Goal: Task Accomplishment & Management: Complete application form

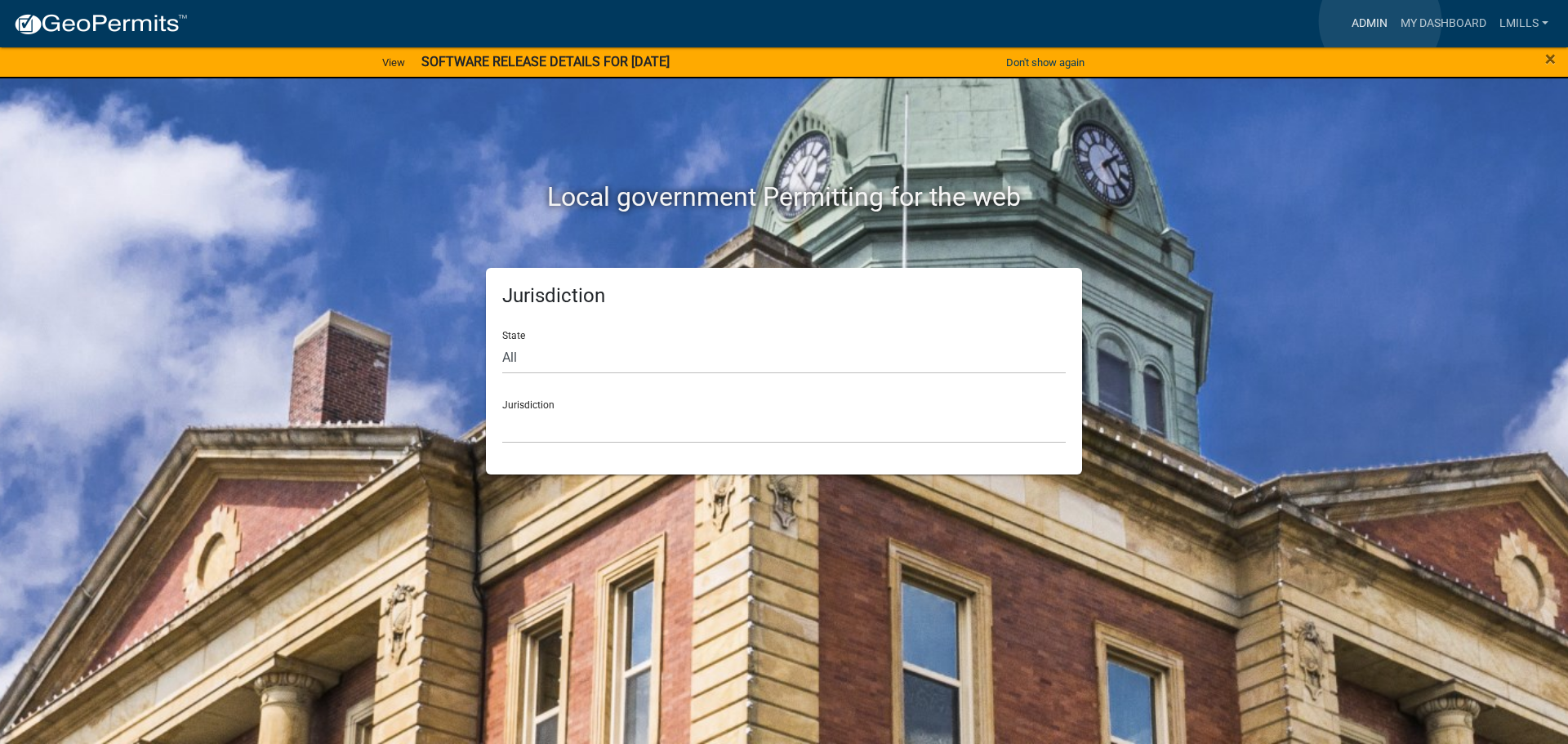
click at [1380, 22] on link "Admin" at bounding box center [1369, 23] width 49 height 31
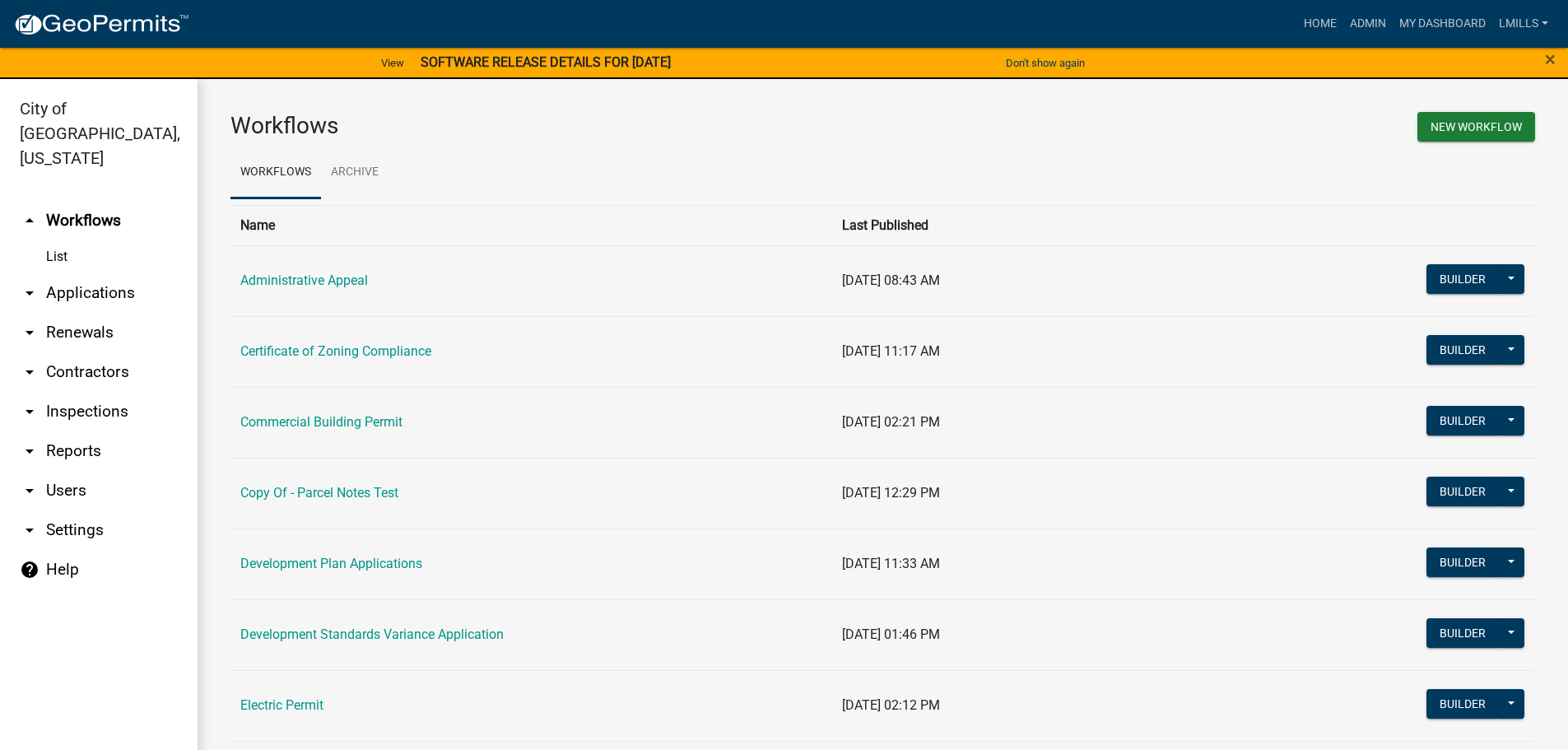
click at [69, 431] on link "arrow_drop_down Reports" at bounding box center [99, 451] width 198 height 40
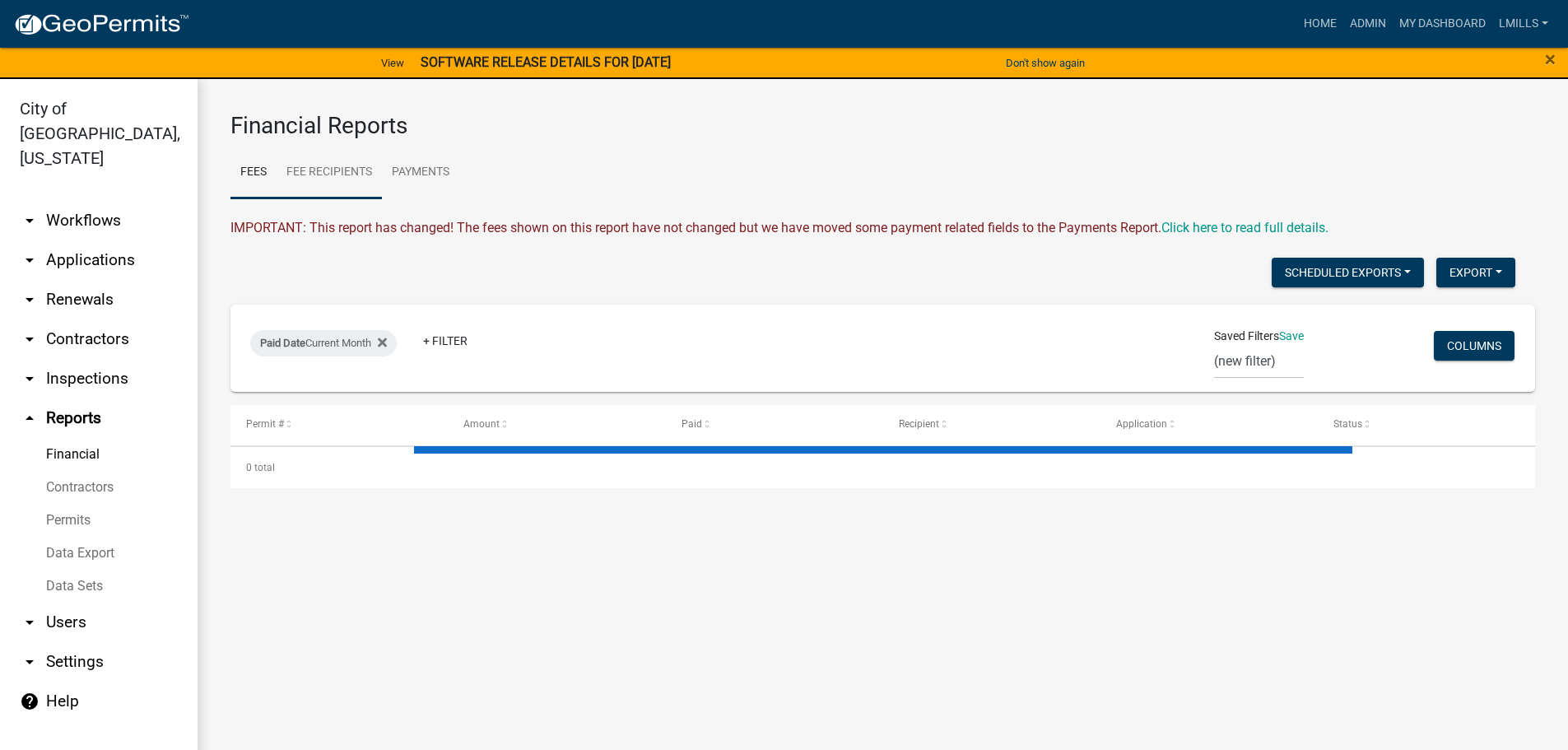
click at [346, 179] on link "Fee Recipients" at bounding box center [329, 172] width 105 height 53
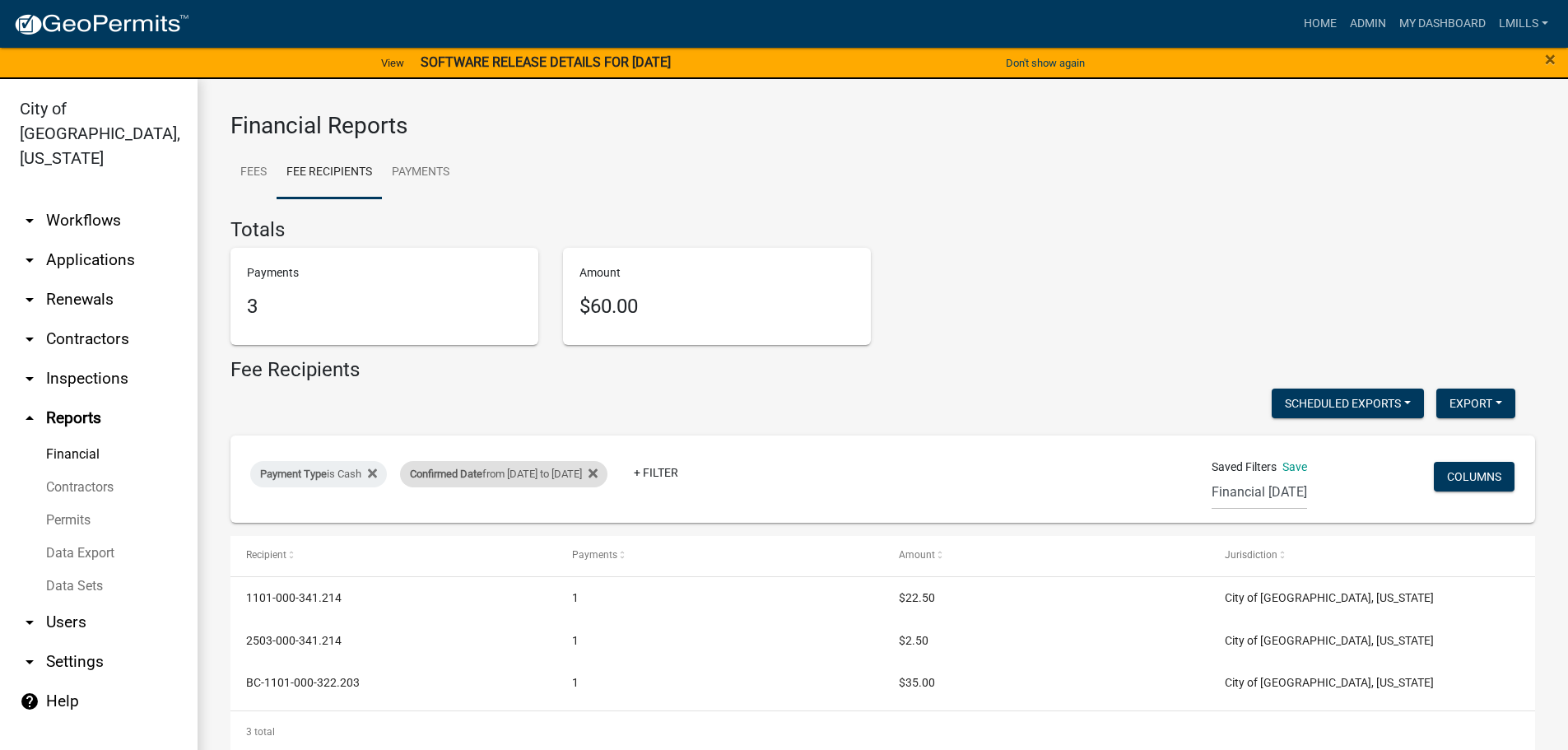
click at [524, 303] on div "Payments 3" at bounding box center [384, 296] width 308 height 97
click at [524, 482] on div "Confirmed Date from 09/04/2025 to 09/04/2025" at bounding box center [504, 473] width 208 height 26
select select "custom"
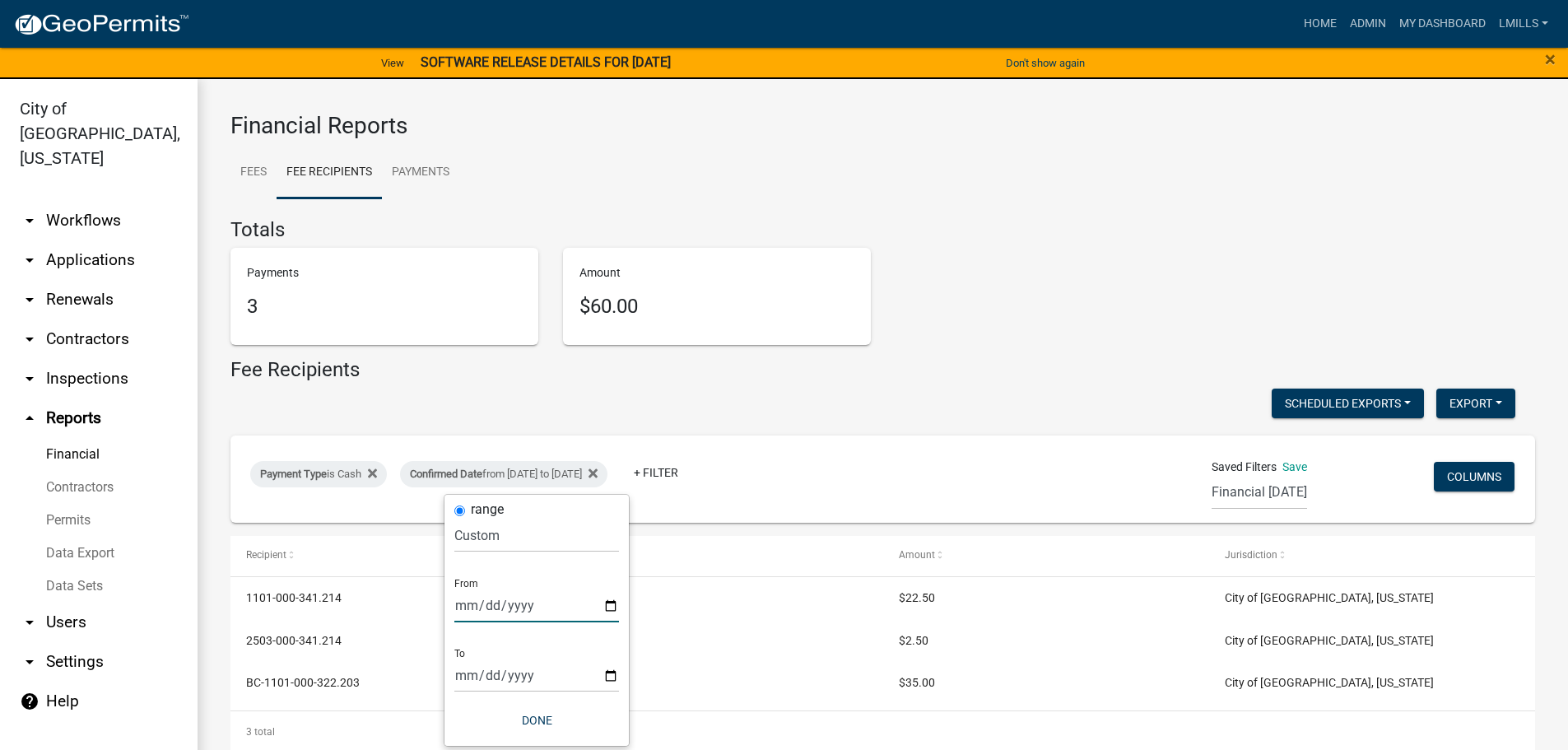
click at [610, 603] on input "2025-09-04" at bounding box center [536, 605] width 164 height 34
type input "2025-09-05"
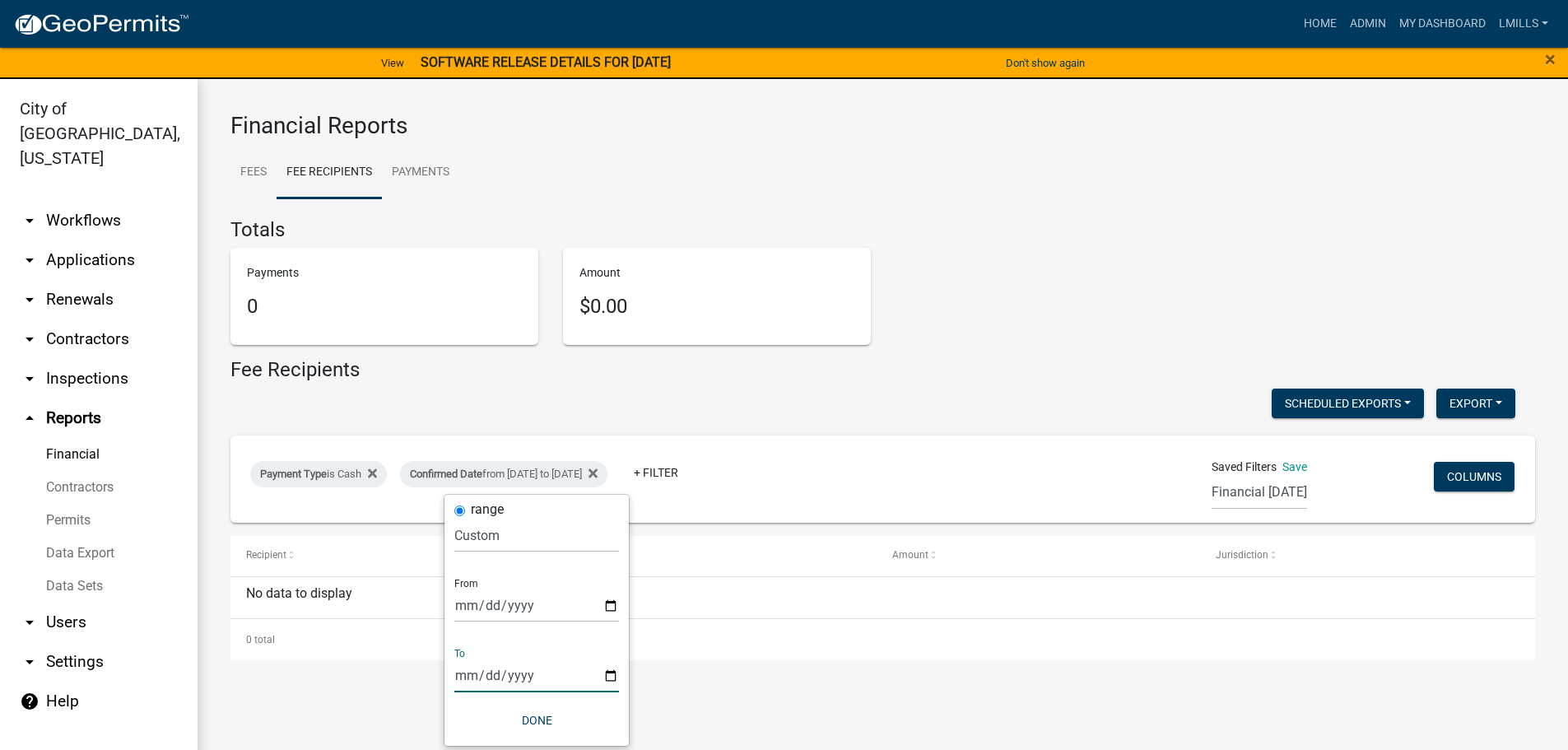
click at [608, 673] on input "2025-09-04" at bounding box center [536, 675] width 164 height 34
type input "2025-09-07"
click at [541, 716] on button "Done" at bounding box center [536, 720] width 164 height 30
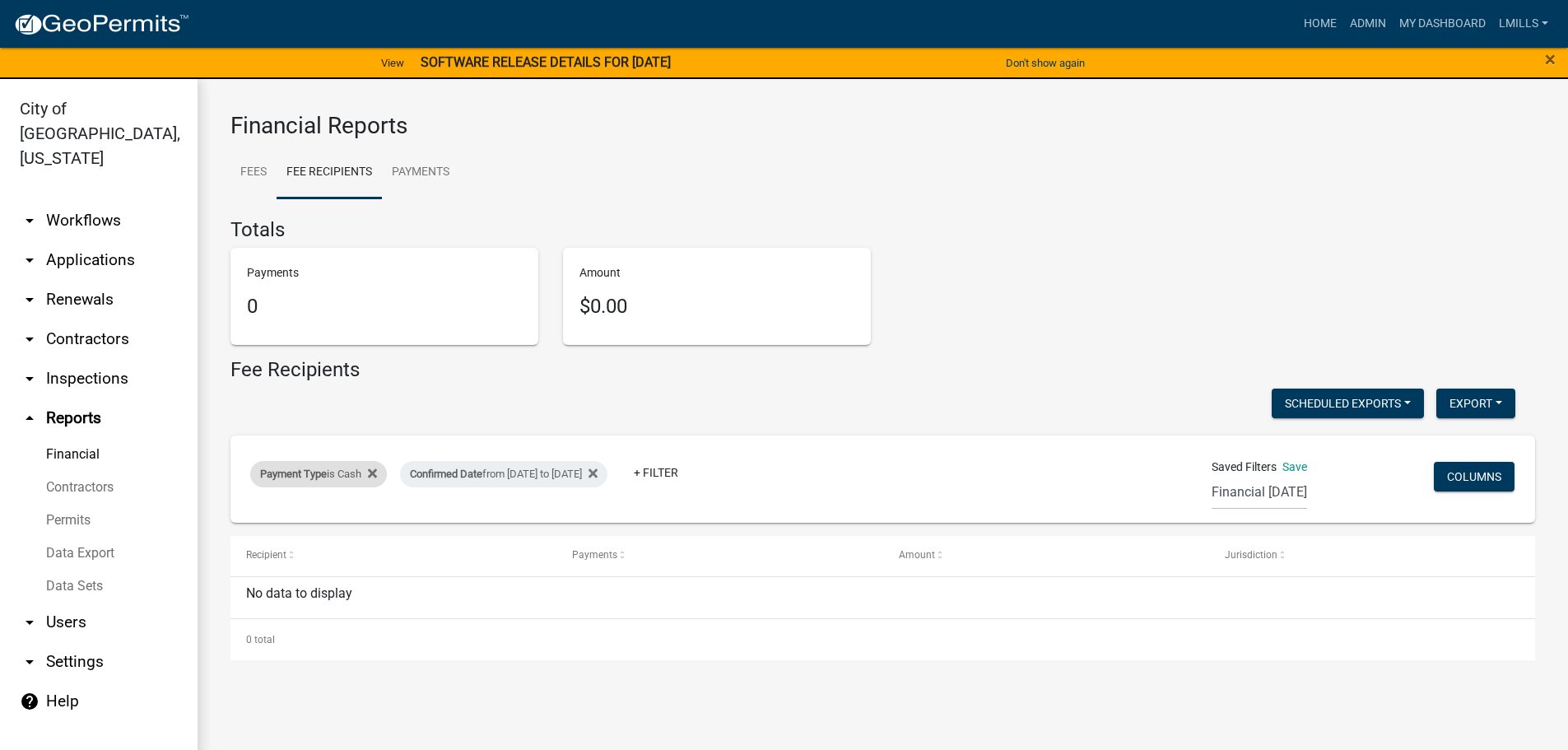
click at [316, 472] on span "Payment Type" at bounding box center [293, 473] width 66 height 13
click at [331, 534] on select "Select an option Online CreditCardPOS Check Cash" at bounding box center [319, 535] width 164 height 34
select select "Check"
click at [240, 519] on select "Select an option Online CreditCardPOS Check Cash" at bounding box center [319, 535] width 164 height 34
click at [331, 582] on button "Done" at bounding box center [322, 584] width 164 height 30
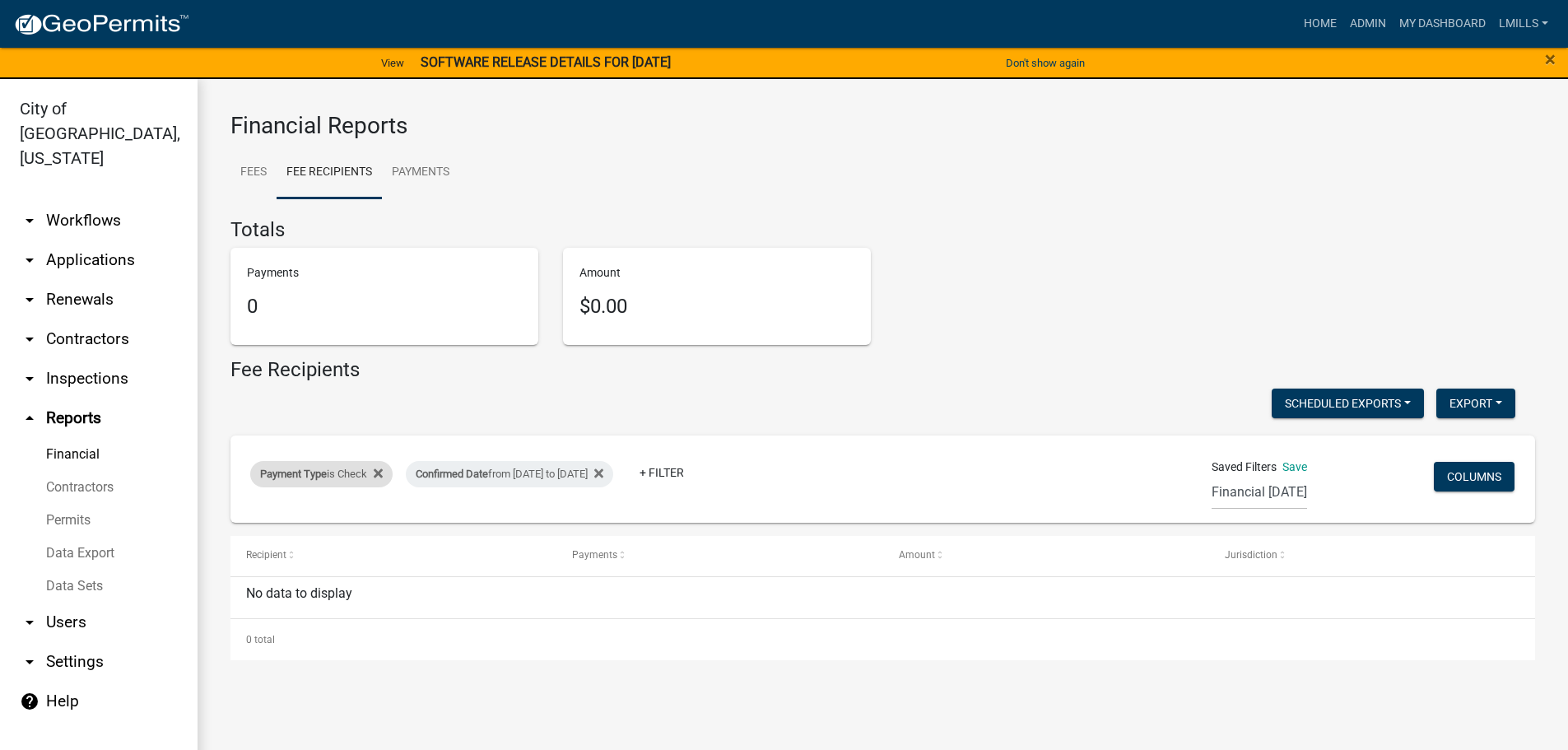
click at [313, 477] on span "Payment Type" at bounding box center [293, 473] width 66 height 13
click at [318, 534] on select "Select an option Online CreditCardPOS Check Cash" at bounding box center [322, 535] width 164 height 34
select select "Online"
click at [241, 519] on select "Select an option Online CreditCardPOS Check Cash" at bounding box center [322, 535] width 164 height 34
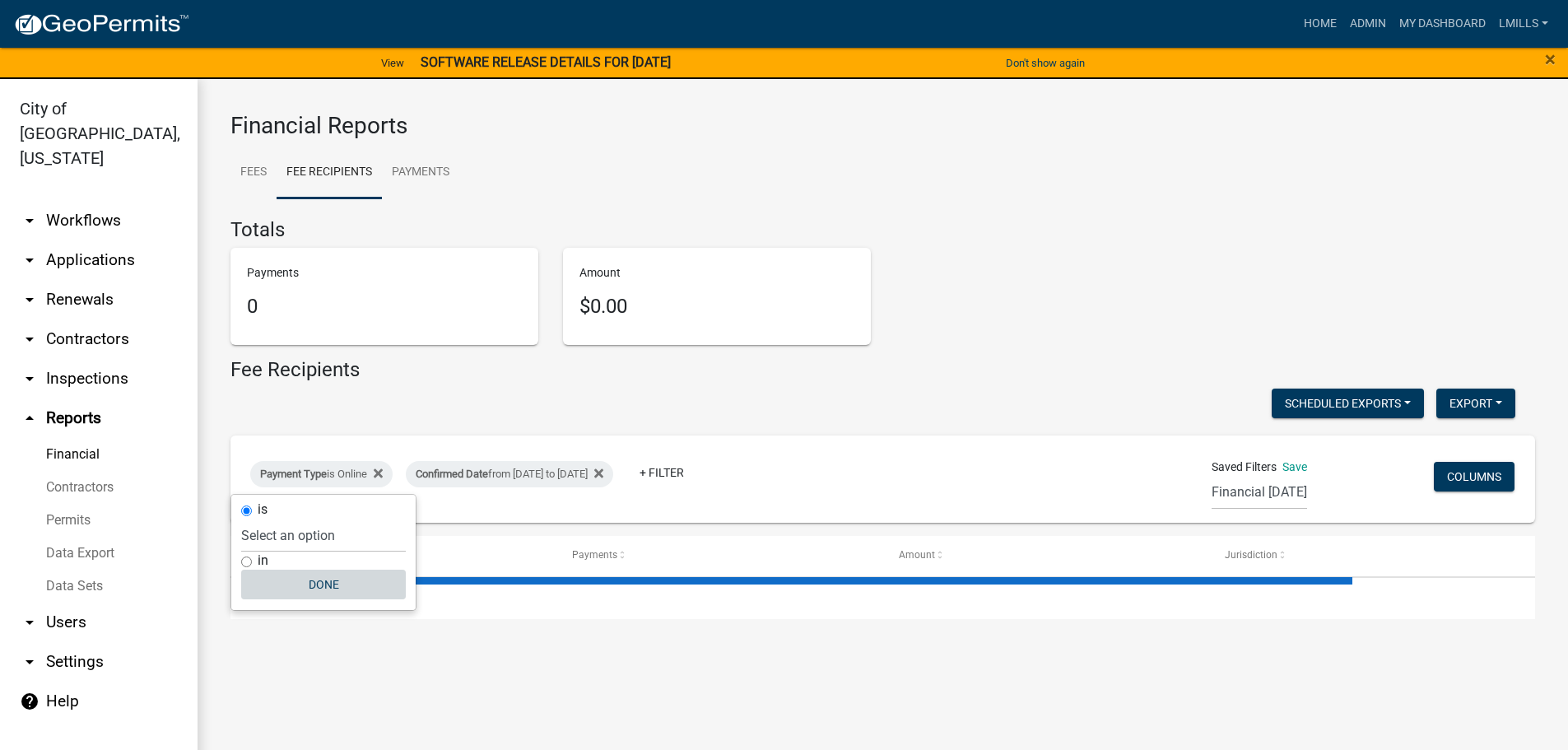
click at [324, 589] on button "Done" at bounding box center [323, 584] width 164 height 30
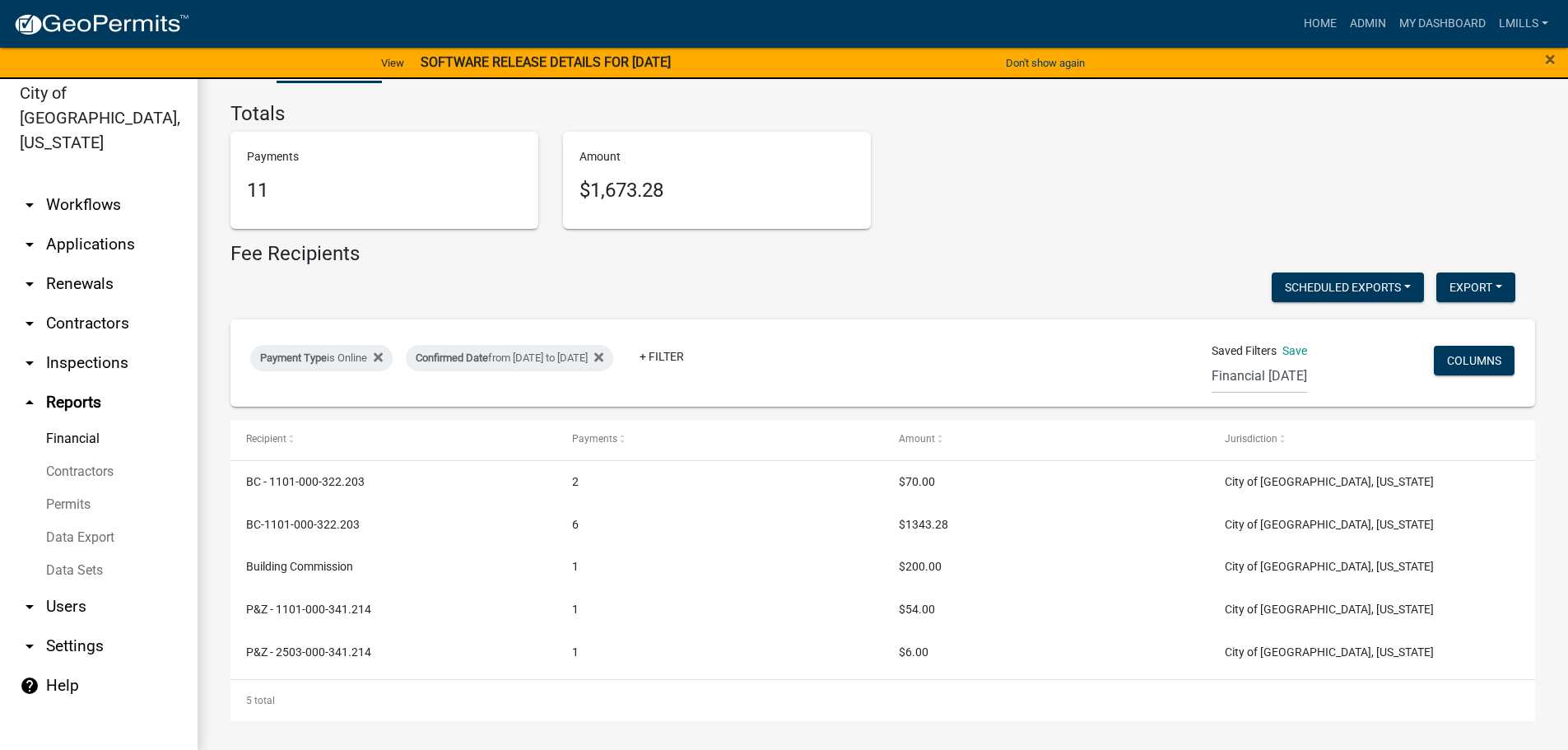
scroll to position [20, 0]
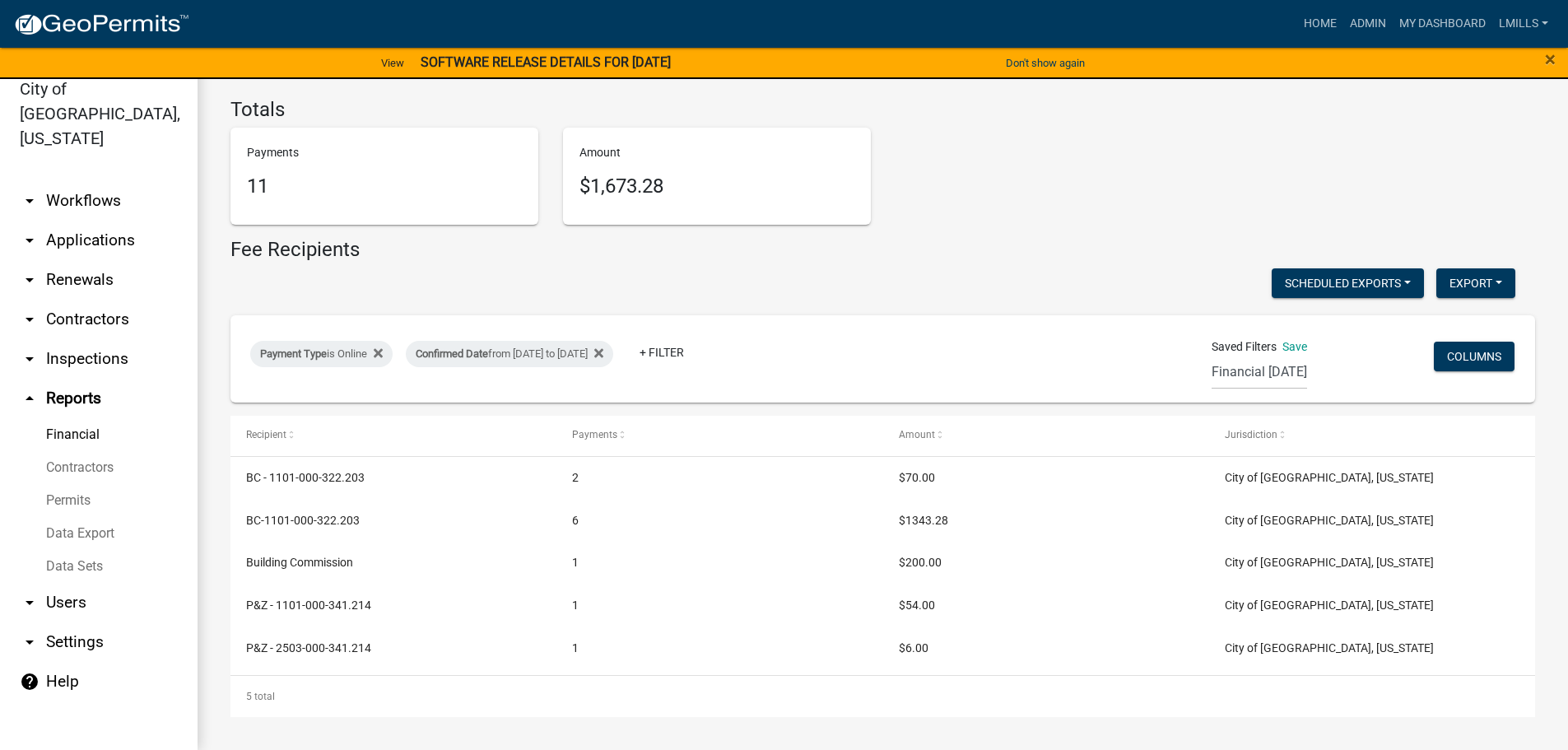
click at [95, 220] on link "arrow_drop_down Applications" at bounding box center [99, 240] width 198 height 40
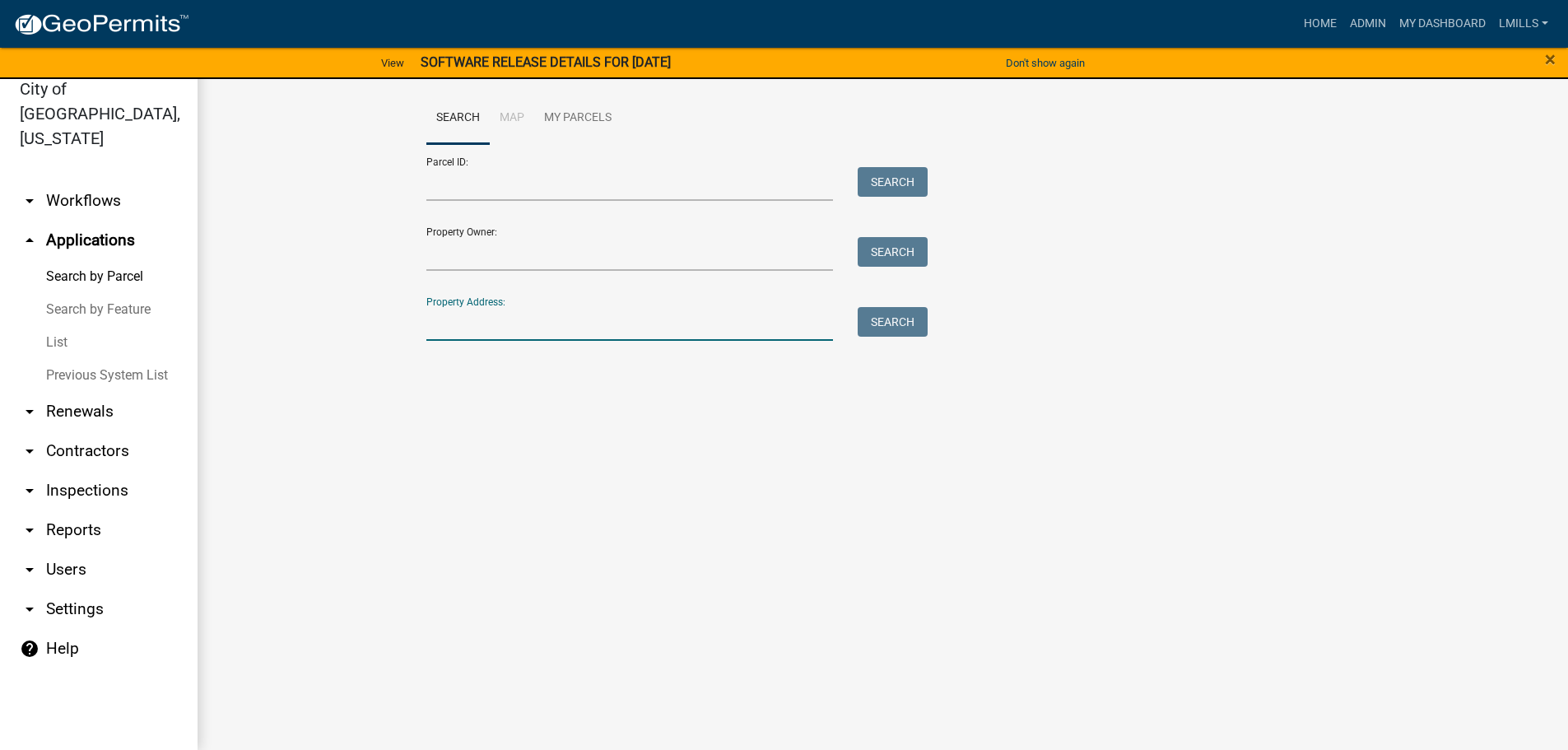
click at [456, 314] on input "Property Address:" at bounding box center [630, 323] width 407 height 34
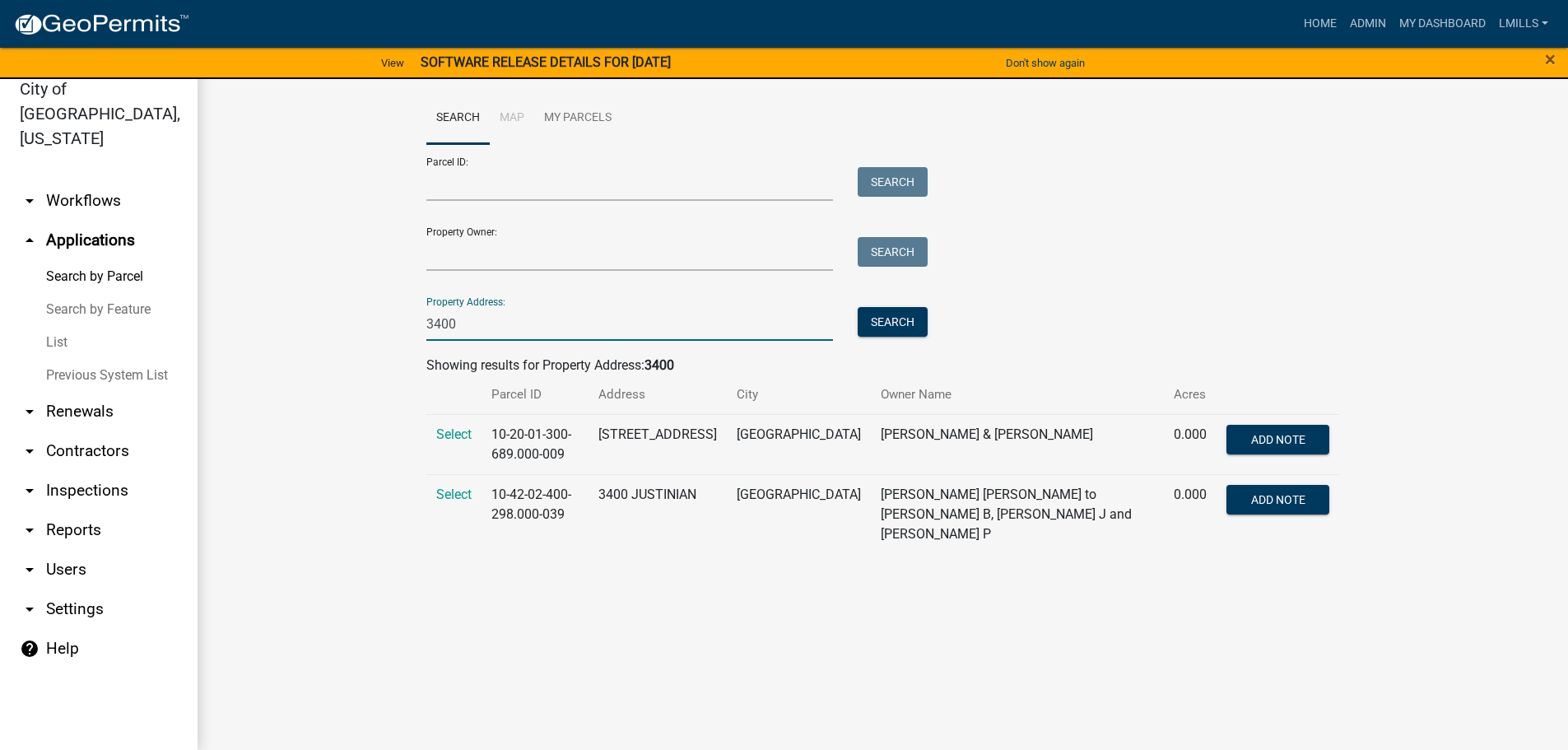
type input "3400"
click at [73, 220] on link "arrow_drop_up Applications" at bounding box center [99, 240] width 198 height 40
click at [68, 431] on link "arrow_drop_down Contractors" at bounding box center [99, 451] width 198 height 40
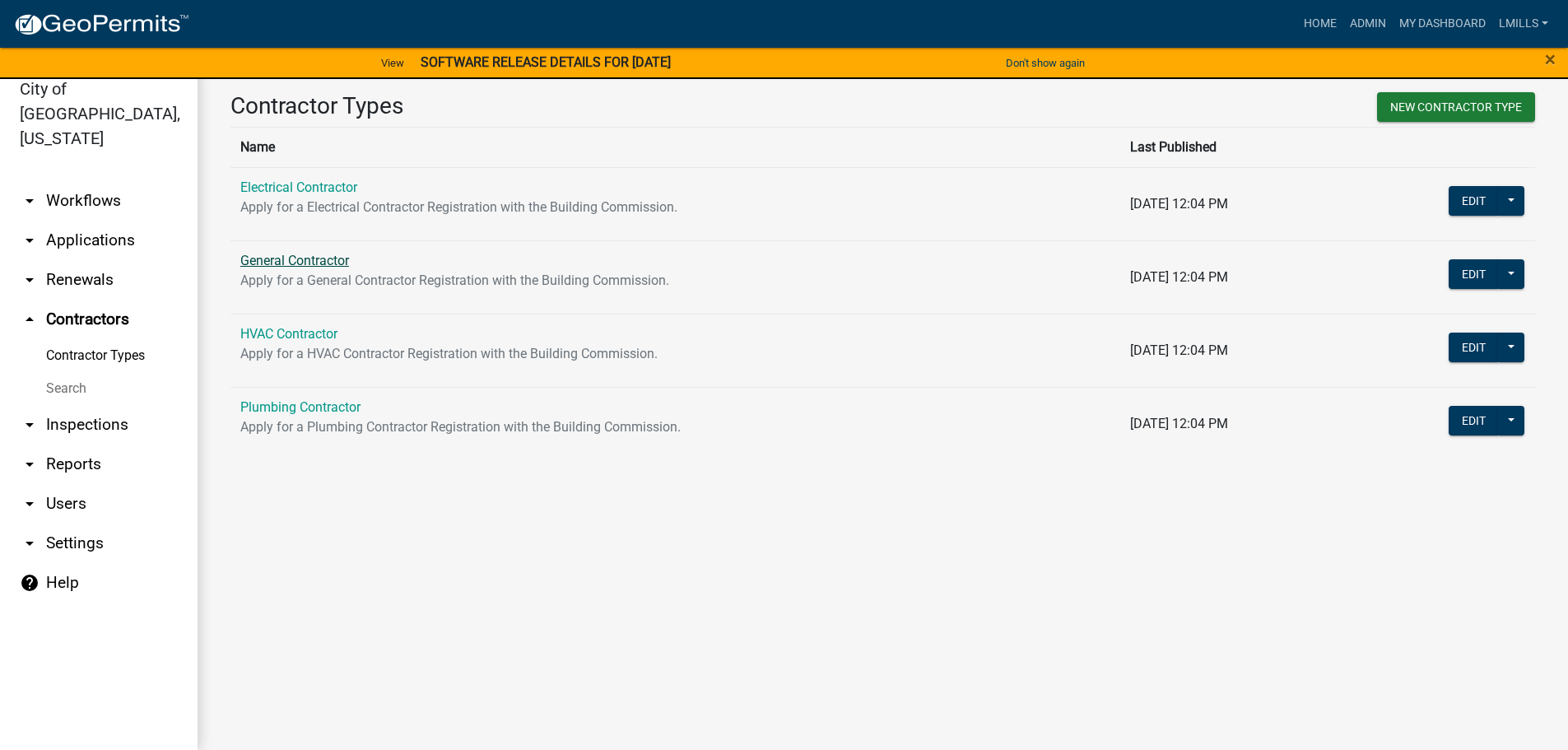
click at [279, 266] on link "General Contractor" at bounding box center [295, 260] width 109 height 15
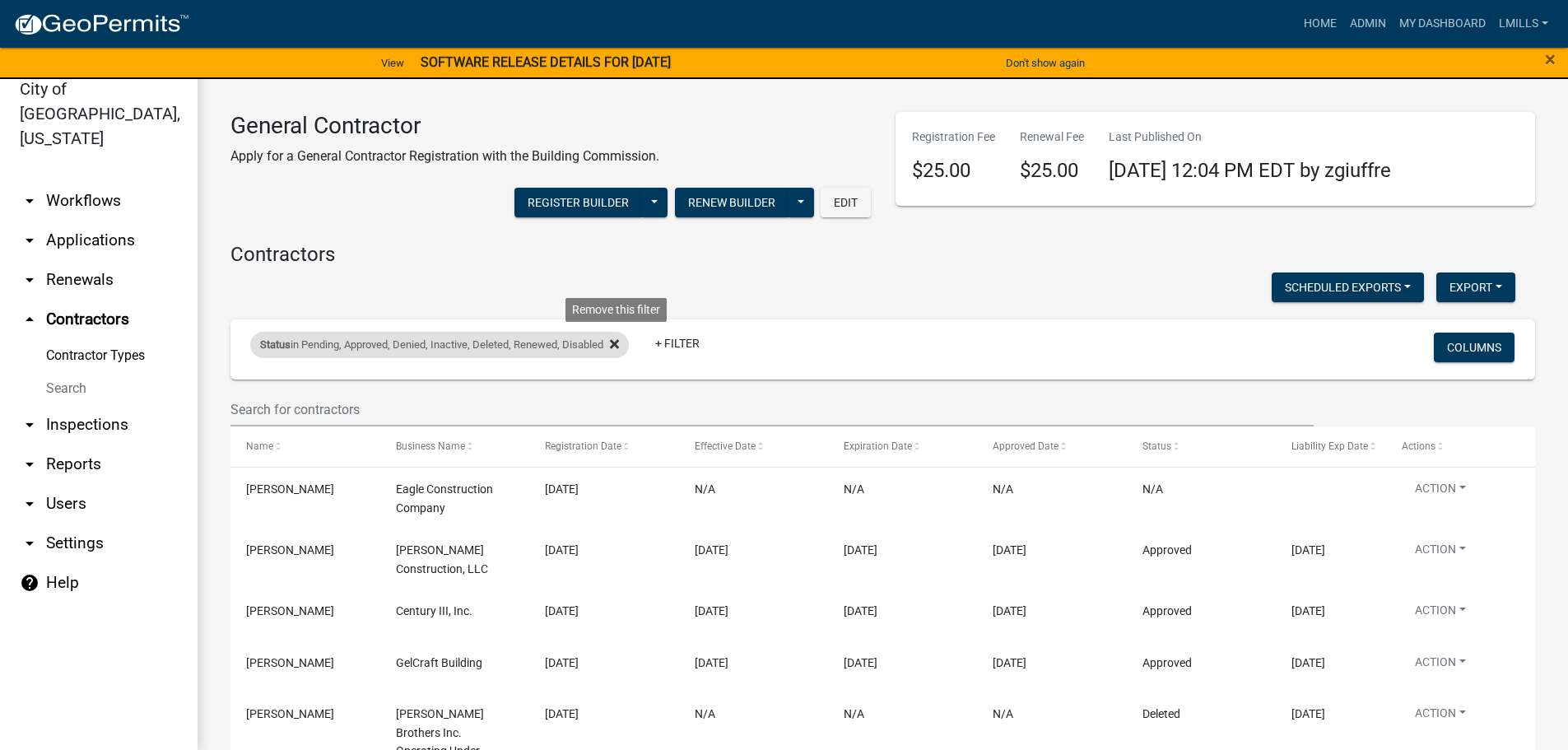
click at [619, 345] on icon at bounding box center [614, 344] width 9 height 9
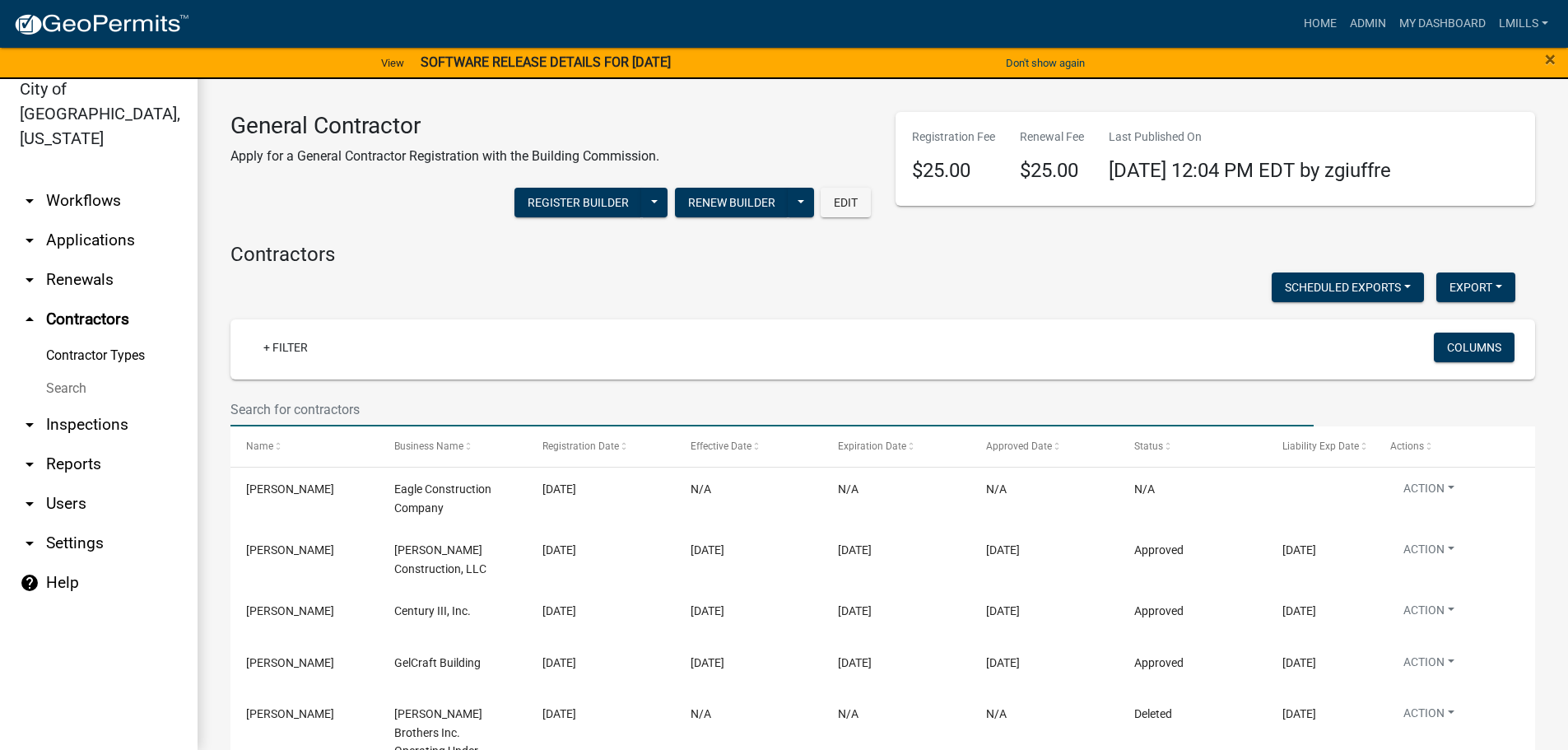
click at [427, 411] on input "text" at bounding box center [772, 409] width 1083 height 34
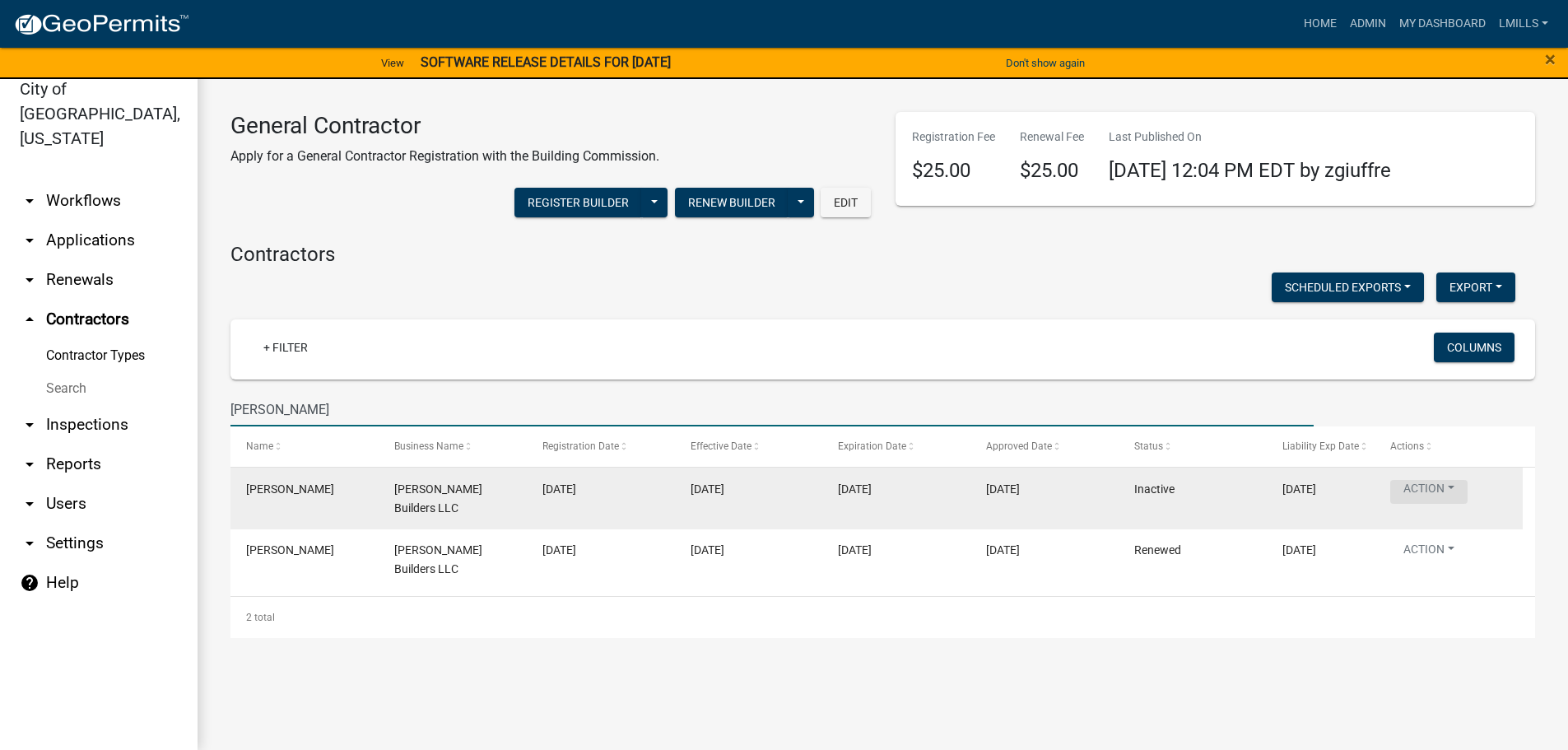
type input "Mckain"
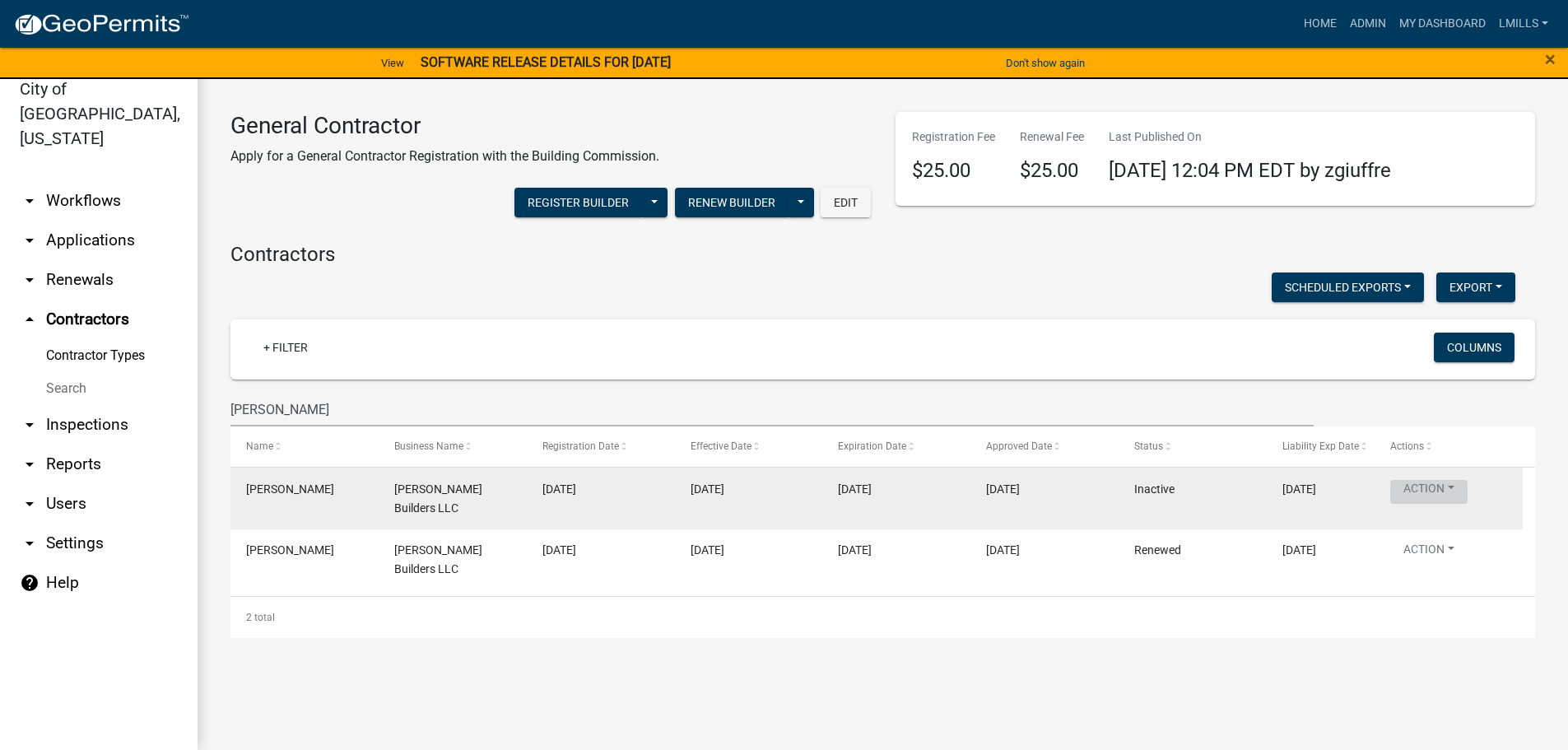
click at [1455, 487] on button "Action" at bounding box center [1428, 492] width 77 height 24
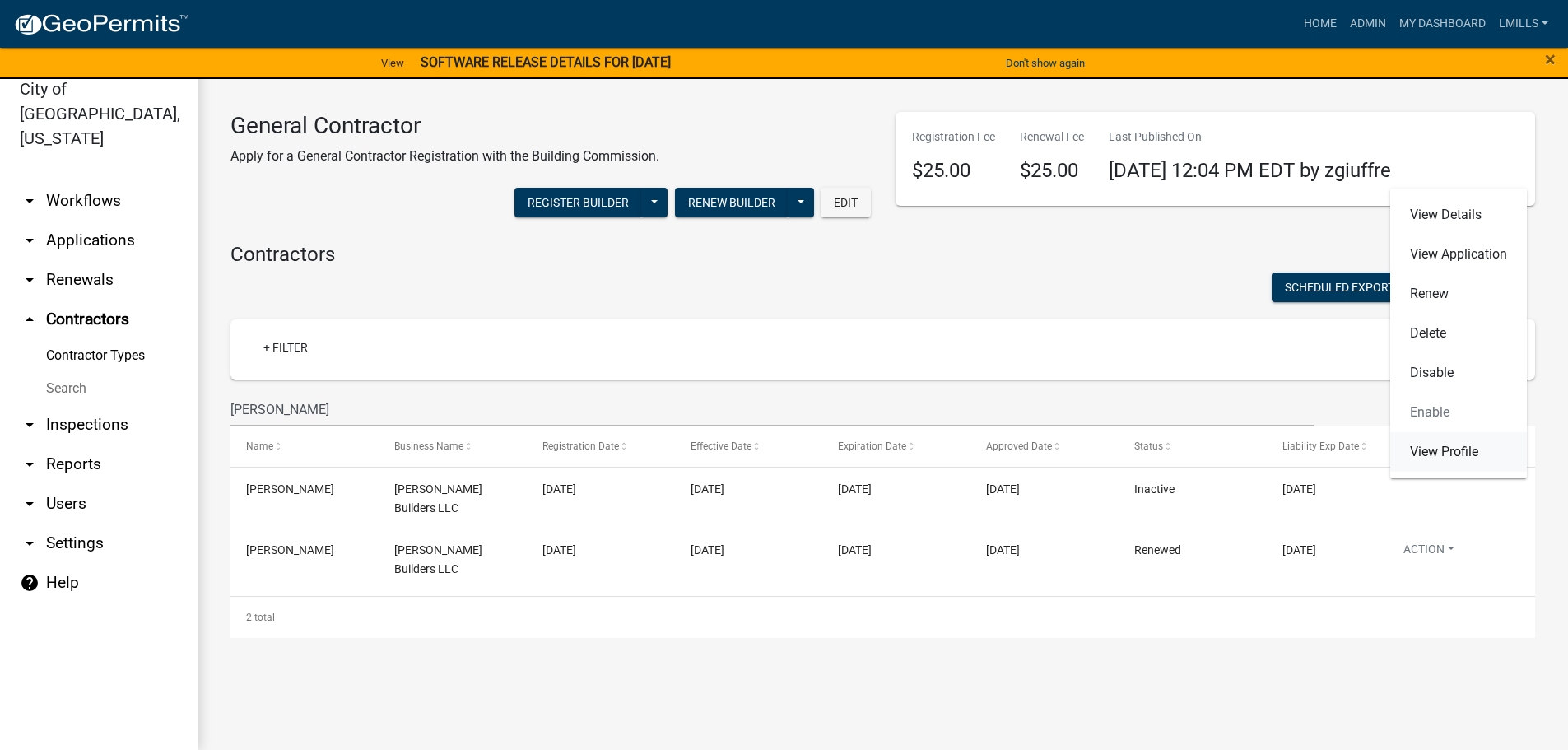
click at [1453, 450] on link "View Profile" at bounding box center [1458, 452] width 137 height 40
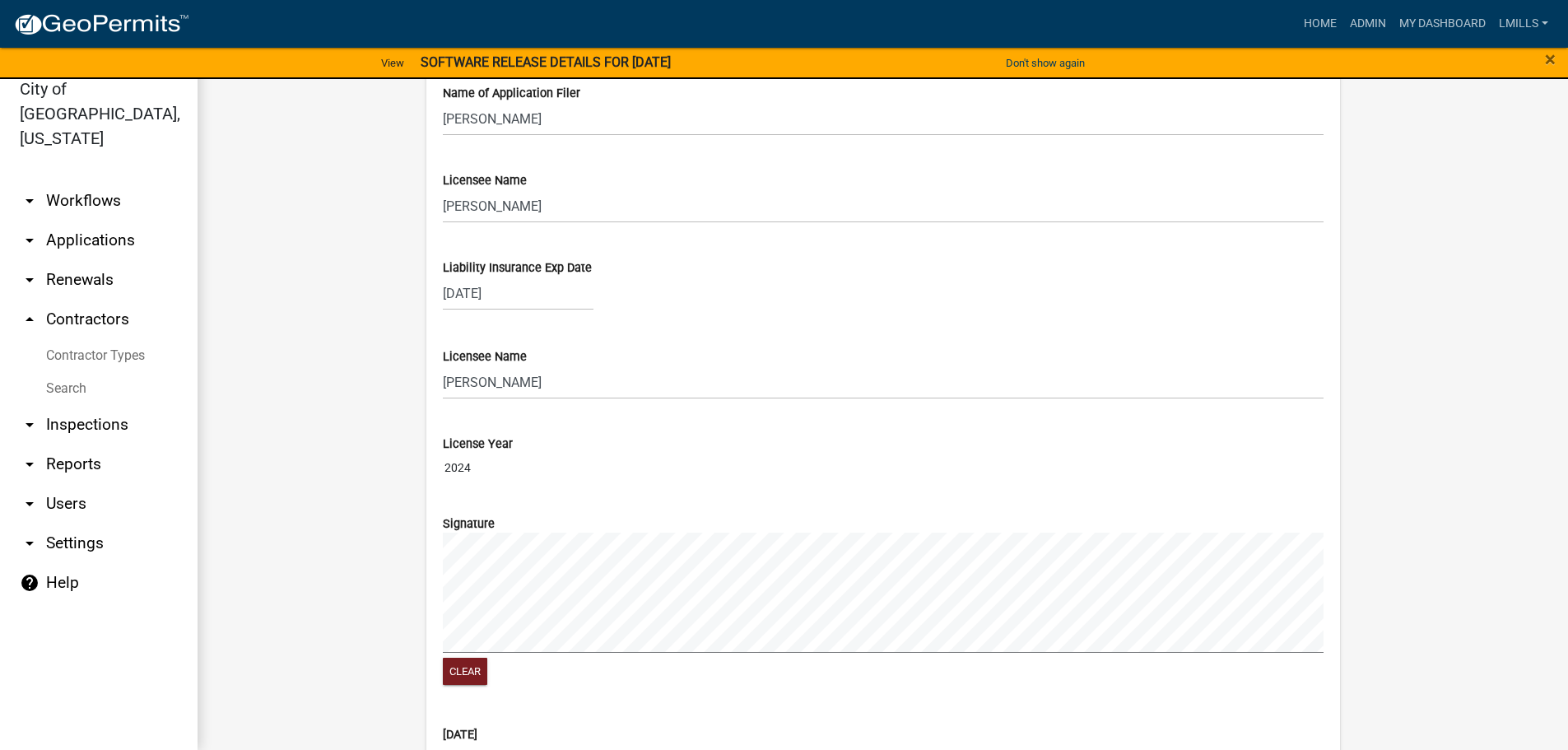
scroll to position [1646, 0]
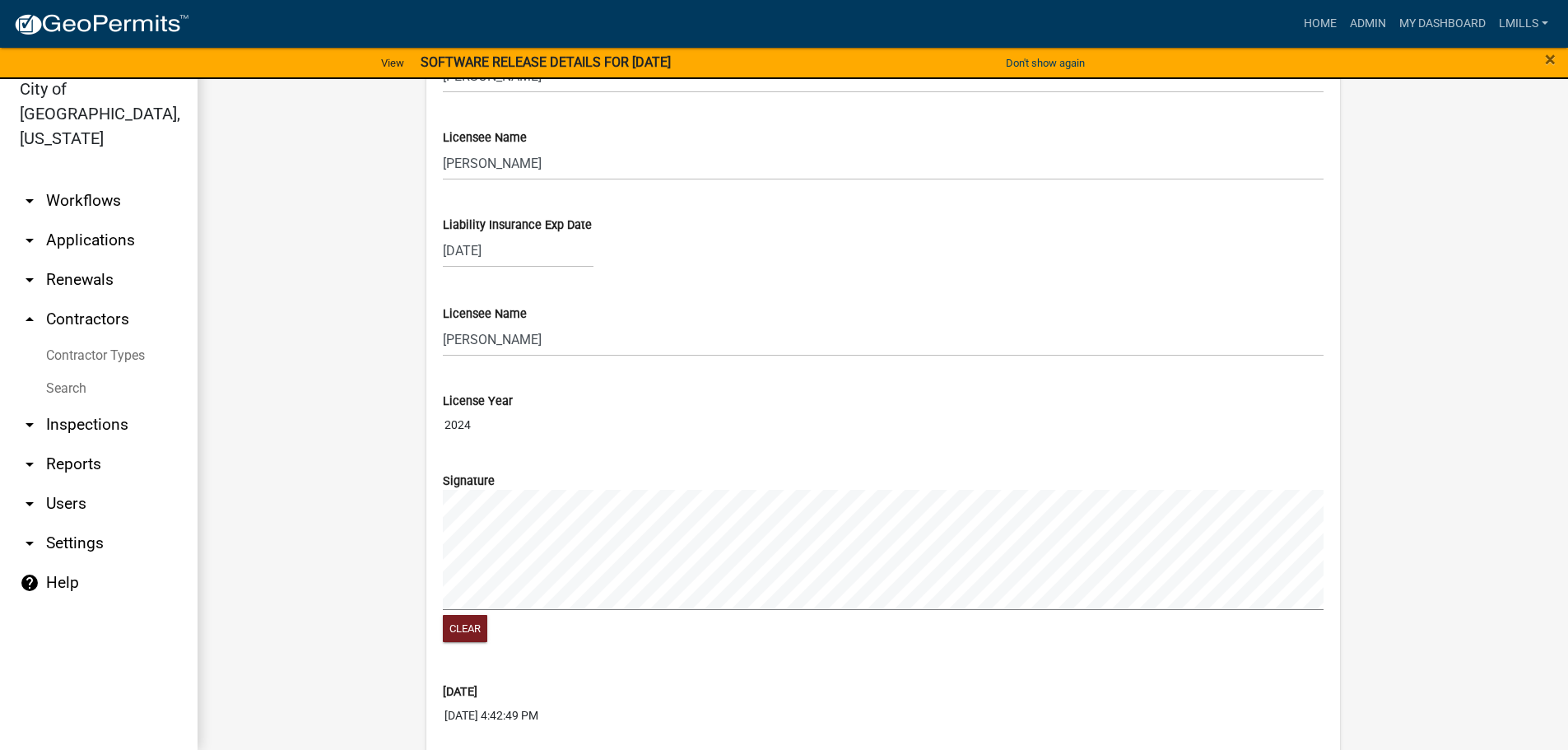
select select "2"
select select "2025"
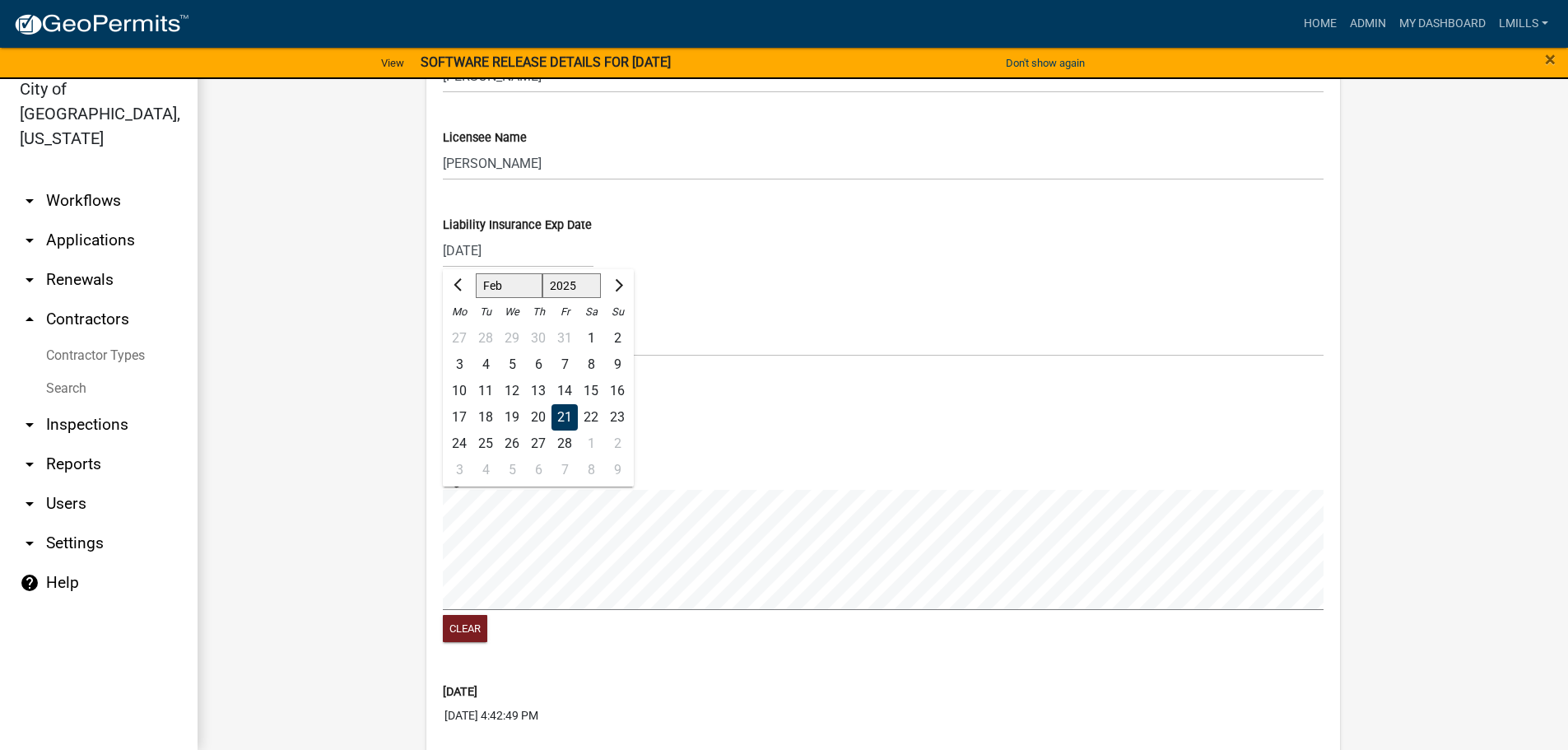
drag, startPoint x: 533, startPoint y: 248, endPoint x: 501, endPoint y: 279, distance: 44.6
click at [610, 286] on span "Next month" at bounding box center [616, 286] width 13 height 13
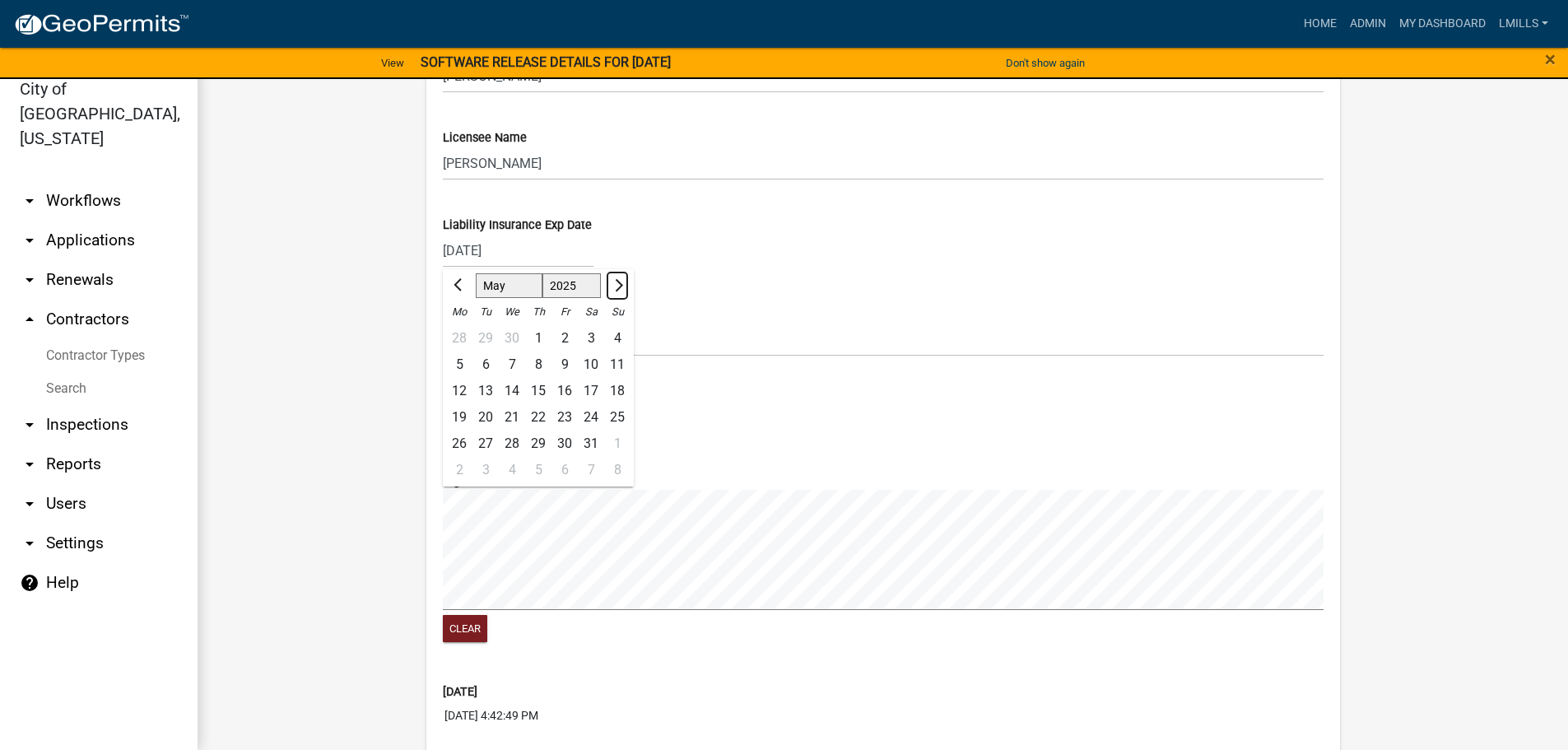
click at [610, 286] on span "Next month" at bounding box center [616, 286] width 13 height 13
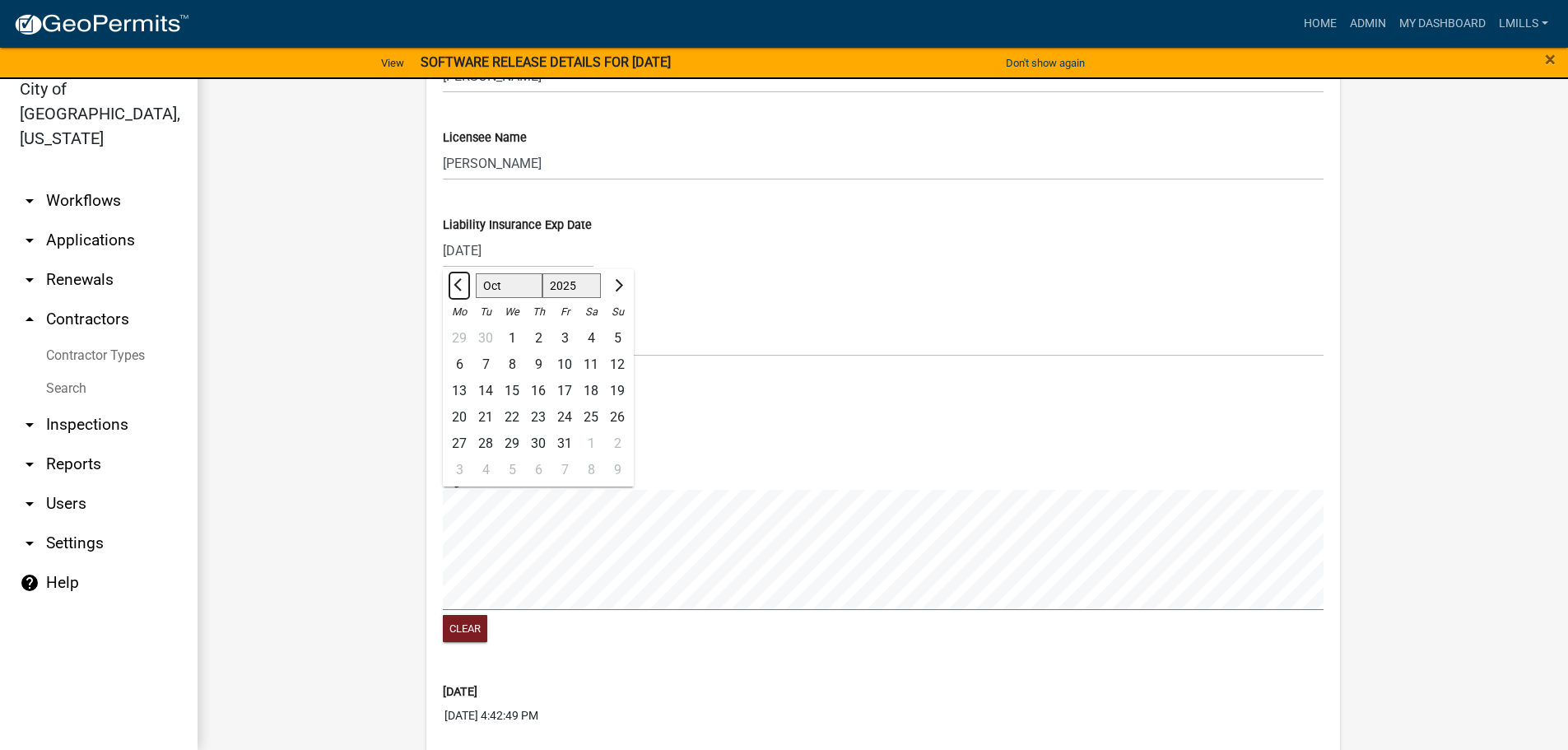
click at [454, 285] on span "Previous month" at bounding box center [460, 286] width 13 height 13
select select "9"
click at [564, 365] on div "12" at bounding box center [564, 364] width 26 height 26
type input "09/12/2025"
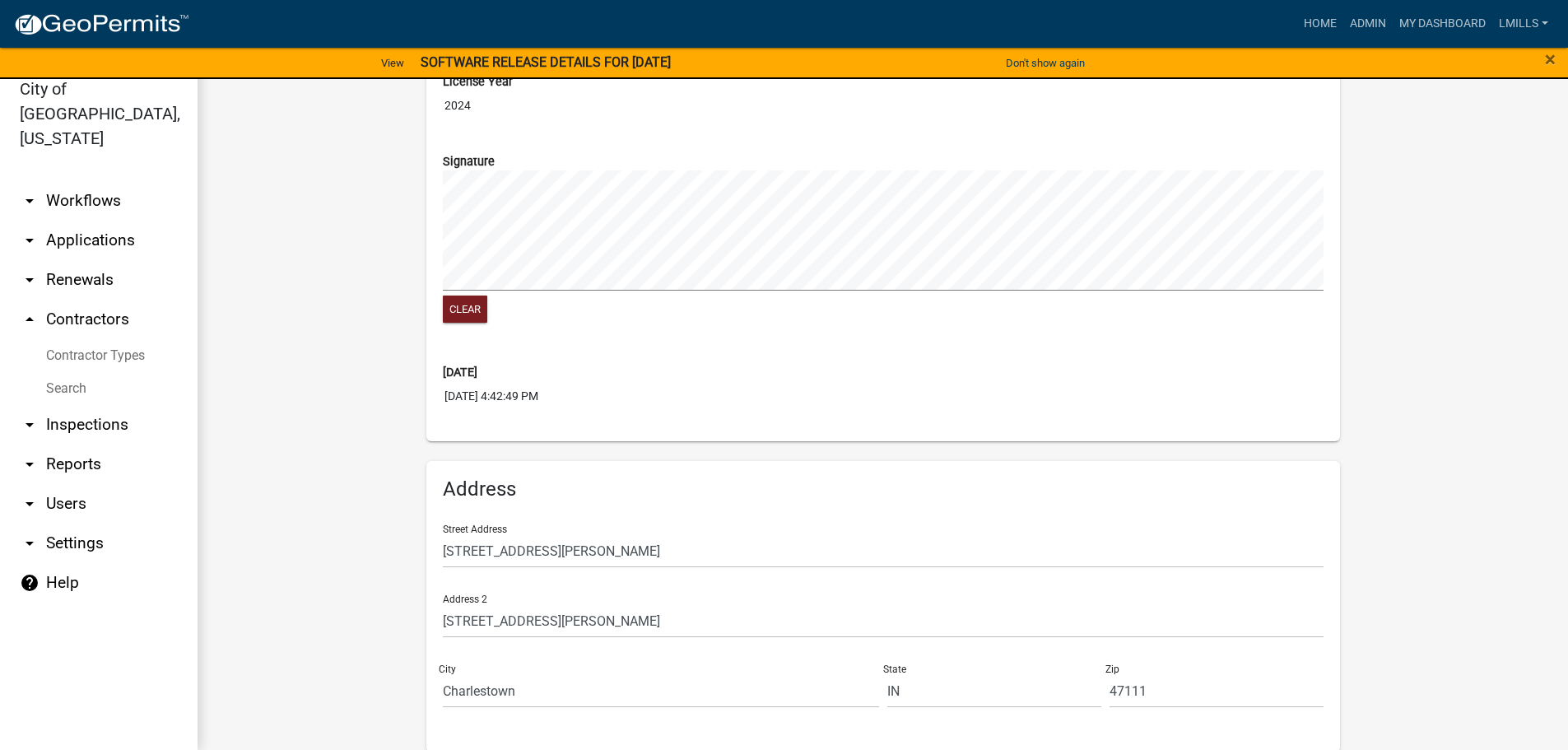
scroll to position [2073, 0]
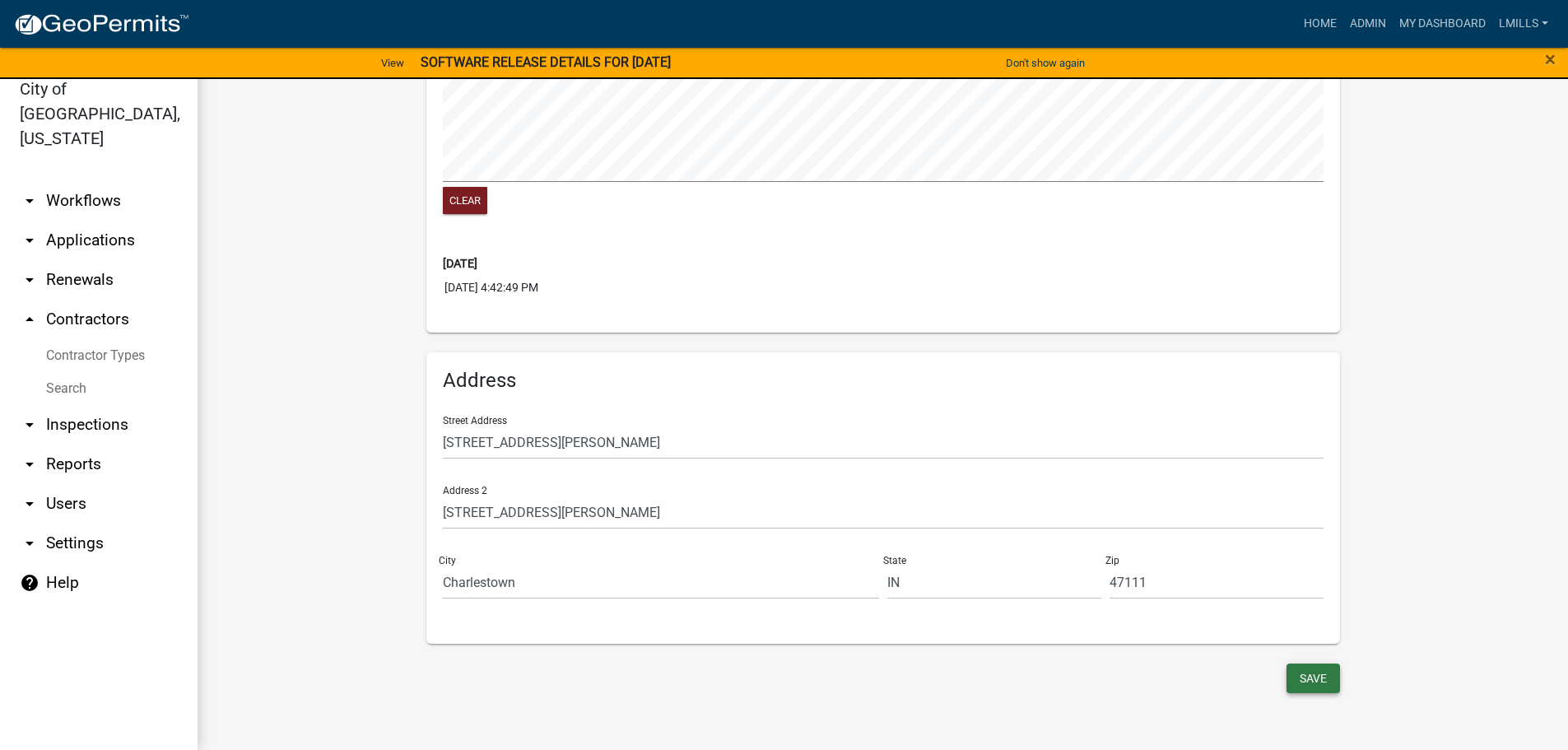
click at [1318, 679] on button "Save" at bounding box center [1313, 677] width 54 height 30
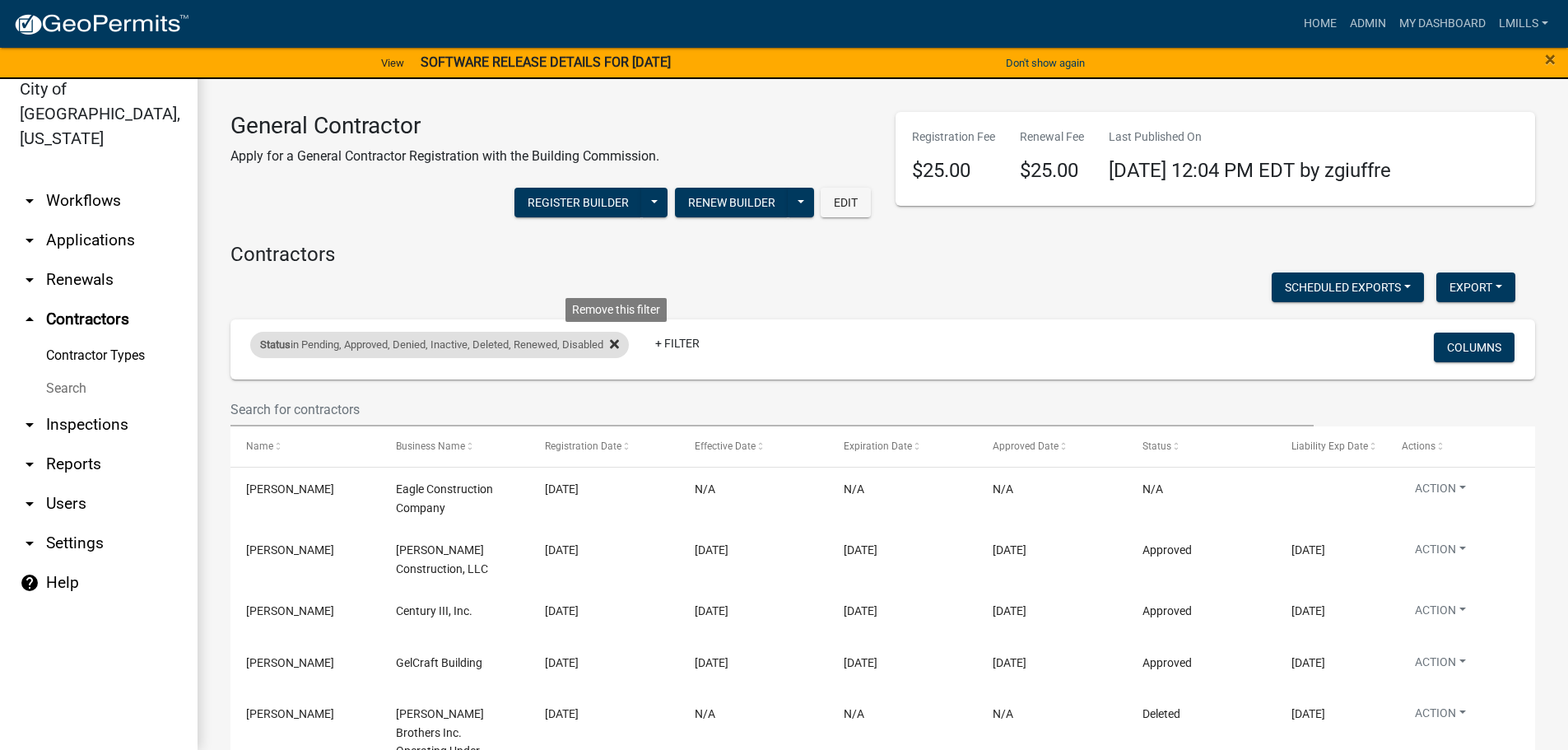
click at [619, 346] on icon at bounding box center [614, 344] width 9 height 9
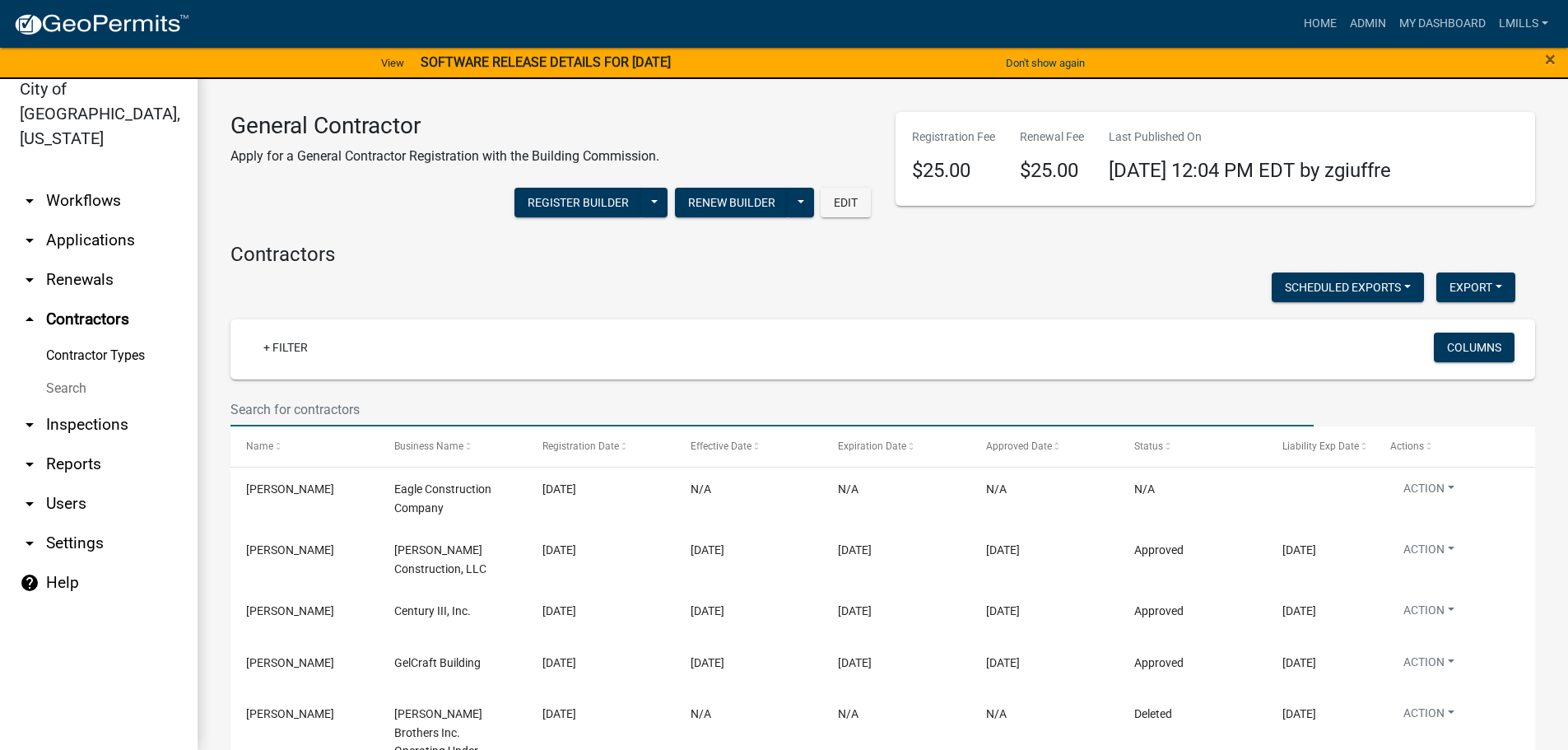
click at [368, 416] on input "text" at bounding box center [772, 409] width 1083 height 34
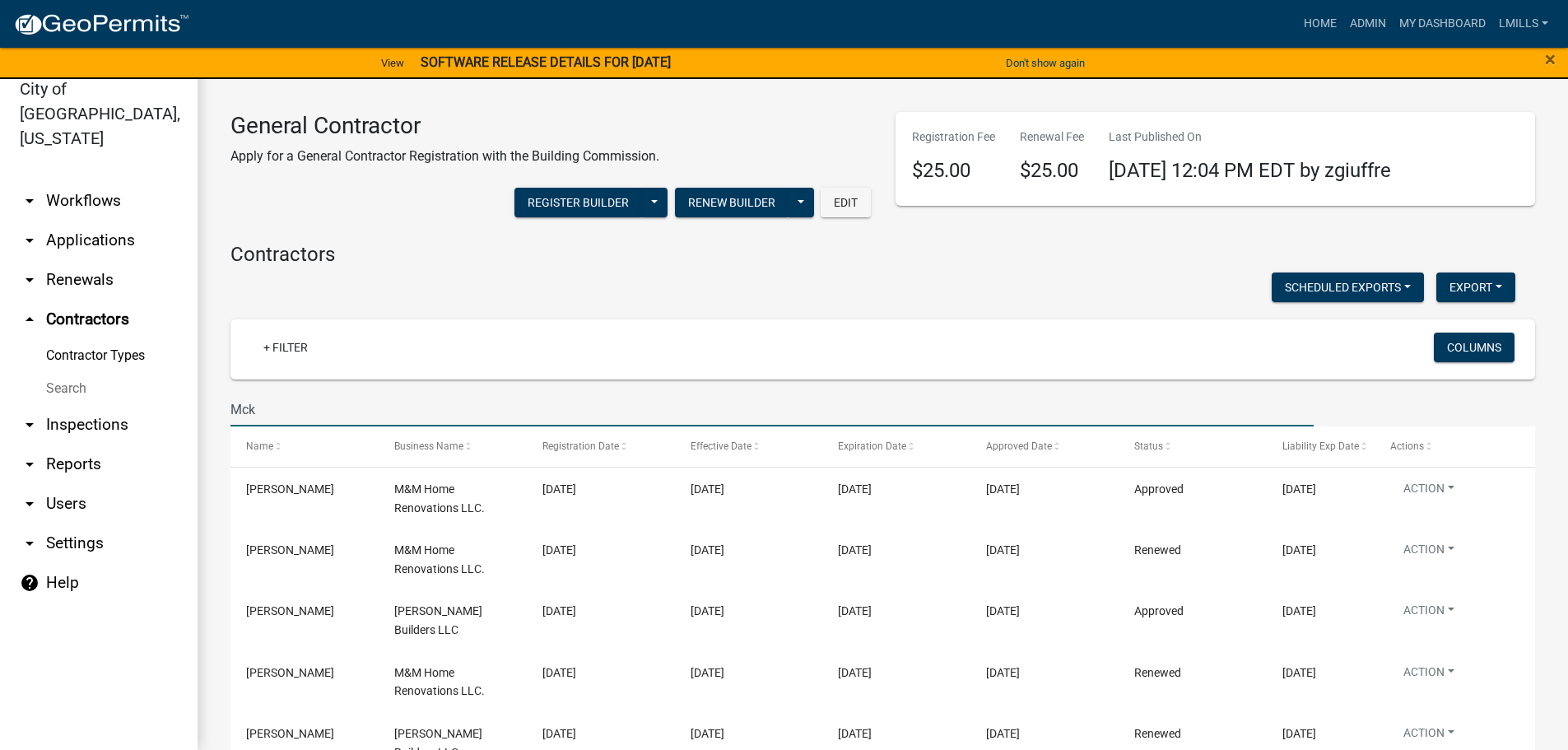
type input "Mck"
click at [103, 220] on link "arrow_drop_down Applications" at bounding box center [99, 240] width 198 height 40
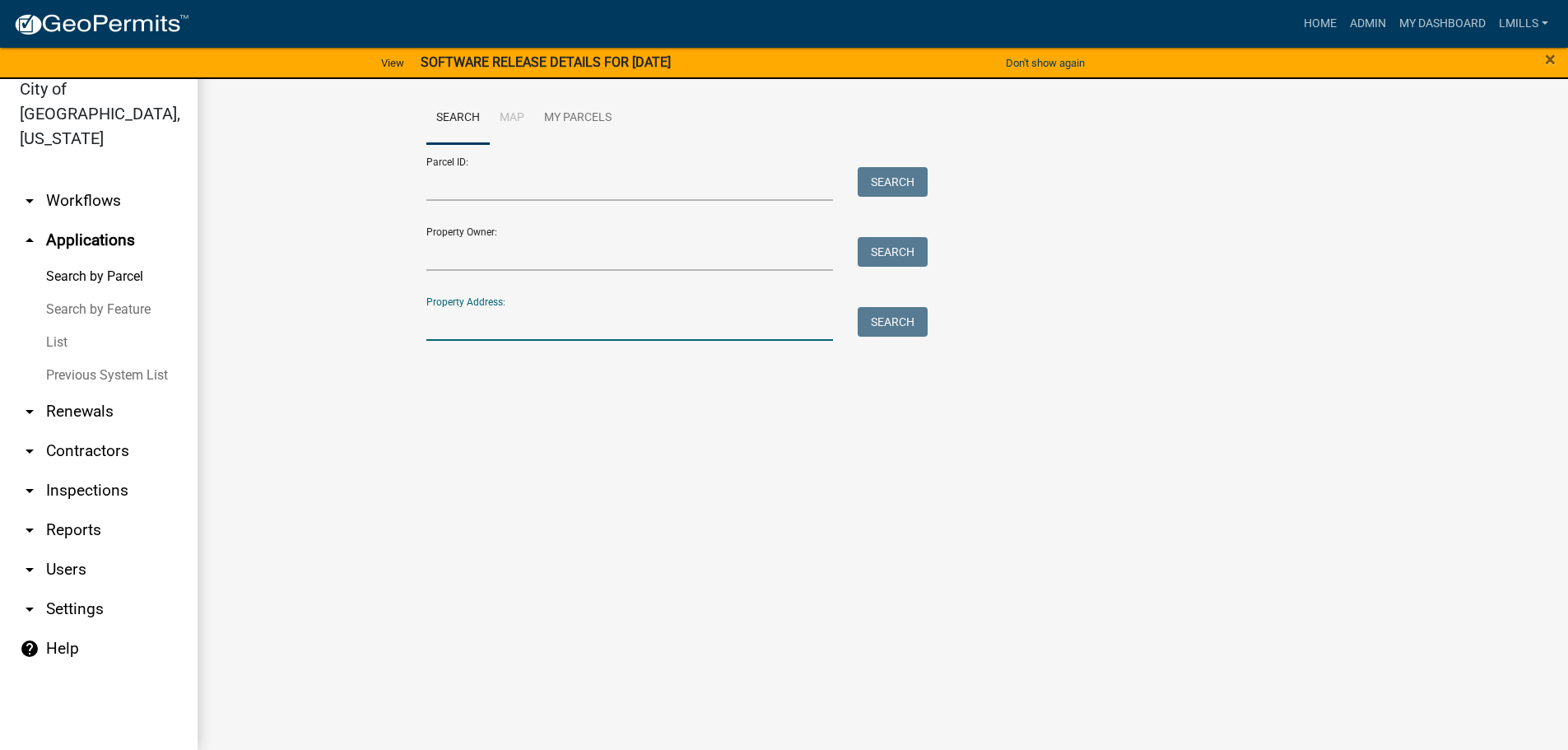
click at [537, 324] on input "Property Address:" at bounding box center [630, 323] width 407 height 34
type input "1528 Brigman"
click at [902, 325] on button "Search" at bounding box center [892, 321] width 70 height 30
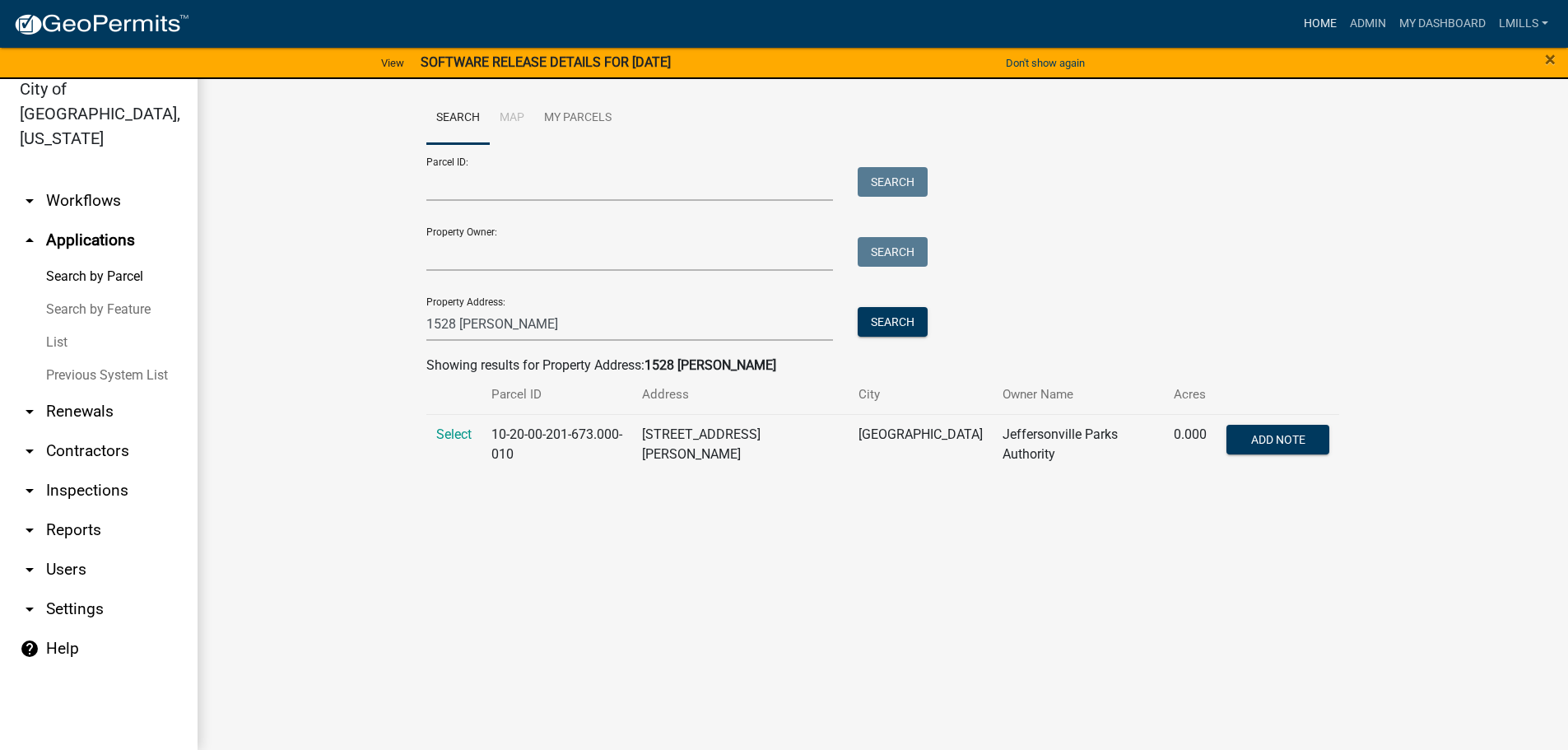
click at [1329, 25] on link "Home" at bounding box center [1320, 24] width 46 height 31
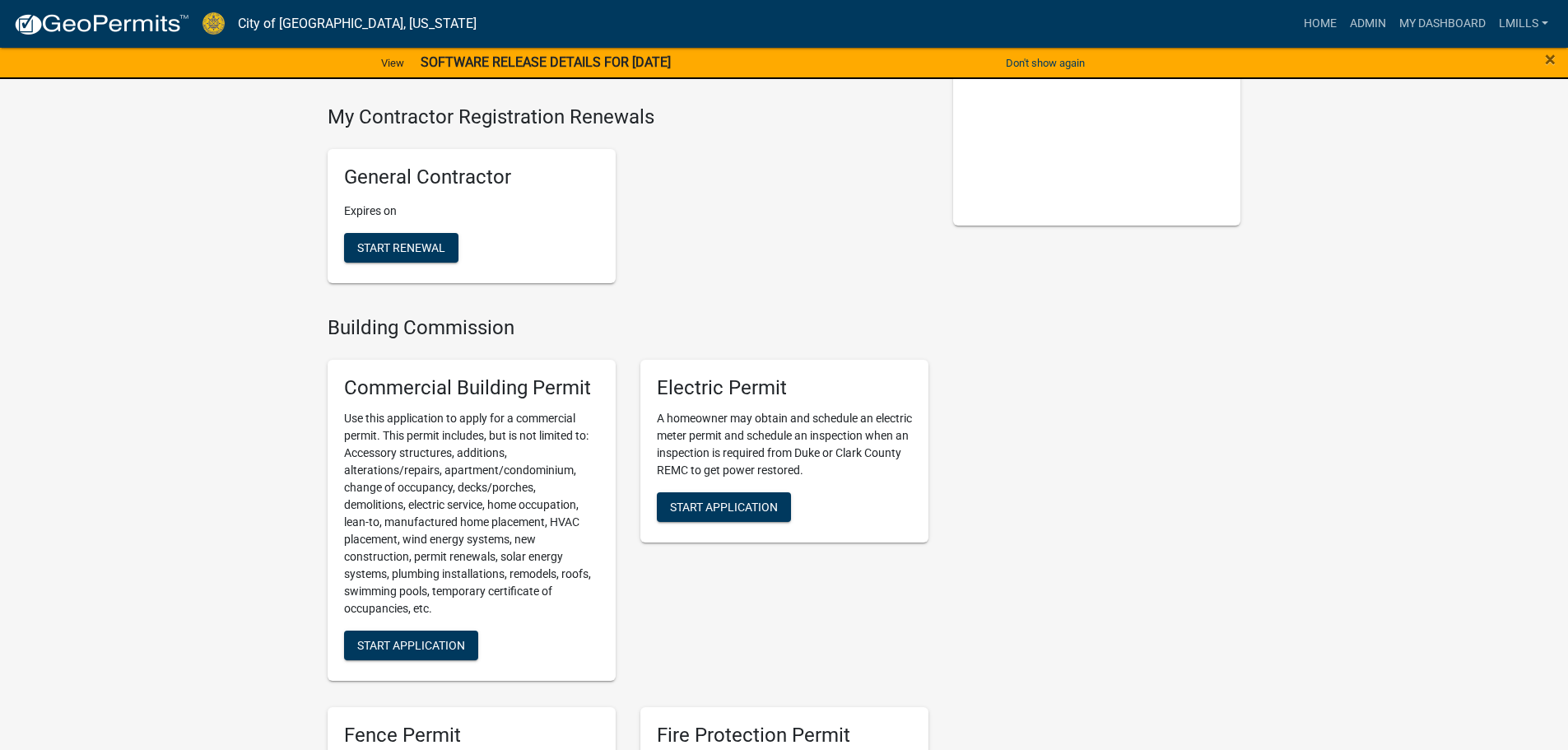
scroll to position [329, 0]
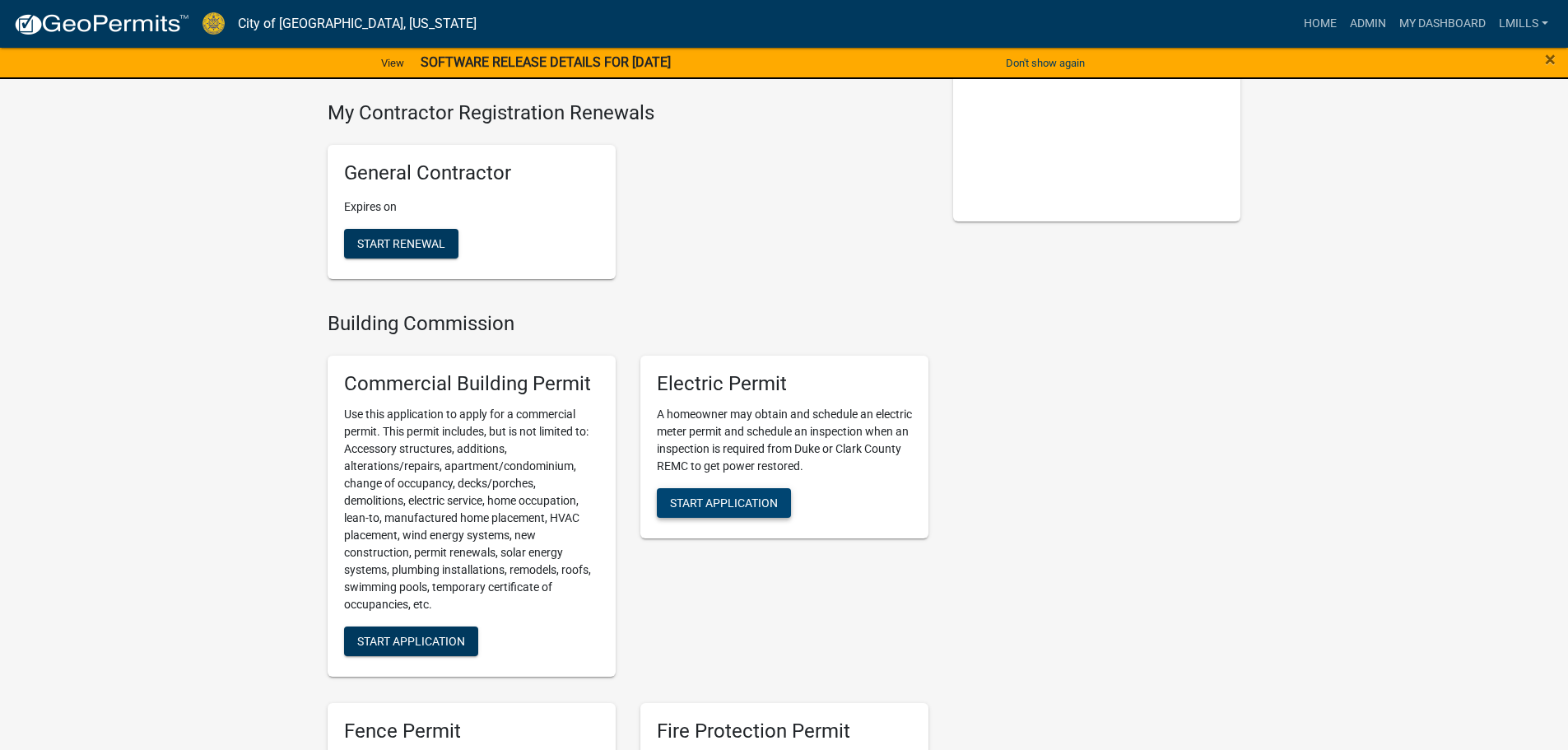
click at [751, 506] on span "Start Application" at bounding box center [724, 502] width 108 height 14
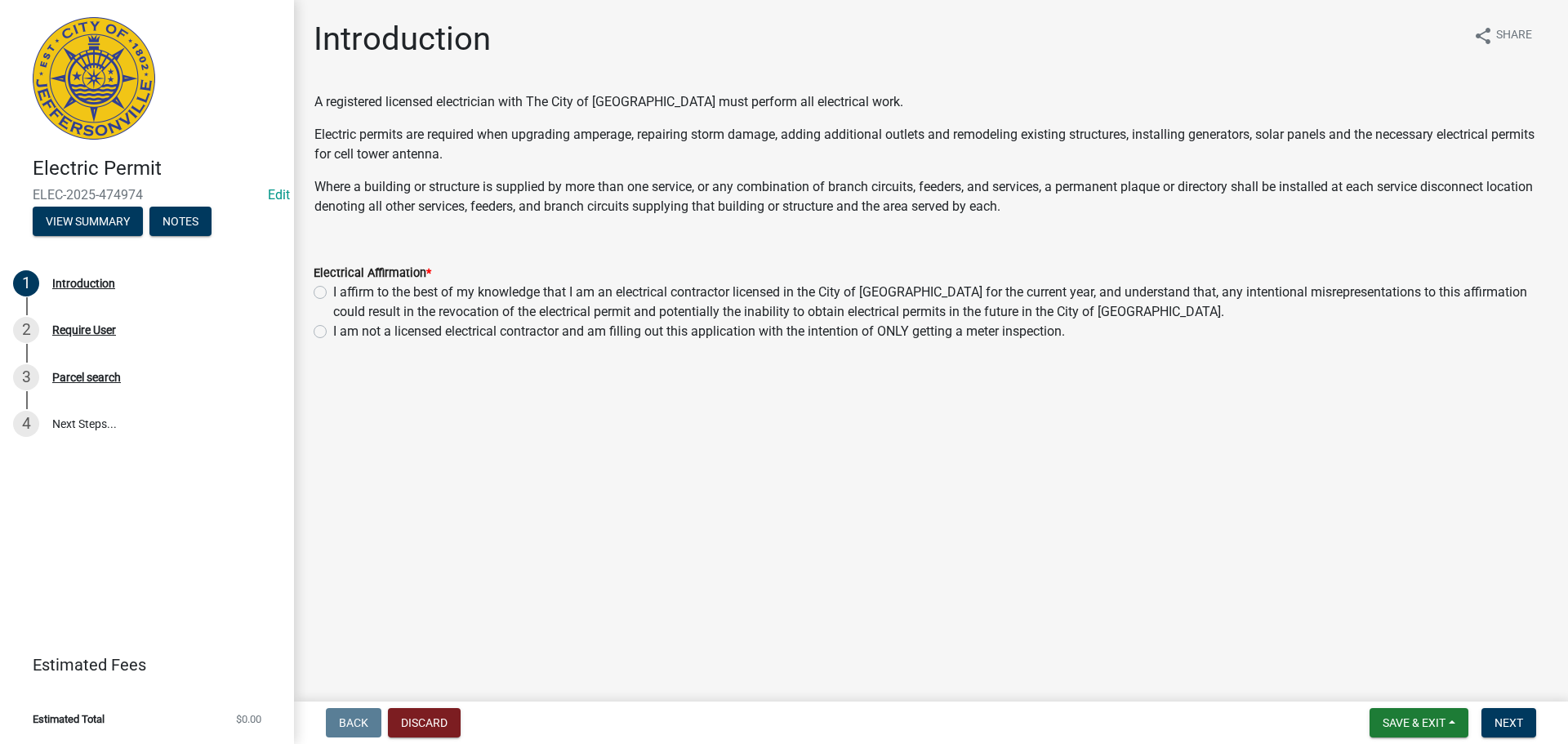
click at [333, 295] on label "I affirm to the best of my knowledge that I am an electrical contractor license…" at bounding box center [941, 302] width 1215 height 40
click at [333, 293] on input "I affirm to the best of my knowledge that I am an electrical contractor license…" at bounding box center [338, 288] width 11 height 11
radio input "true"
click at [1518, 724] on span "Next" at bounding box center [1509, 722] width 29 height 13
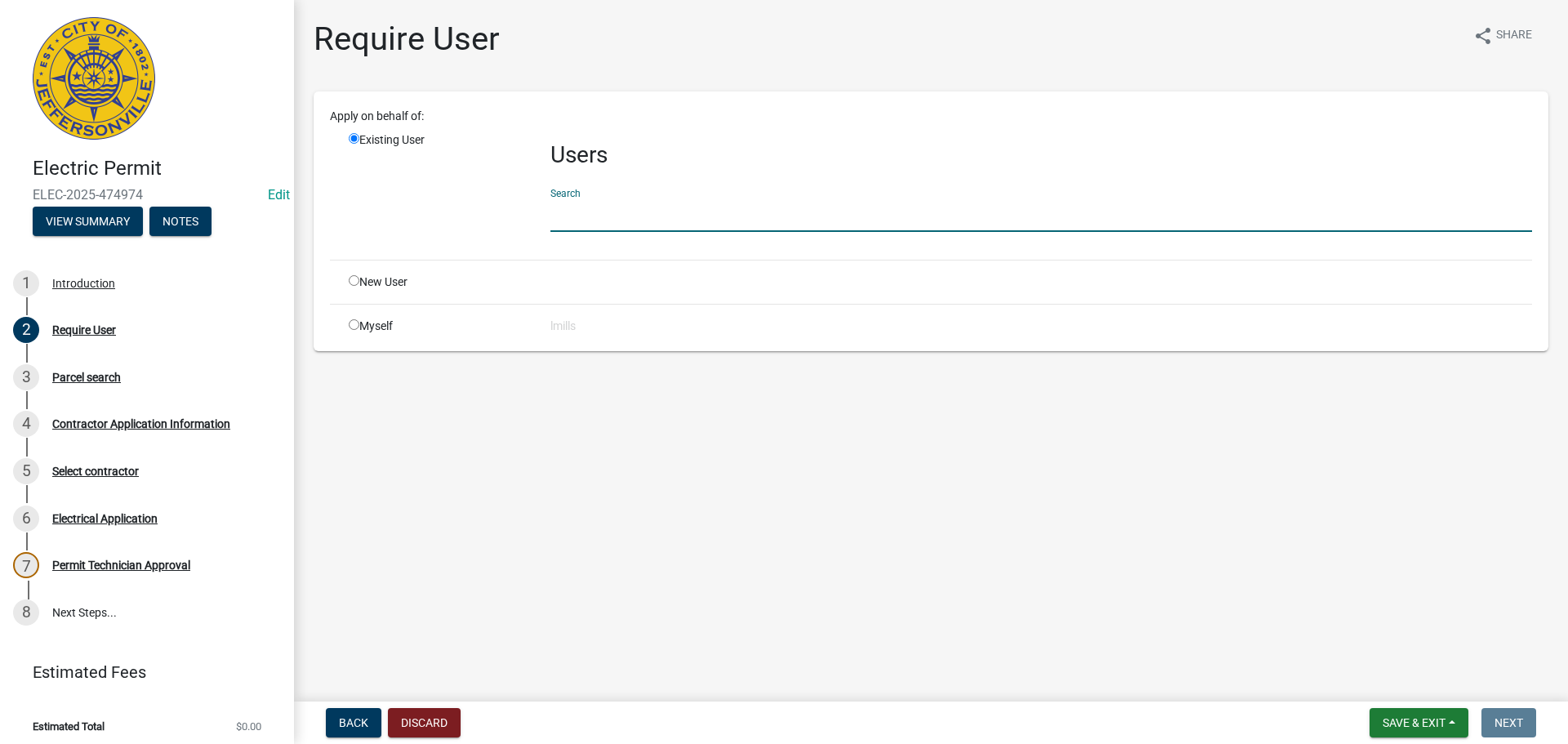
click at [671, 227] on input "text" at bounding box center [1041, 214] width 982 height 33
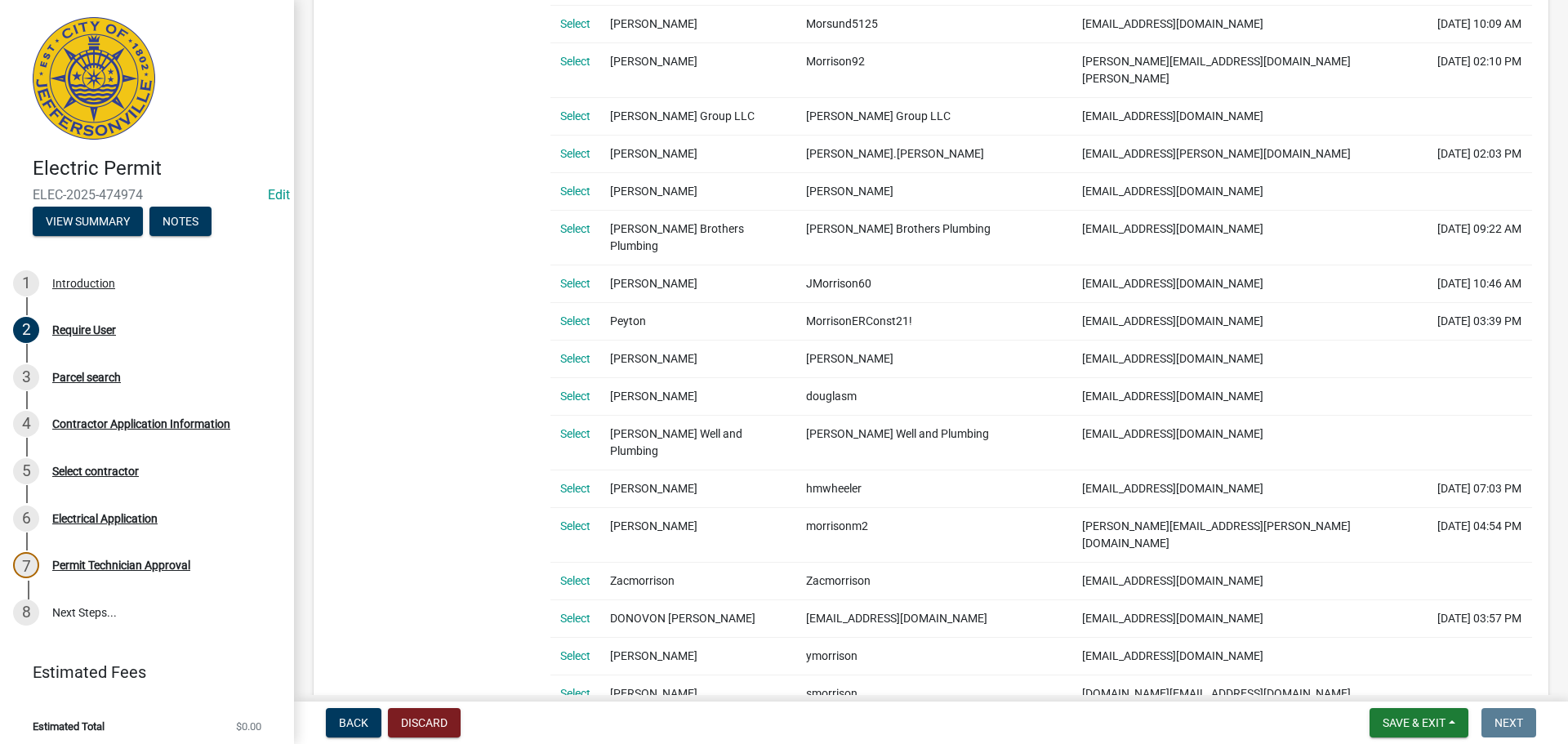
scroll to position [653, 0]
type input "Morrison"
click at [566, 388] on link "Select" at bounding box center [575, 394] width 31 height 13
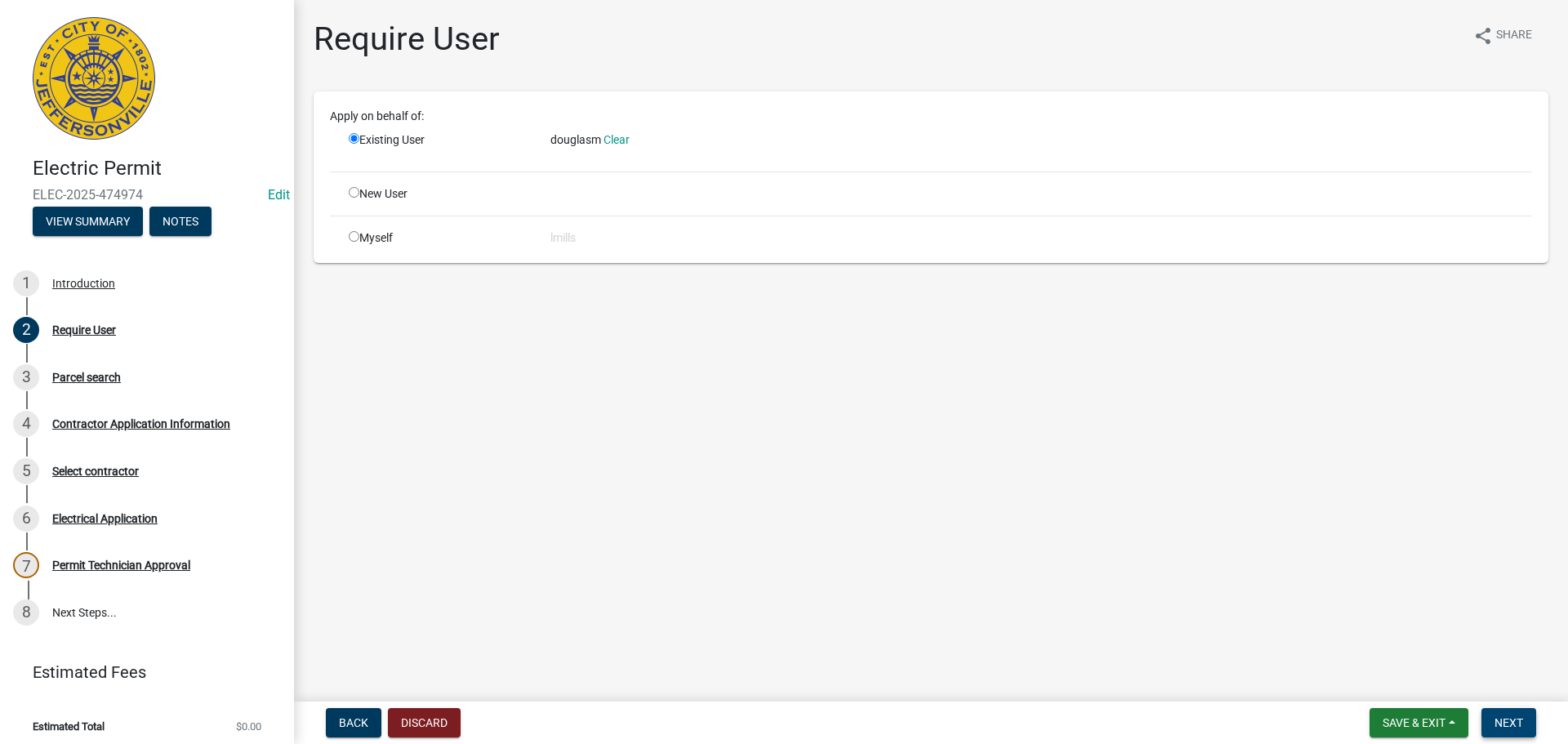
click at [1518, 717] on span "Next" at bounding box center [1509, 722] width 29 height 13
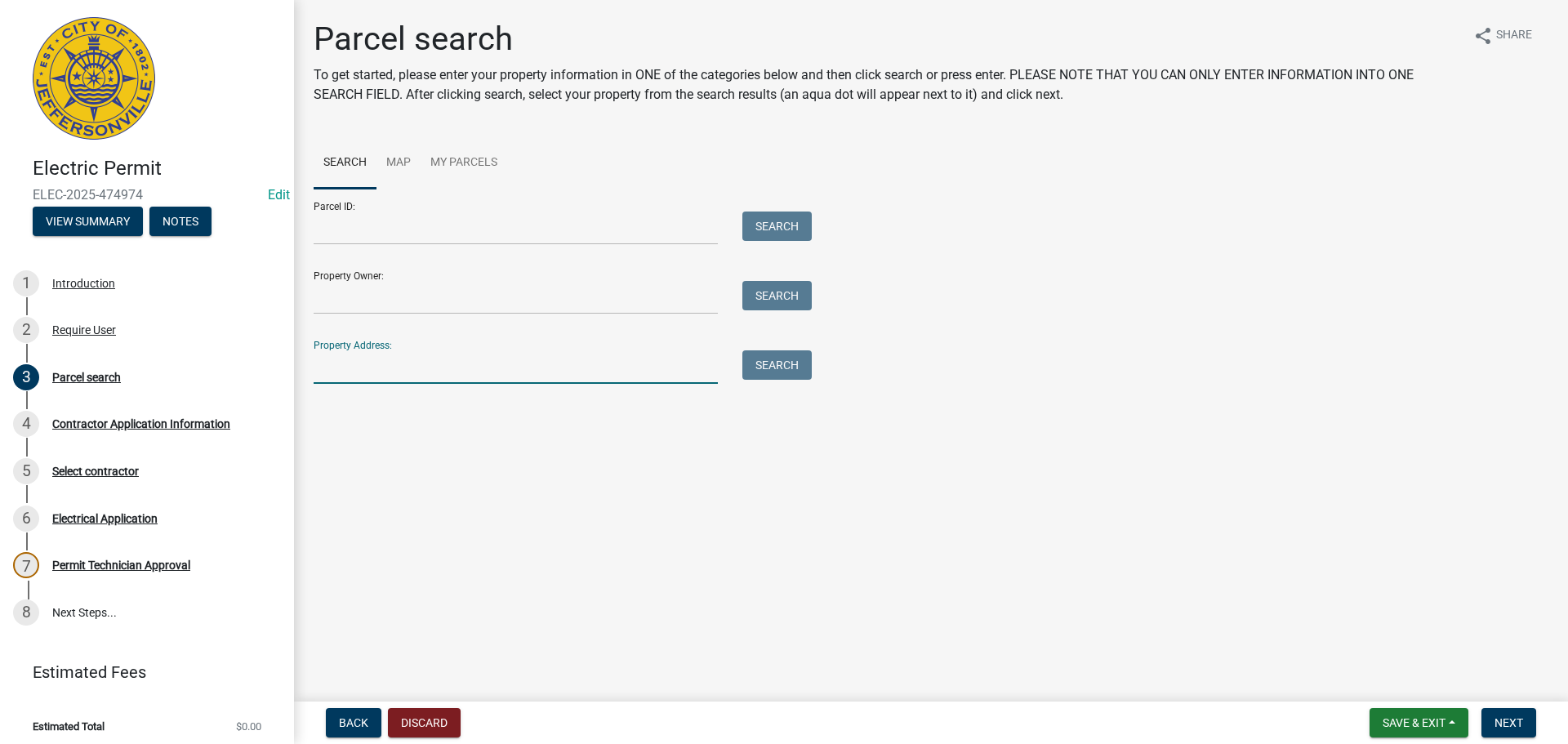
click at [432, 364] on input "Property Address:" at bounding box center [515, 366] width 404 height 33
type input "1528 Brigman"
click at [804, 367] on button "Search" at bounding box center [777, 364] width 69 height 30
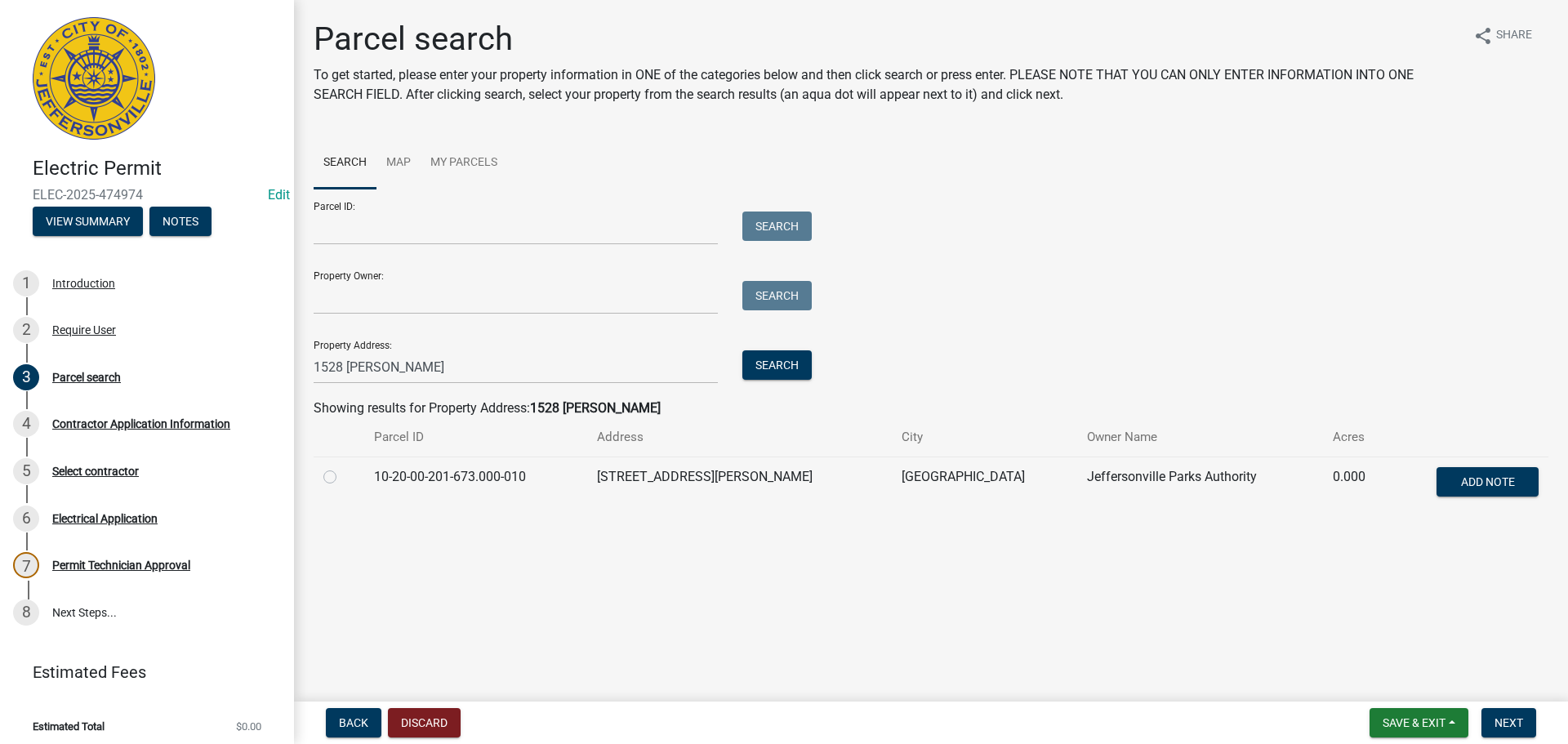
click at [343, 467] on label at bounding box center [343, 467] width 0 height 0
click at [343, 478] on input "radio" at bounding box center [348, 472] width 11 height 11
radio input "true"
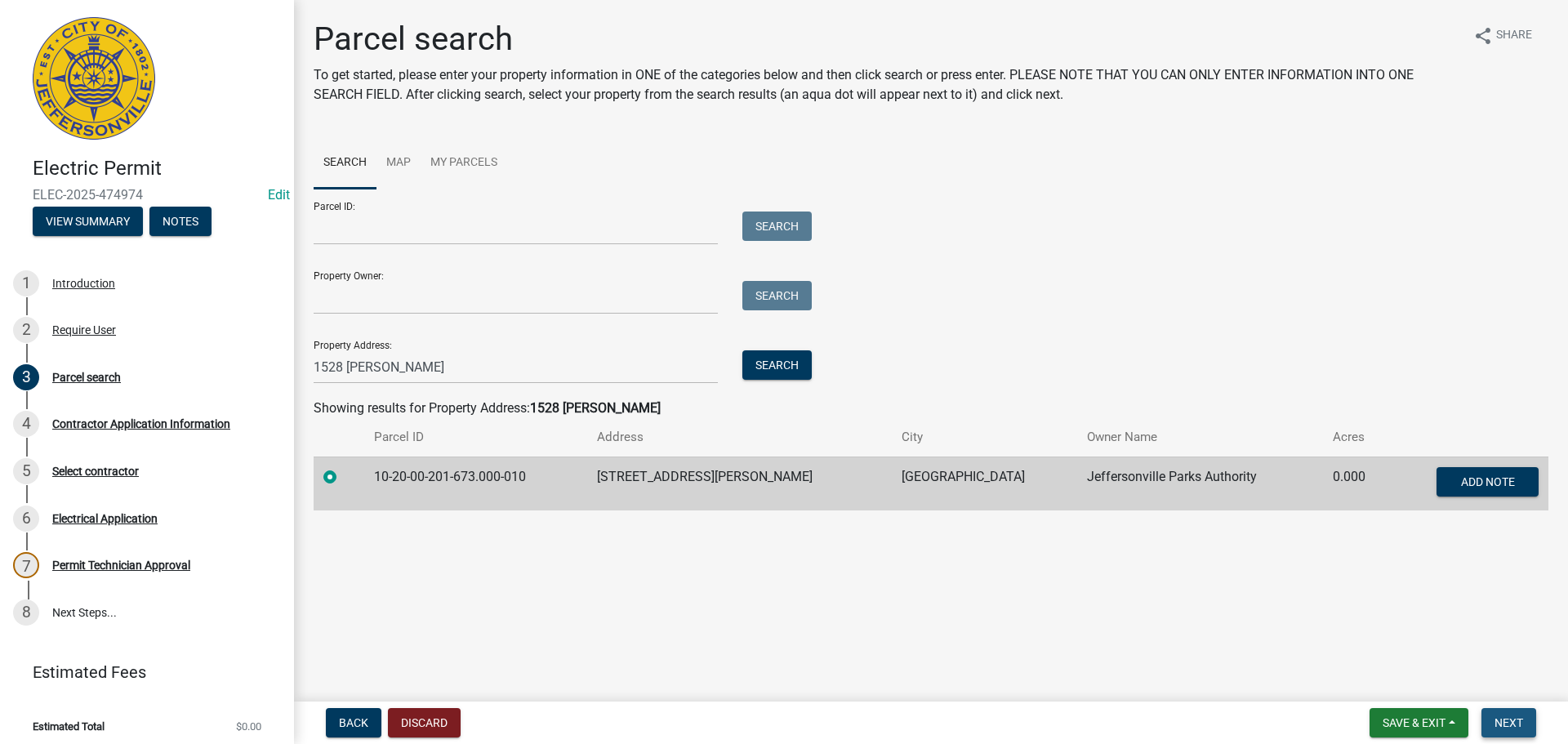
click at [1519, 721] on span "Next" at bounding box center [1509, 722] width 29 height 13
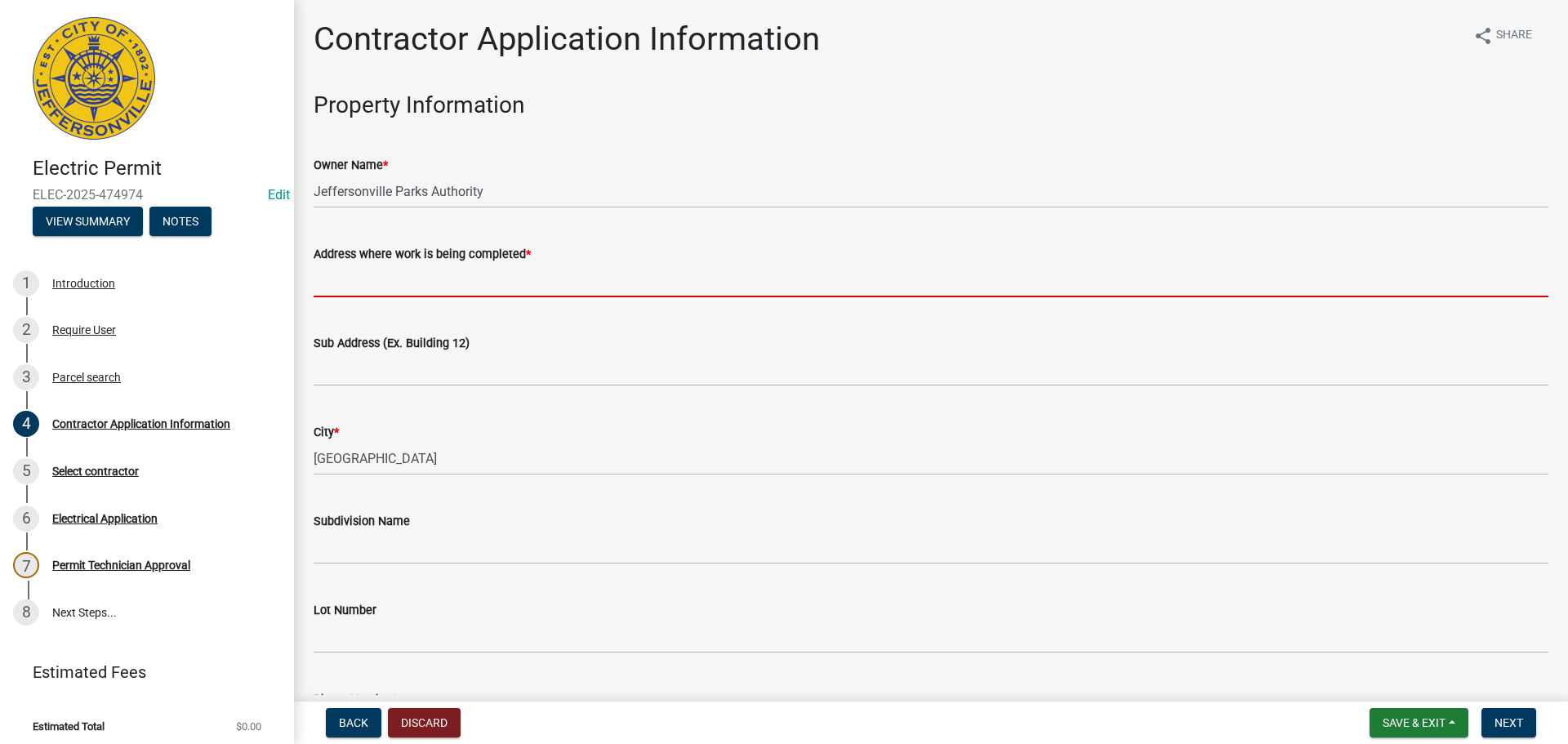
click at [482, 282] on input "Address where work is being completed *" at bounding box center [931, 280] width 1235 height 33
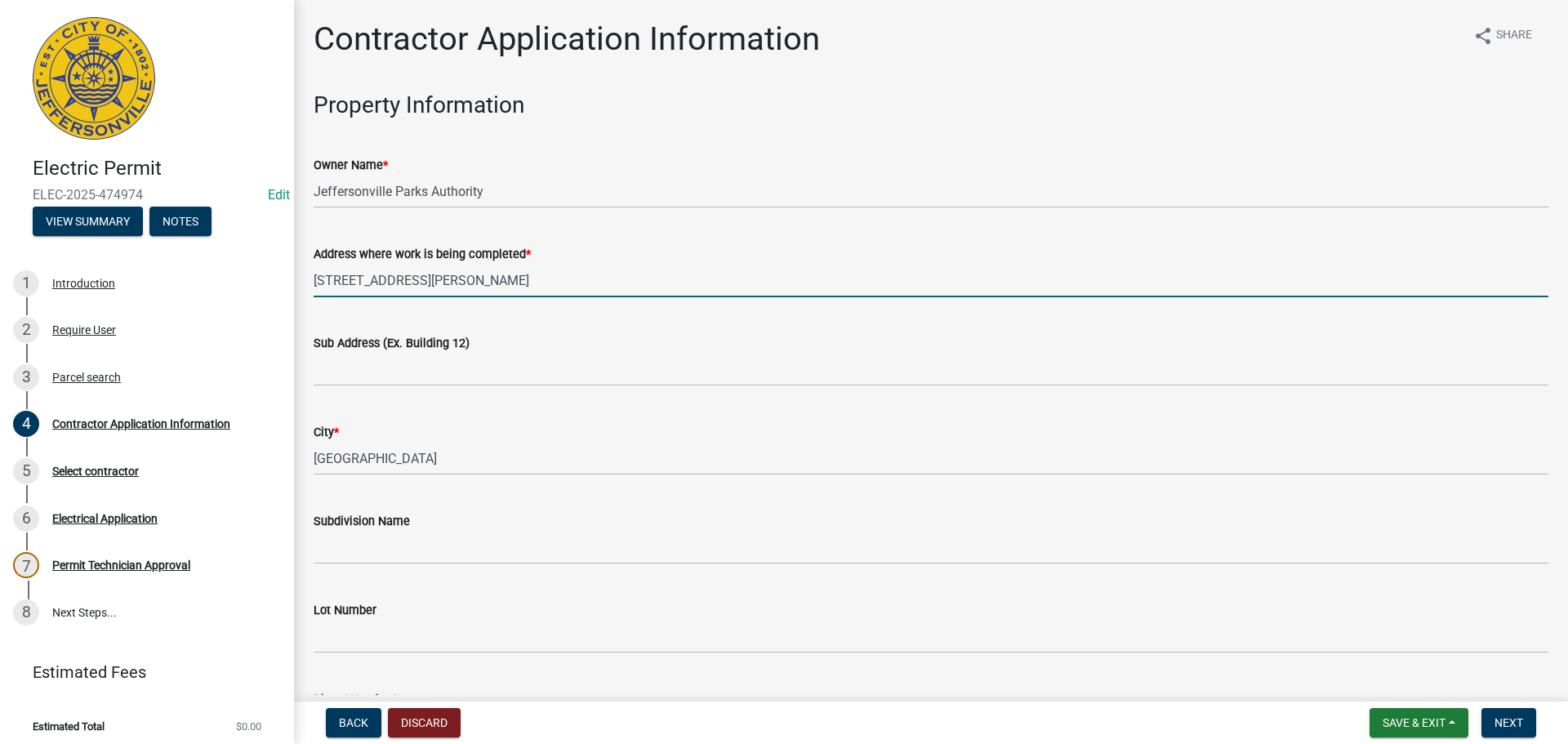
type input "1528 Brigman Ave"
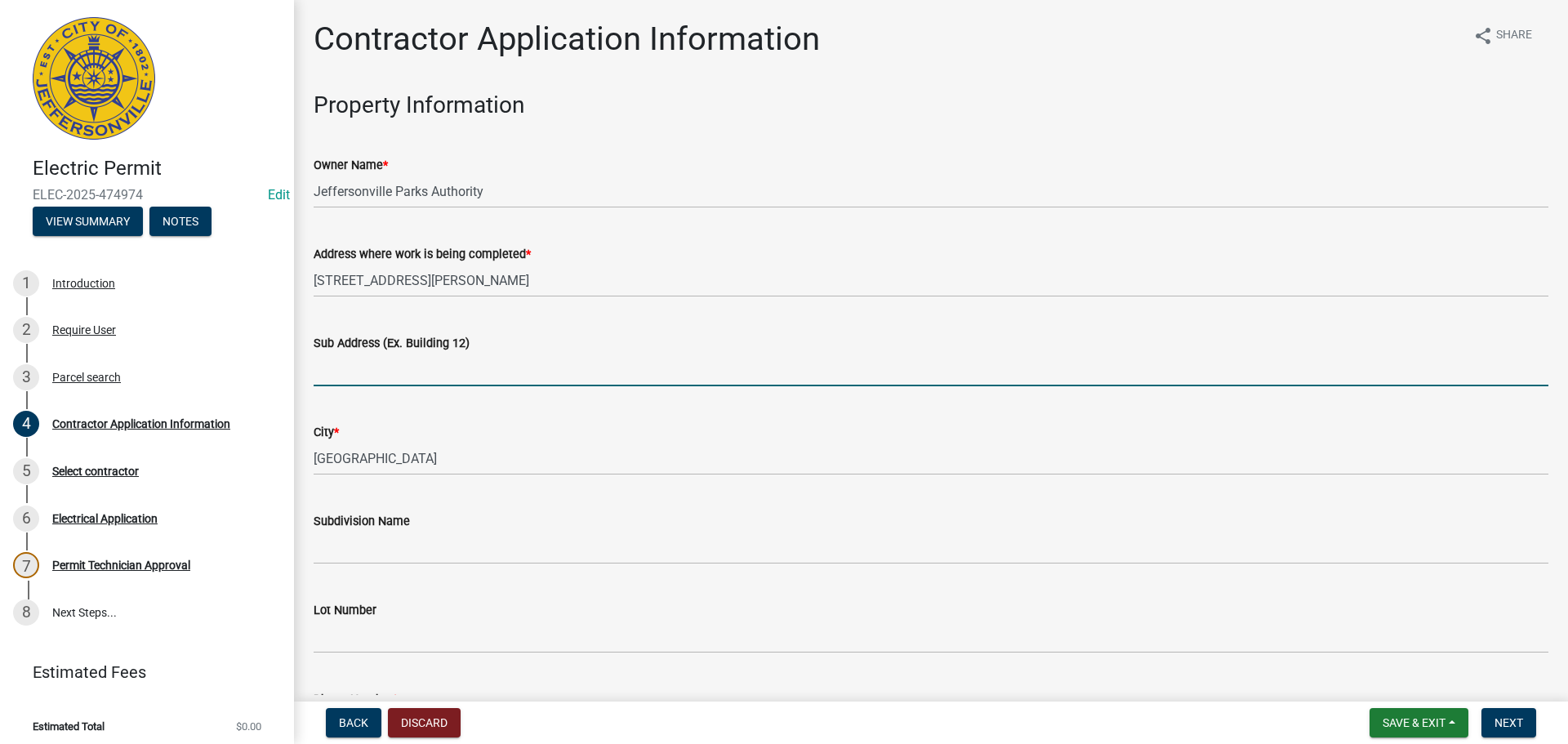
click at [465, 371] on input "Sub Address (Ex. Building 12)" at bounding box center [931, 369] width 1235 height 33
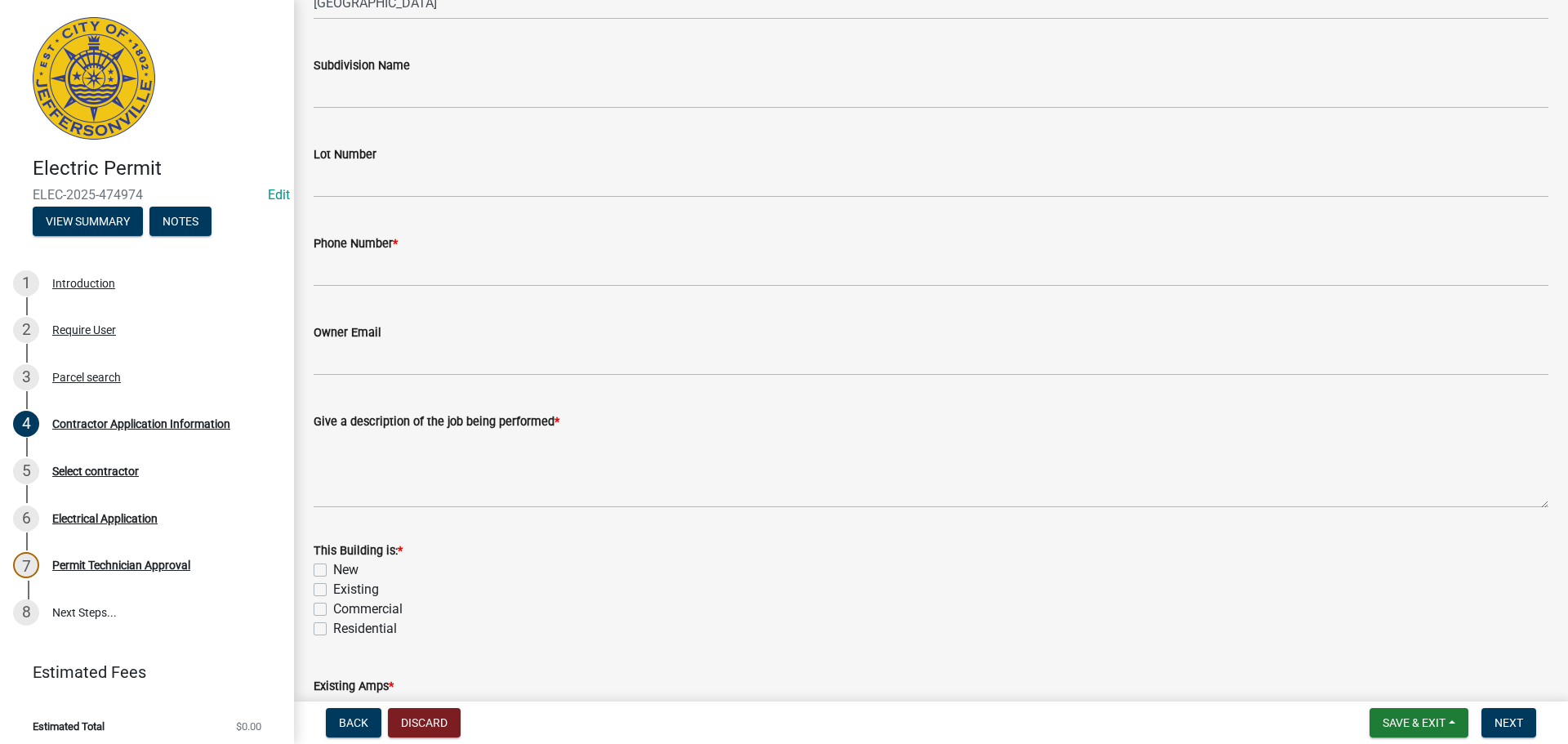
scroll to position [489, 0]
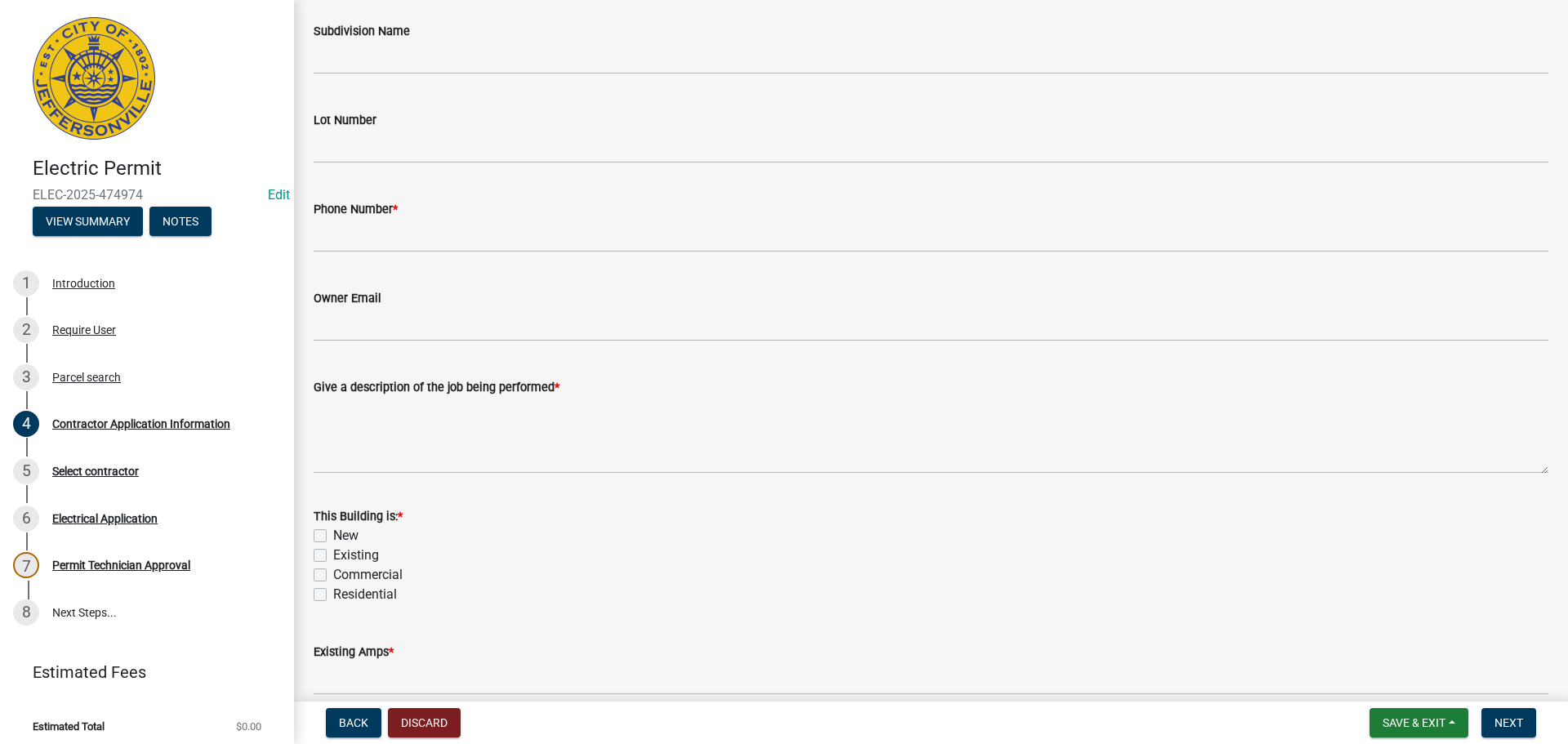
type input "1528 Brigman Ave"
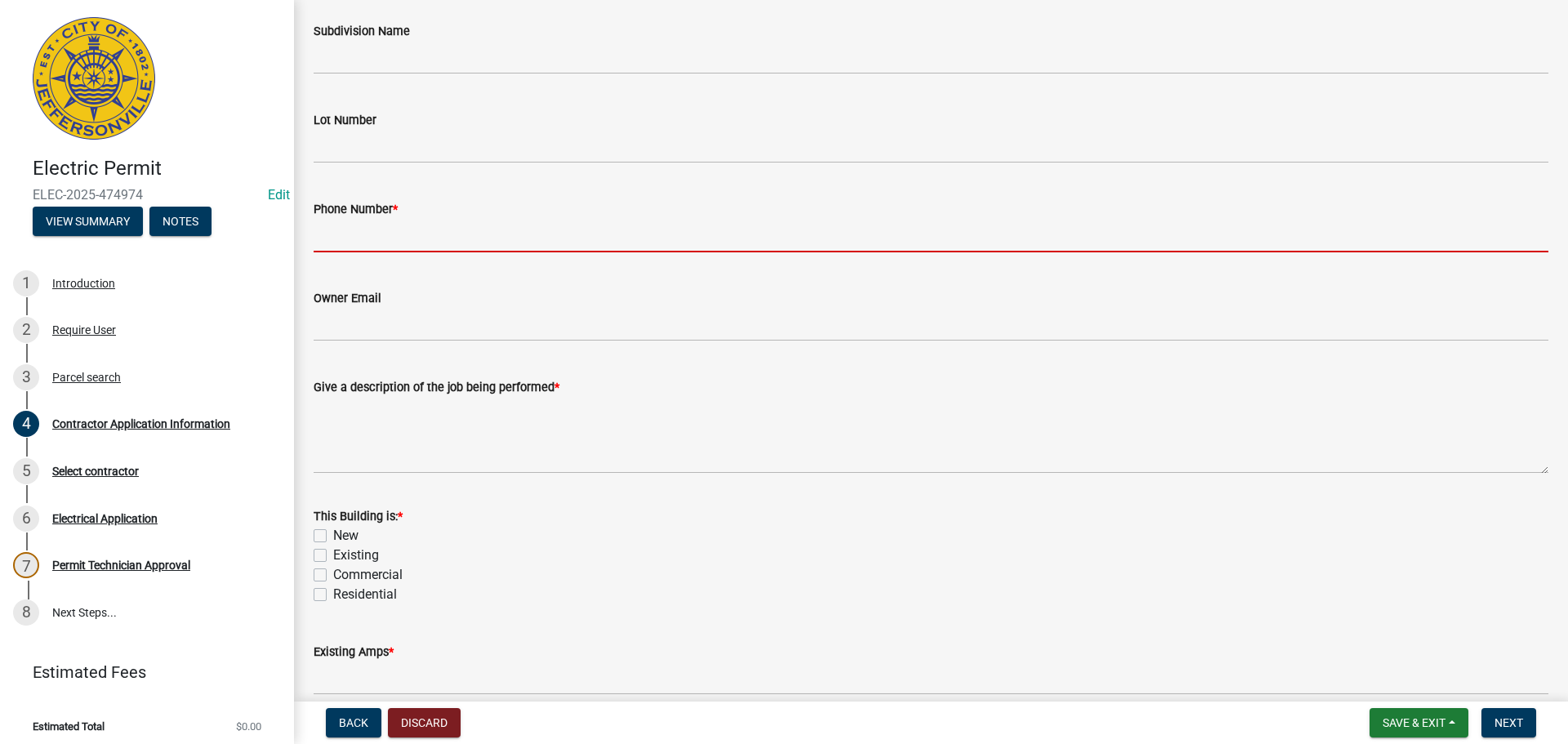
click at [453, 233] on input "Phone Number *" at bounding box center [931, 235] width 1235 height 33
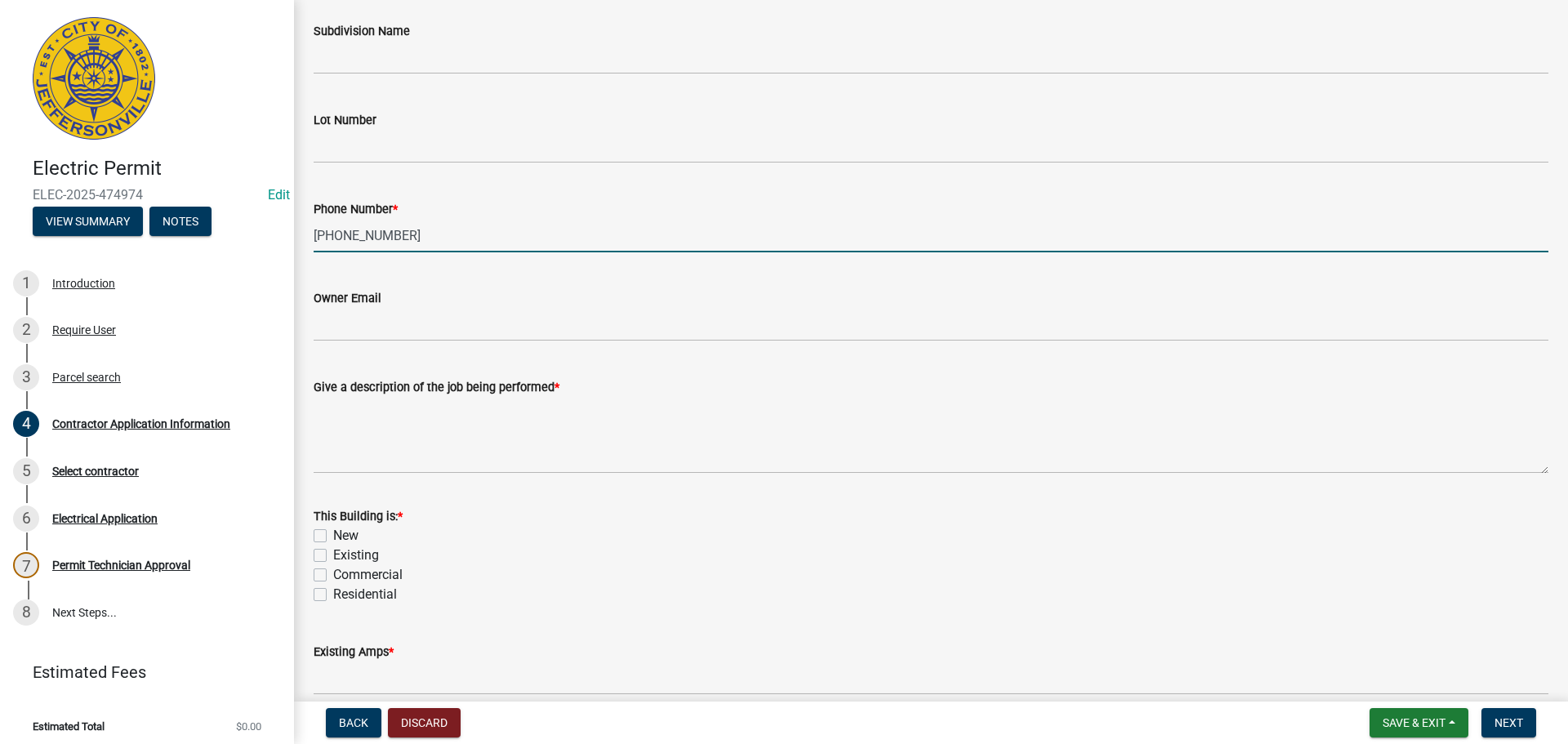
type input "502-291-5470"
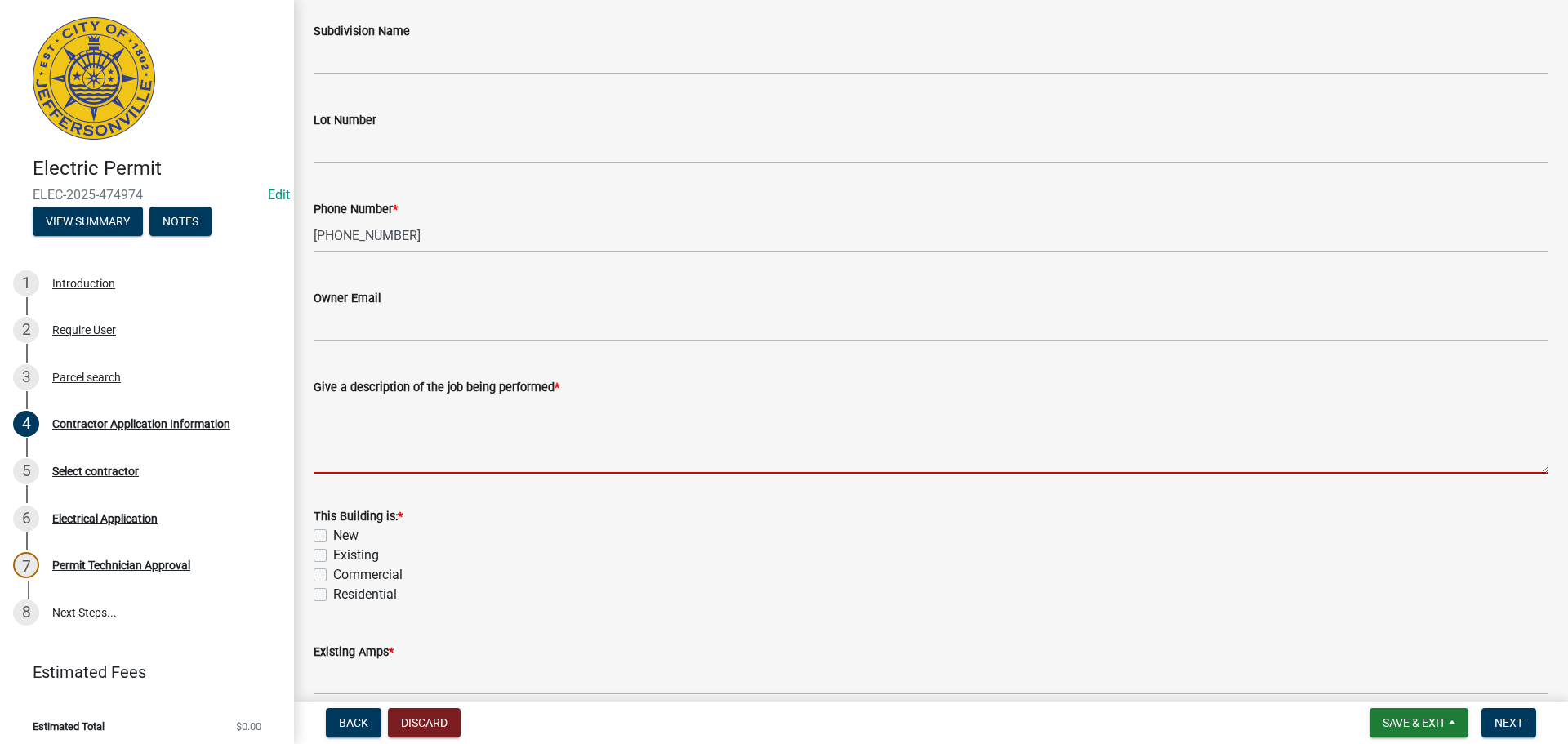
click at [445, 449] on textarea "Give a description of the job being performed *" at bounding box center [931, 435] width 1235 height 76
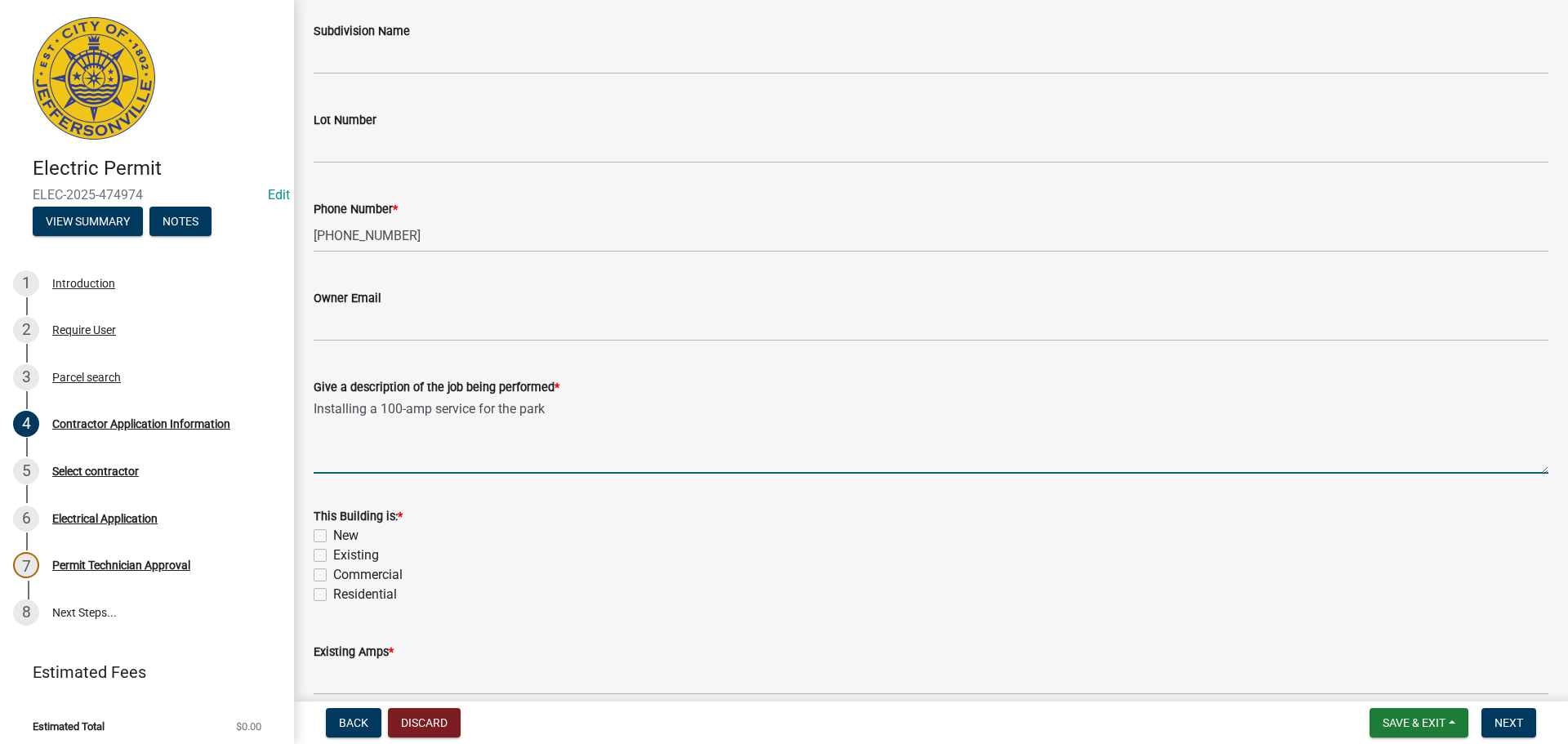
type textarea "Installing a 100-amp service for the park"
click at [346, 534] on label "New" at bounding box center [346, 535] width 25 height 20
click at [344, 534] on input "New" at bounding box center [338, 531] width 11 height 11
checkbox input "true"
checkbox input "false"
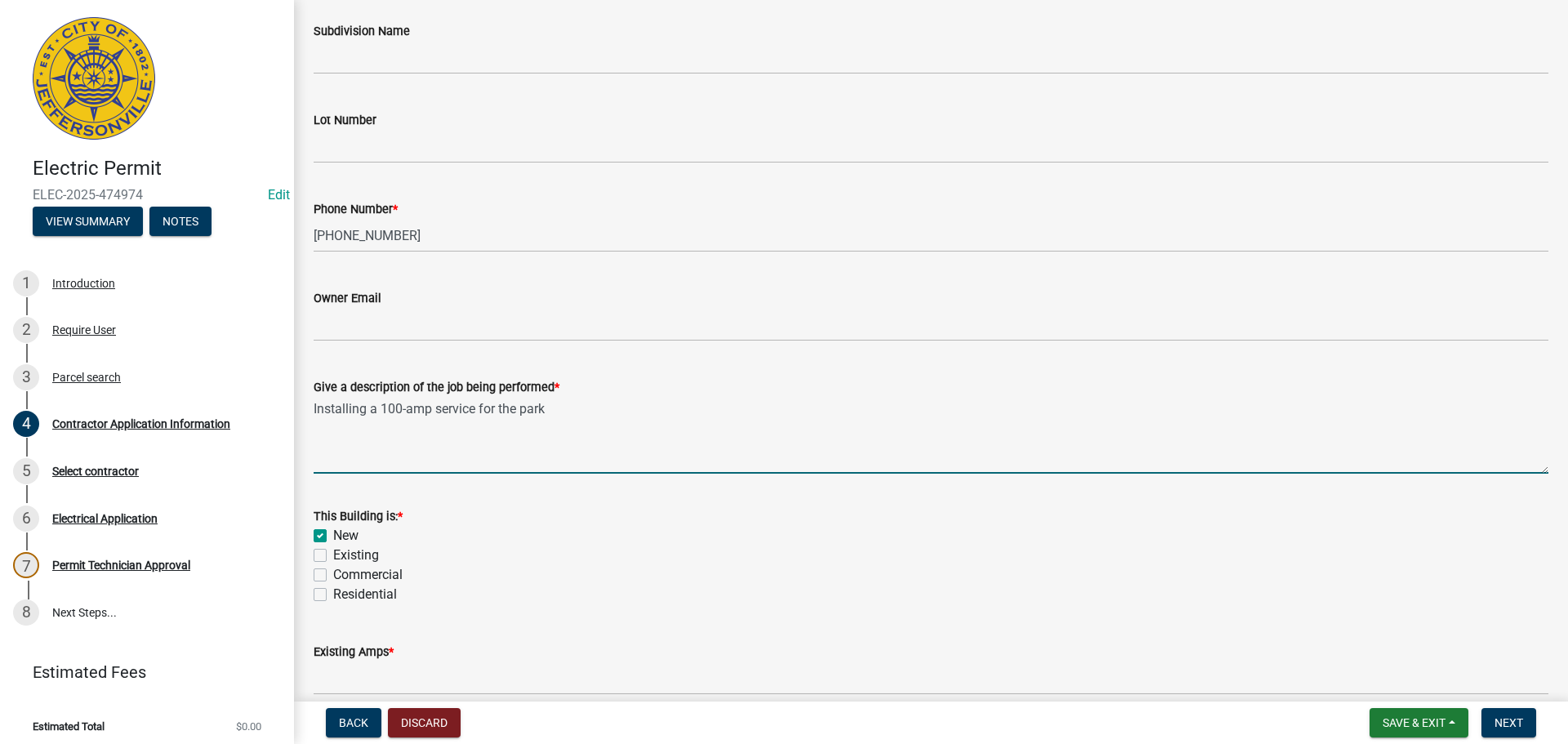
checkbox input "false"
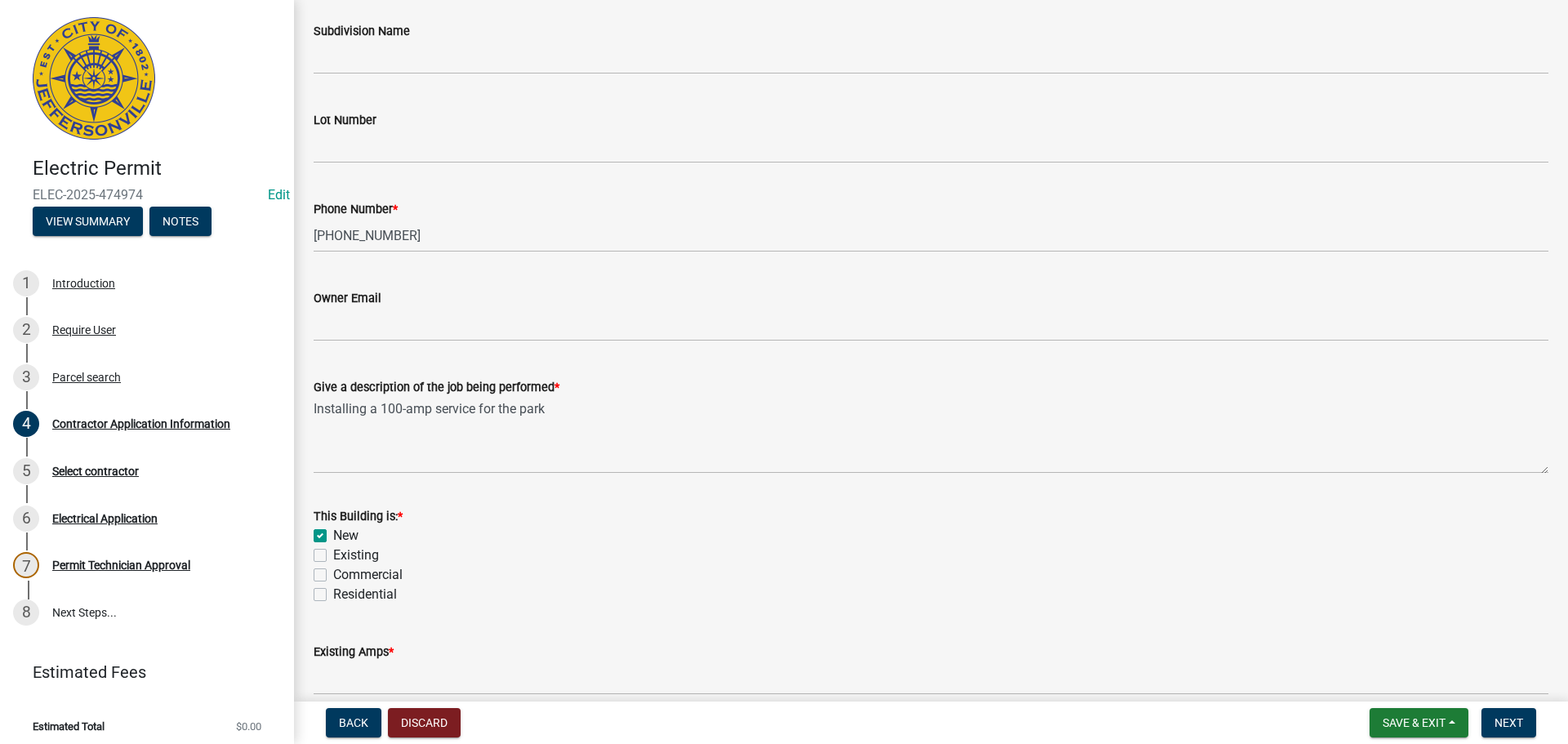
click at [358, 576] on label "Commercial" at bounding box center [367, 575] width 69 height 20
click at [344, 576] on input "Commercial" at bounding box center [338, 570] width 11 height 11
checkbox input "true"
checkbox input "false"
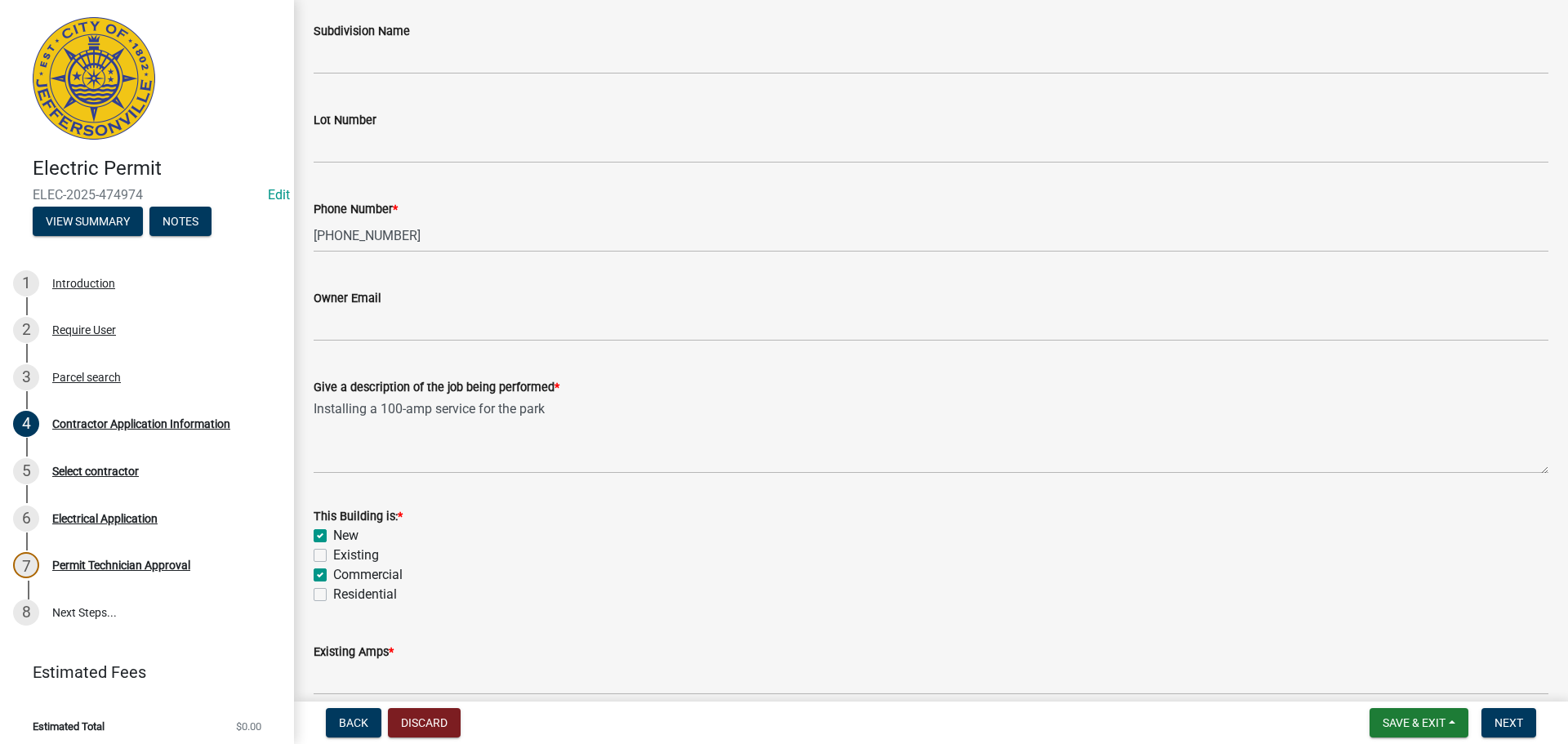
checkbox input "true"
checkbox input "false"
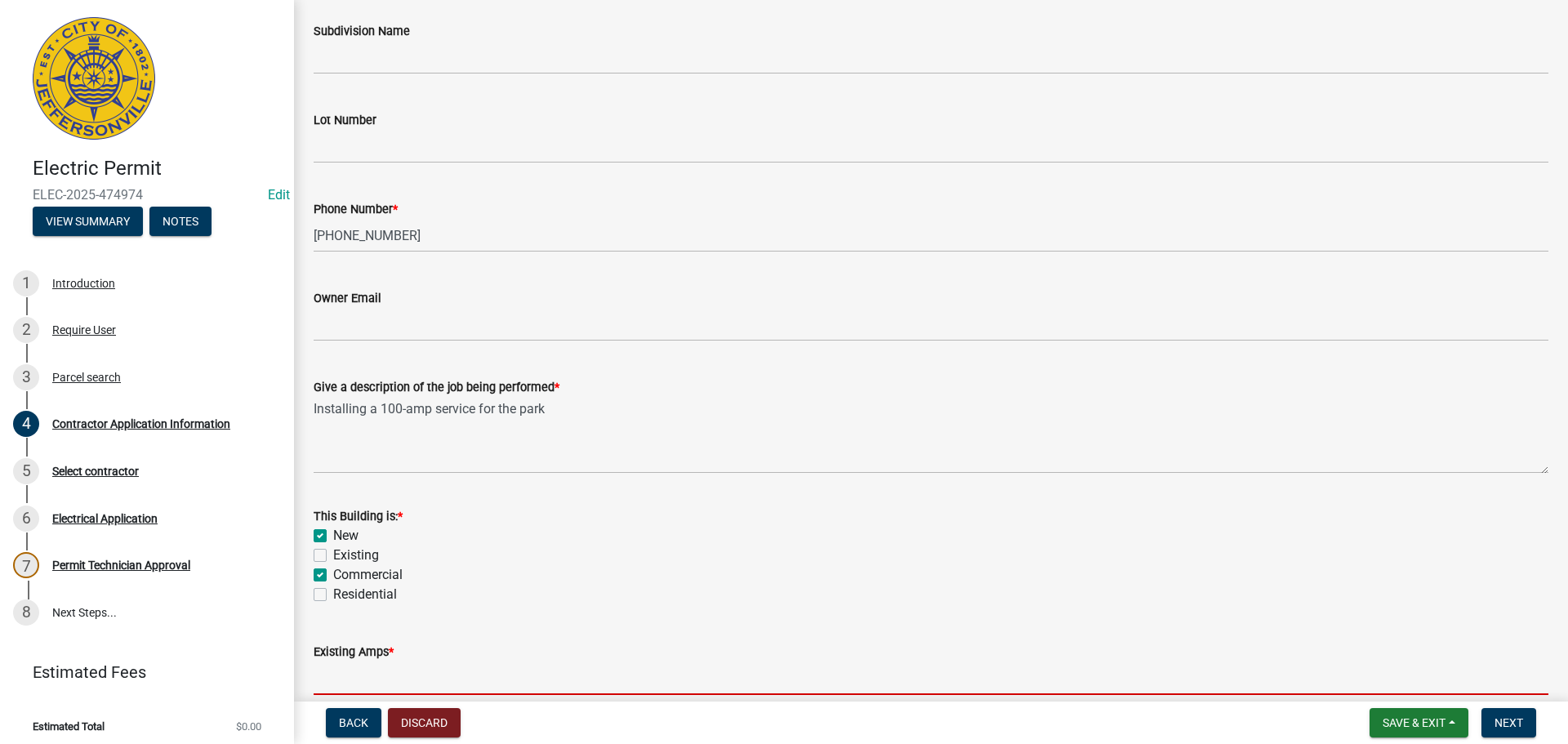
click at [379, 681] on input "text" at bounding box center [931, 677] width 1235 height 33
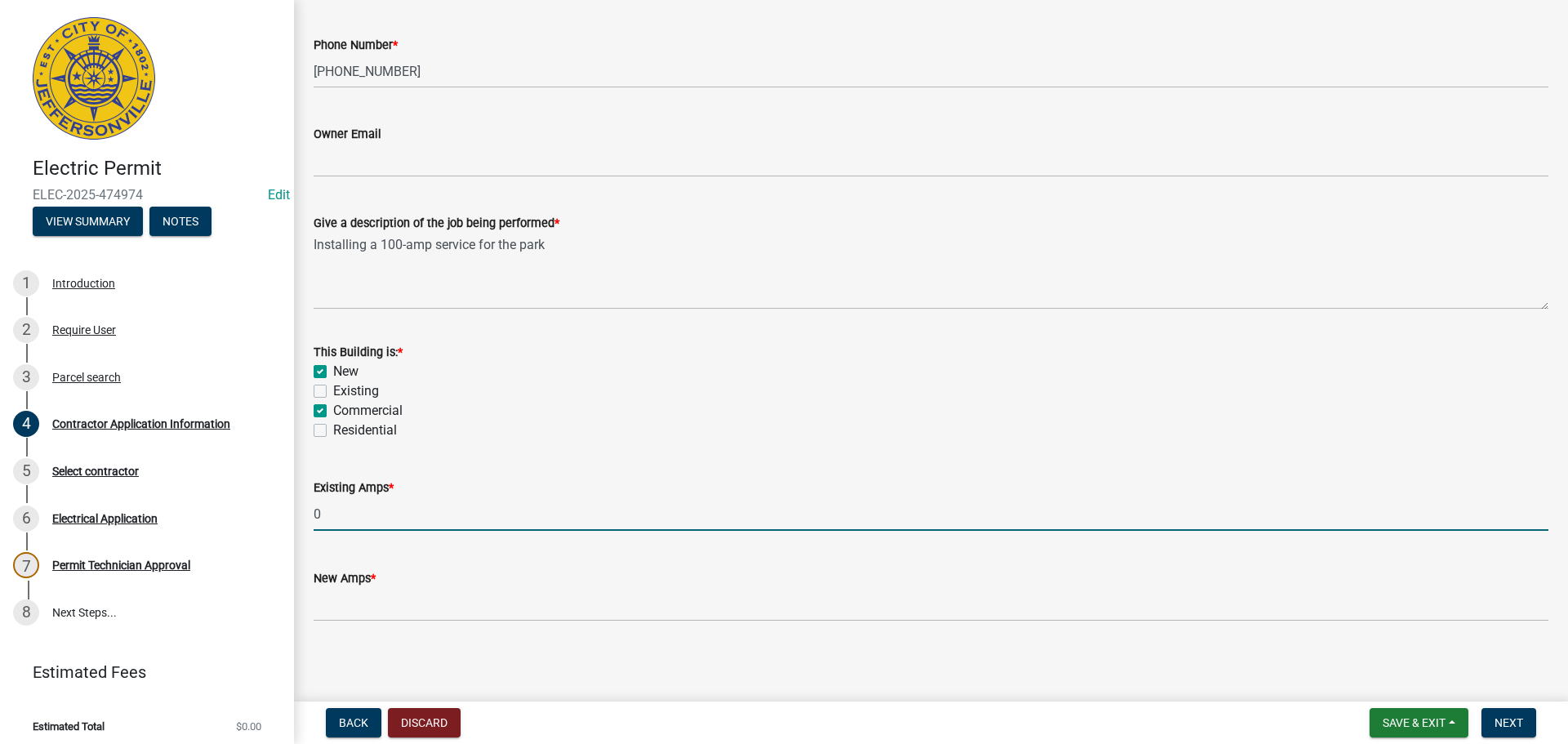
scroll to position [659, 0]
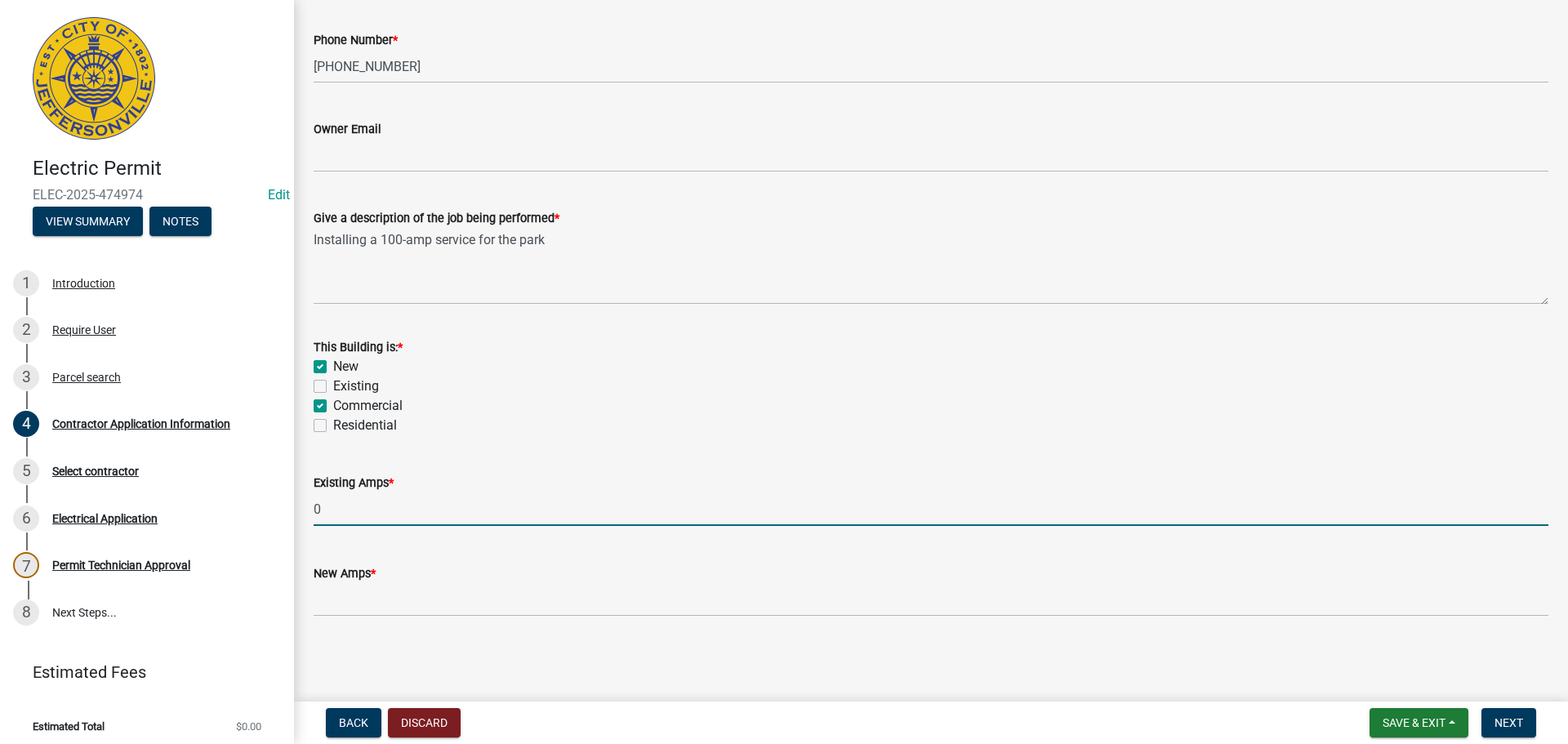
type input "0"
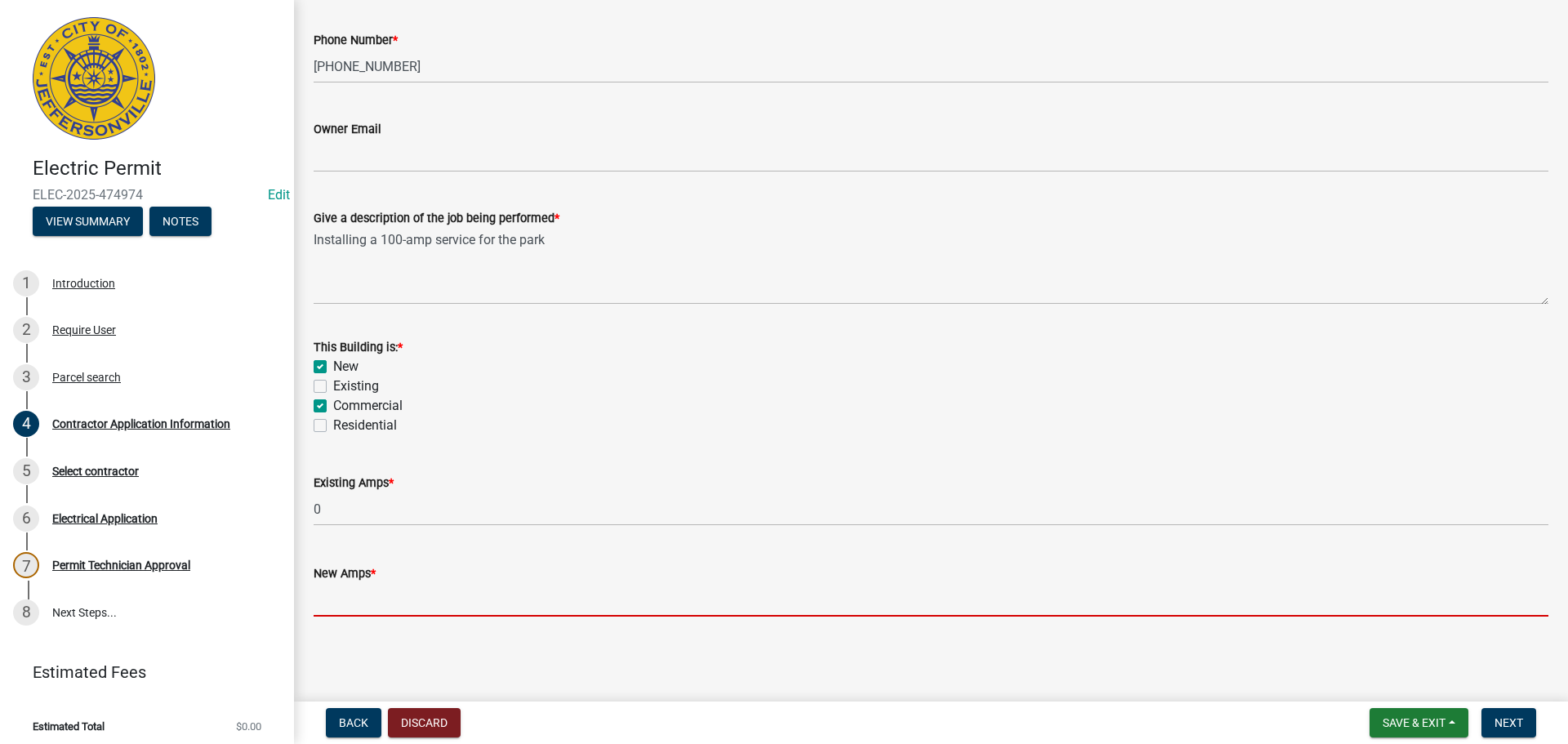
click at [388, 602] on input "text" at bounding box center [931, 599] width 1235 height 33
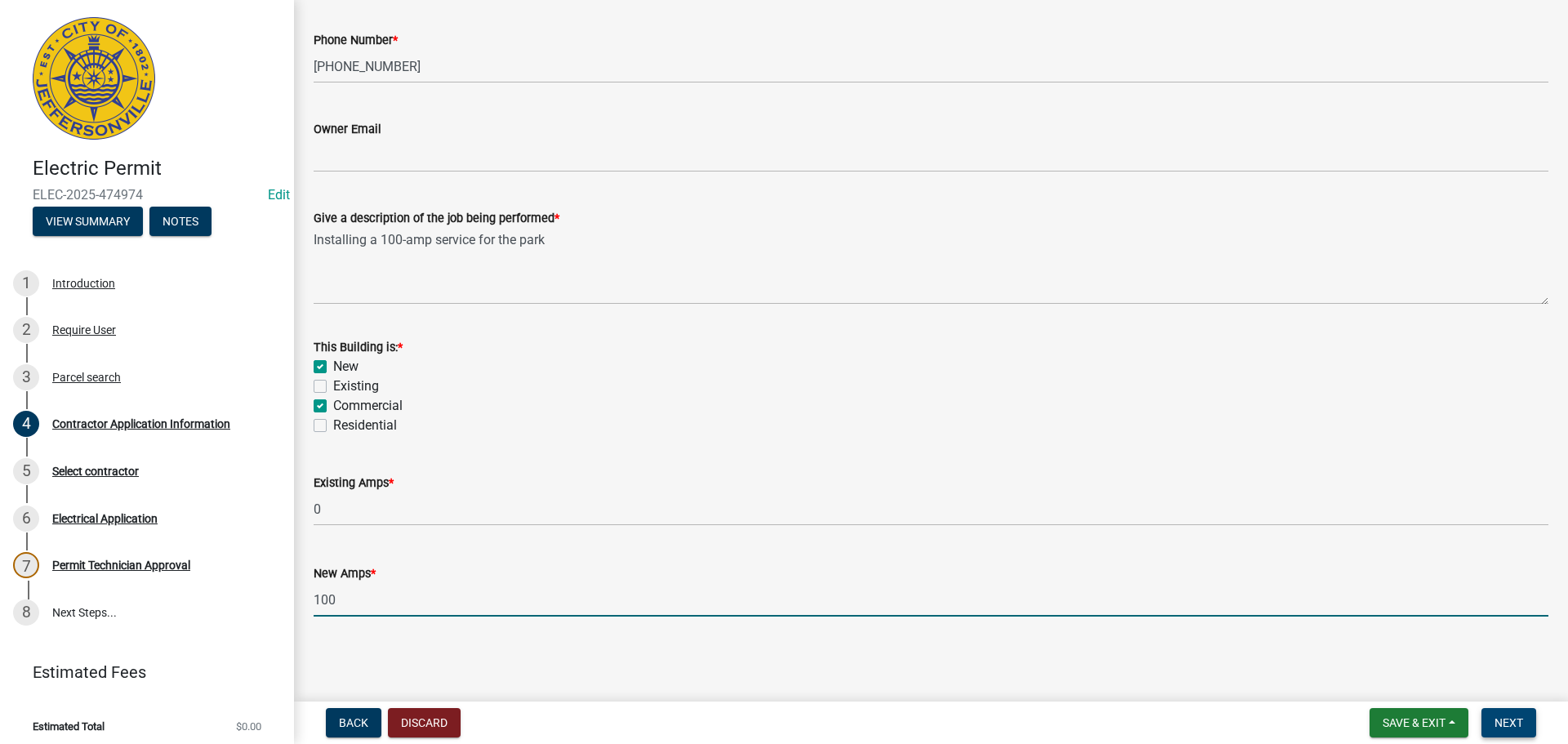
type input "100"
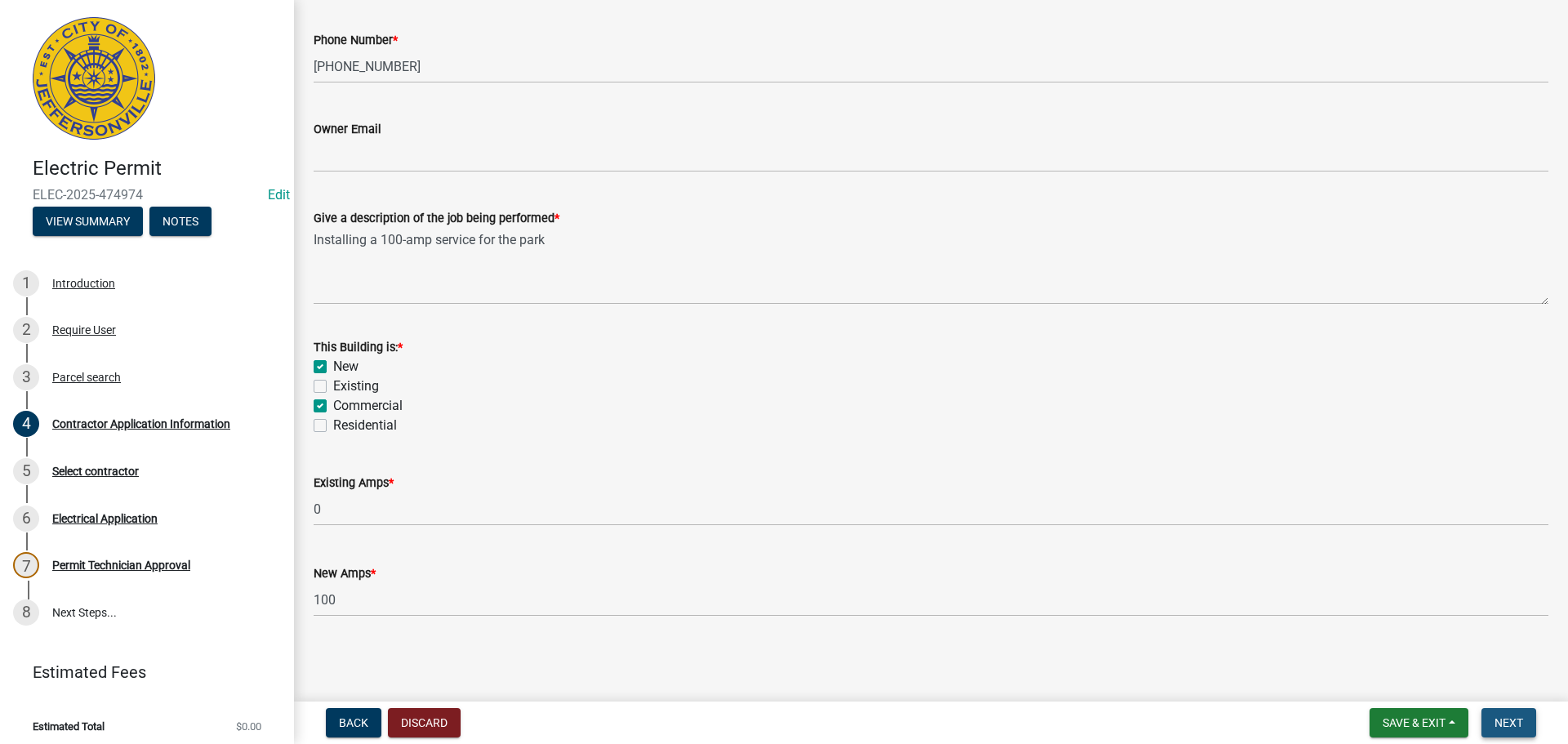
click at [1518, 719] on span "Next" at bounding box center [1509, 722] width 29 height 13
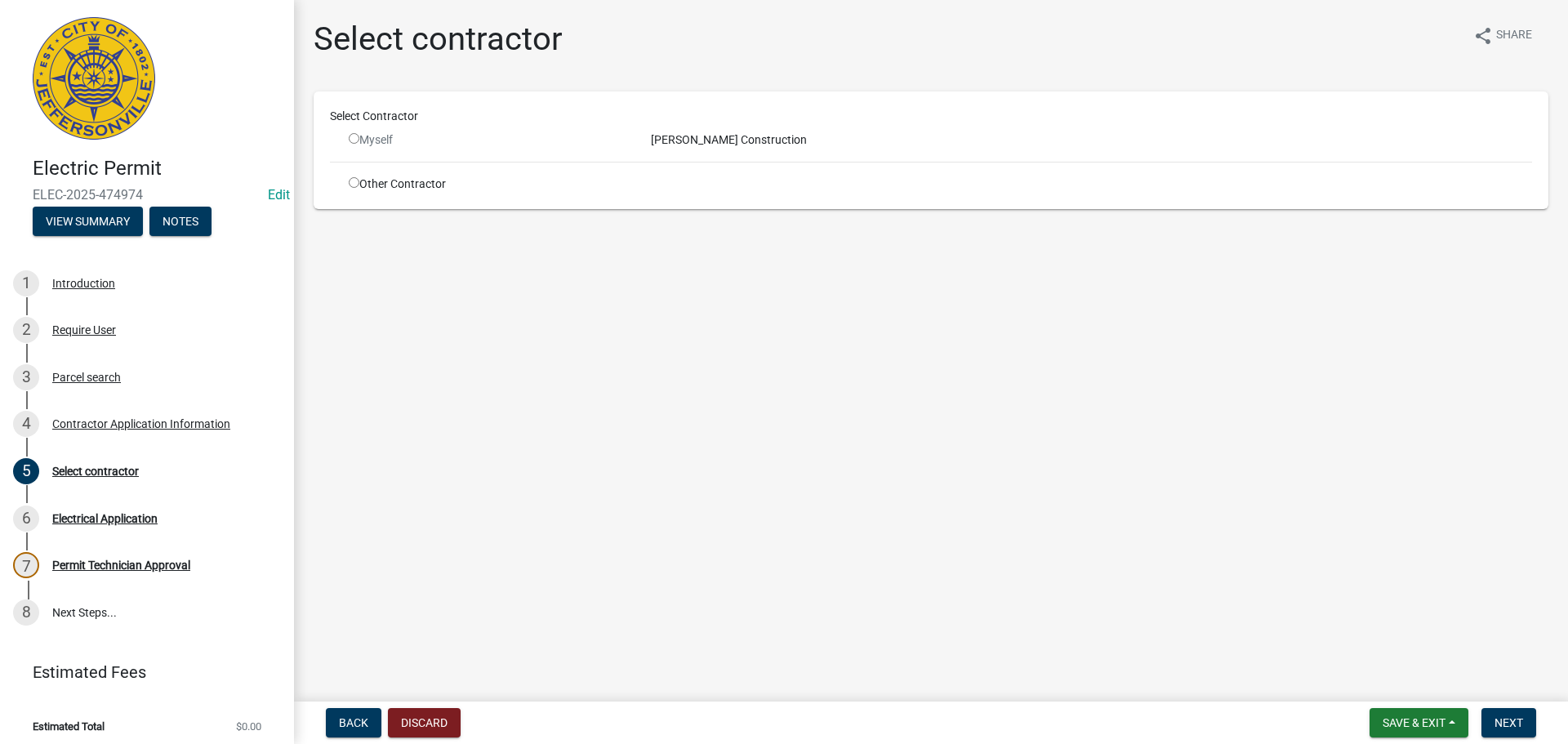
click at [440, 157] on div "Select Contractor Myself Morrison Construction Other Contractor" at bounding box center [932, 150] width 1203 height 85
click at [692, 140] on div "Morrison Construction" at bounding box center [1092, 139] width 906 height 17
click at [354, 180] on input "radio" at bounding box center [354, 183] width 11 height 11
radio input "true"
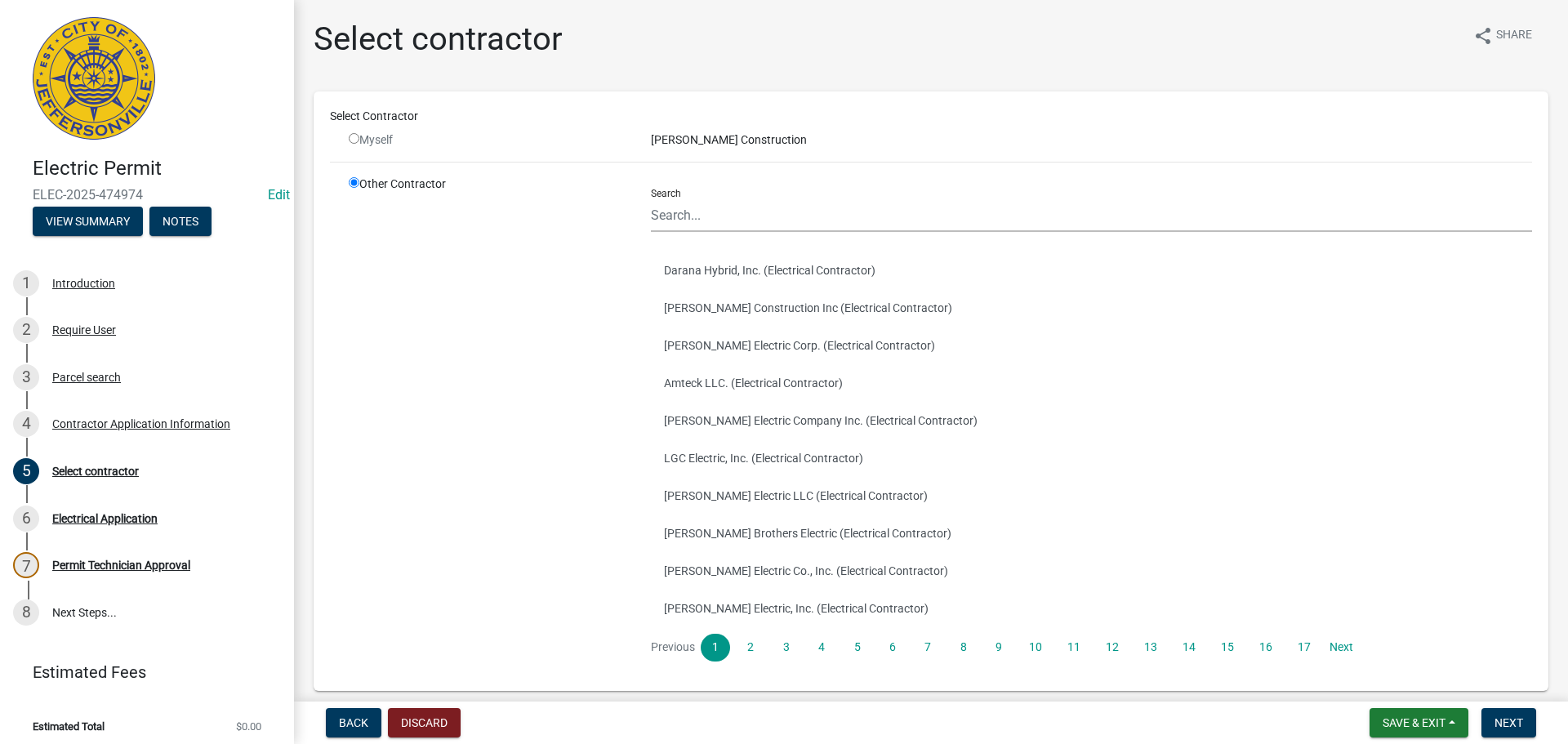
click at [681, 145] on div "Morrison Construction" at bounding box center [1092, 139] width 906 height 17
click at [779, 137] on div "Morrison Construction" at bounding box center [1092, 139] width 906 height 17
click at [348, 139] on input "radio" at bounding box center [354, 139] width 11 height 11
radio input "false"
radio input "true"
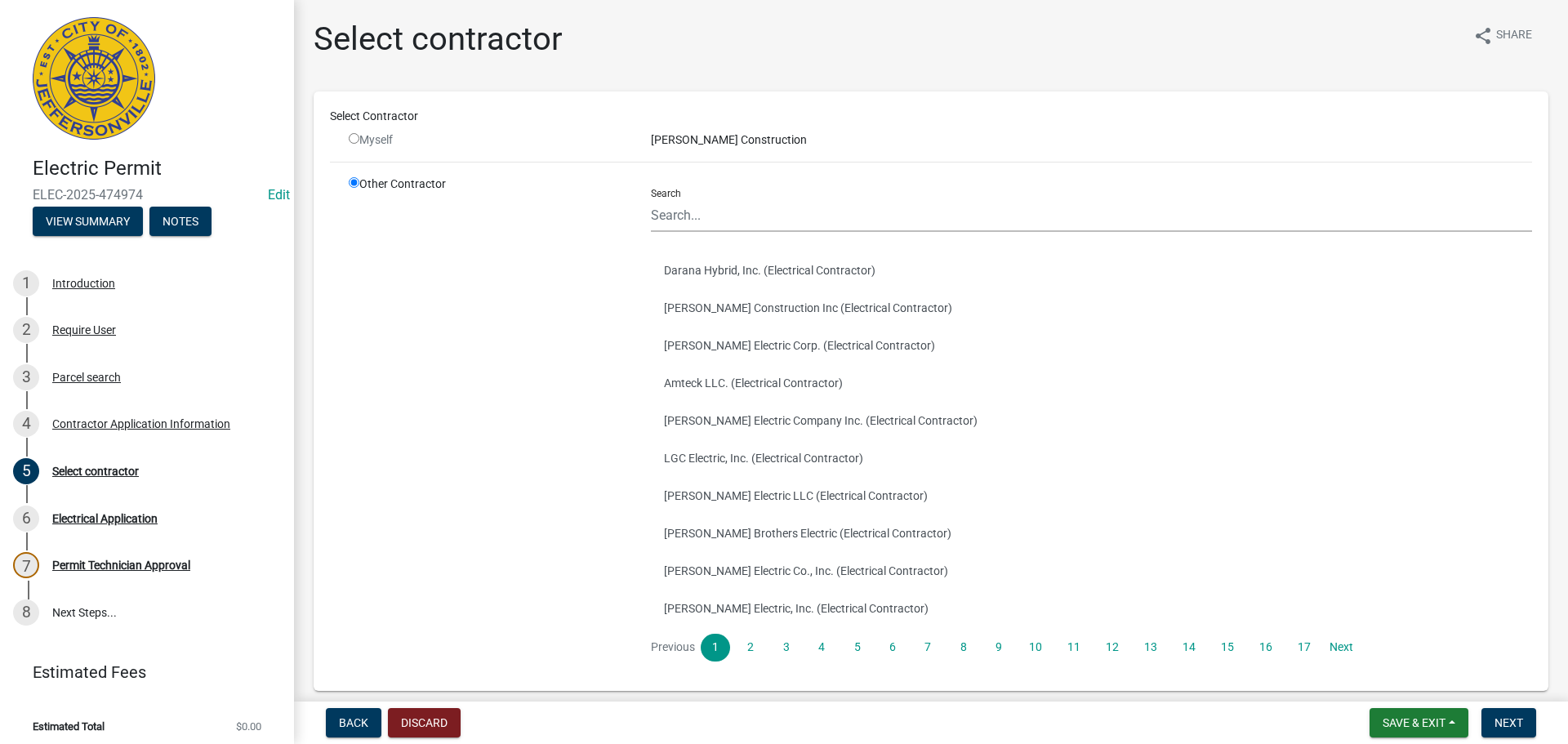
click at [356, 184] on input "radio" at bounding box center [354, 183] width 11 height 11
click at [352, 179] on input "radio" at bounding box center [354, 183] width 11 height 11
click at [349, 140] on input "radio" at bounding box center [354, 139] width 11 height 11
radio input "false"
radio input "true"
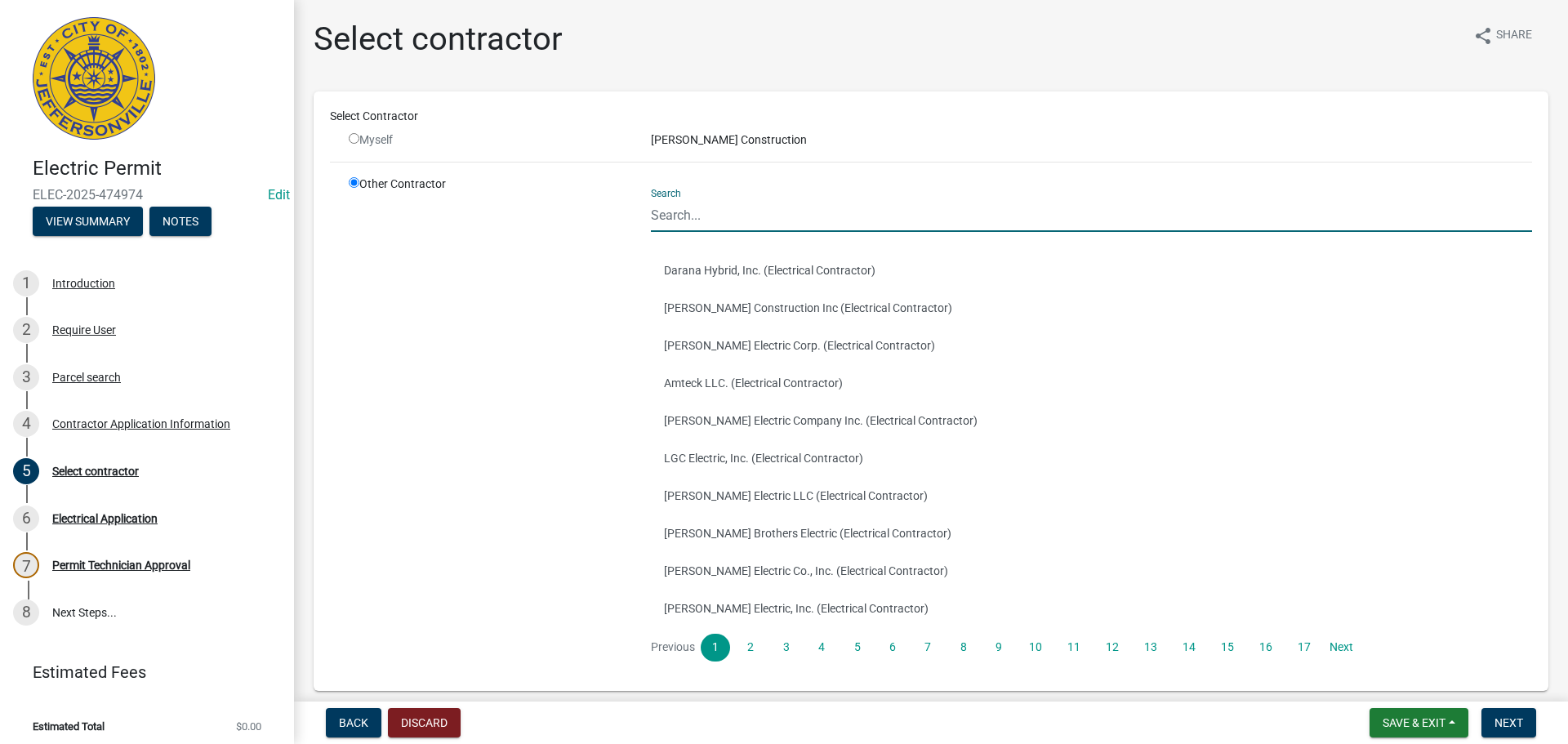
click at [757, 218] on input "Search" at bounding box center [1091, 214] width 881 height 33
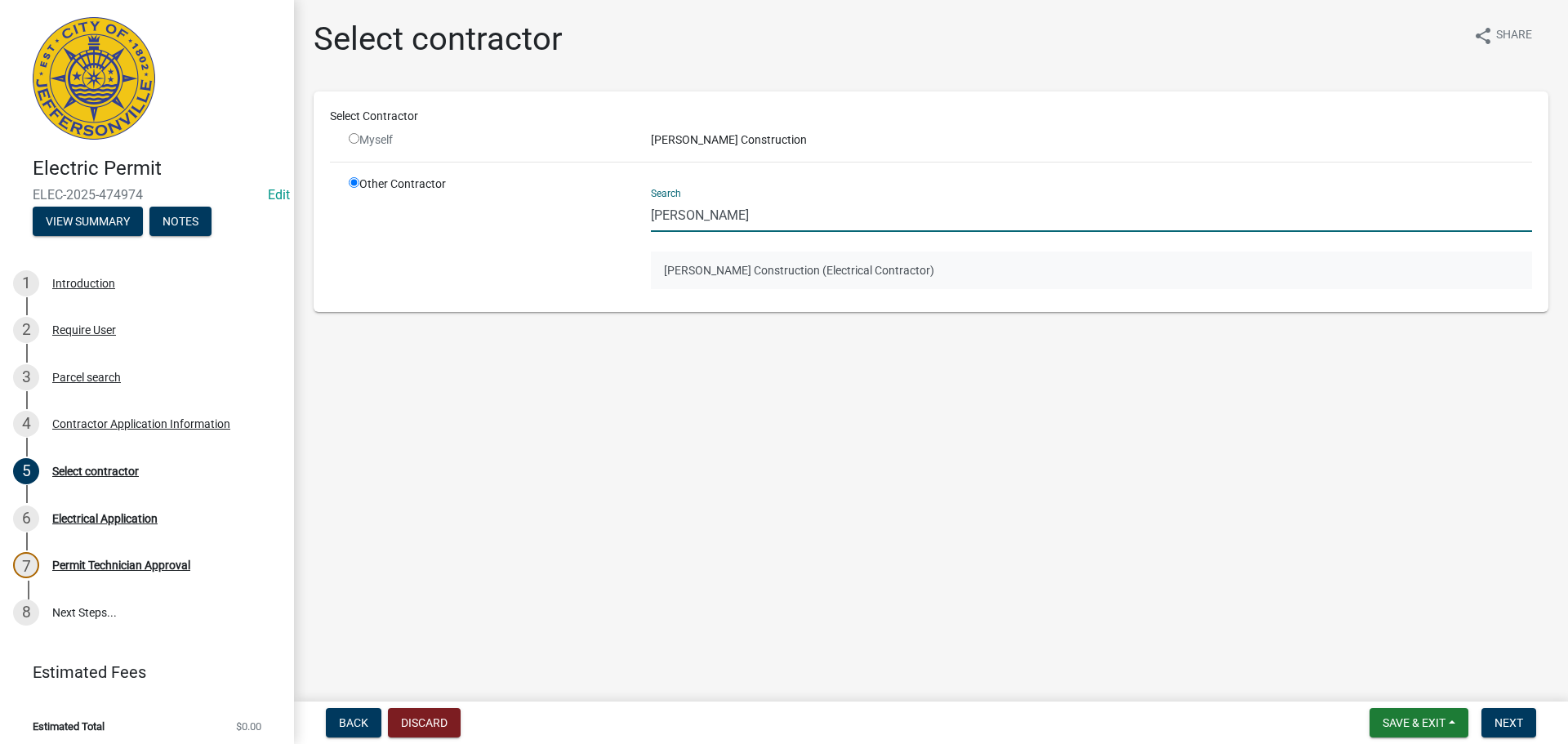
type input "Morrison"
click at [737, 270] on button "Morrison Construction (Electrical Contractor)" at bounding box center [1091, 270] width 881 height 38
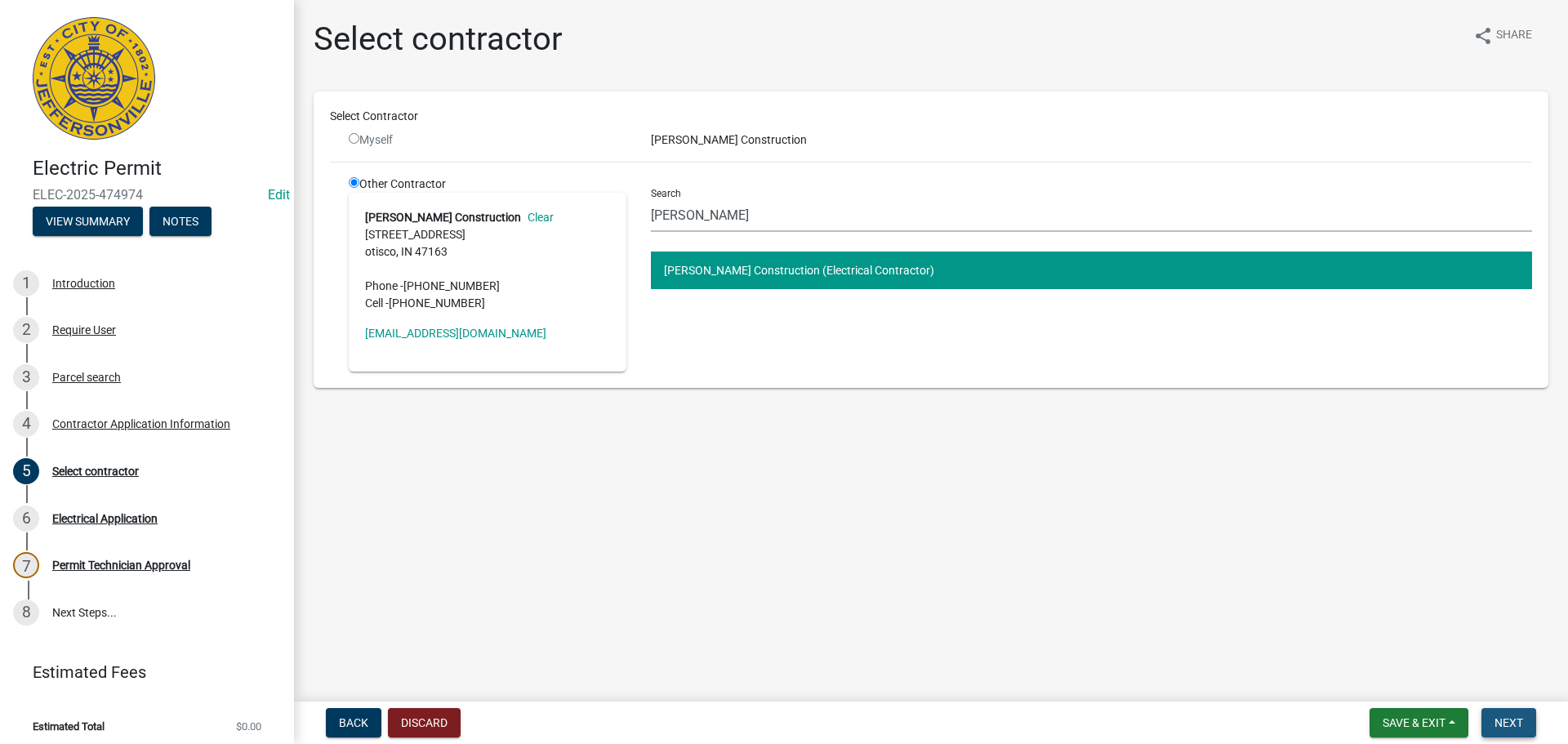
click at [1511, 723] on span "Next" at bounding box center [1509, 722] width 29 height 13
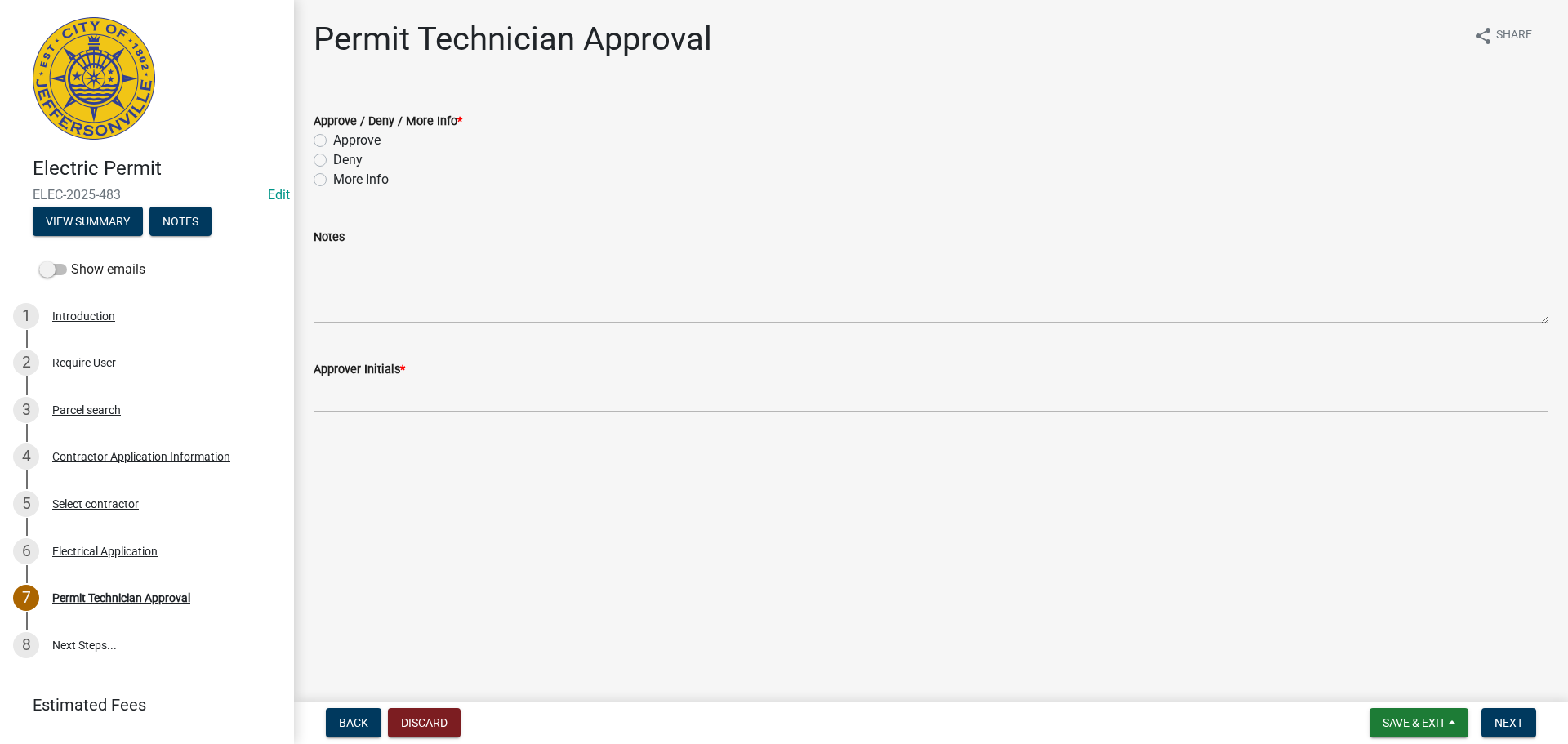
click at [365, 137] on label "Approve" at bounding box center [356, 140] width 48 height 20
click at [344, 137] on input "Approve" at bounding box center [338, 136] width 11 height 11
radio input "true"
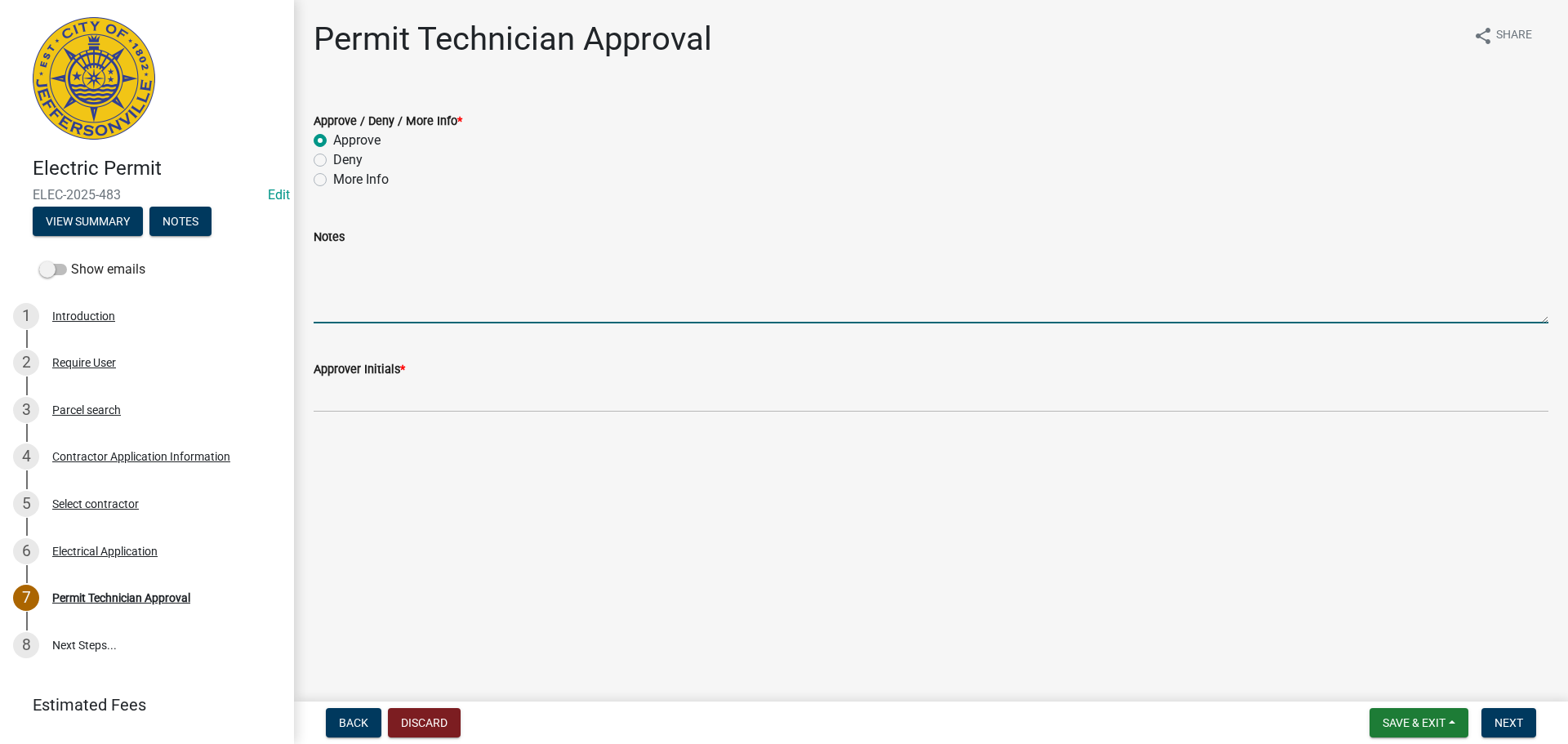
click at [374, 290] on textarea "Notes" at bounding box center [931, 284] width 1235 height 76
type textarea "City project no fees"
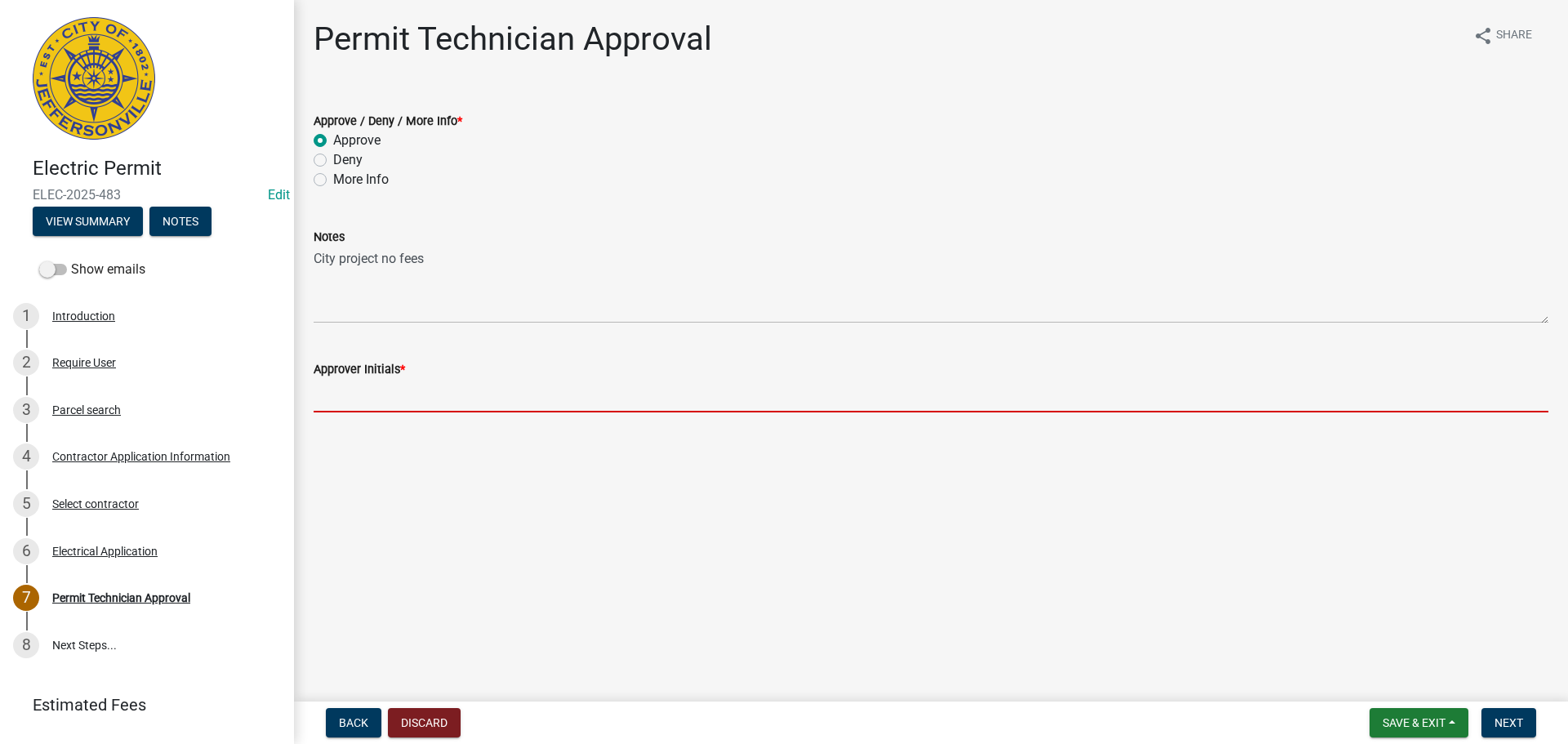
click at [444, 399] on input "Approver Initials *" at bounding box center [931, 395] width 1235 height 33
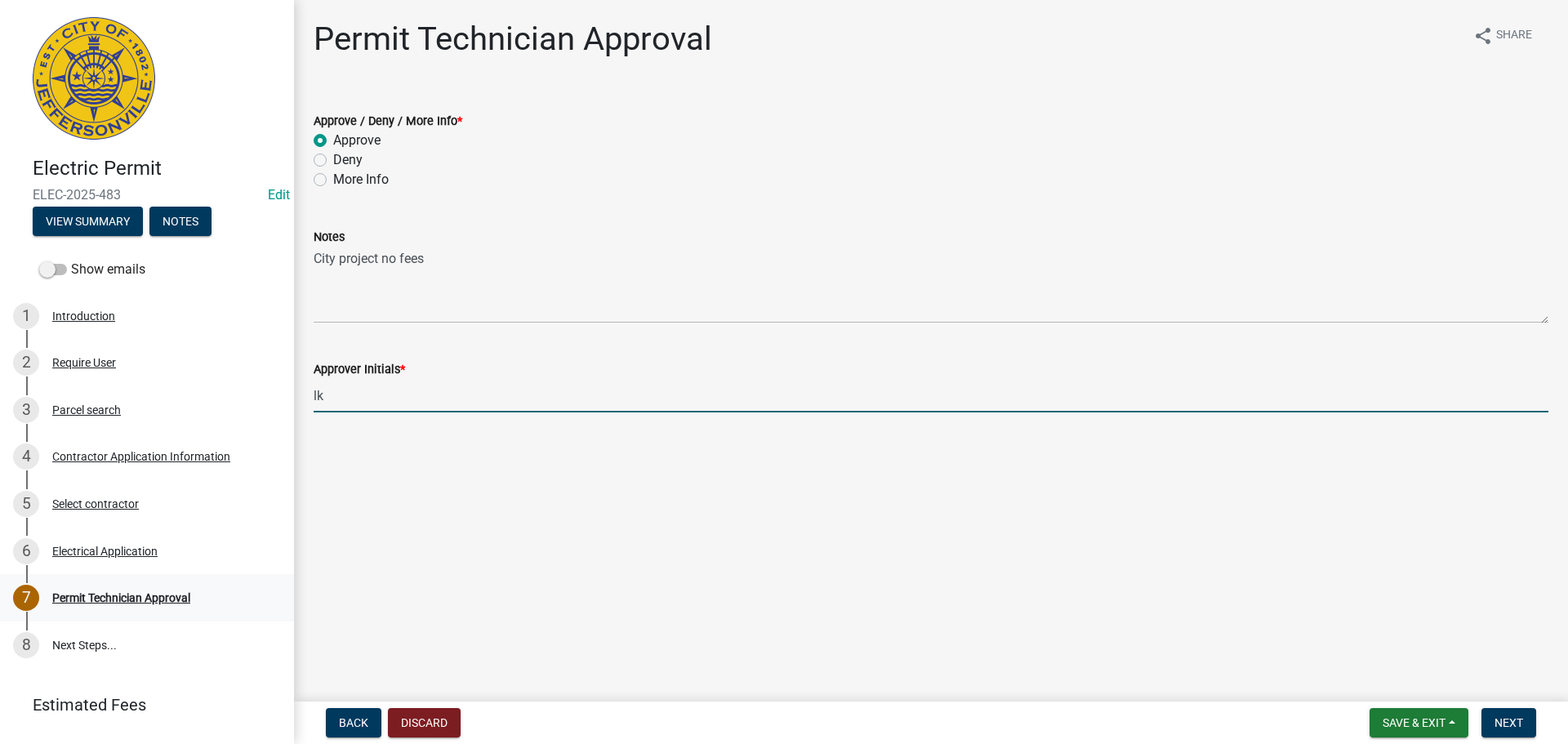
type input "l"
type input "lm"
click at [1515, 720] on span "Next" at bounding box center [1509, 722] width 29 height 13
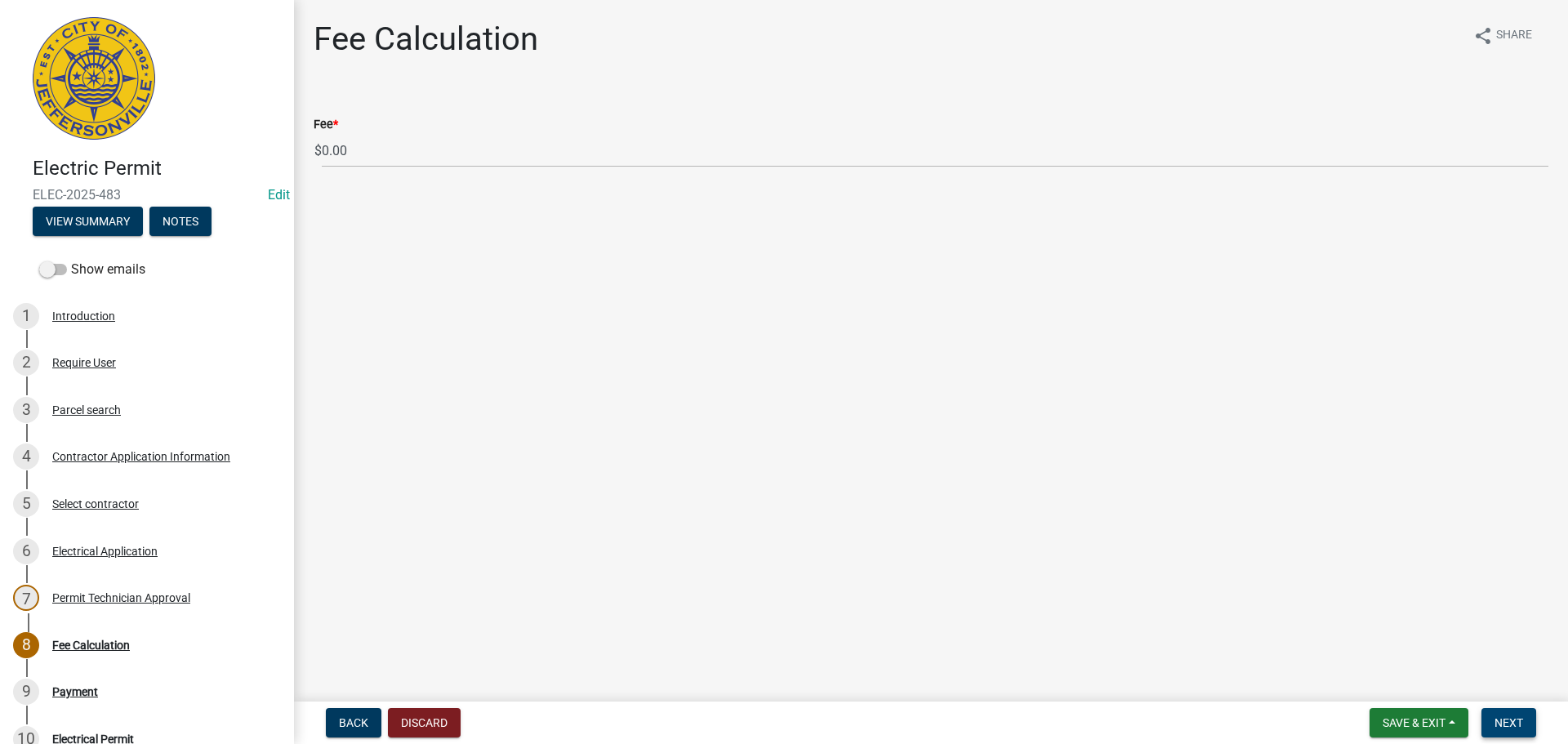
click at [1515, 720] on span "Next" at bounding box center [1509, 722] width 29 height 13
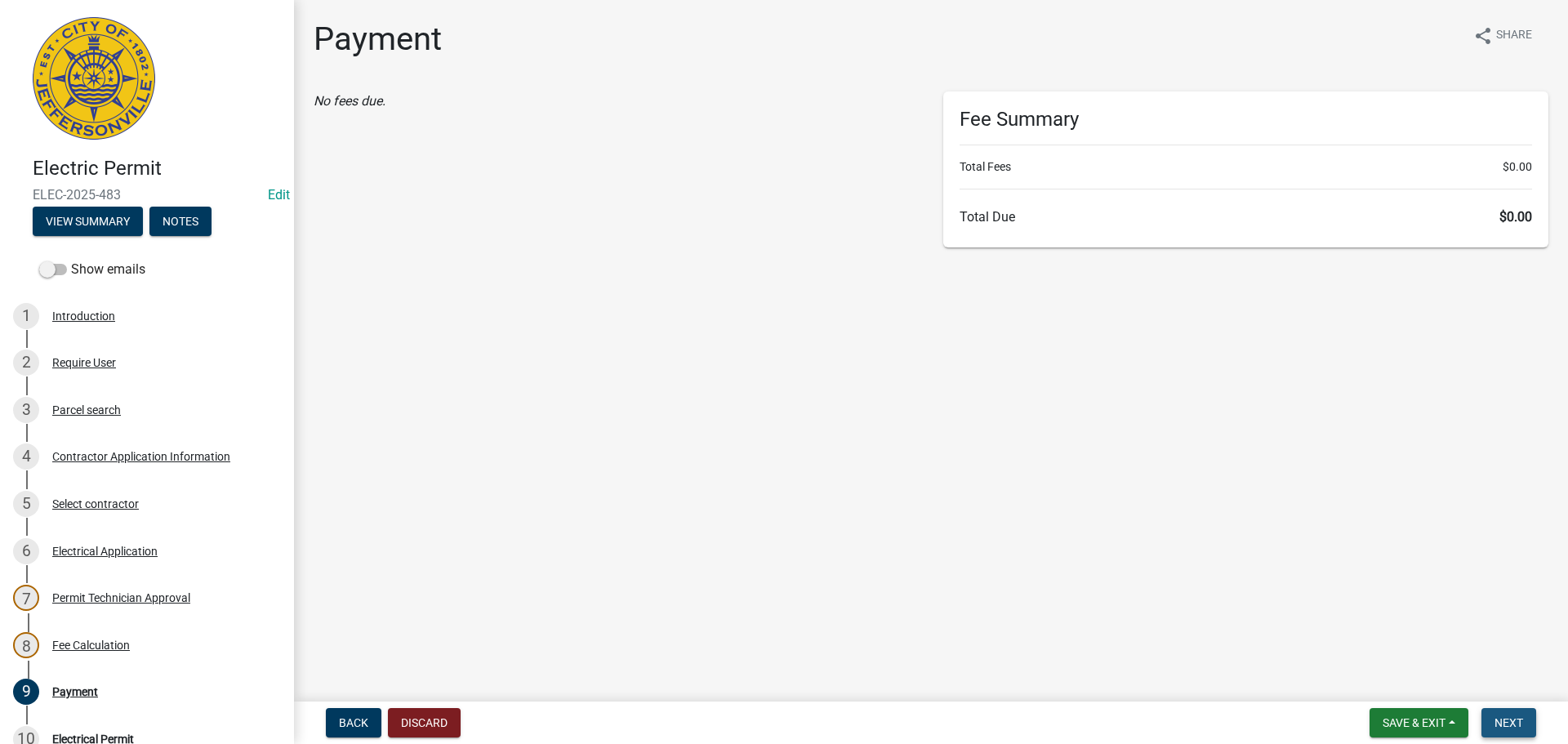
click at [1515, 720] on span "Next" at bounding box center [1509, 722] width 29 height 13
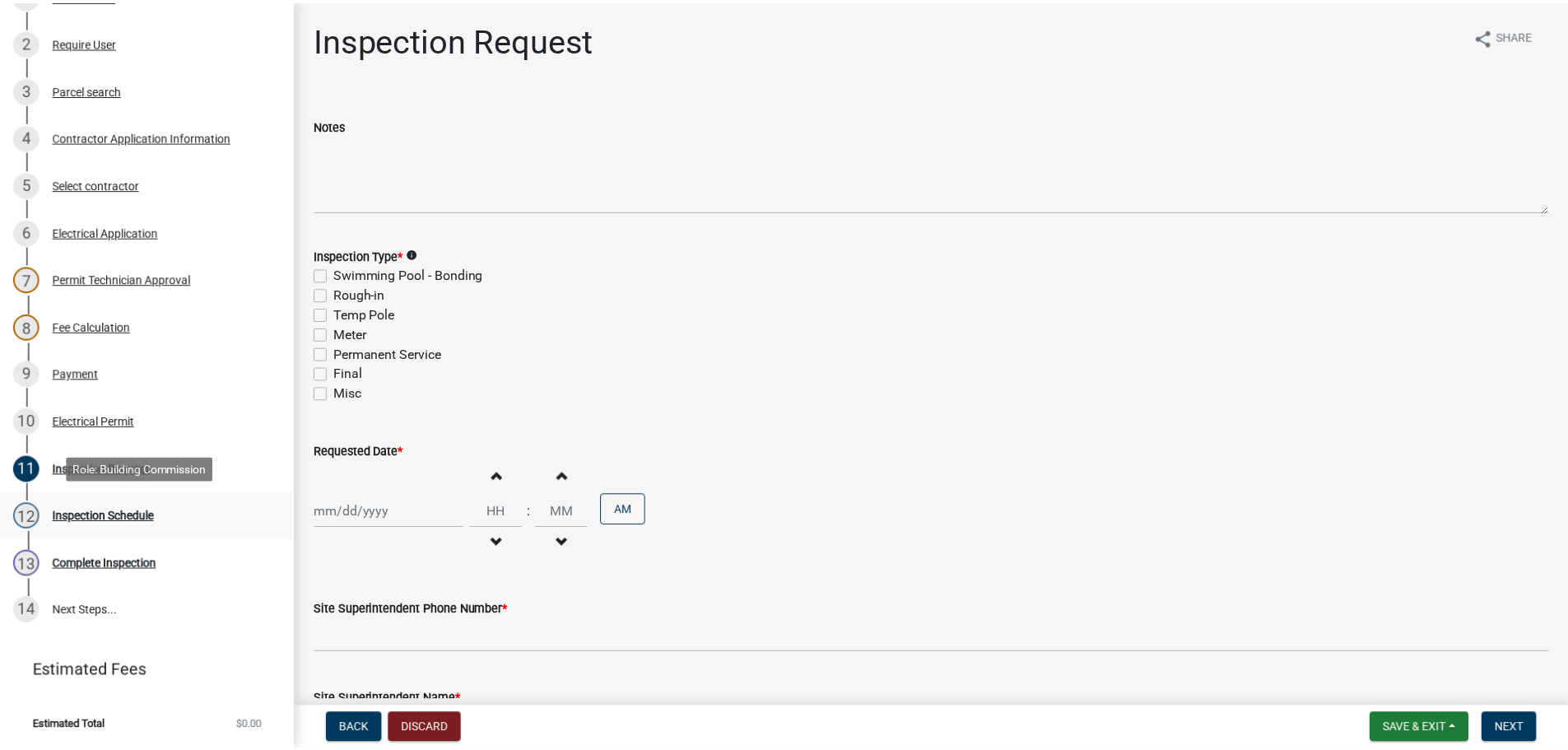
scroll to position [324, 0]
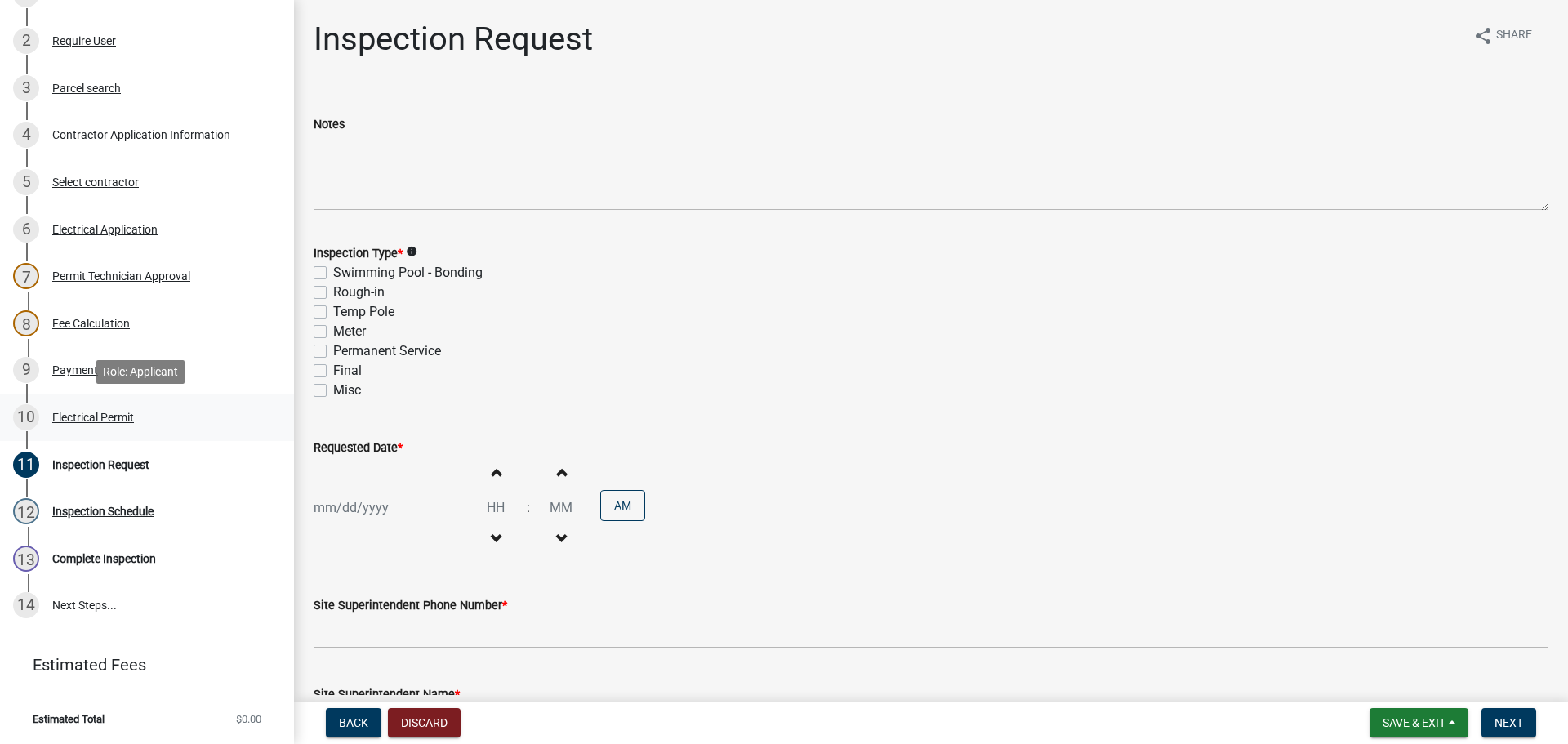
click at [102, 419] on div "Electrical Permit" at bounding box center [93, 417] width 82 height 12
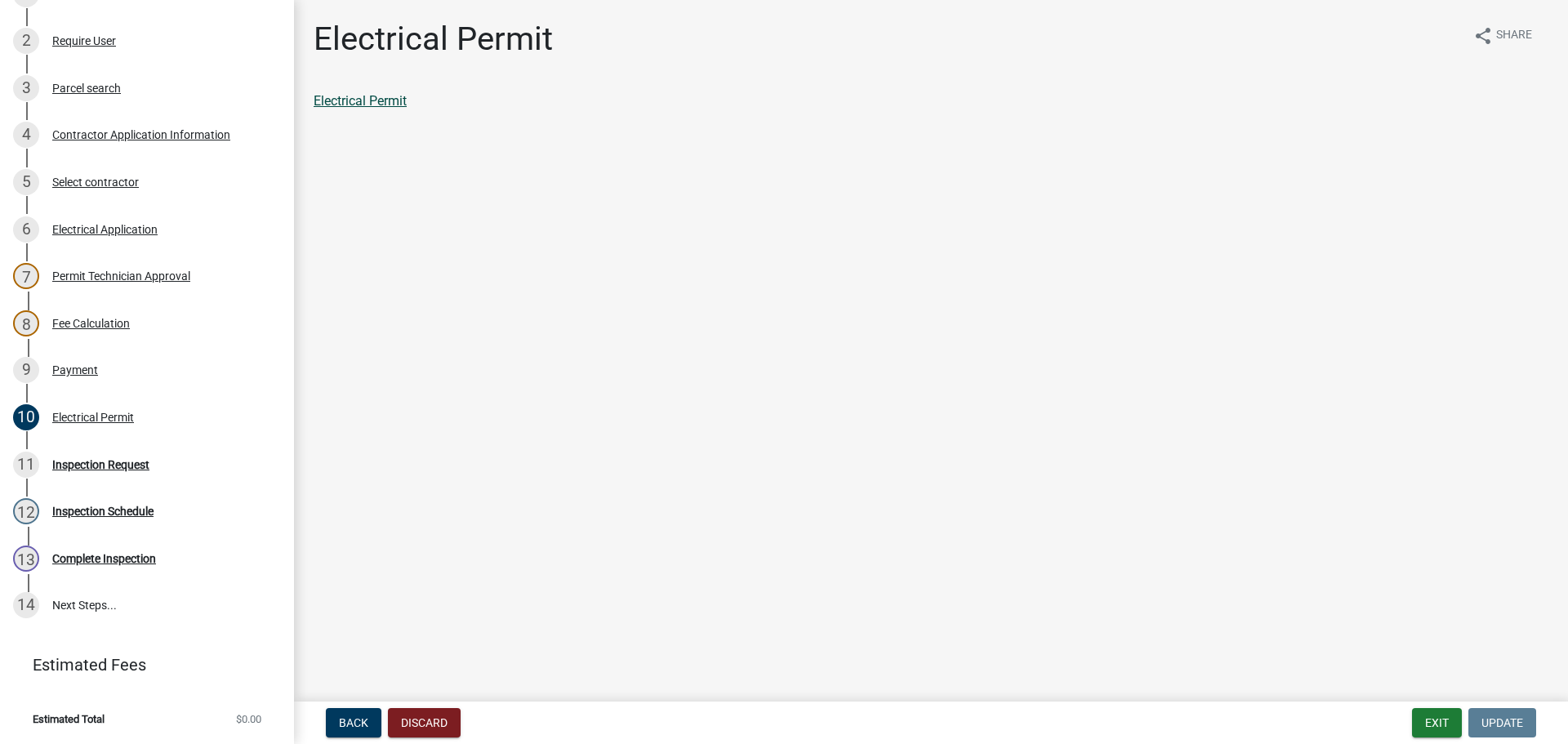
click at [335, 101] on link "Electrical Permit" at bounding box center [359, 100] width 93 height 15
click at [1446, 724] on button "Exit" at bounding box center [1437, 722] width 50 height 30
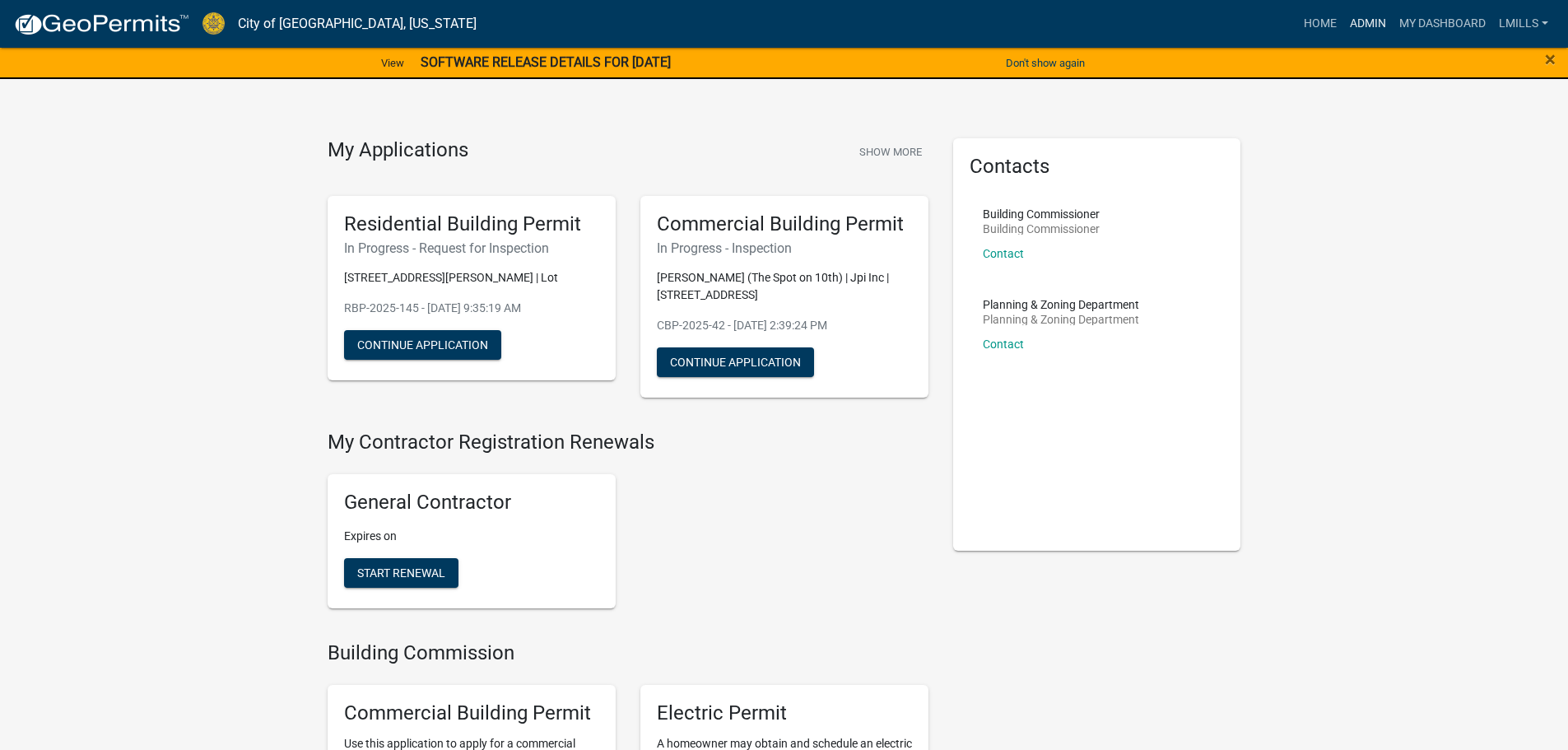
click at [1359, 21] on link "Admin" at bounding box center [1368, 24] width 49 height 31
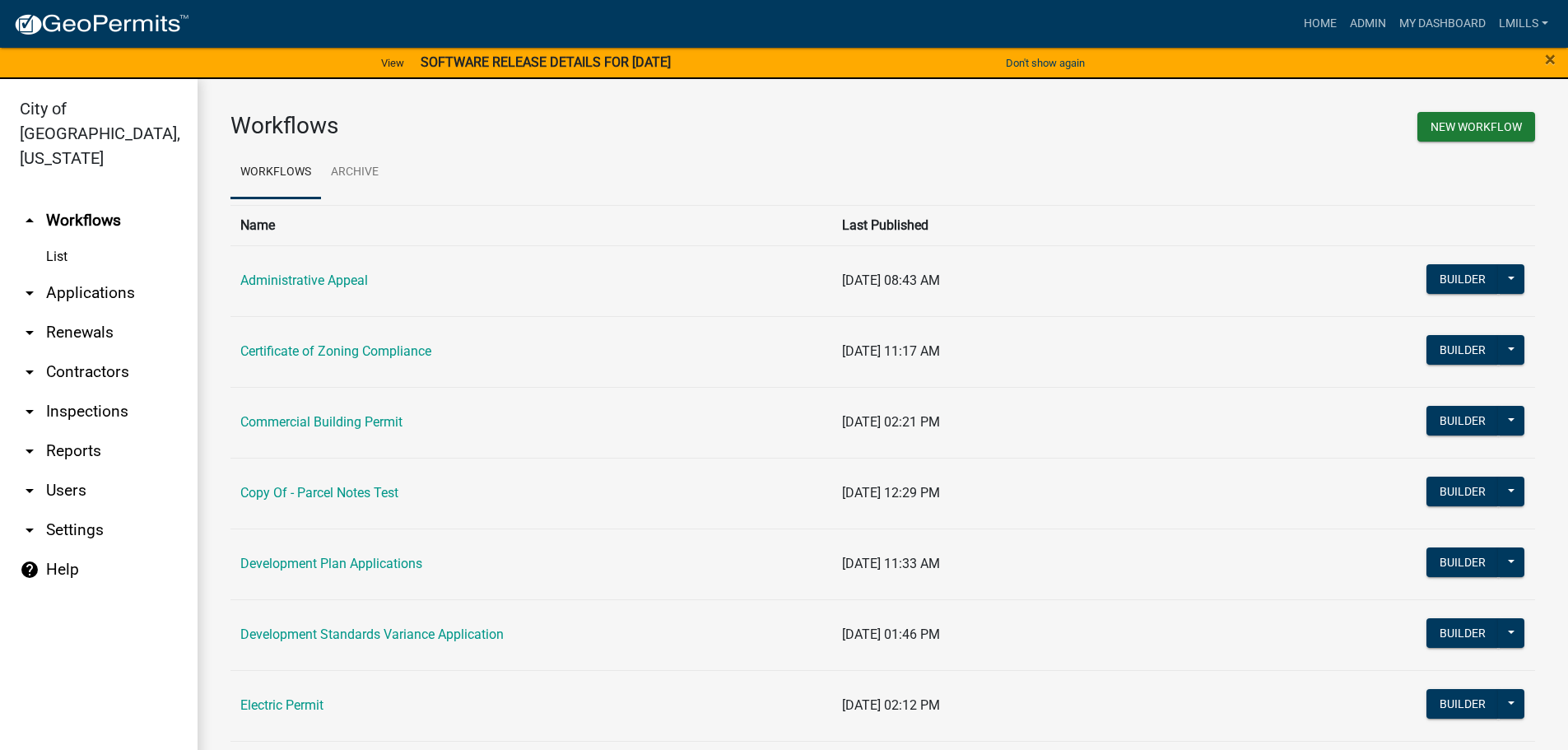
click at [90, 392] on link "arrow_drop_down Inspections" at bounding box center [99, 412] width 198 height 40
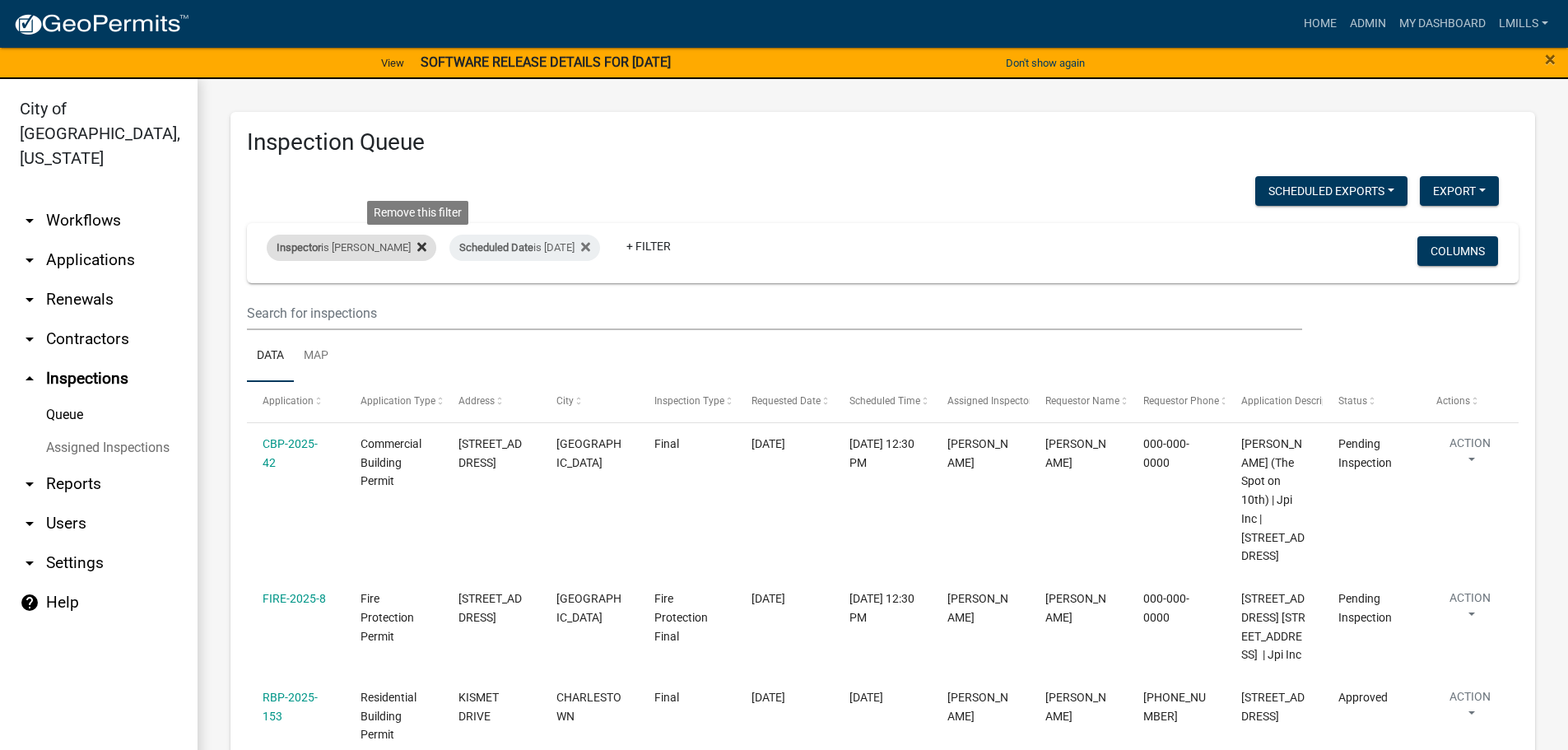
click at [423, 248] on icon at bounding box center [422, 248] width 9 height 9
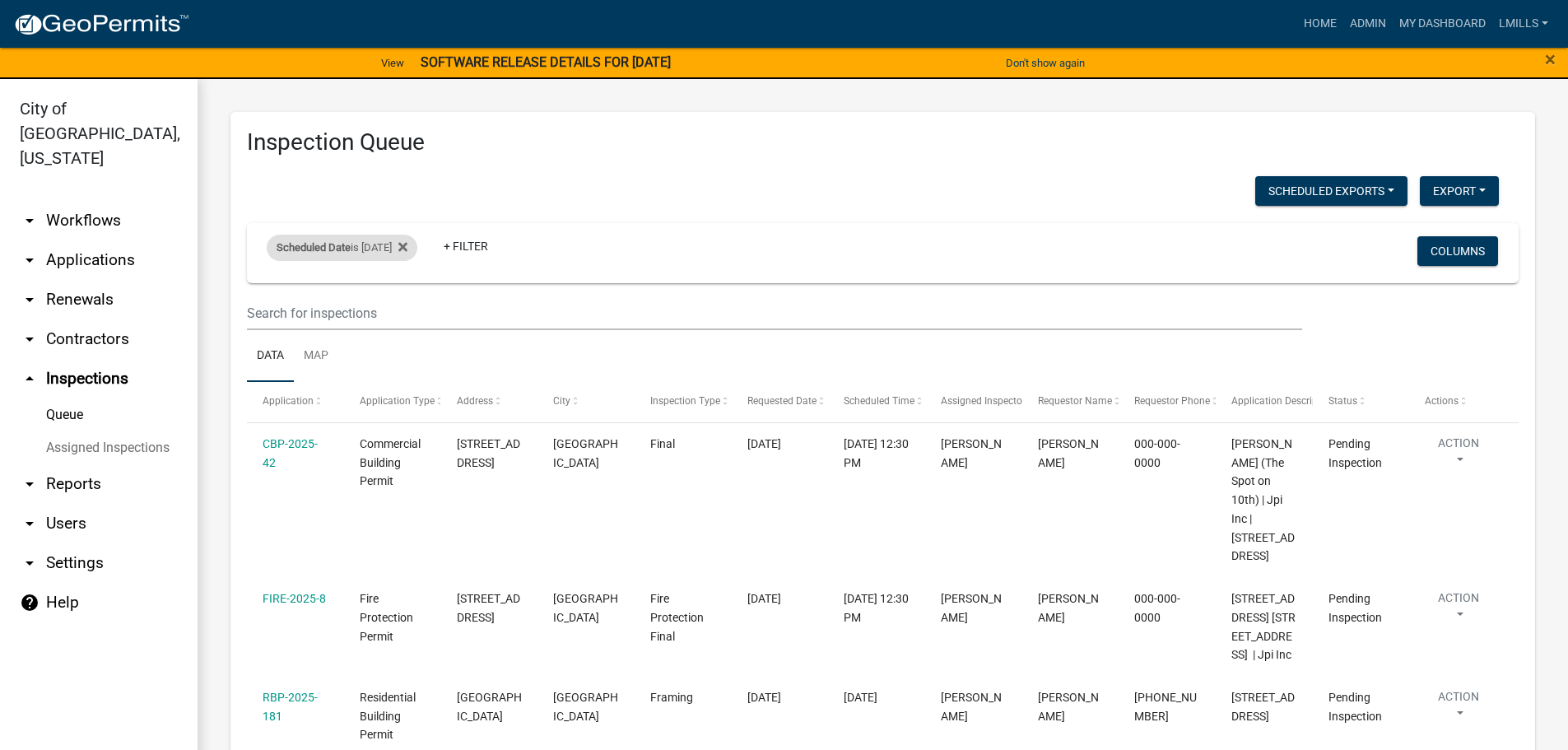
click at [417, 247] on div "Scheduled Date is 09/08/2025" at bounding box center [342, 248] width 151 height 26
click at [407, 246] on icon at bounding box center [403, 247] width 9 height 14
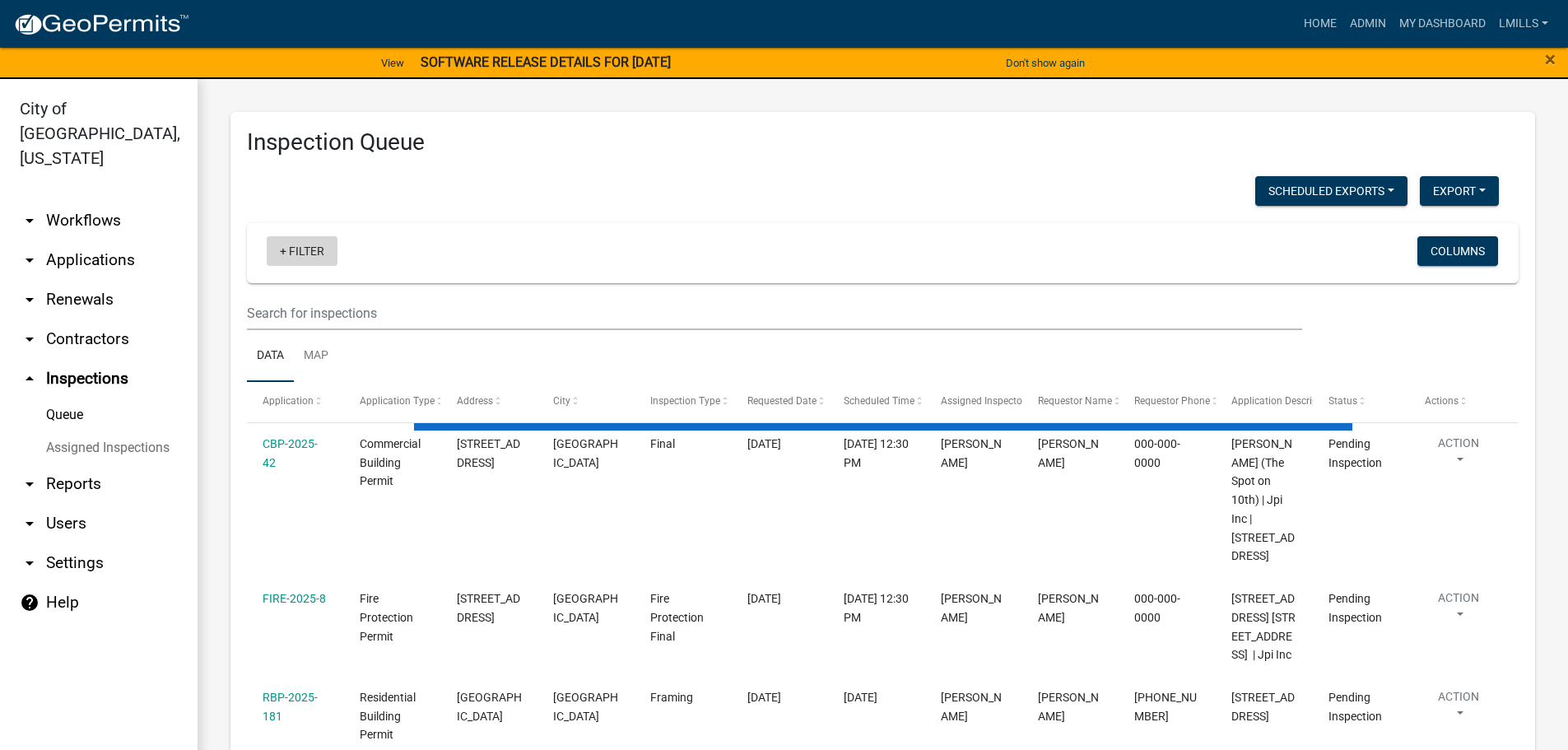
click at [320, 258] on link "+ Filter" at bounding box center [302, 250] width 71 height 30
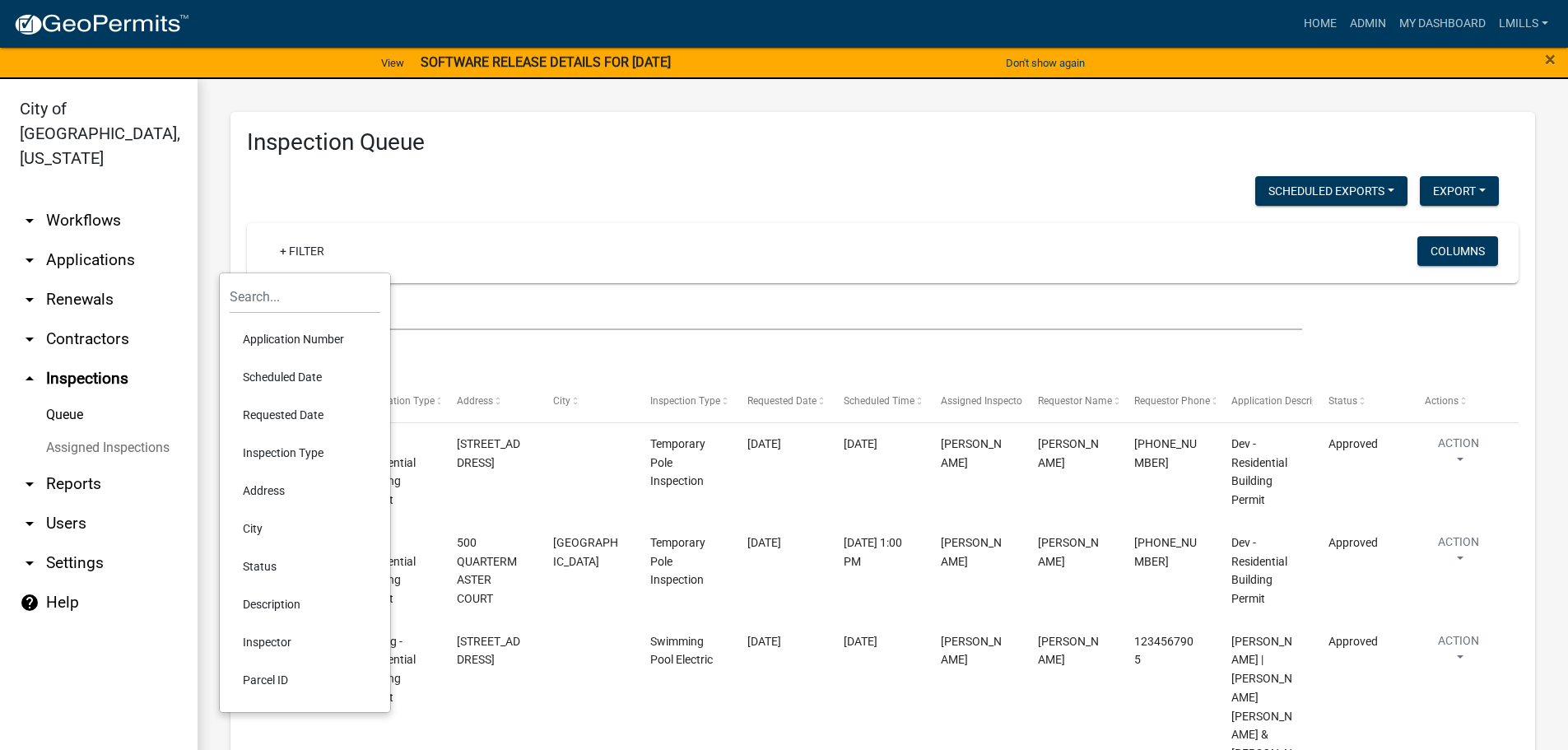
click at [305, 413] on li "Requested Date" at bounding box center [305, 414] width 151 height 38
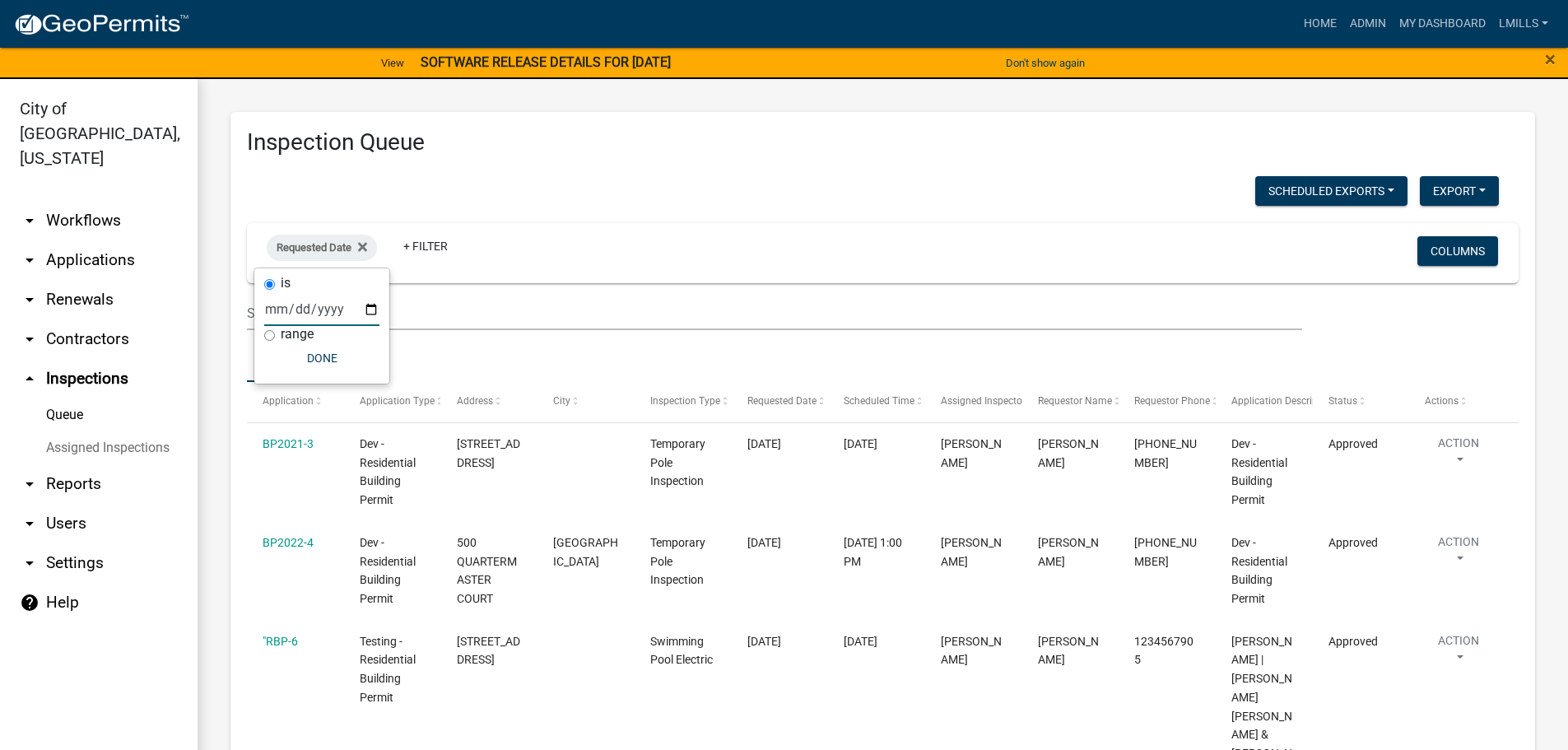
click at [375, 307] on input "date" at bounding box center [321, 308] width 115 height 34
type input "2025-09-09"
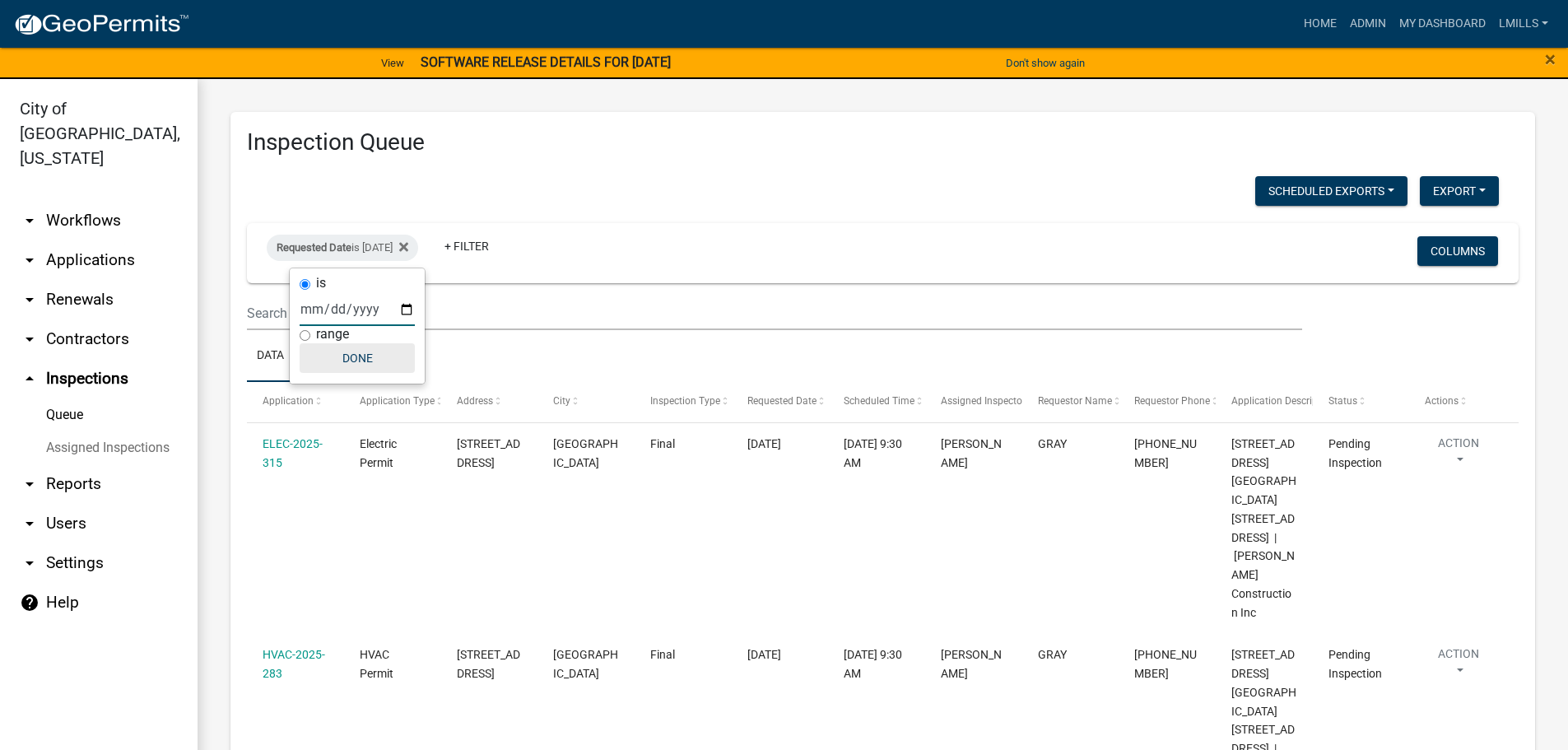
click at [363, 356] on button "Done" at bounding box center [357, 357] width 115 height 30
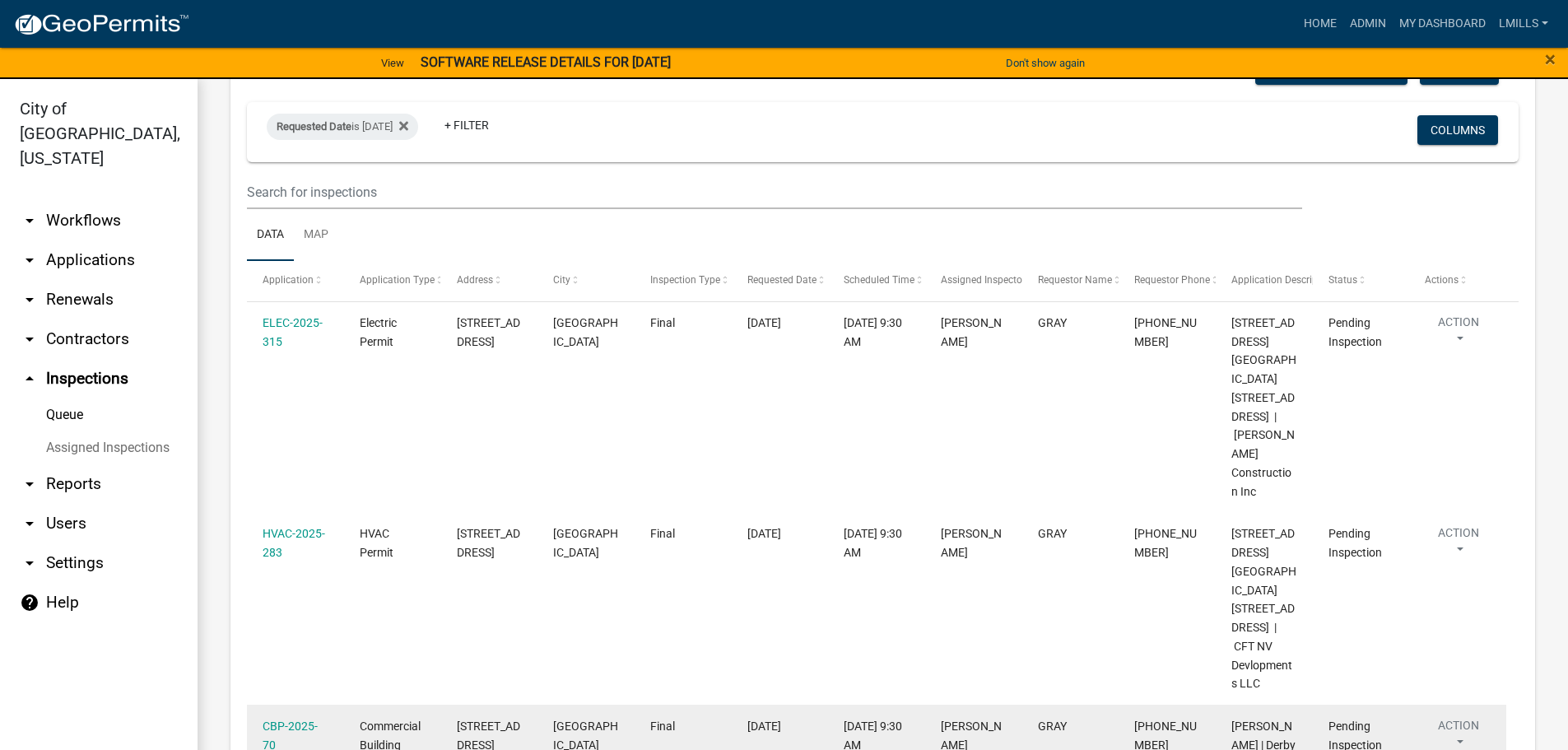
scroll to position [31, 0]
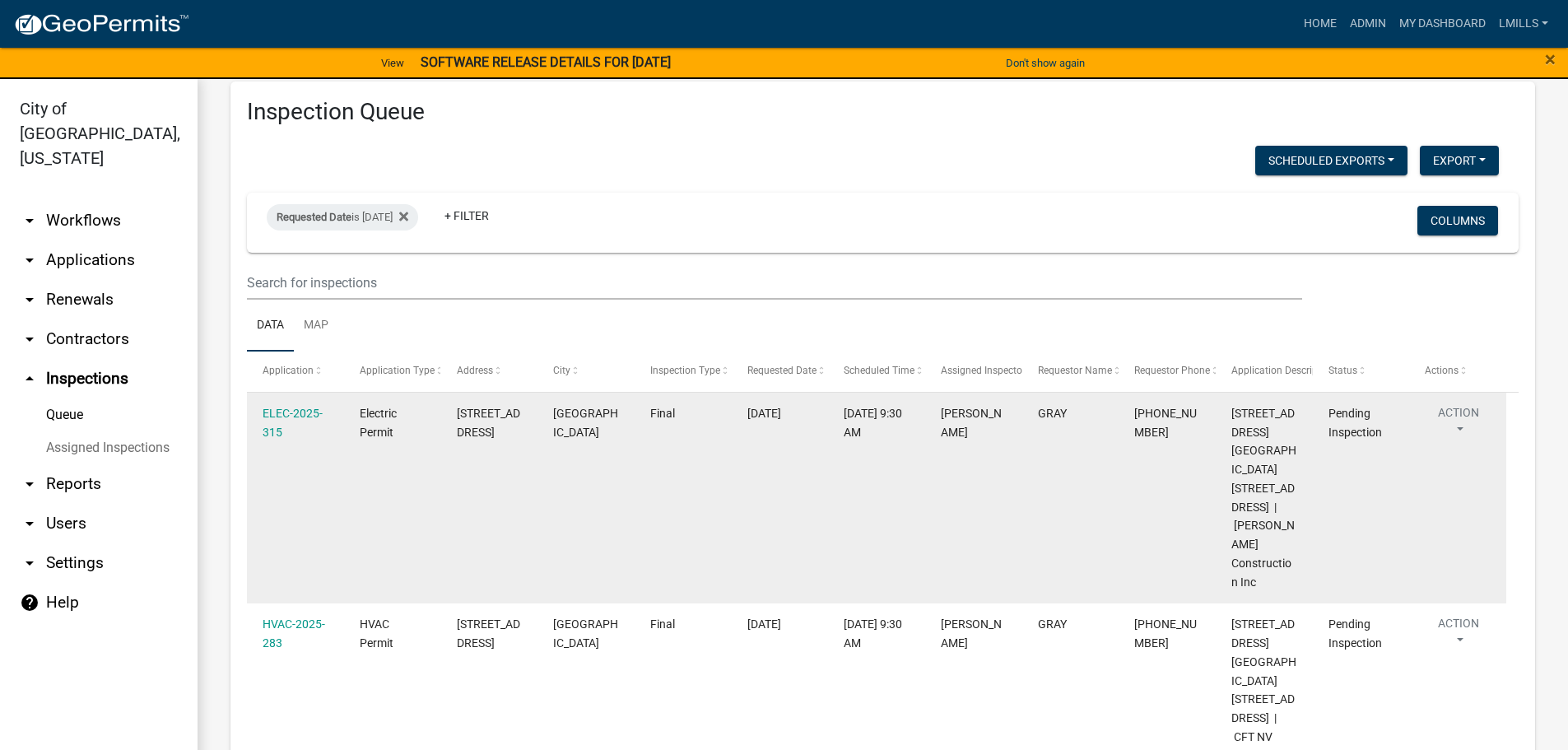
drag, startPoint x: 308, startPoint y: 414, endPoint x: 270, endPoint y: 502, distance: 95.9
click at [270, 502] on datatable-body-cell "ELEC-2025-315" at bounding box center [295, 498] width 97 height 210
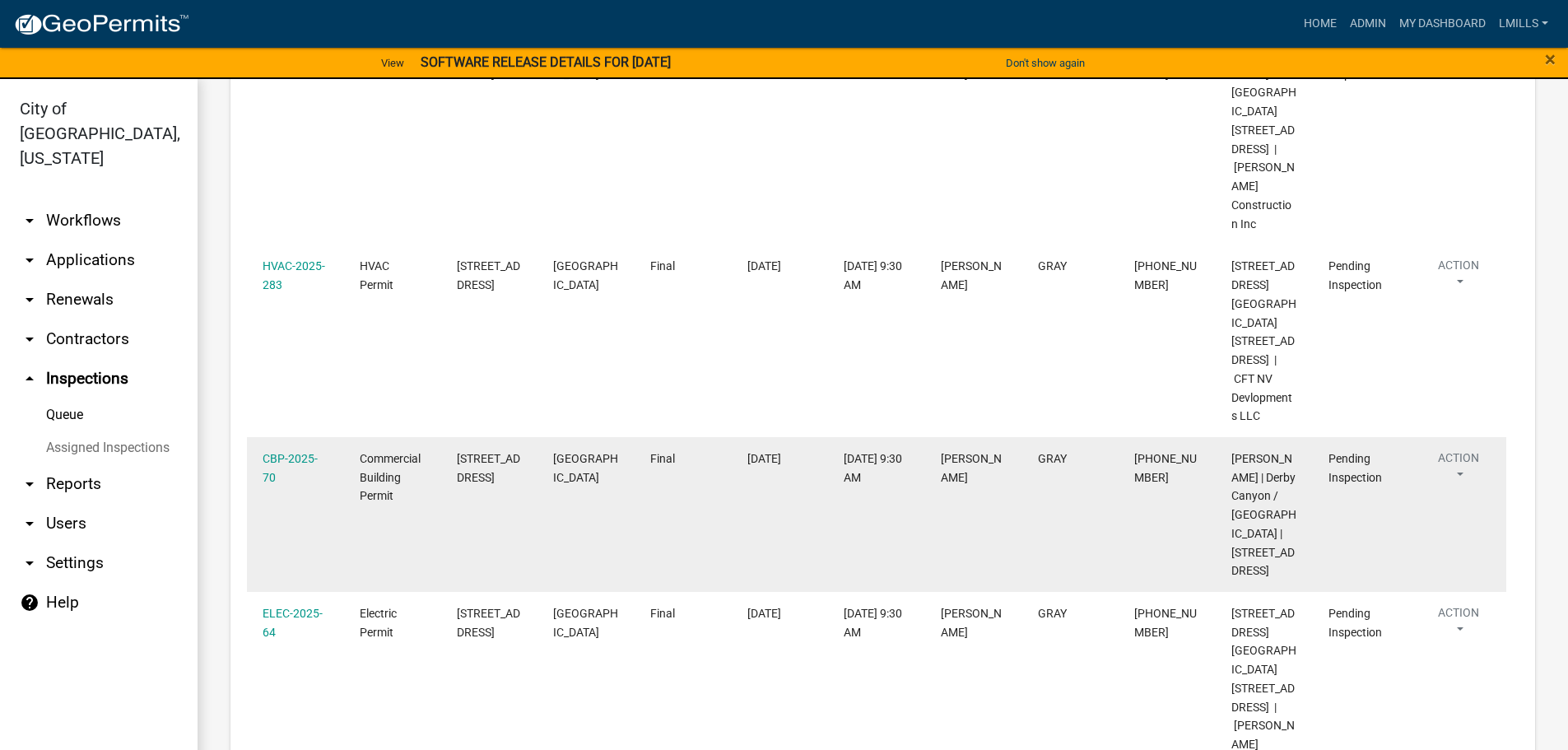
scroll to position [359, 0]
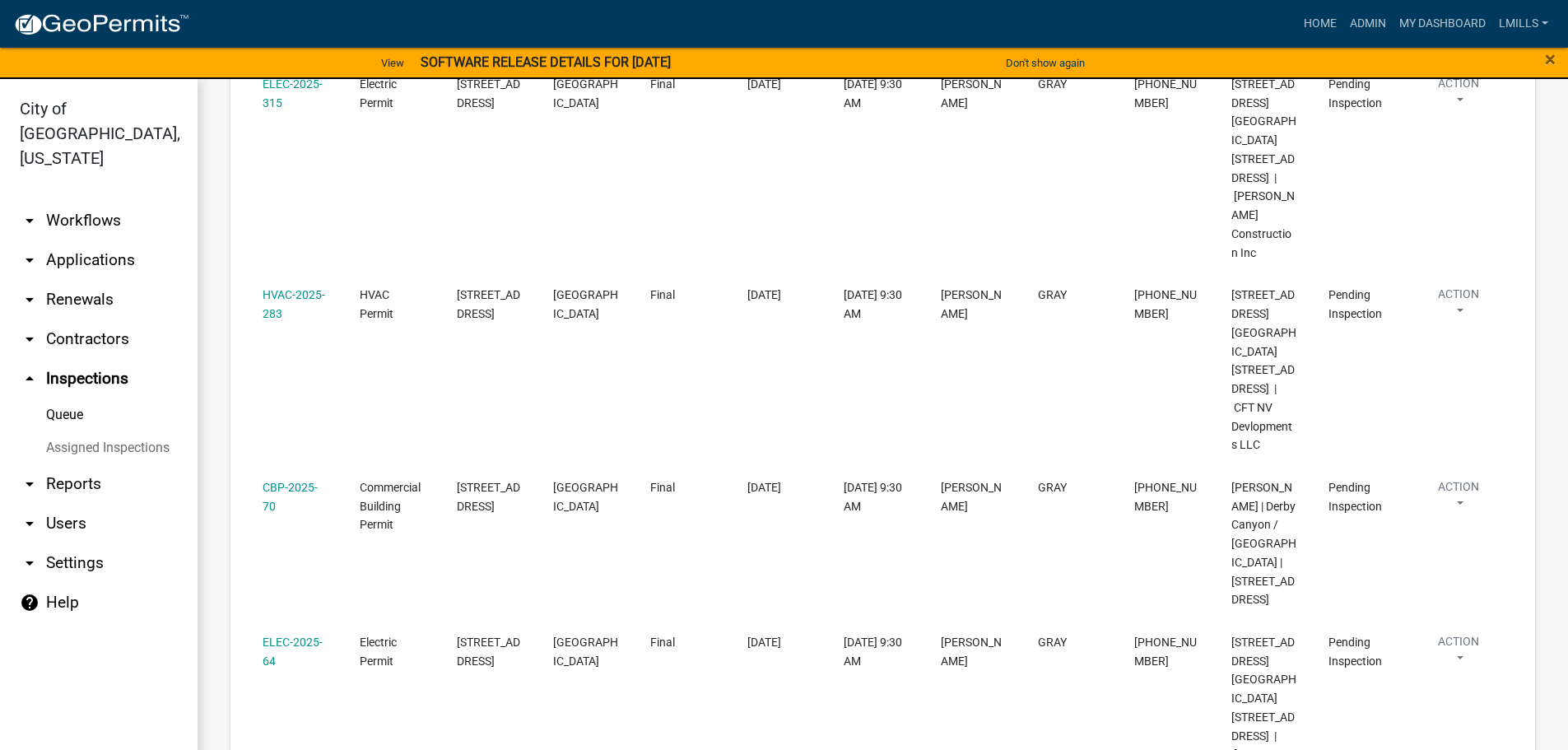
click at [84, 359] on link "arrow_drop_up Inspections" at bounding box center [99, 379] width 198 height 40
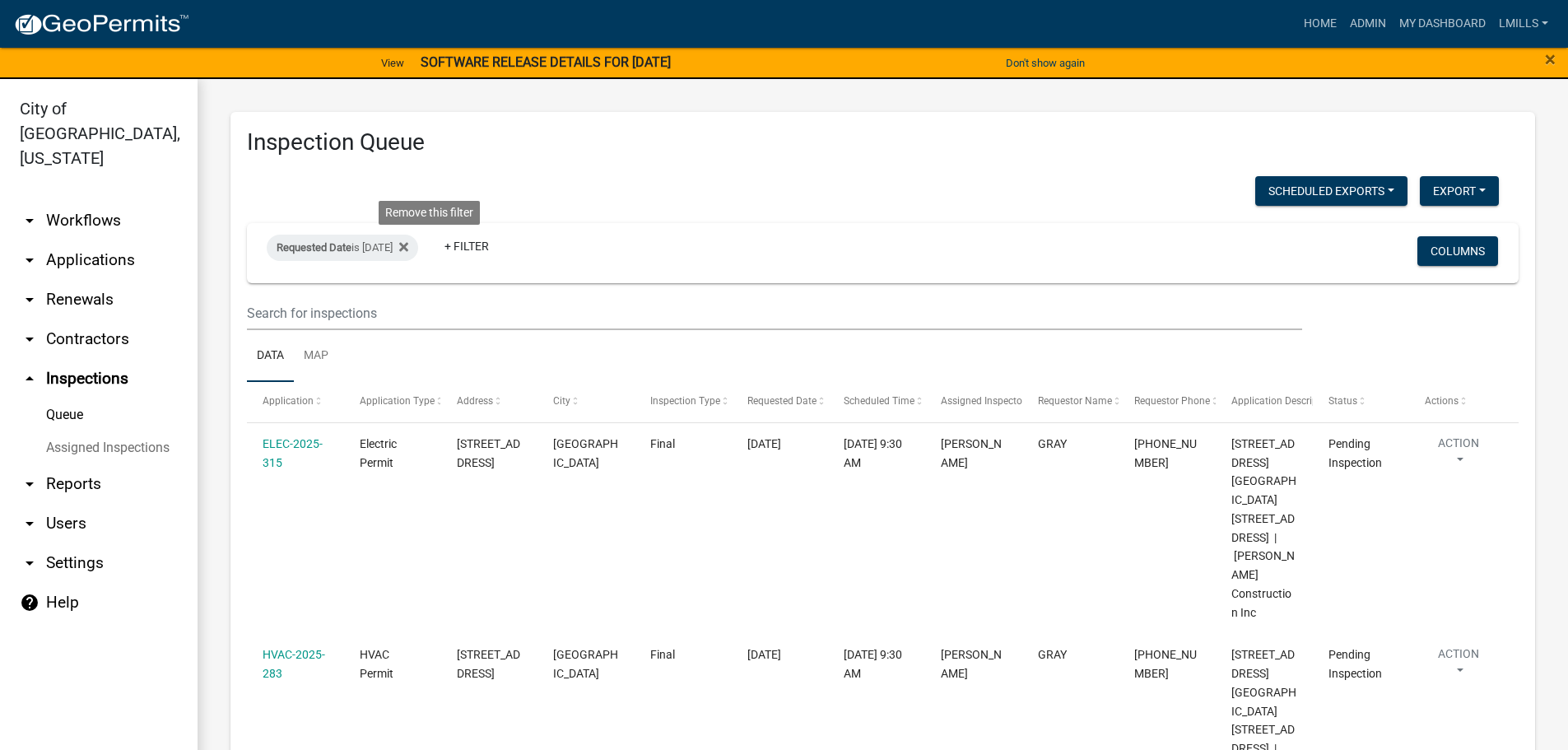
click at [408, 245] on icon at bounding box center [404, 248] width 9 height 9
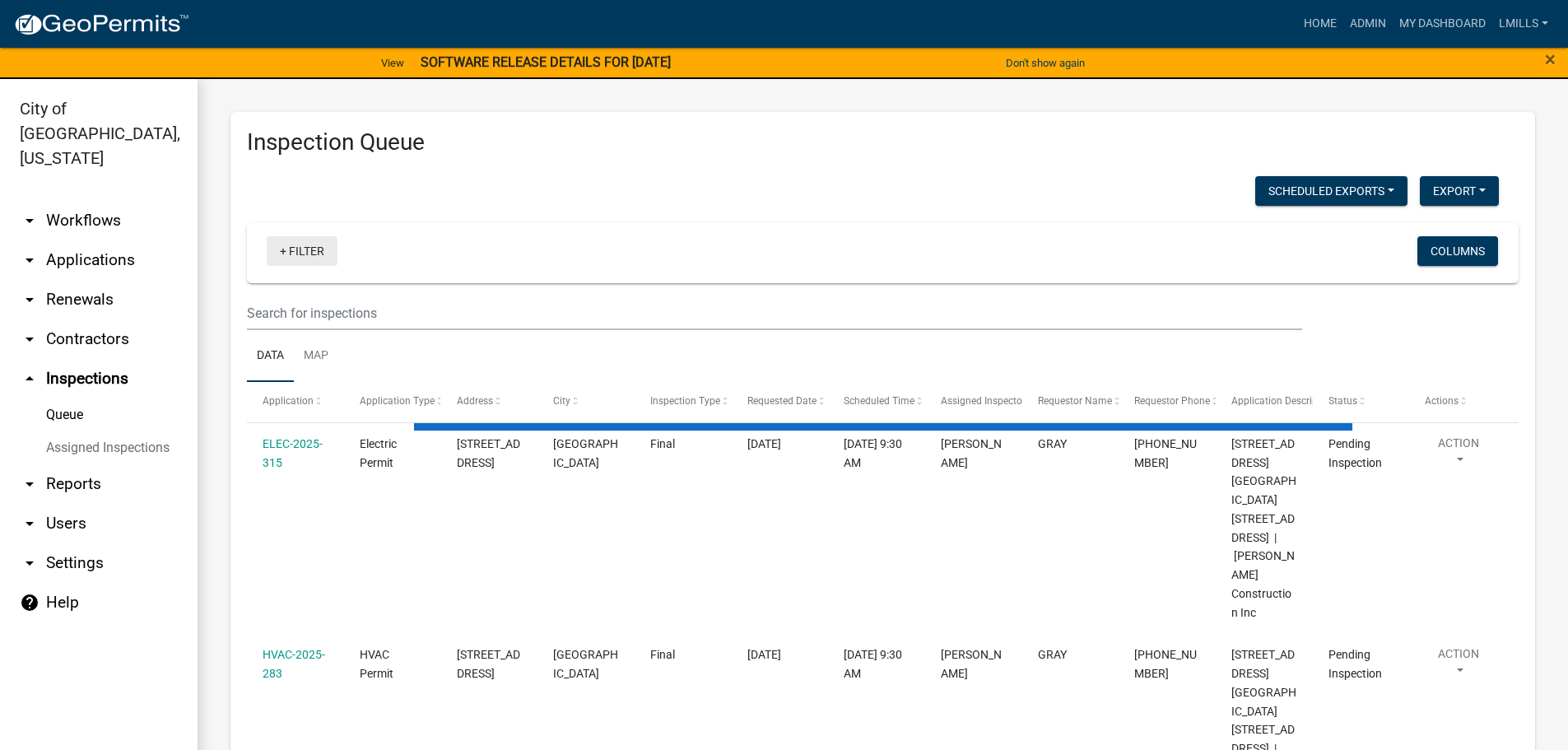
click at [301, 252] on link "+ Filter" at bounding box center [302, 250] width 71 height 30
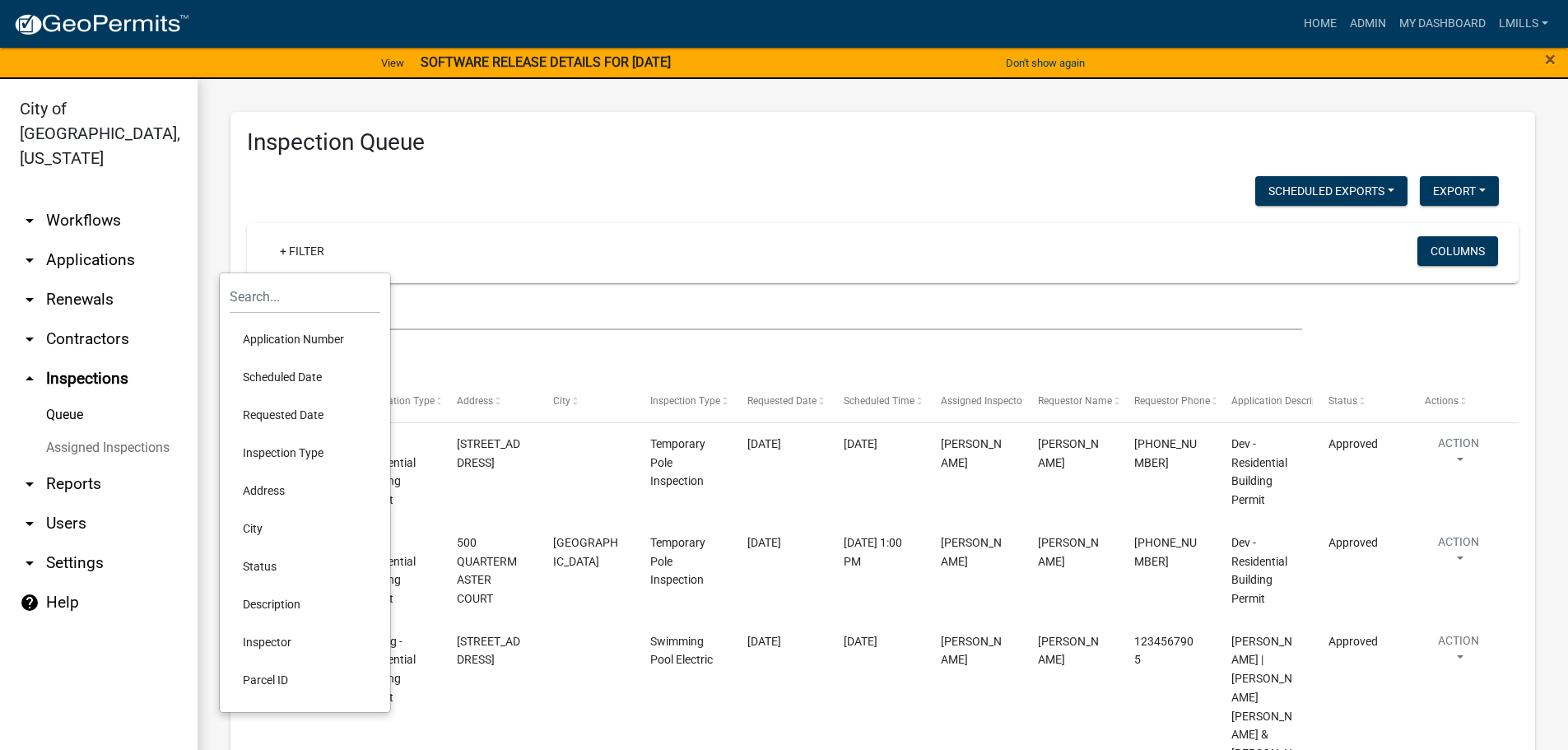
click at [306, 377] on li "Scheduled Date" at bounding box center [305, 377] width 151 height 38
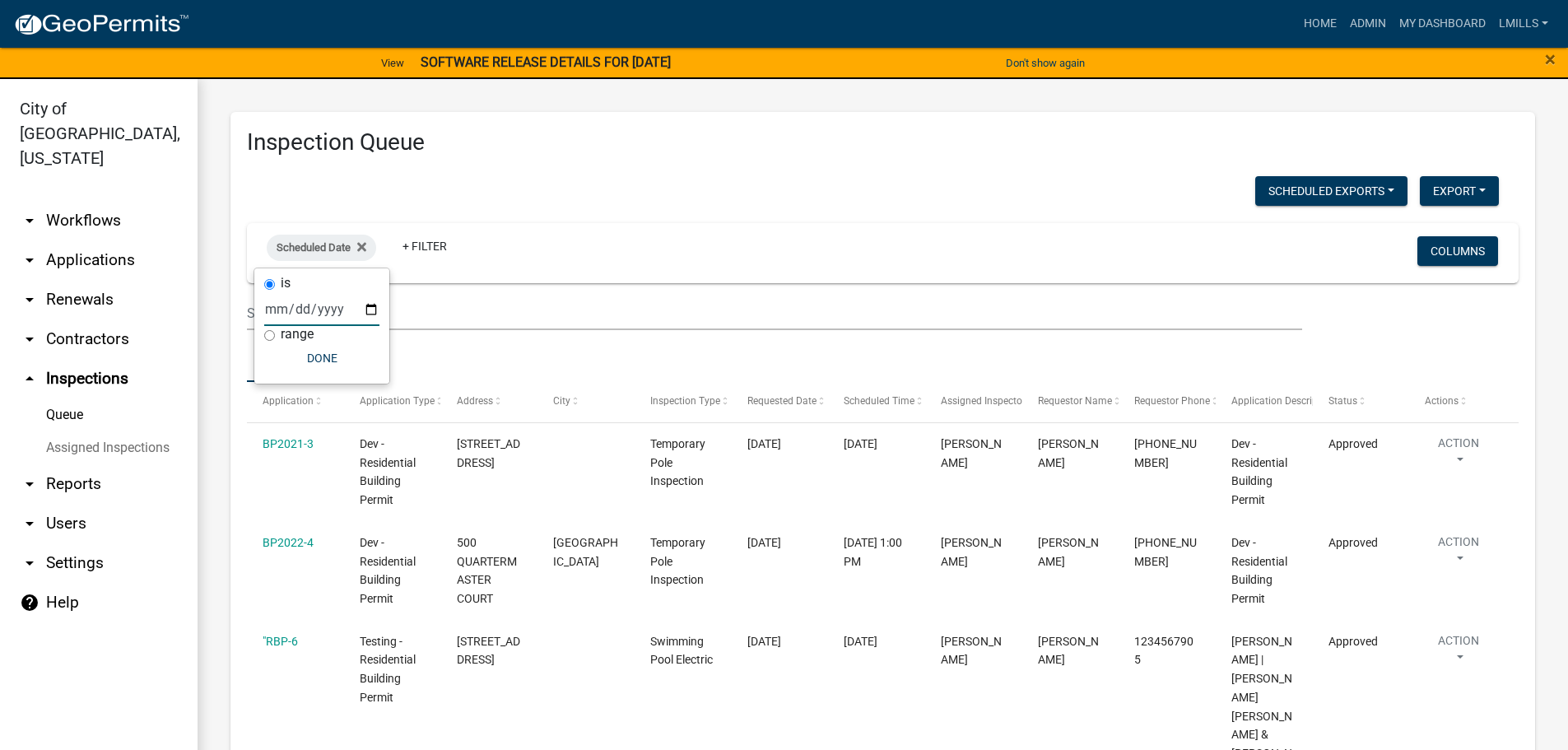
click at [371, 309] on input "date" at bounding box center [321, 308] width 115 height 34
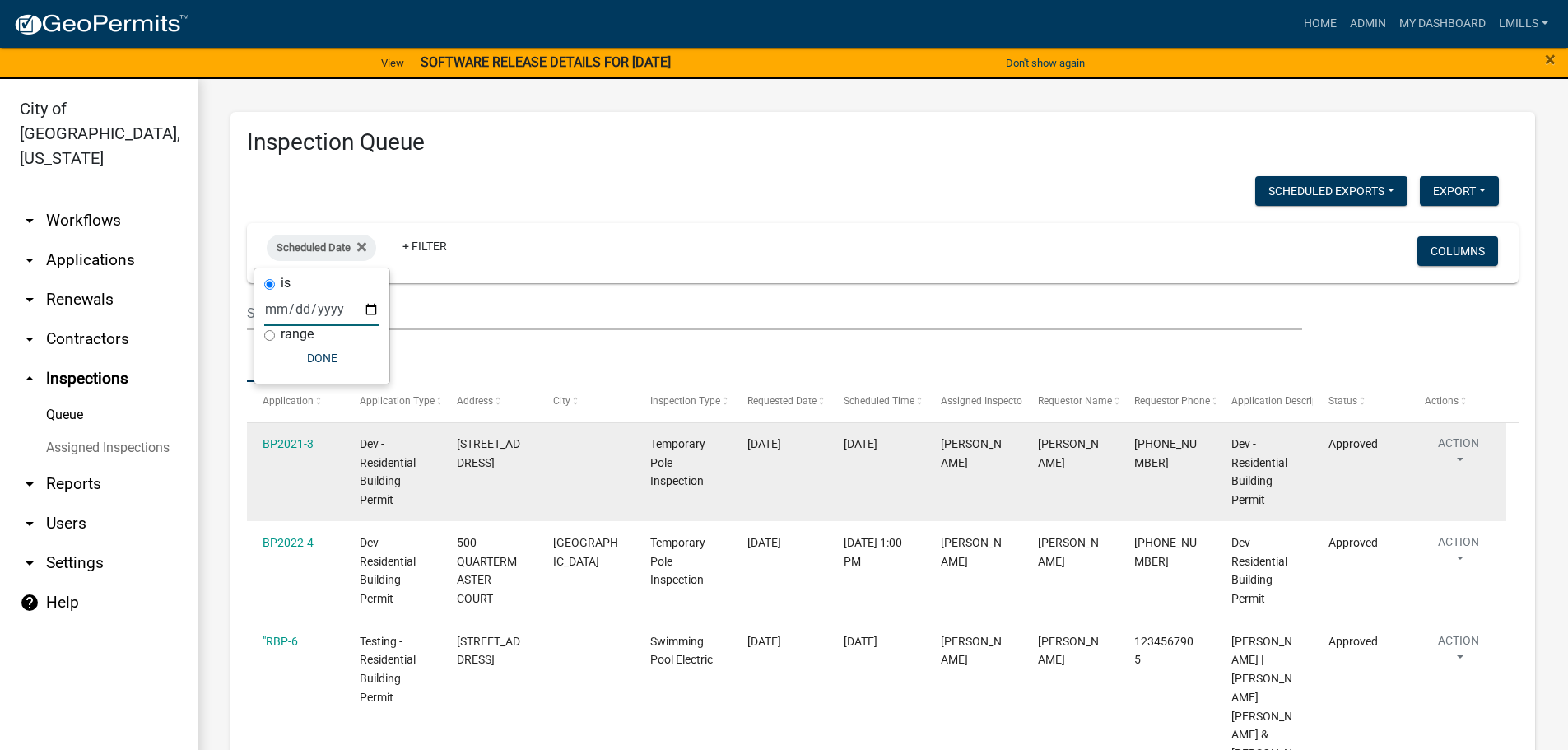
type input "2025-09-08"
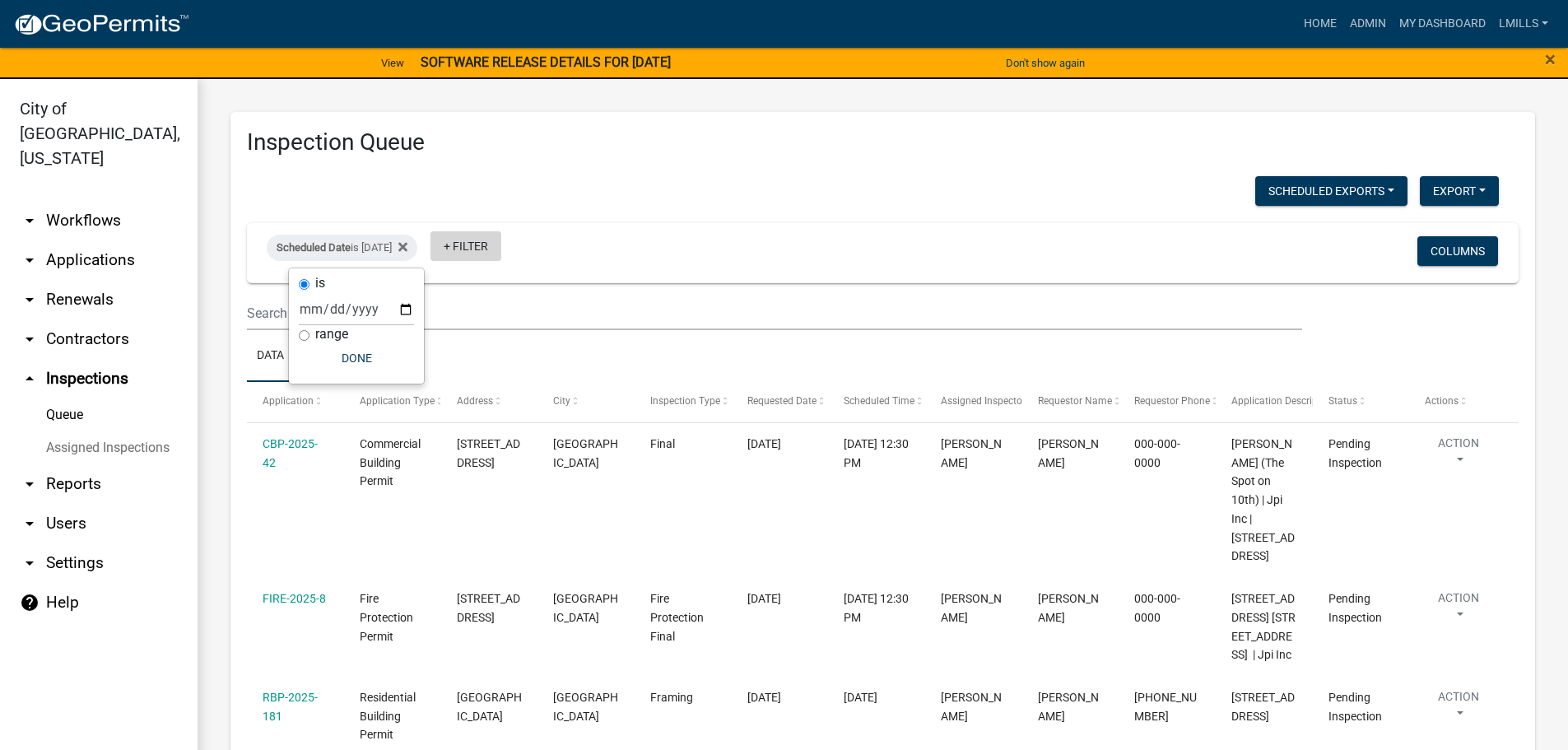
click at [502, 249] on link "+ Filter" at bounding box center [466, 246] width 71 height 30
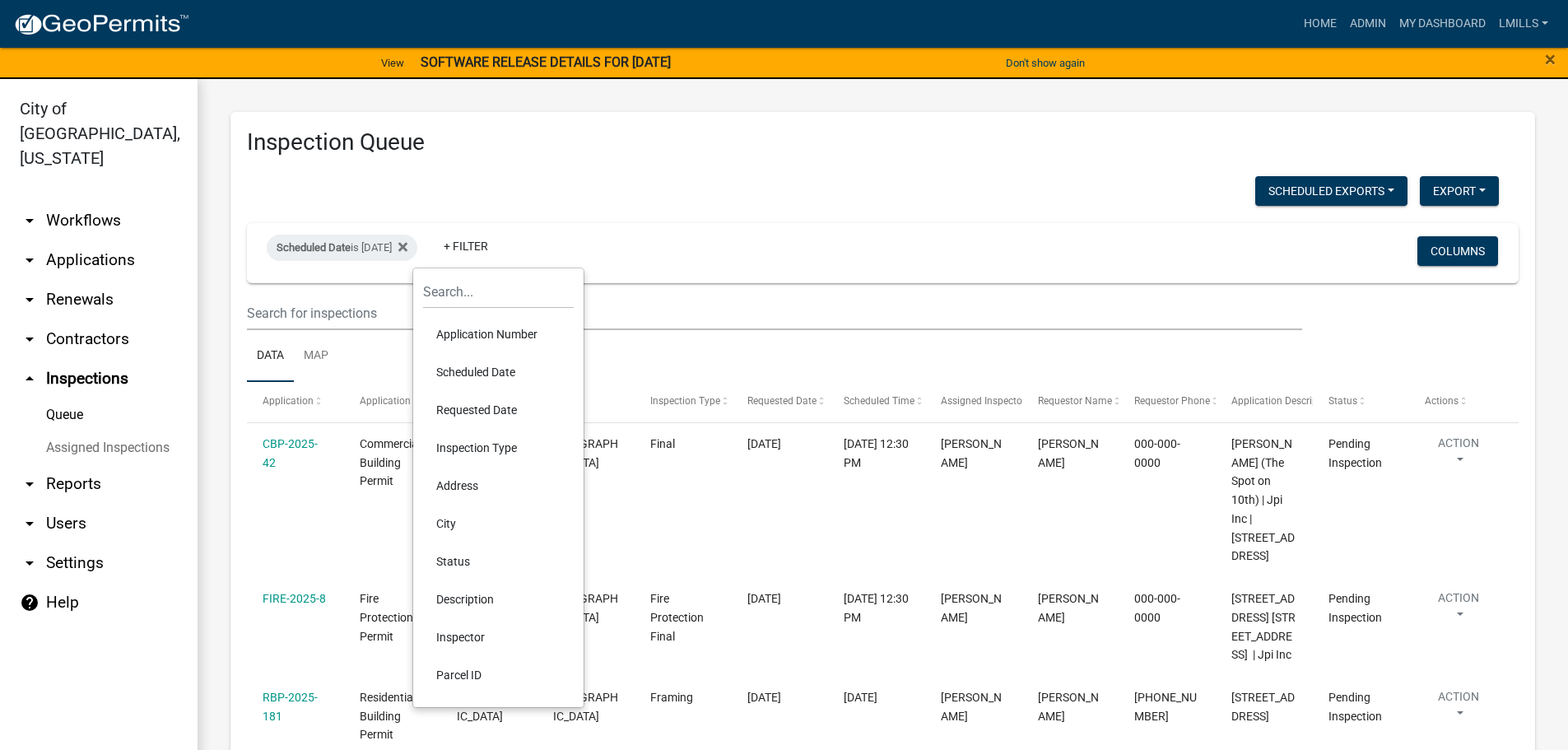
click at [471, 638] on li "Inspector" at bounding box center [498, 637] width 151 height 38
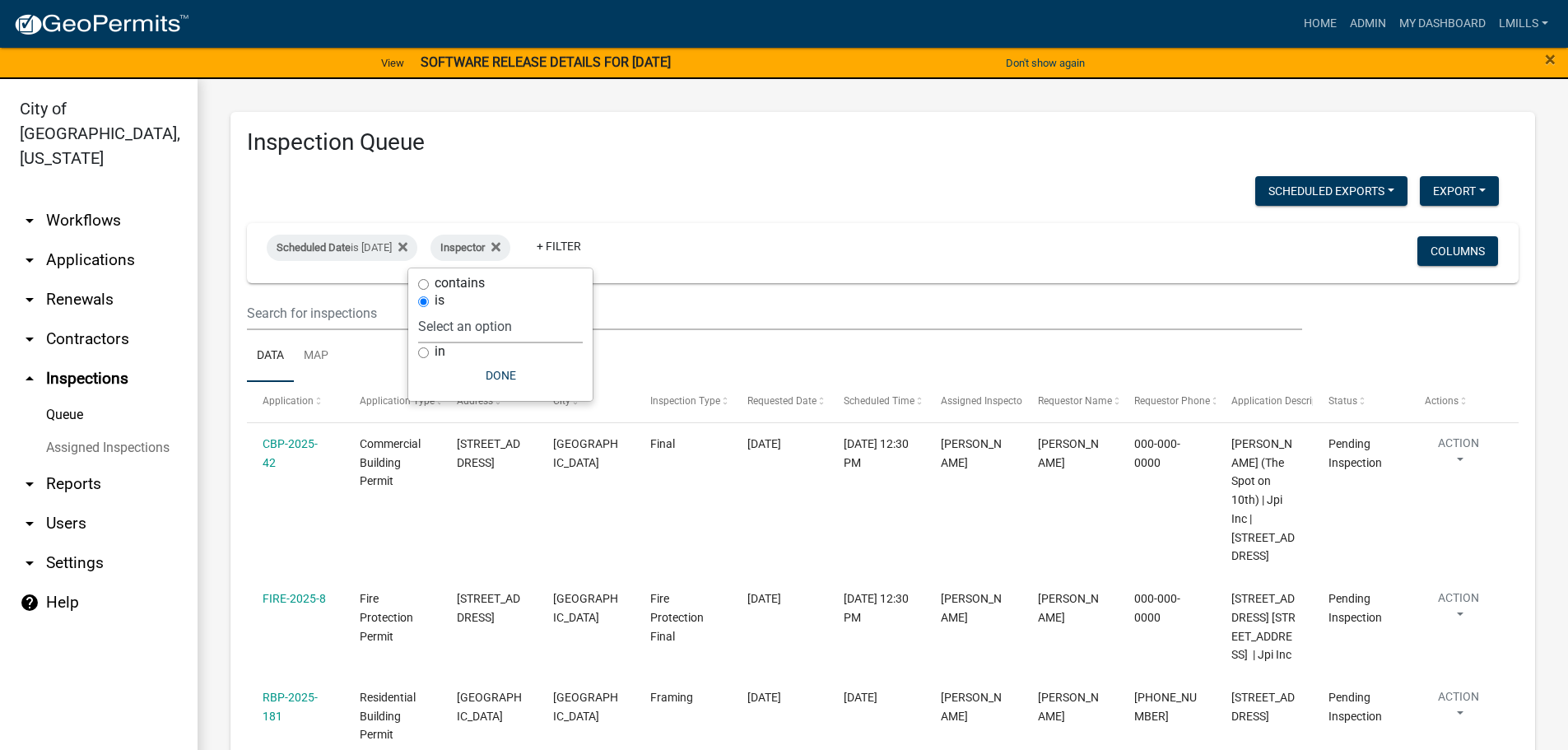
click at [544, 338] on select "Select an option None Shawn Jeremy Ramsey Mary Frey Chad Reischl Mike Kruer Har…" at bounding box center [500, 326] width 164 height 34
select select "7b0b9f25-f402-4148-9522-9b9b34b3e885"
click at [455, 309] on select "Select an option None Shawn Jeremy Ramsey Mary Frey Chad Reischl Mike Kruer Har…" at bounding box center [500, 326] width 164 height 34
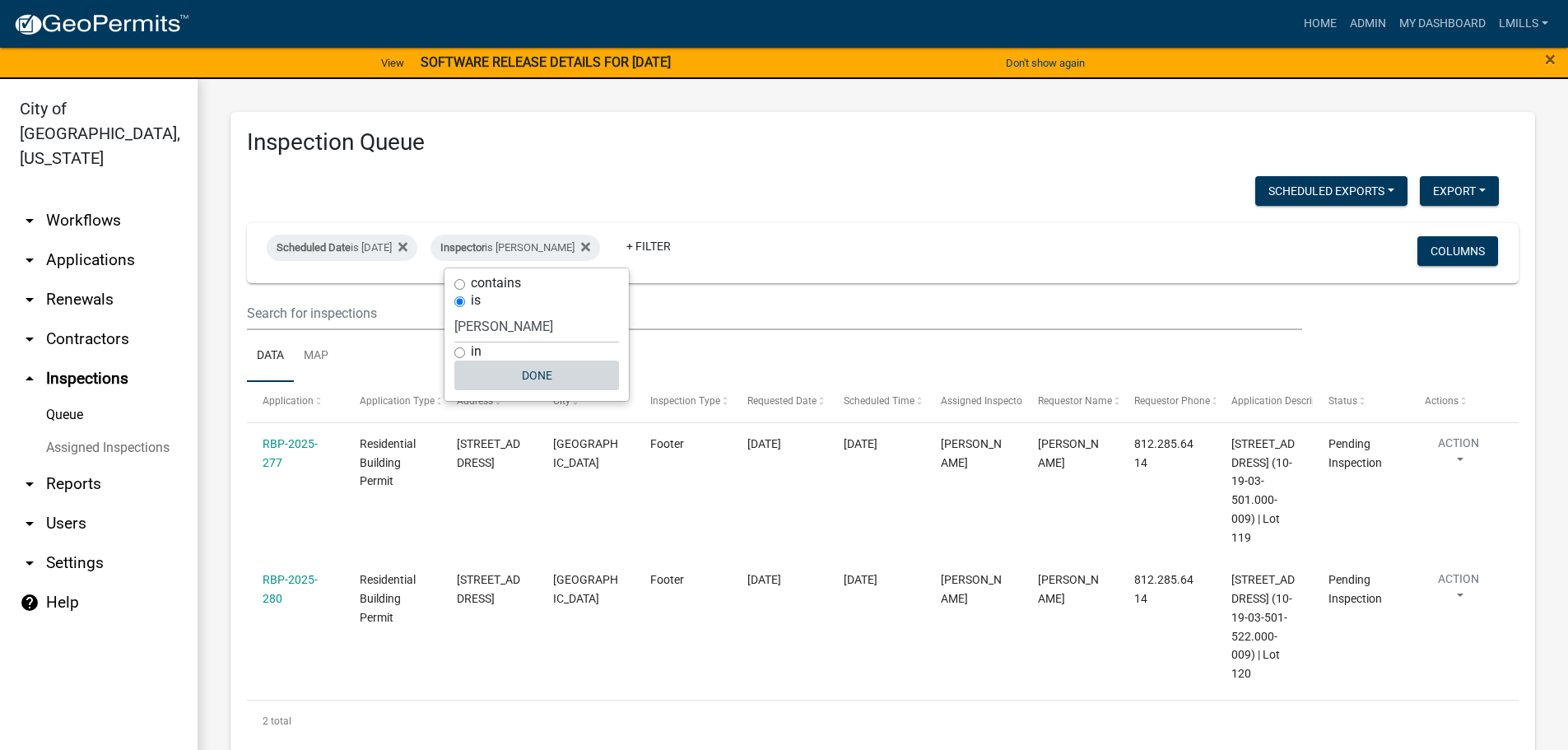
click at [540, 376] on button "Done" at bounding box center [536, 375] width 164 height 30
click at [111, 240] on link "arrow_drop_down Applications" at bounding box center [99, 260] width 198 height 40
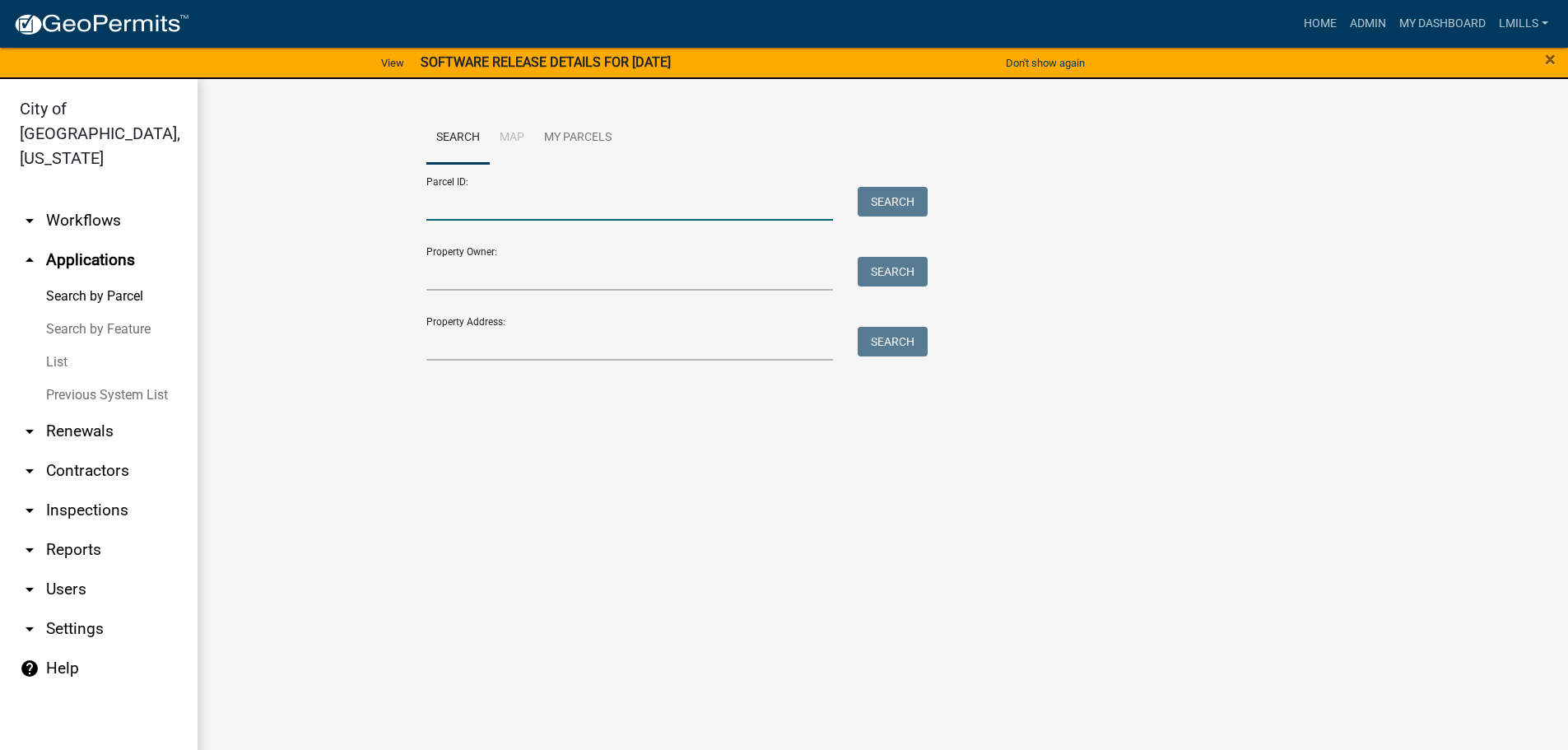
click at [475, 209] on input "Parcel ID:" at bounding box center [630, 203] width 407 height 34
type input "10-42-02-400-734.000-039"
click at [897, 193] on button "Search" at bounding box center [892, 201] width 70 height 30
drag, startPoint x: 537, startPoint y: 208, endPoint x: 352, endPoint y: 214, distance: 185.1
click at [355, 212] on wm-workflow-application-search-view "Search Map My Parcels Parcel ID: 10-42-02-400-734.000-039 Search Property Owner…" at bounding box center [883, 269] width 1305 height 316
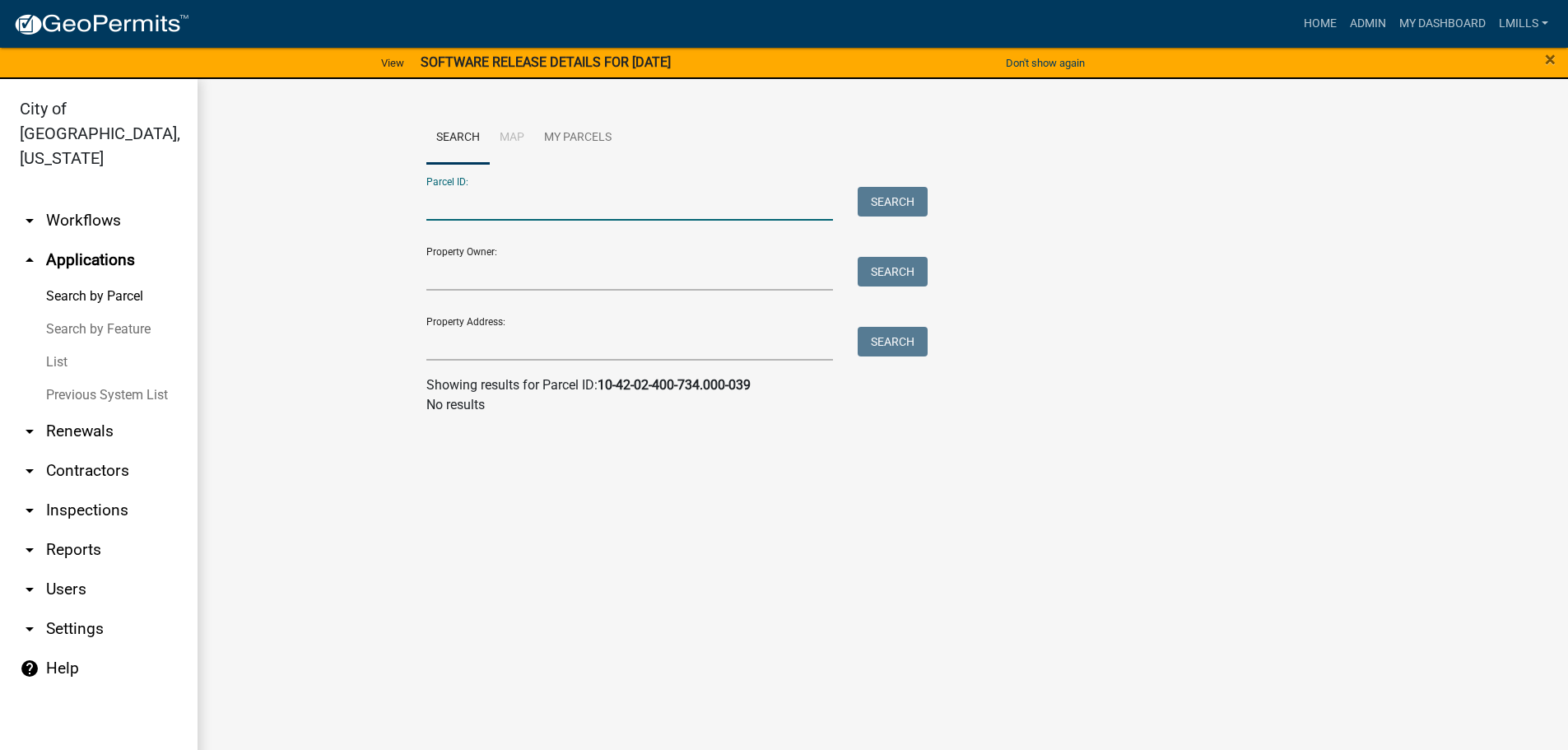
paste input "10-42-02-400-093.000-039"
click at [441, 202] on input "10-42-02-400-093.000-039" at bounding box center [630, 203] width 407 height 34
type input "10-42-02-400-093.000-039"
click at [899, 200] on button "Search" at bounding box center [892, 201] width 70 height 30
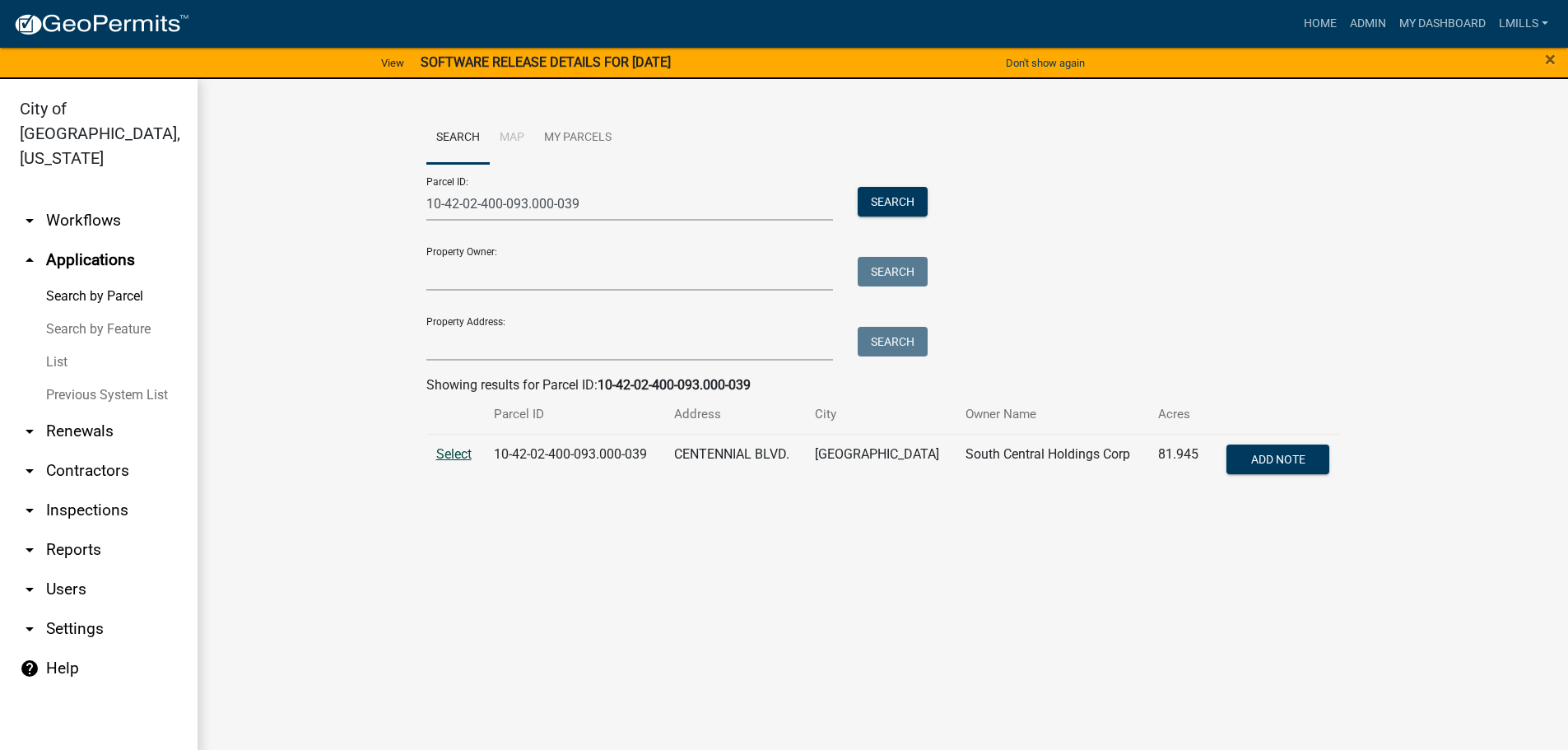
click at [445, 455] on span "Select" at bounding box center [454, 453] width 35 height 15
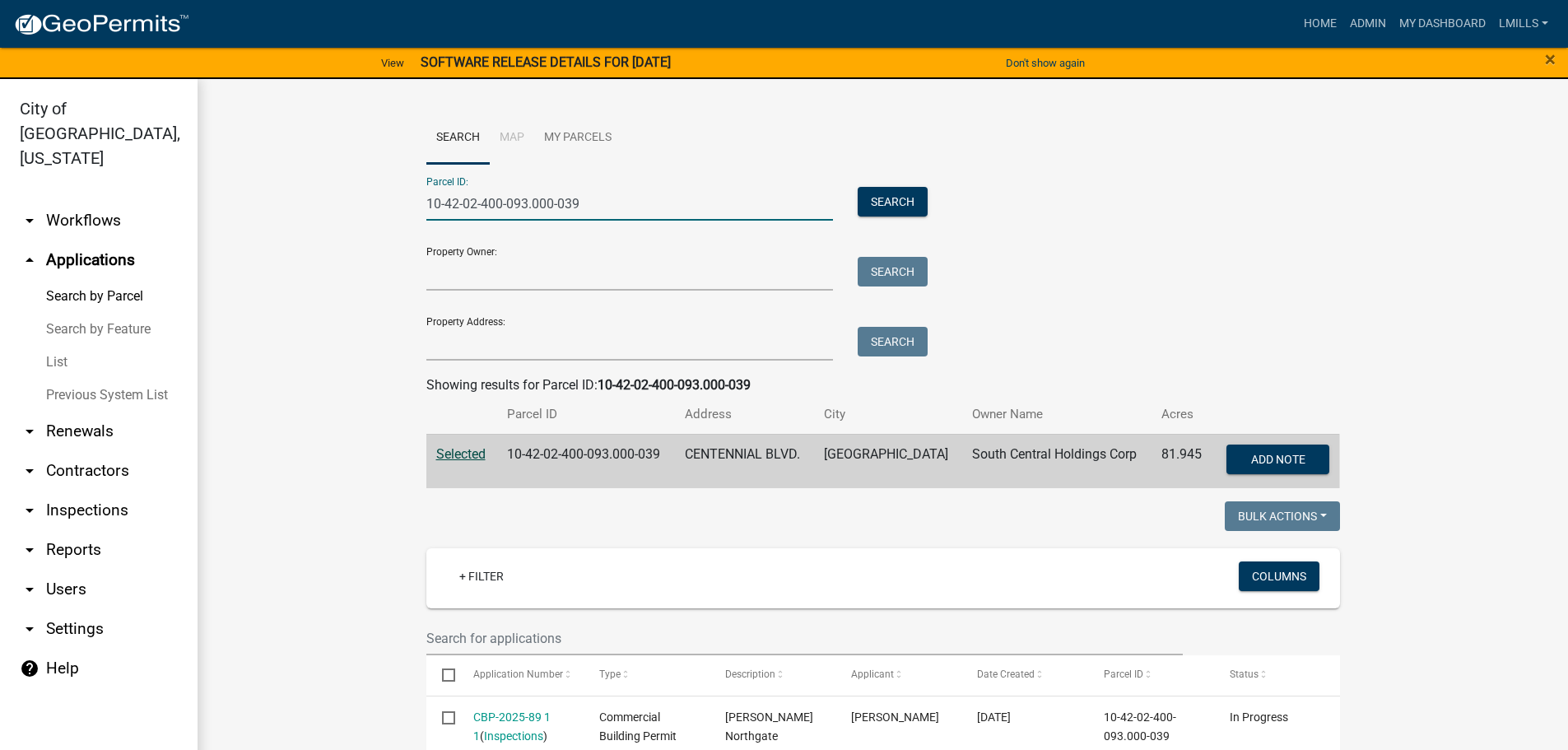
drag, startPoint x: 582, startPoint y: 200, endPoint x: 348, endPoint y: 202, distance: 234.0
click at [487, 333] on input "Property Address:" at bounding box center [630, 343] width 407 height 34
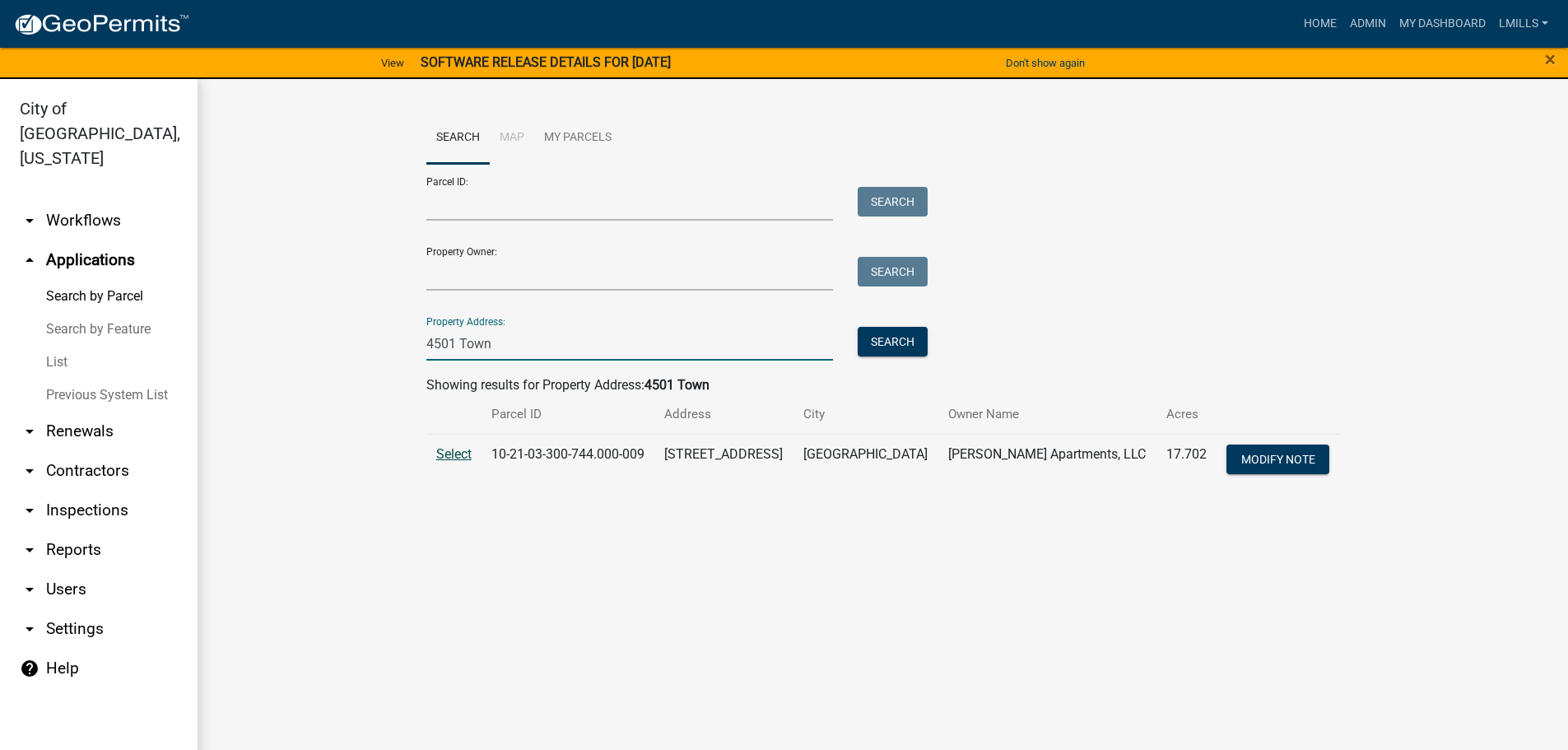
type input "4501 Town"
click at [459, 454] on span "Select" at bounding box center [454, 453] width 35 height 15
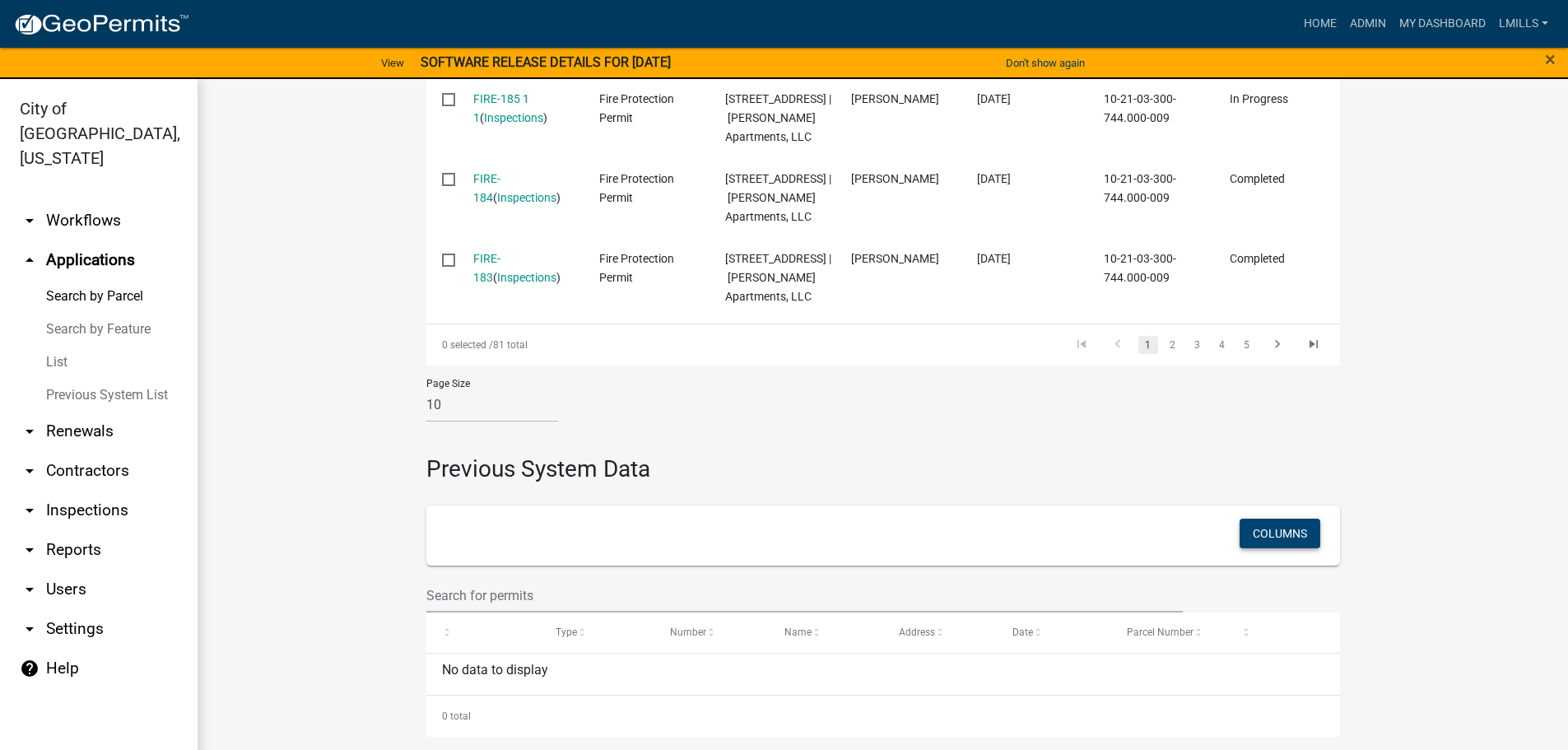
scroll to position [1594, 0]
click at [1306, 346] on icon "go to last page" at bounding box center [1314, 346] width 22 height 20
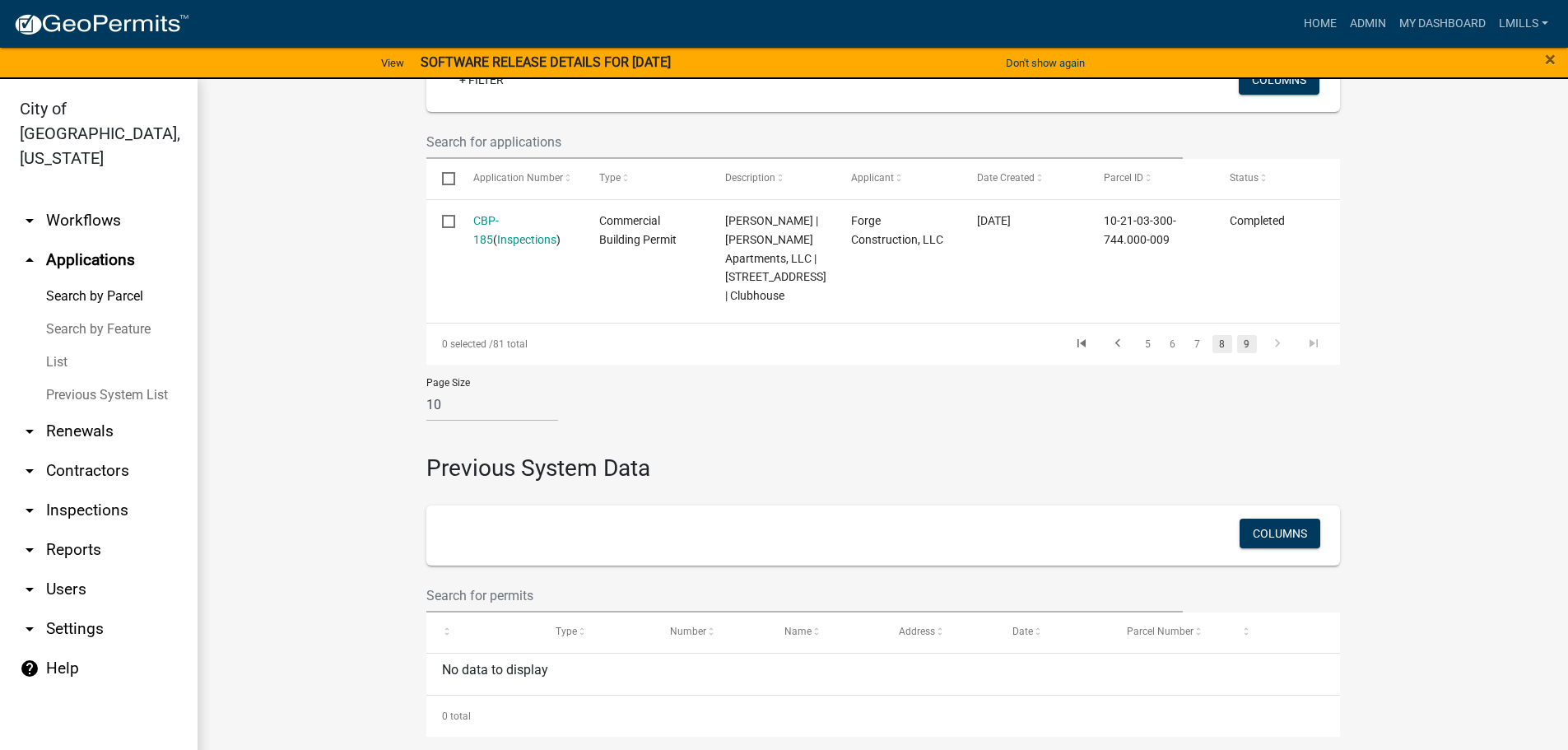
click at [1217, 347] on link "8" at bounding box center [1222, 344] width 20 height 18
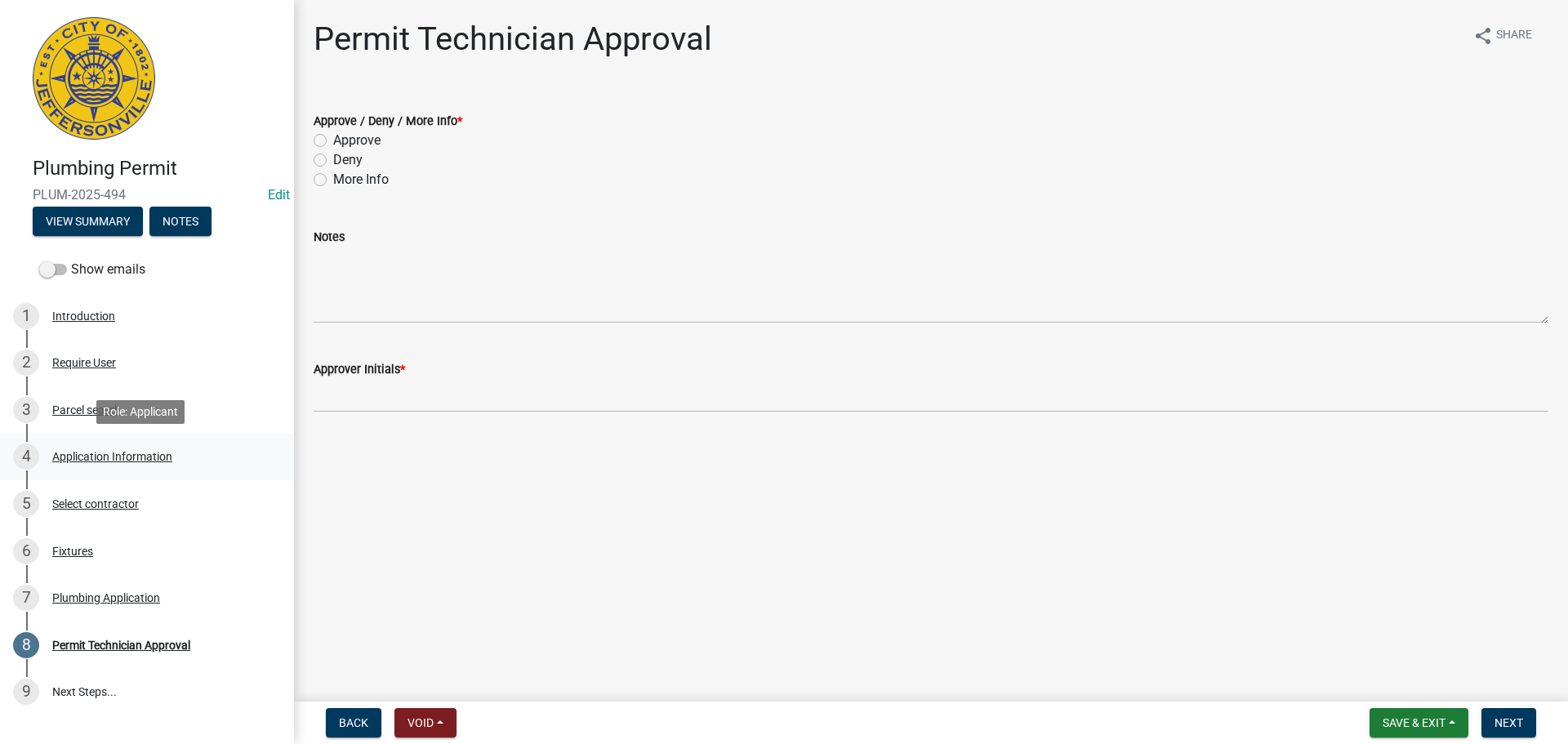
click at [123, 452] on div "Application Information" at bounding box center [112, 456] width 120 height 12
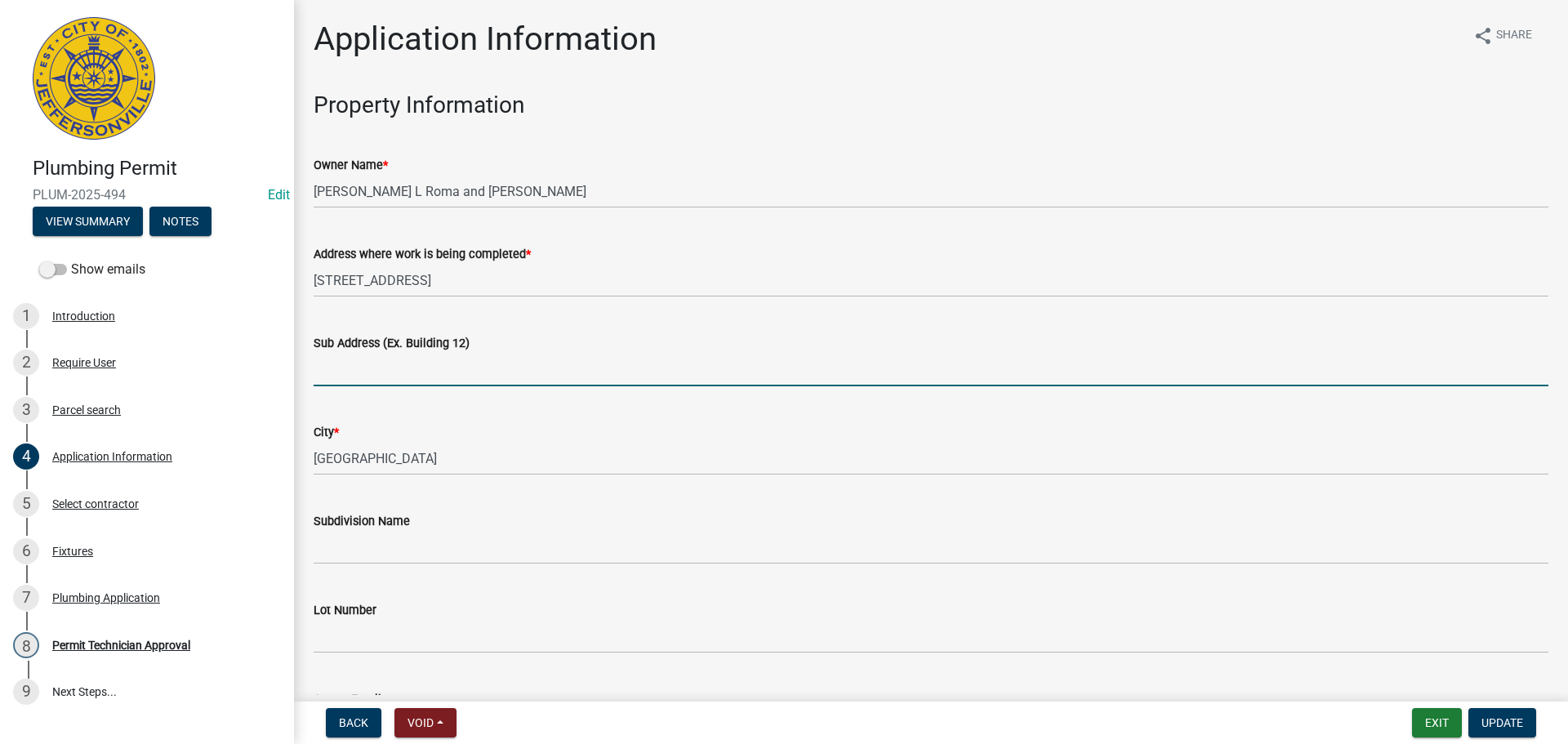
click at [472, 366] on input "Sub Address (Ex. Building 12)" at bounding box center [931, 369] width 1235 height 33
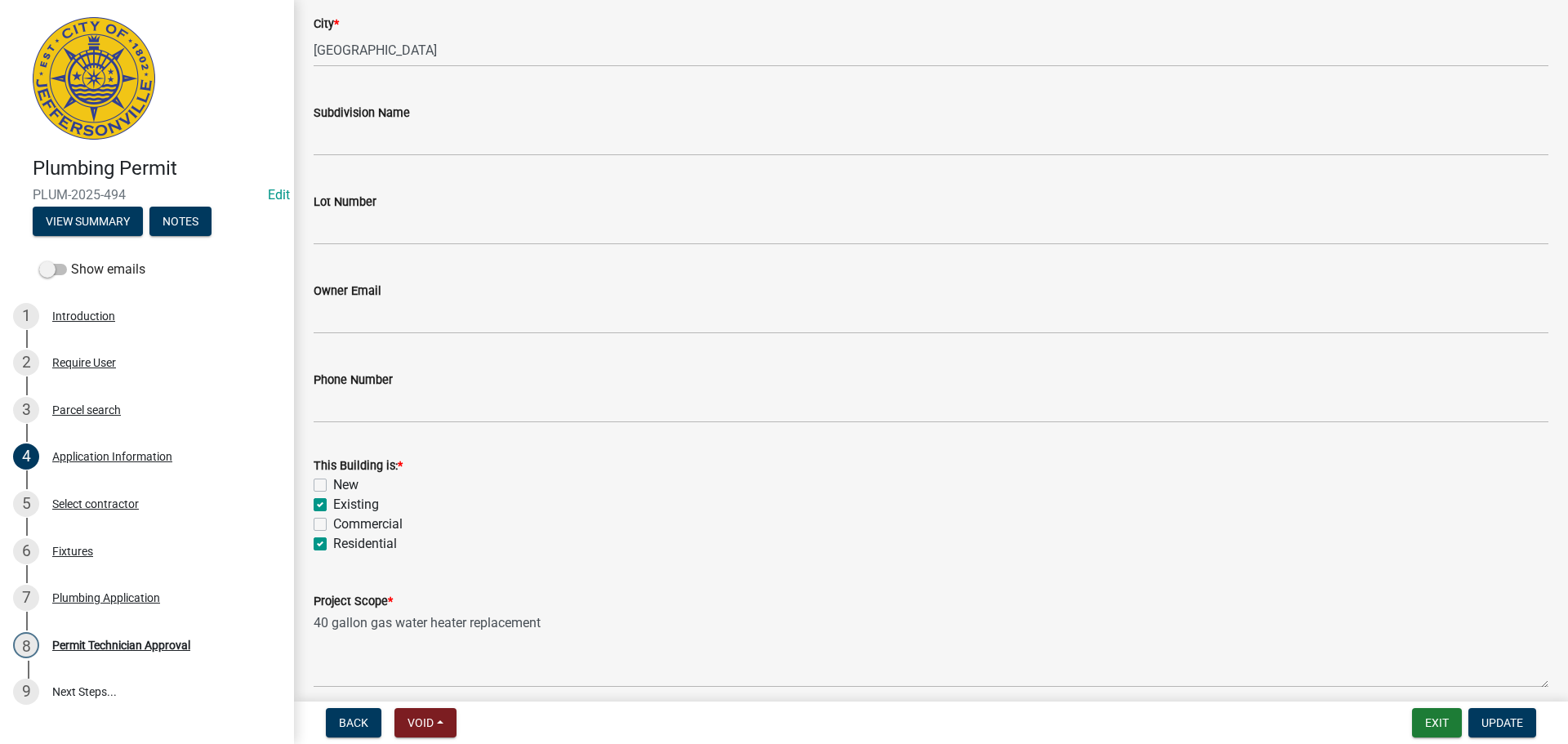
scroll to position [478, 0]
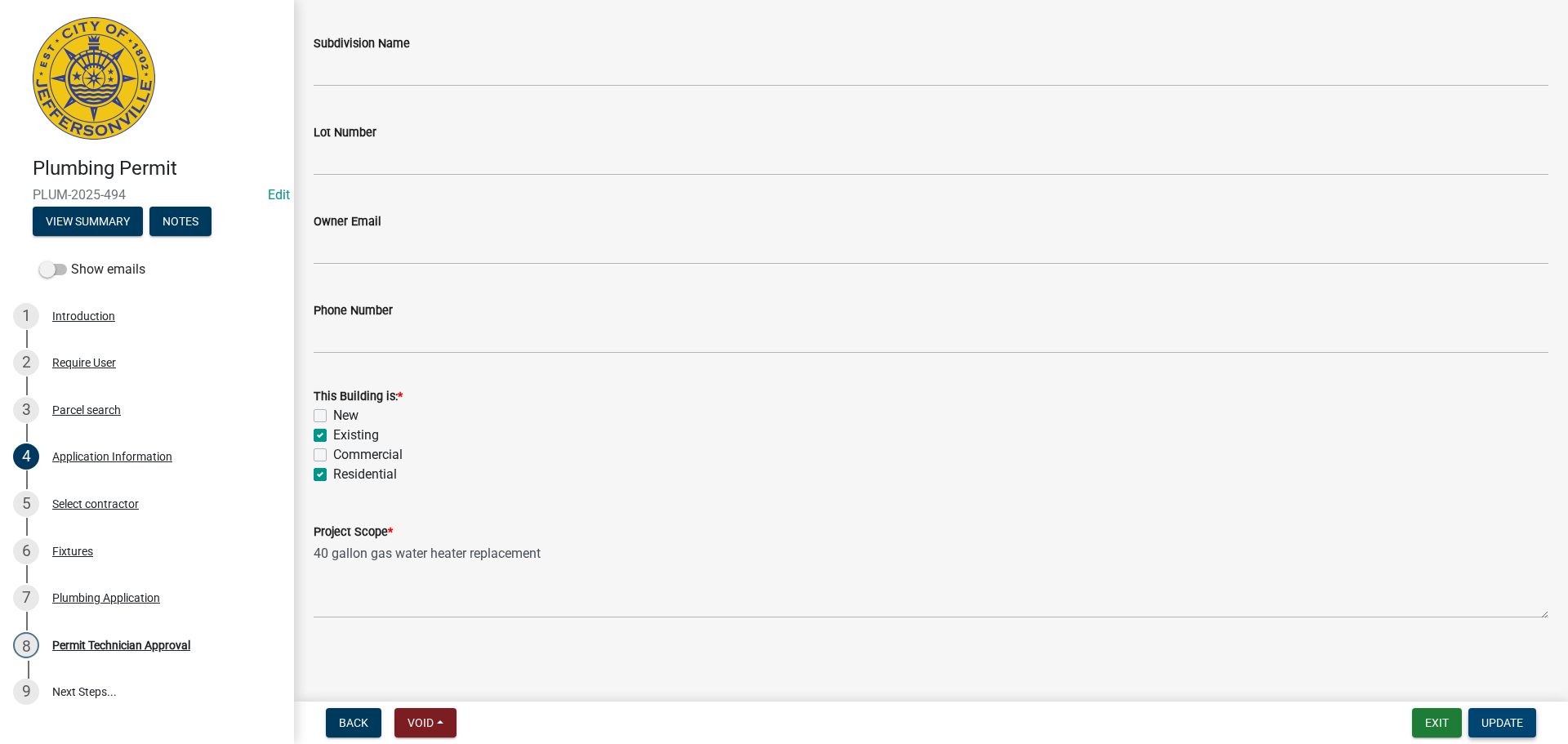
type input "[STREET_ADDRESS]"
click at [1514, 724] on span "Update" at bounding box center [1502, 722] width 41 height 13
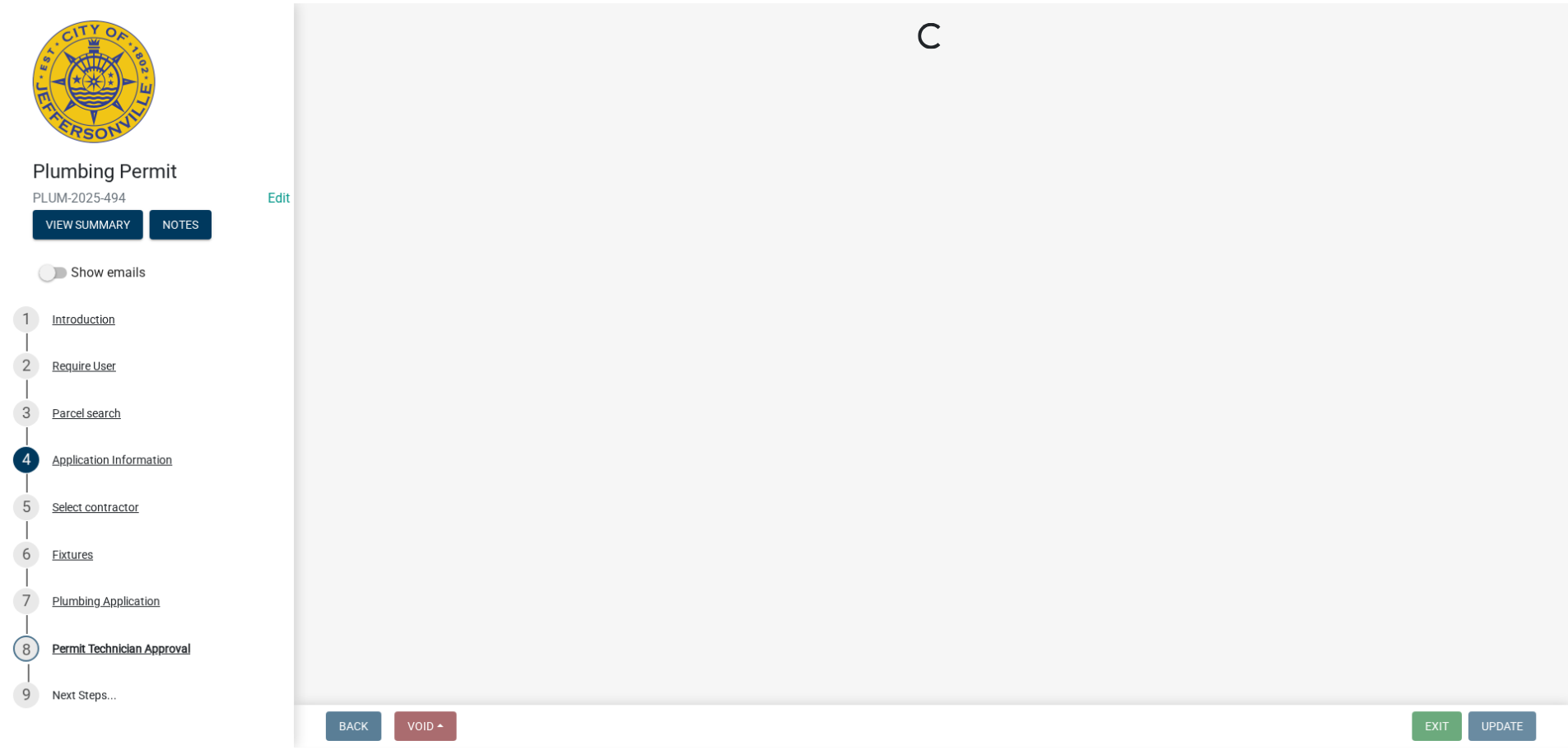
scroll to position [0, 0]
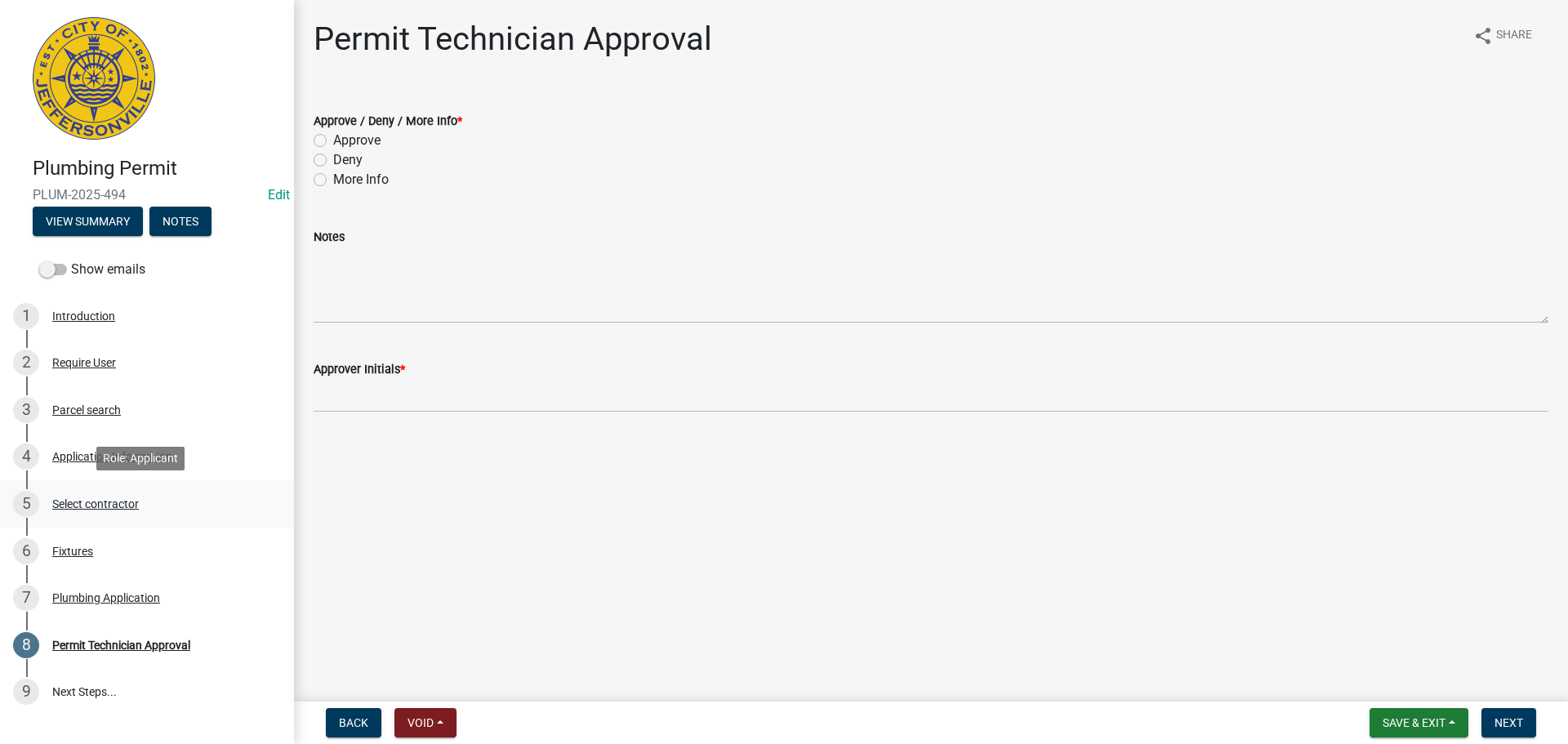
click at [96, 501] on div "Select contractor" at bounding box center [95, 503] width 86 height 12
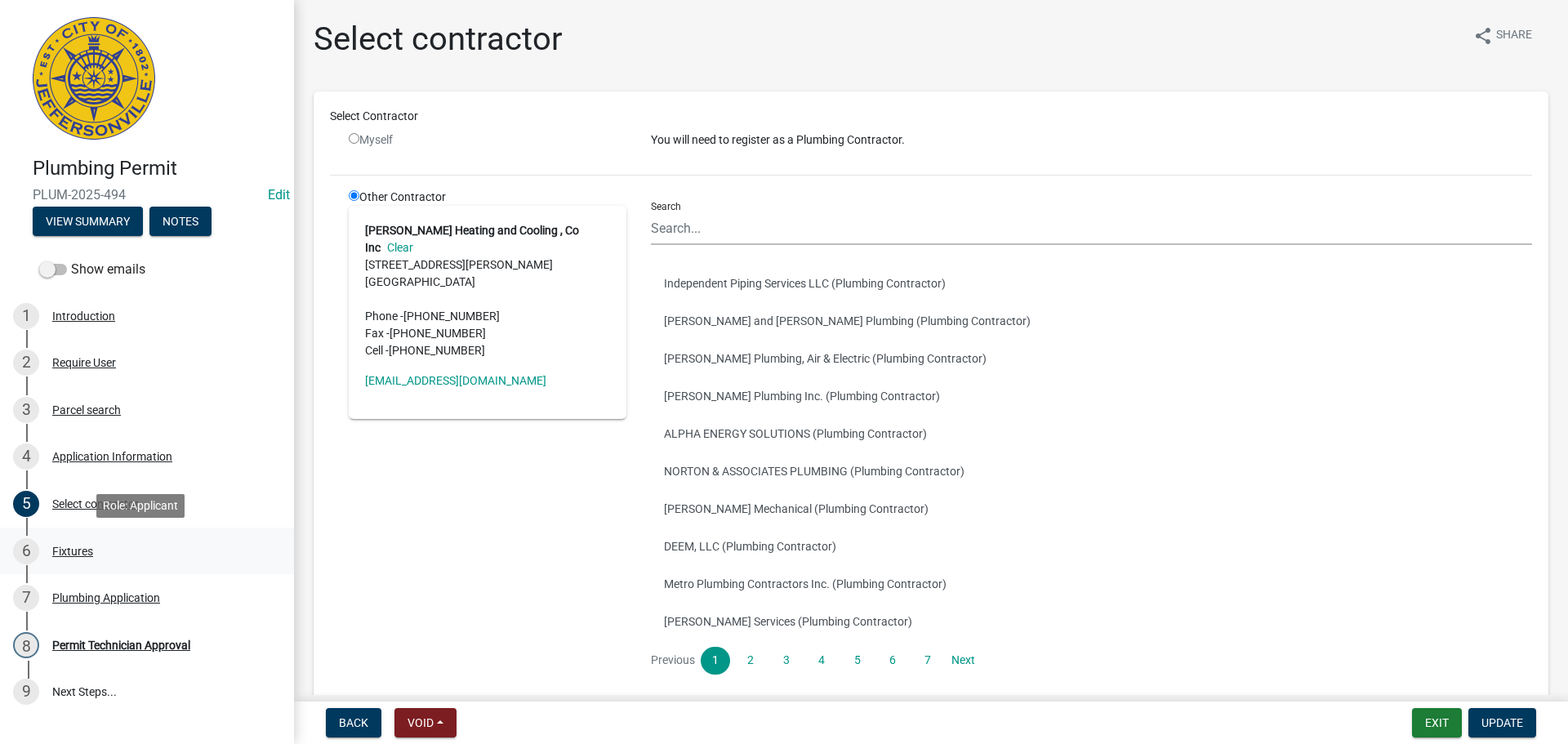
click at [66, 551] on div "Fixtures" at bounding box center [72, 551] width 41 height 12
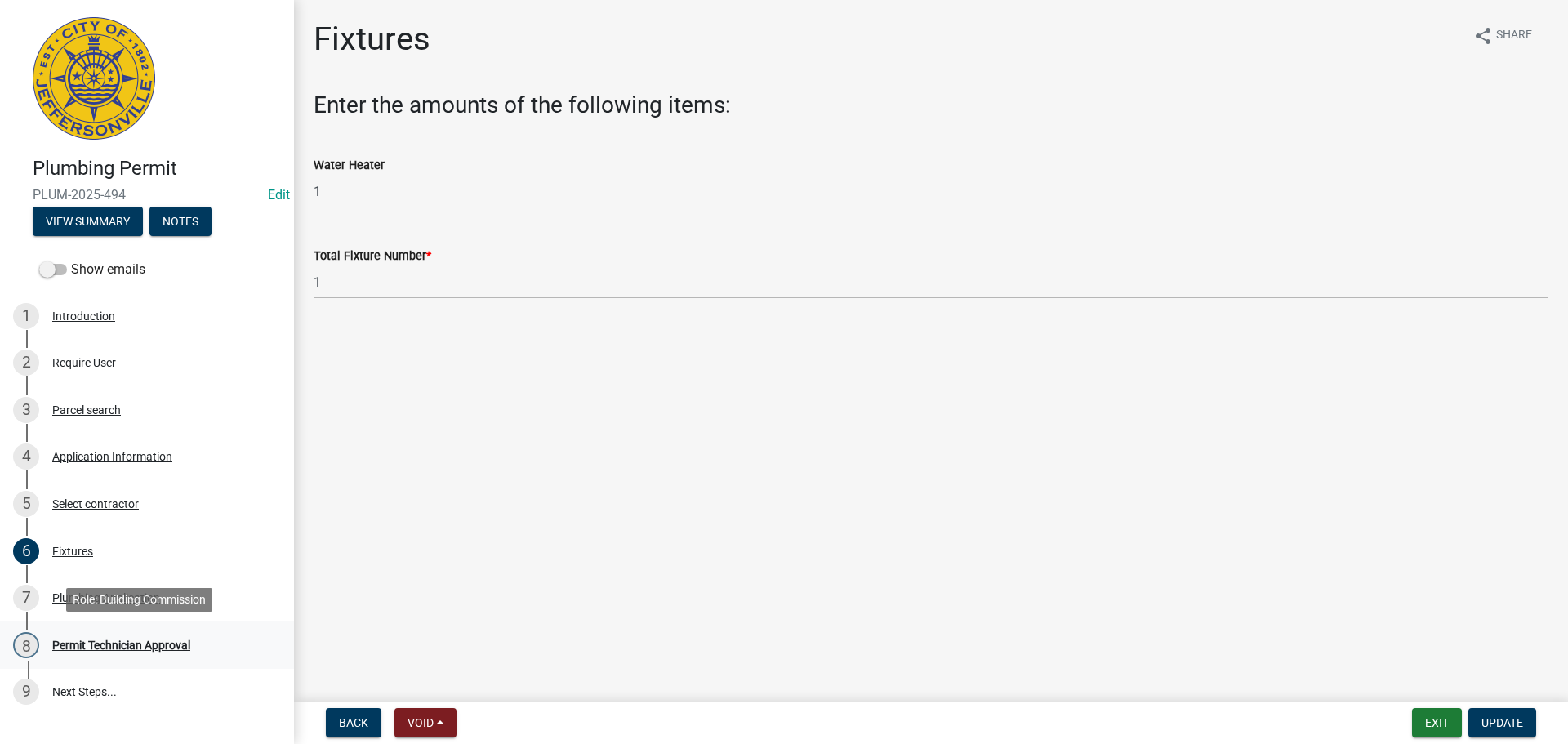
click at [90, 645] on div "Permit Technician Approval" at bounding box center [121, 644] width 138 height 12
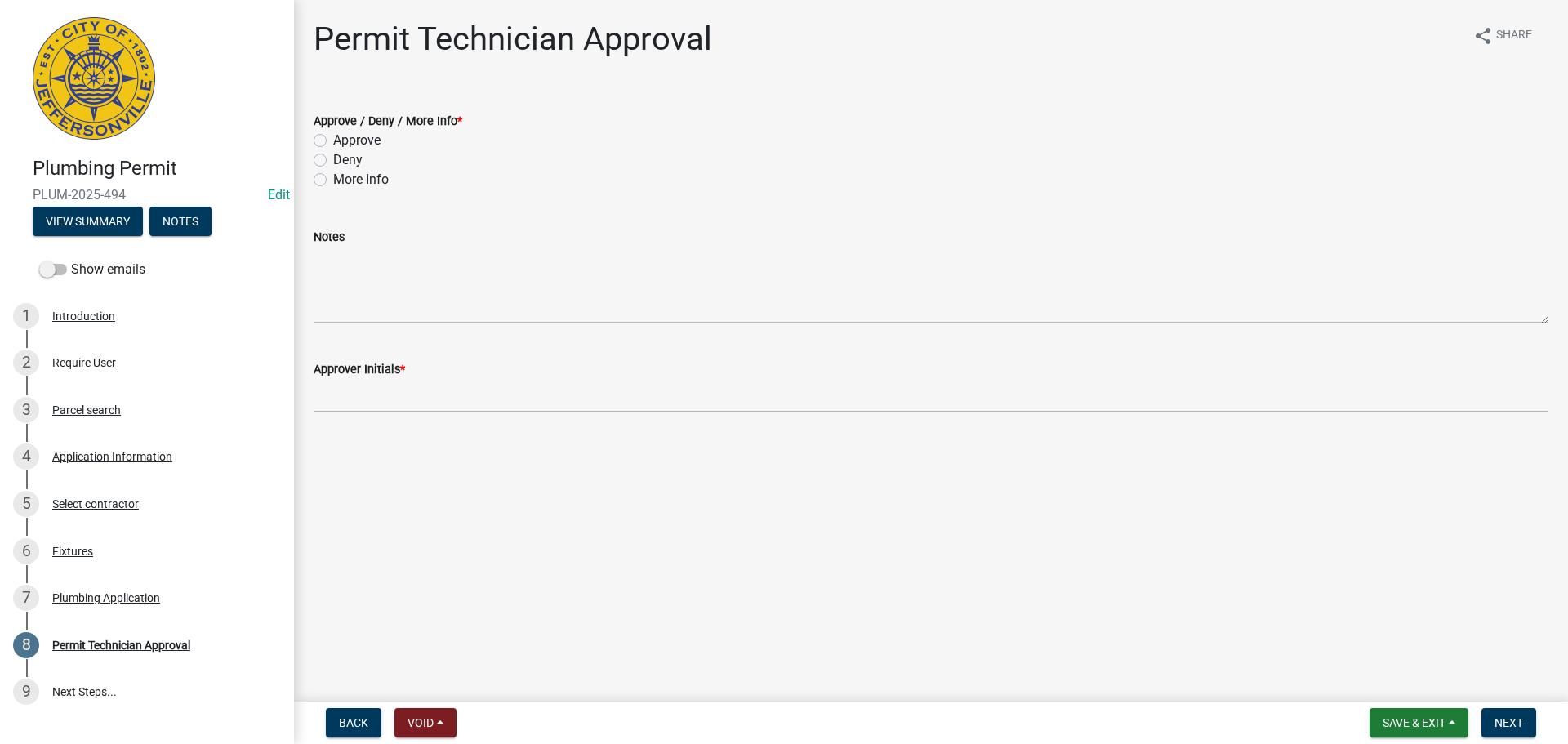
click at [350, 134] on label "Approve" at bounding box center [356, 140] width 48 height 20
click at [344, 134] on input "Approve" at bounding box center [338, 136] width 11 height 11
radio input "true"
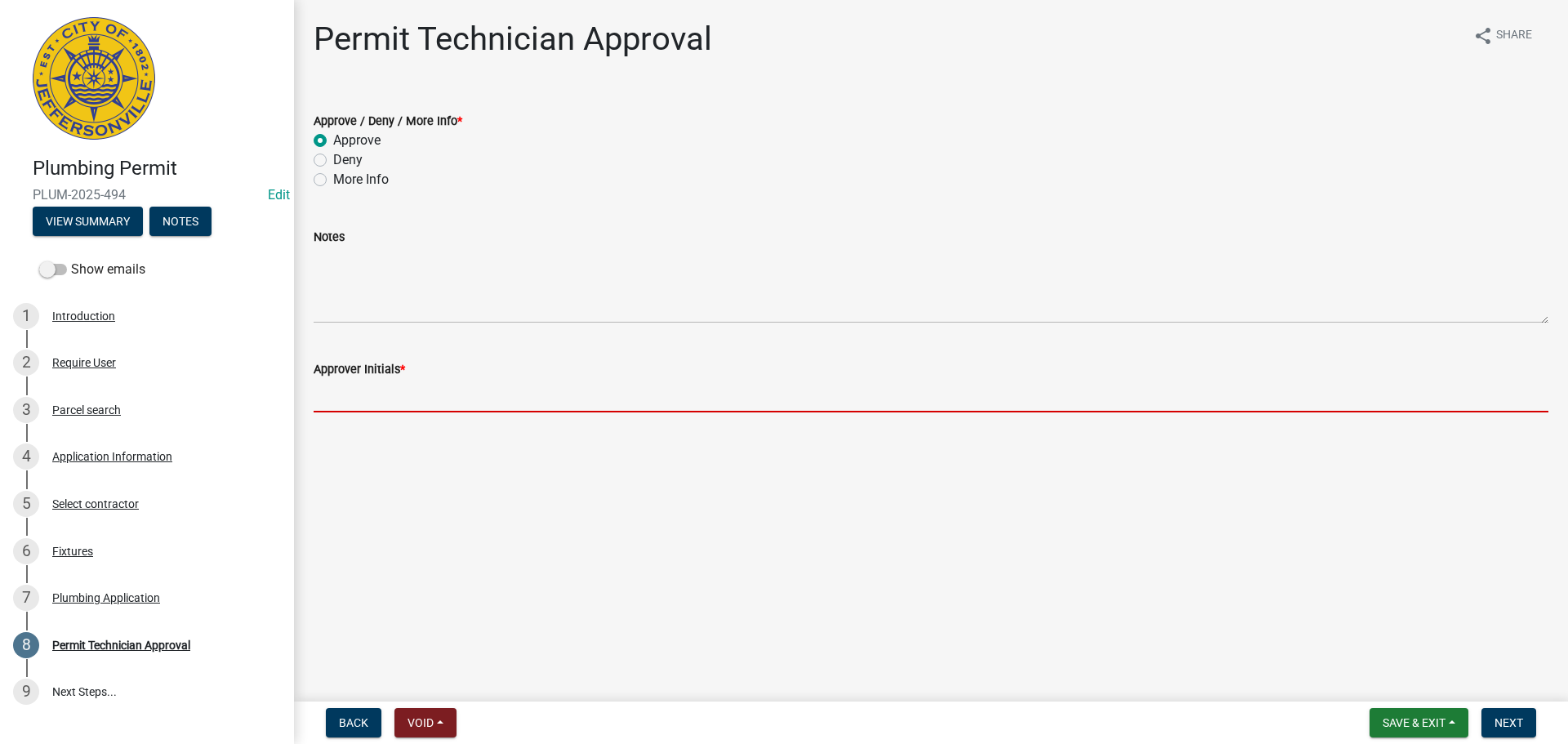
click at [412, 389] on input "Approver Initials *" at bounding box center [931, 395] width 1235 height 33
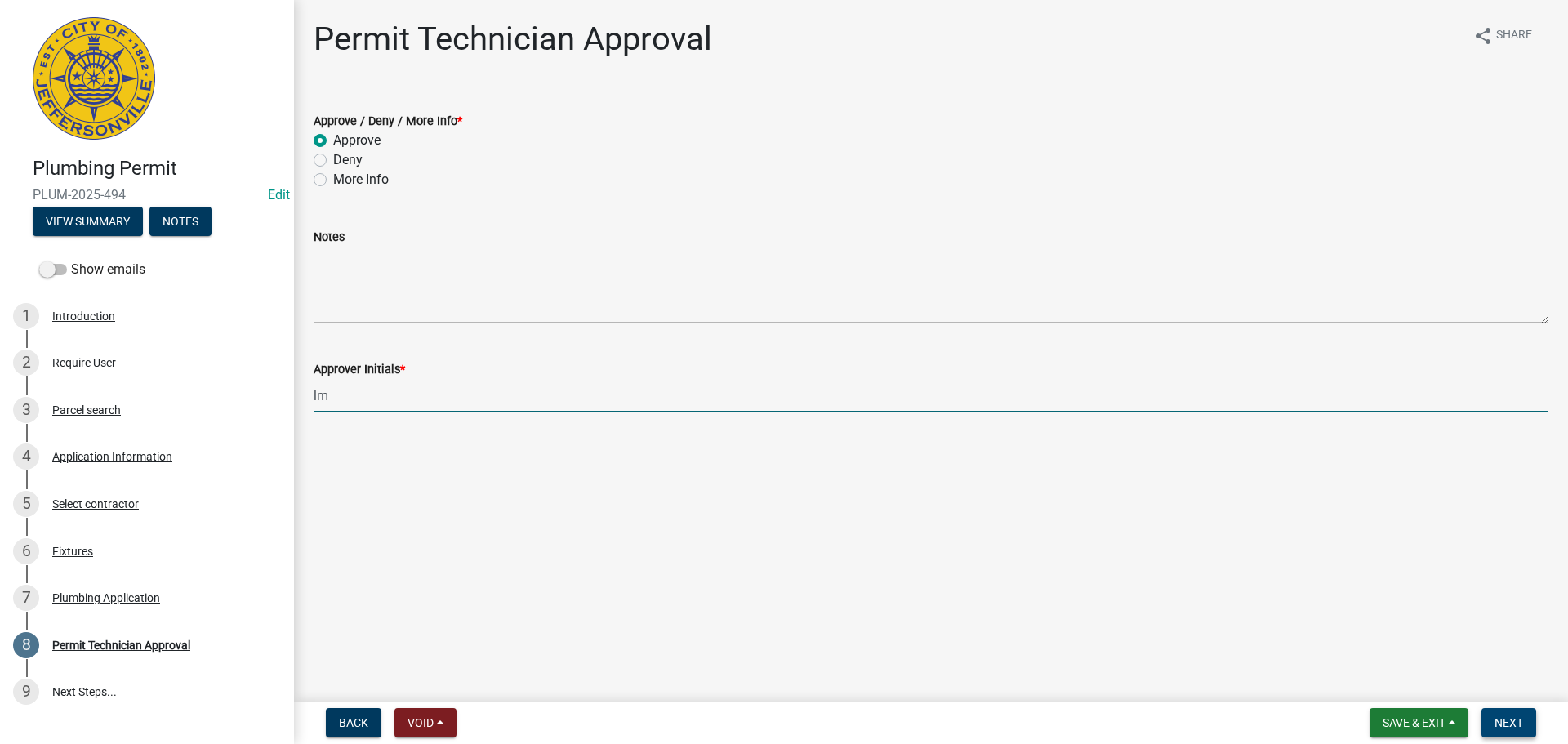
type input "lm"
click at [1514, 713] on button "Next" at bounding box center [1509, 722] width 55 height 30
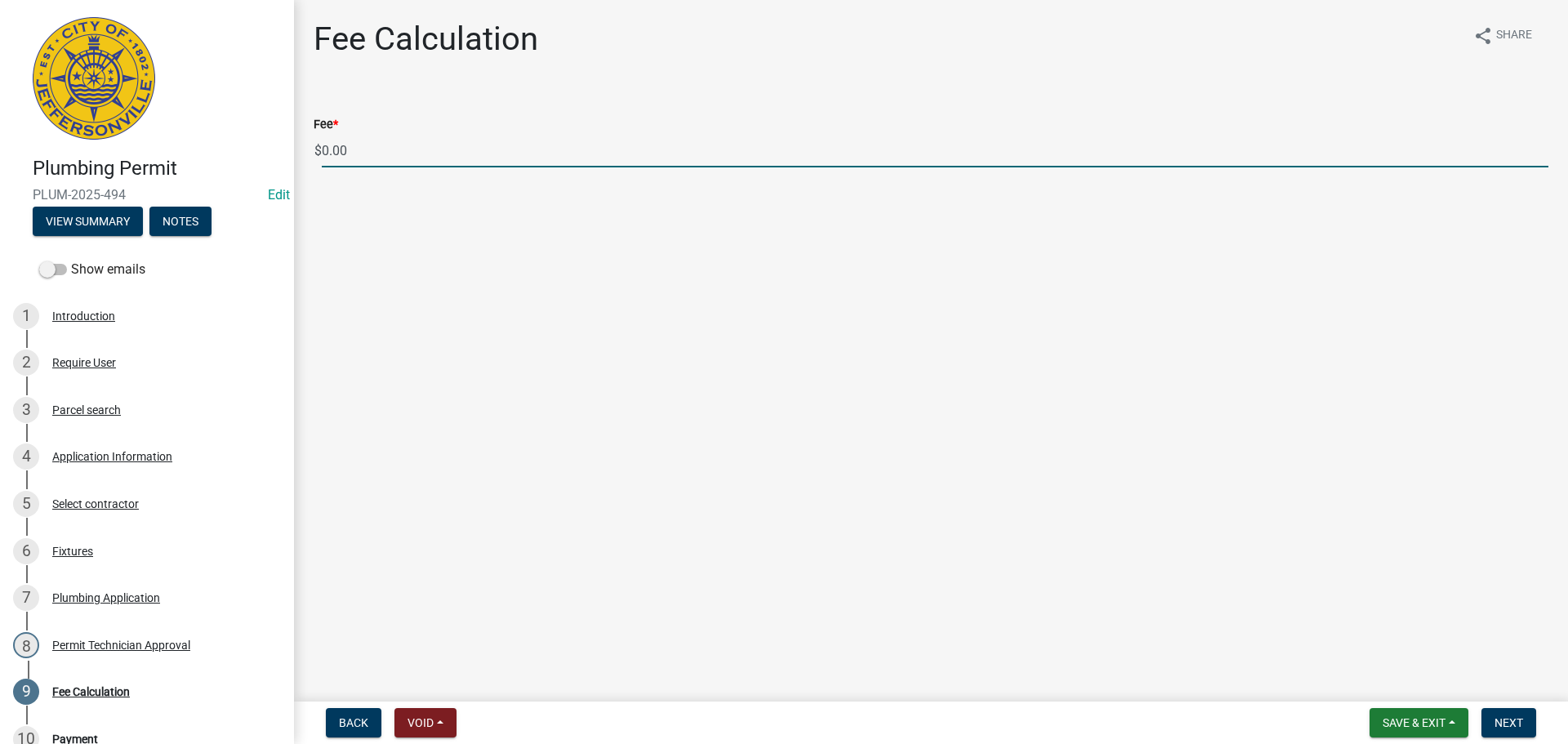
drag, startPoint x: 392, startPoint y: 147, endPoint x: 288, endPoint y: 150, distance: 104.0
click at [289, 149] on div "Plumbing Permit PLUM-2025-494 Edit View Summary Notes Show emails 1 Introductio…" at bounding box center [784, 372] width 1568 height 744
type input "35.00"
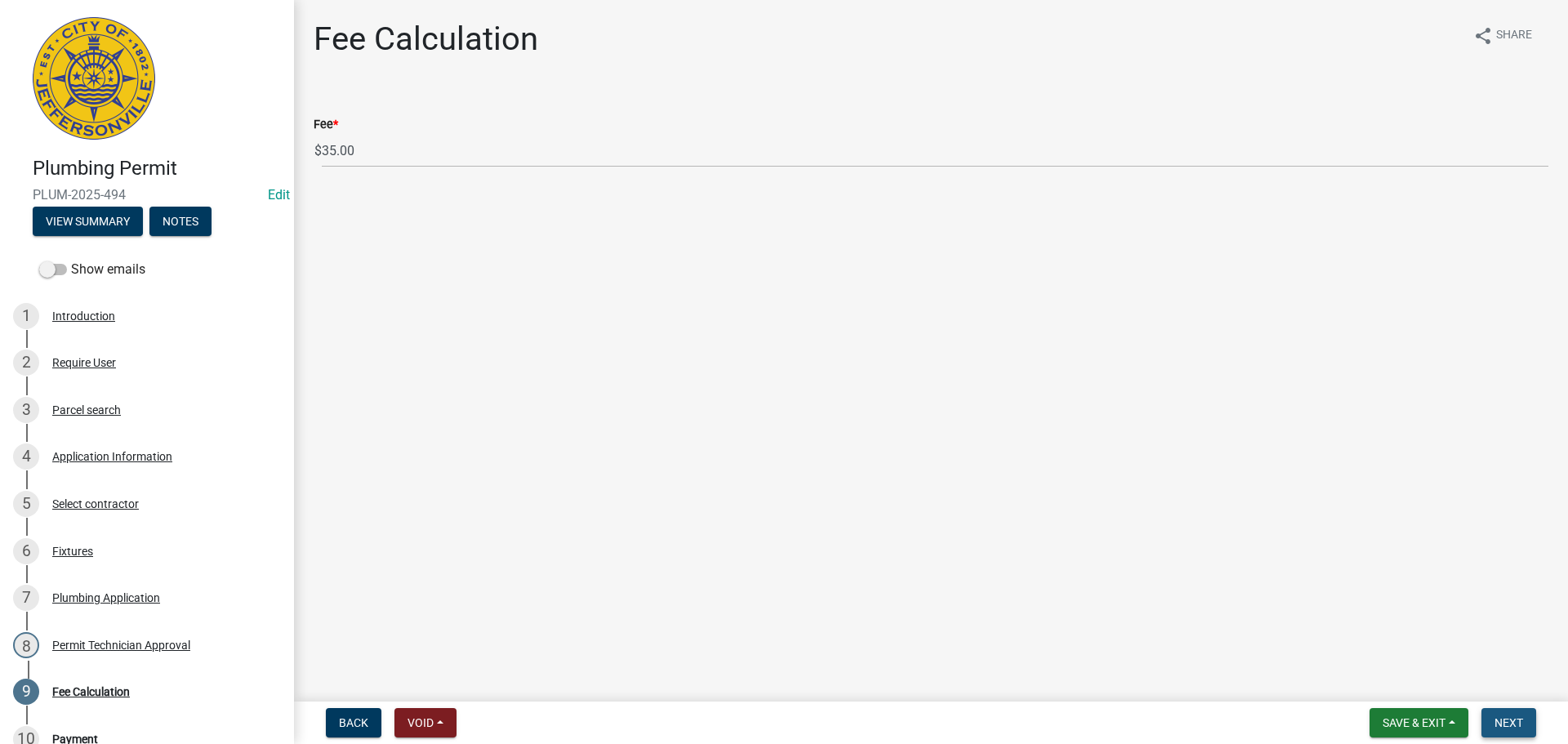
click at [1501, 716] on span "Next" at bounding box center [1509, 722] width 29 height 13
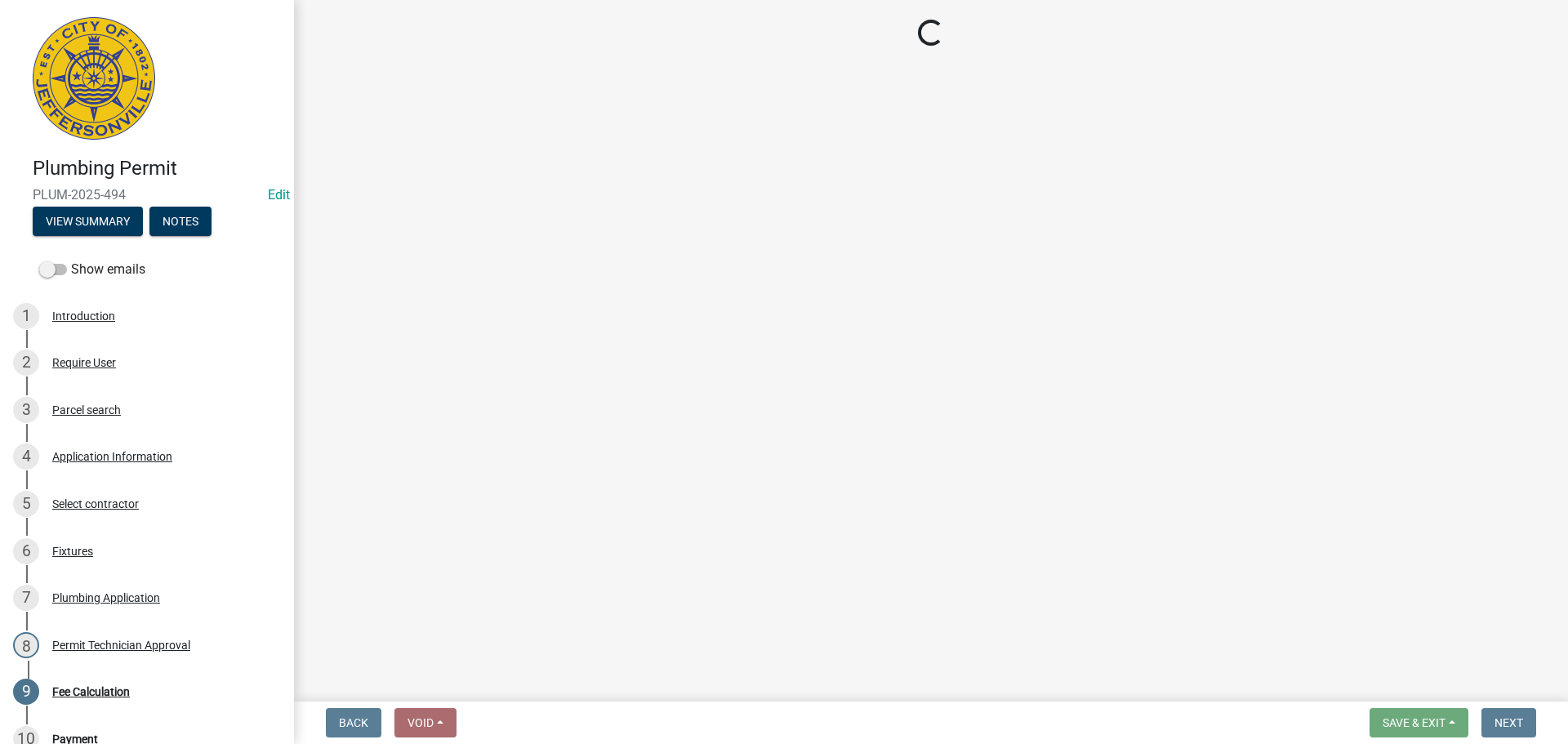
select select "3: 3"
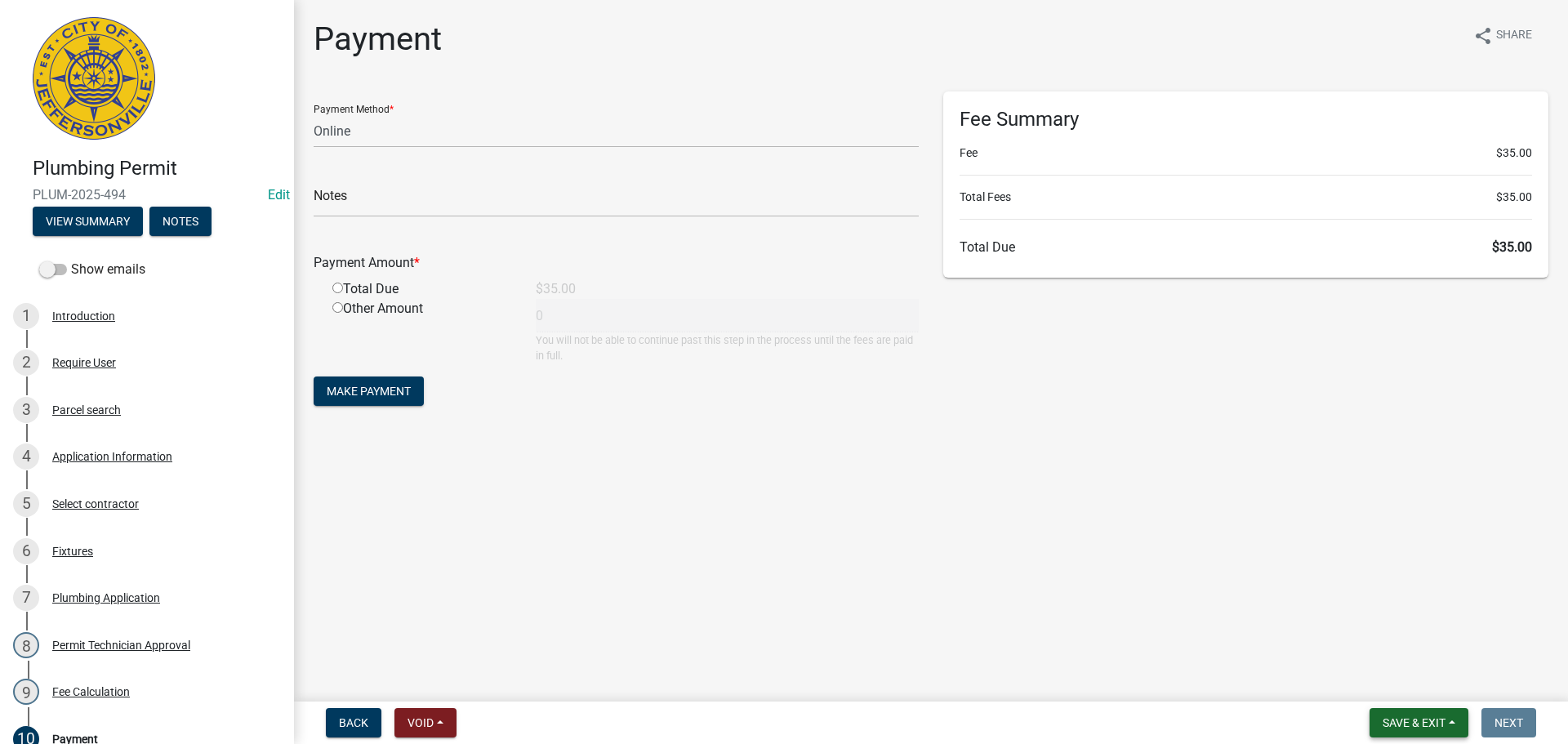
click at [1403, 717] on span "Save & Exit" at bounding box center [1414, 722] width 63 height 13
click at [1406, 677] on button "Save & Exit" at bounding box center [1402, 680] width 131 height 40
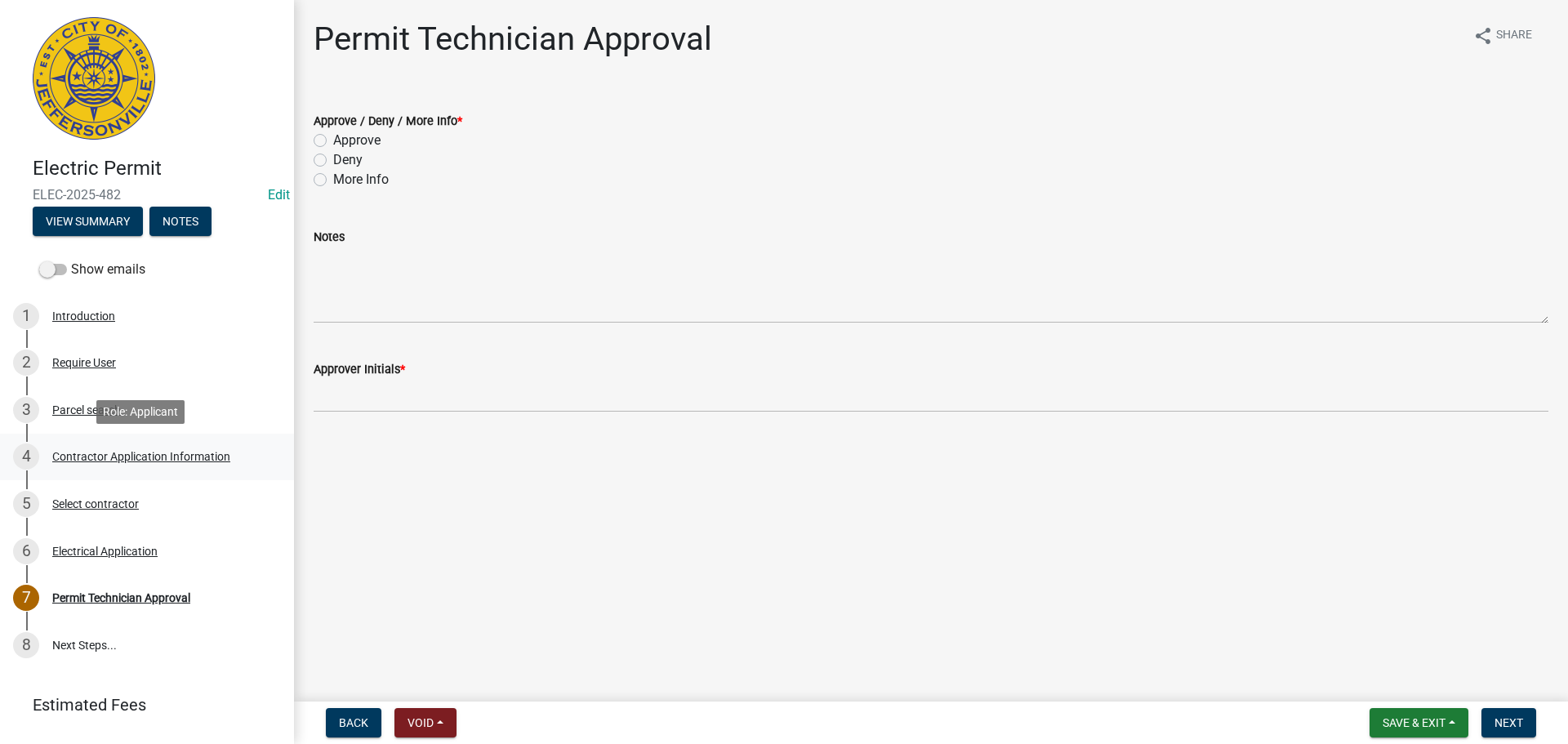
click at [127, 455] on div "Contractor Application Information" at bounding box center [141, 456] width 178 height 12
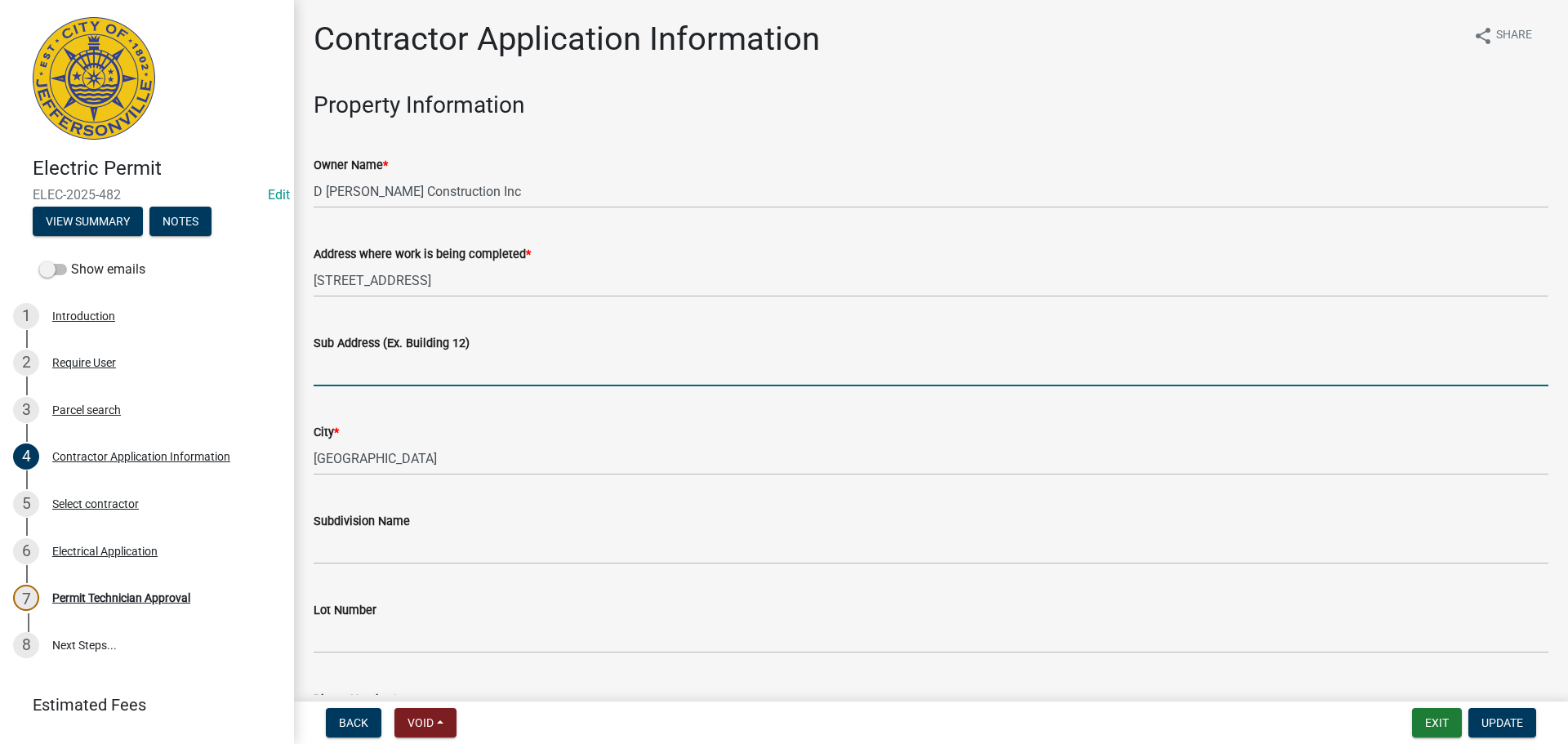
click at [416, 365] on input "Sub Address (Ex. Building 12)" at bounding box center [931, 369] width 1235 height 33
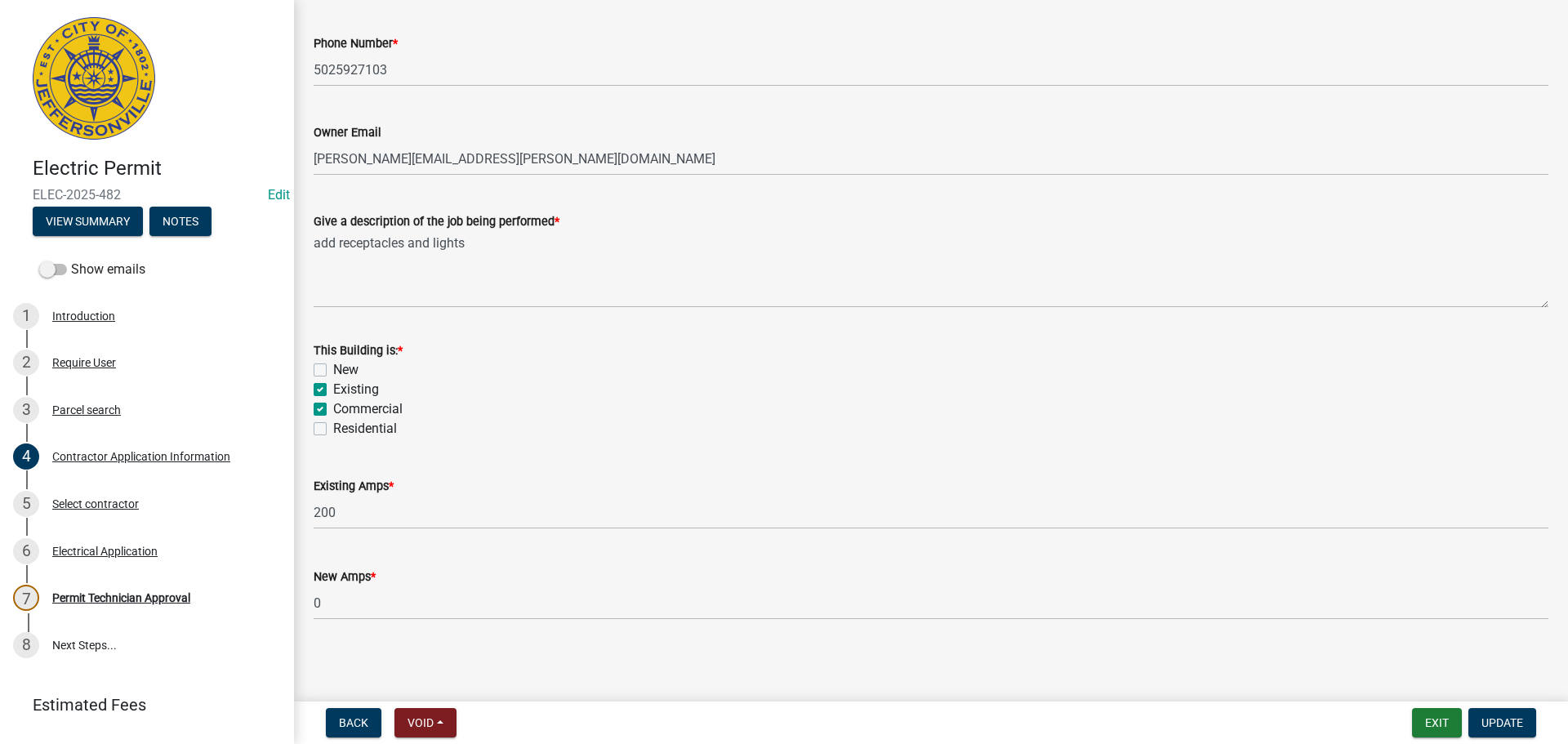
scroll to position [659, 0]
type input "310 Spring Street"
click at [1513, 725] on span "Update" at bounding box center [1502, 722] width 41 height 13
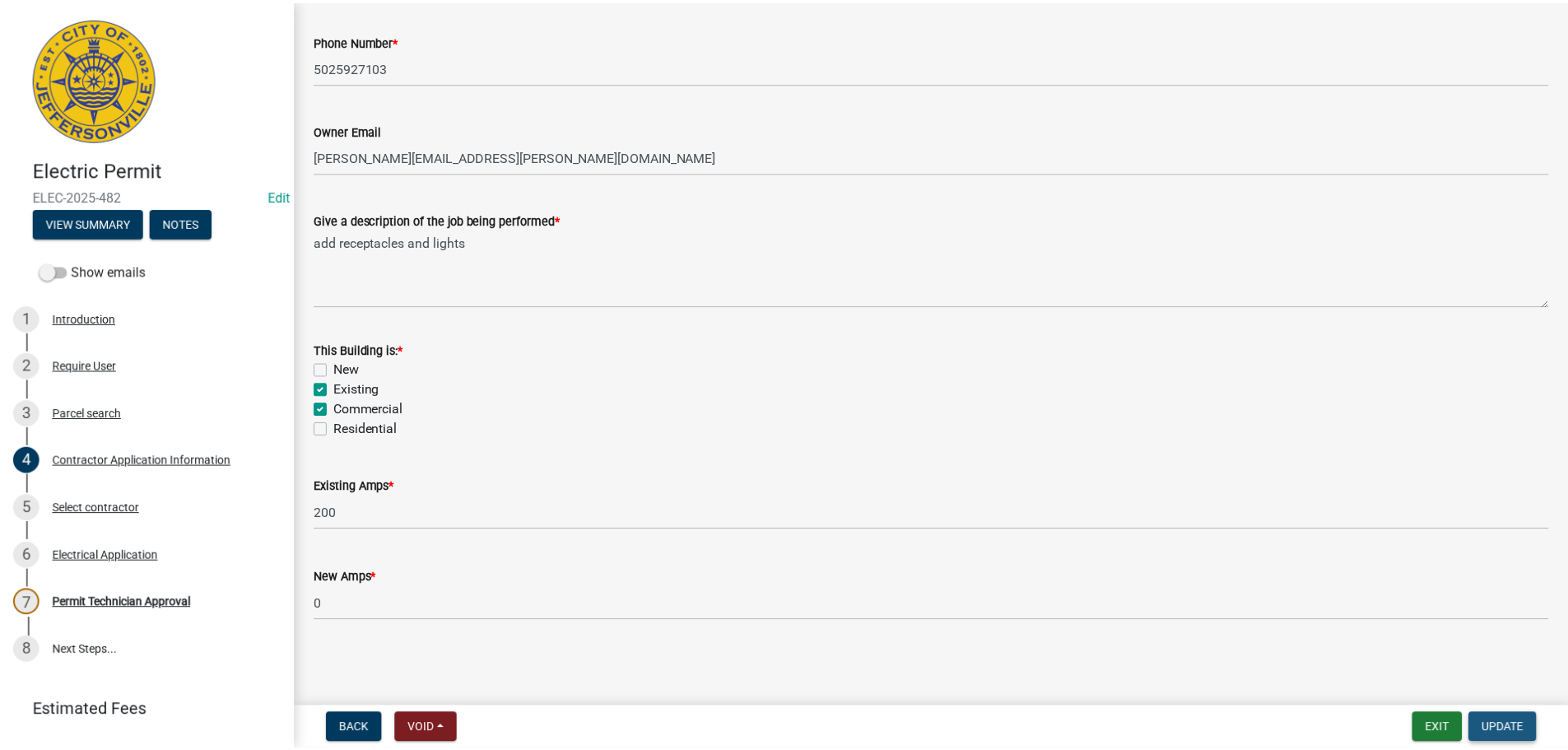
scroll to position [0, 0]
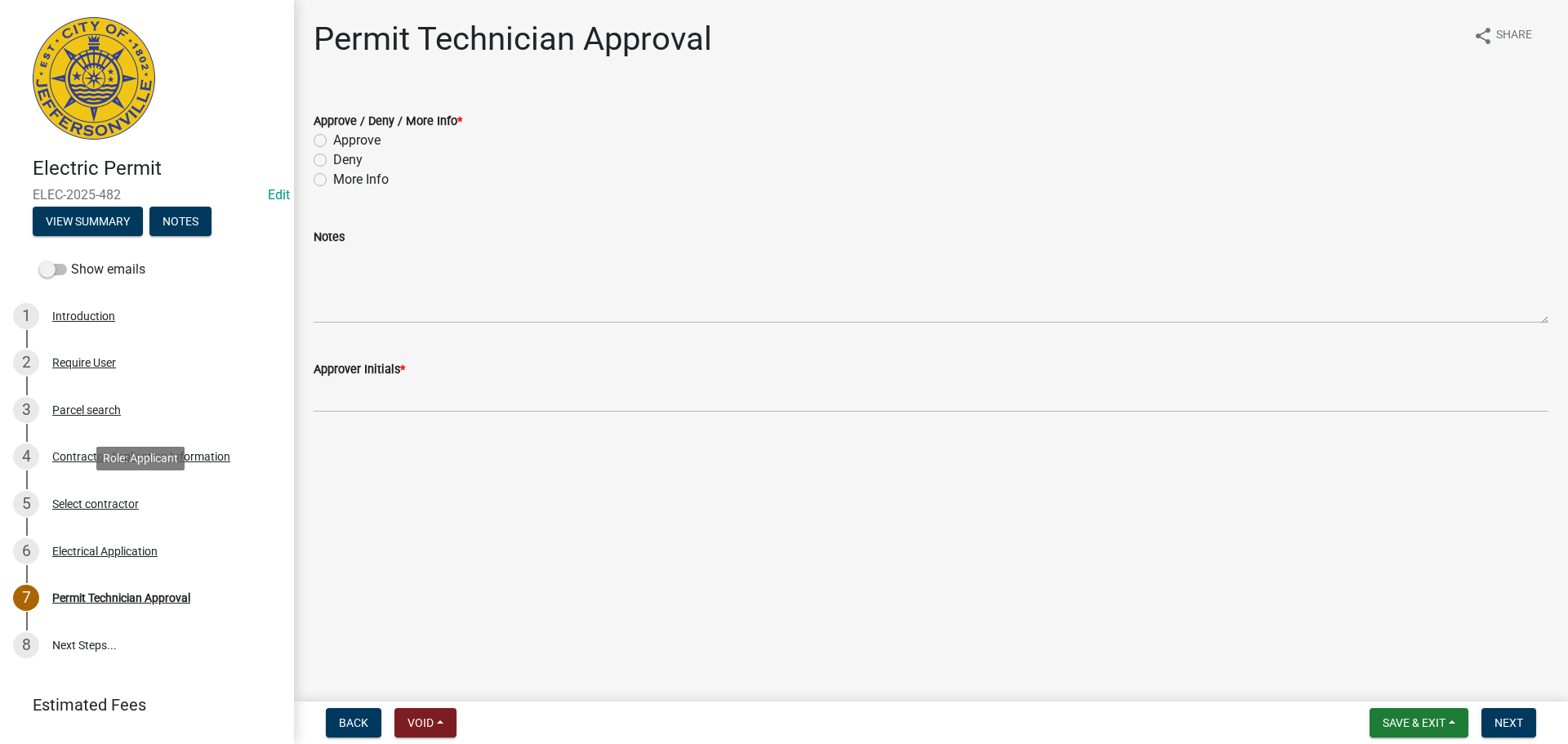
click at [86, 499] on div "Select contractor" at bounding box center [95, 503] width 86 height 12
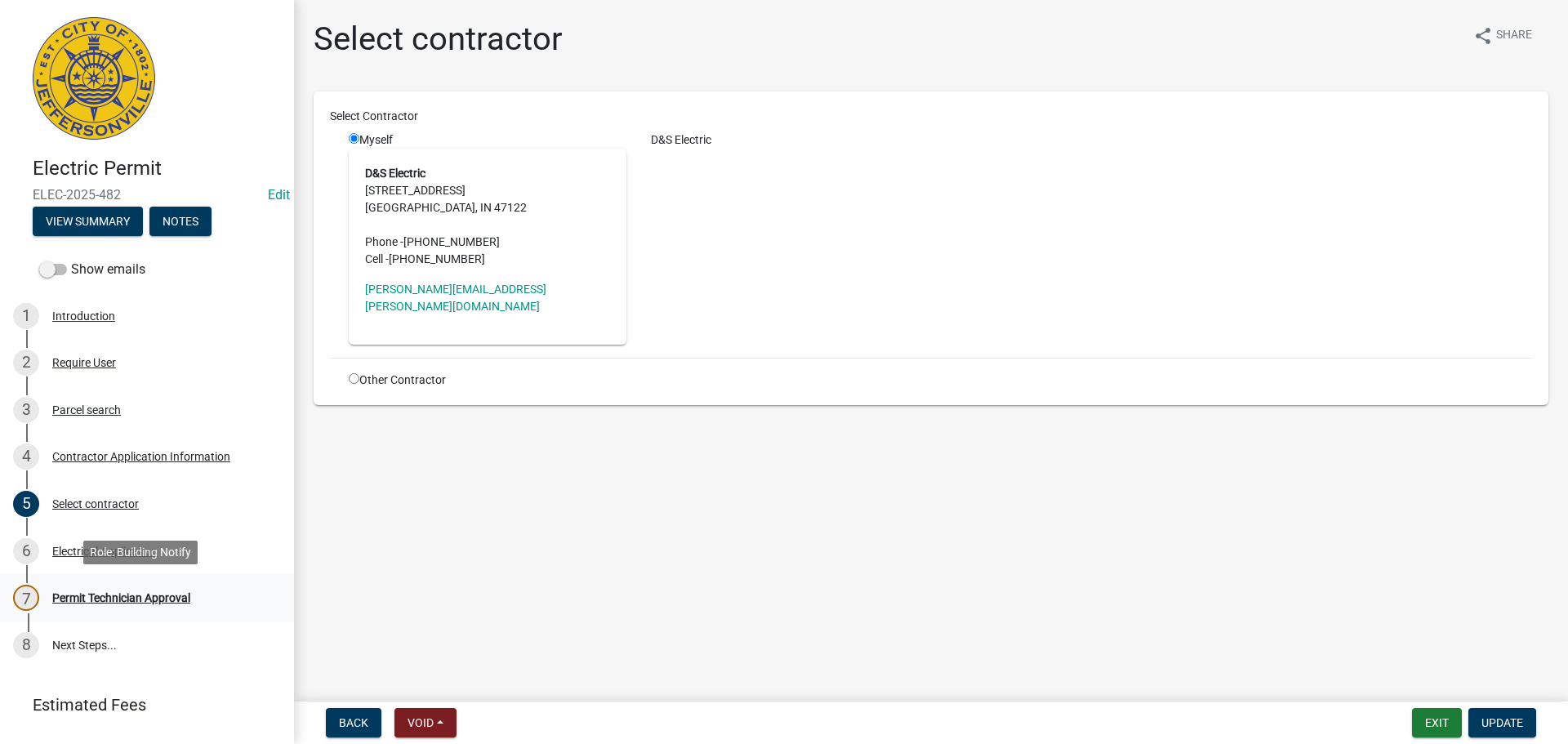
click at [86, 599] on div "Permit Technician Approval" at bounding box center [121, 597] width 138 height 12
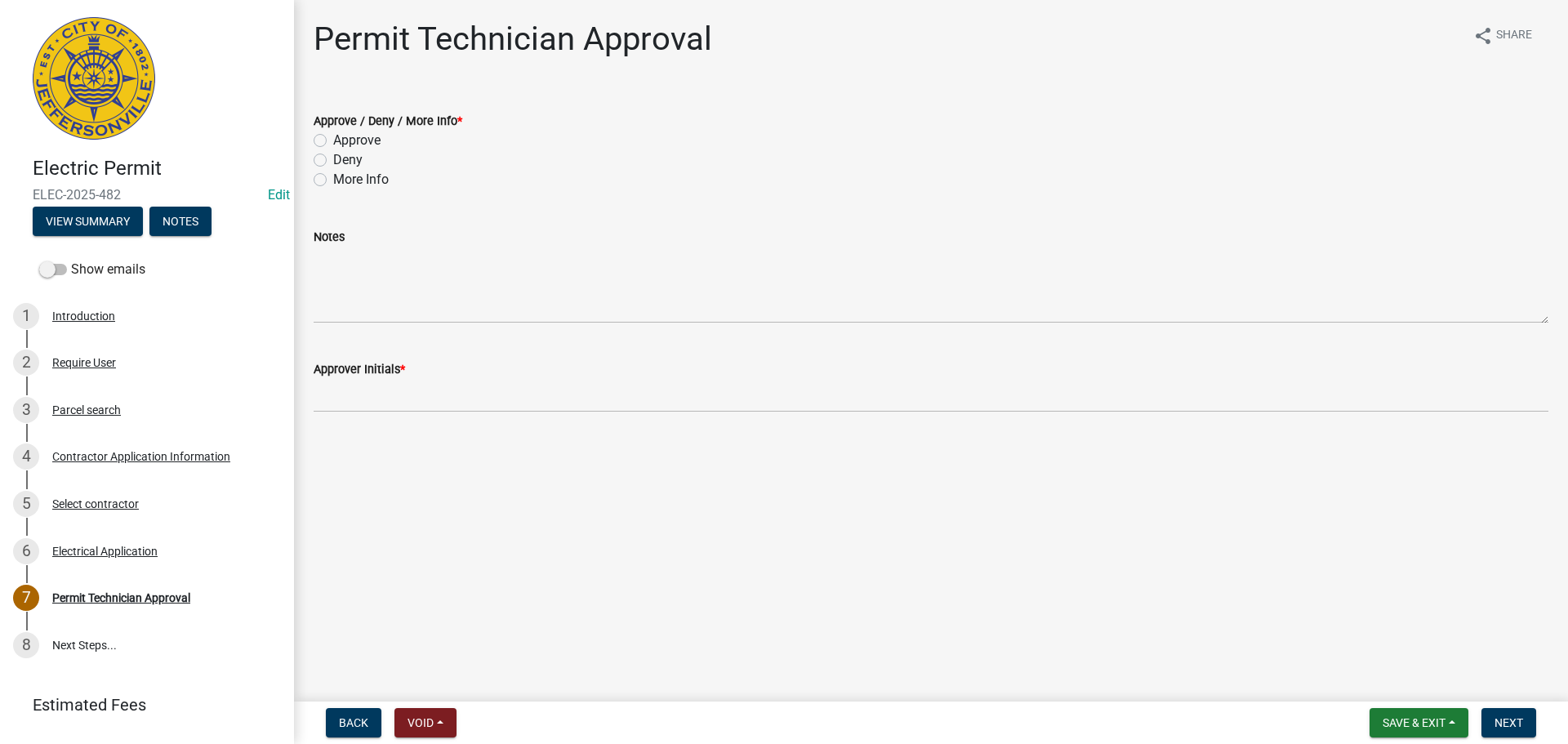
click at [356, 139] on label "Approve" at bounding box center [356, 140] width 48 height 20
click at [344, 139] on input "Approve" at bounding box center [338, 136] width 11 height 11
radio input "true"
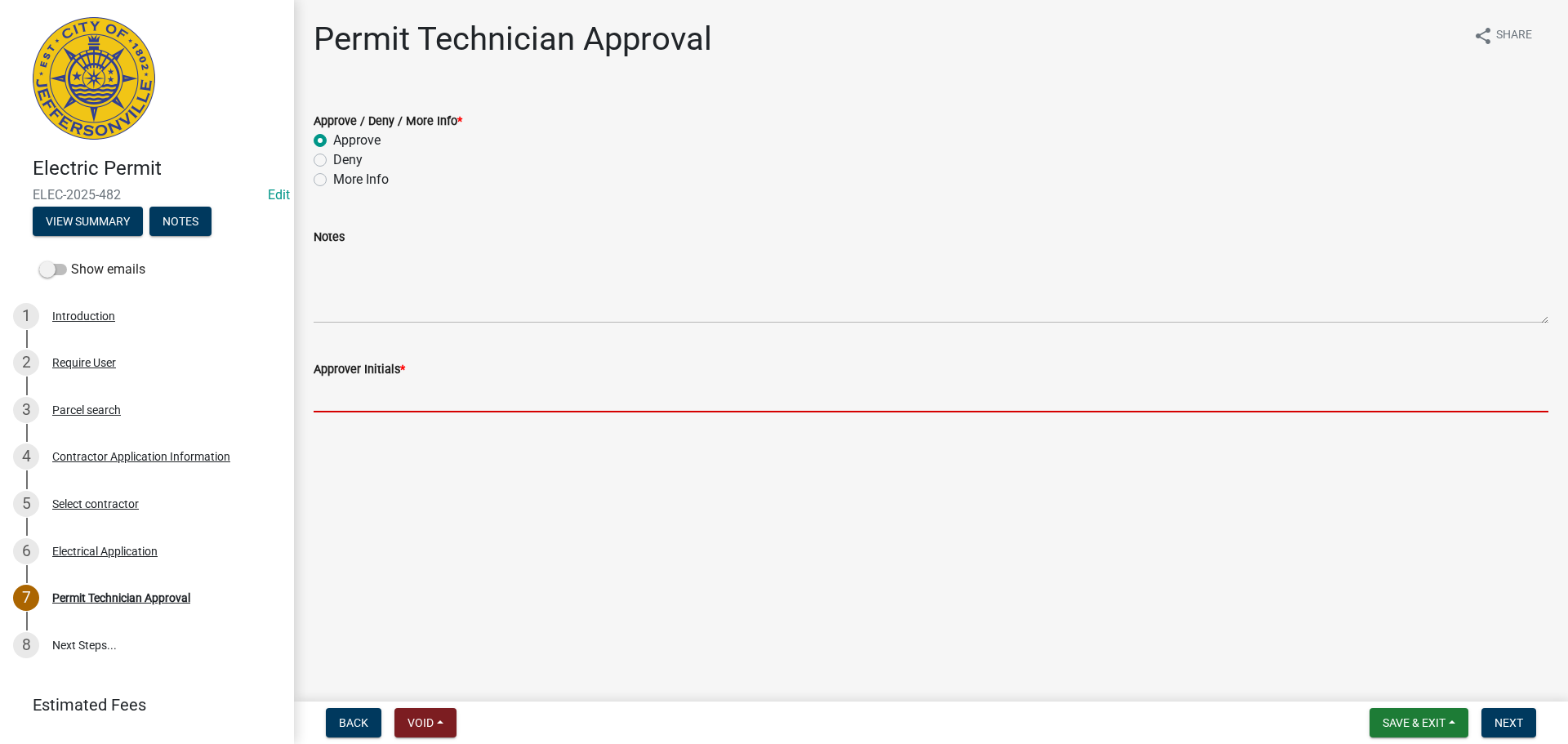
click at [392, 391] on input "Approver Initials *" at bounding box center [931, 395] width 1235 height 33
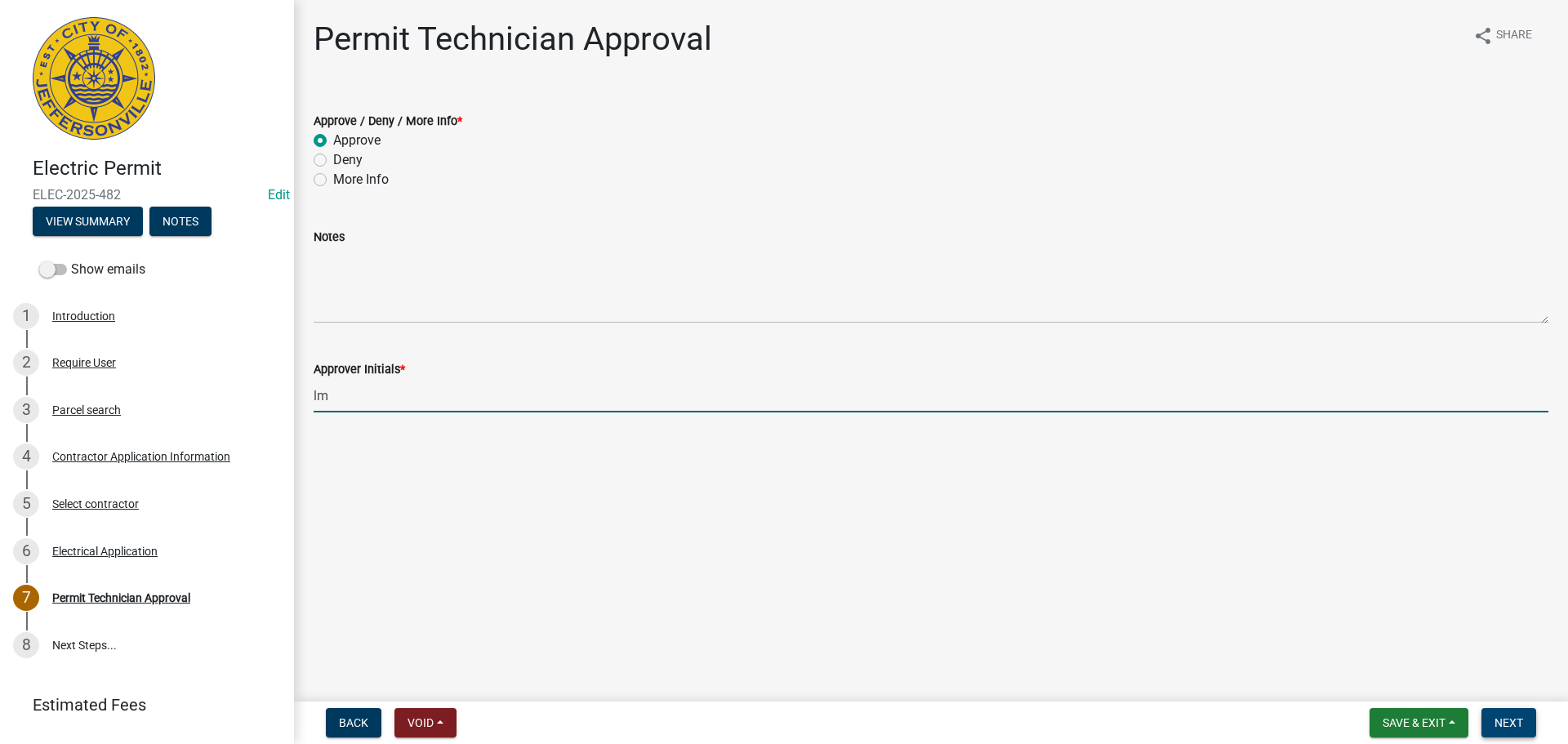
type input "lm"
click at [1531, 724] on button "Next" at bounding box center [1509, 722] width 55 height 30
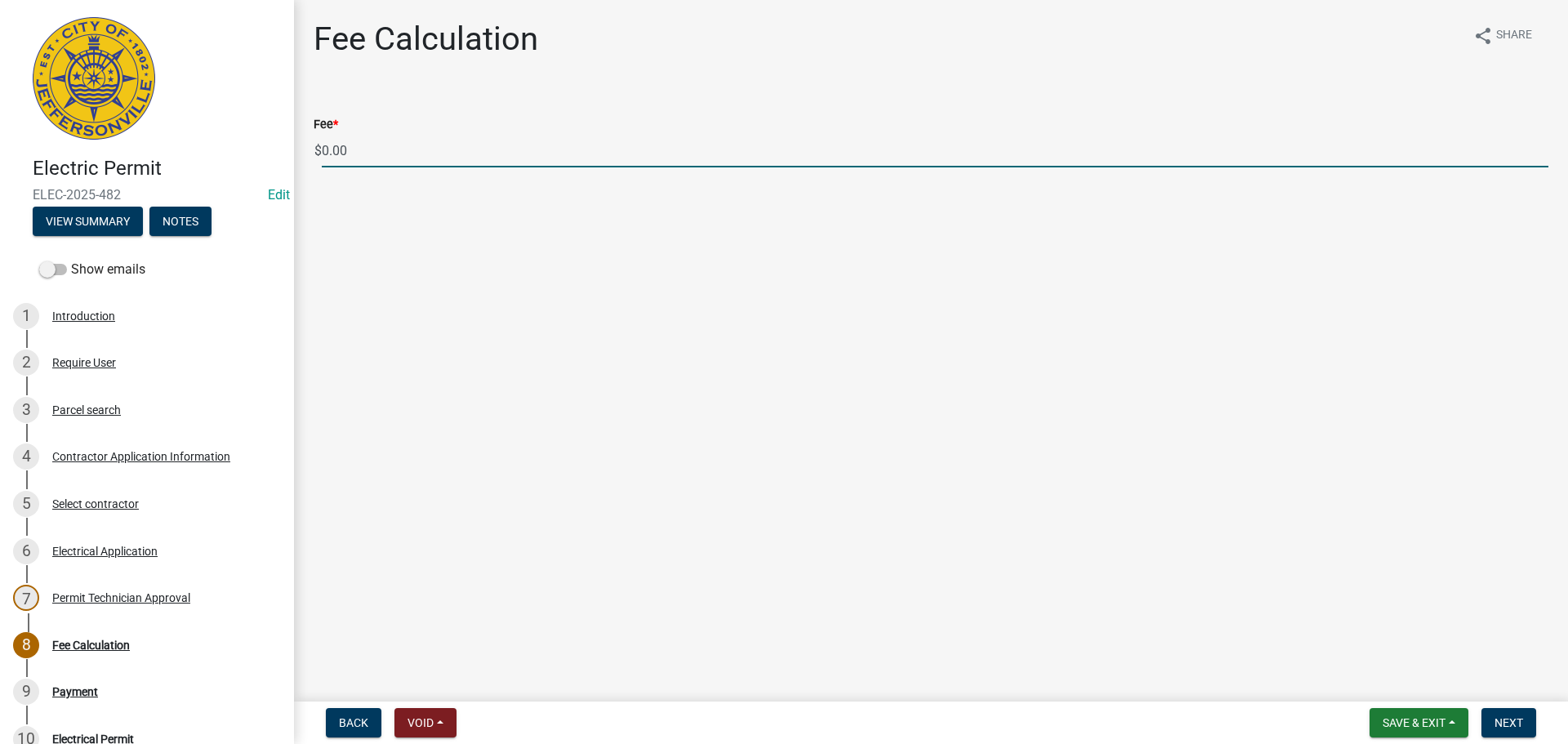
drag, startPoint x: 414, startPoint y: 160, endPoint x: 269, endPoint y: 159, distance: 145.0
click at [269, 159] on div "Electric Permit ELEC-2025-482 Edit View Summary Notes Show emails 1 Introductio…" at bounding box center [784, 372] width 1568 height 744
type input "85.00"
click at [1483, 721] on button "Next" at bounding box center [1509, 722] width 55 height 30
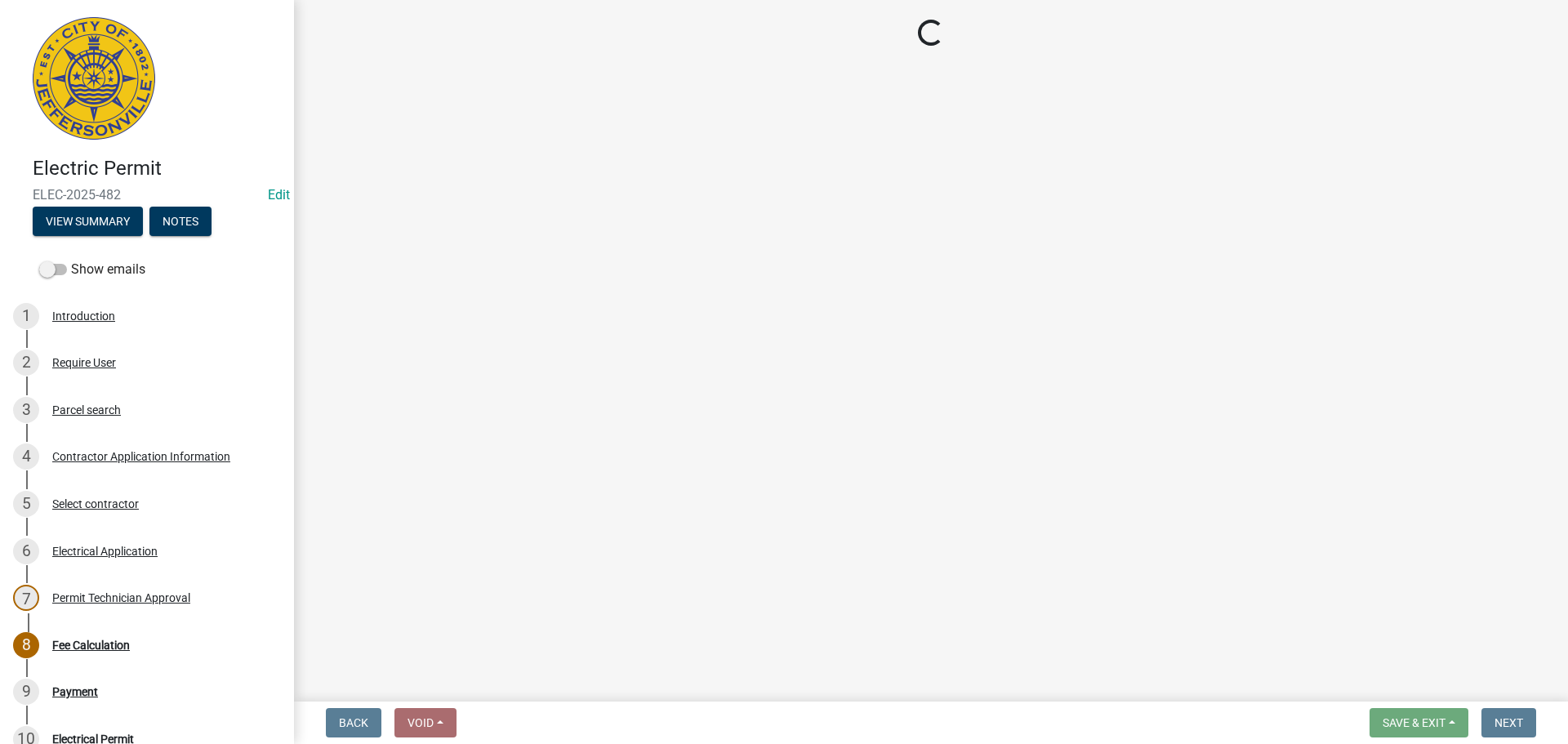
select select "3: 3"
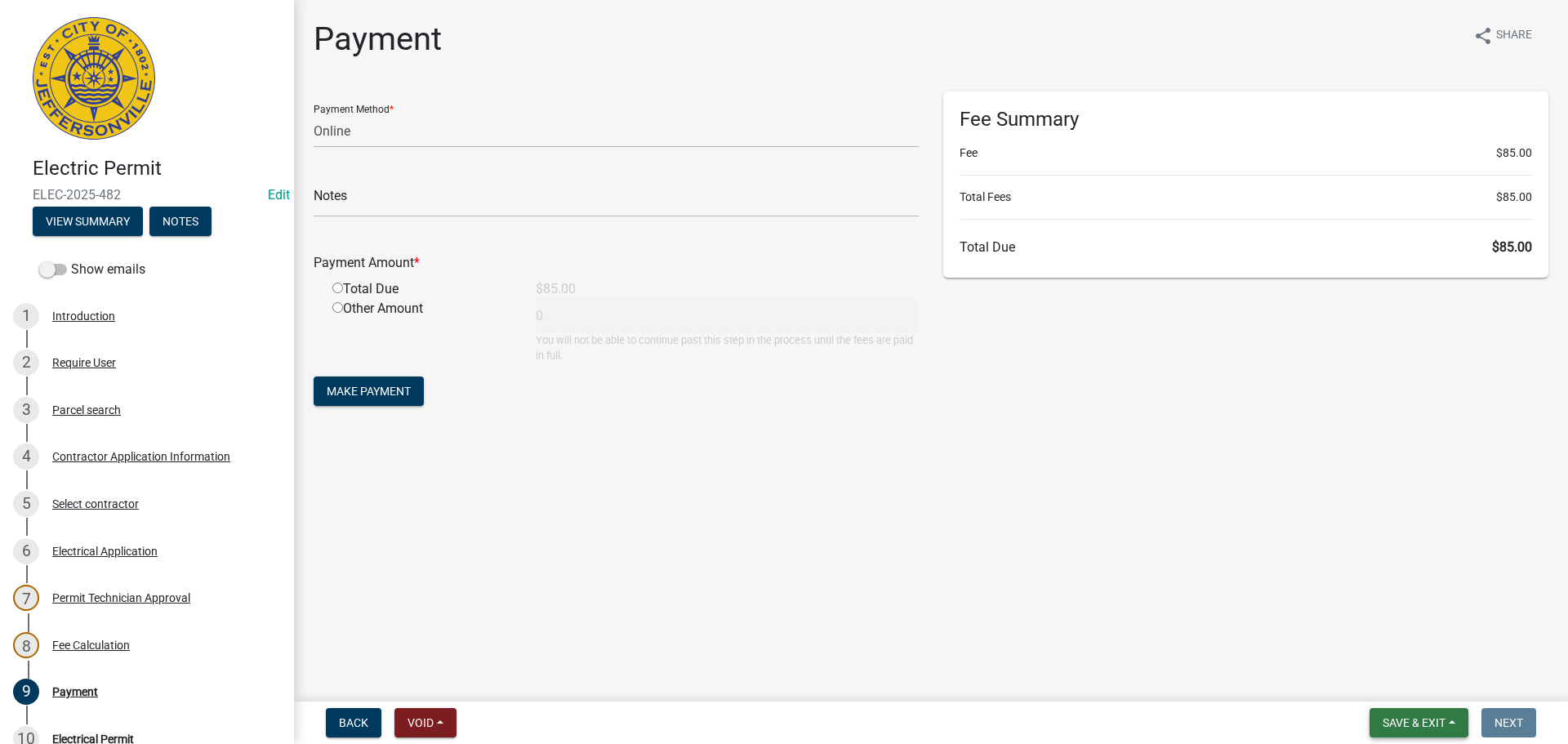
click at [1414, 720] on span "Save & Exit" at bounding box center [1414, 722] width 63 height 13
click at [1406, 664] on button "Save & Exit" at bounding box center [1402, 680] width 131 height 40
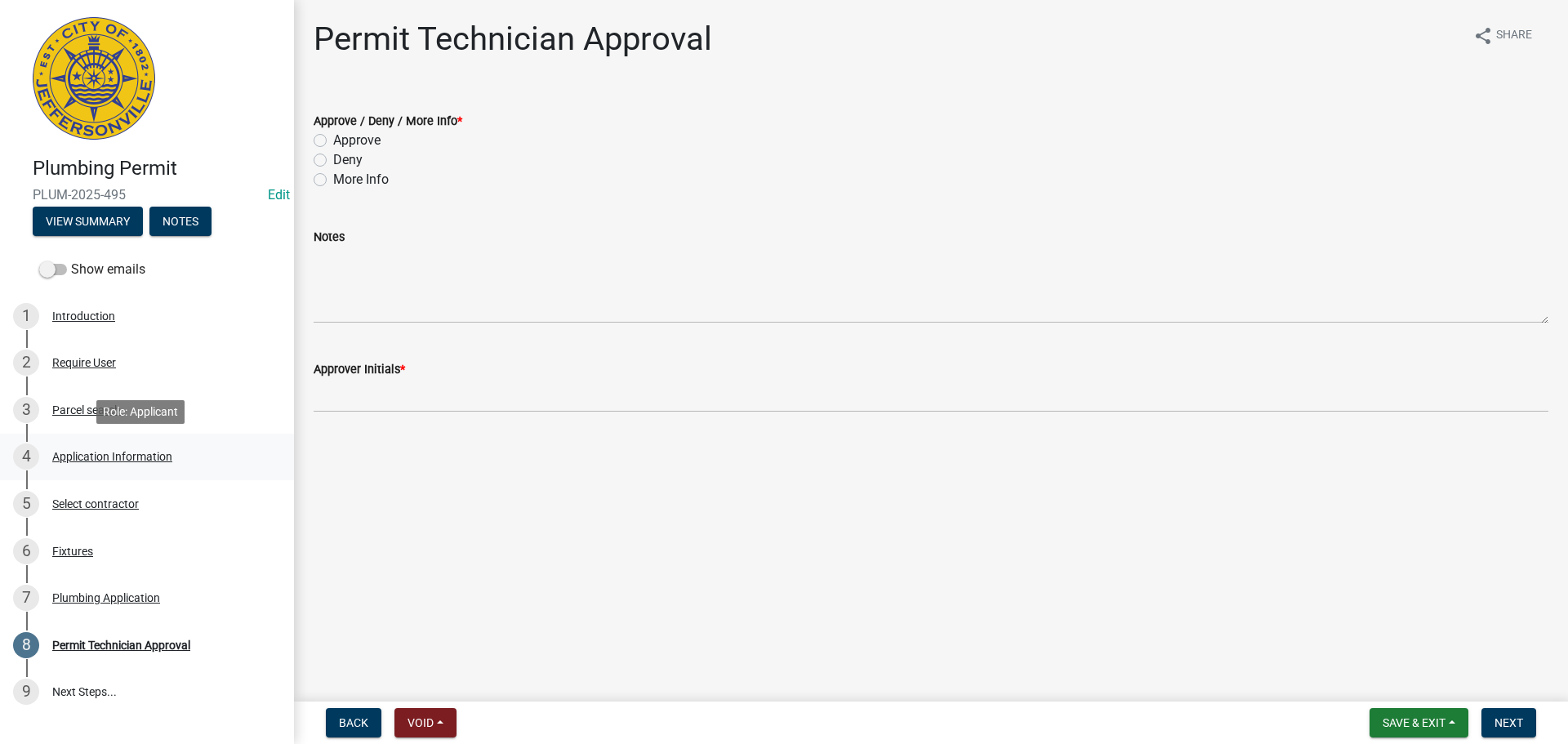
click at [103, 453] on div "Application Information" at bounding box center [112, 456] width 120 height 12
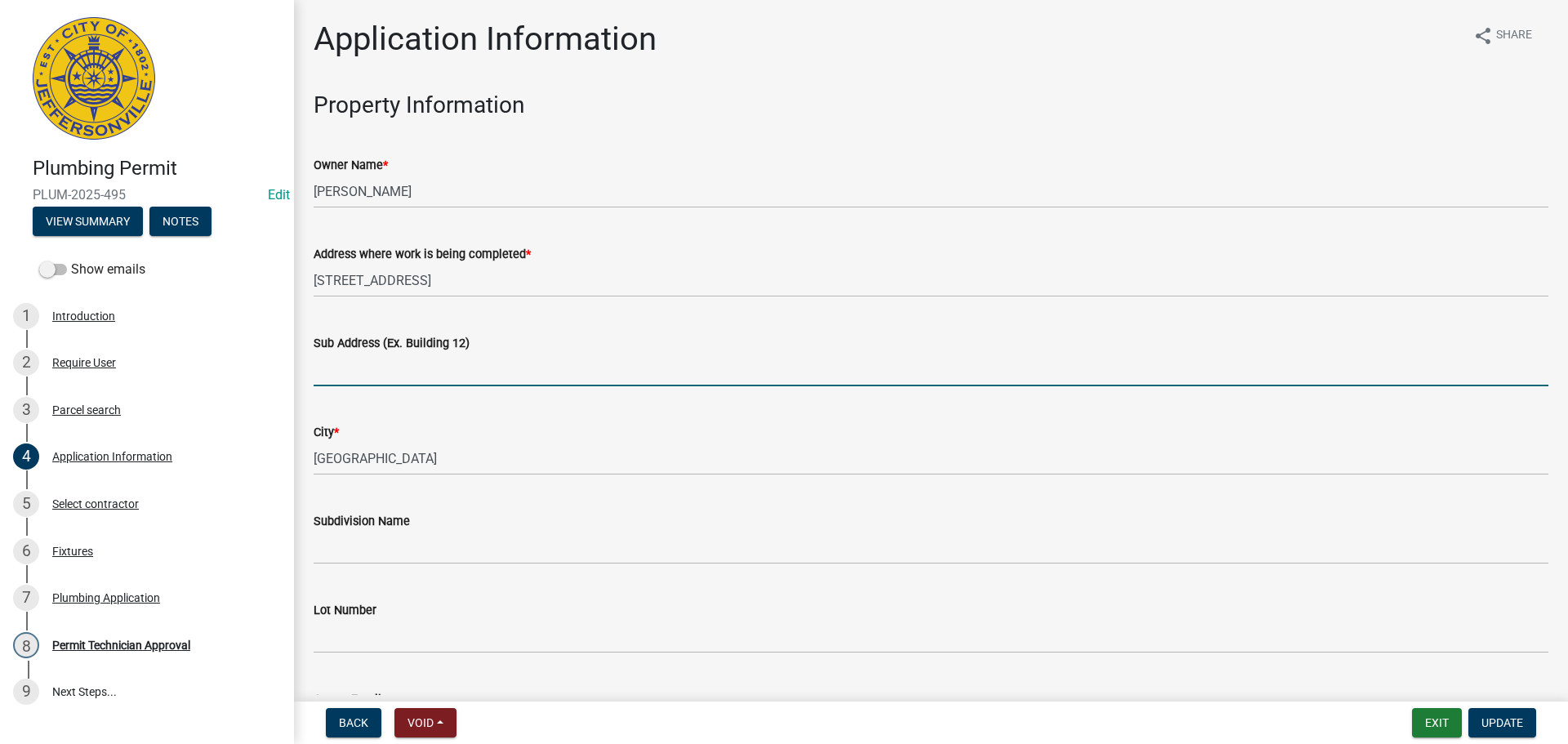
click at [428, 356] on input "Sub Address (Ex. Building 12)" at bounding box center [931, 369] width 1235 height 33
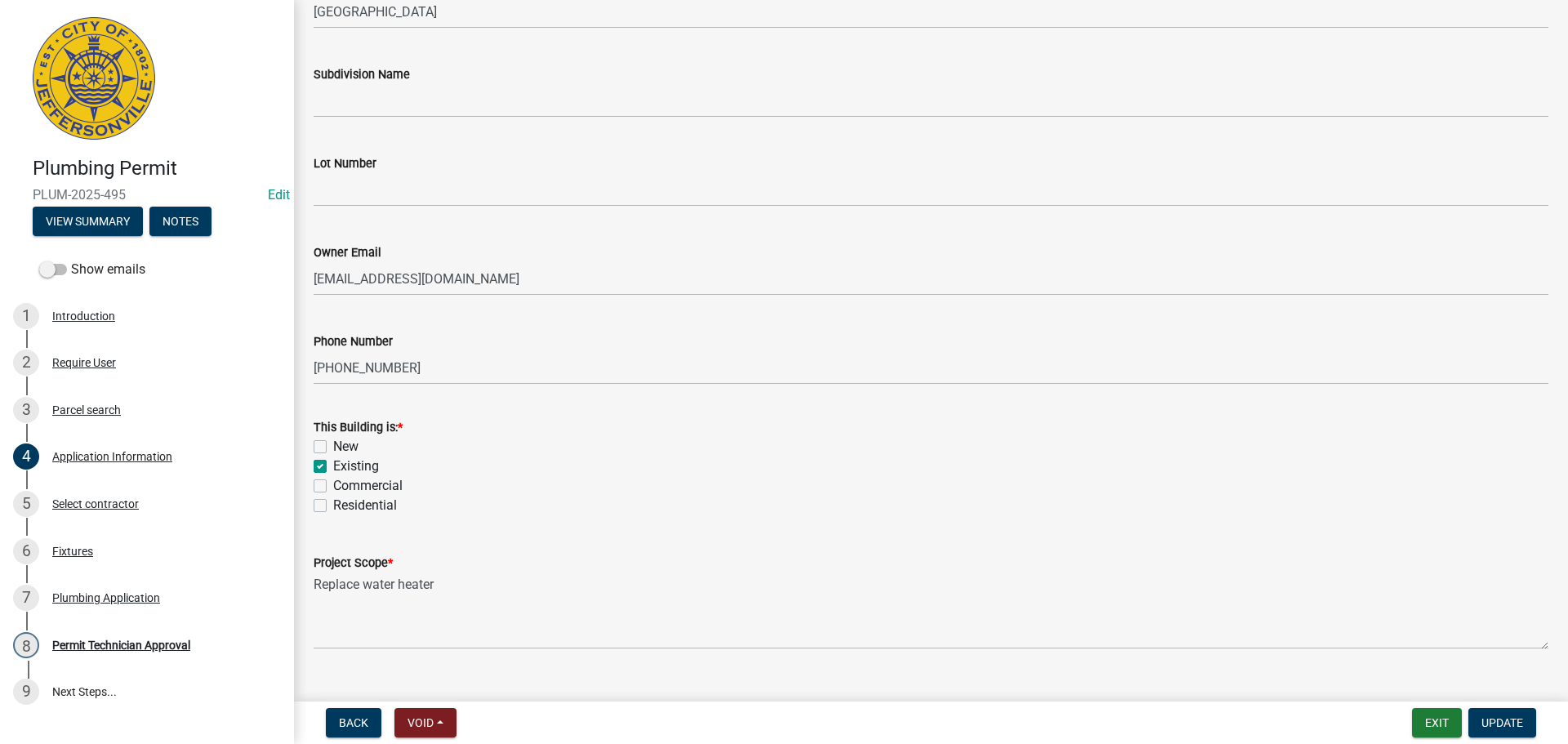
scroll to position [478, 0]
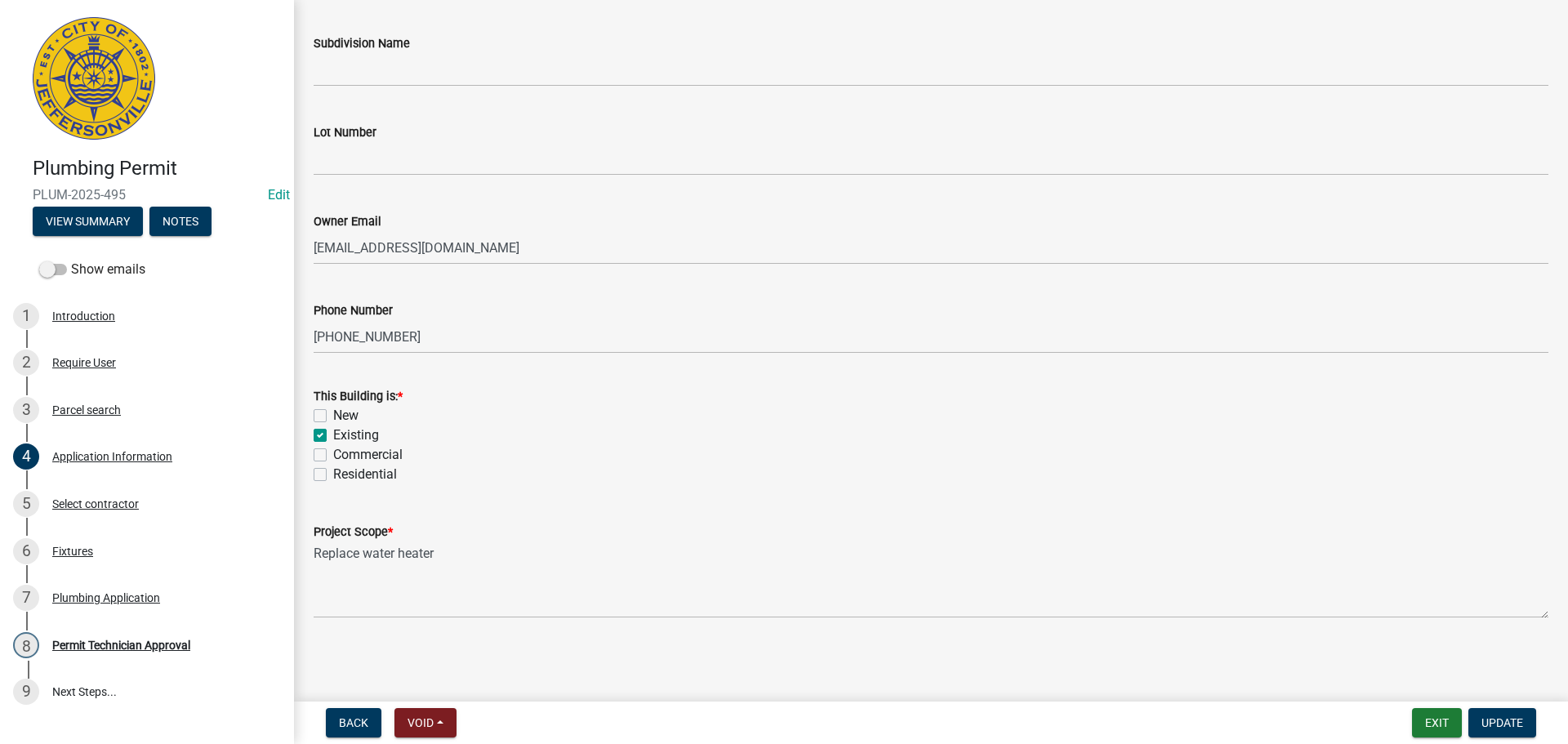
type input "1710 Charlestown New Albany Rd"
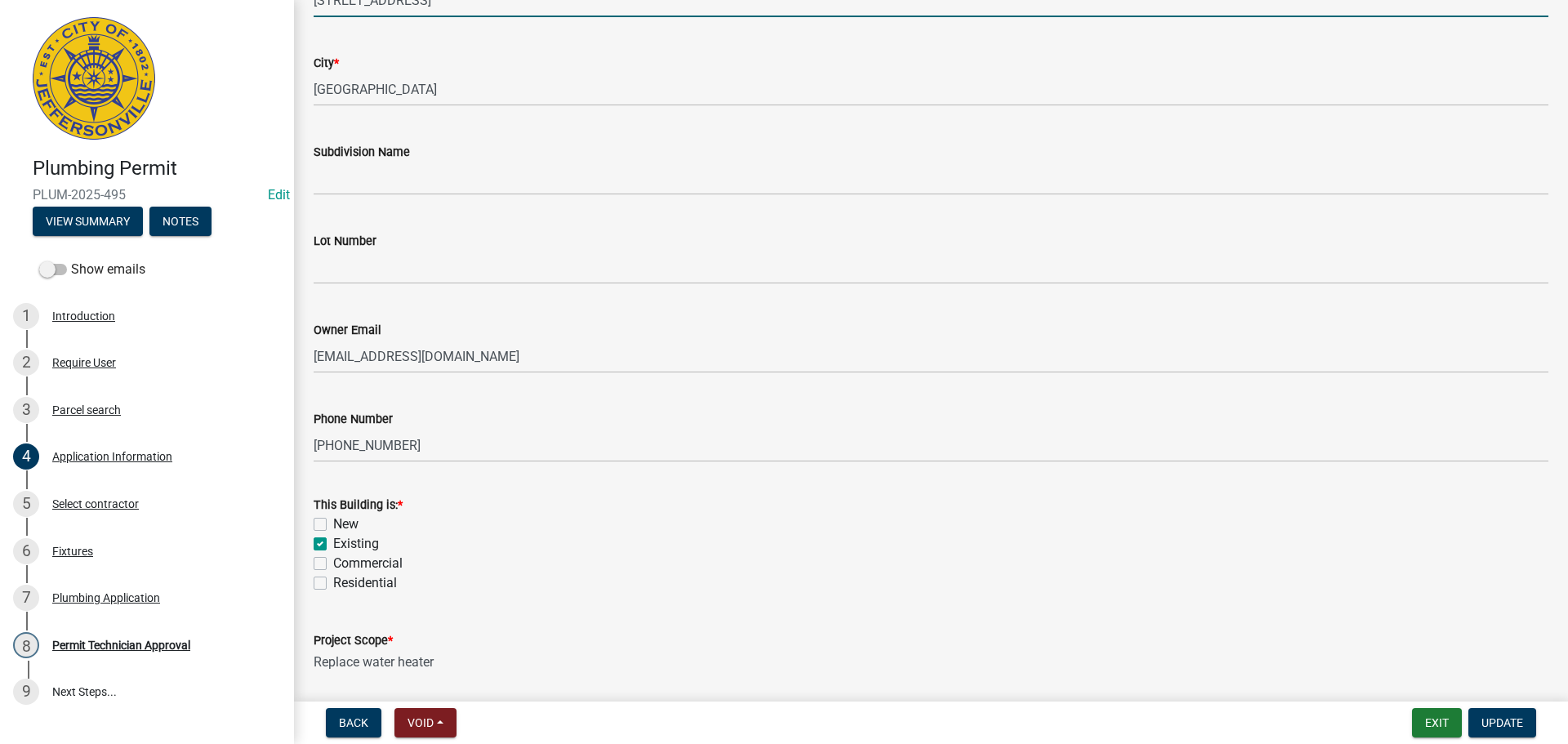
scroll to position [396, 0]
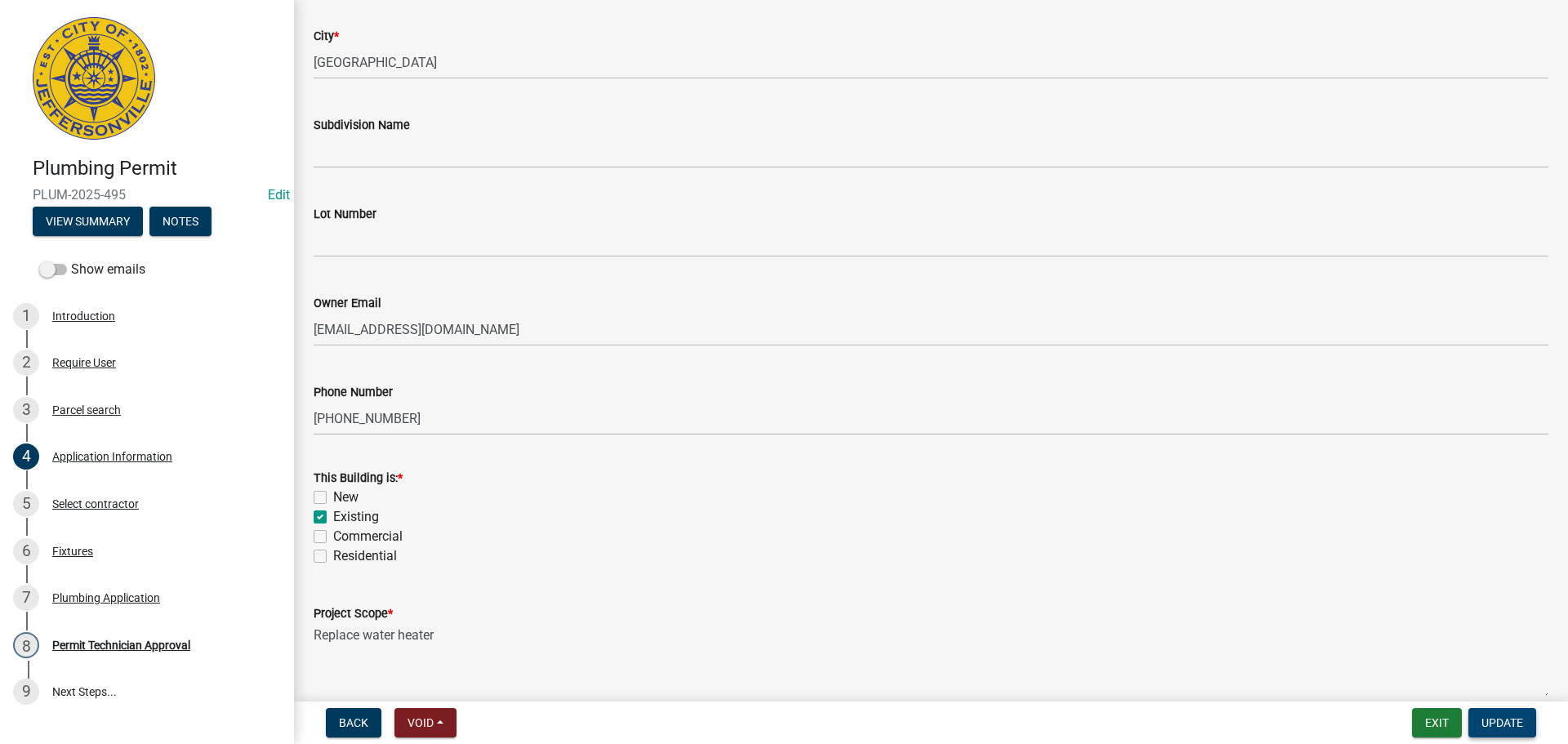
click at [1515, 717] on span "Update" at bounding box center [1502, 722] width 41 height 13
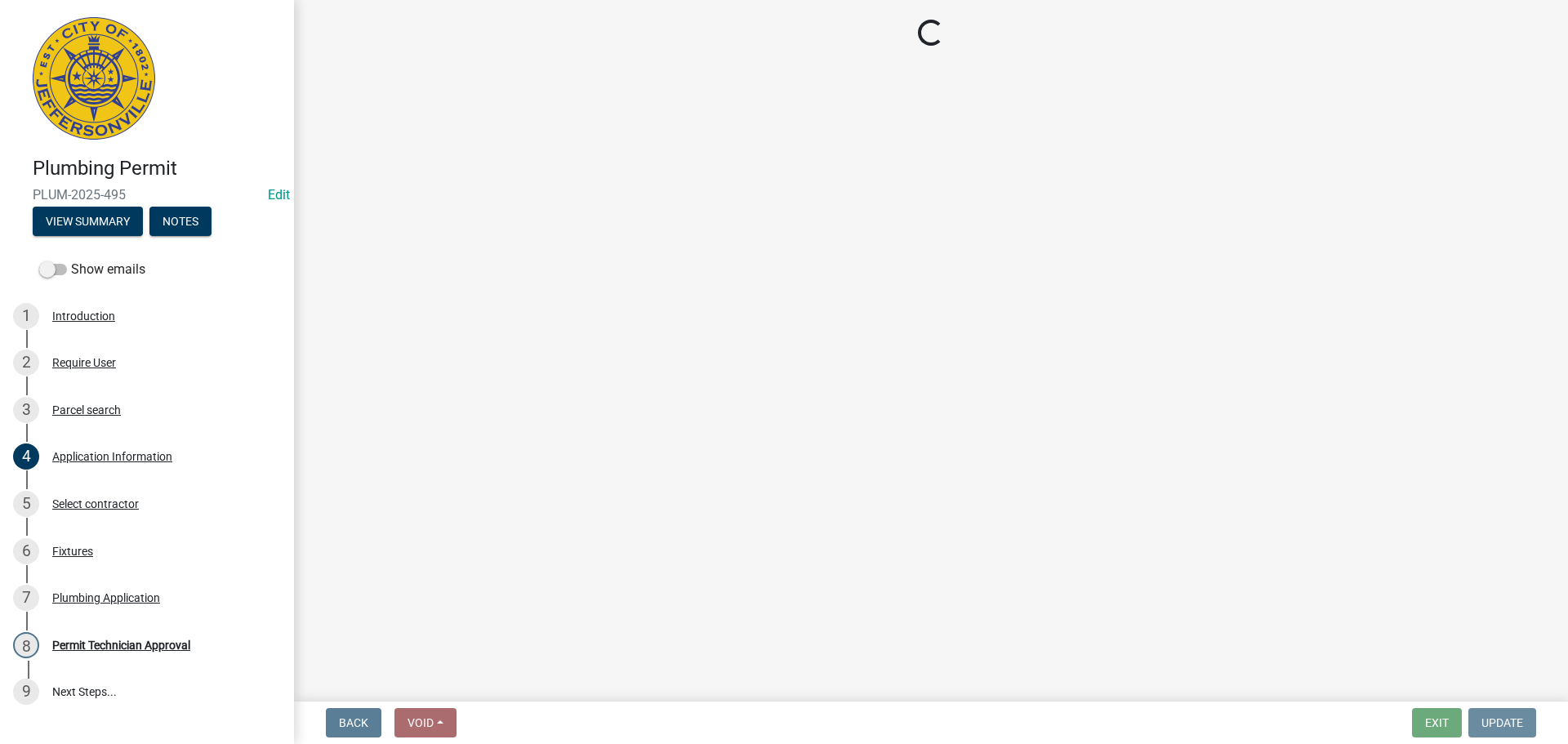
scroll to position [0, 0]
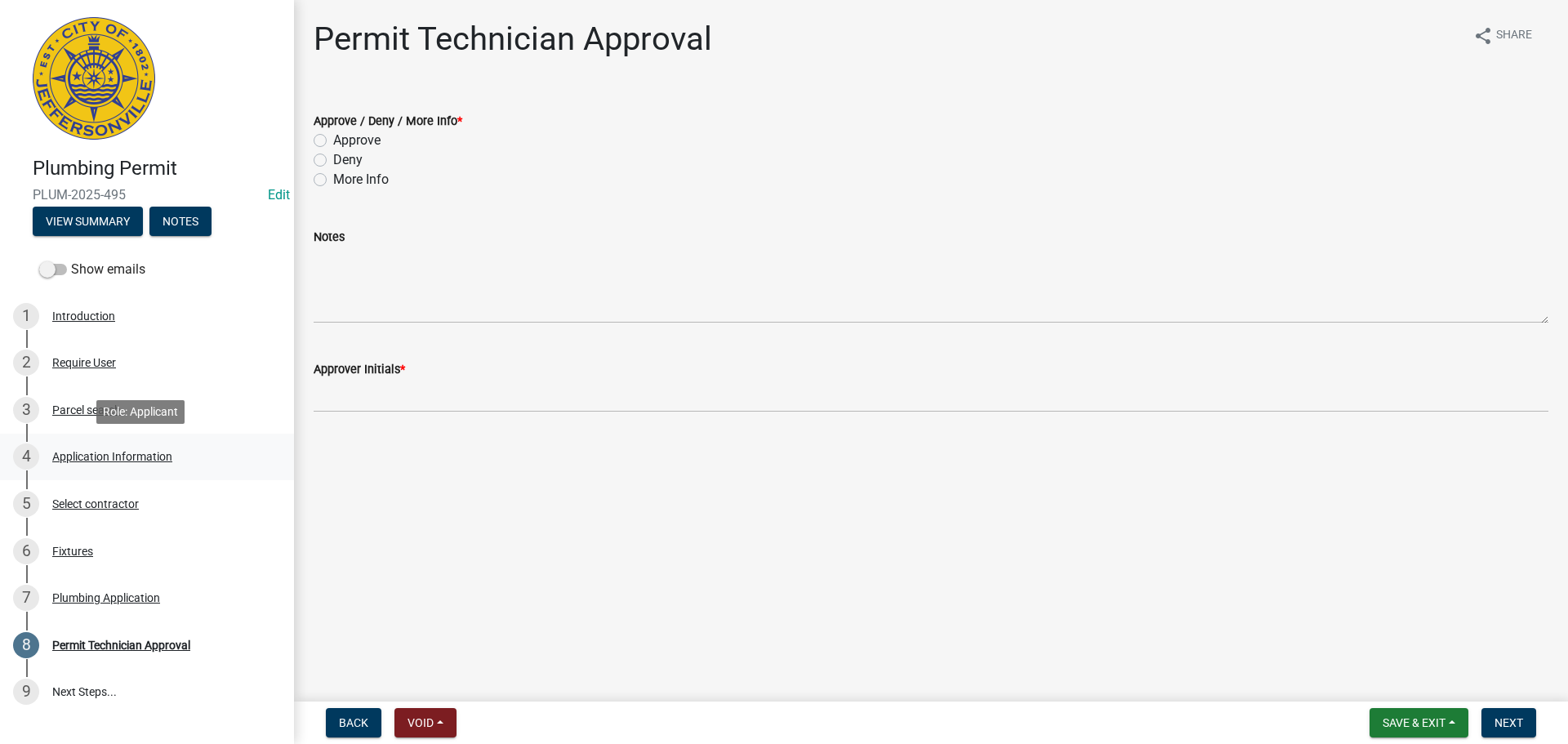
click at [91, 455] on div "Application Information" at bounding box center [112, 456] width 120 height 12
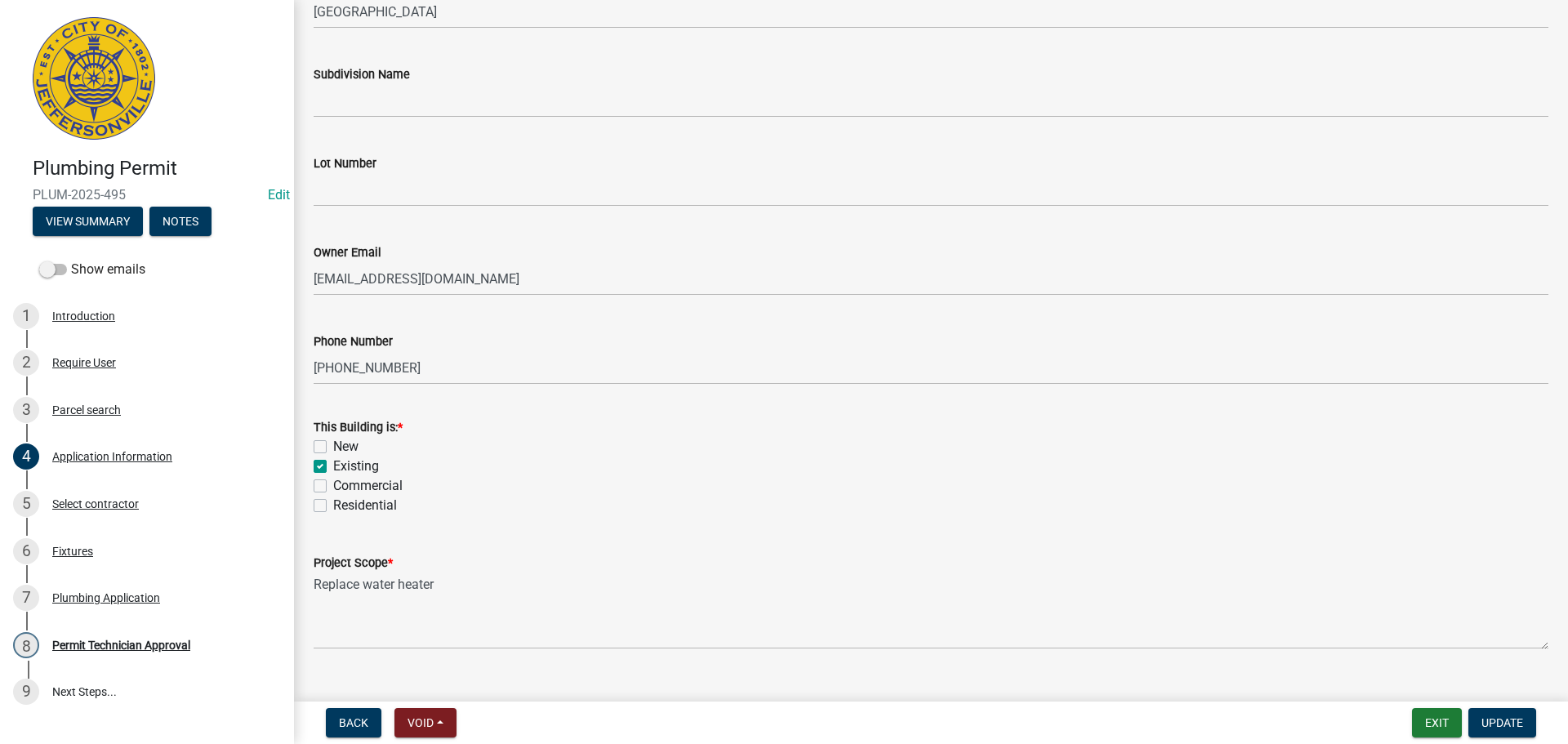
scroll to position [478, 0]
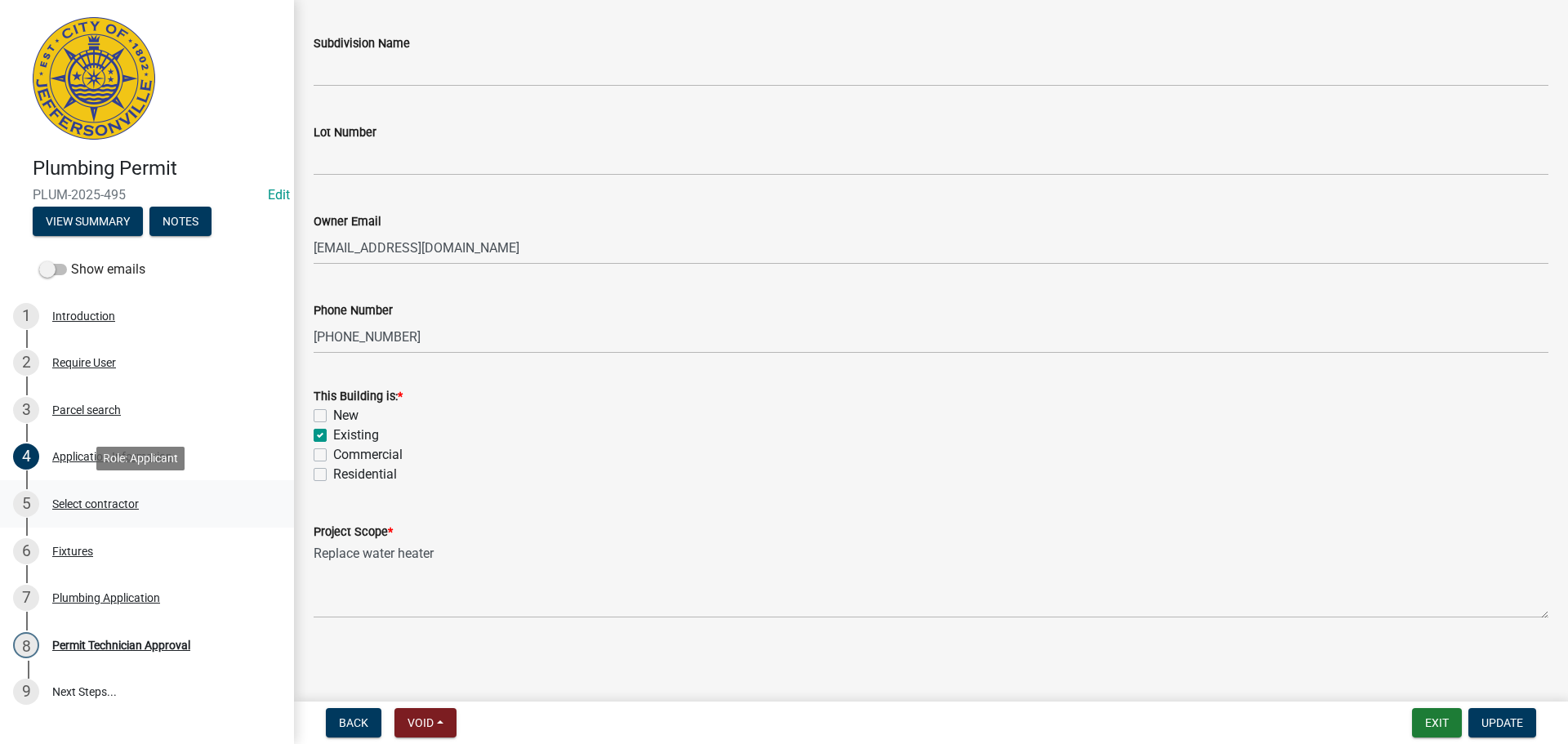
click at [131, 501] on div "Select contractor" at bounding box center [95, 503] width 86 height 12
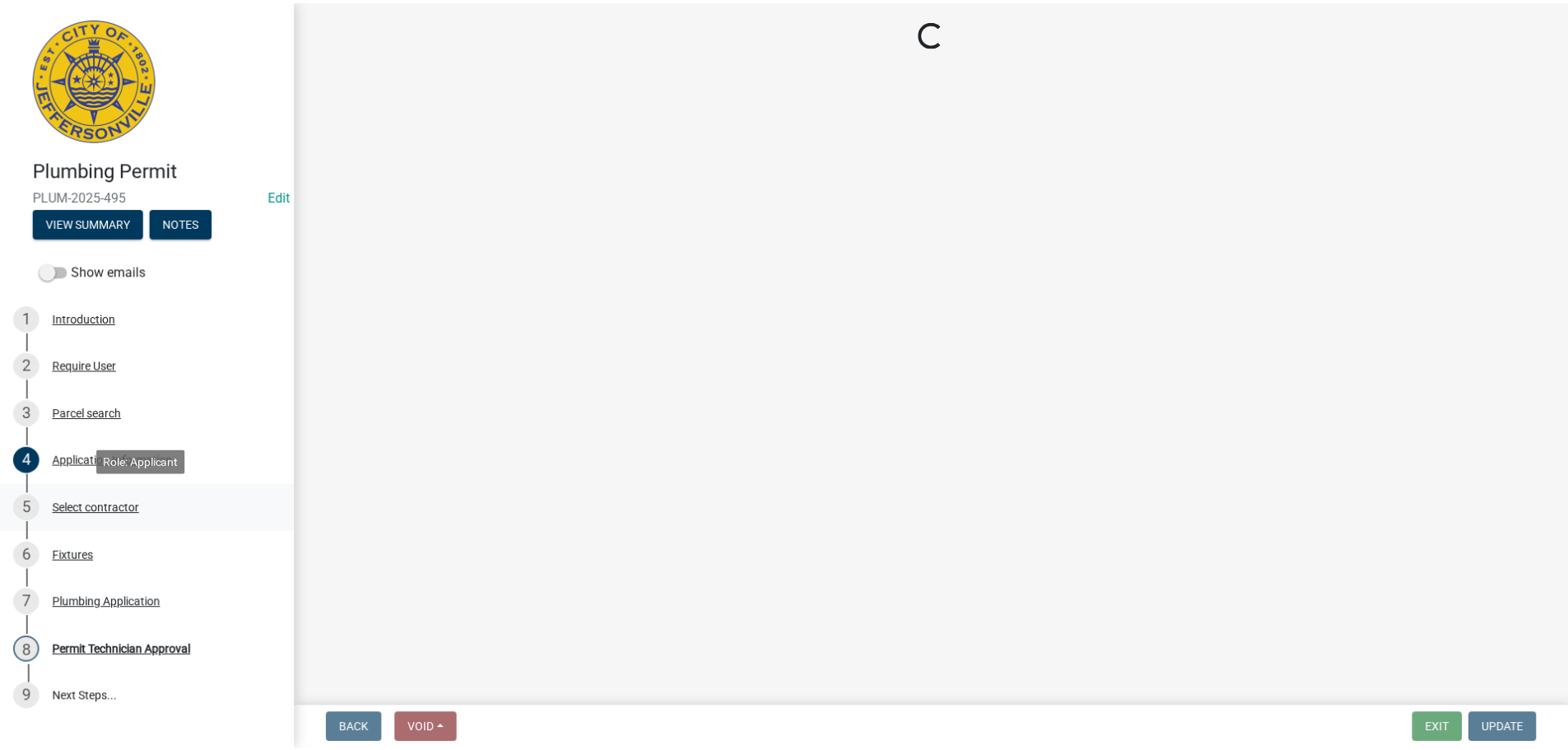
scroll to position [0, 0]
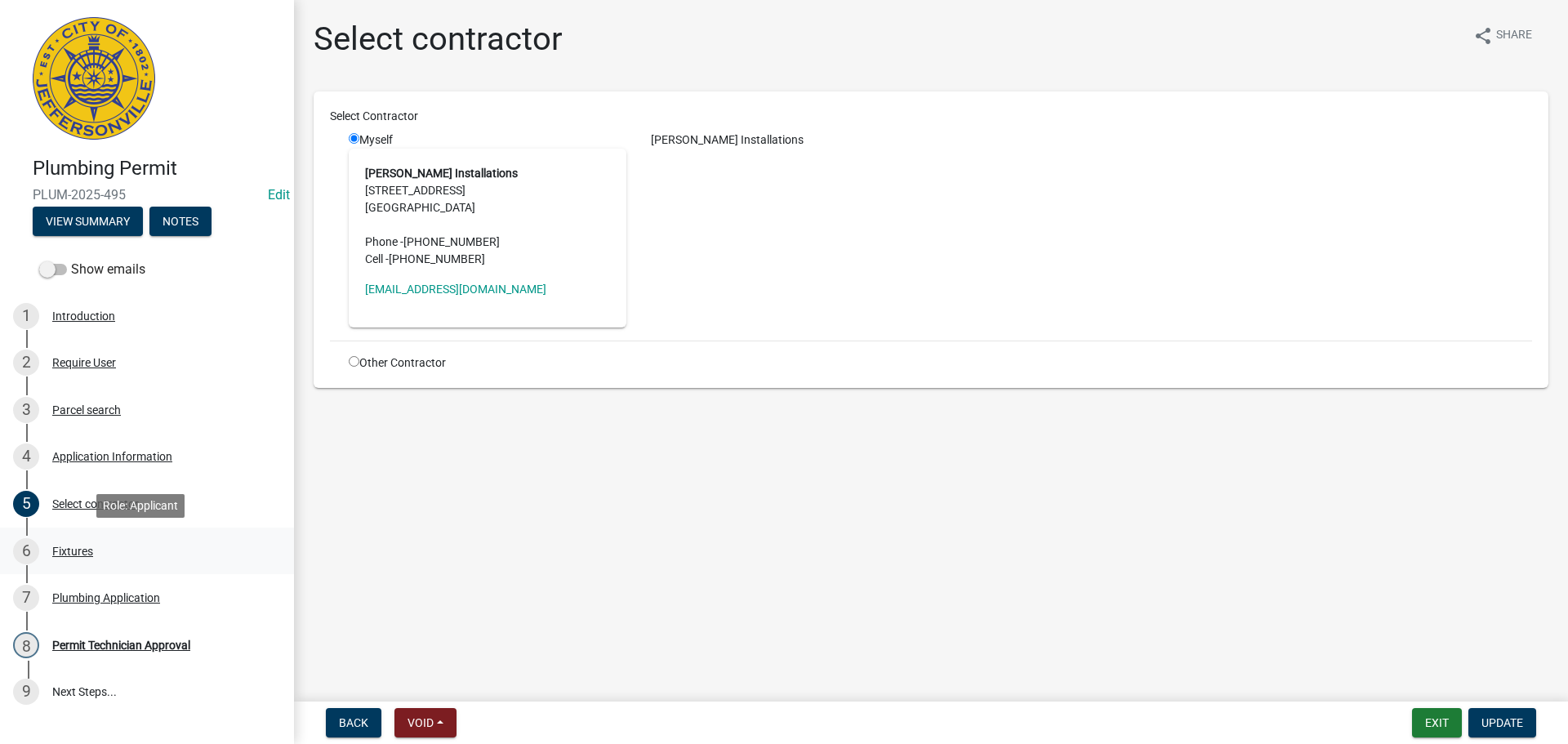
click at [79, 547] on div "Fixtures" at bounding box center [72, 551] width 41 height 12
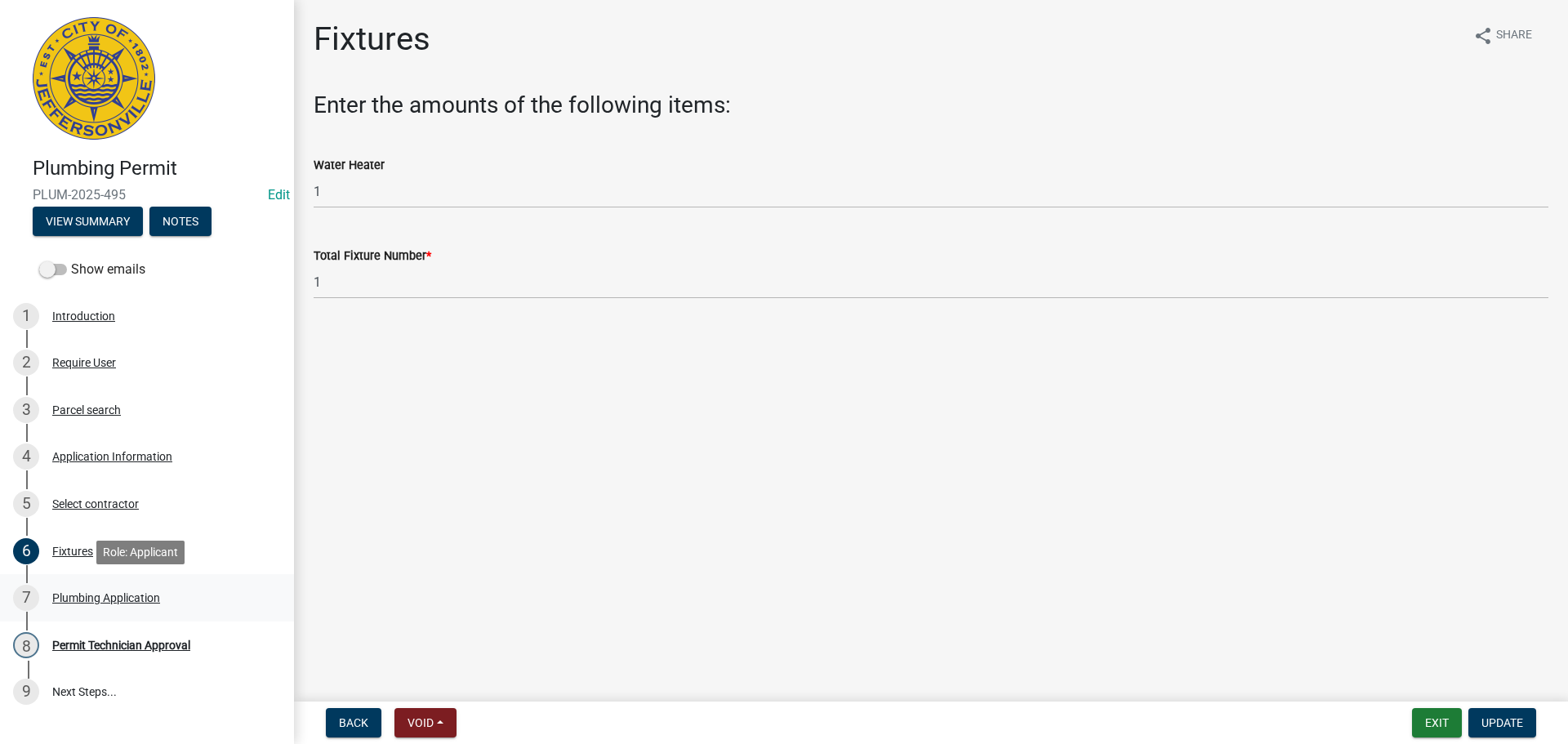
click at [97, 596] on div "Plumbing Application" at bounding box center [106, 597] width 108 height 12
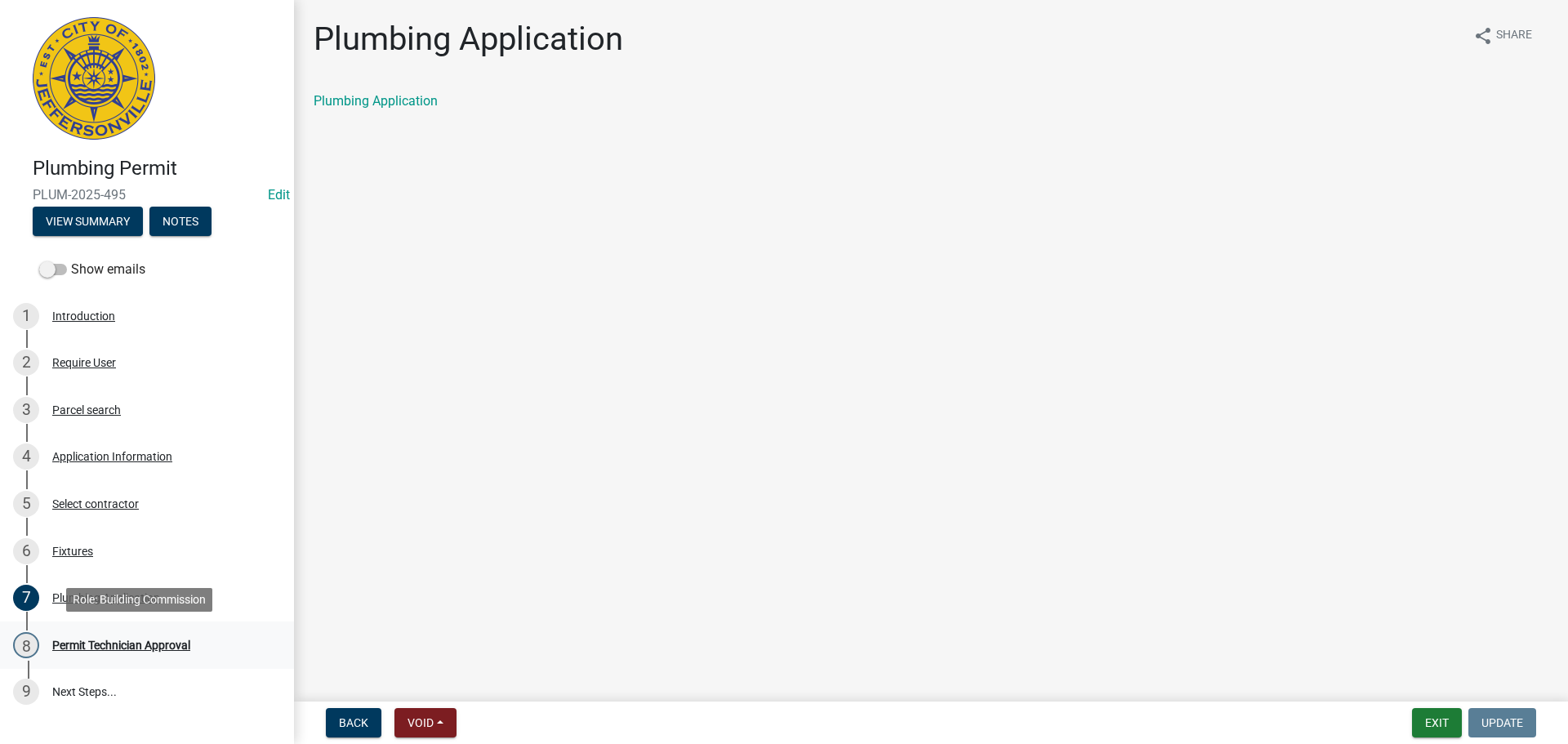
click at [110, 645] on div "Permit Technician Approval" at bounding box center [121, 644] width 138 height 12
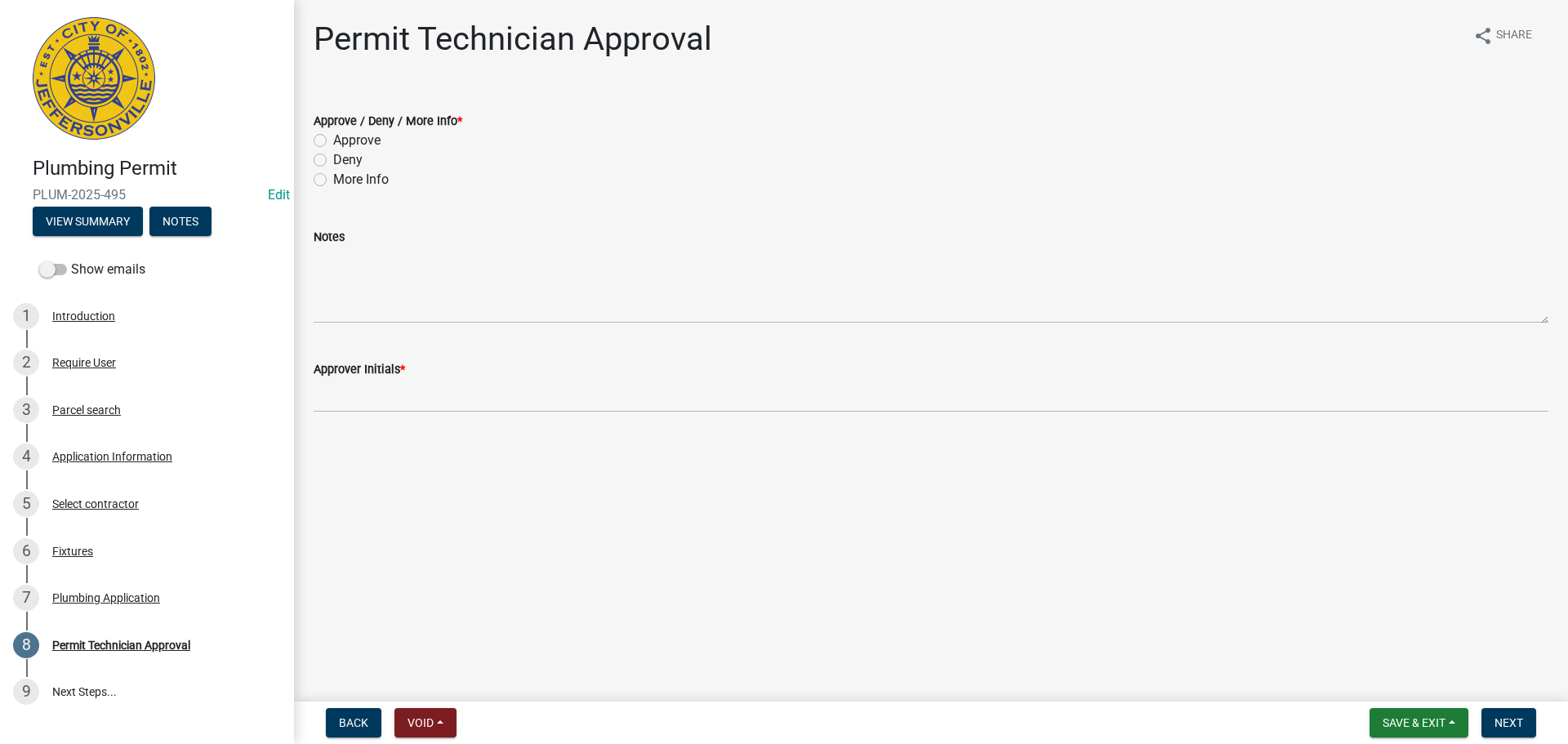
click at [347, 179] on label "More Info" at bounding box center [361, 180] width 56 height 20
click at [344, 179] on input "More Info" at bounding box center [338, 175] width 11 height 11
radio input "true"
click at [395, 325] on wm-data-entity-input "Notes" at bounding box center [931, 270] width 1235 height 132
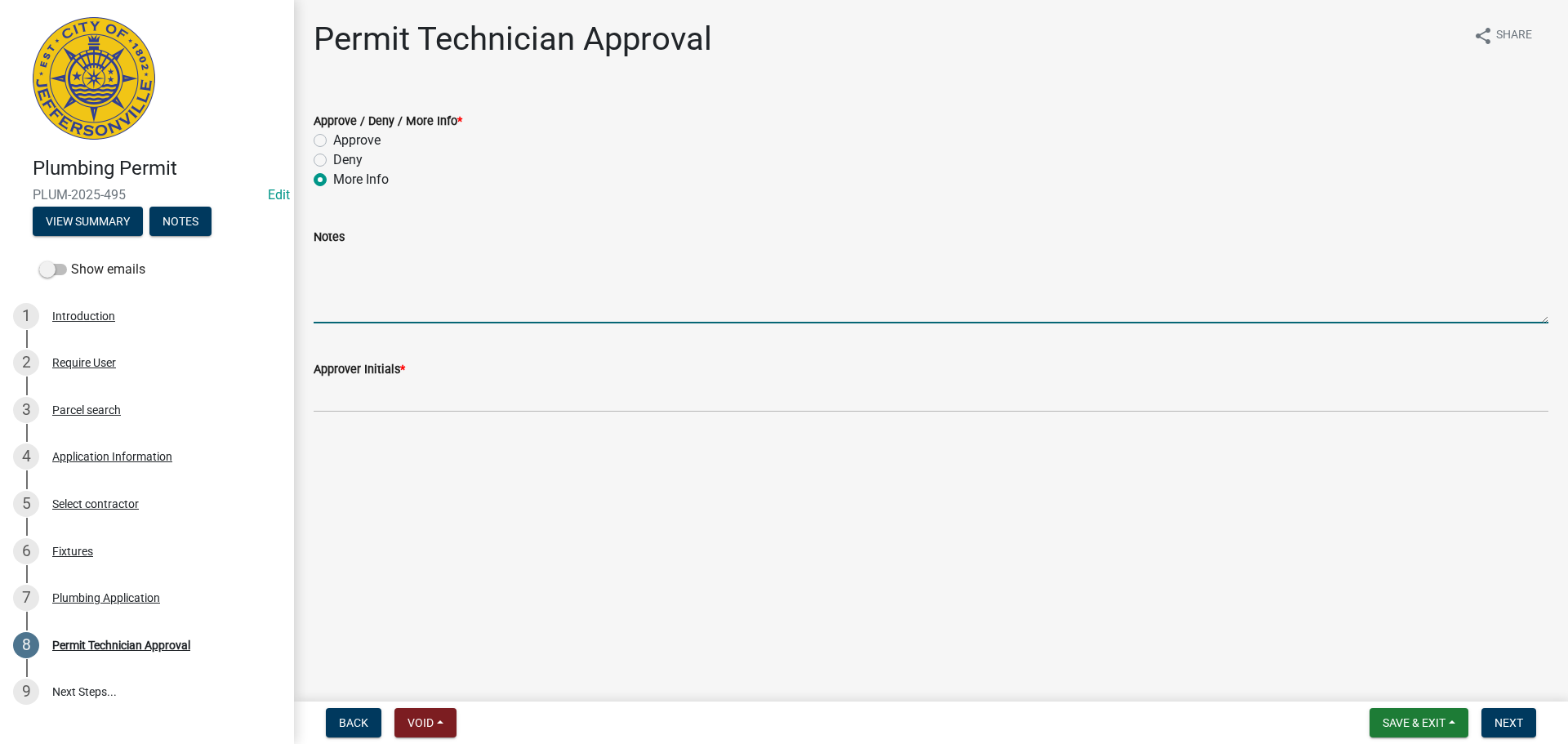
click at [425, 285] on textarea "Notes" at bounding box center [931, 284] width 1235 height 76
type textarea "Need the unit number"
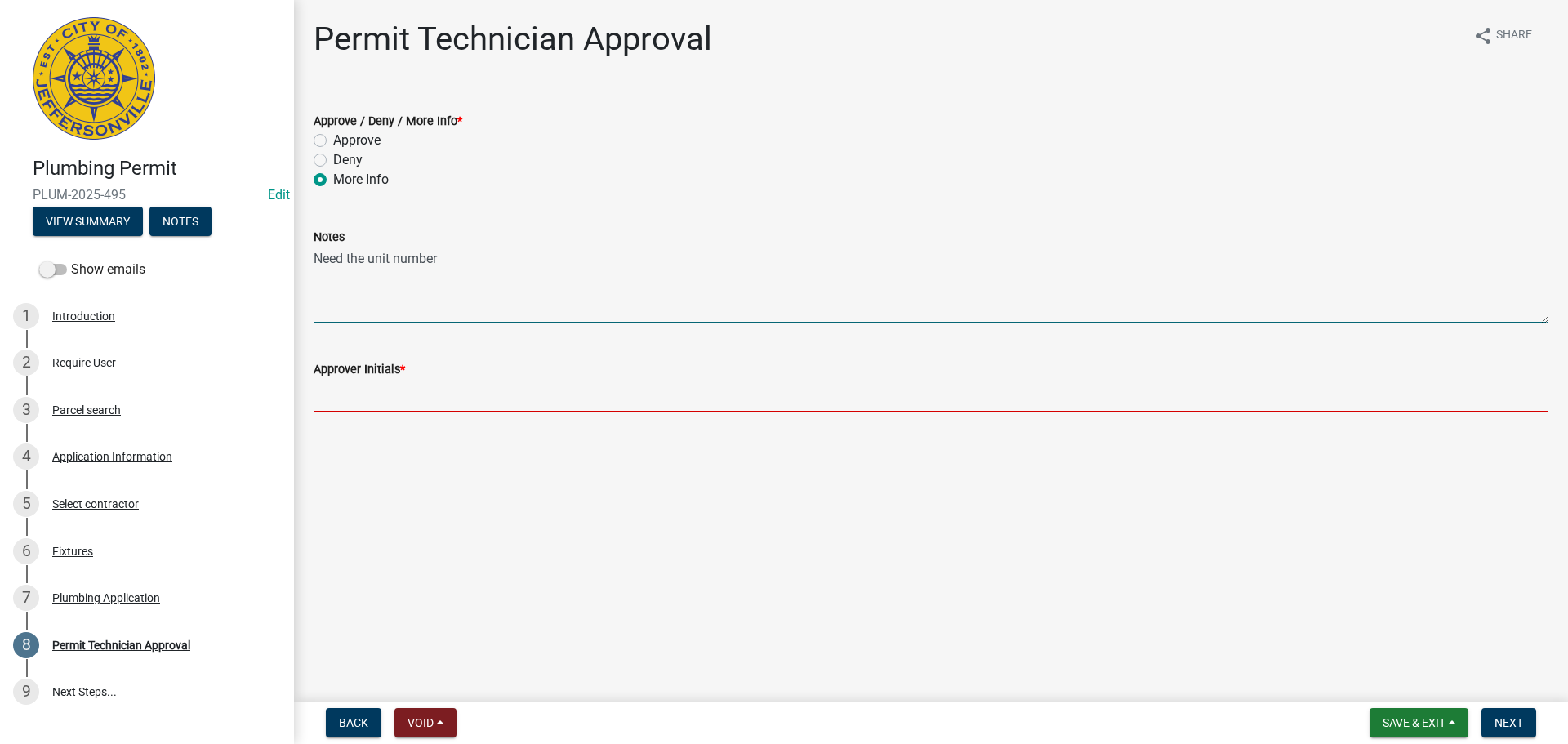
click at [414, 406] on input "Approver Initials *" at bounding box center [931, 395] width 1235 height 33
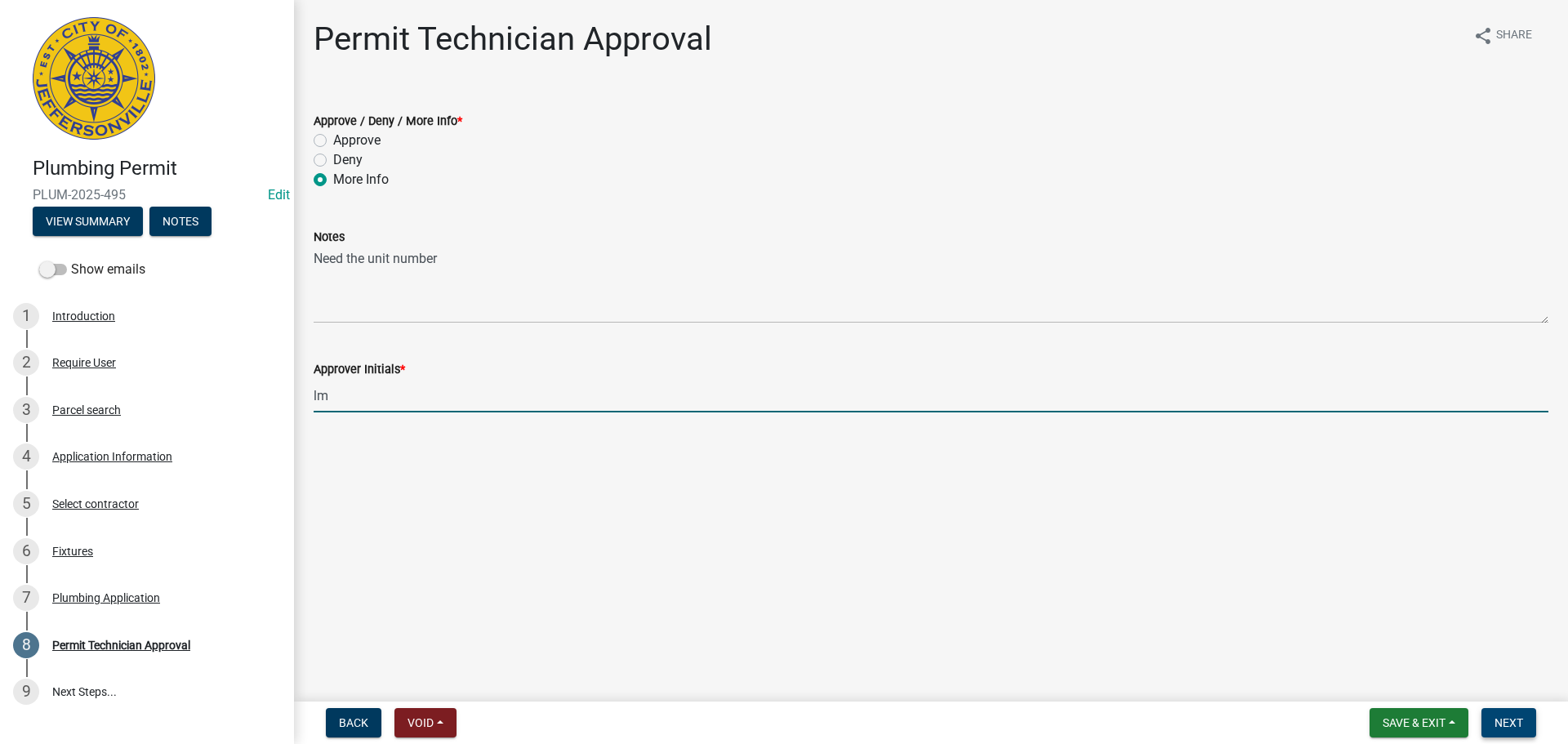
type input "lm"
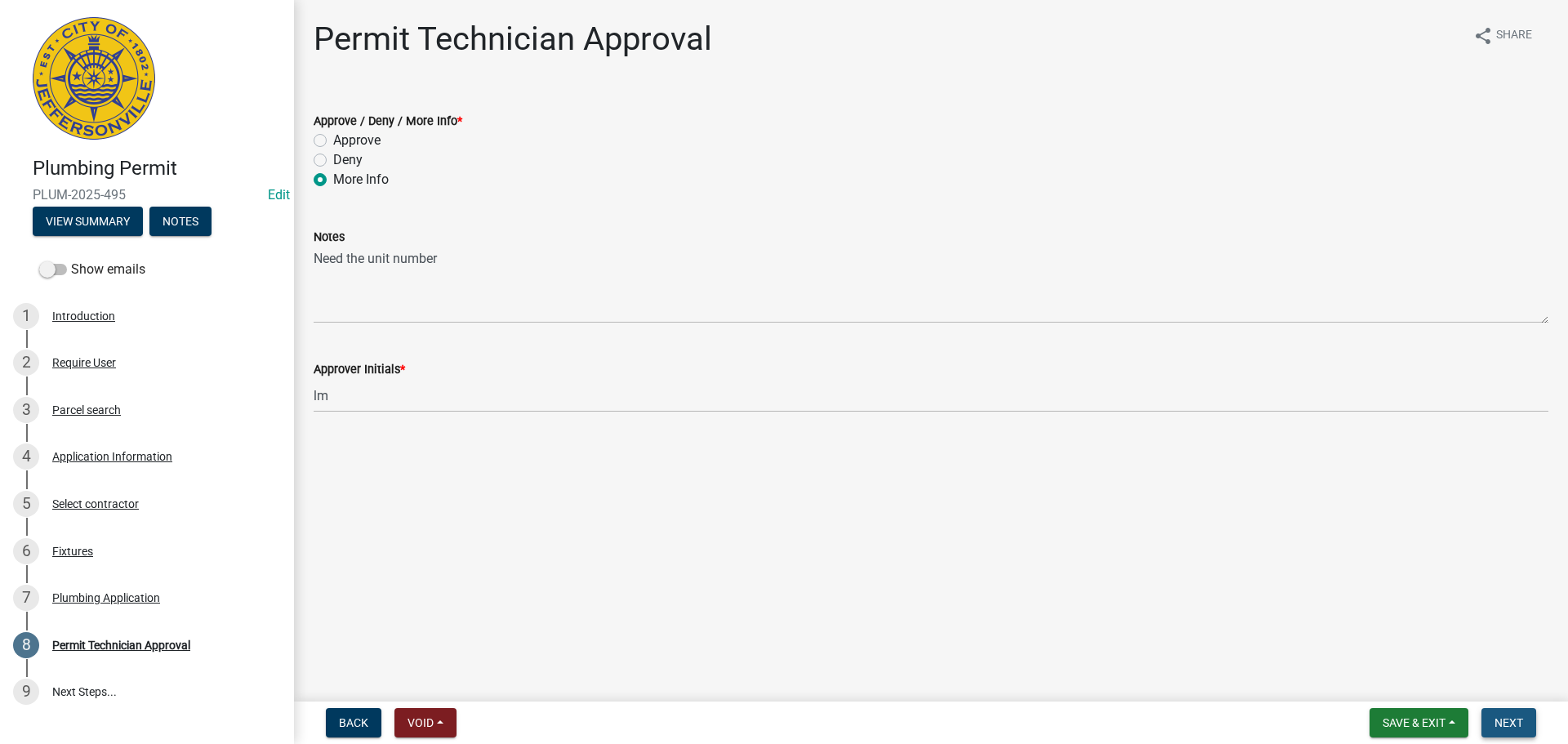
click at [1501, 720] on span "Next" at bounding box center [1509, 722] width 29 height 13
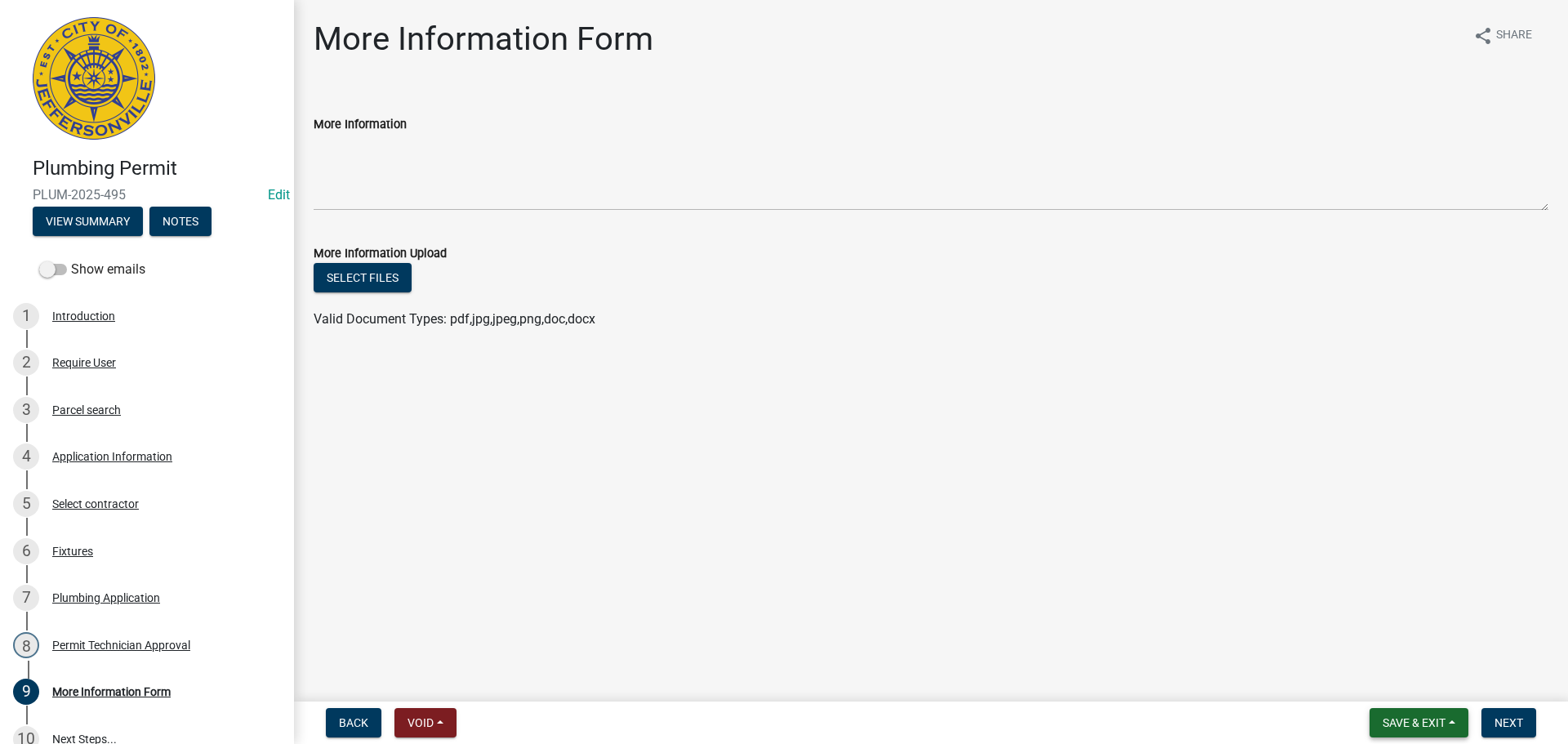
click at [1383, 716] on span "Save & Exit" at bounding box center [1414, 722] width 63 height 13
click at [1396, 686] on button "Save & Exit" at bounding box center [1402, 680] width 131 height 40
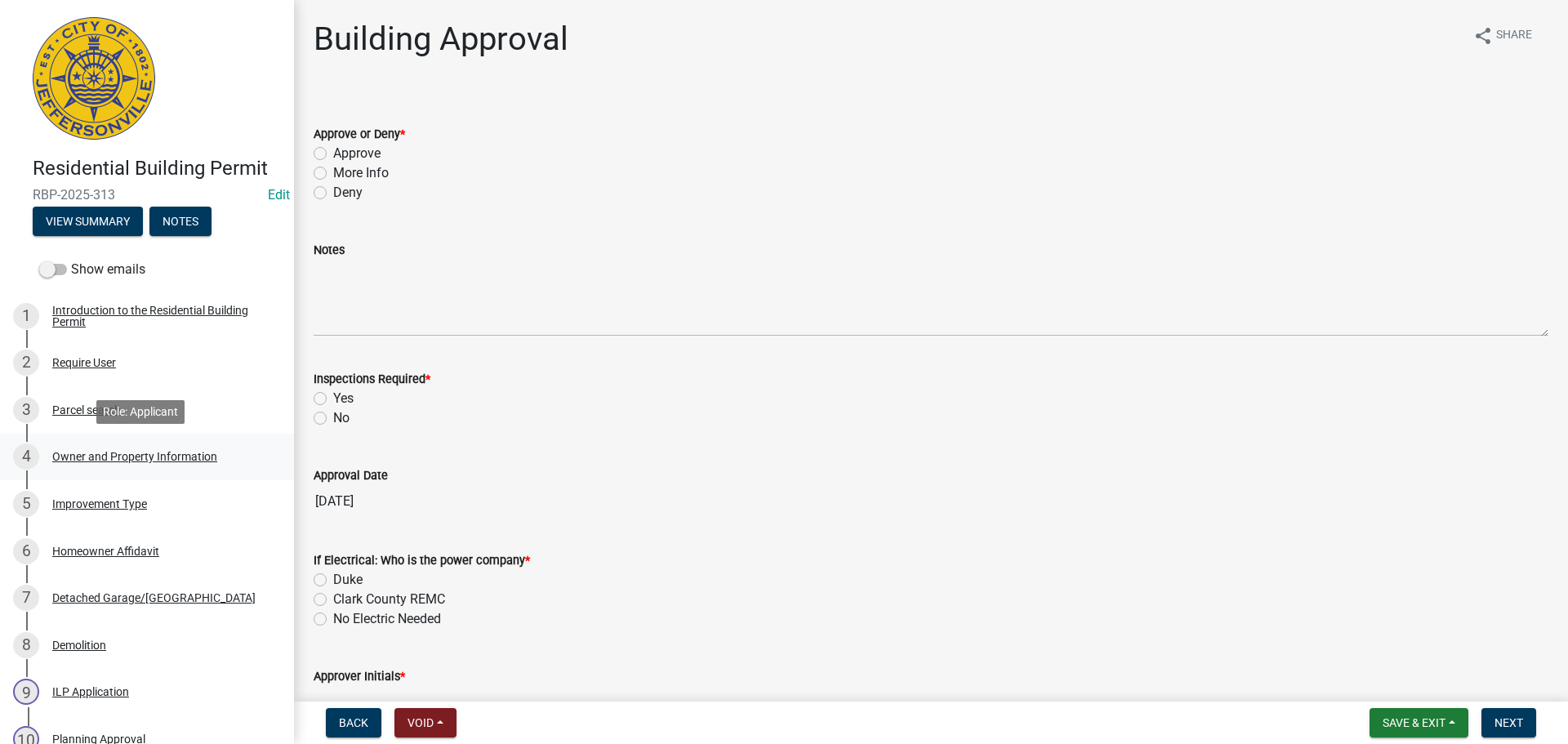
click at [135, 459] on div "Owner and Property Information" at bounding box center [134, 456] width 165 height 12
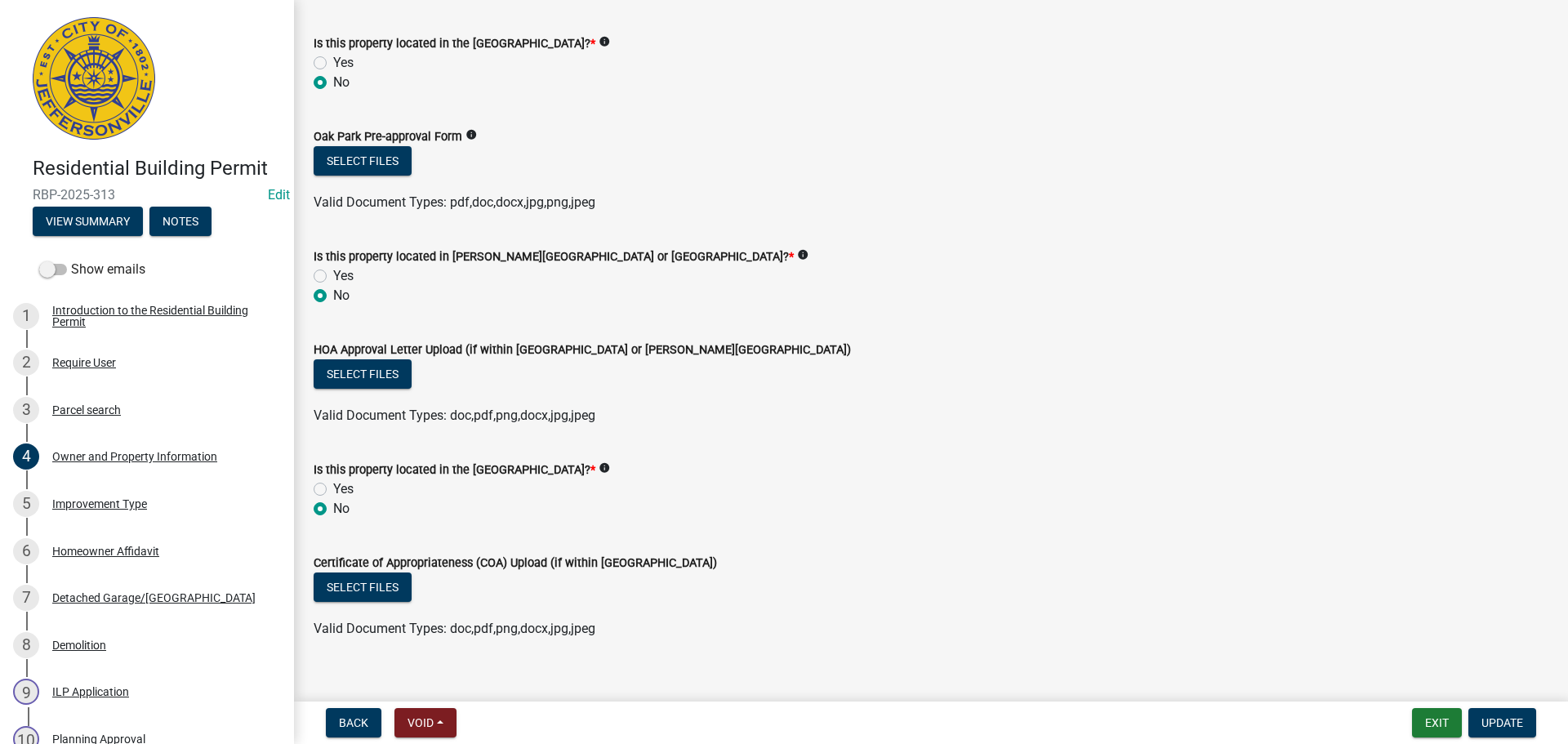
scroll to position [1372, 0]
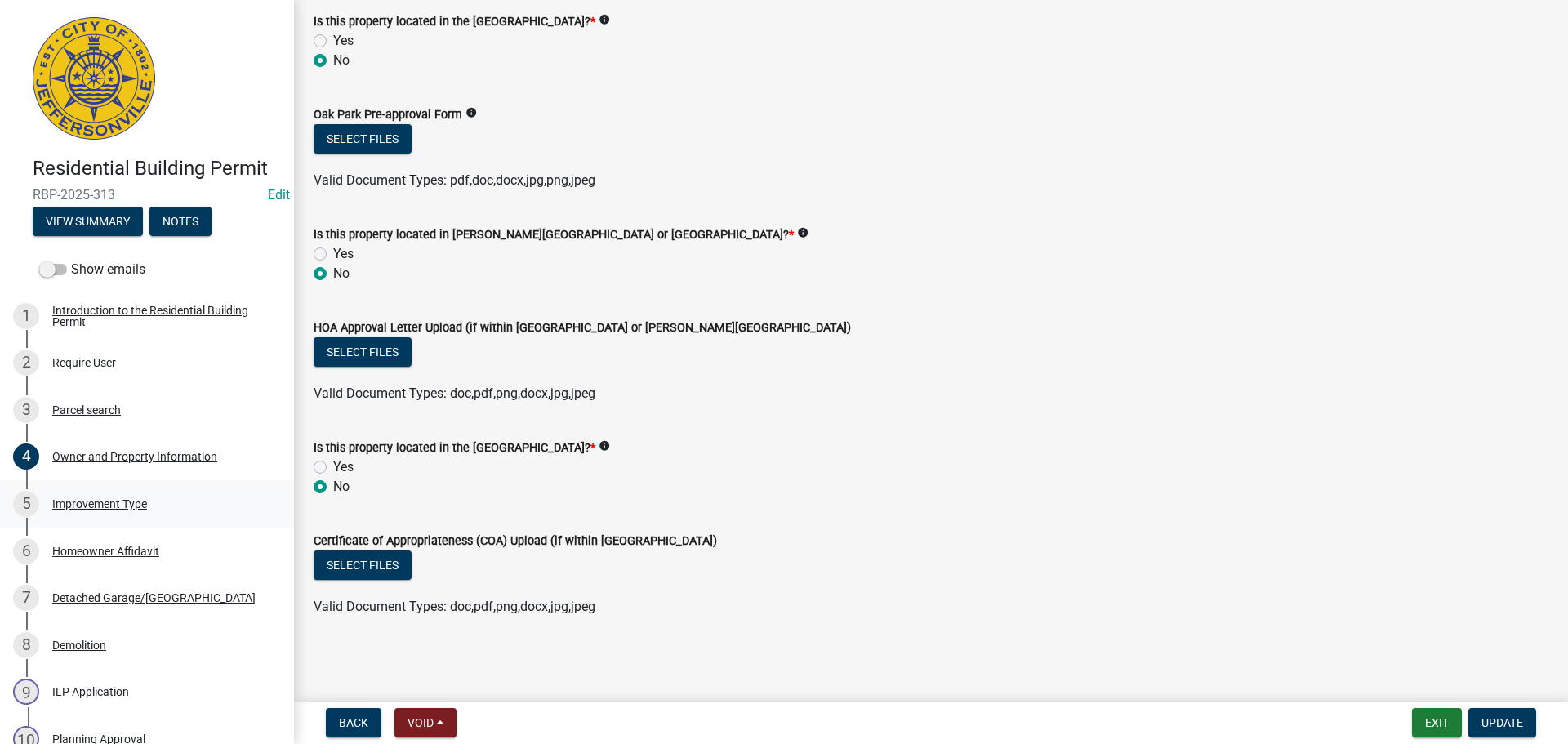
click at [82, 504] on div "Improvement Type" at bounding box center [99, 503] width 95 height 12
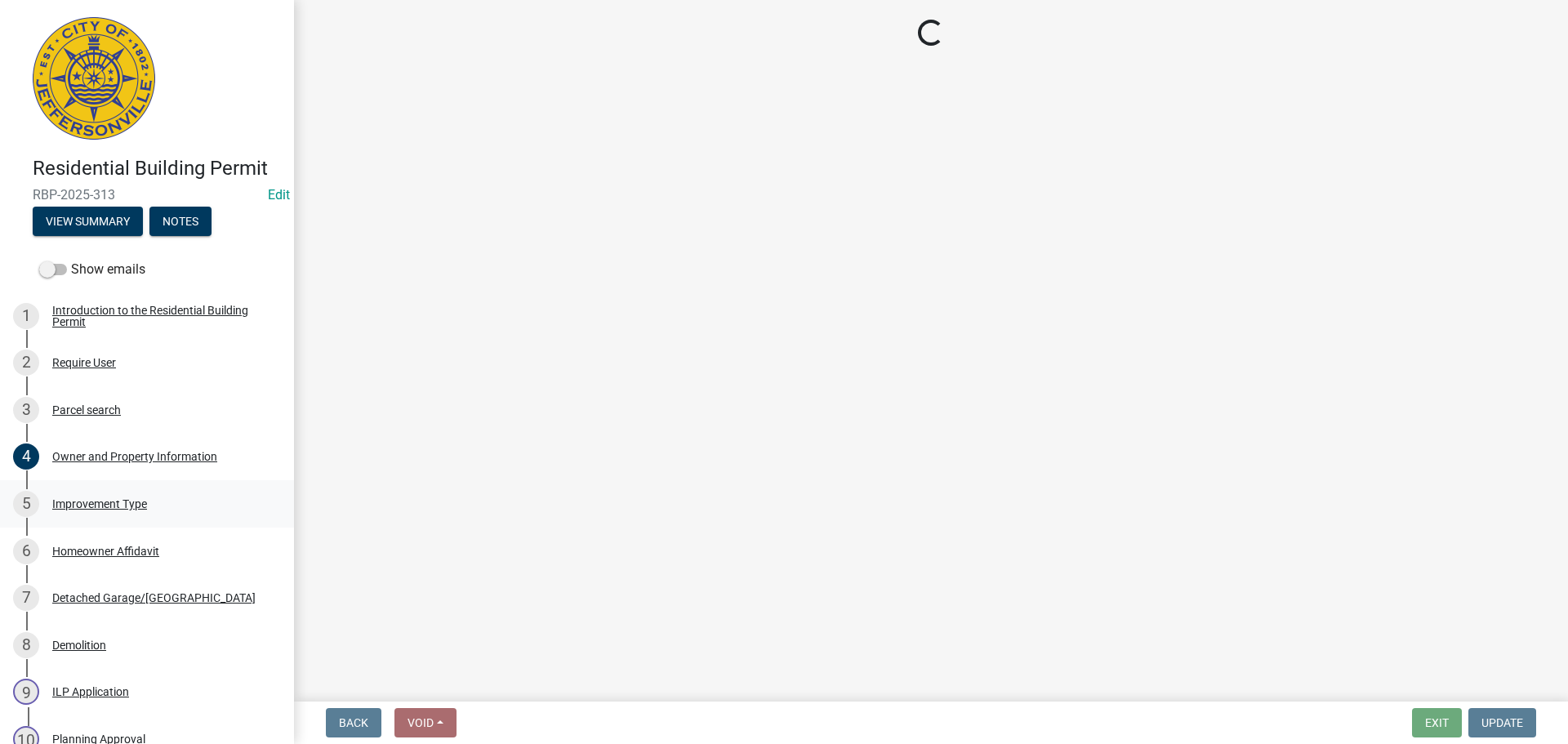
scroll to position [0, 0]
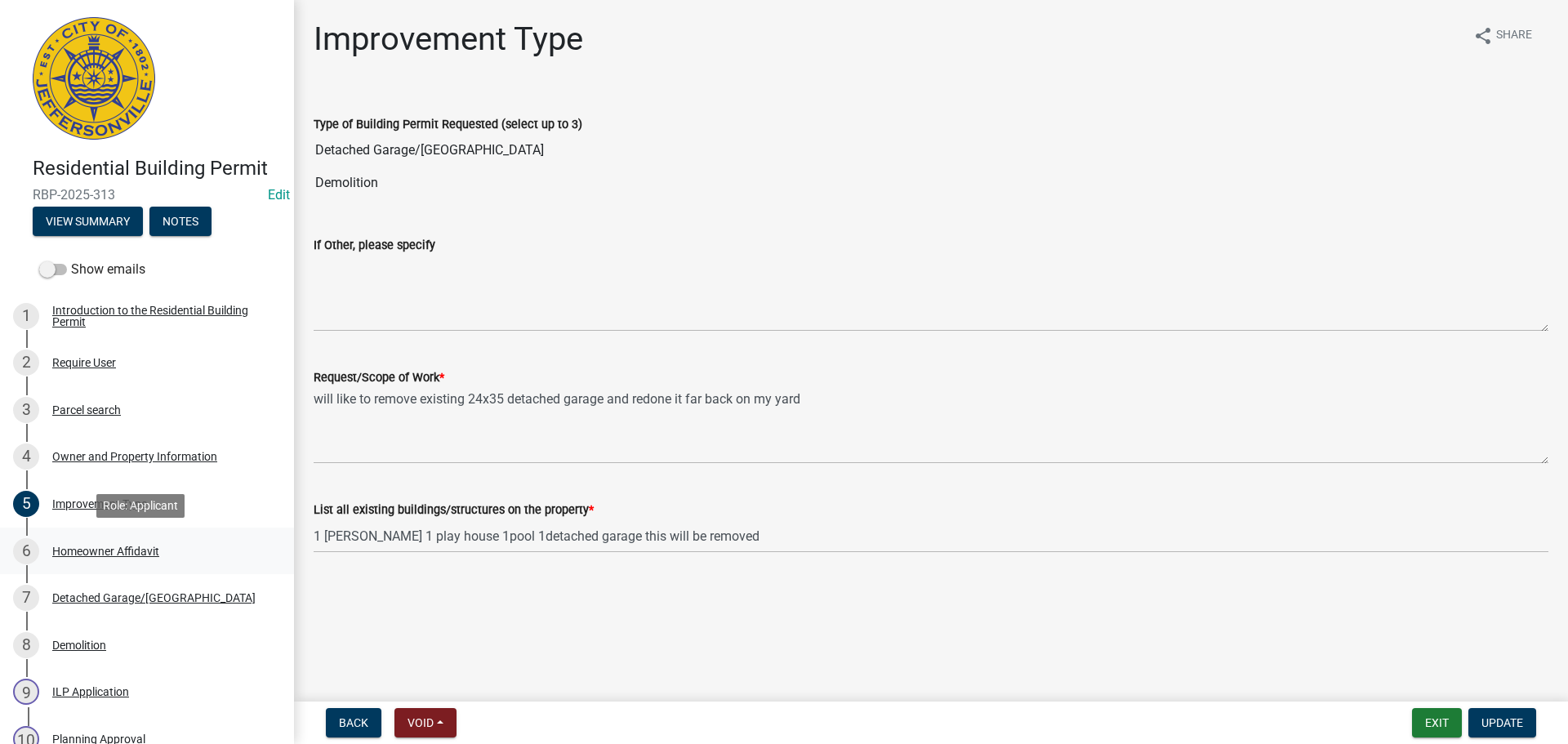
click at [113, 548] on div "Homeowner Affidavit" at bounding box center [105, 551] width 107 height 12
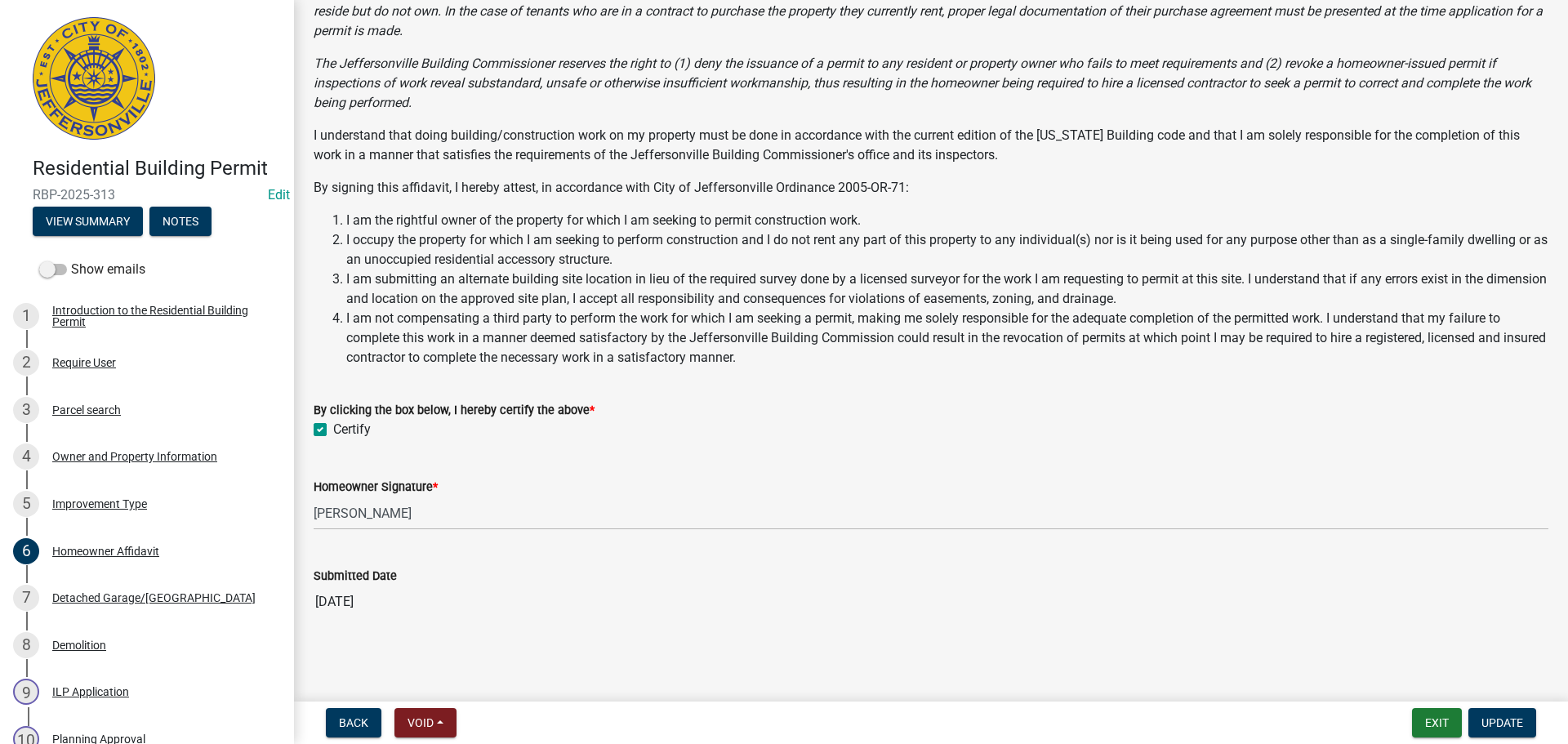
scroll to position [145, 0]
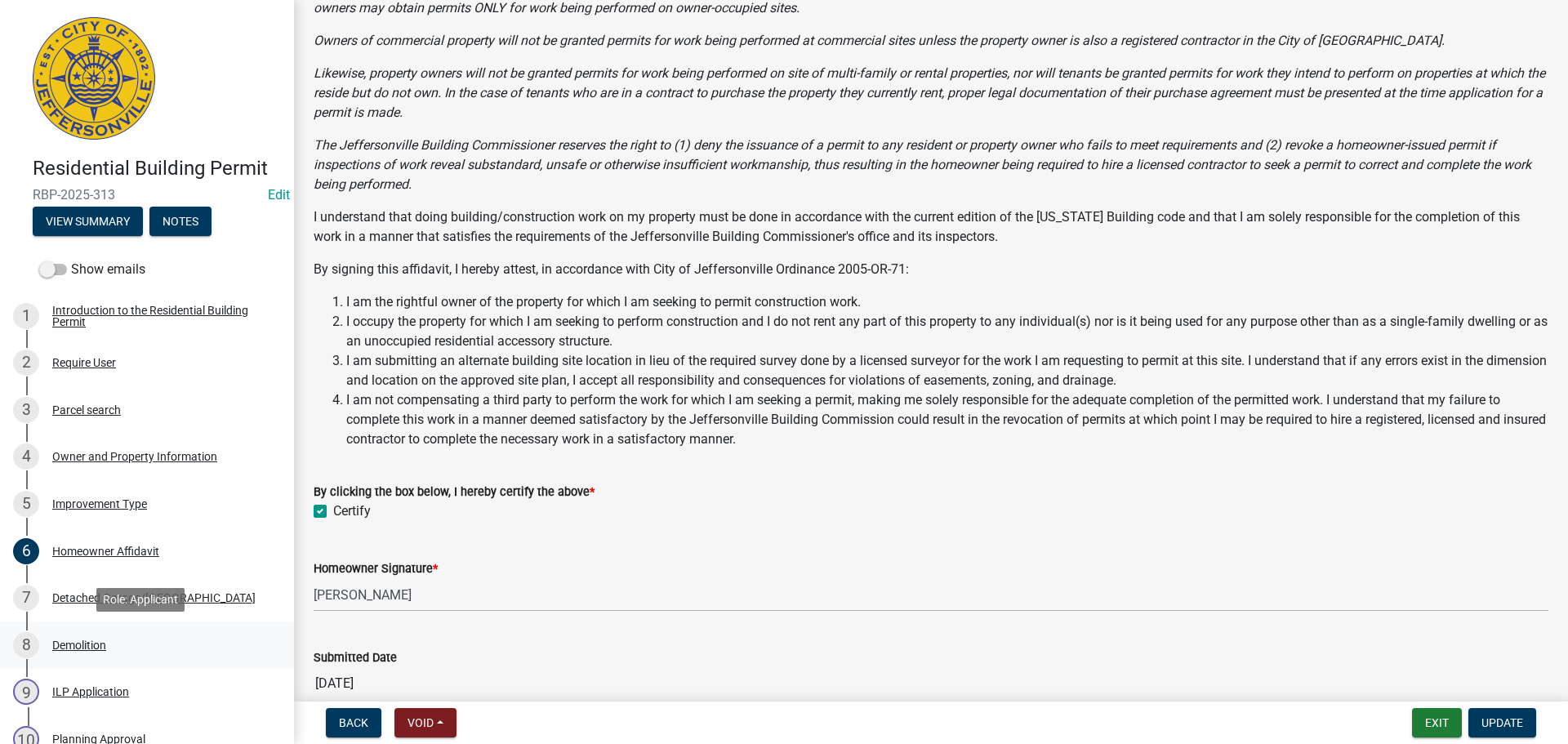
click at [76, 639] on div "Demolition" at bounding box center [79, 644] width 54 height 12
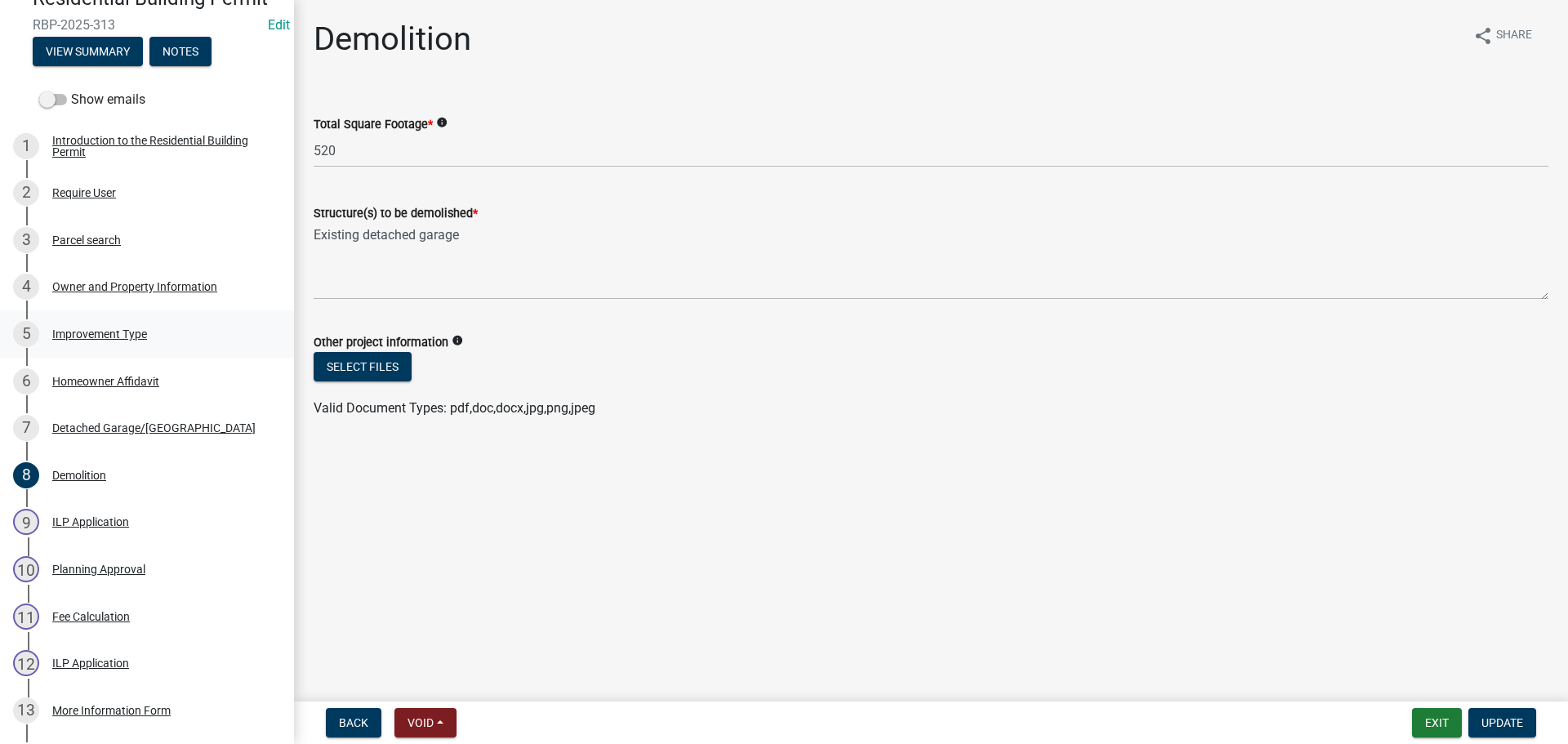
scroll to position [163, 0]
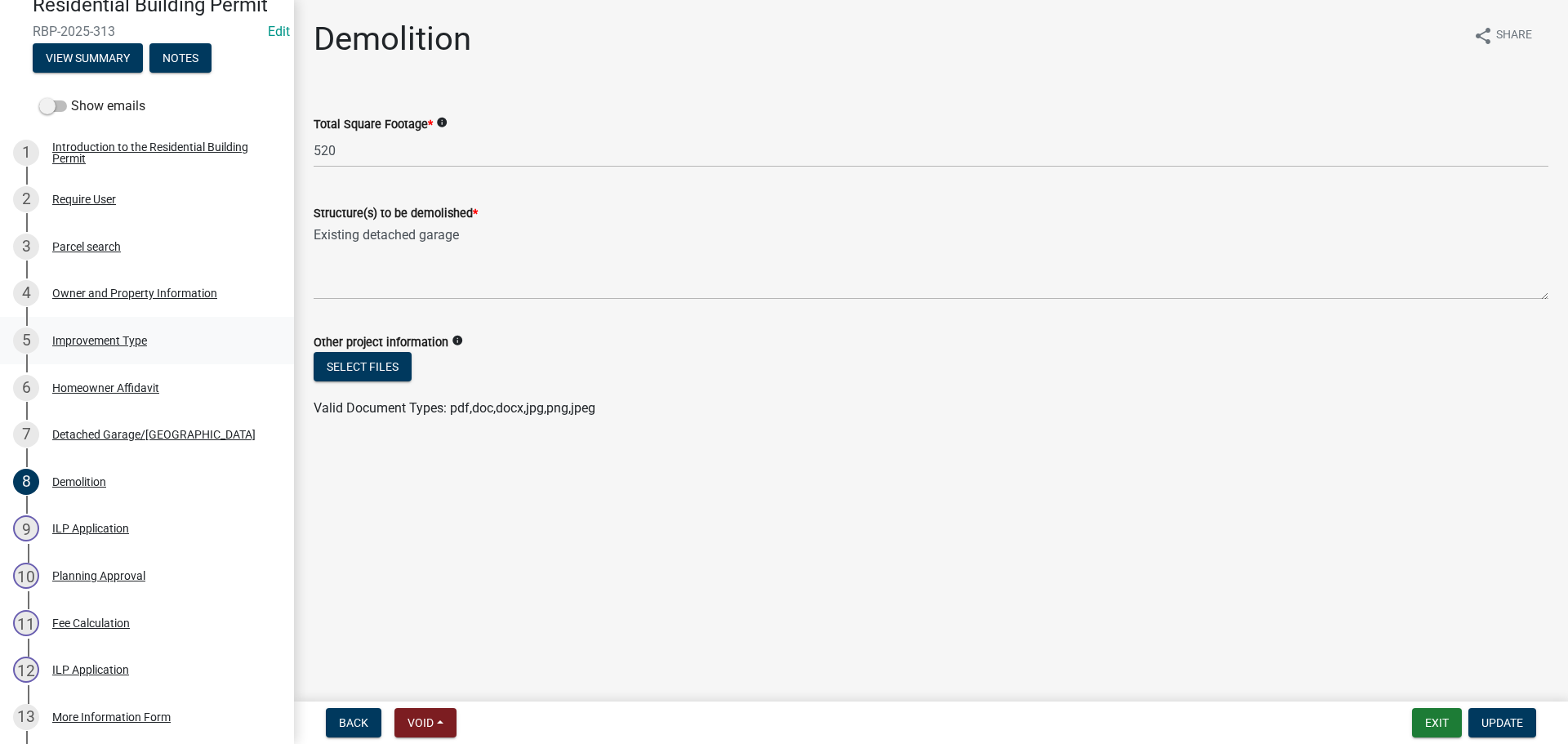
click at [99, 338] on div "Improvement Type" at bounding box center [99, 340] width 95 height 12
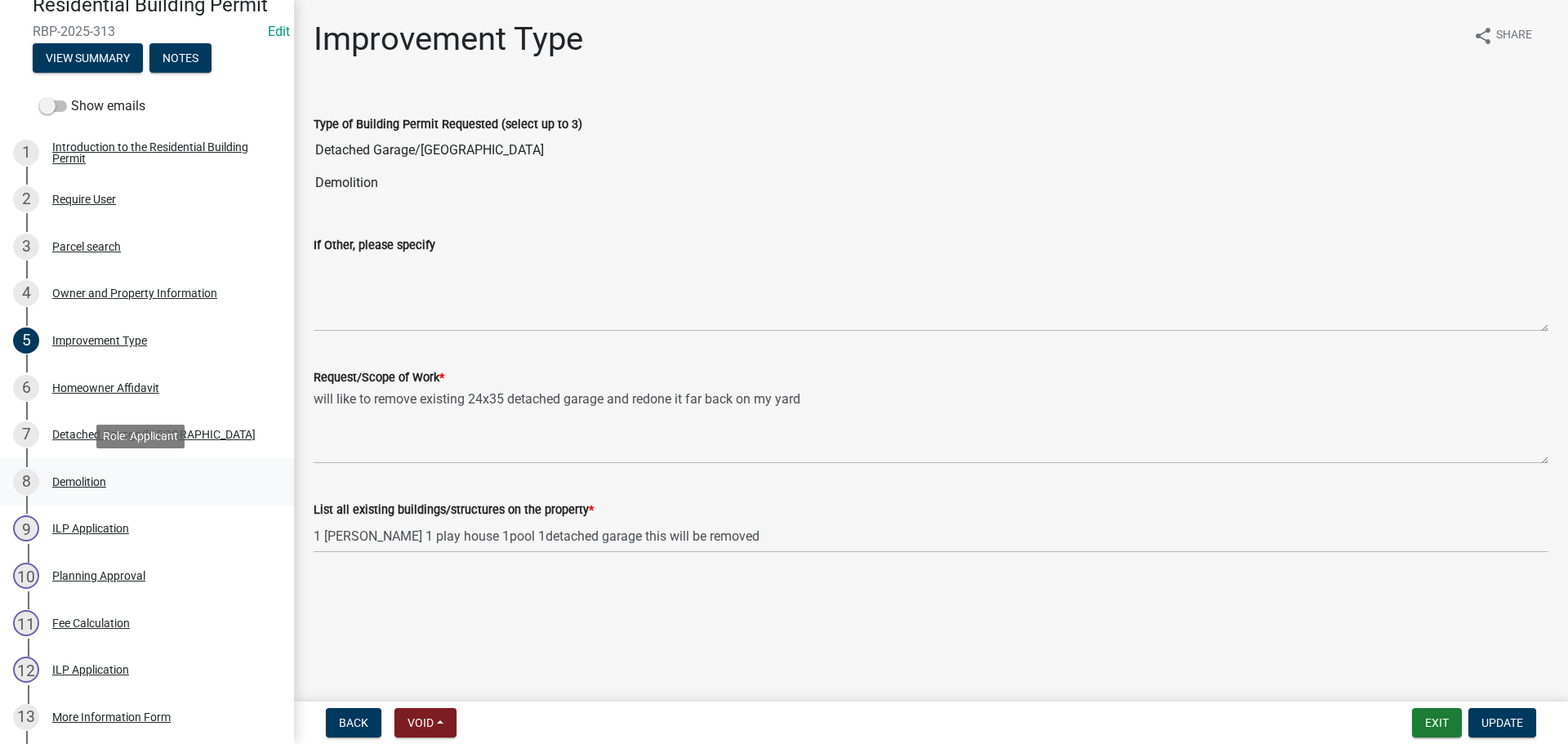
click at [67, 472] on div "8 Demolition" at bounding box center [140, 481] width 255 height 26
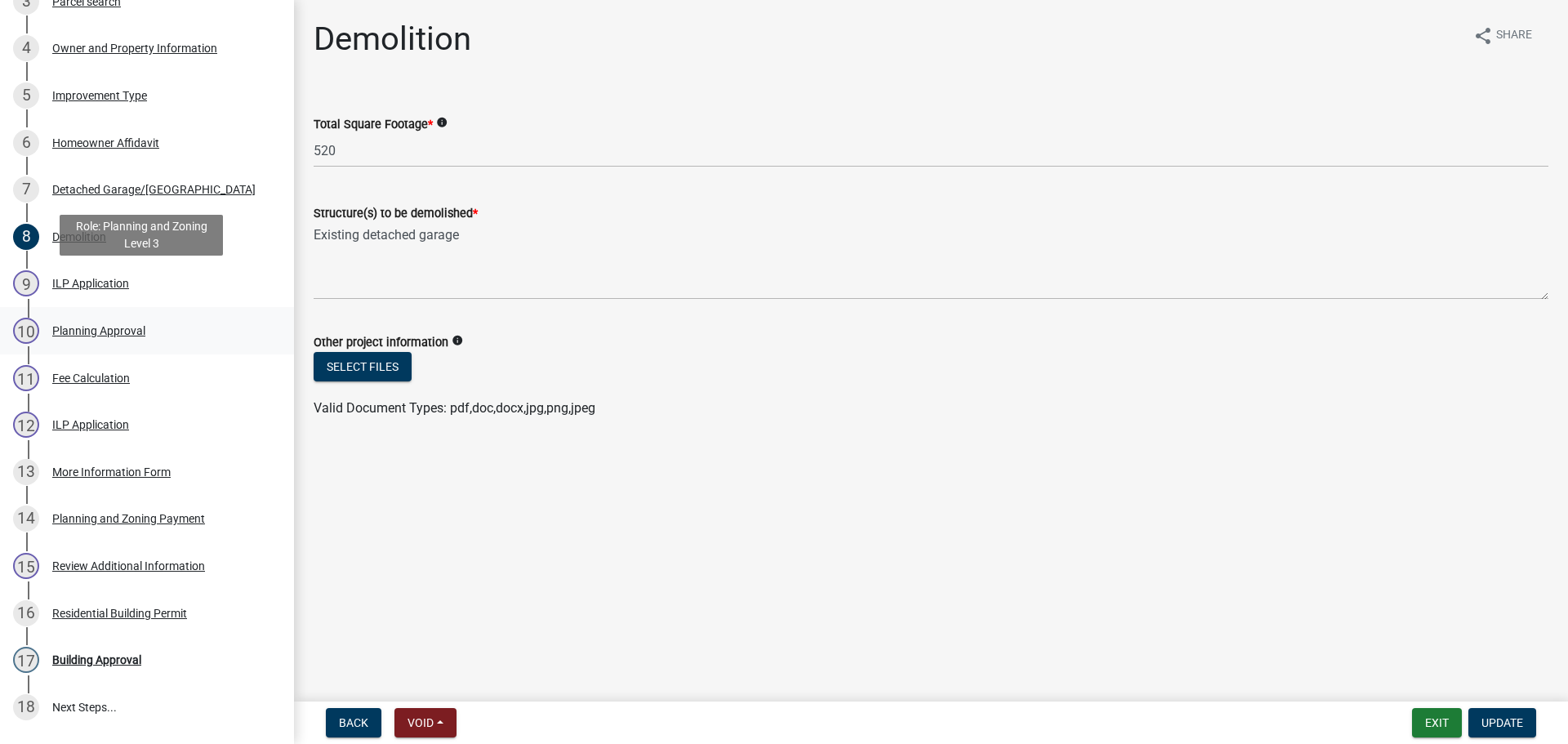
scroll to position [489, 0]
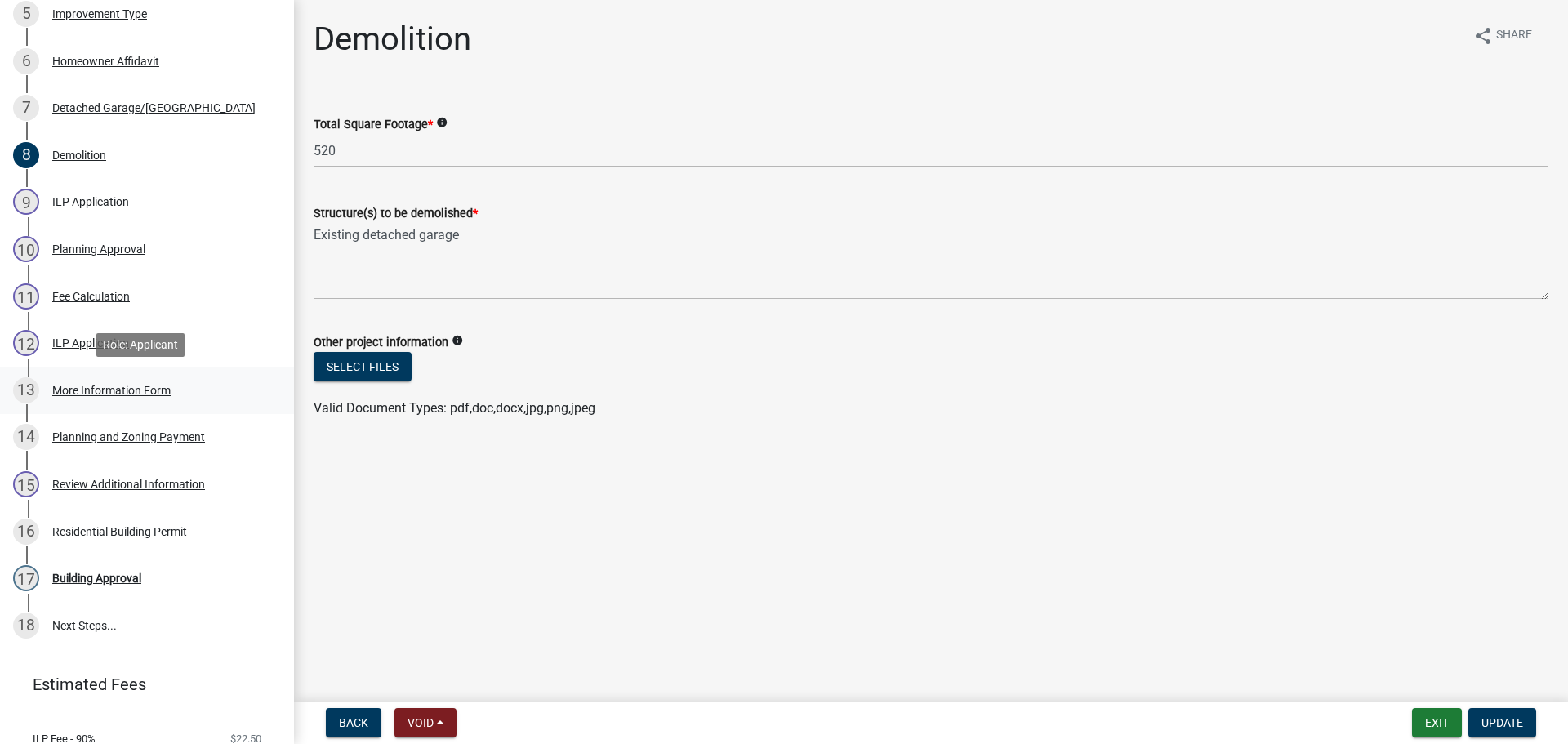
click at [114, 388] on div "More Information Form" at bounding box center [112, 390] width 119 height 12
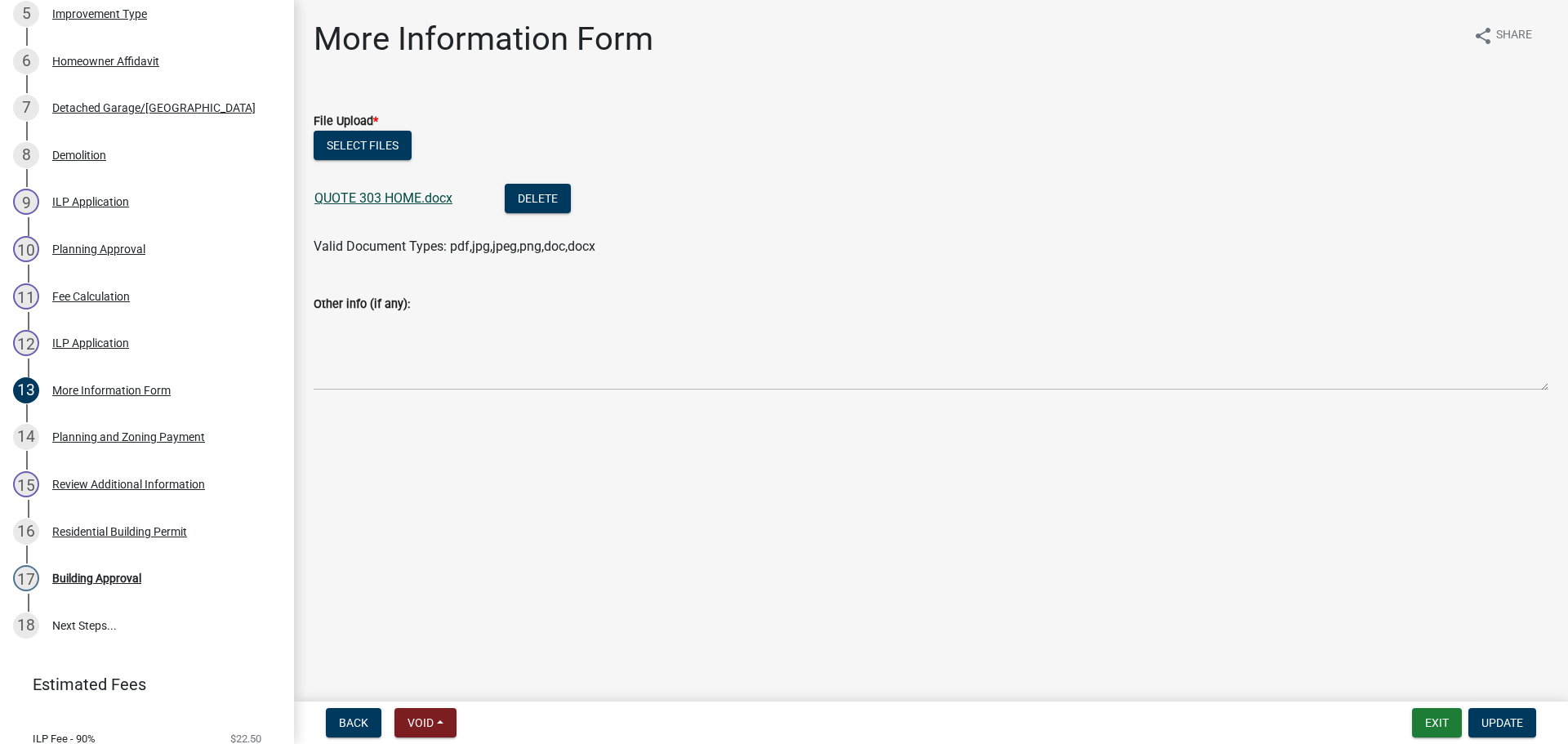
click at [375, 196] on link "QUOTE 303 HOME.docx" at bounding box center [383, 197] width 138 height 15
click at [104, 480] on div "Review Additional Information" at bounding box center [129, 484] width 153 height 12
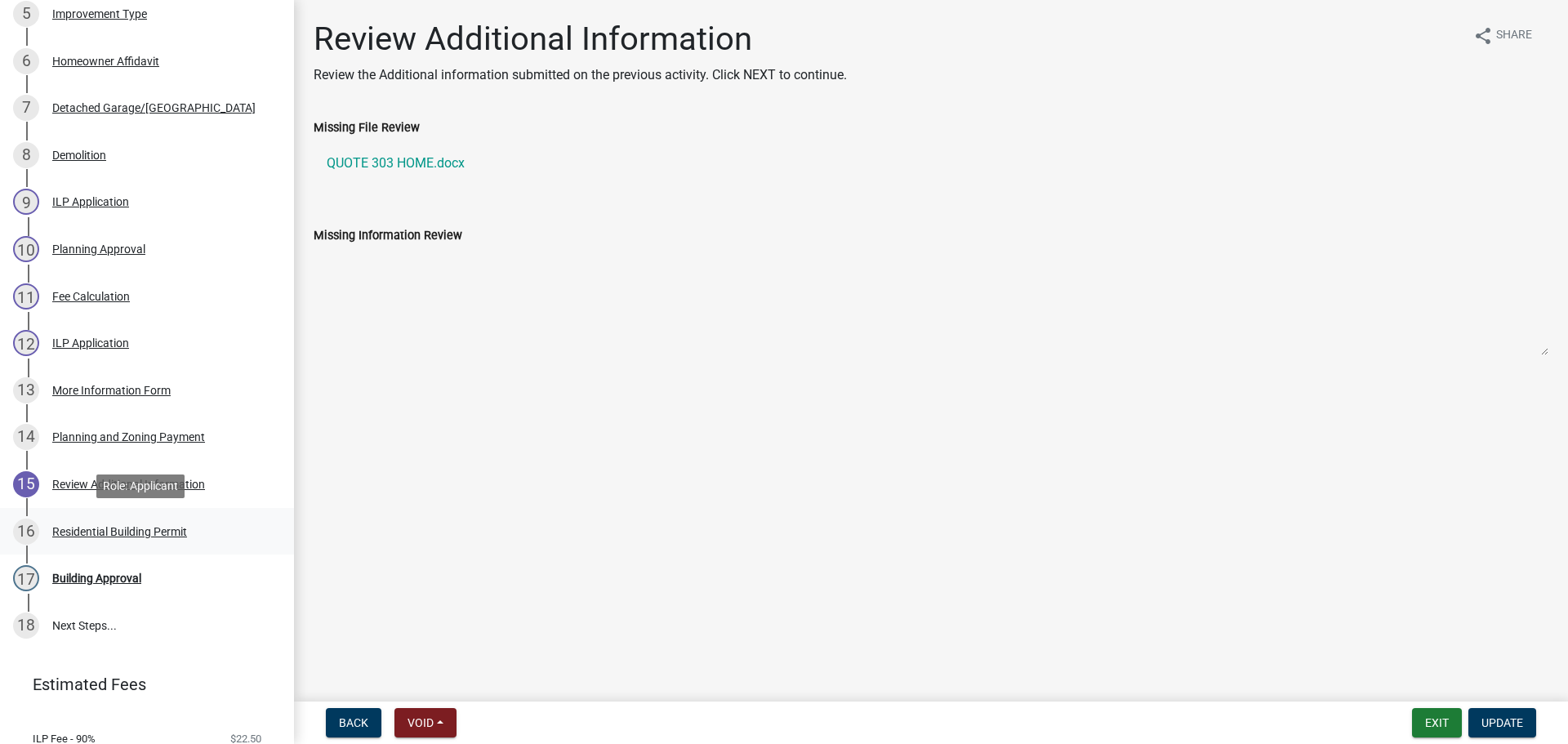
click at [116, 528] on div "Residential Building Permit" at bounding box center [120, 531] width 135 height 12
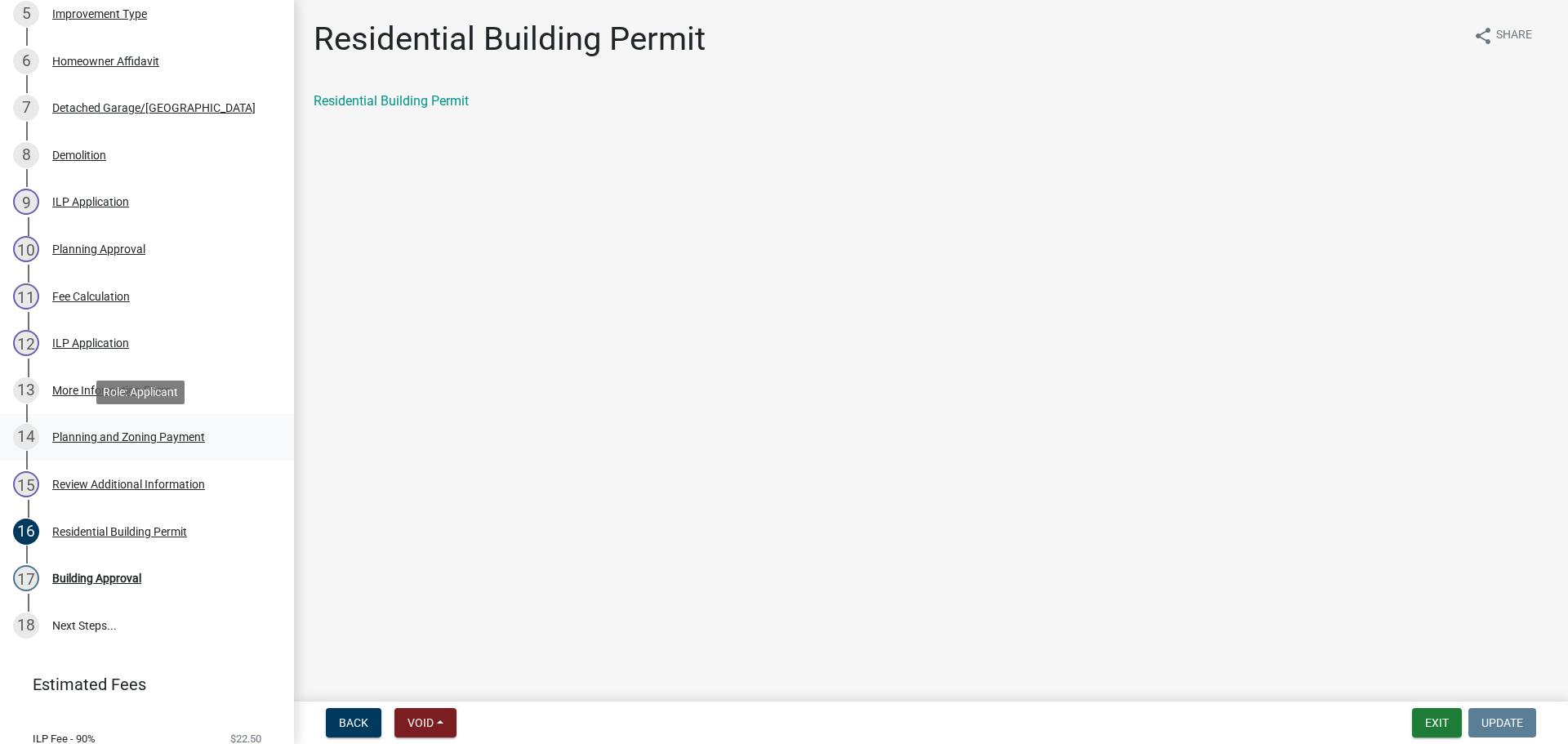
click at [106, 434] on div "Planning and Zoning Payment" at bounding box center [129, 436] width 153 height 12
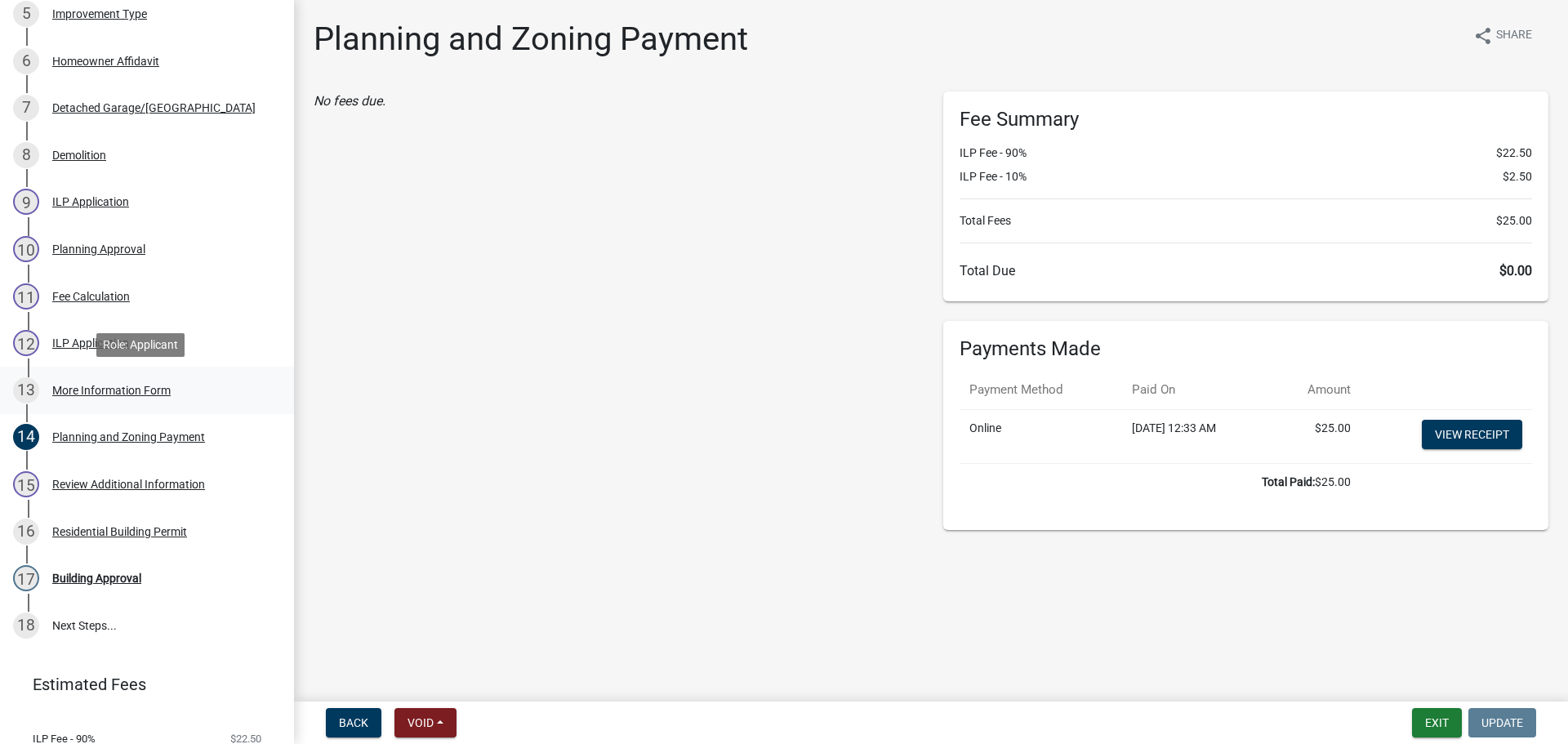
click at [86, 390] on div "More Information Form" at bounding box center [112, 390] width 119 height 12
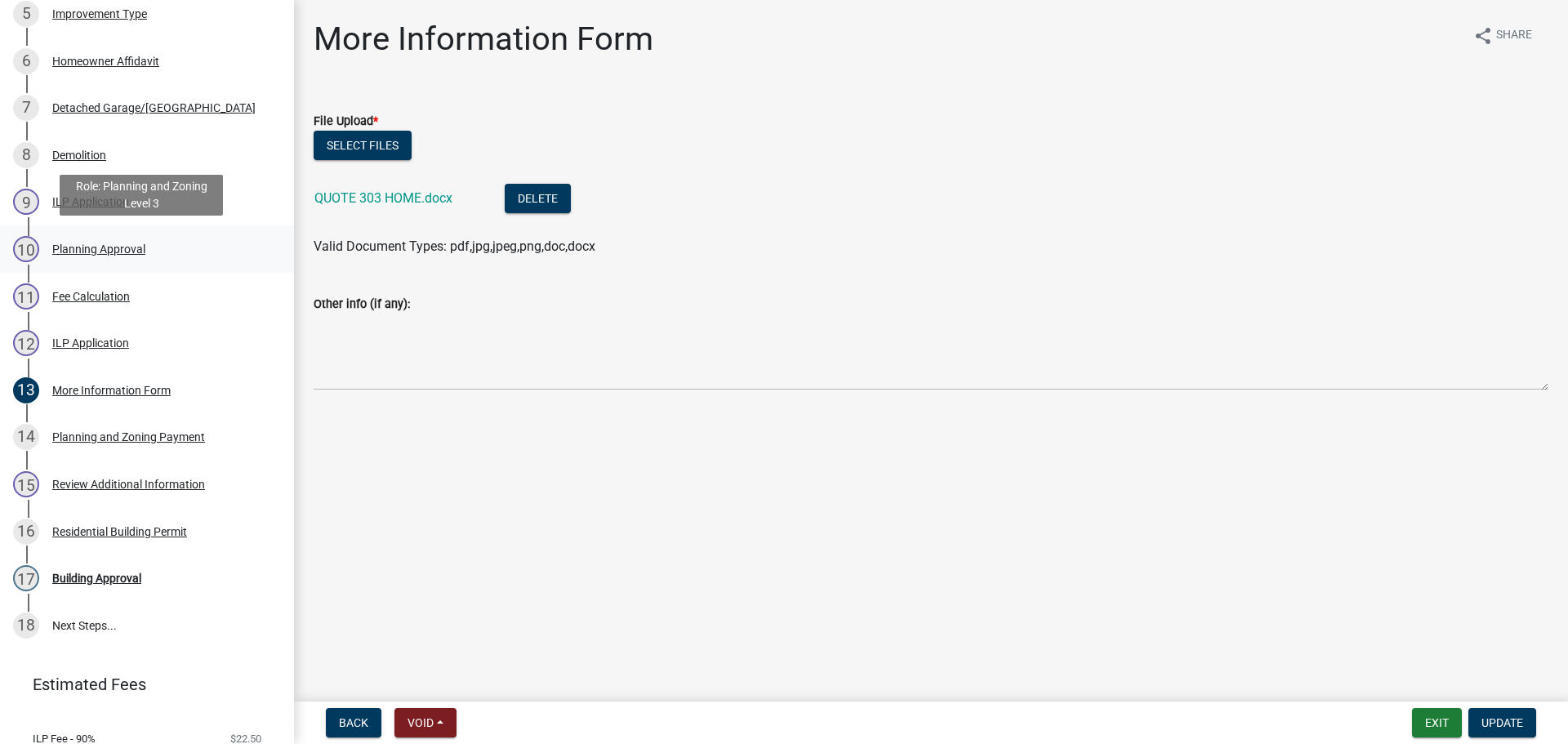
click at [113, 245] on div "Planning Approval" at bounding box center [98, 248] width 93 height 12
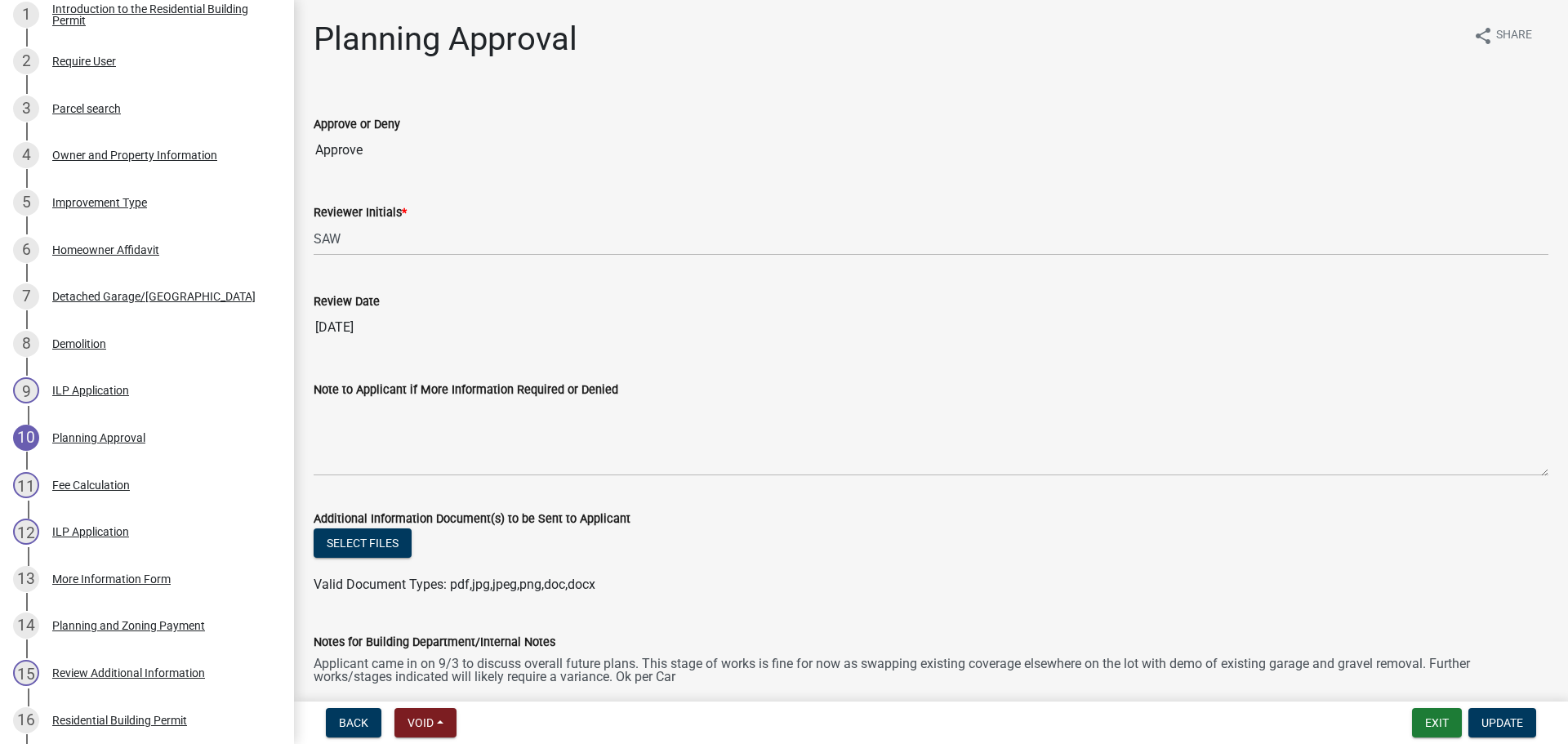
scroll to position [327, 0]
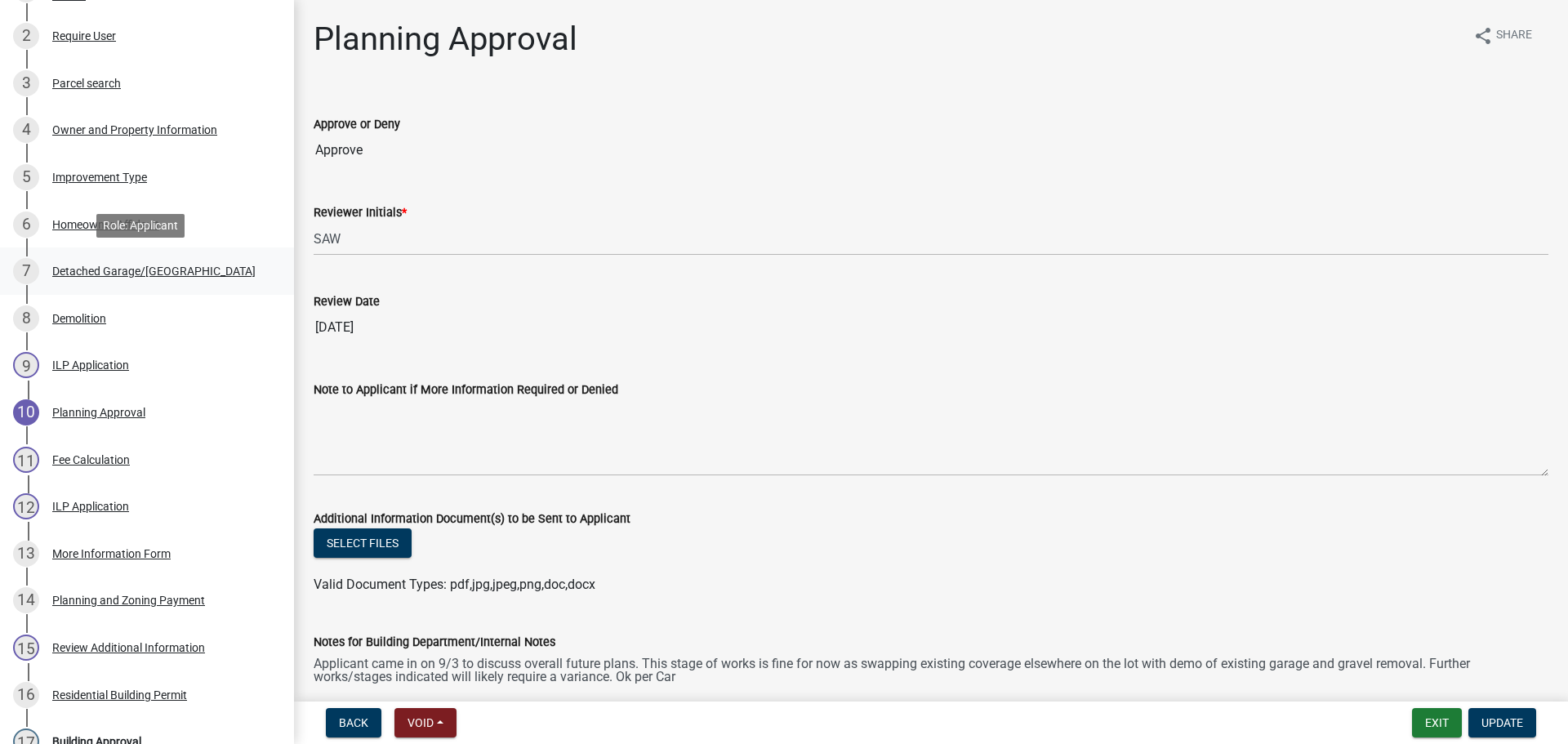
click at [122, 268] on div "Detached Garage/[GEOGRAPHIC_DATA]" at bounding box center [154, 271] width 203 height 12
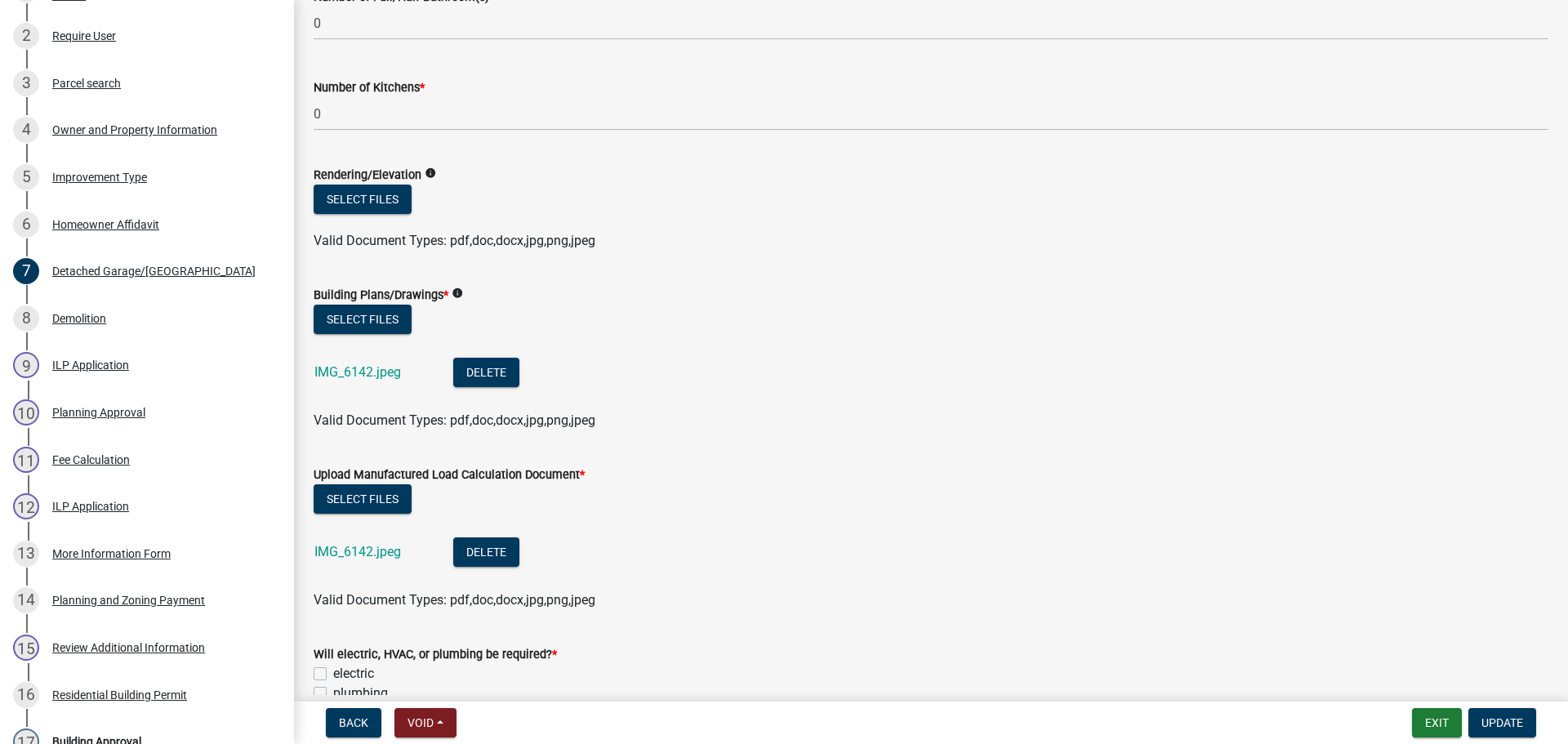
scroll to position [653, 0]
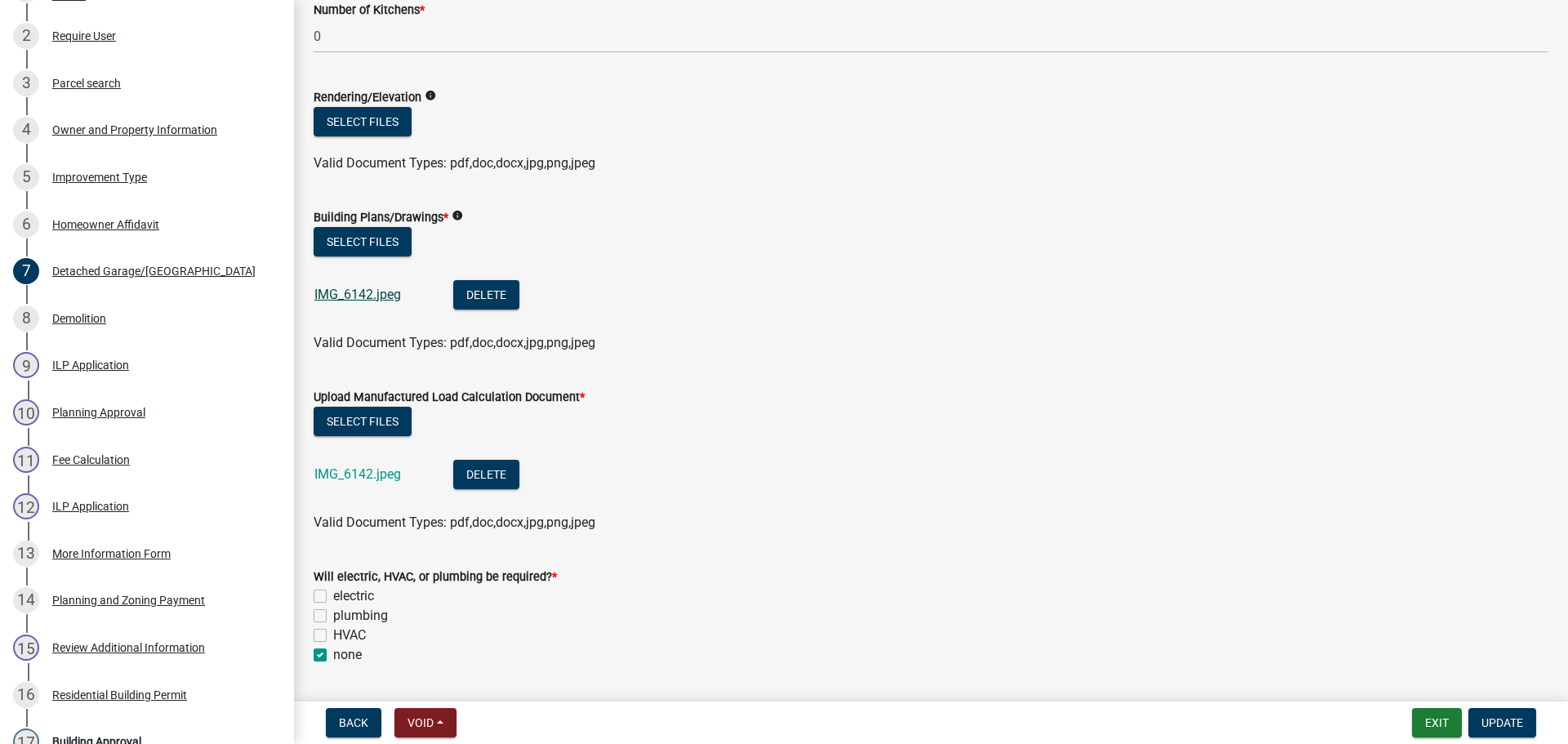
click at [365, 299] on link "IMG_6142.jpeg" at bounding box center [357, 293] width 86 height 15
click at [353, 478] on link "IMG_6142.jpeg" at bounding box center [357, 473] width 86 height 15
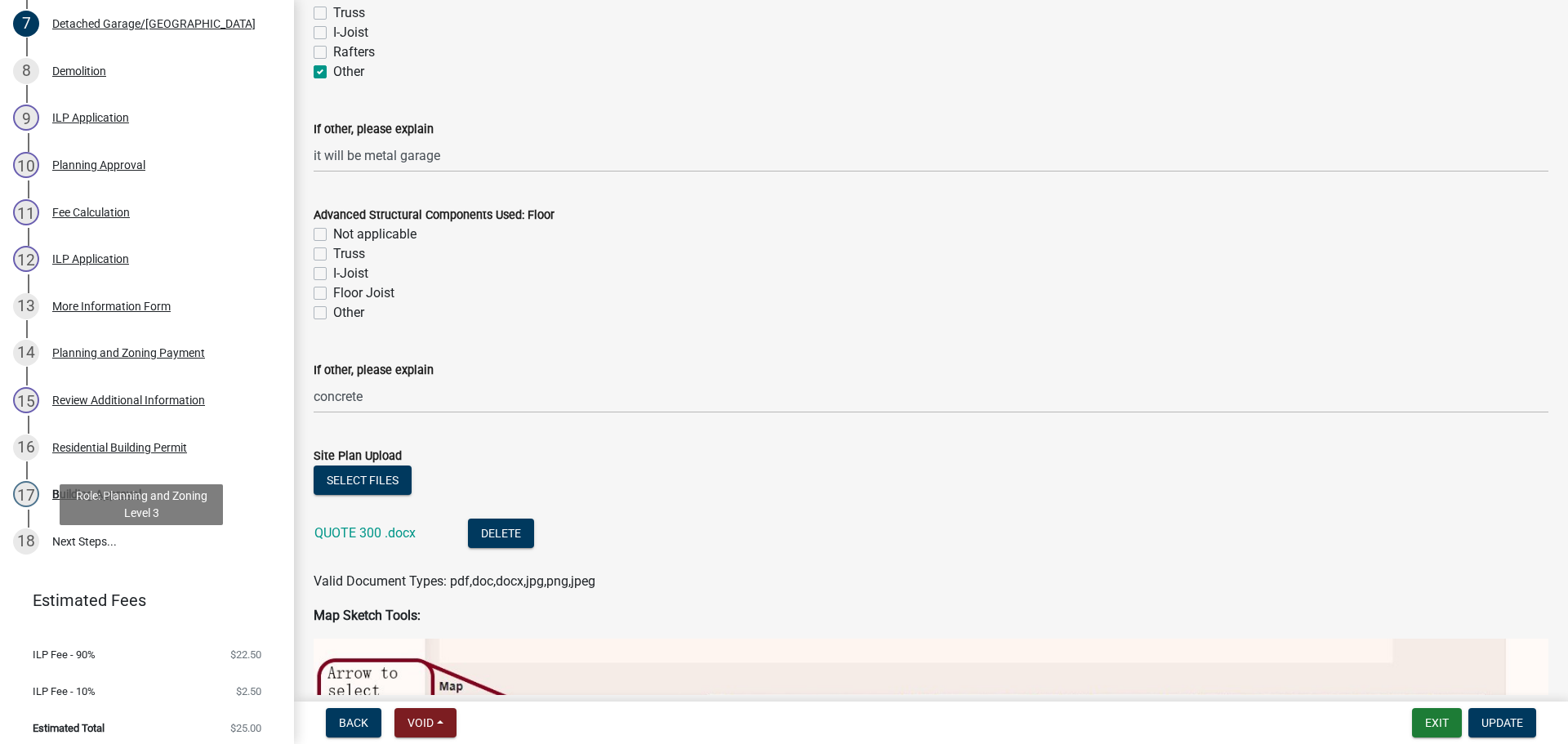
scroll to position [583, 0]
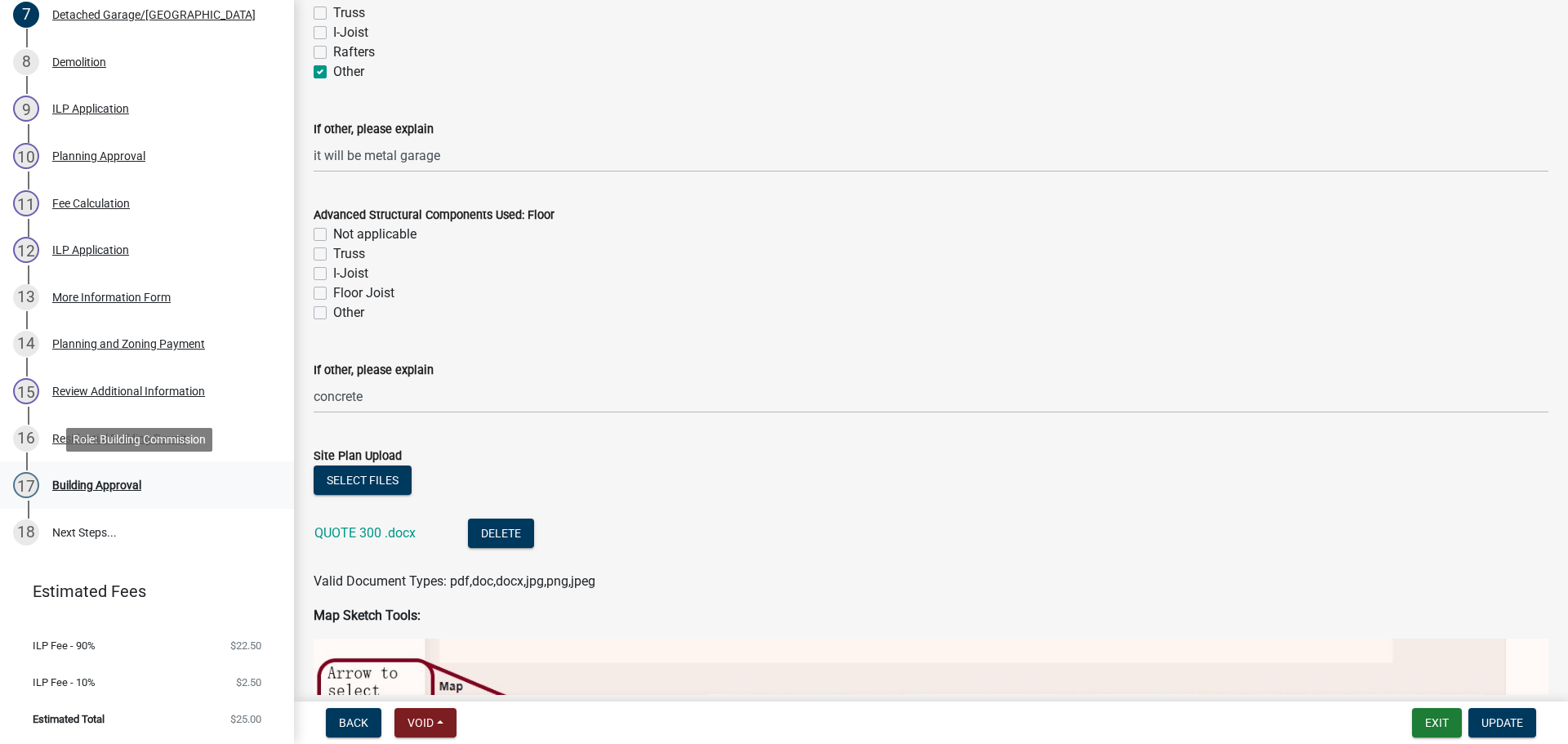
click at [113, 491] on div "17 Building Approval" at bounding box center [140, 484] width 255 height 26
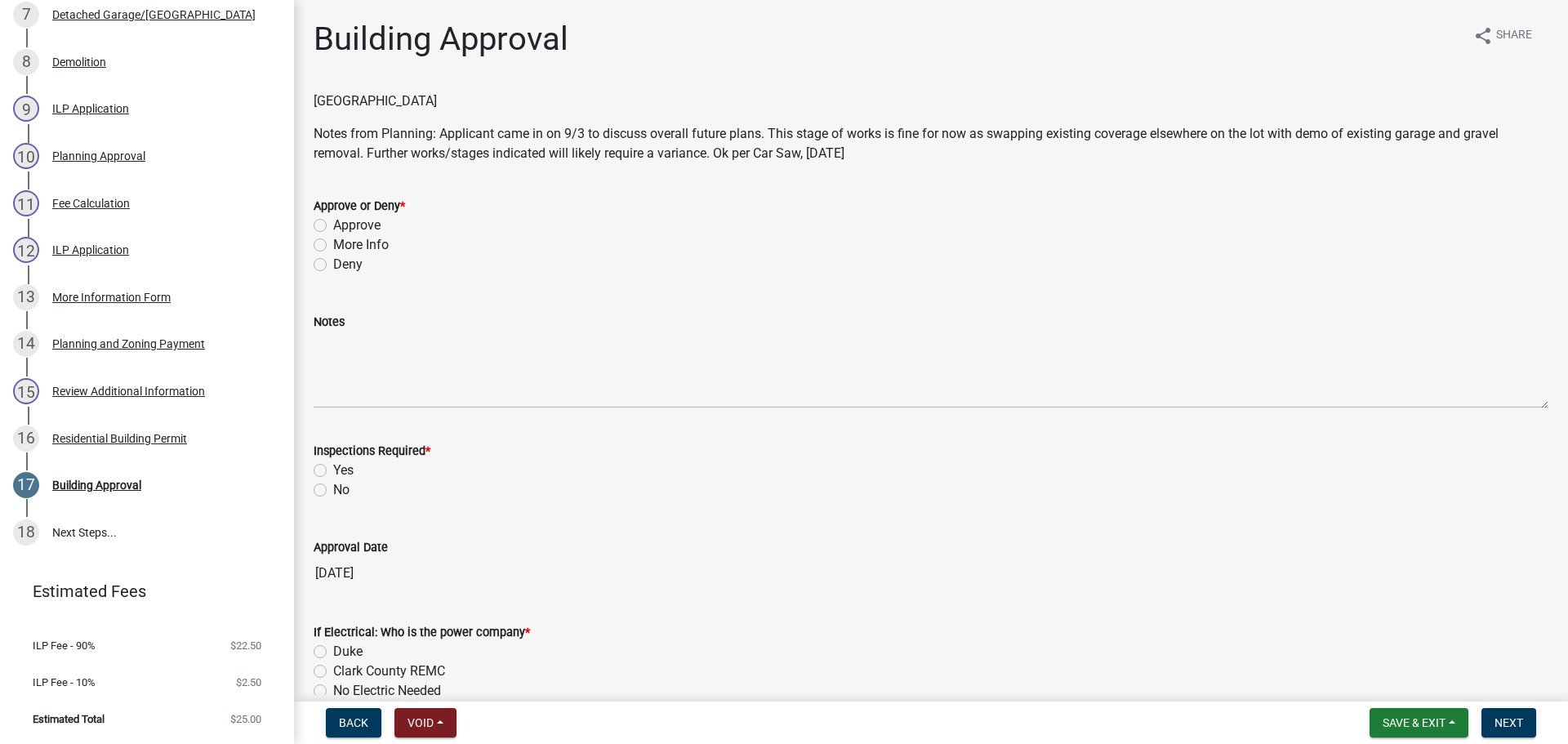
click at [333, 226] on label "Approve" at bounding box center [356, 226] width 48 height 20
click at [333, 226] on input "Approve" at bounding box center [338, 221] width 11 height 11
radio input "true"
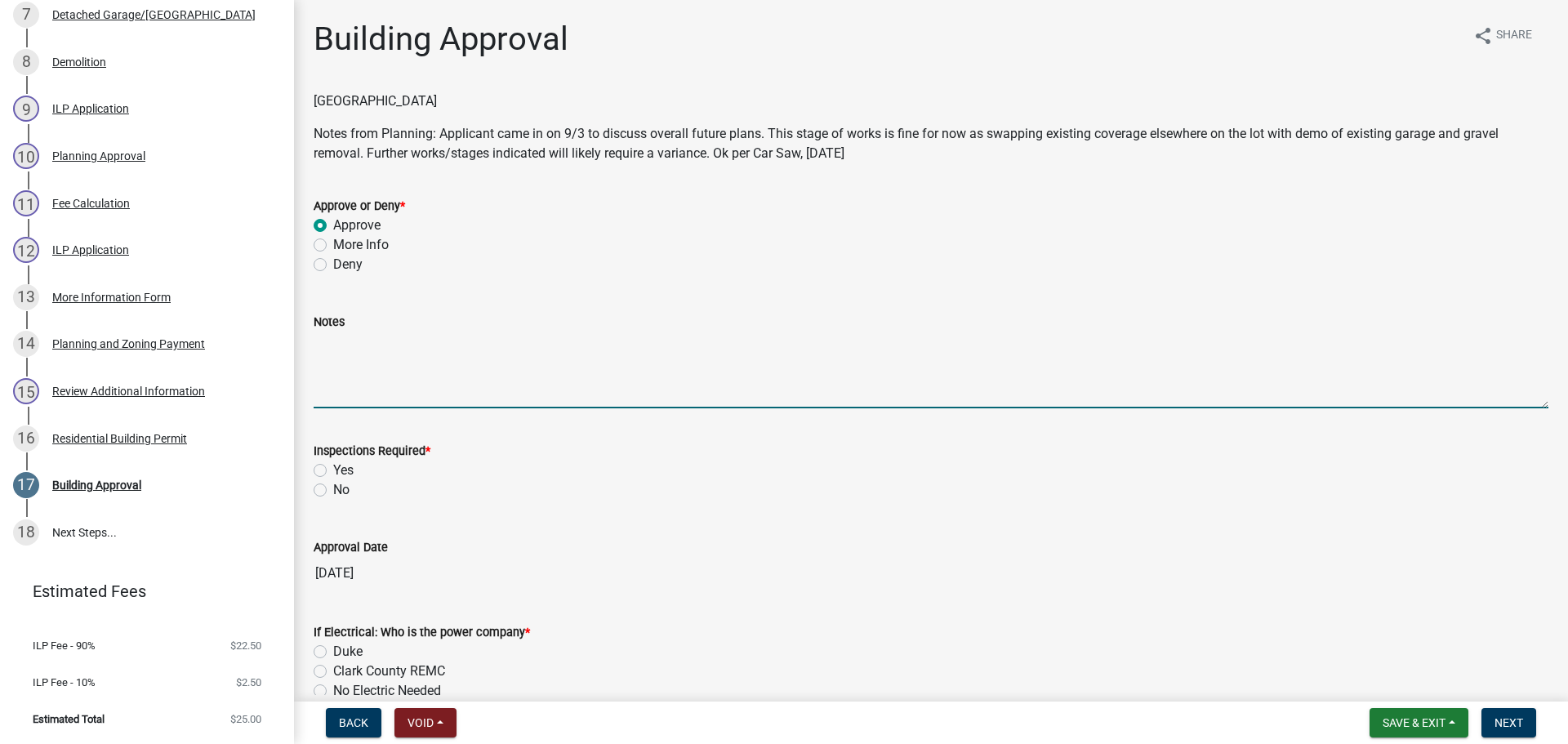
click at [350, 368] on textarea "Notes" at bounding box center [931, 369] width 1235 height 76
type textarea "520 Sq ft of demo and 840 sq. ft for new construction of pole barn."
click at [348, 471] on label "Yes" at bounding box center [343, 471] width 21 height 20
click at [344, 471] on input "Yes" at bounding box center [338, 466] width 11 height 11
radio input "true"
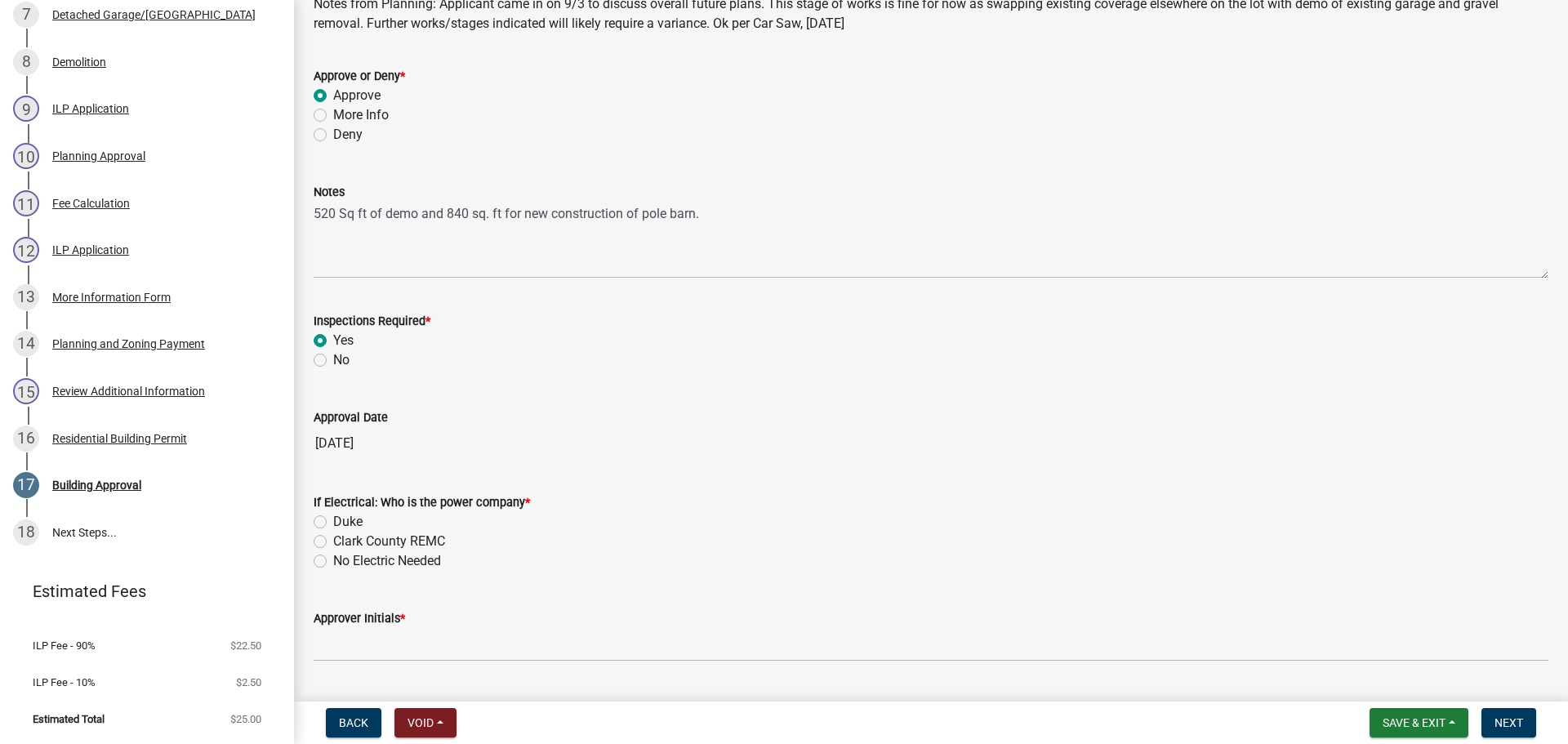
scroll to position [163, 0]
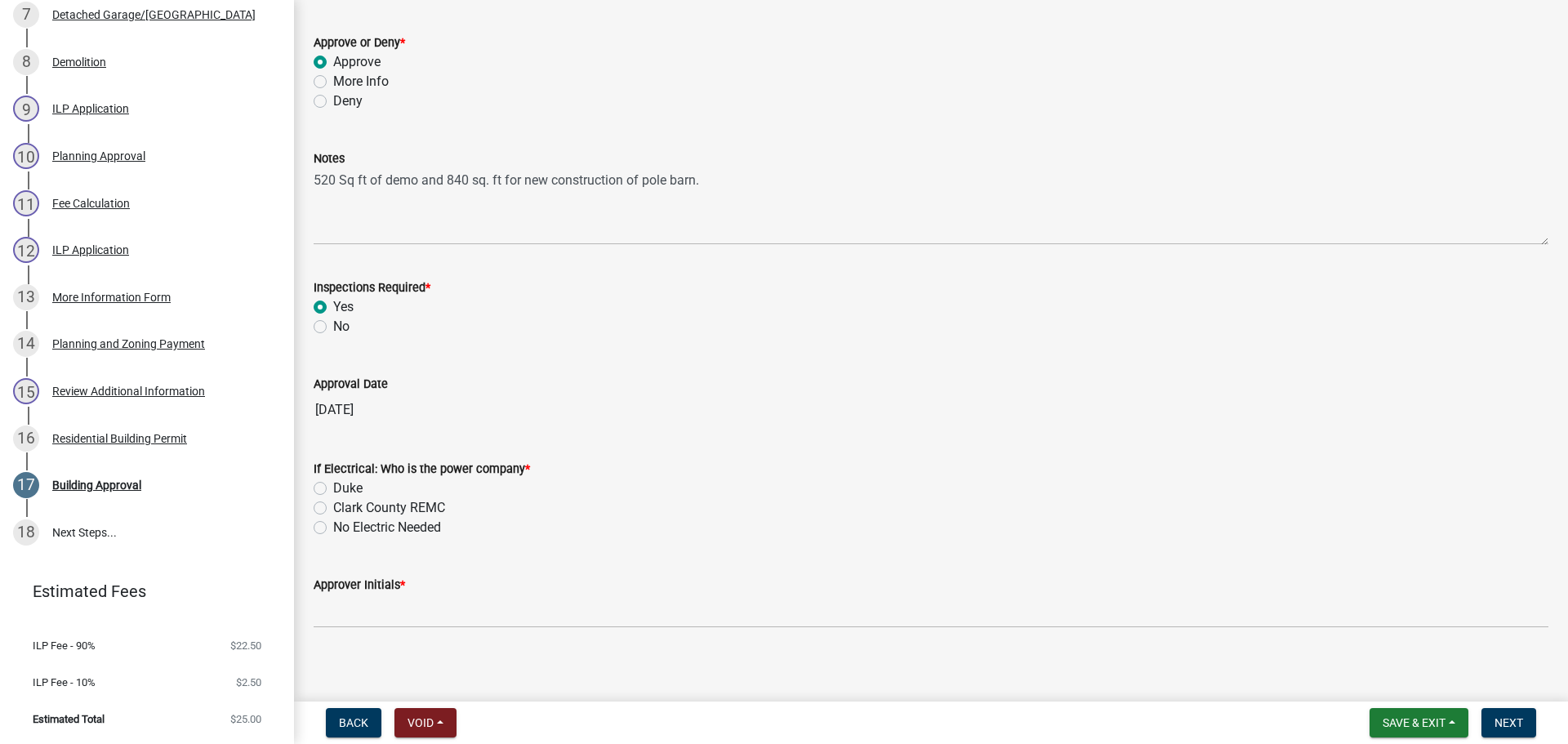
click at [350, 489] on label "Duke" at bounding box center [347, 489] width 30 height 20
click at [344, 489] on input "Duke" at bounding box center [338, 484] width 11 height 11
radio input "true"
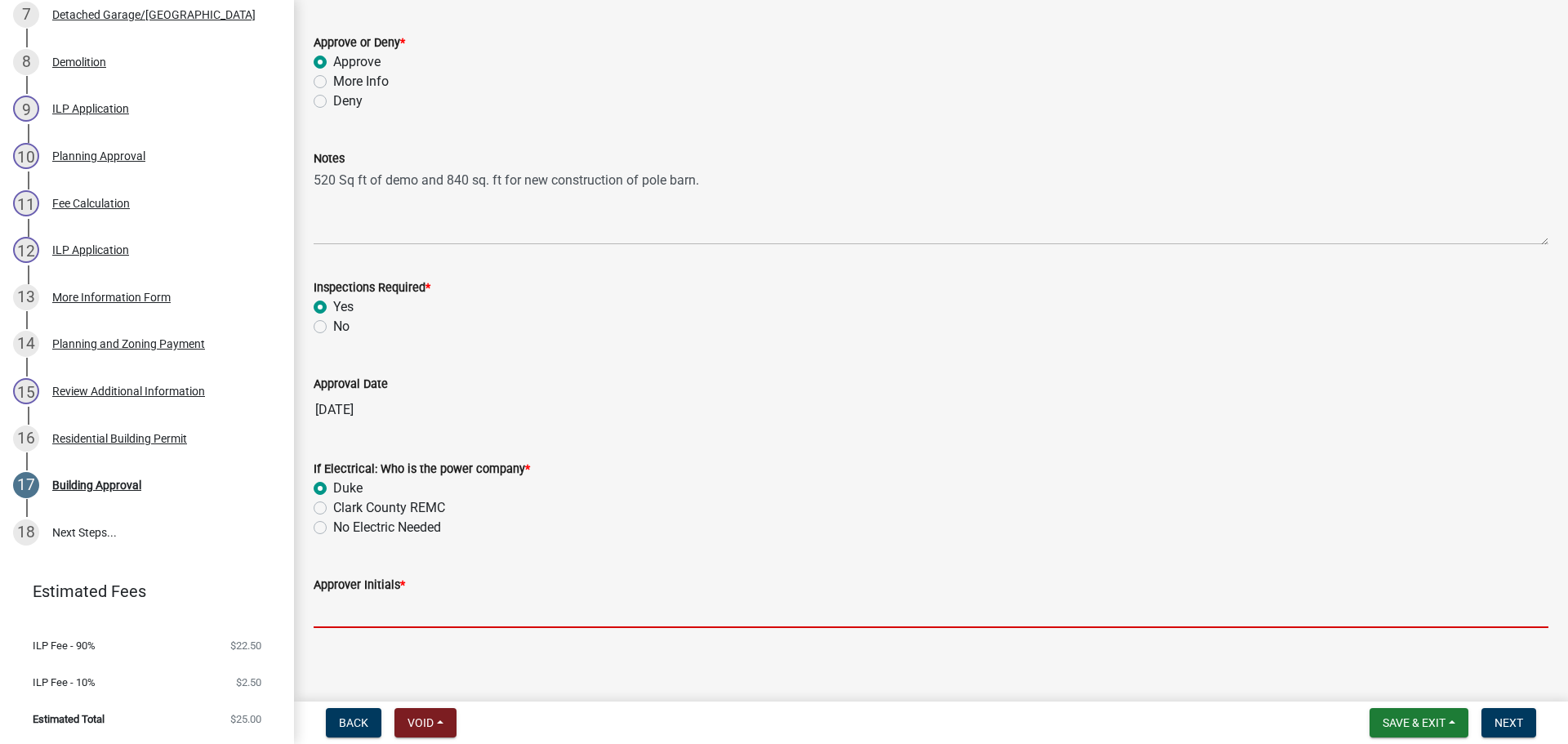
click at [381, 605] on input "Approver Initials *" at bounding box center [931, 611] width 1235 height 33
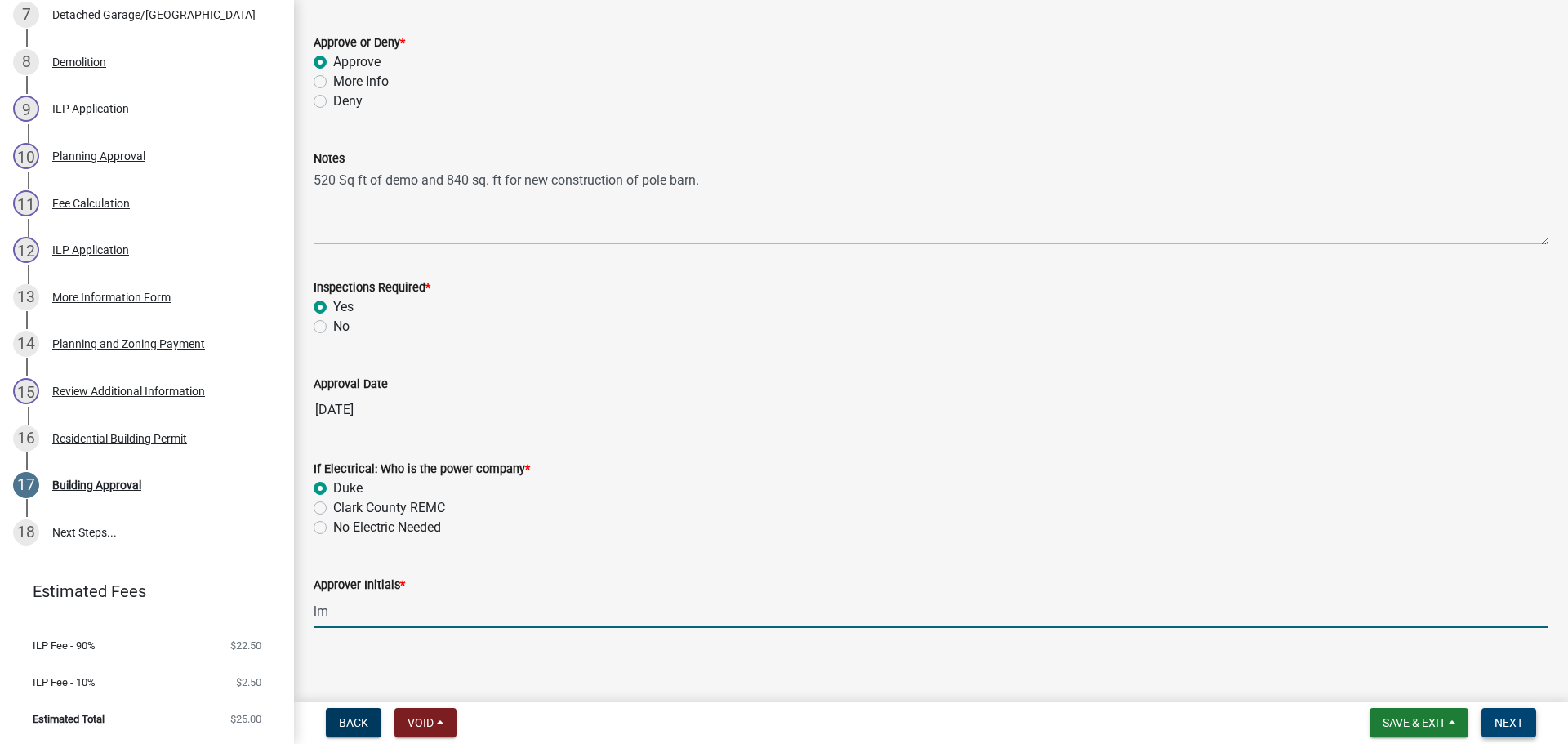
type input "lm"
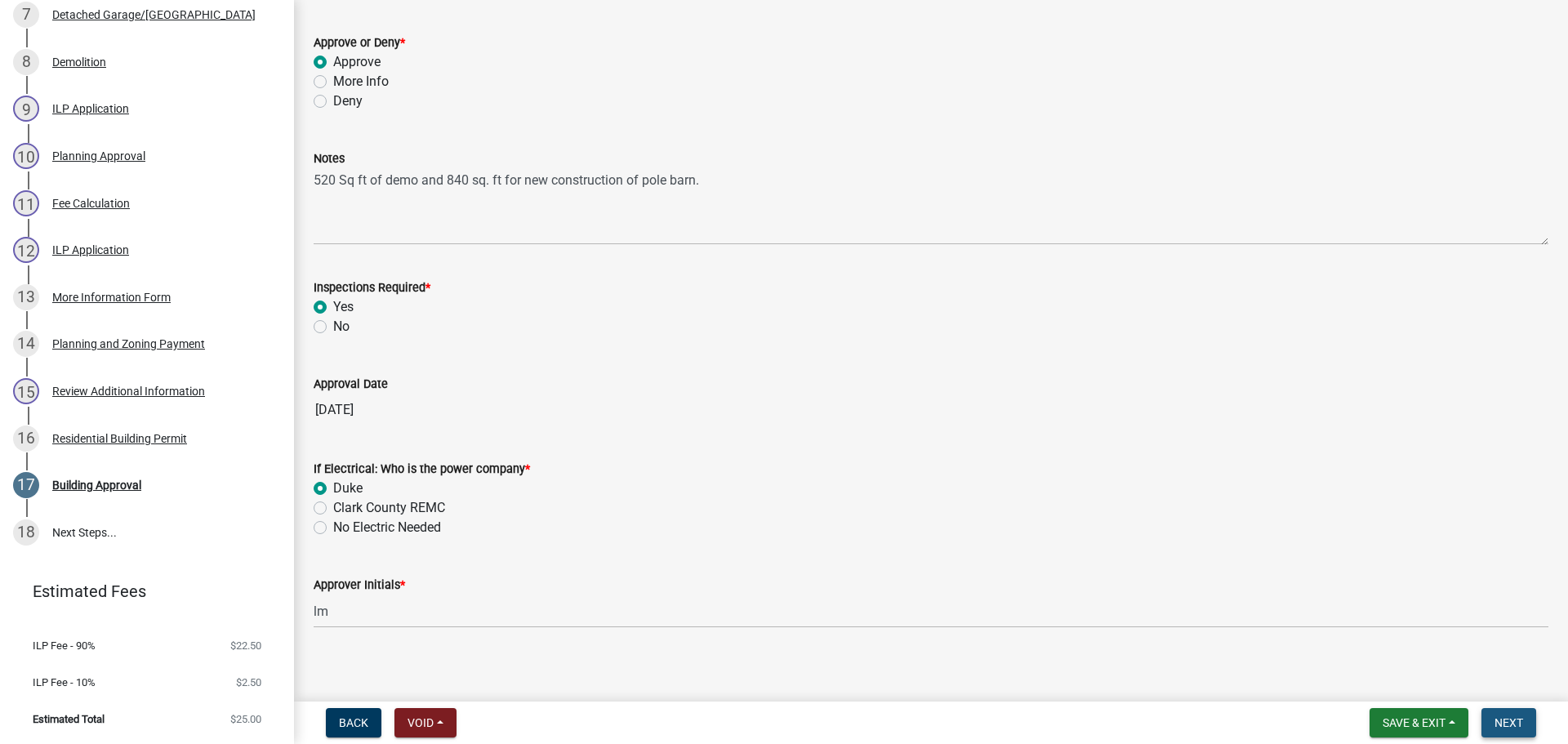
click at [1507, 721] on span "Next" at bounding box center [1509, 722] width 29 height 13
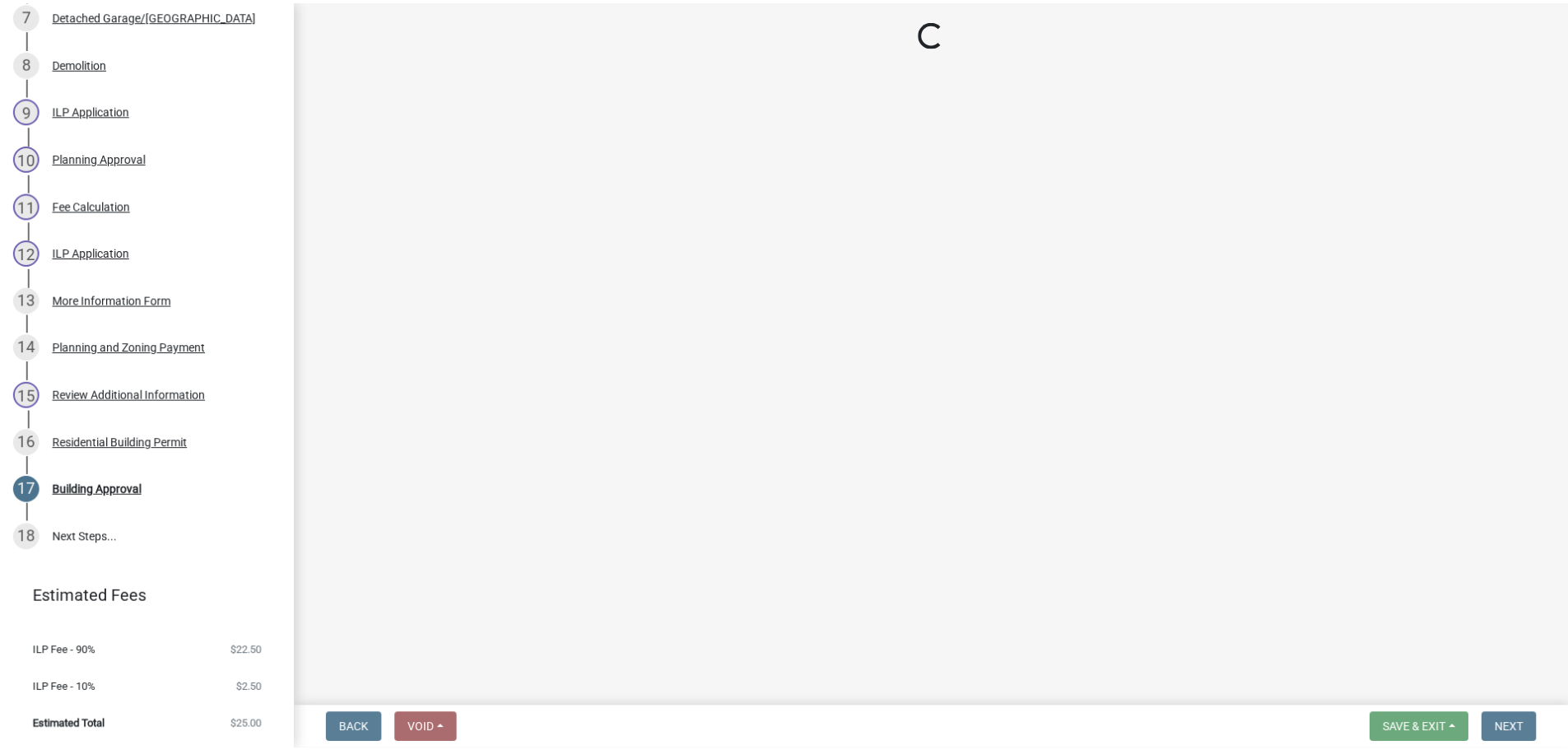
scroll to position [919, 0]
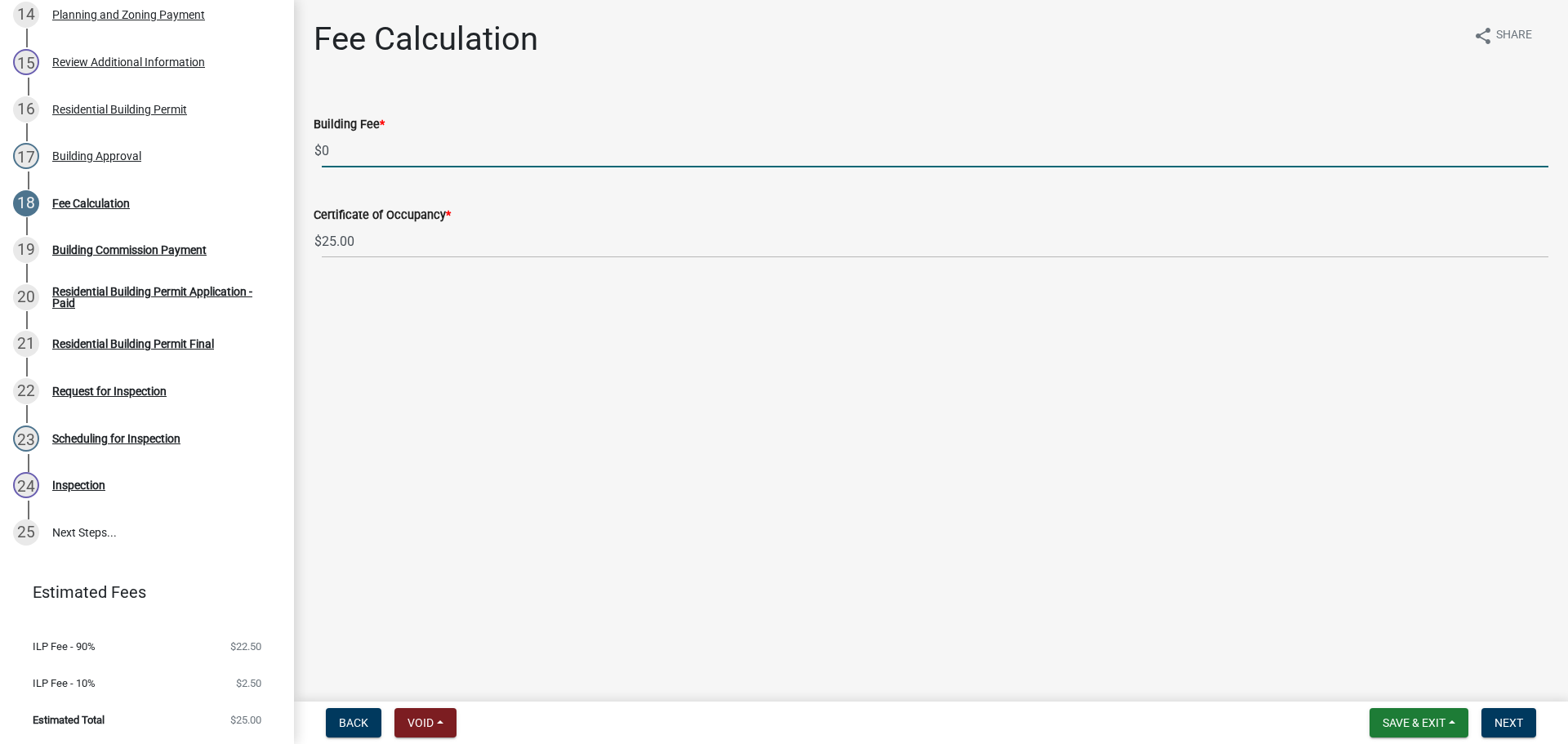
drag, startPoint x: 396, startPoint y: 145, endPoint x: 307, endPoint y: 150, distance: 89.1
click at [307, 150] on div "Building Fee * $ 0" at bounding box center [931, 130] width 1259 height 76
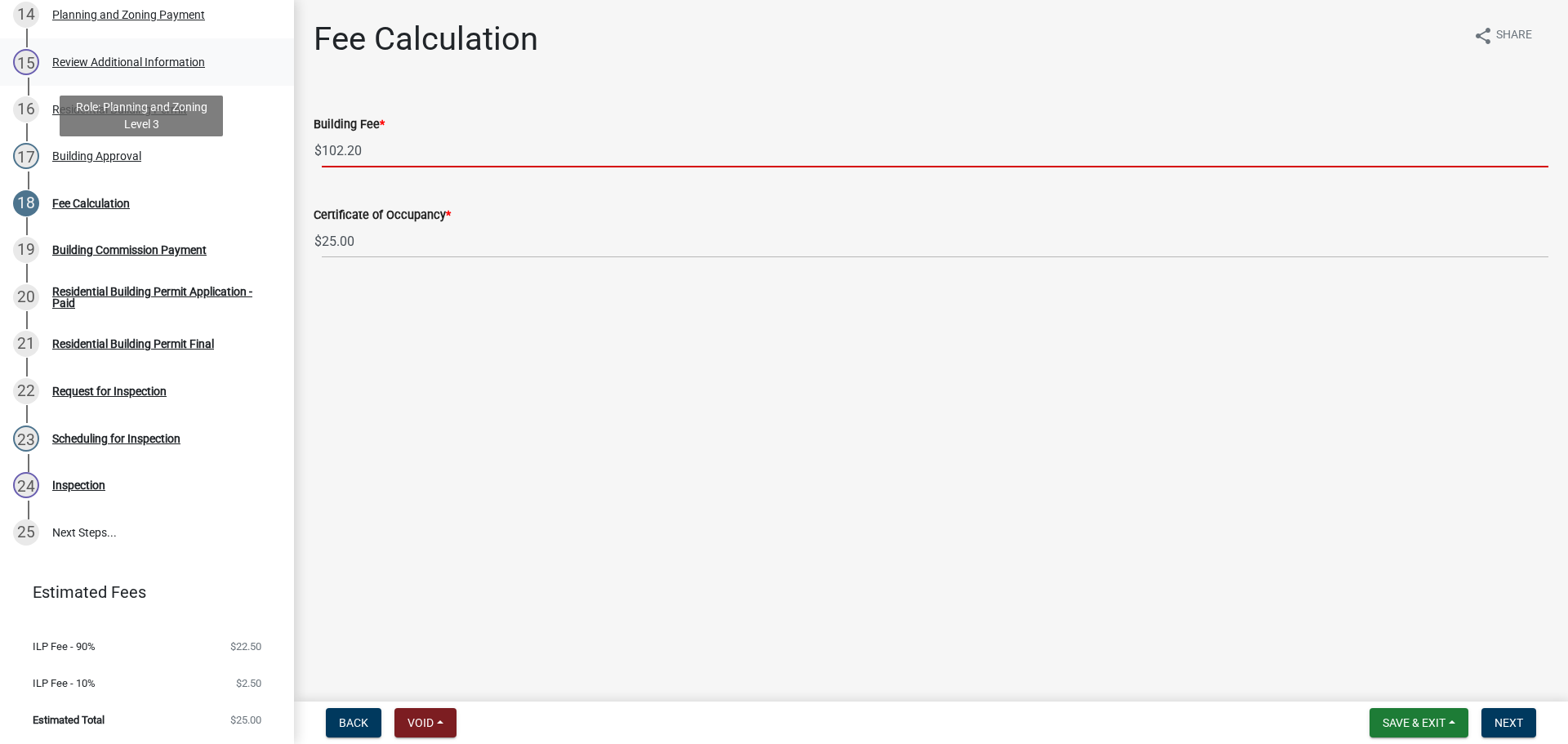
type input "102.20"
click at [1517, 726] on span "Next" at bounding box center [1509, 722] width 29 height 13
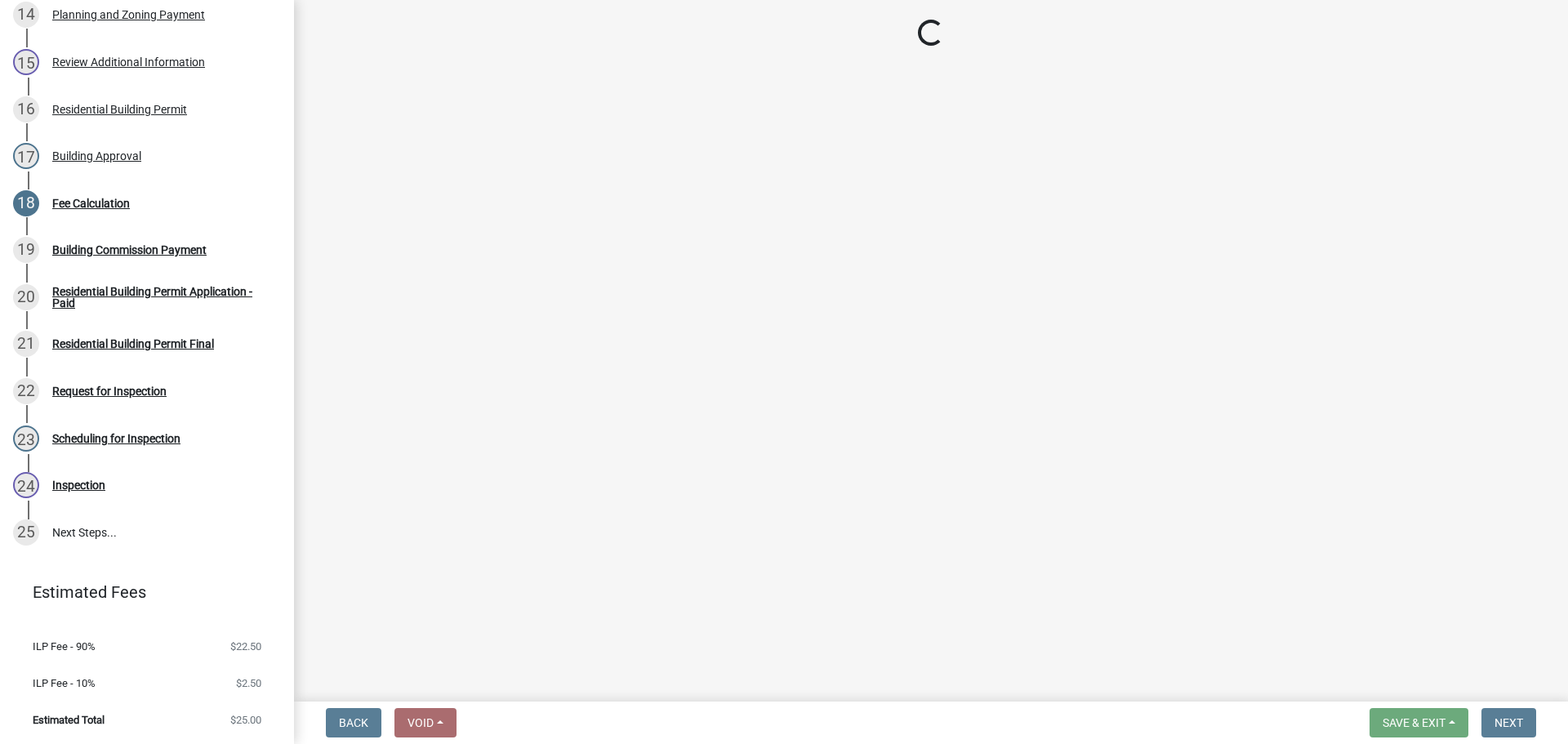
select select "3: 3"
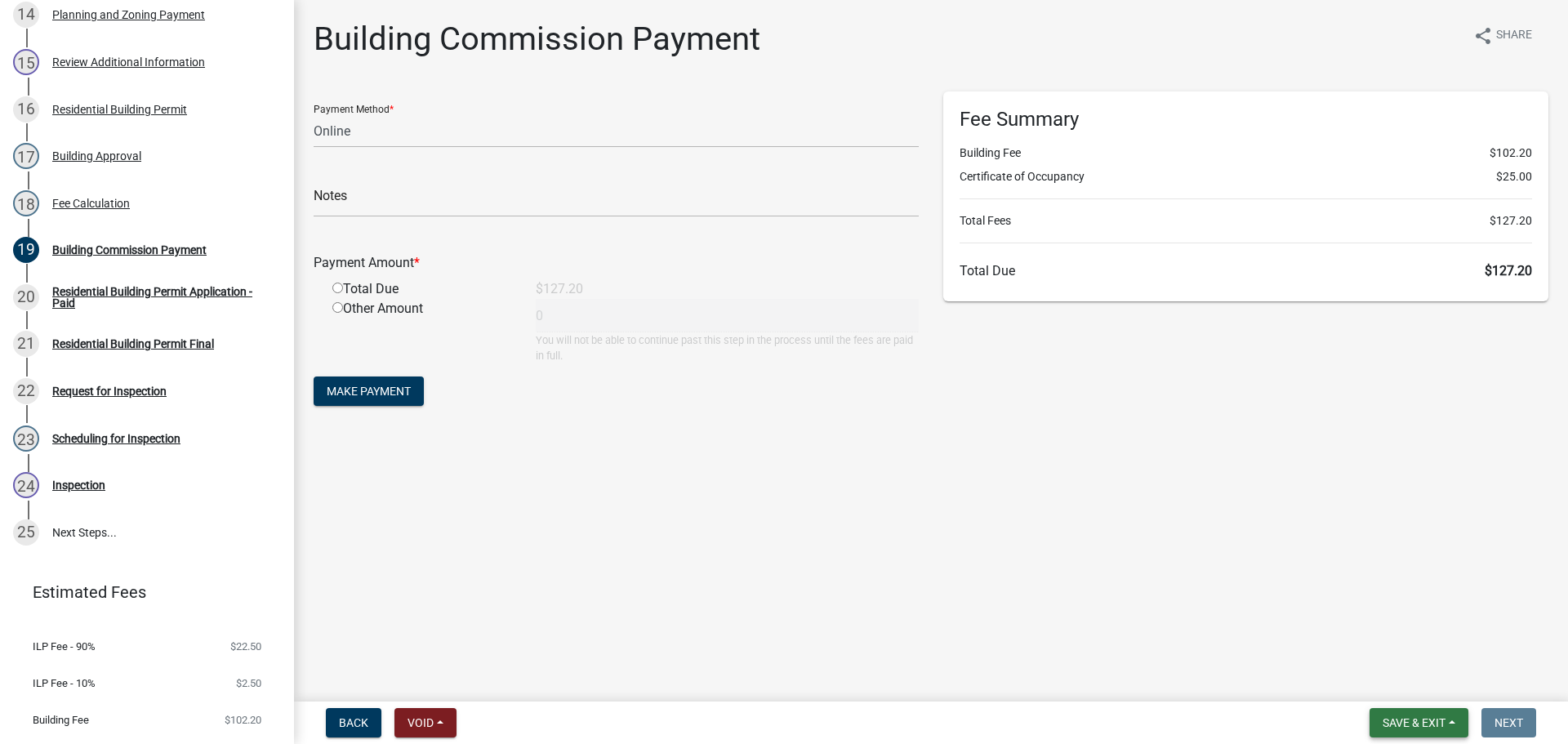
click at [1419, 725] on span "Save & Exit" at bounding box center [1414, 722] width 63 height 13
click at [1411, 688] on button "Save & Exit" at bounding box center [1402, 680] width 131 height 40
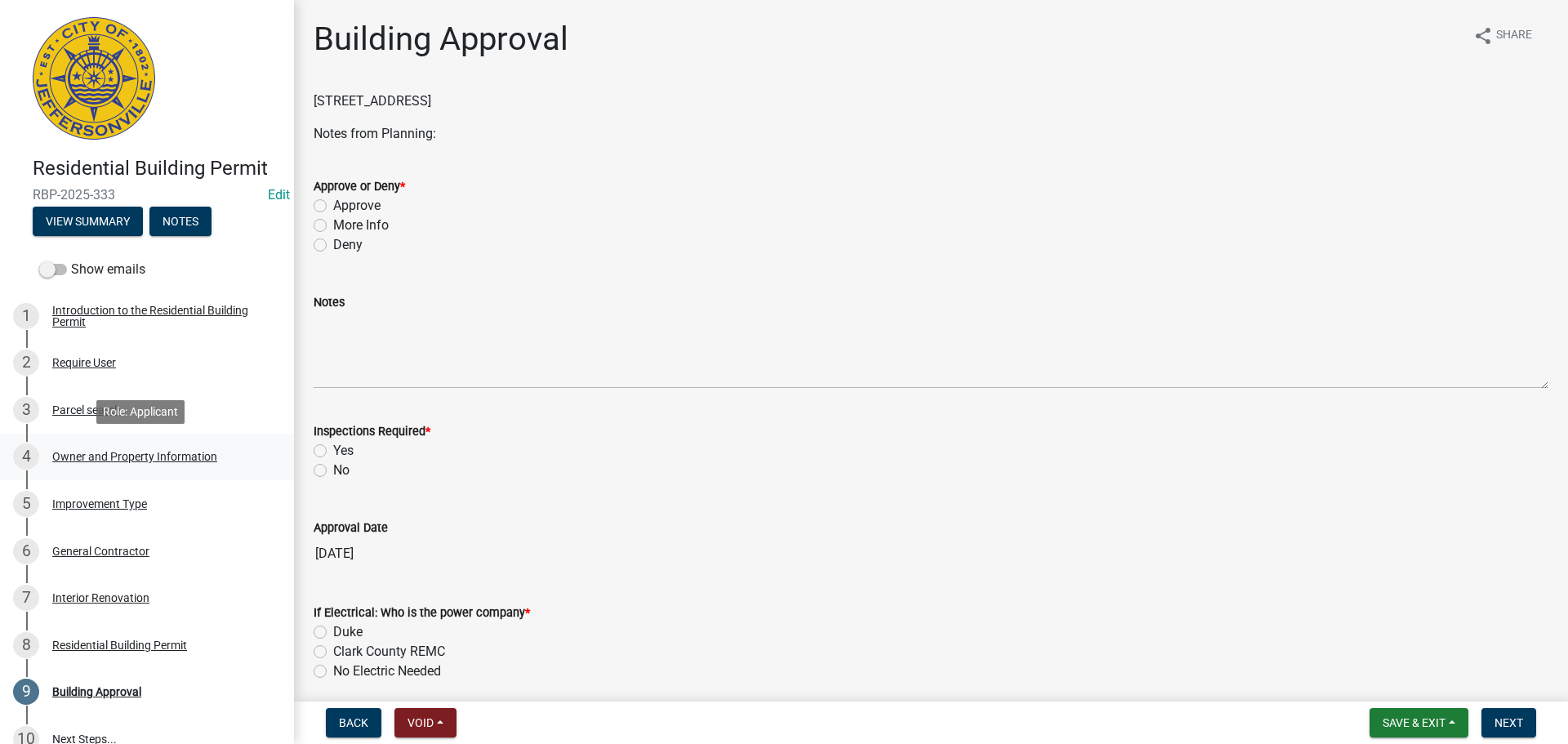
click at [135, 454] on div "Owner and Property Information" at bounding box center [134, 456] width 165 height 12
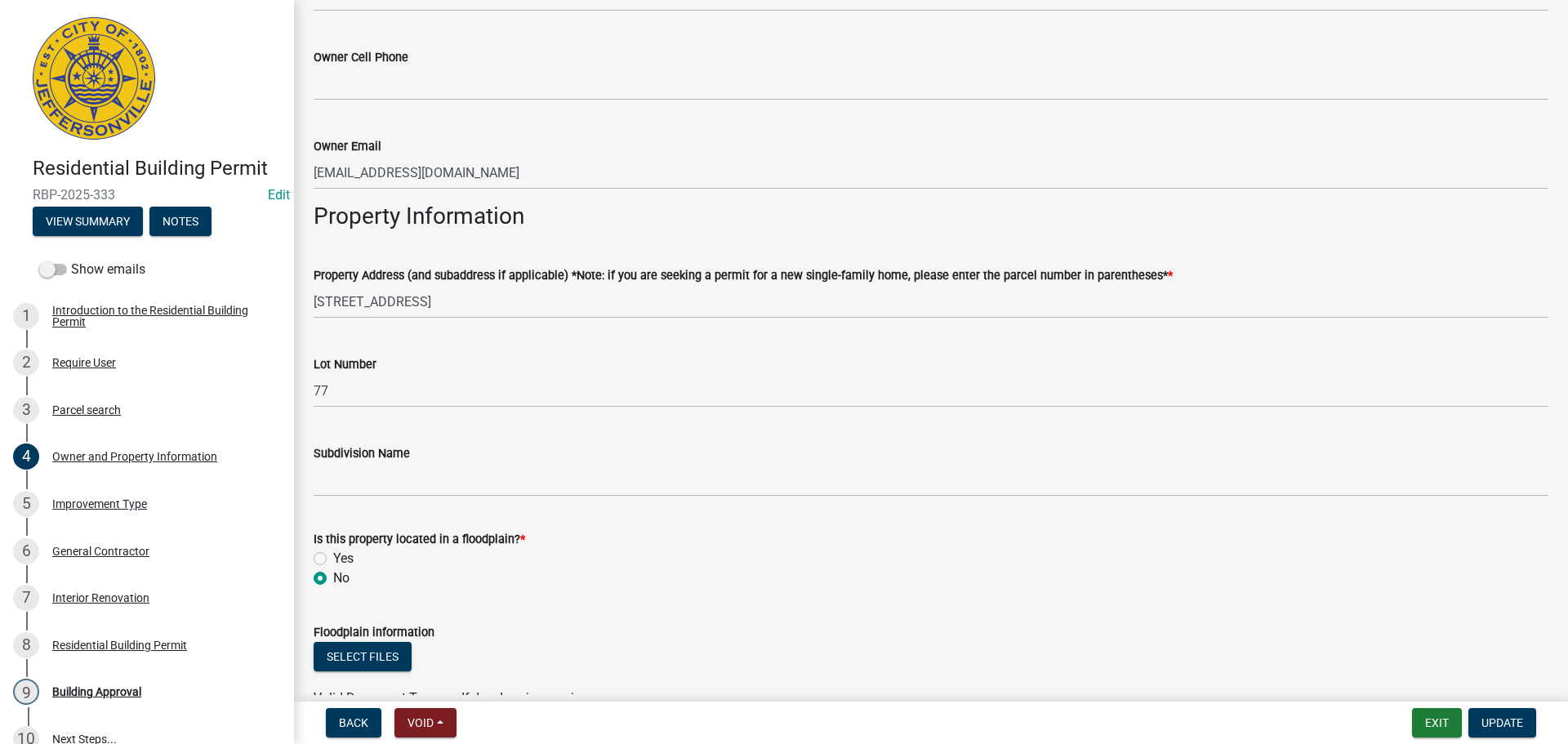
scroll to position [653, 0]
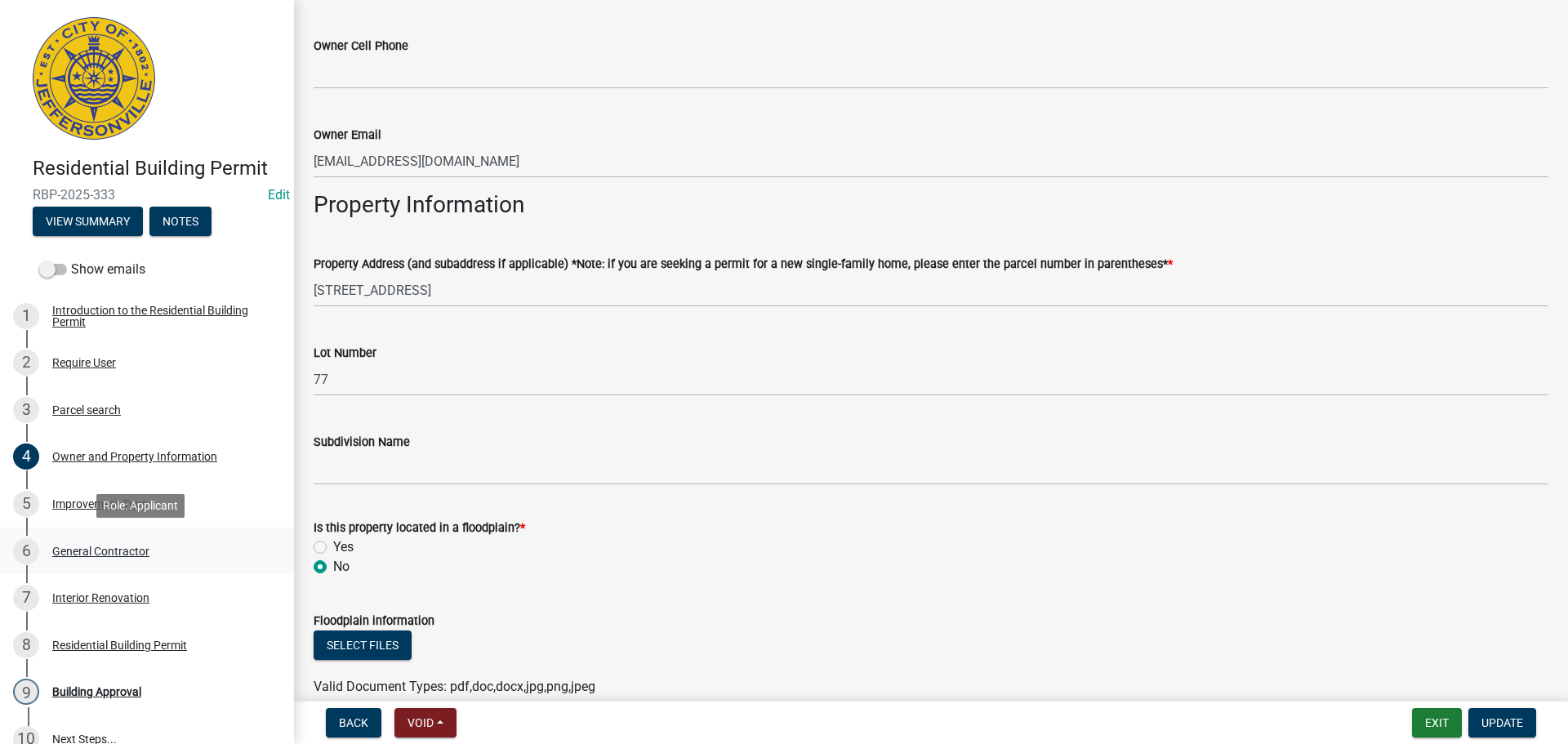
click at [93, 559] on div "6 General Contractor" at bounding box center [140, 551] width 255 height 26
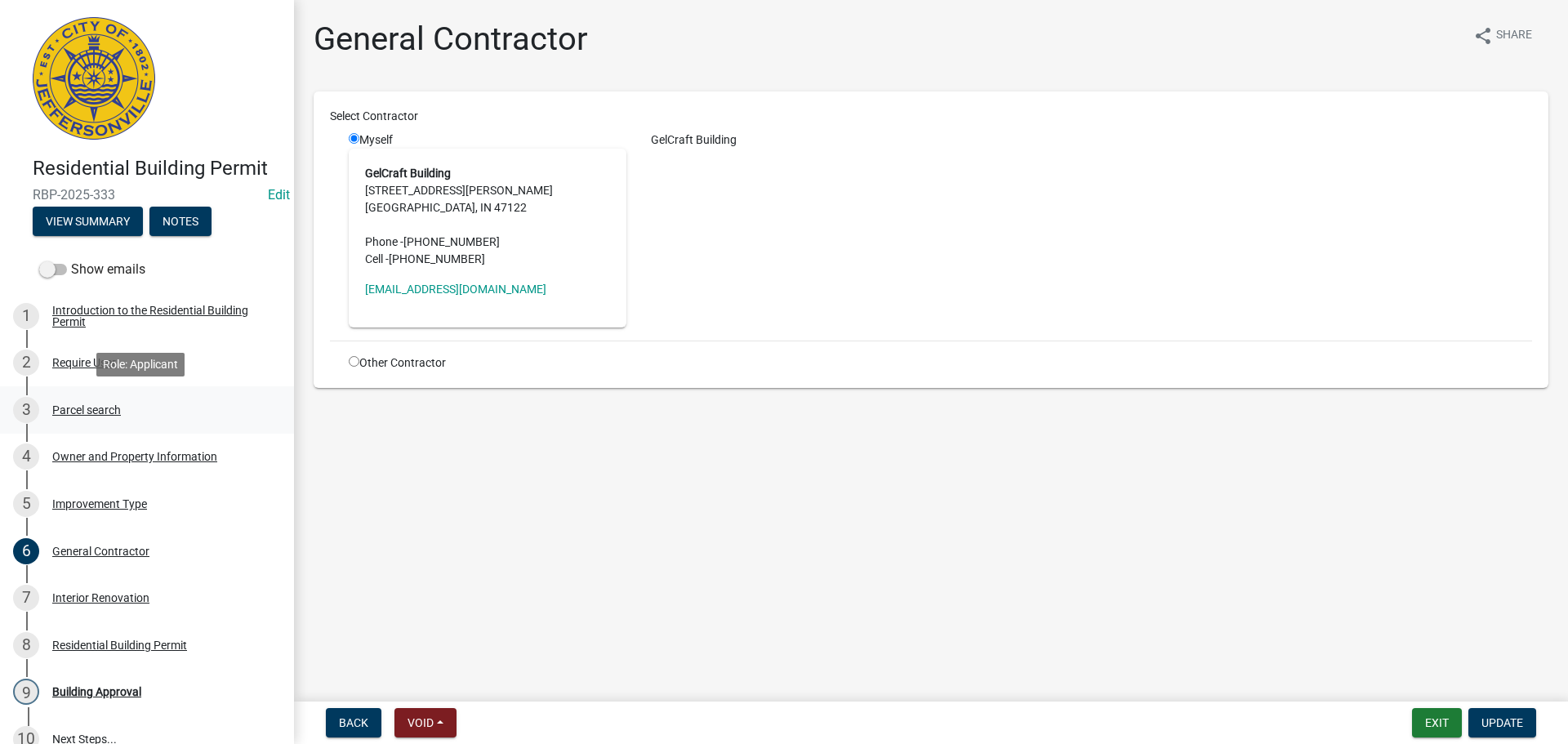
click at [73, 410] on div "Parcel search" at bounding box center [86, 409] width 68 height 12
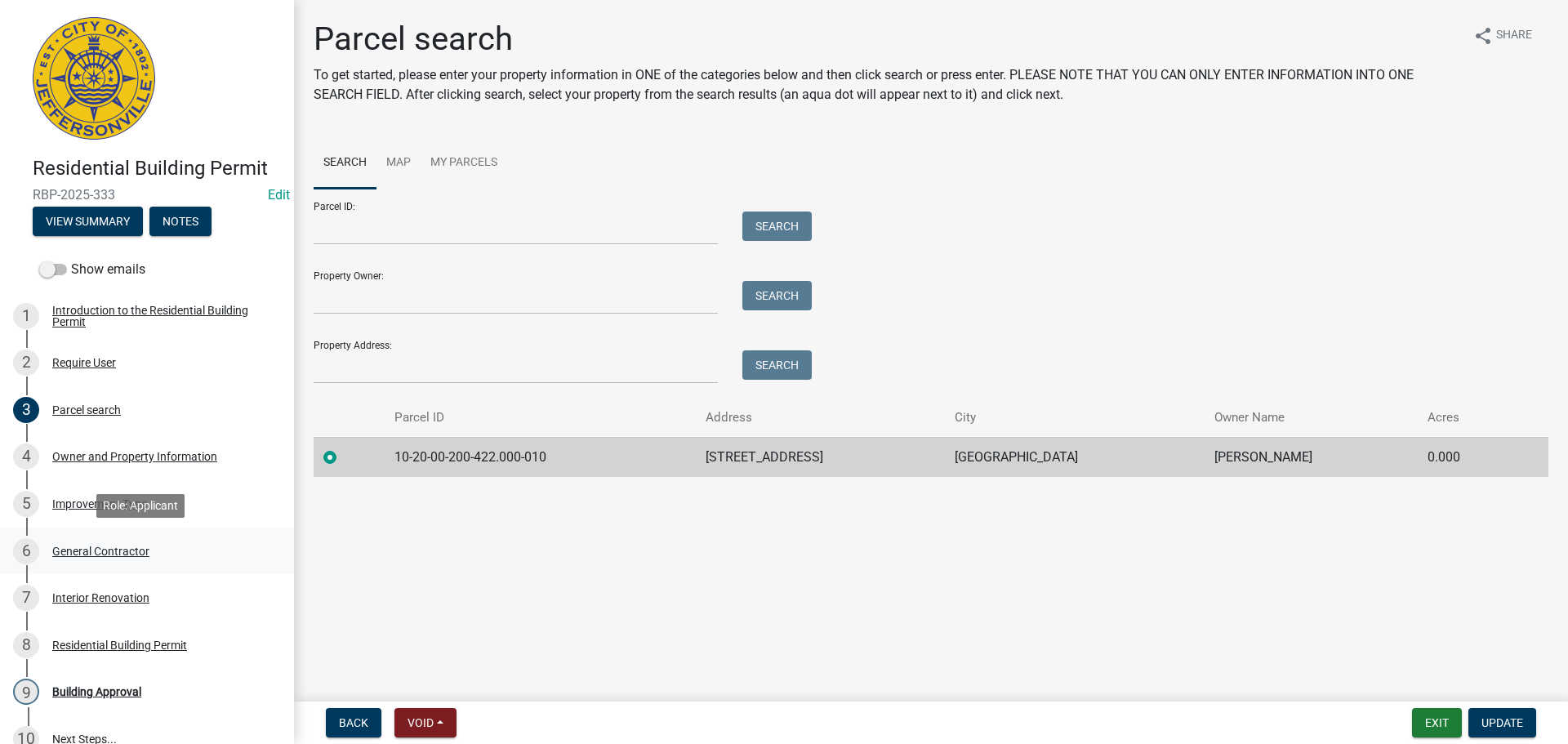
click at [79, 551] on div "General Contractor" at bounding box center [101, 551] width 97 height 12
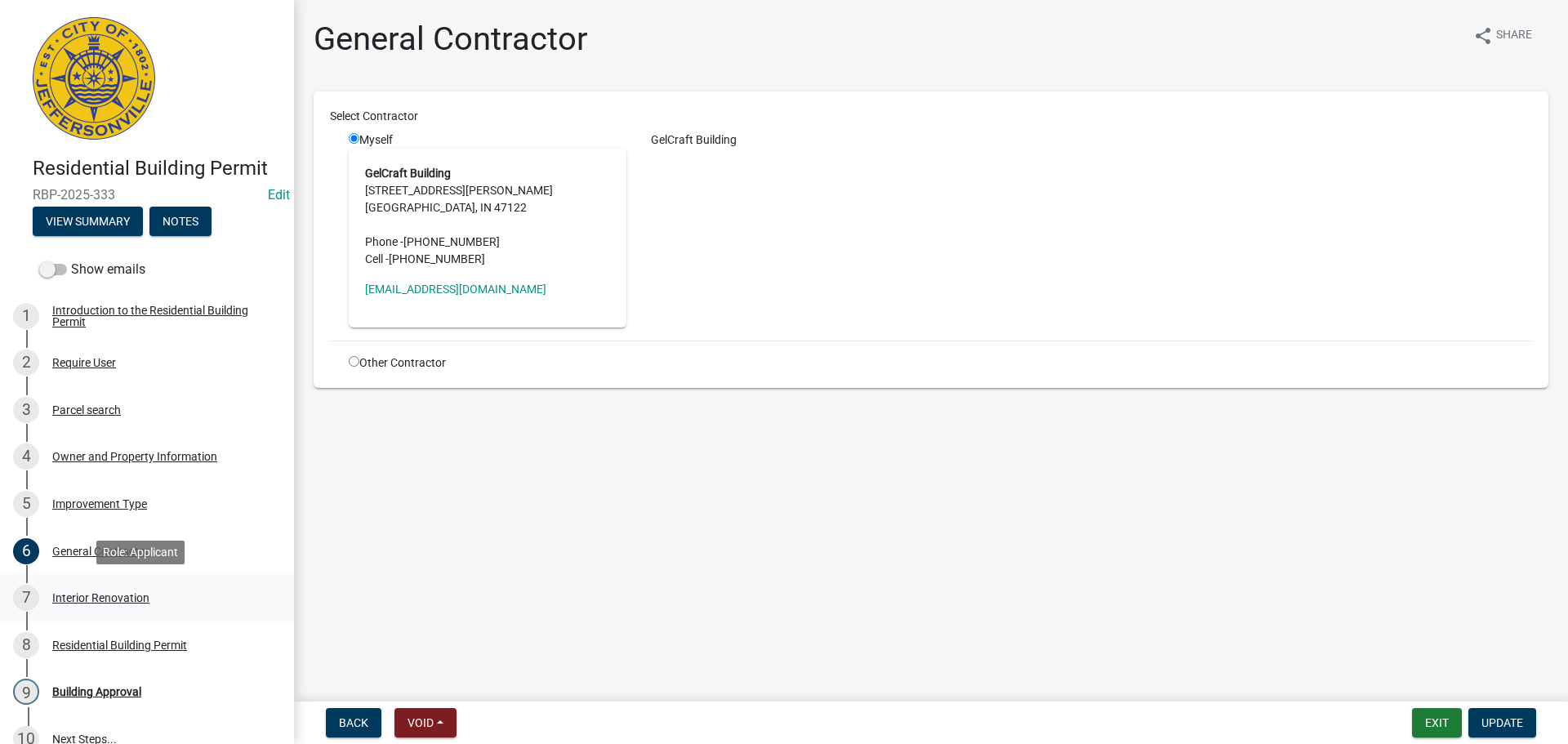
click at [72, 601] on div "Interior Renovation" at bounding box center [101, 597] width 97 height 12
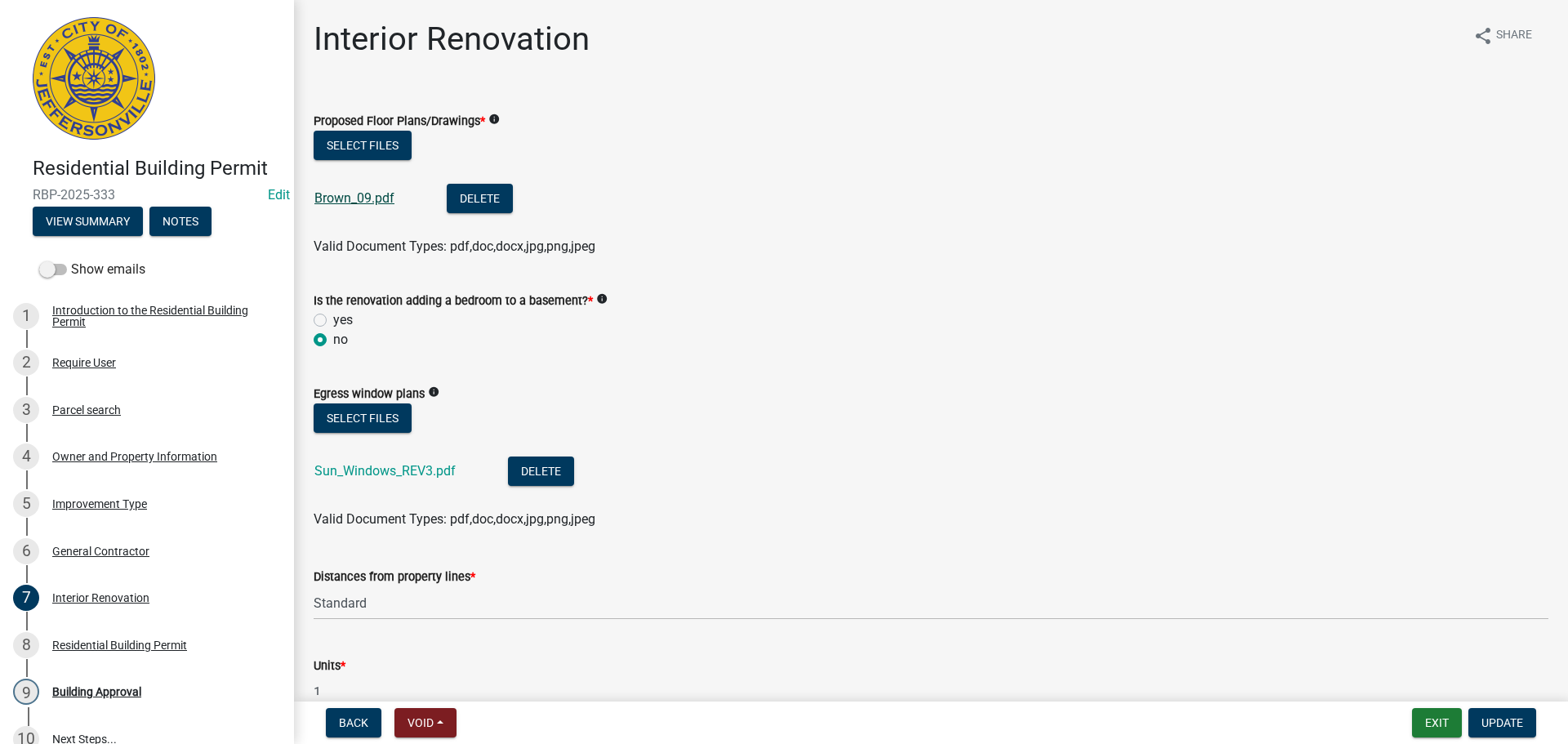
click at [347, 201] on link "Brown_09.pdf" at bounding box center [354, 197] width 80 height 15
click at [387, 469] on link "Sun_Windows_REV3.pdf" at bounding box center [384, 470] width 141 height 15
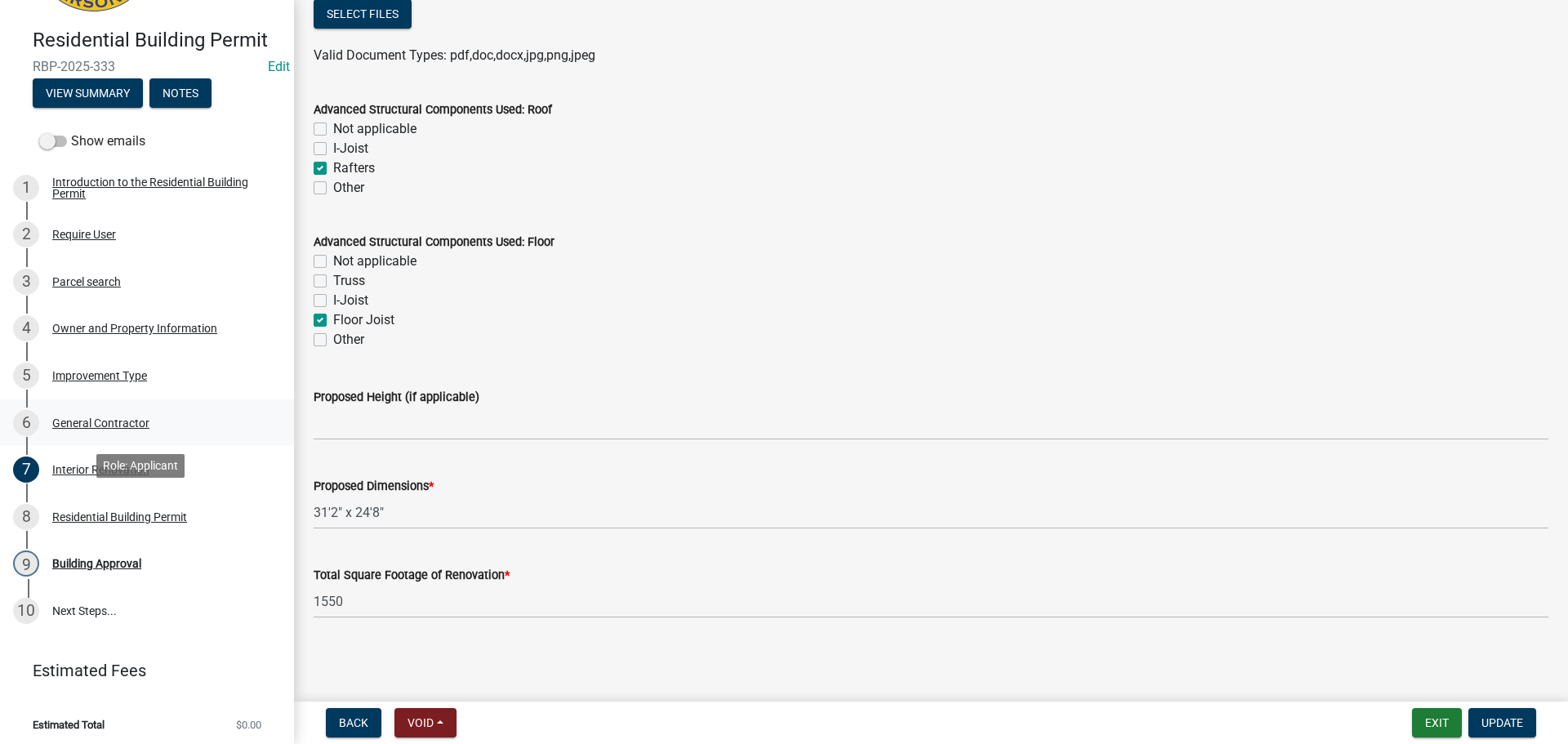
scroll to position [134, 0]
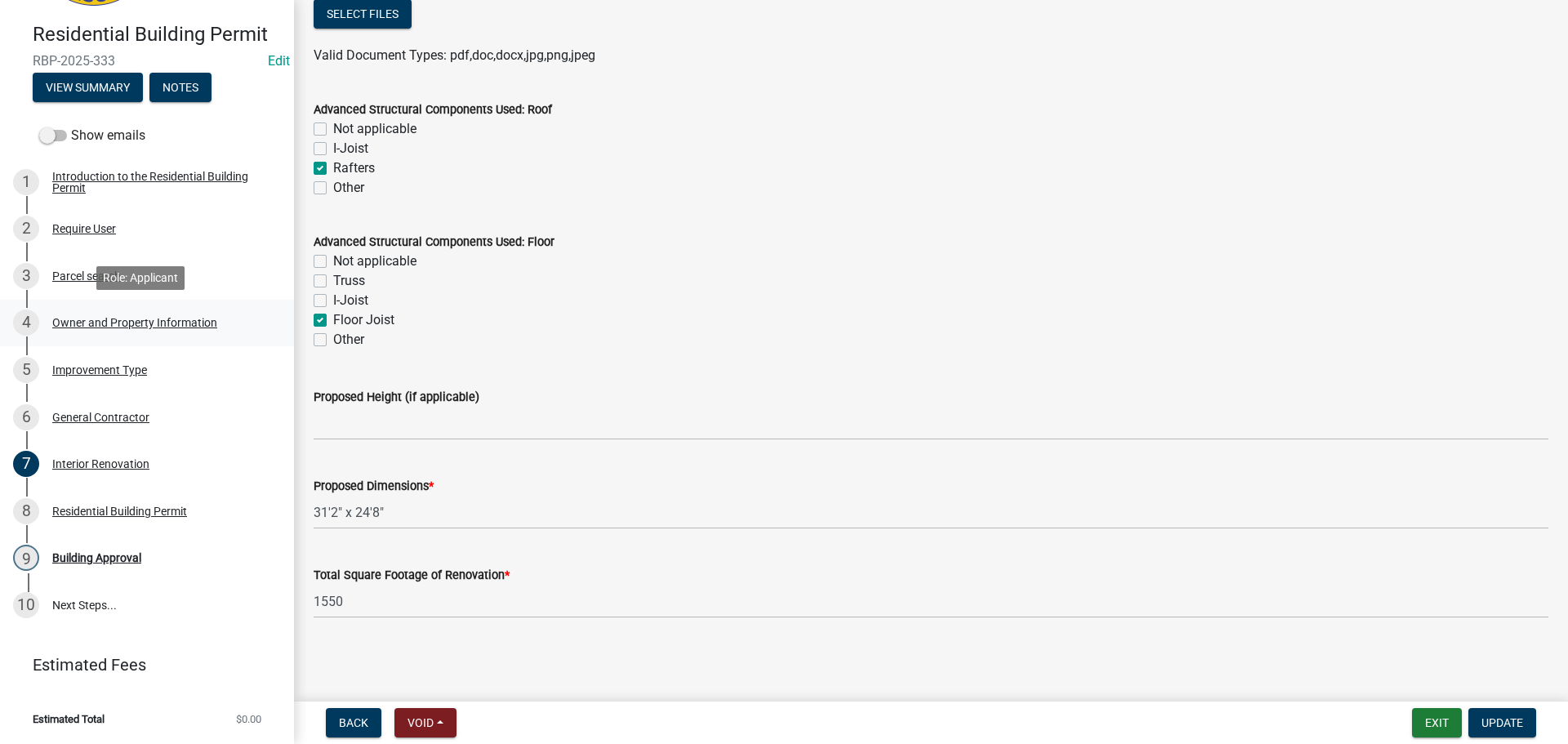
click at [127, 327] on div "Owner and Property Information" at bounding box center [134, 322] width 165 height 12
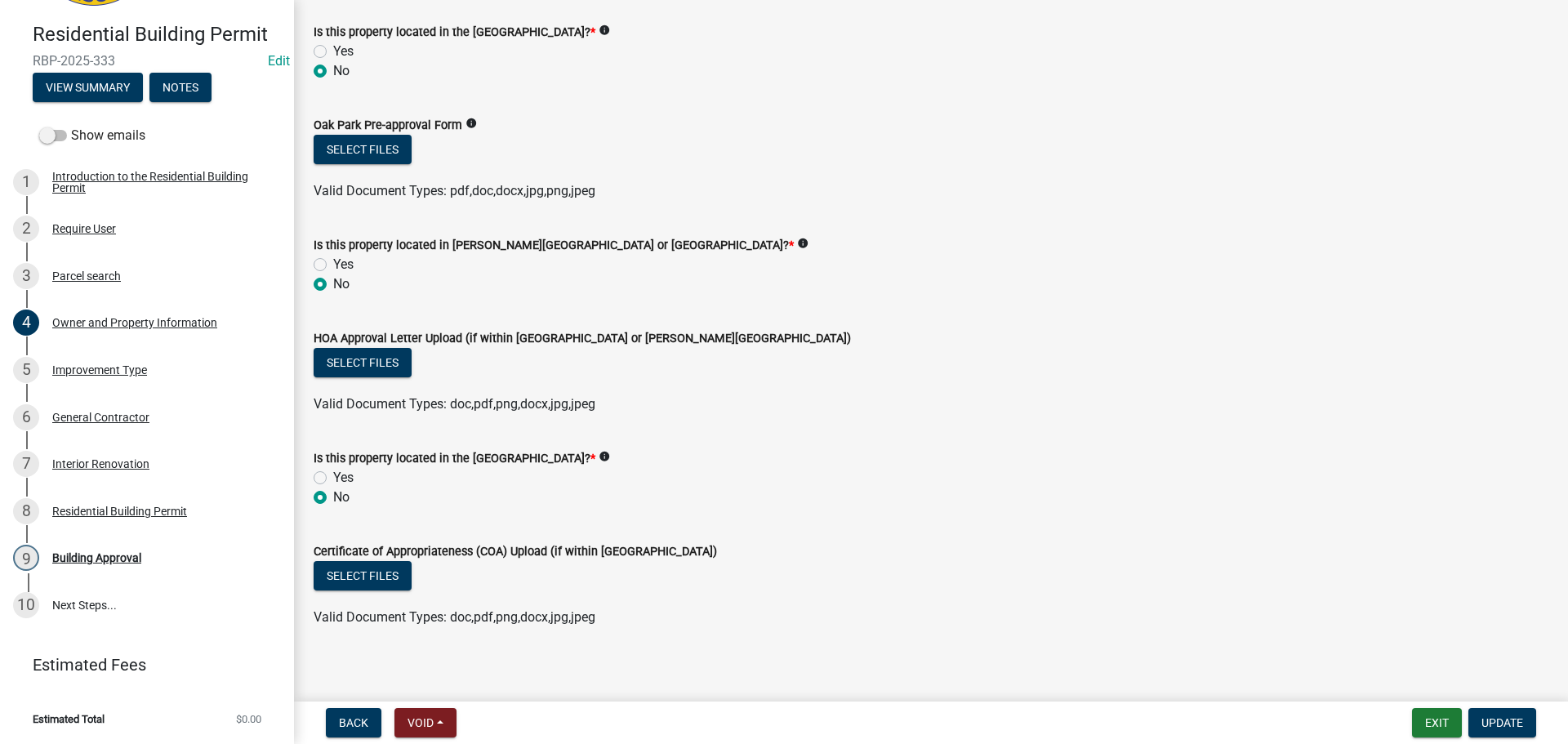
scroll to position [1372, 0]
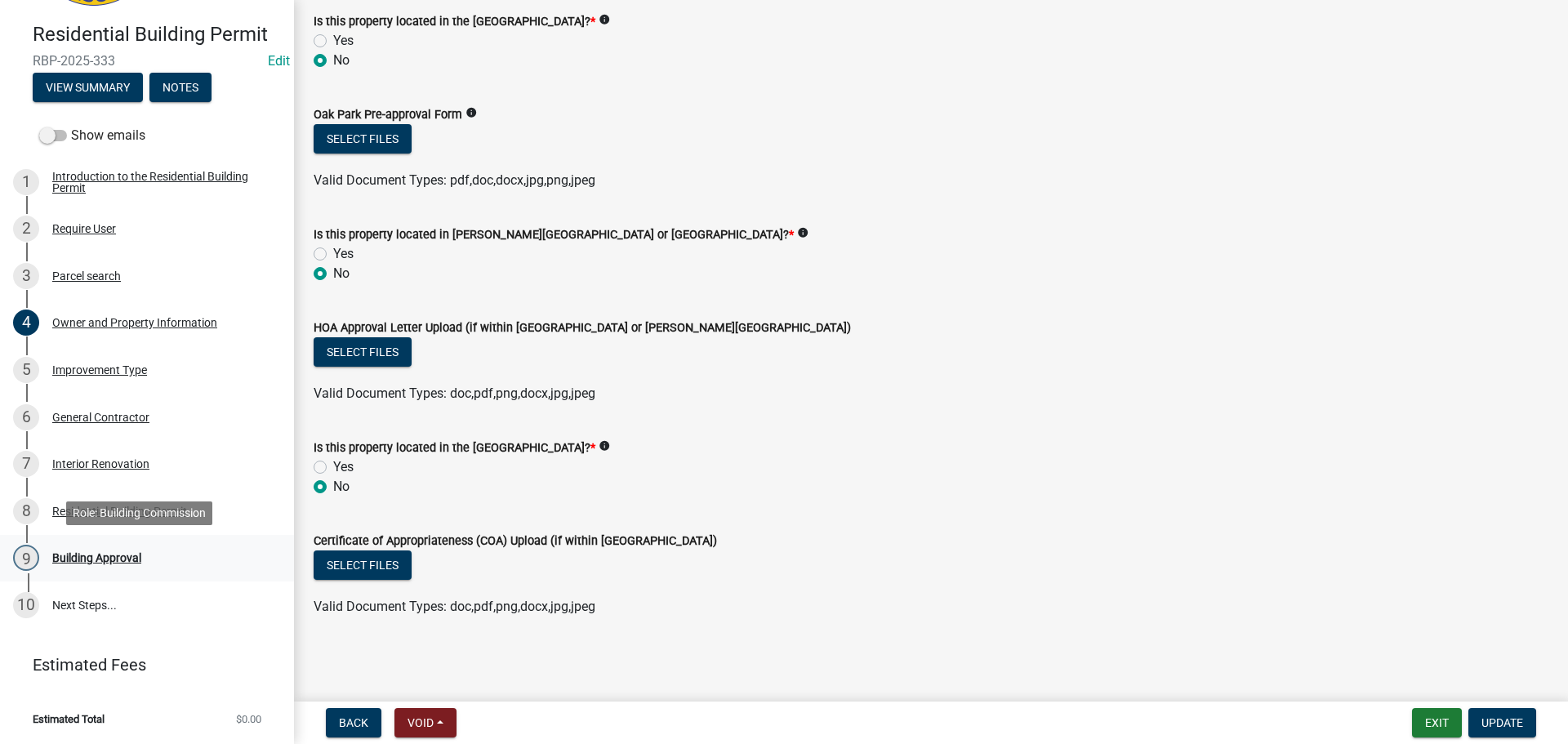
click at [91, 560] on div "Building Approval" at bounding box center [96, 557] width 89 height 12
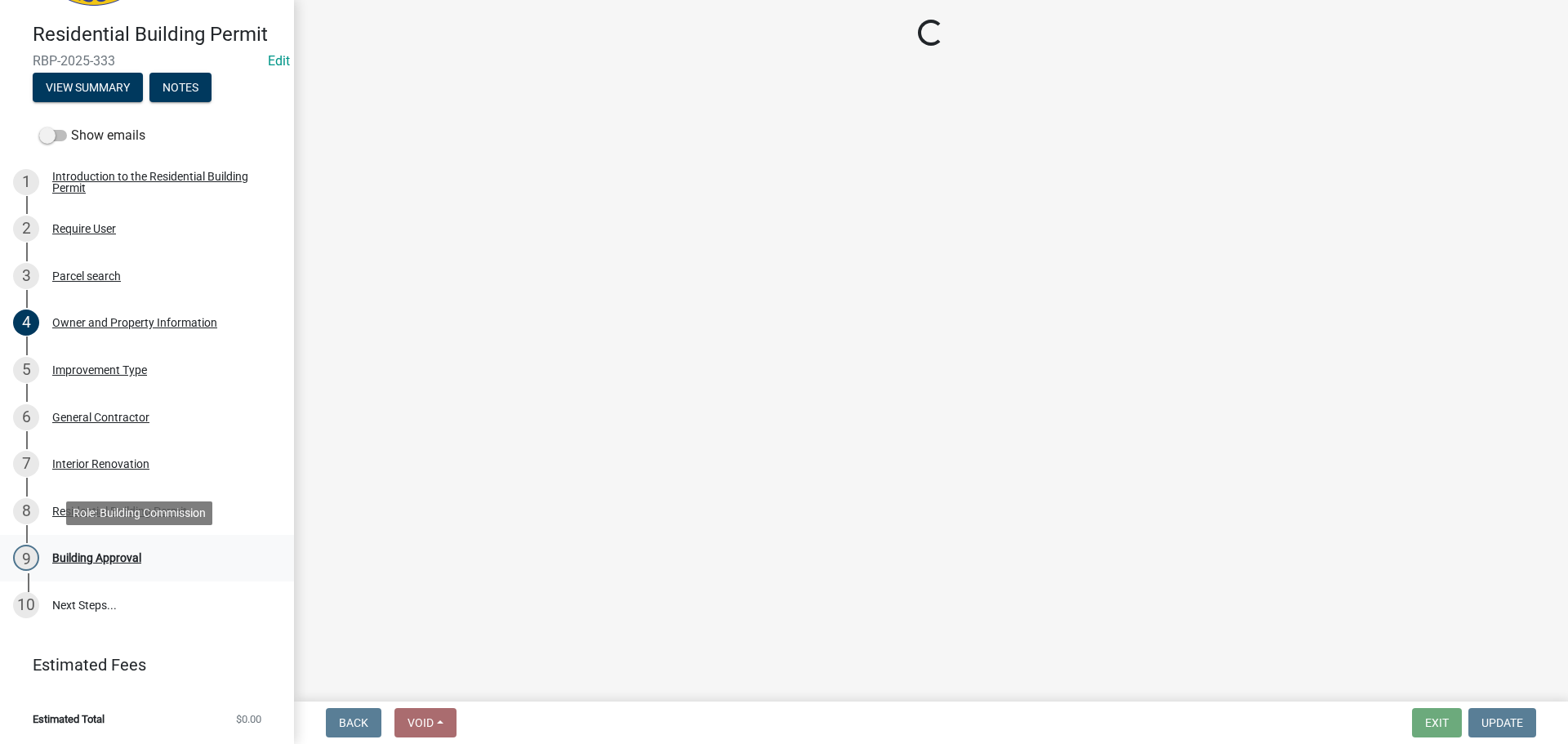
scroll to position [0, 0]
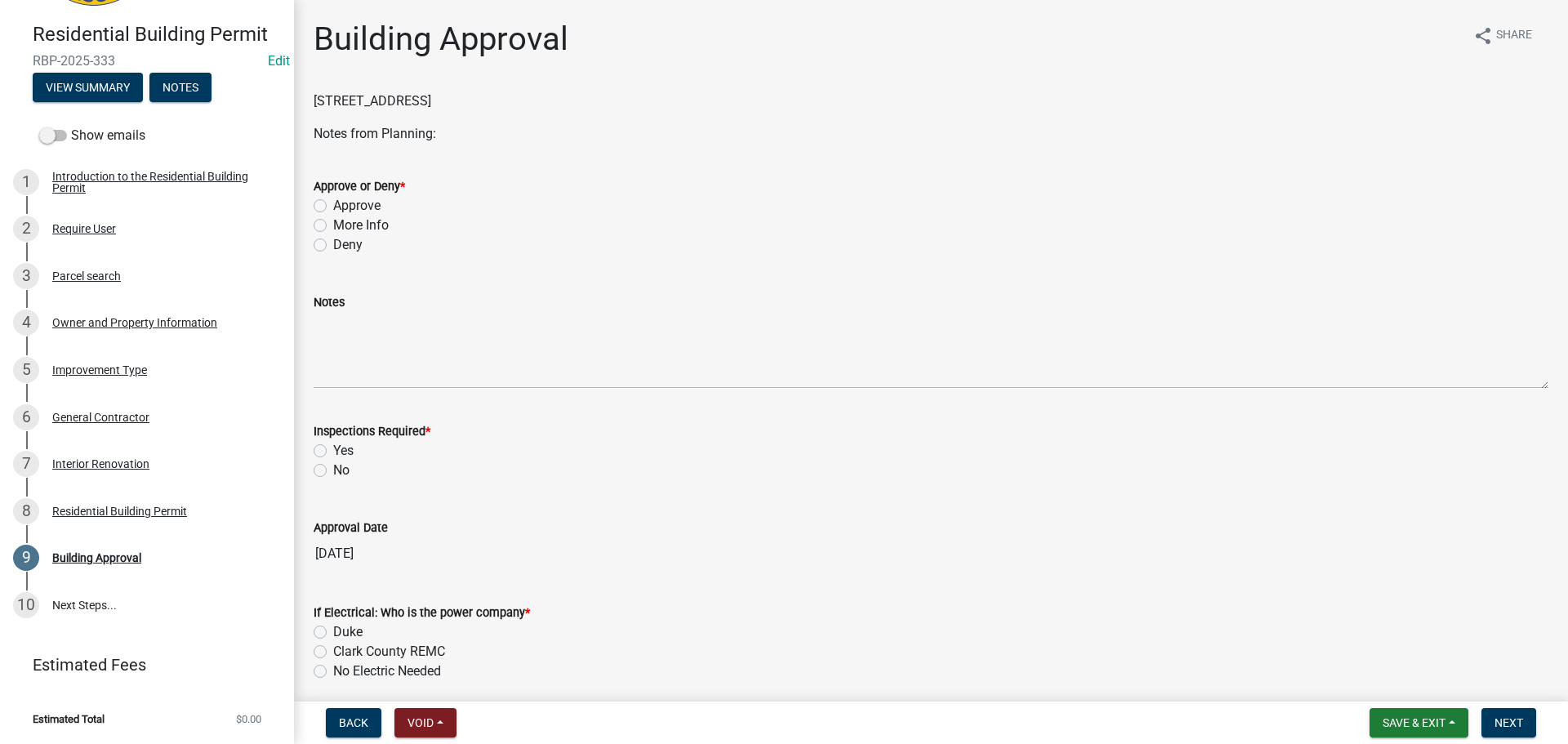
click at [375, 210] on label "Approve" at bounding box center [356, 206] width 48 height 20
click at [344, 207] on input "Approve" at bounding box center [338, 202] width 11 height 11
radio input "true"
click at [350, 453] on label "Yes" at bounding box center [343, 451] width 21 height 20
click at [344, 452] on input "Yes" at bounding box center [338, 446] width 11 height 11
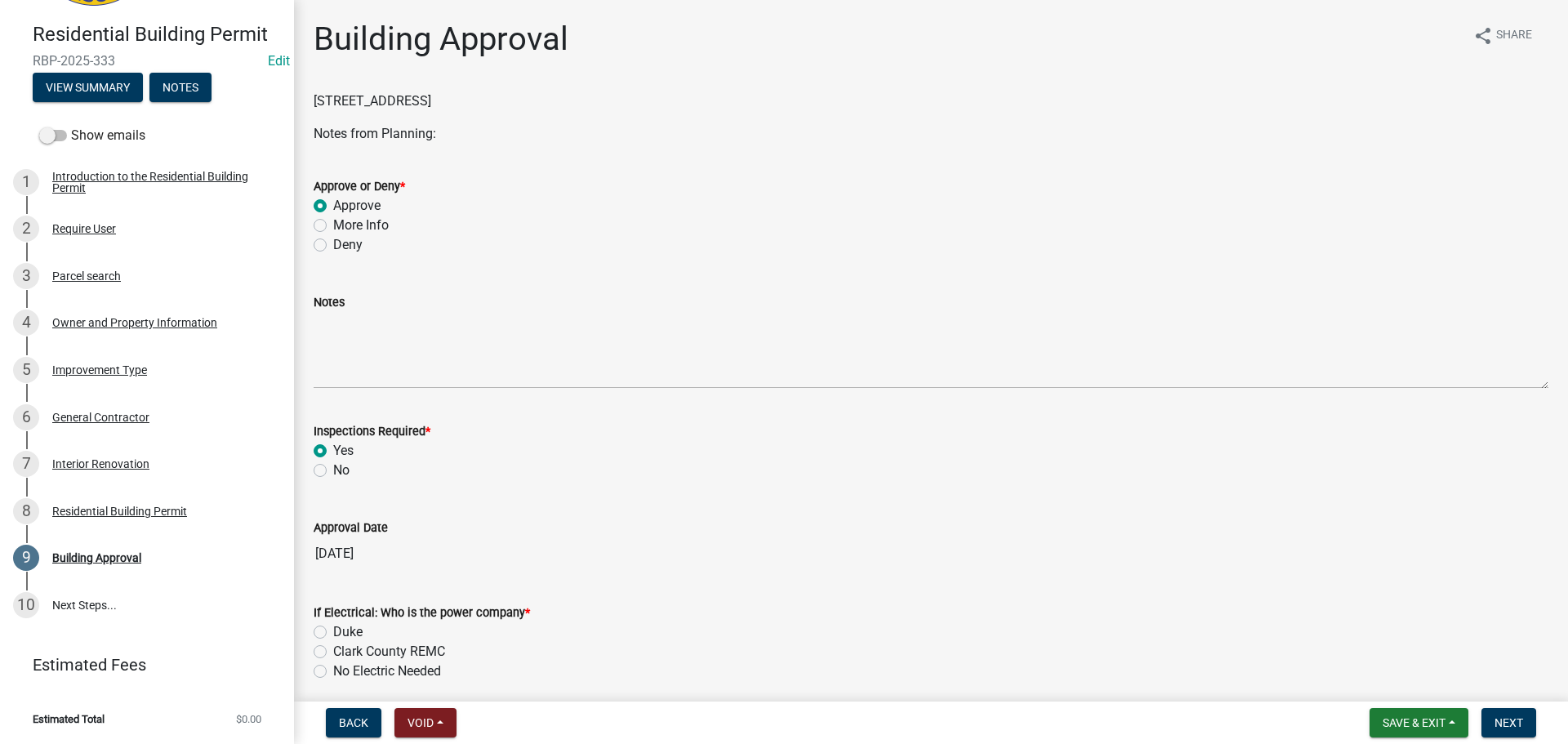
radio input "true"
click at [348, 629] on label "Duke" at bounding box center [347, 632] width 30 height 20
click at [344, 629] on input "Duke" at bounding box center [338, 627] width 11 height 11
radio input "true"
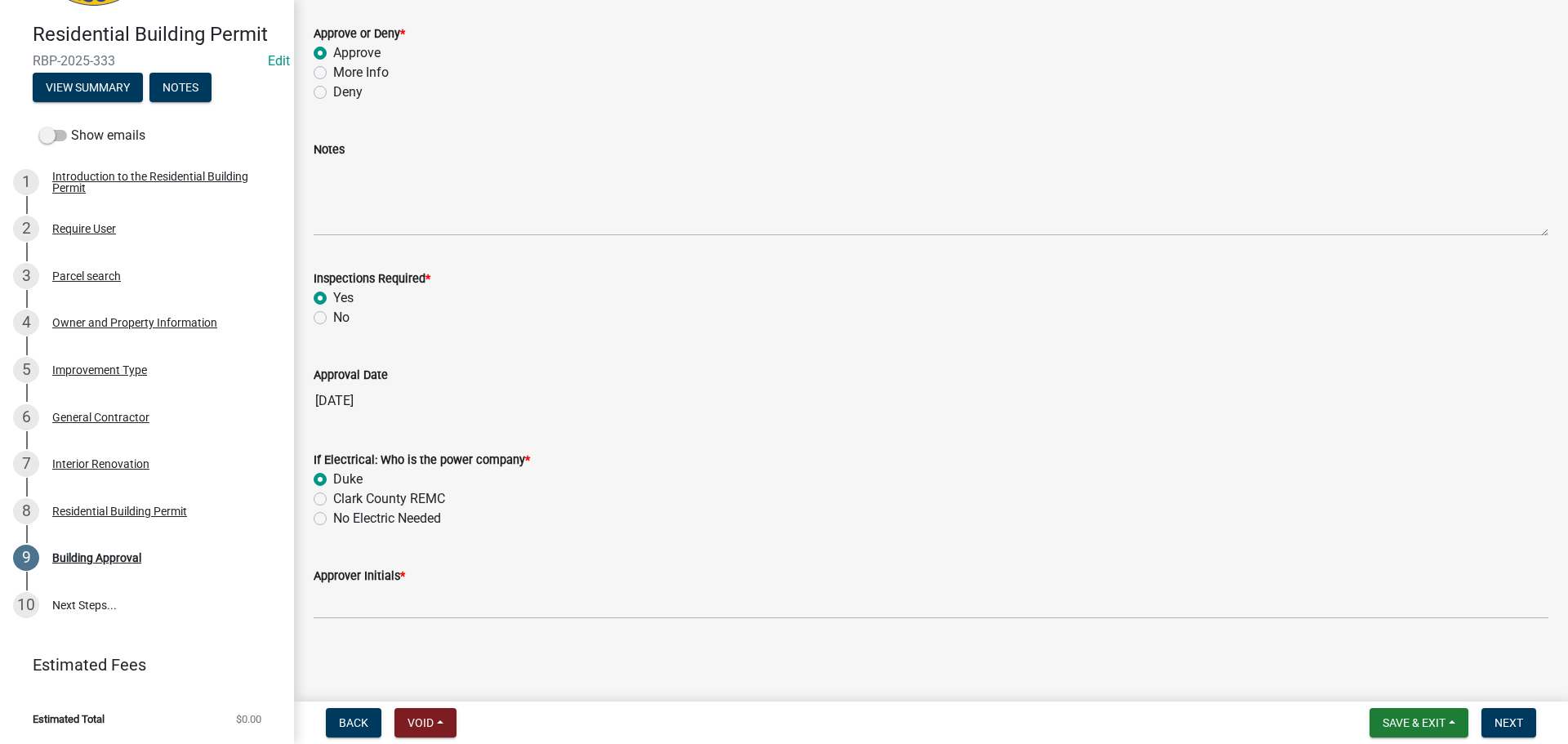
scroll to position [154, 0]
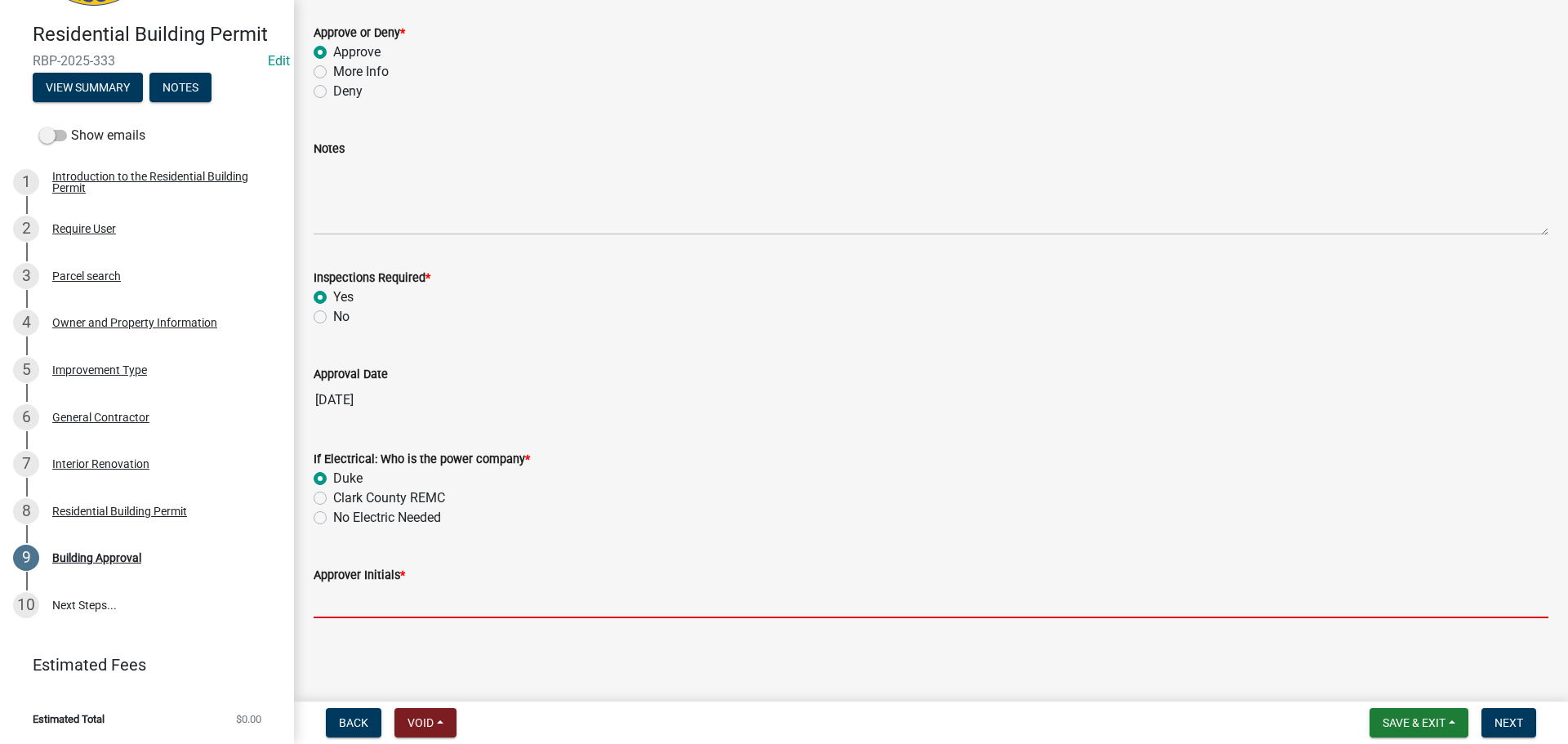
click at [371, 590] on input "Approver Initials *" at bounding box center [931, 601] width 1235 height 33
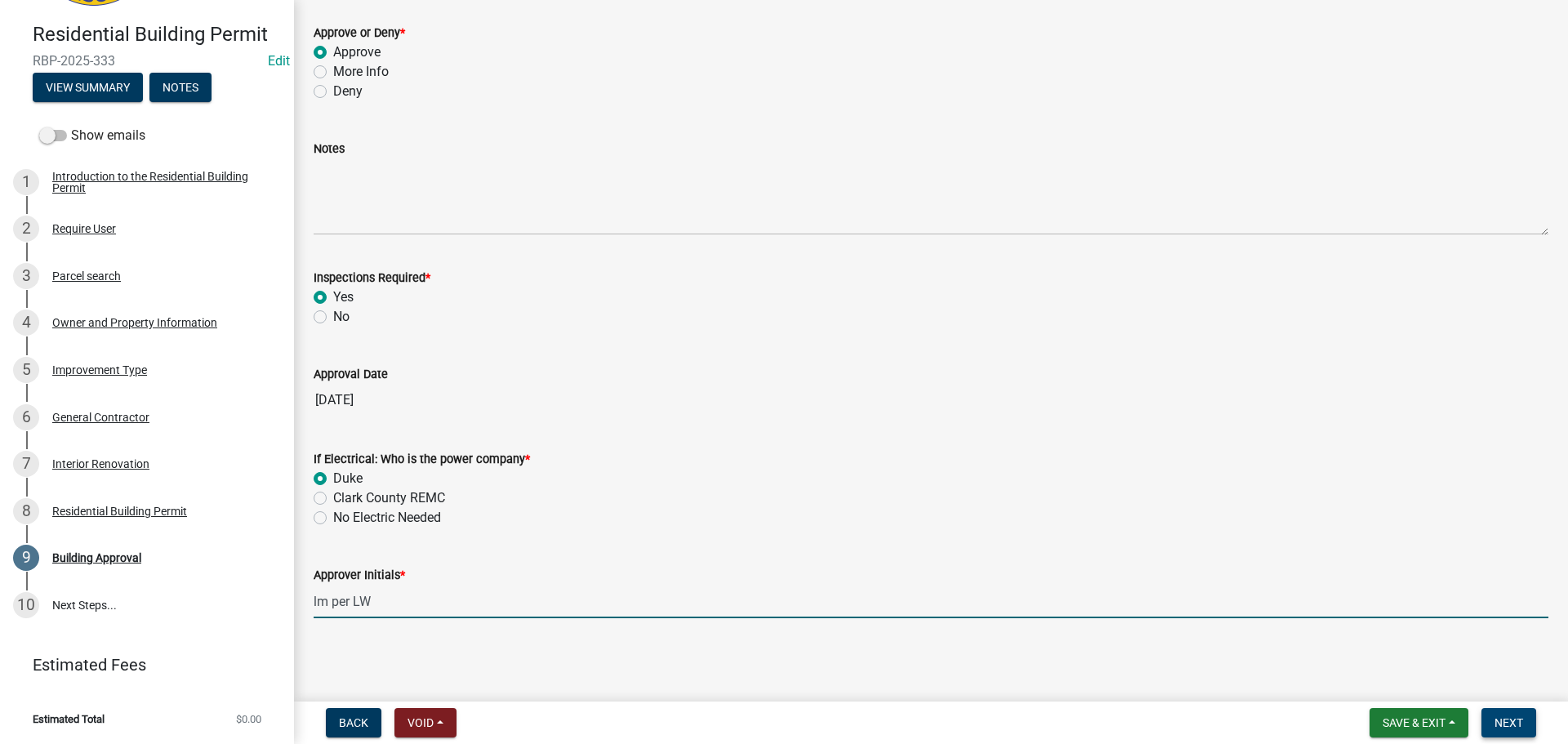
type input "lm per LW"
click at [1511, 724] on span "Next" at bounding box center [1509, 722] width 29 height 13
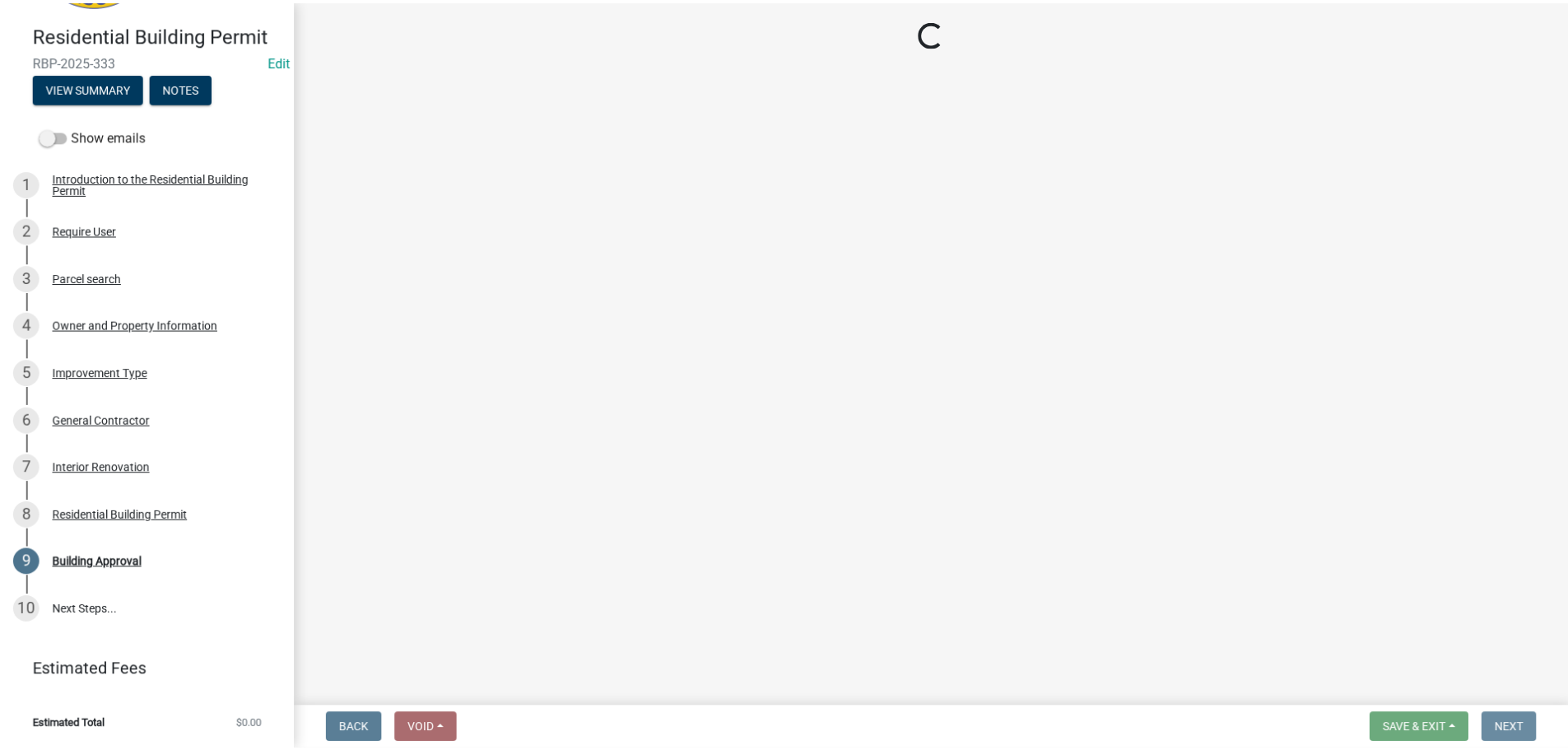
scroll to position [0, 0]
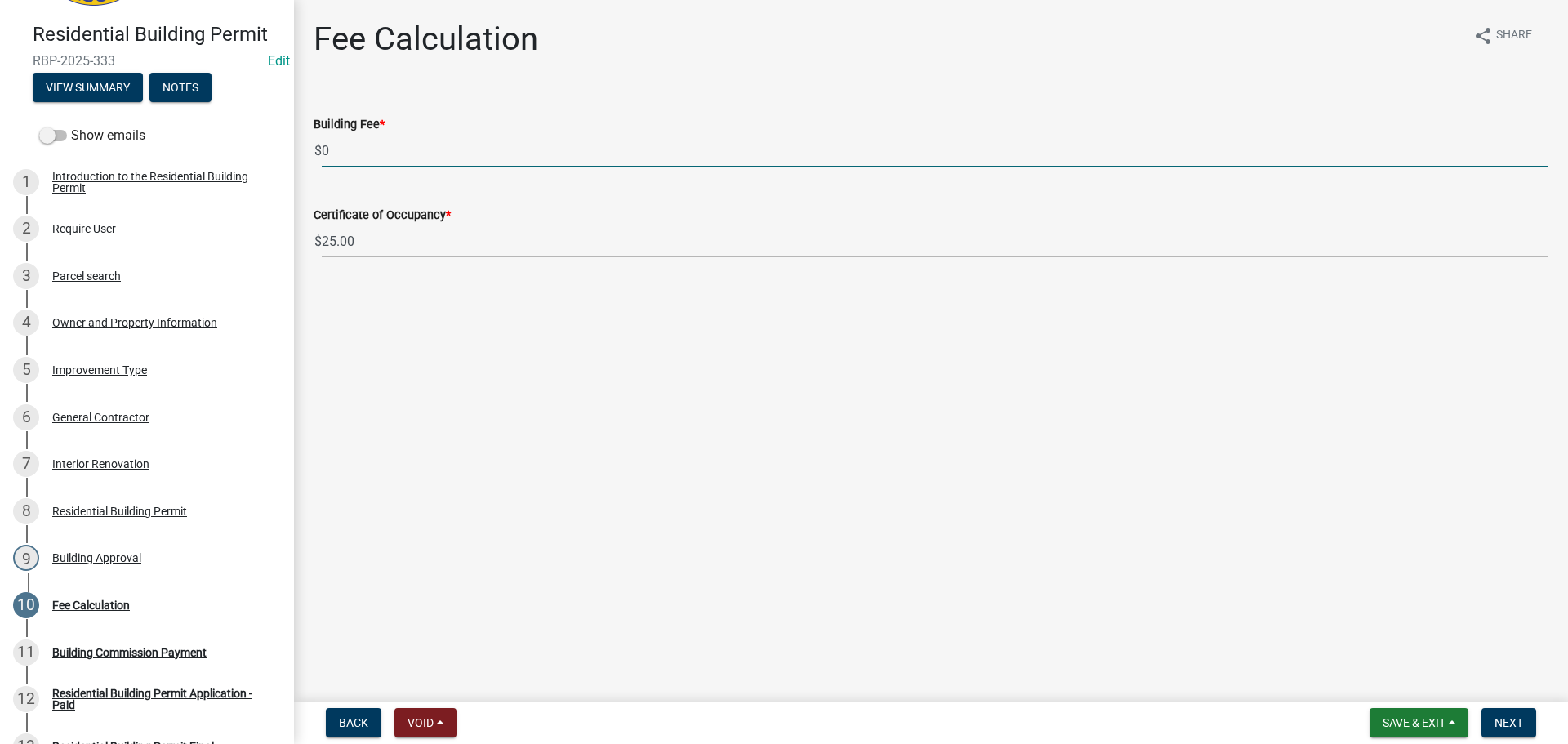
click at [329, 159] on input "0" at bounding box center [934, 150] width 1227 height 33
drag, startPoint x: 373, startPoint y: 149, endPoint x: 278, endPoint y: 148, distance: 95.0
click at [278, 148] on div "Residential Building Permit RBP-2025-333 Edit View Summary Notes Show emails 1 …" at bounding box center [784, 372] width 1568 height 744
type input "124.00"
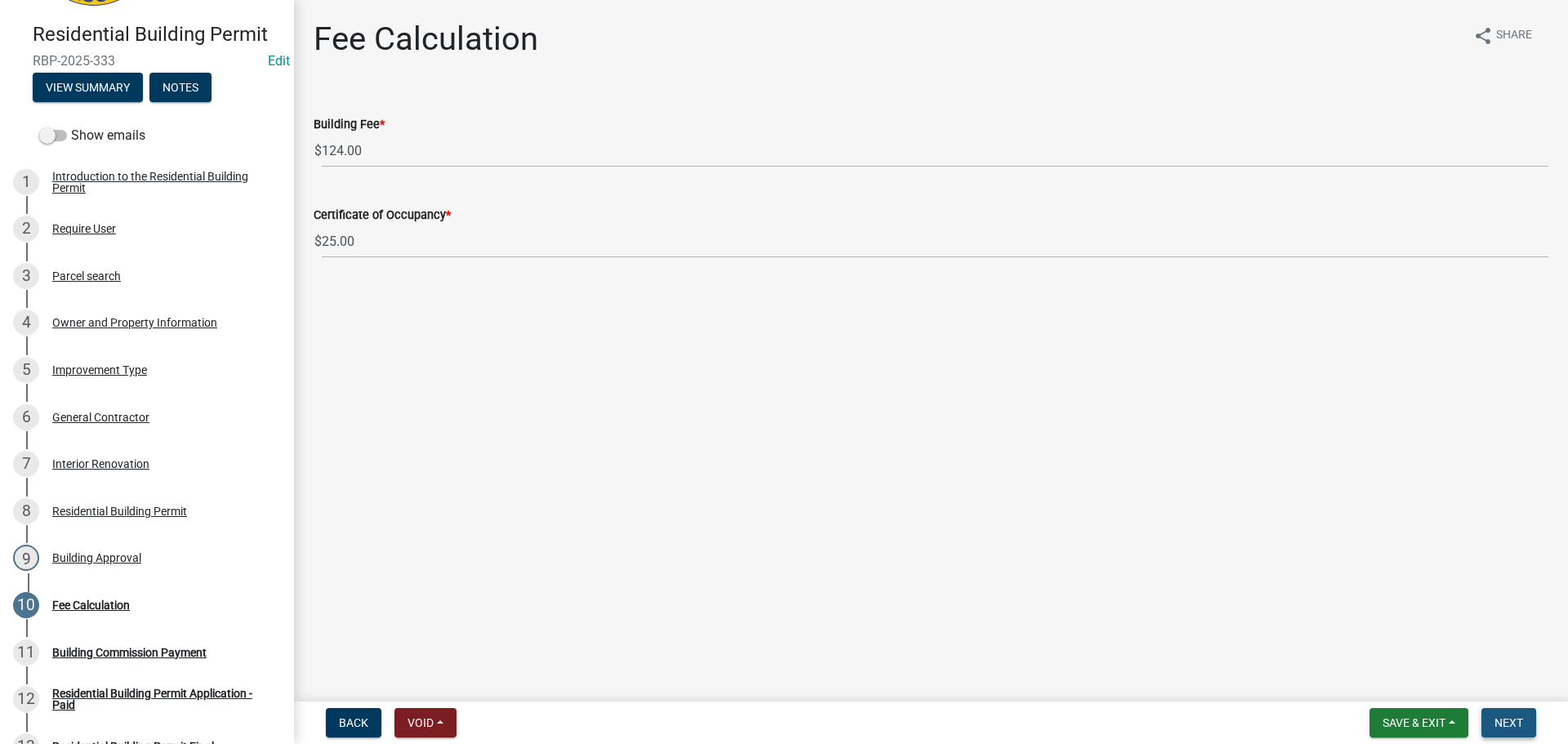
click at [1518, 718] on span "Next" at bounding box center [1509, 722] width 29 height 13
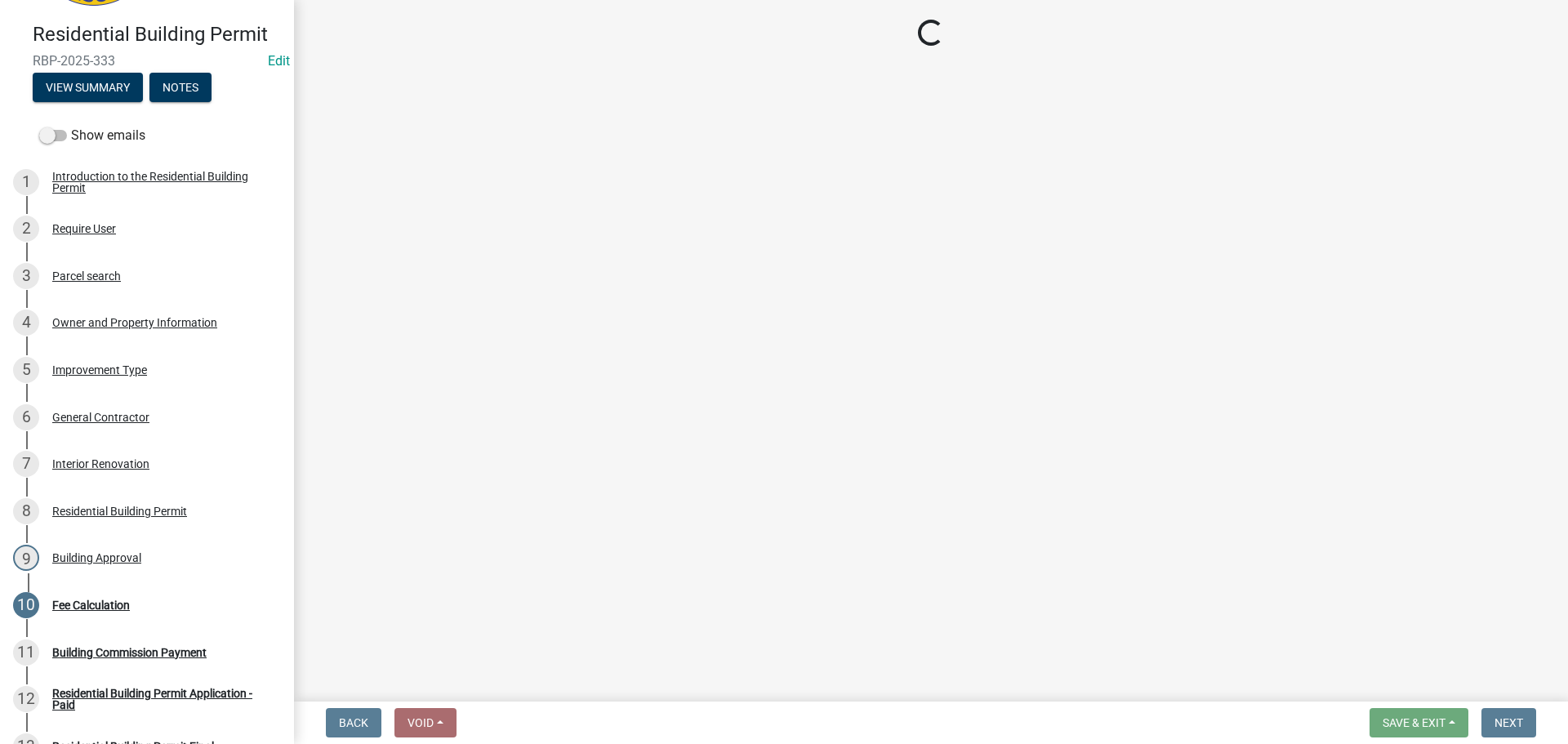
select select "3: 3"
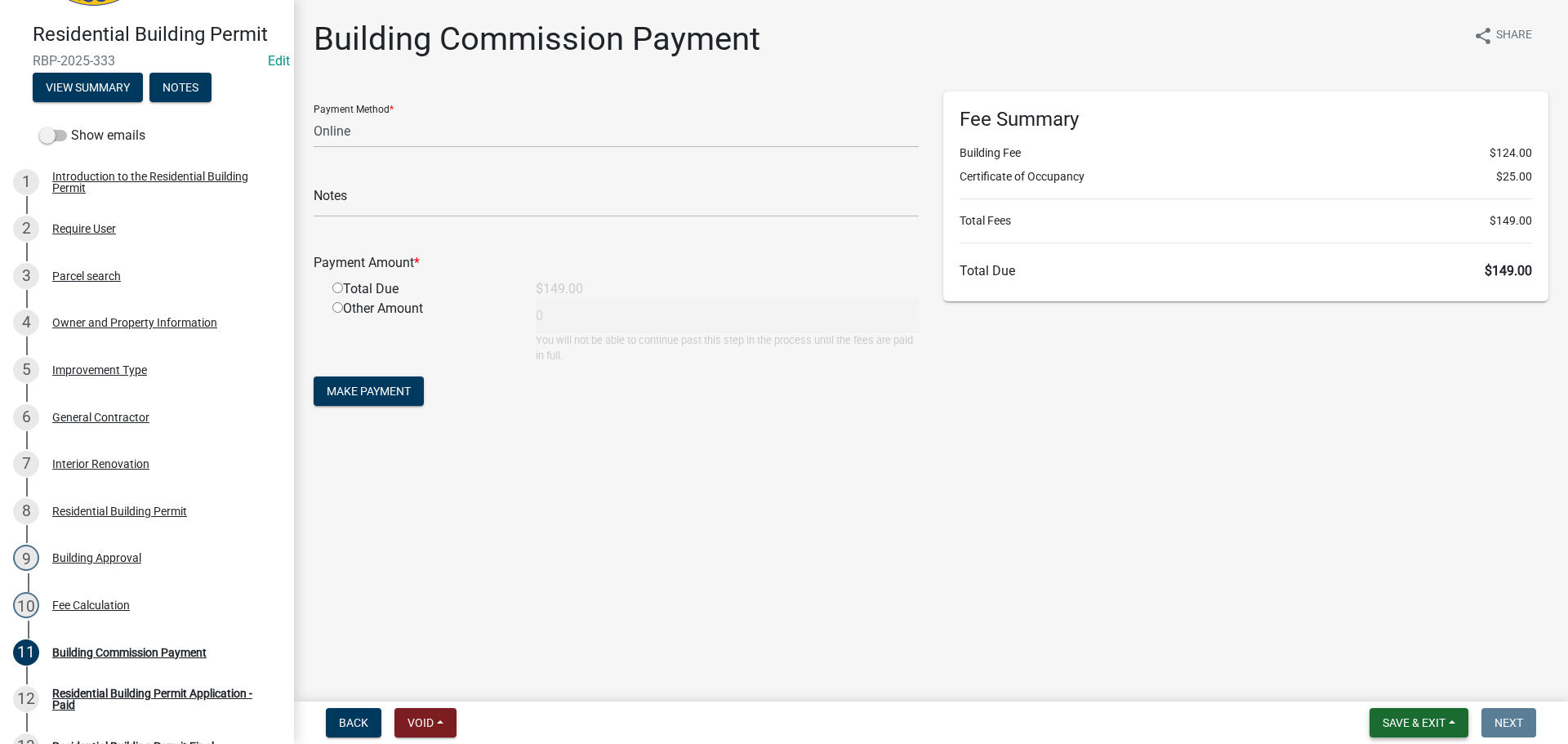
click at [1421, 722] on span "Save & Exit" at bounding box center [1414, 722] width 63 height 13
click at [1425, 687] on button "Save & Exit" at bounding box center [1402, 680] width 131 height 40
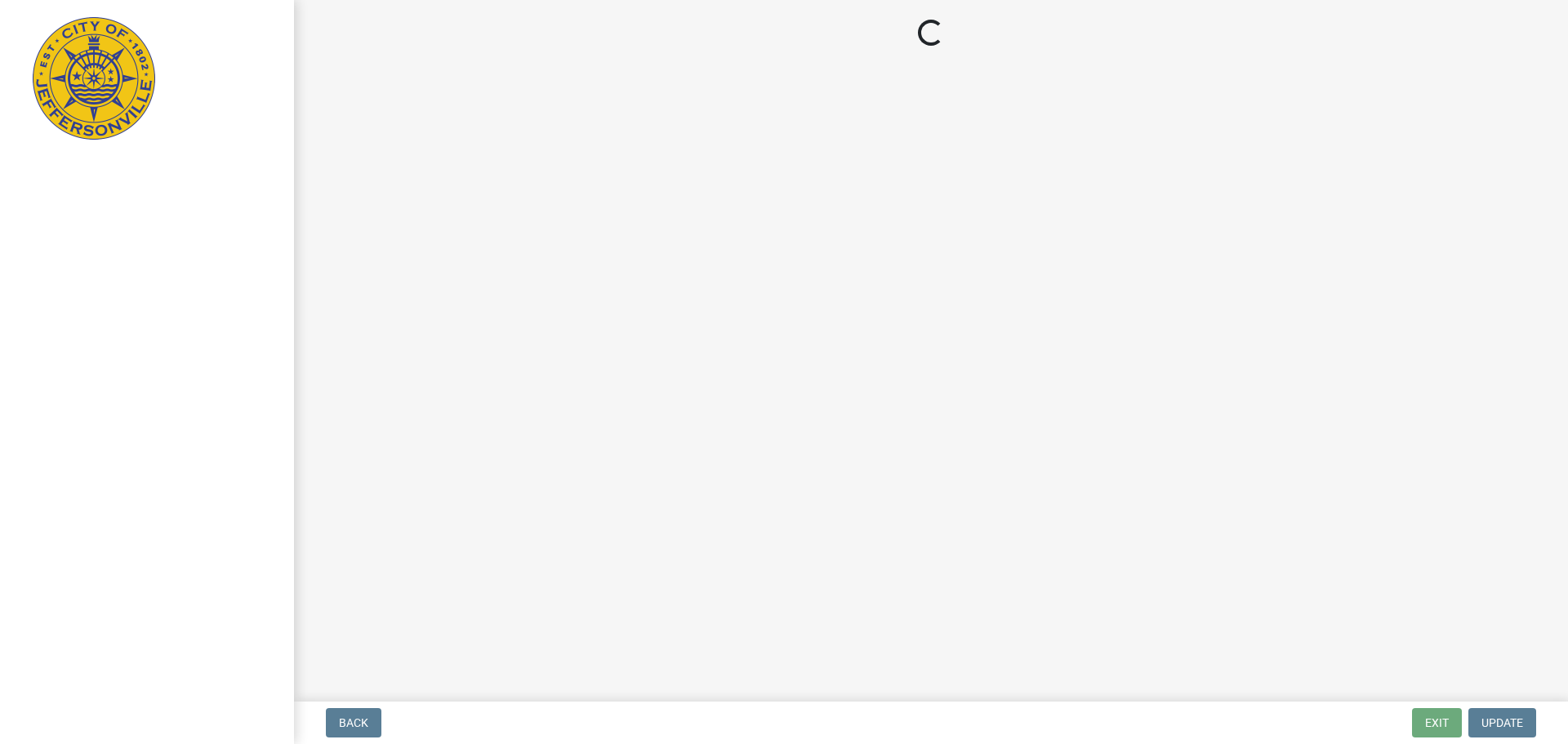
select select "3: 3"
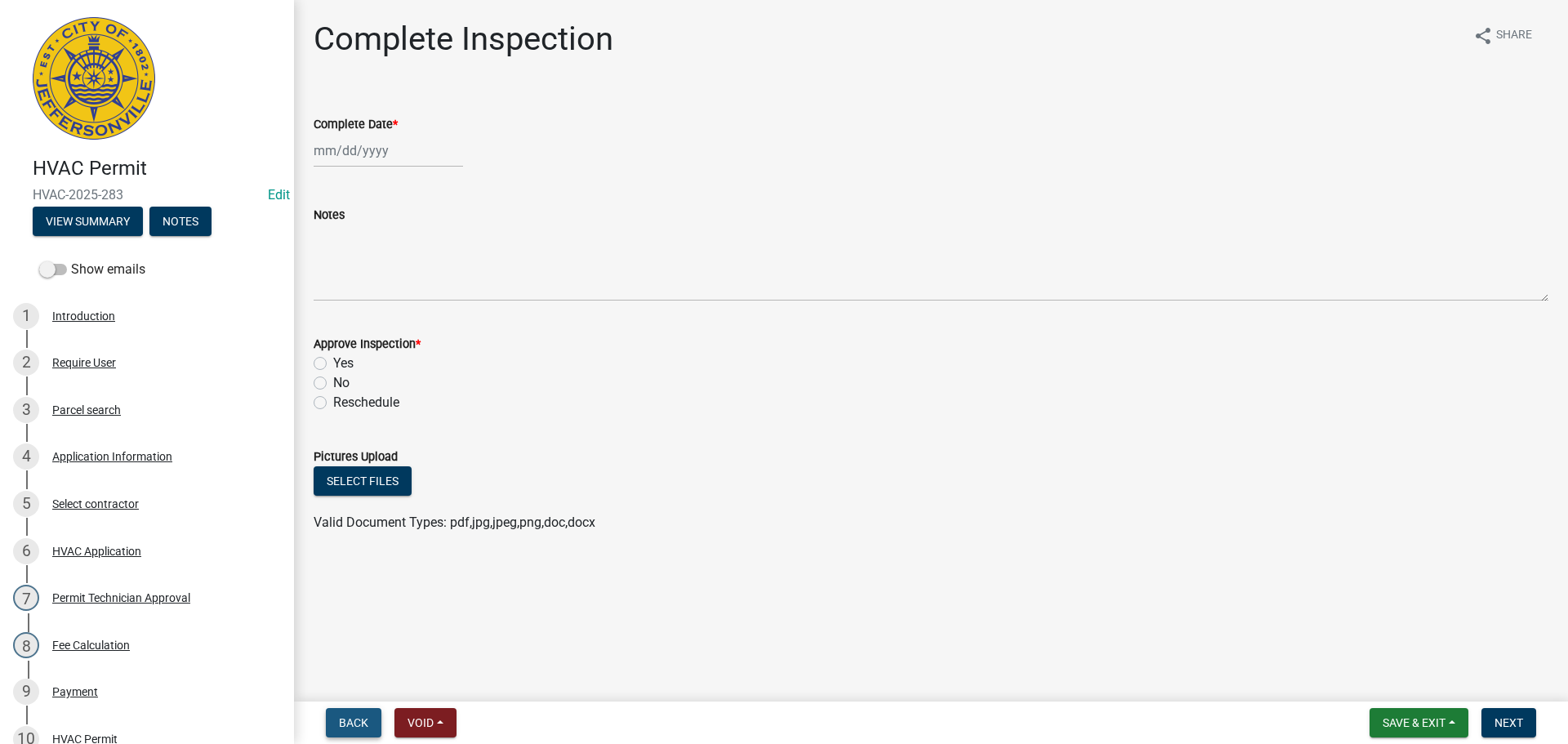
click at [369, 722] on button "Back" at bounding box center [354, 722] width 56 height 30
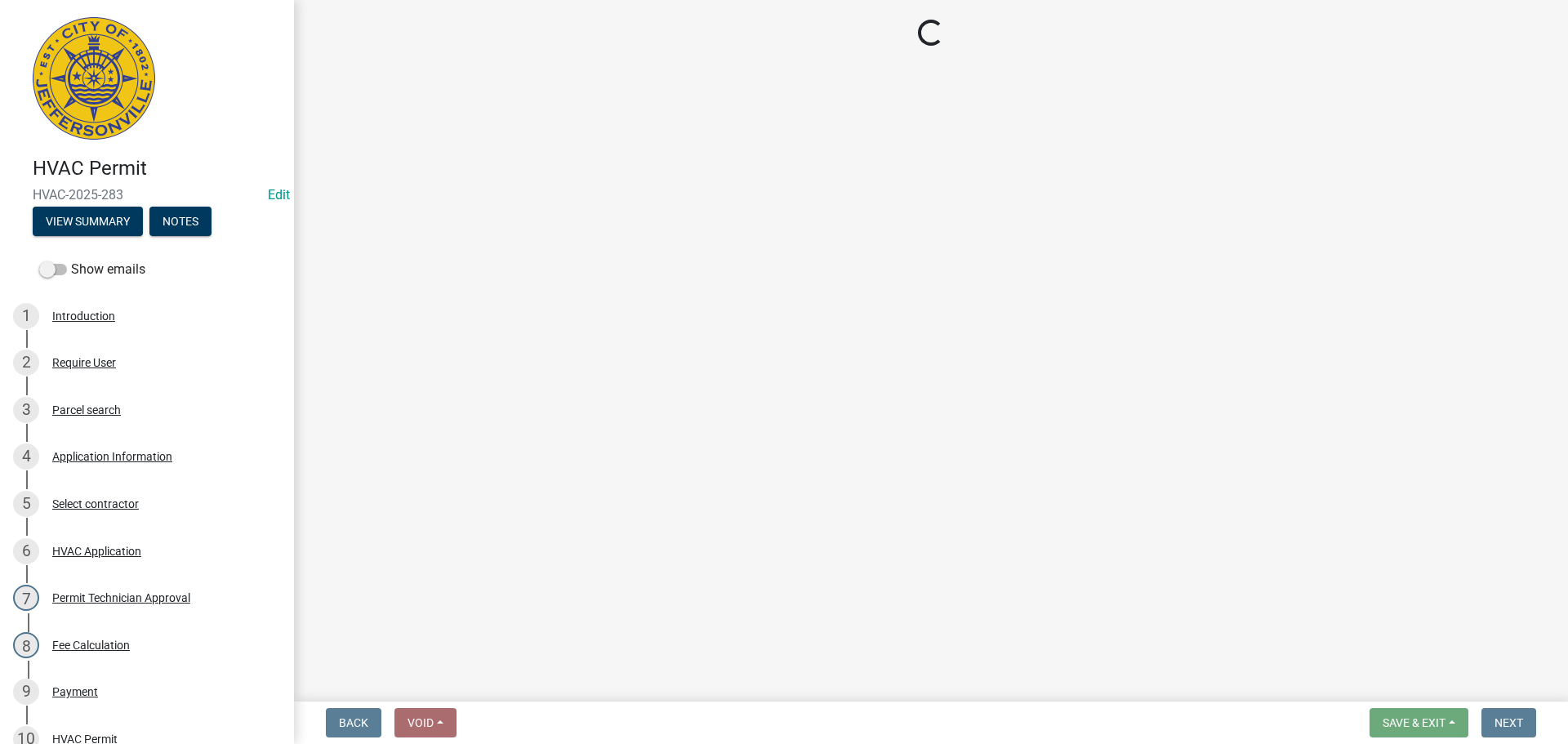
select select "13c97fbc-c819-4cee-844a-0db3d3c4db95"
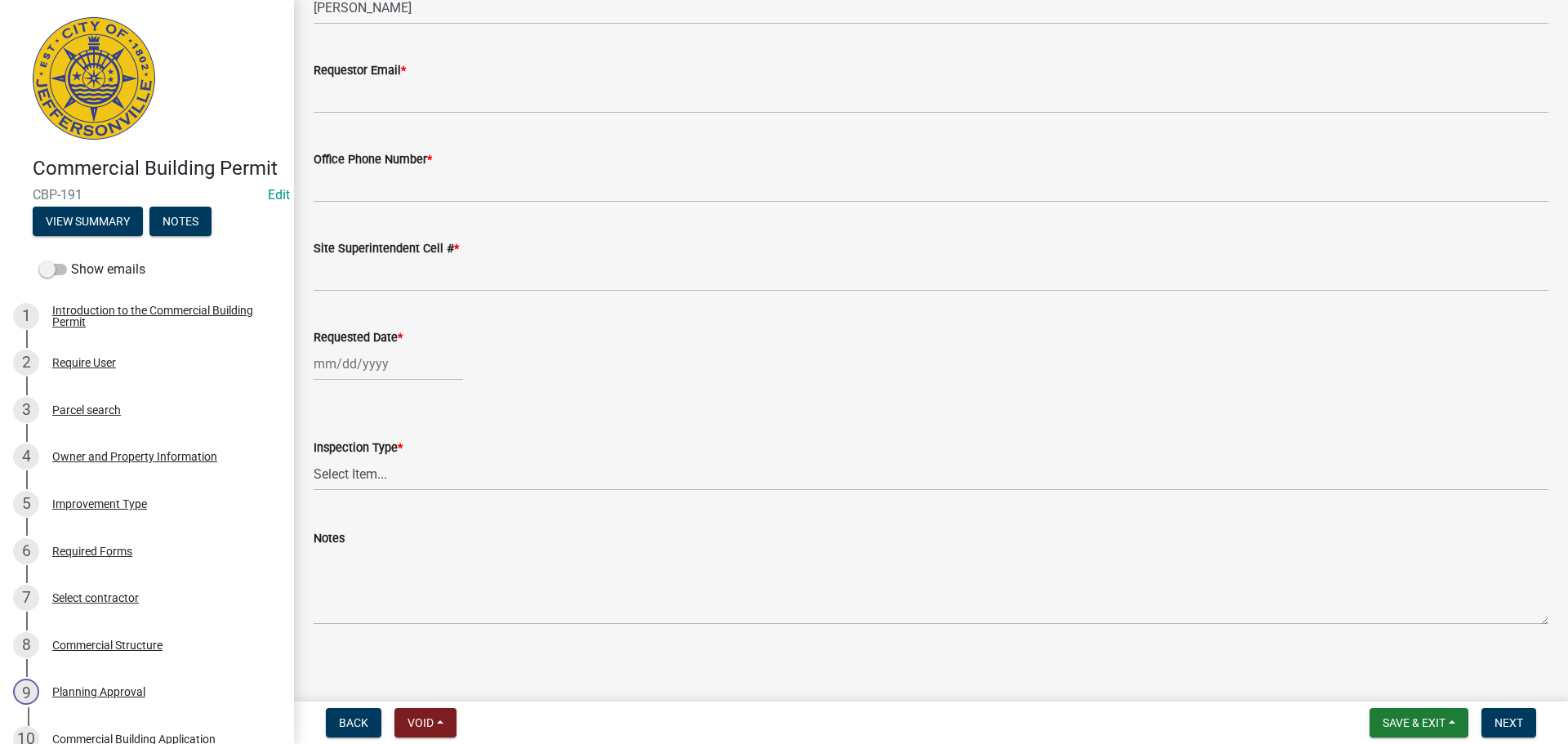
scroll to position [149, 0]
click at [356, 722] on span "Back" at bounding box center [354, 722] width 30 height 13
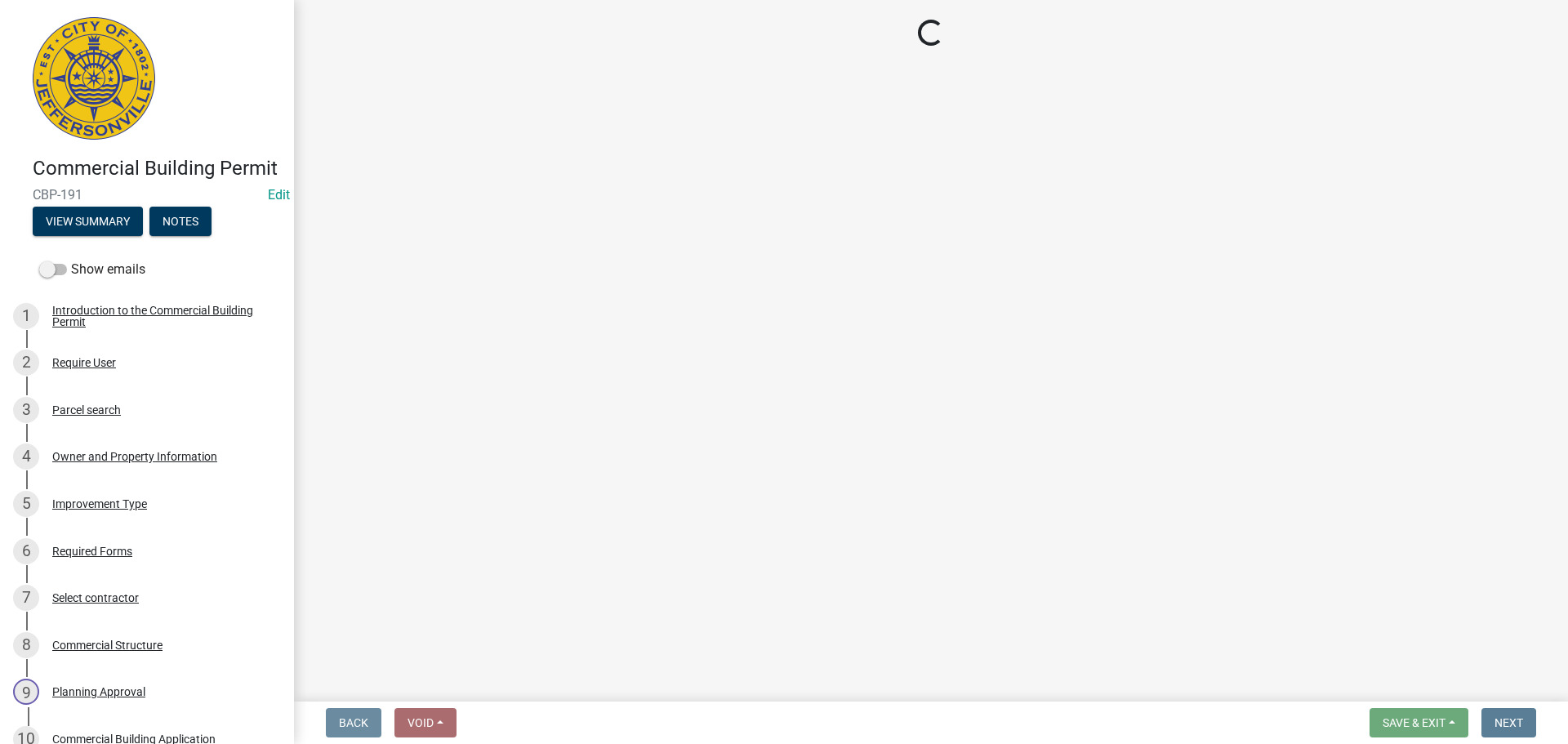
scroll to position [0, 0]
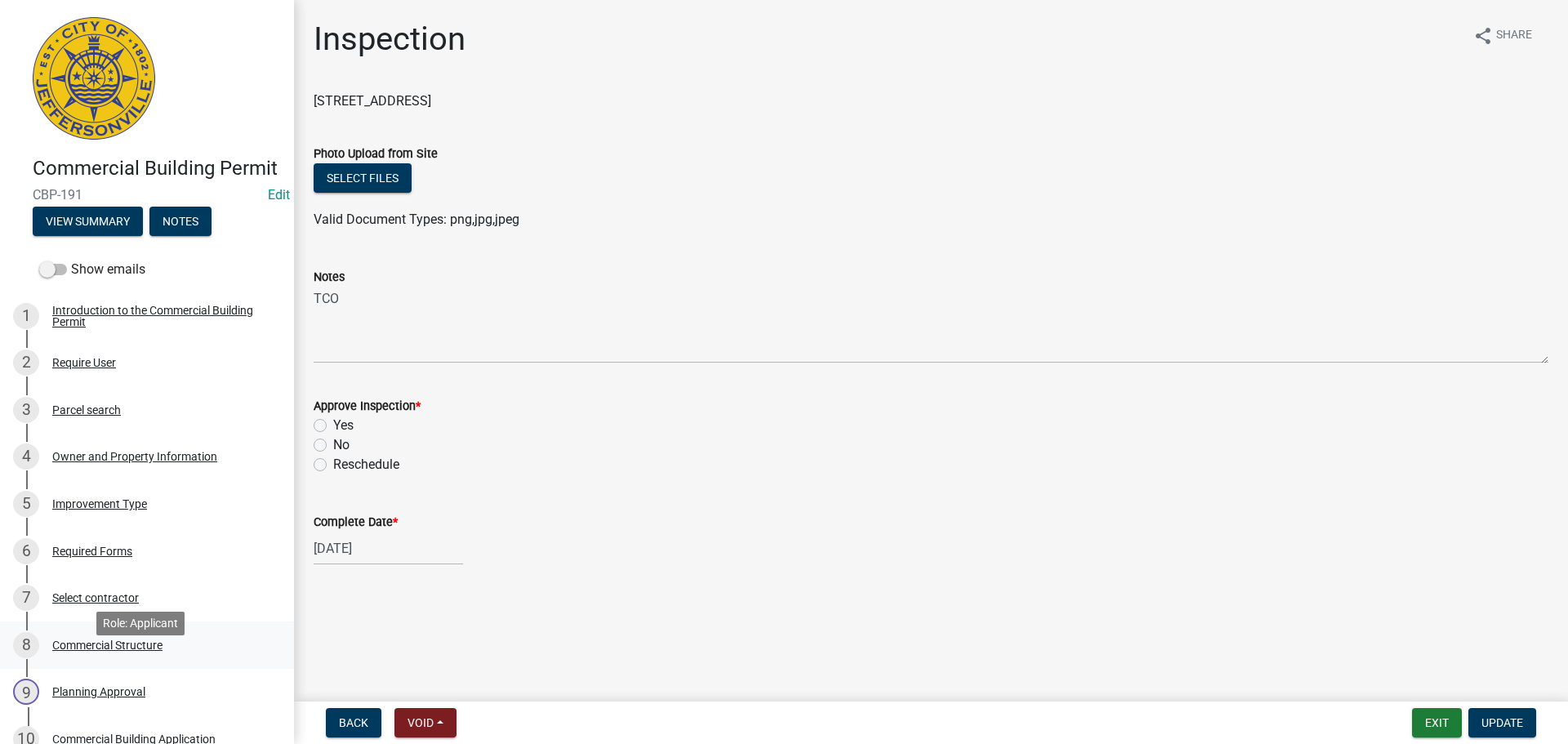
click at [124, 650] on div "Commercial Structure" at bounding box center [107, 644] width 110 height 12
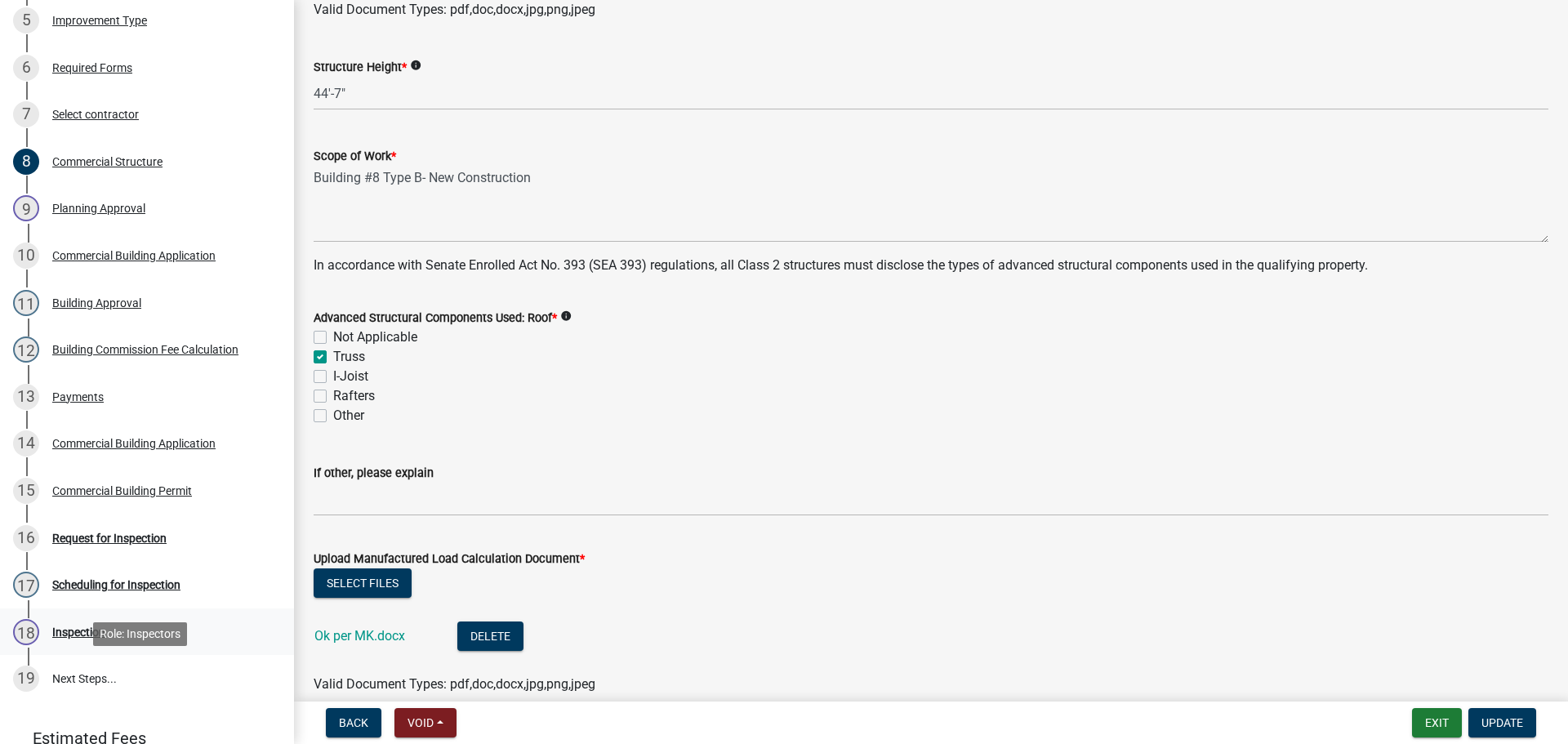
scroll to position [489, 0]
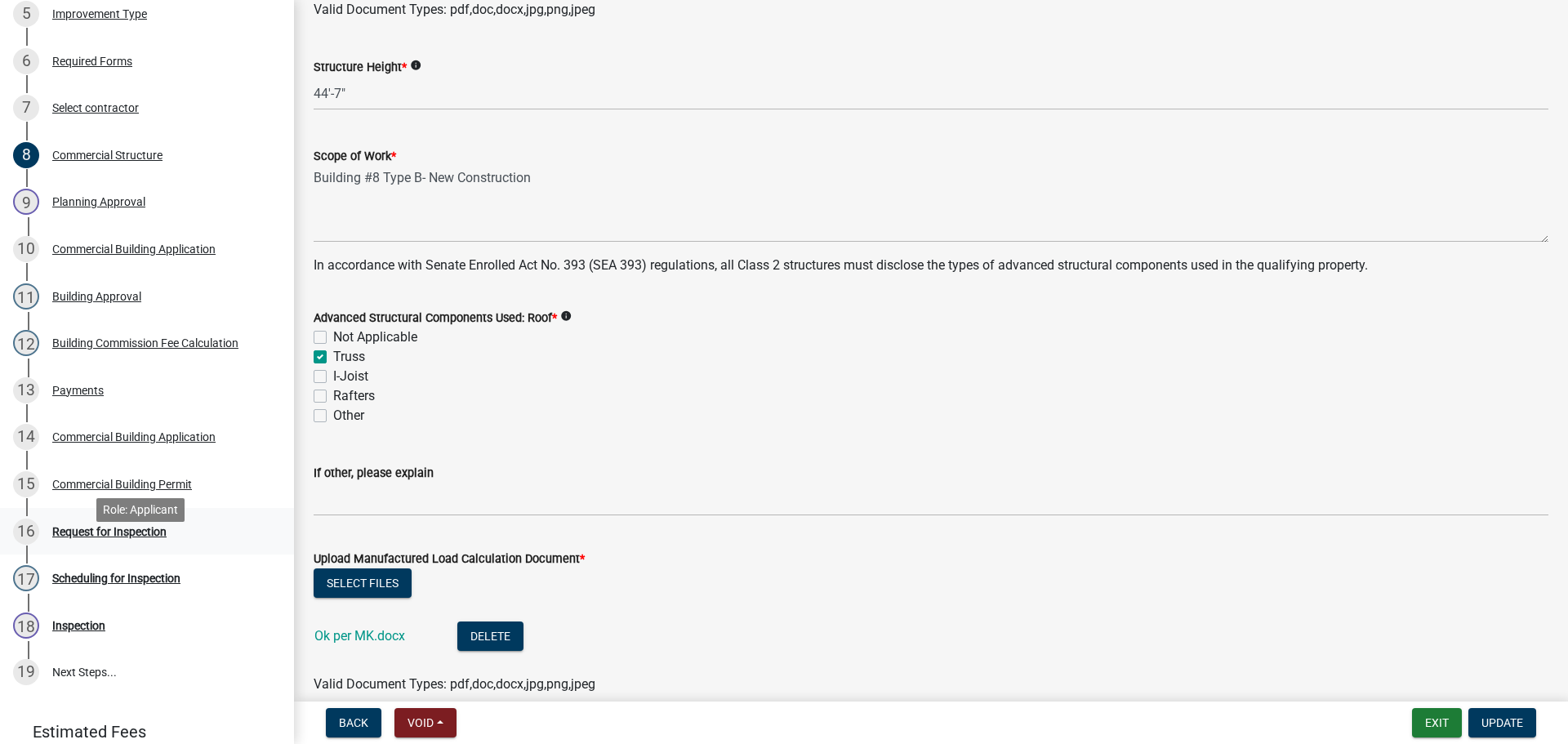
click at [107, 544] on div "16 Request for Inspection" at bounding box center [140, 531] width 255 height 26
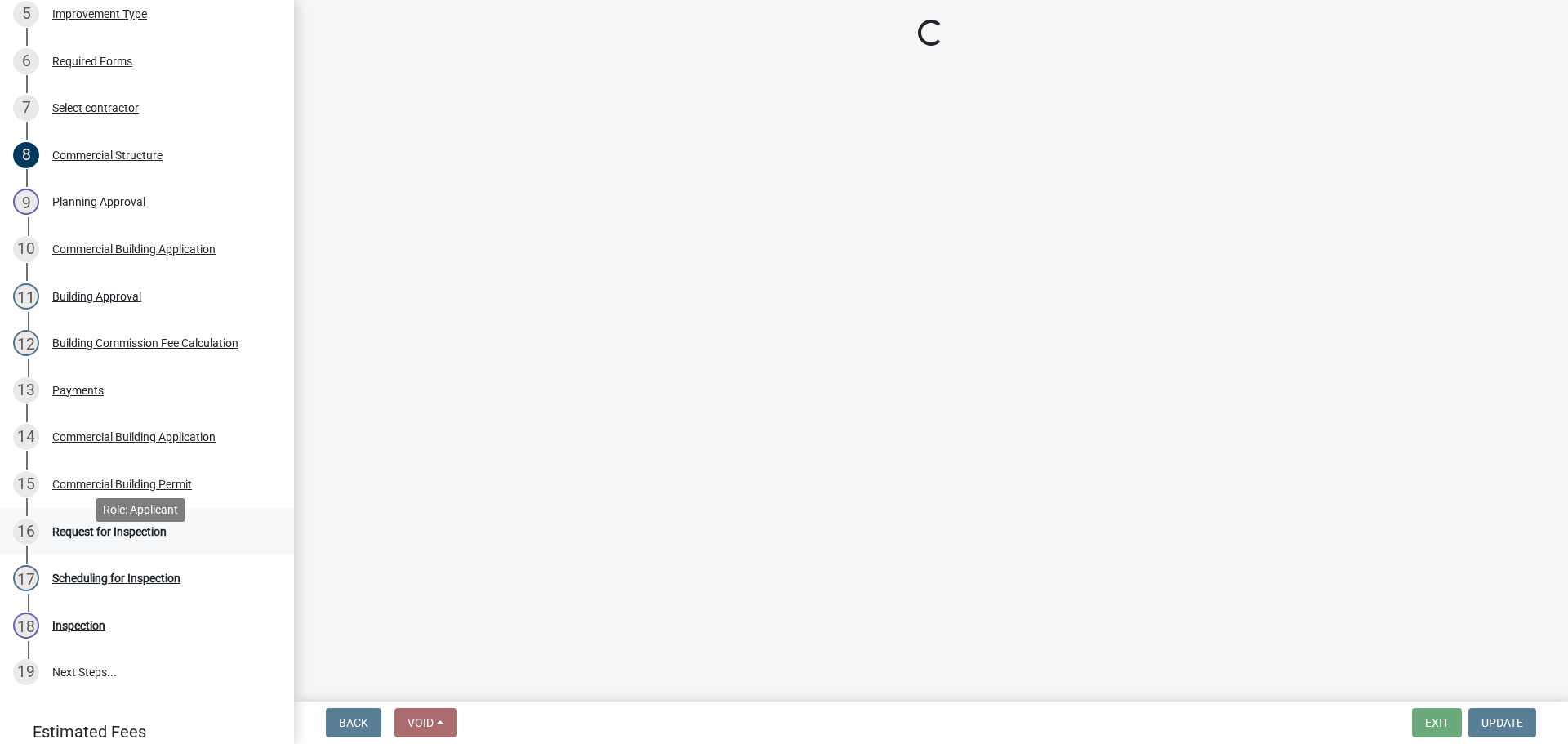
scroll to position [0, 0]
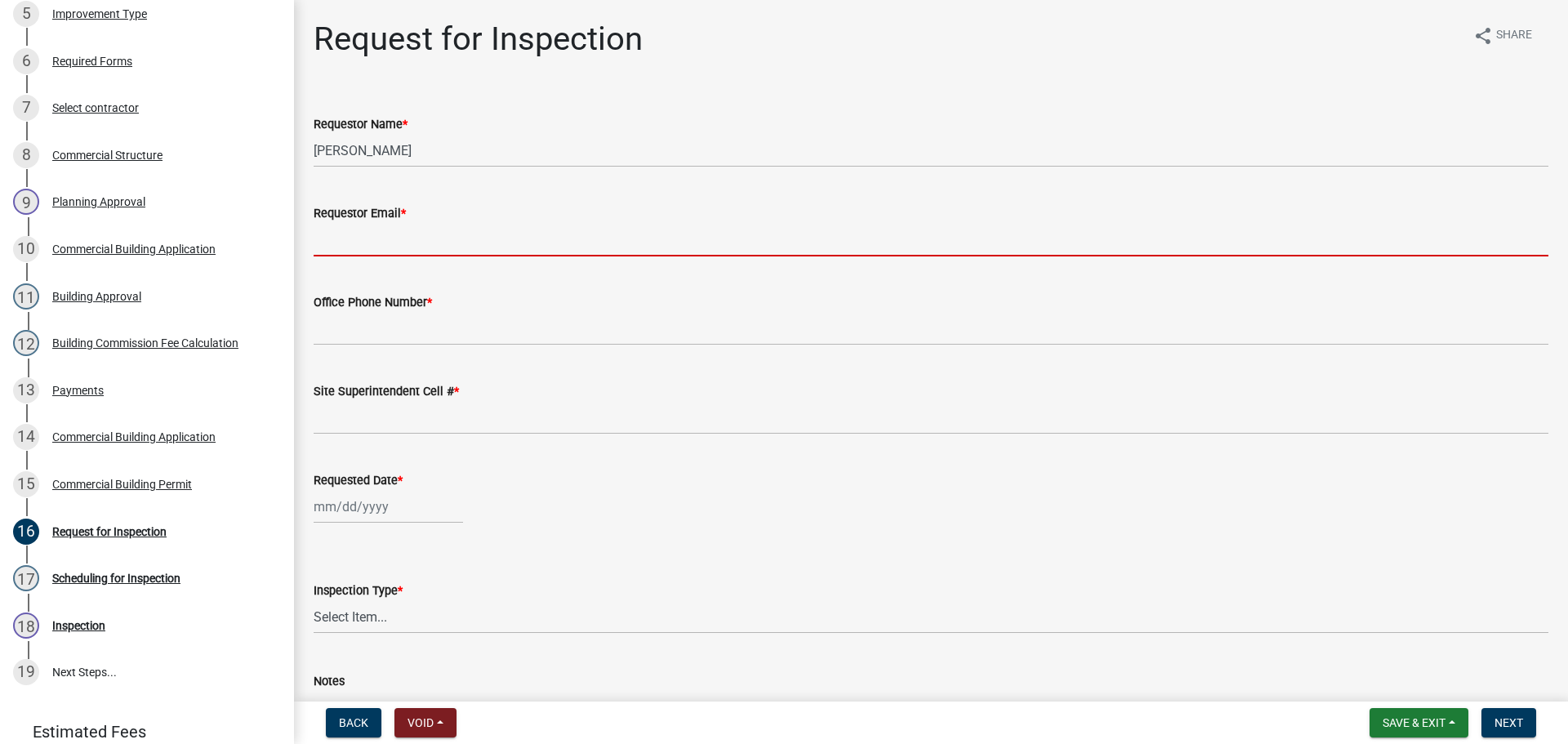
click at [375, 239] on input "Requestor Email *" at bounding box center [931, 239] width 1235 height 33
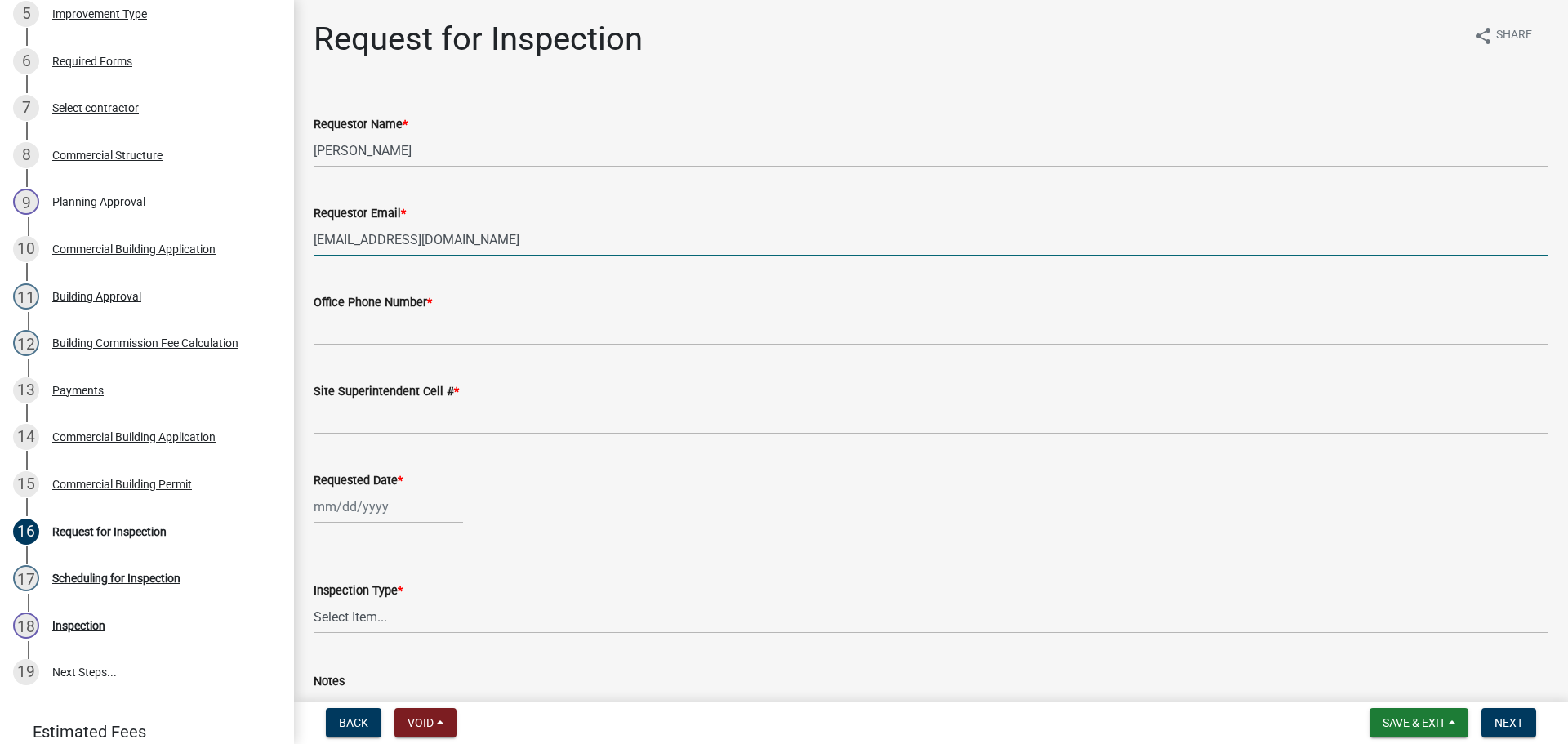
type input "mkruer@cityofjeff.net"
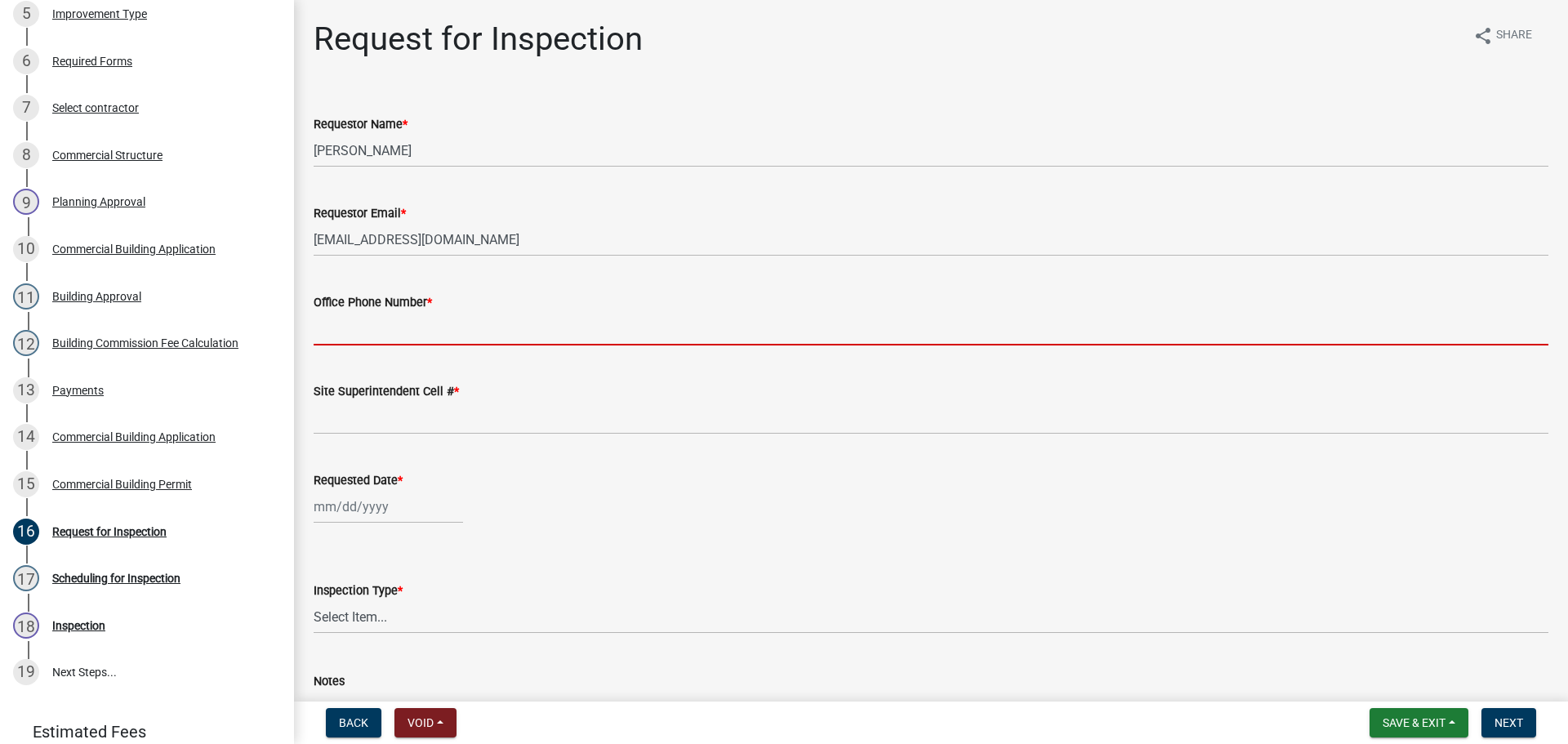
click at [415, 339] on input "Office Phone Number *" at bounding box center [931, 328] width 1235 height 33
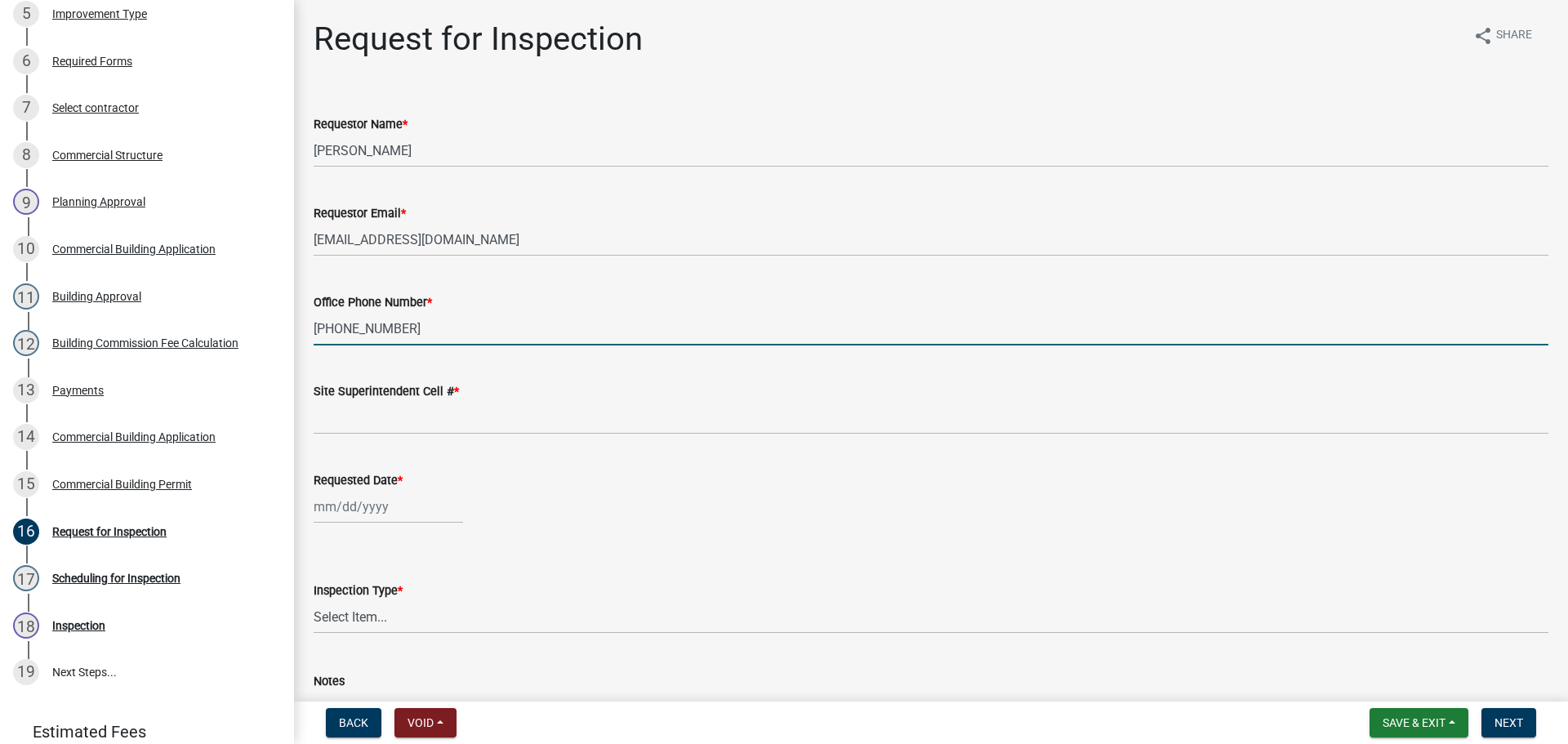
type input "812-285-6415"
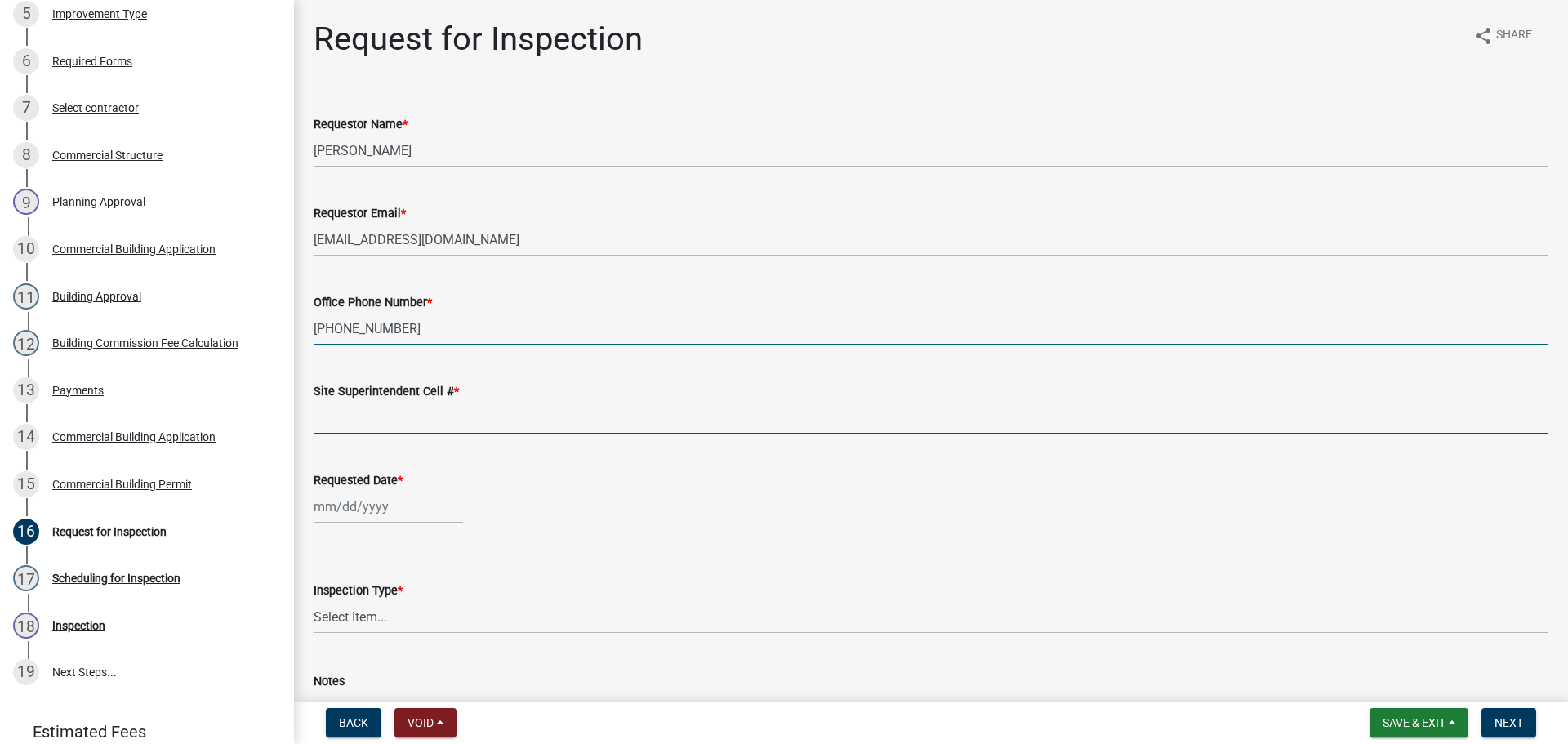
click at [420, 416] on input "Site Superintendent Cell # *" at bounding box center [931, 417] width 1235 height 33
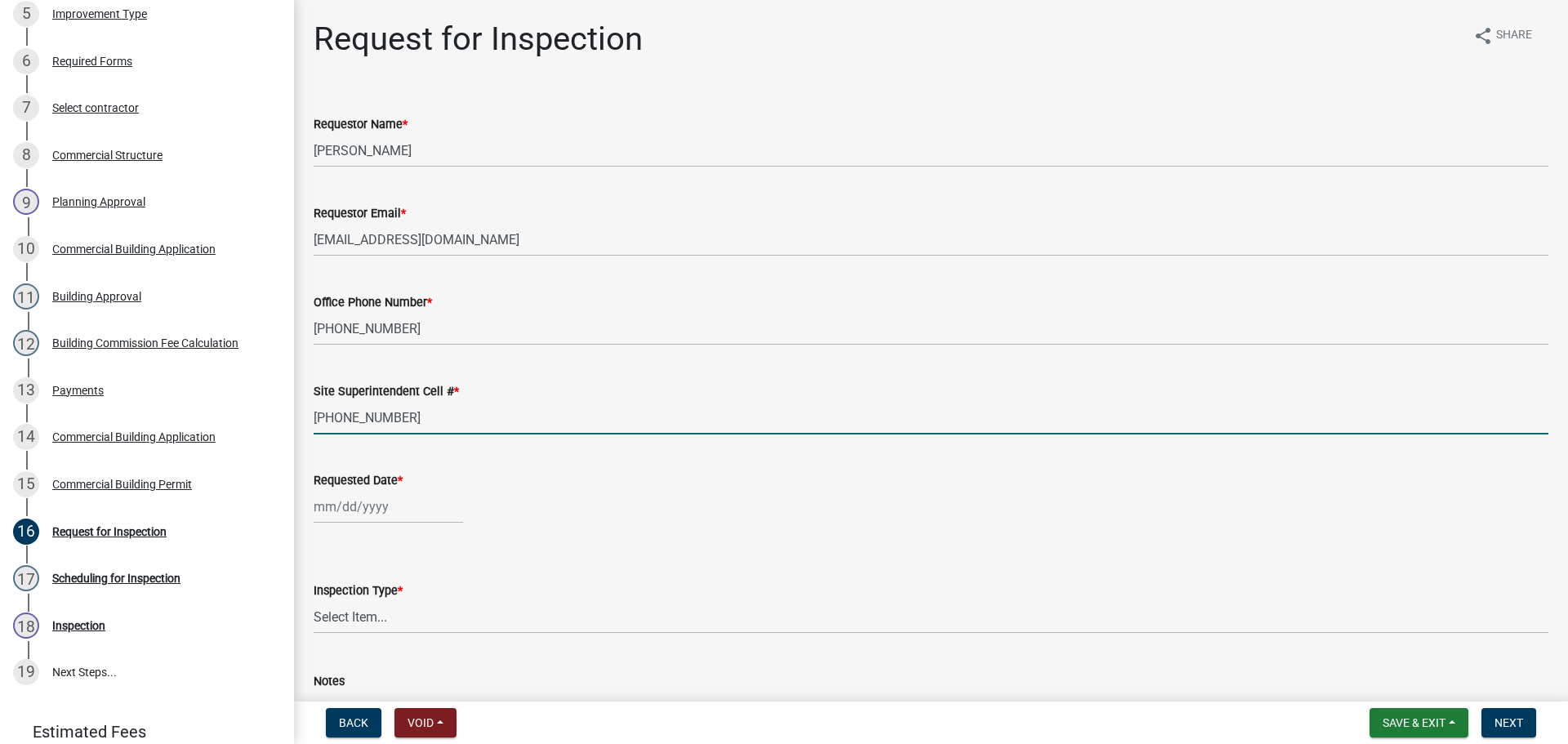
type input "812-285-6415"
select select "9"
select select "2025"
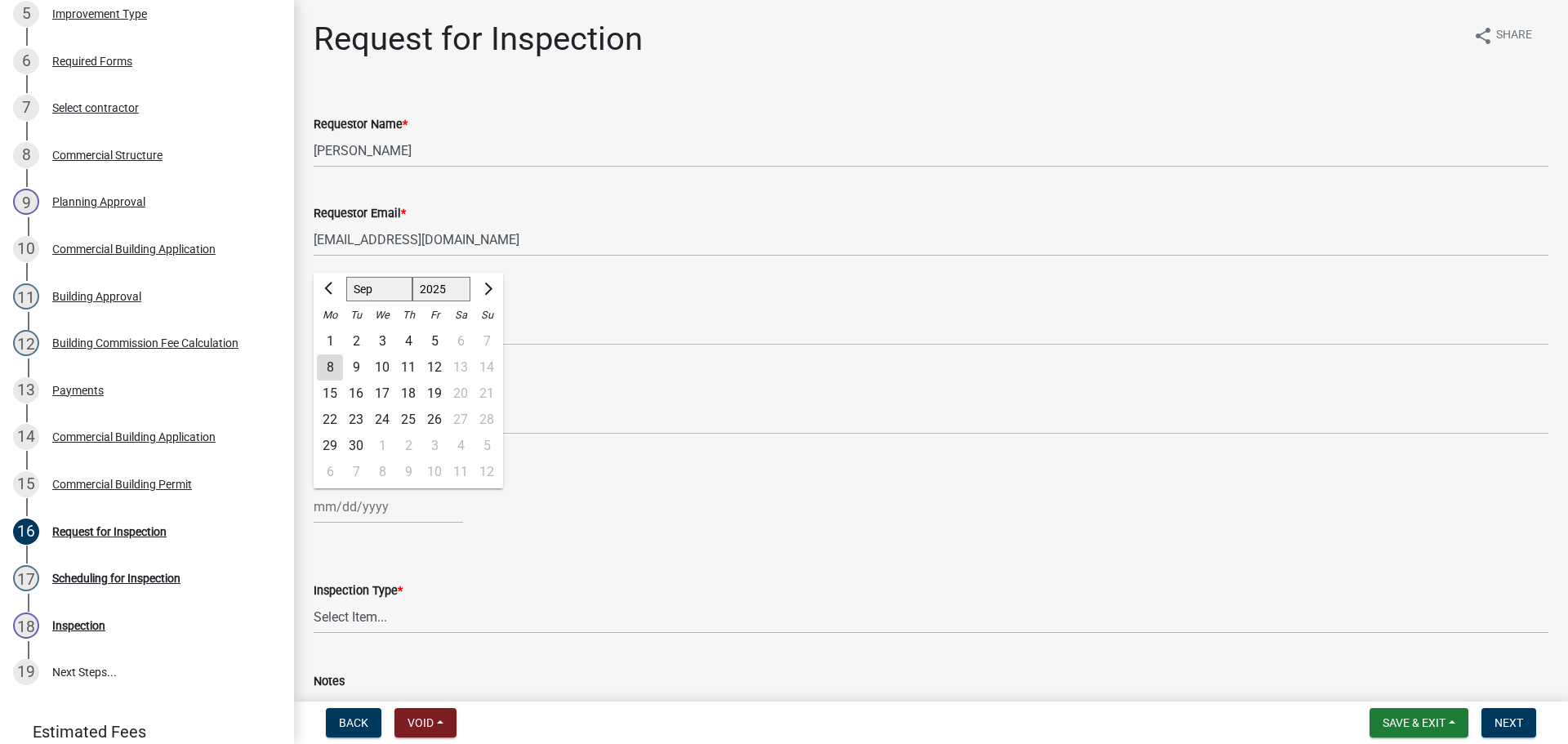
click at [410, 504] on div "Jan Feb Mar Apr May Jun Jul Aug Sep Oct Nov Dec 1525 1526 1527 1528 1529 1530 1…" at bounding box center [388, 506] width 149 height 33
click at [334, 366] on div "8" at bounding box center [329, 367] width 26 height 26
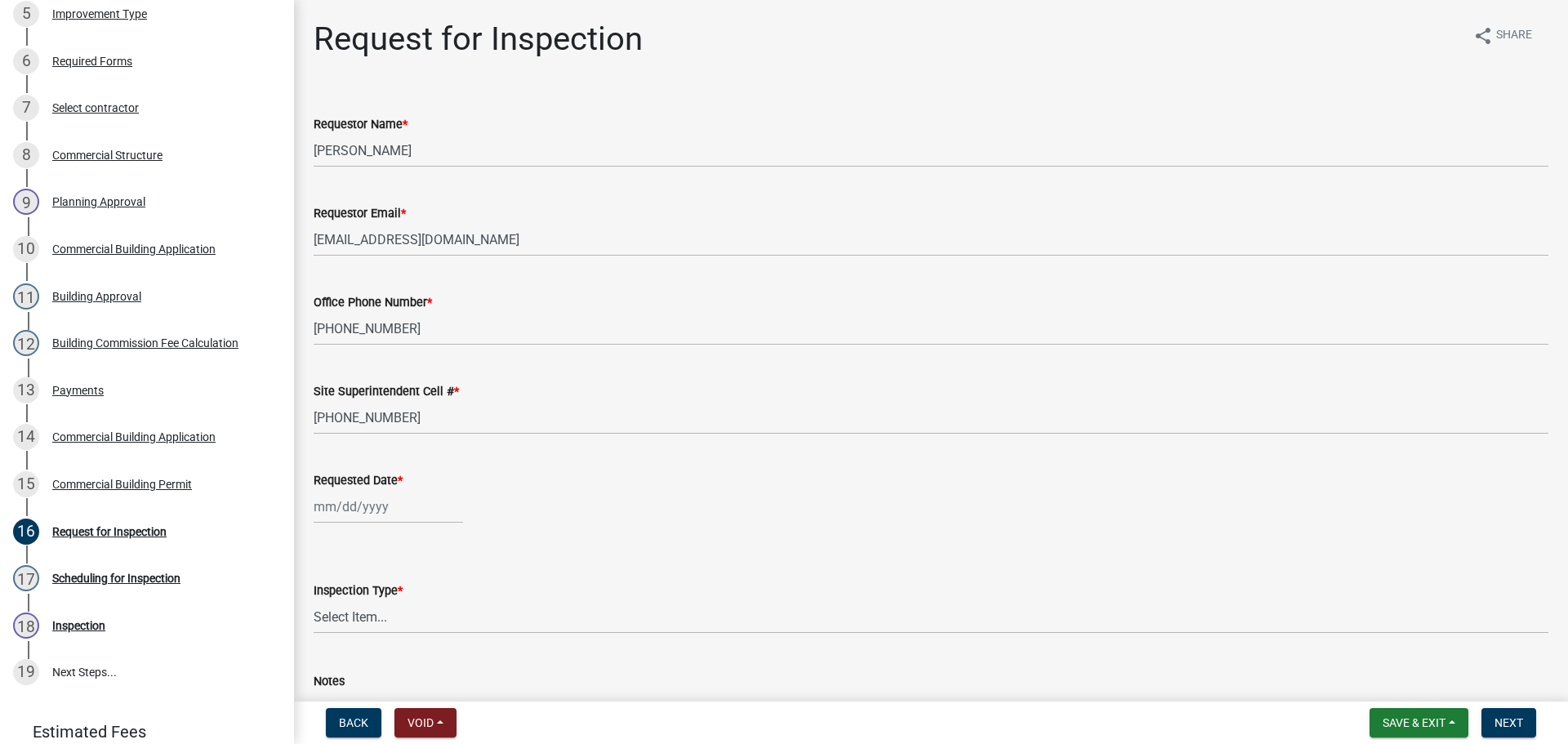
type input "09/08/2025"
click at [448, 611] on select "Select Item... Footer Foundation Framing Final Misc" at bounding box center [931, 616] width 1235 height 33
click at [313, 600] on select "Select Item... Footer Foundation Framing Final Misc" at bounding box center [931, 616] width 1235 height 33
select select "8ea0f6e5-dde7-4881-a999-02519822ccbf"
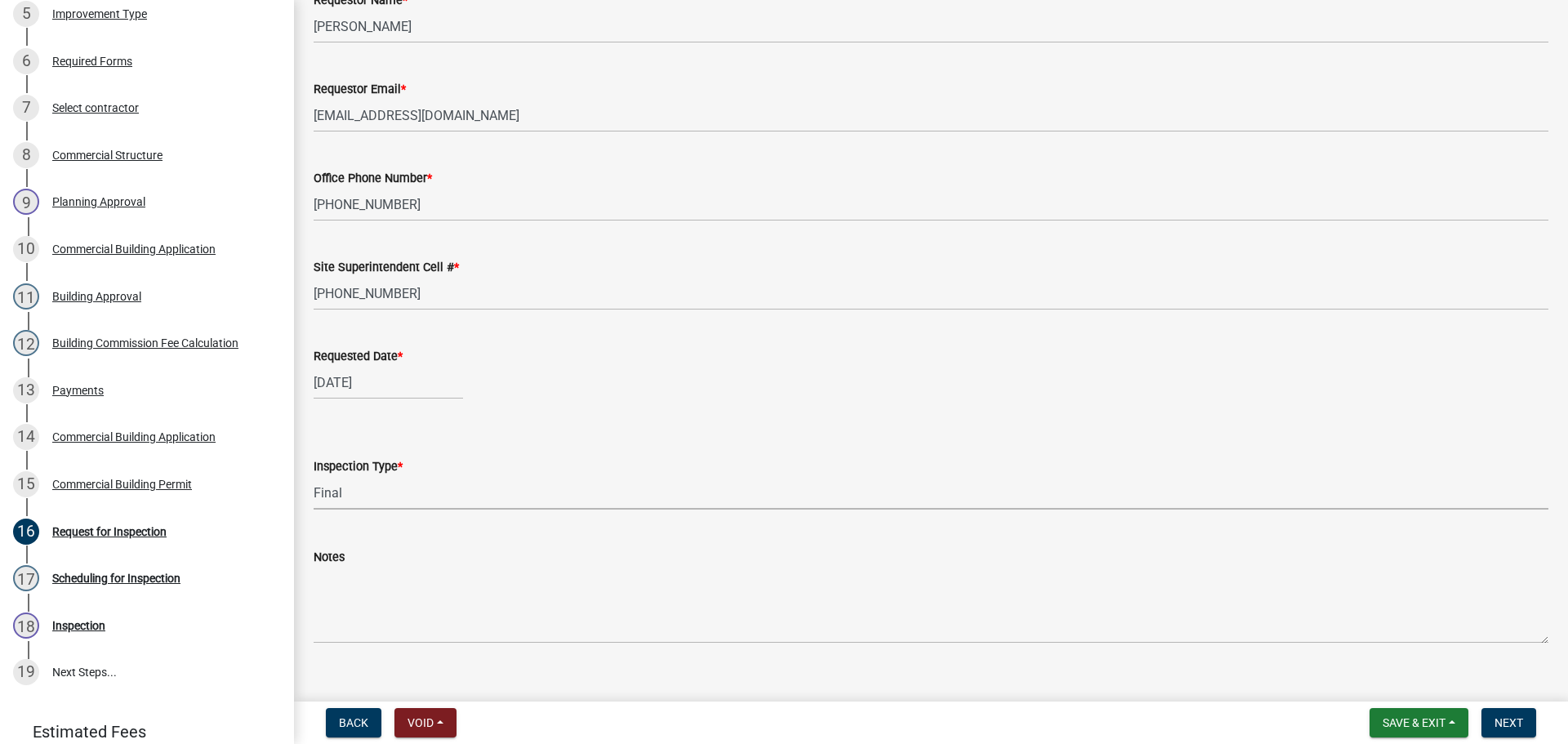
scroll to position [149, 0]
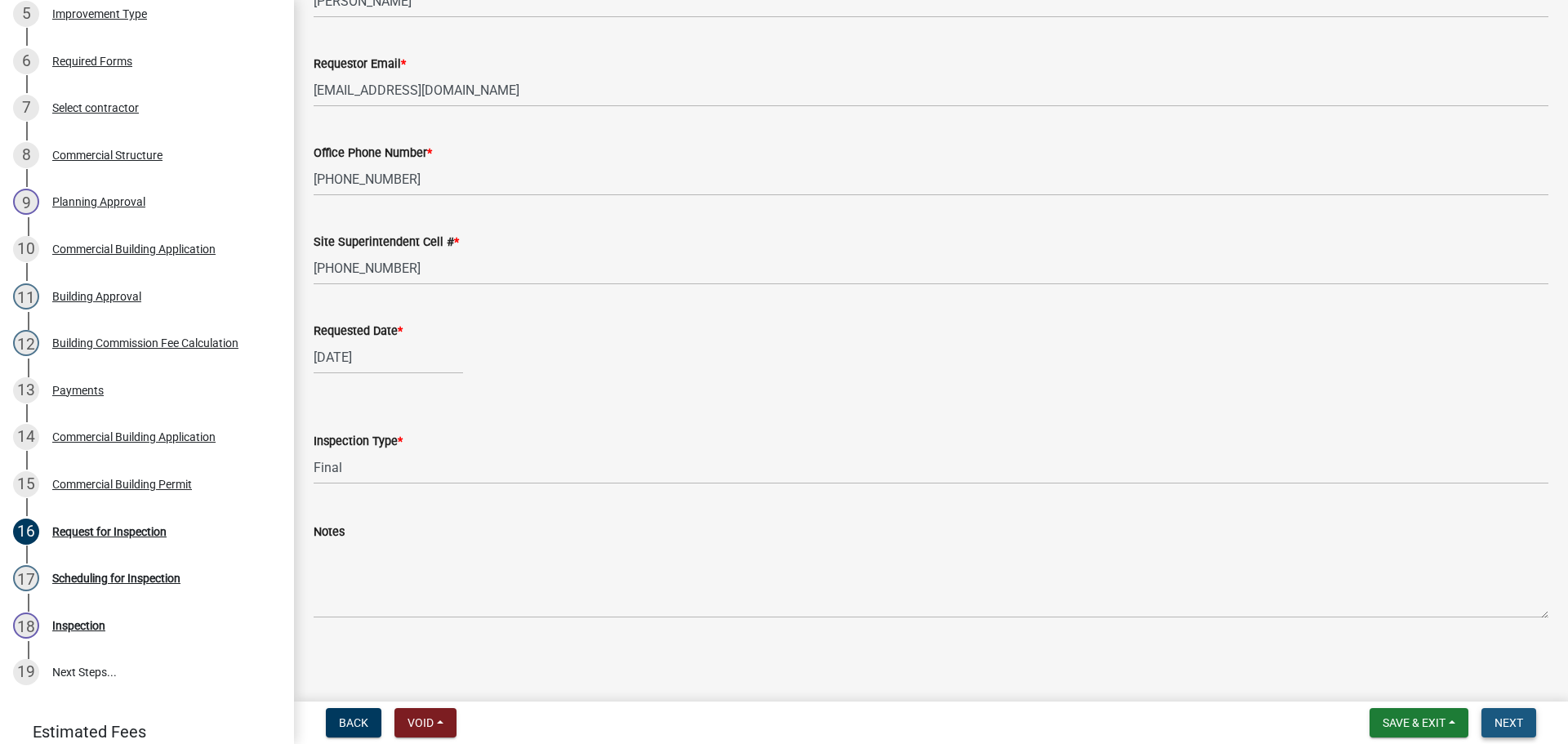
click at [1511, 719] on span "Next" at bounding box center [1509, 722] width 29 height 13
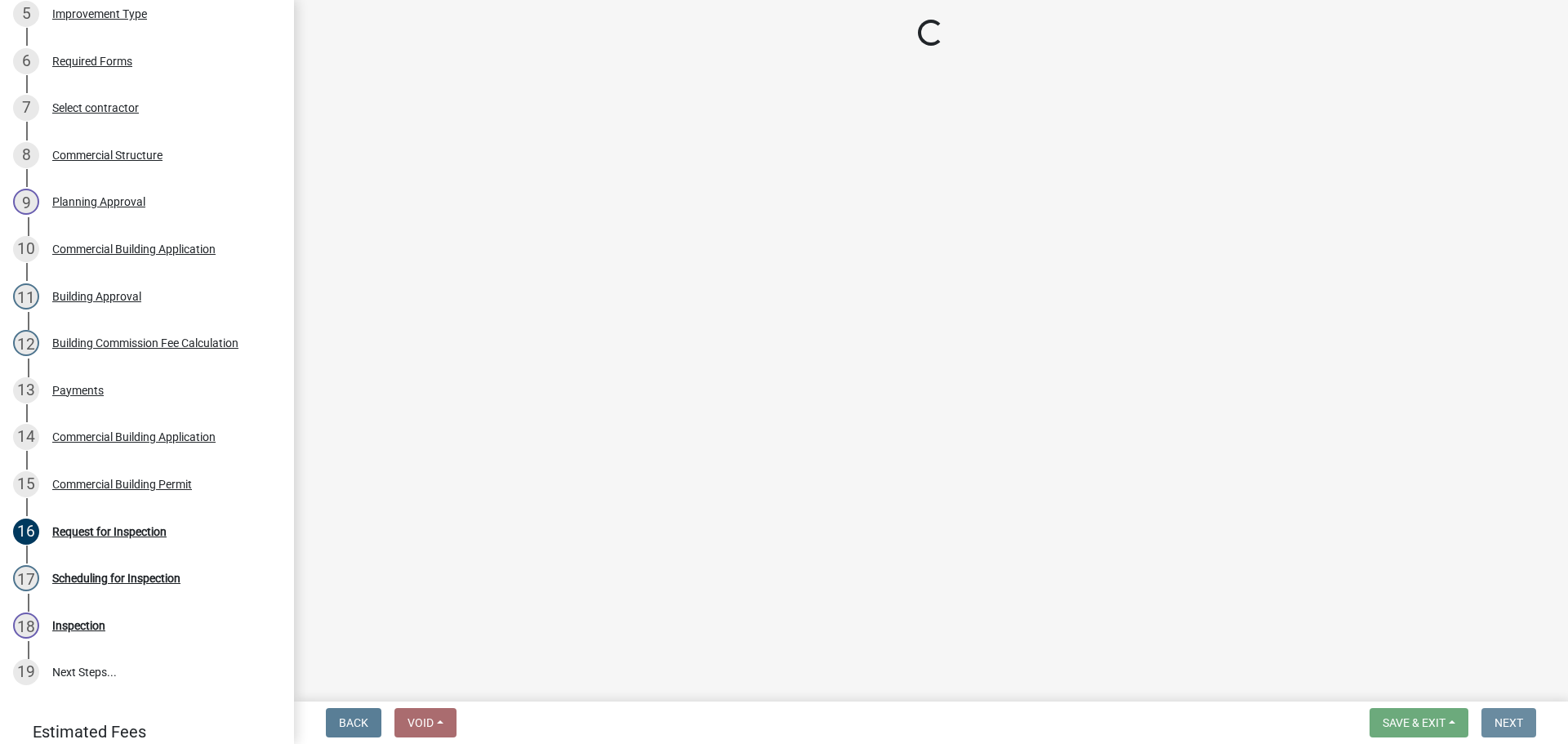
scroll to position [0, 0]
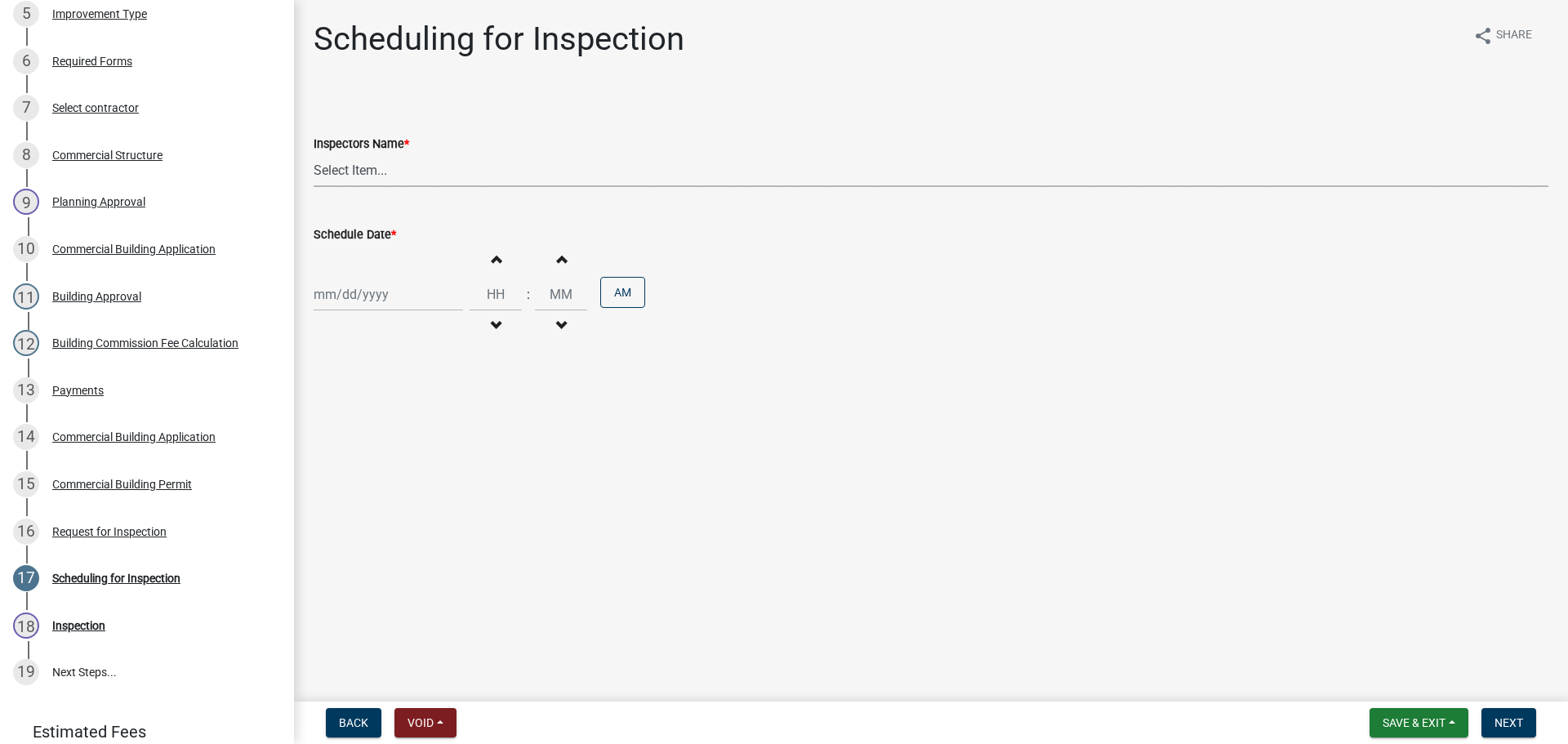
click at [490, 169] on select "Select Item... jramsey (Jeremy Ramsey) MaryFrey (Mary Frey) mkruer (Mike Kruer)…" at bounding box center [931, 170] width 1235 height 33
select select "fdb3bcc6-ce93-4663-8a18-5c08884dd177"
click at [313, 154] on select "Select Item... jramsey (Jeremy Ramsey) MaryFrey (Mary Frey) mkruer (Mike Kruer)…" at bounding box center [931, 170] width 1235 height 33
select select "9"
select select "2025"
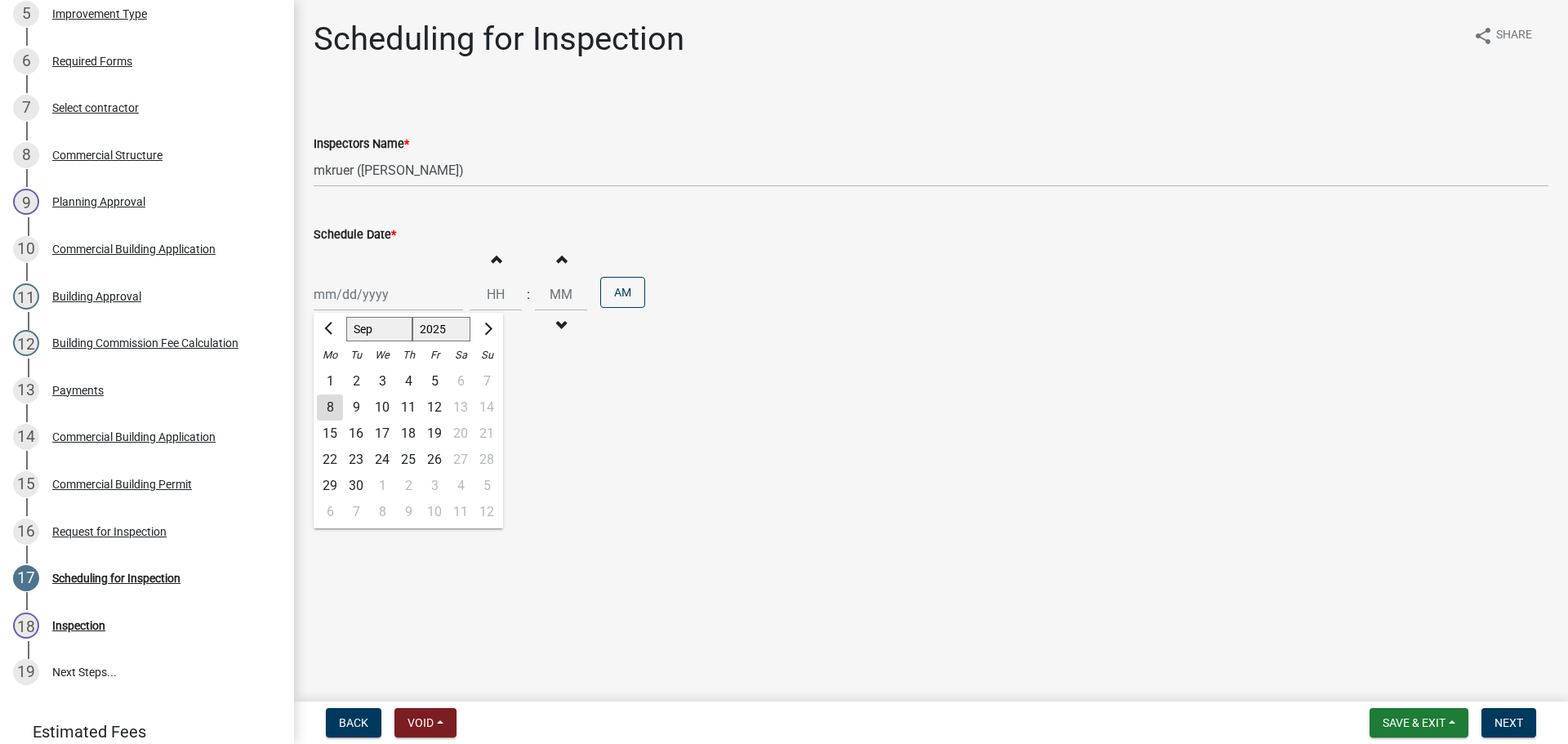
click at [425, 298] on div "Jan Feb Mar Apr May Jun Jul Aug Sep Oct Nov Dec 1525 1526 1527 1528 1529 1530 1…" at bounding box center [388, 293] width 149 height 33
click at [332, 403] on div "8" at bounding box center [329, 407] width 26 height 26
type input "09/08/2025"
click at [1519, 726] on span "Next" at bounding box center [1509, 722] width 29 height 13
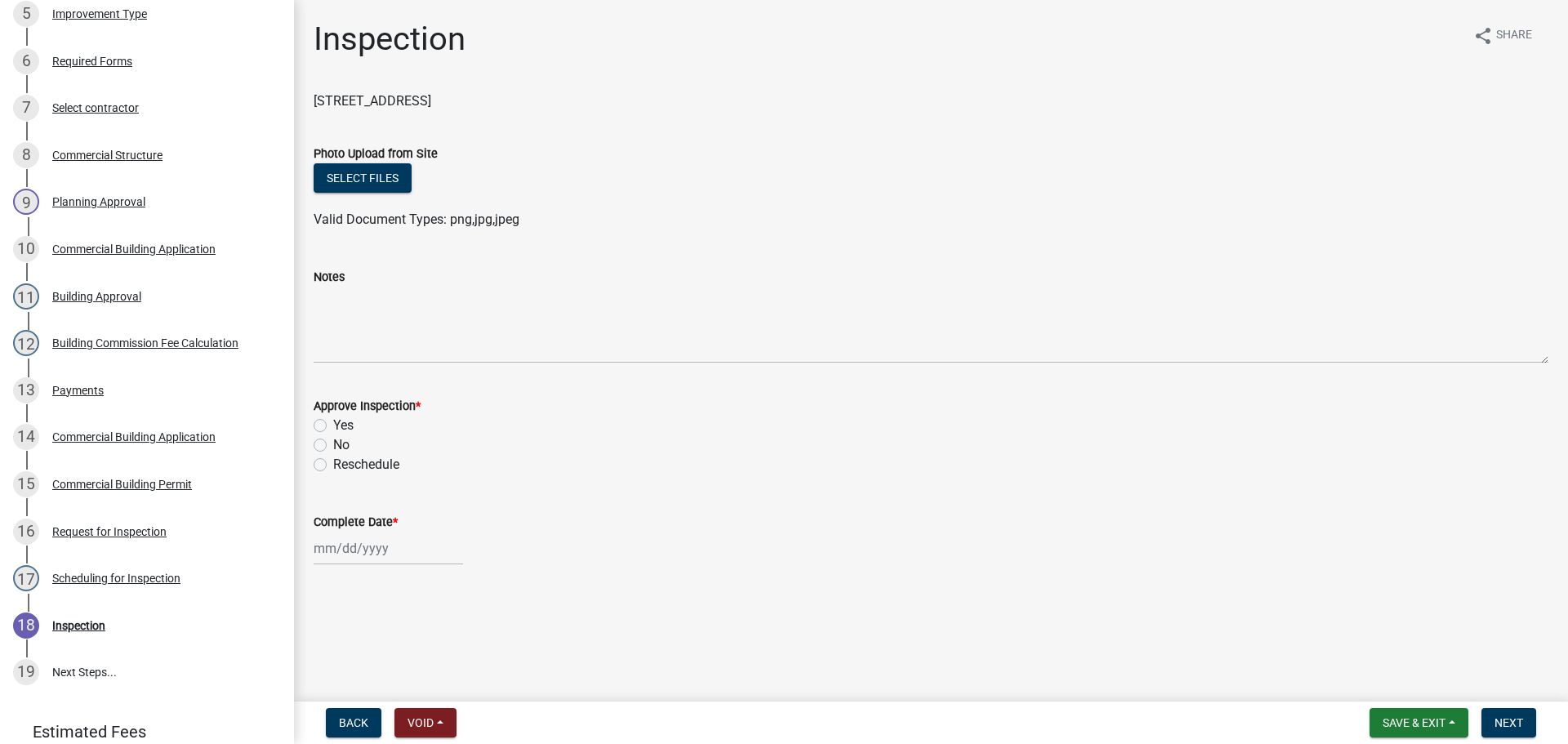
click at [352, 425] on label "Yes" at bounding box center [343, 426] width 21 height 20
click at [344, 425] on input "Yes" at bounding box center [338, 421] width 11 height 11
radio input "true"
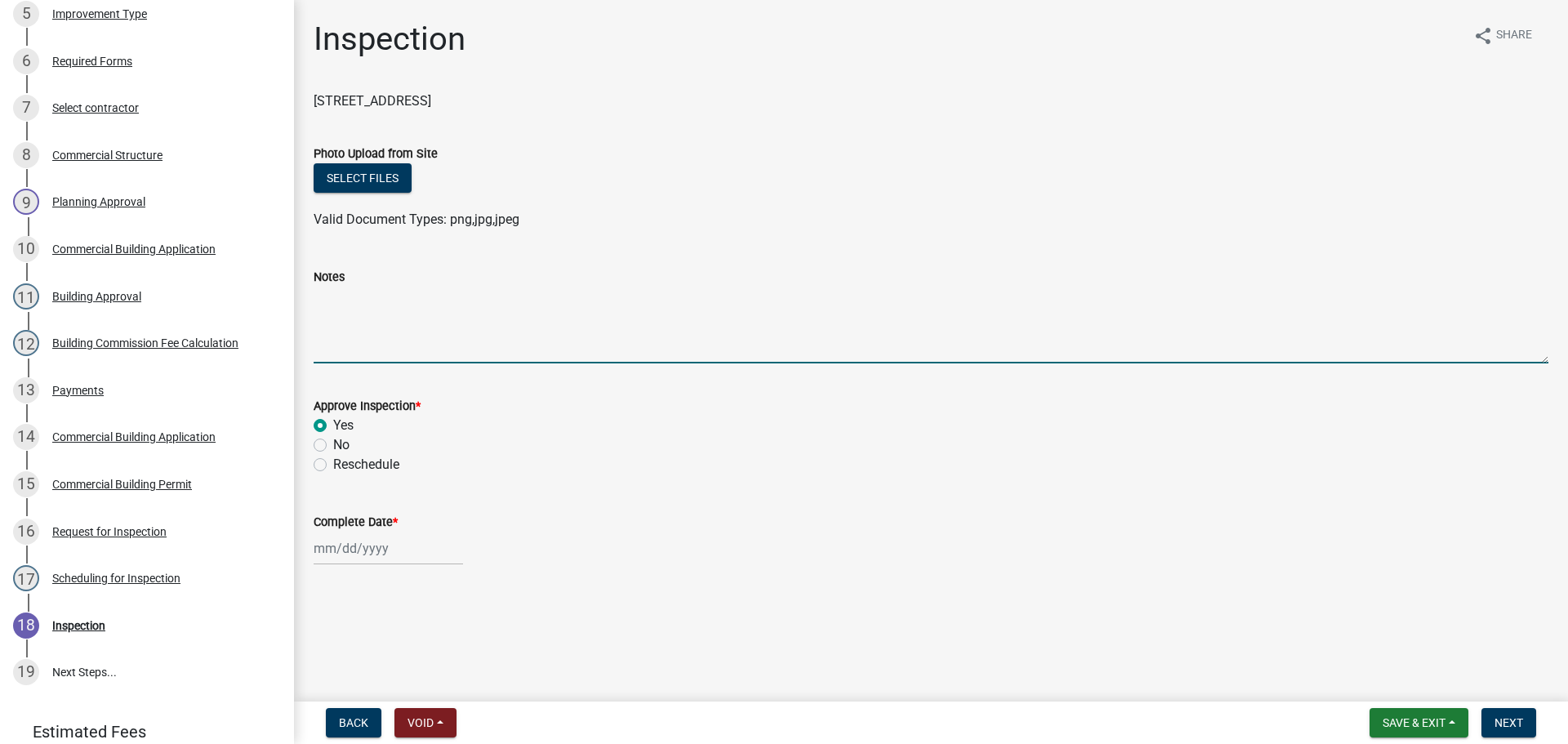
click at [374, 345] on textarea "Notes" at bounding box center [931, 324] width 1235 height 76
type textarea "Ok to approve per MK"
select select "9"
select select "2025"
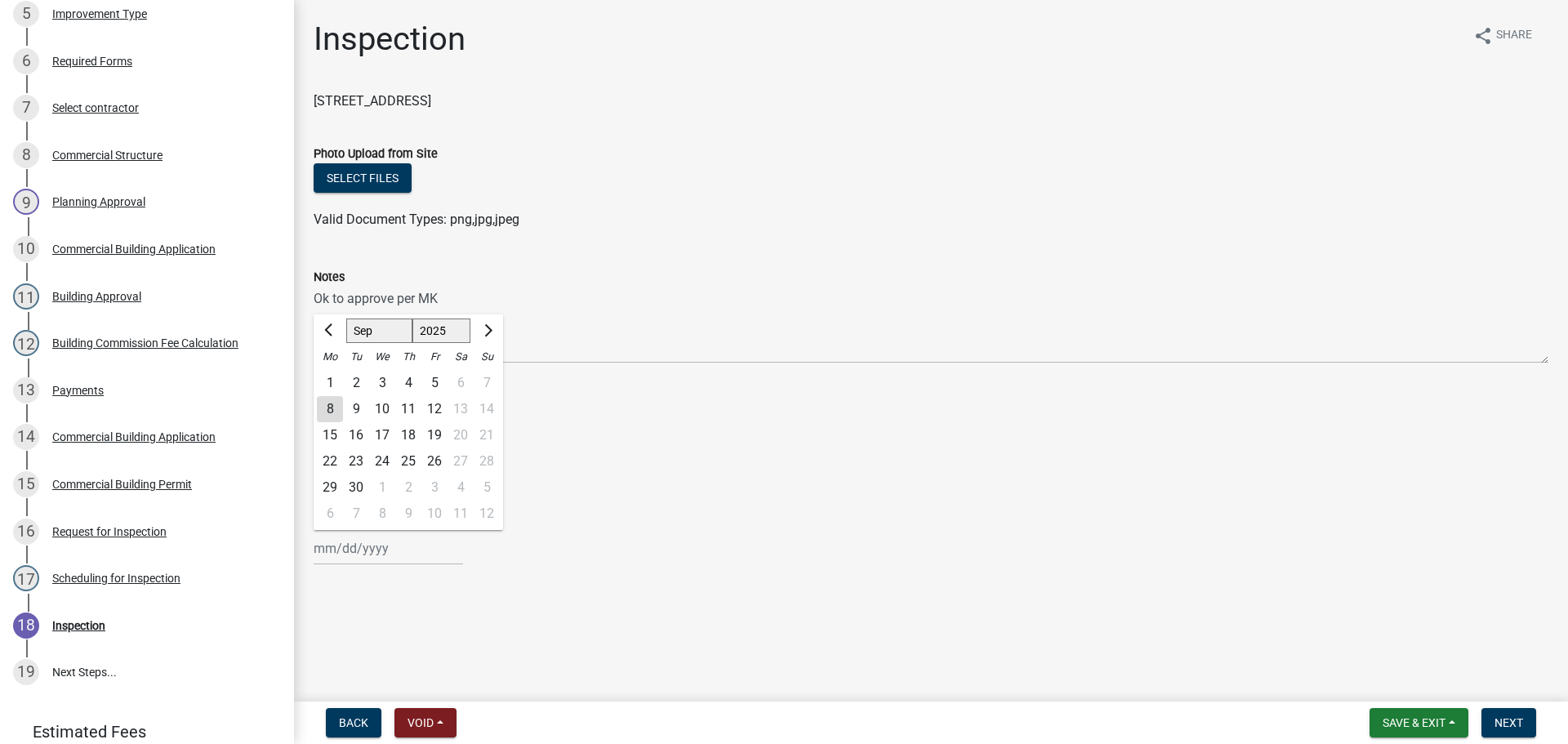
click at [406, 551] on div "[PERSON_NAME] Feb Mar Apr [PERSON_NAME][DATE] Oct Nov [DATE] 1526 1527 1528 152…" at bounding box center [388, 548] width 149 height 33
click at [328, 409] on div "8" at bounding box center [329, 408] width 26 height 26
type input "[DATE]"
click at [1518, 720] on span "Next" at bounding box center [1509, 722] width 29 height 13
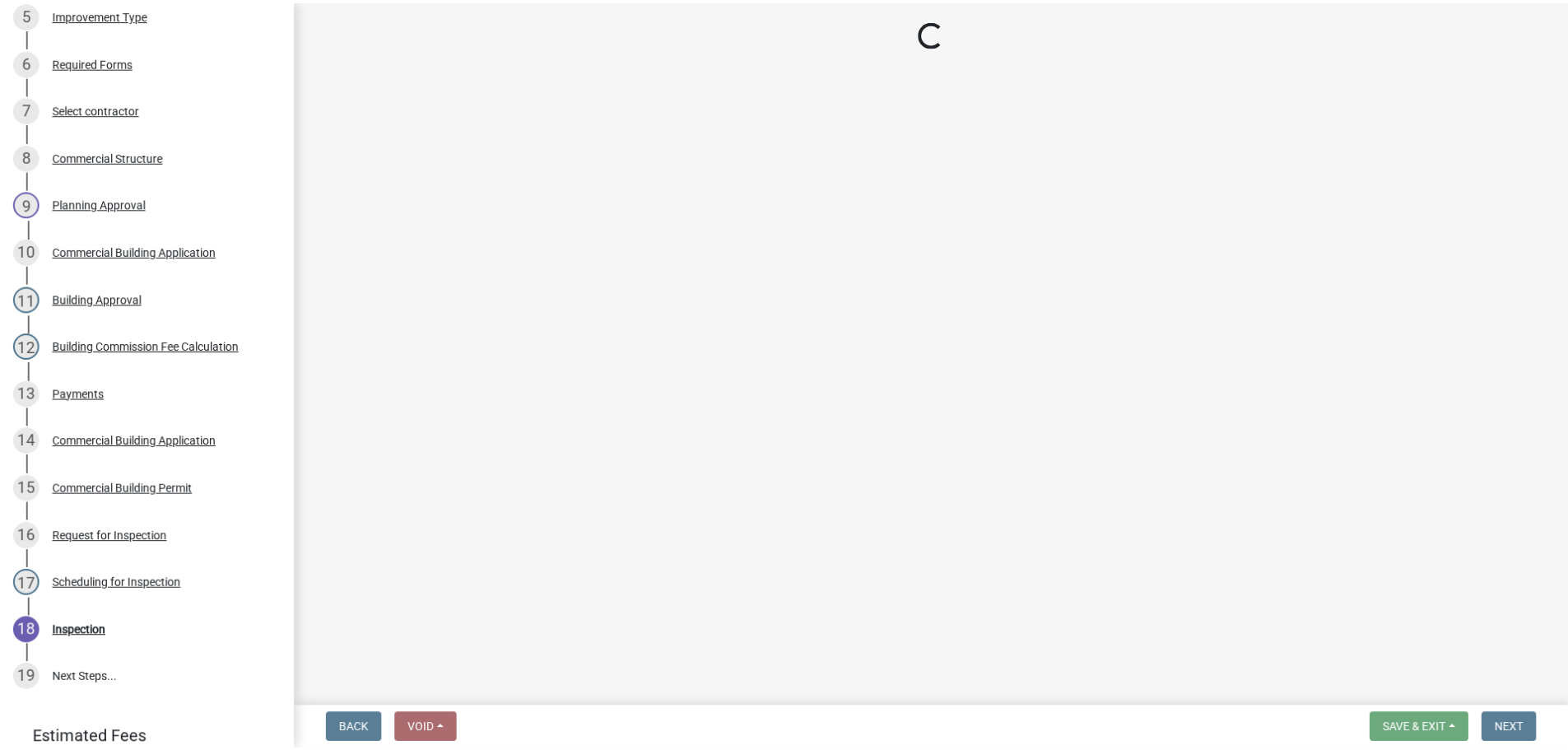
scroll to position [541, 0]
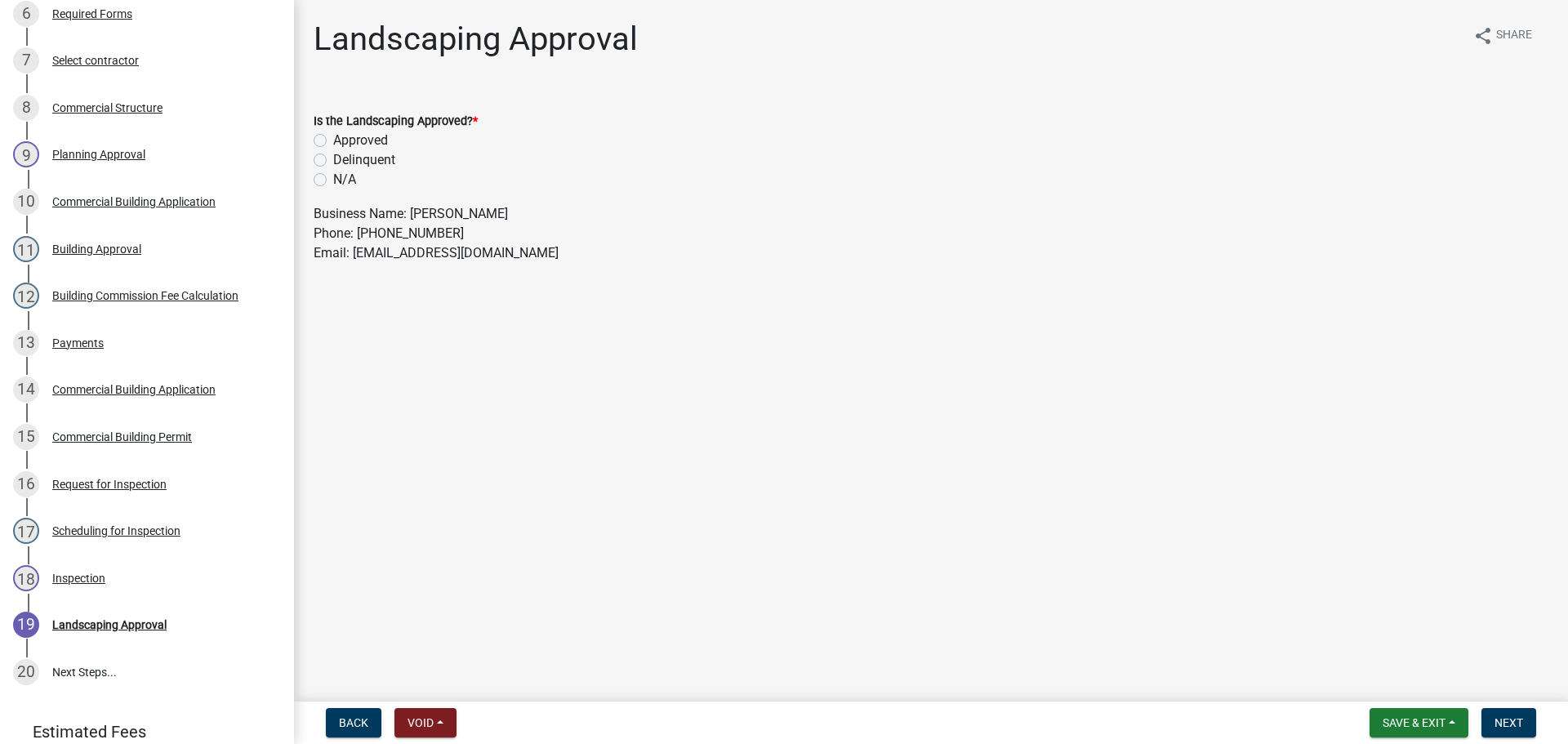
click at [333, 180] on label "N/A" at bounding box center [344, 180] width 23 height 20
click at [333, 180] on input "N/A" at bounding box center [338, 175] width 11 height 11
radio input "true"
click at [1528, 718] on button "Next" at bounding box center [1509, 722] width 55 height 30
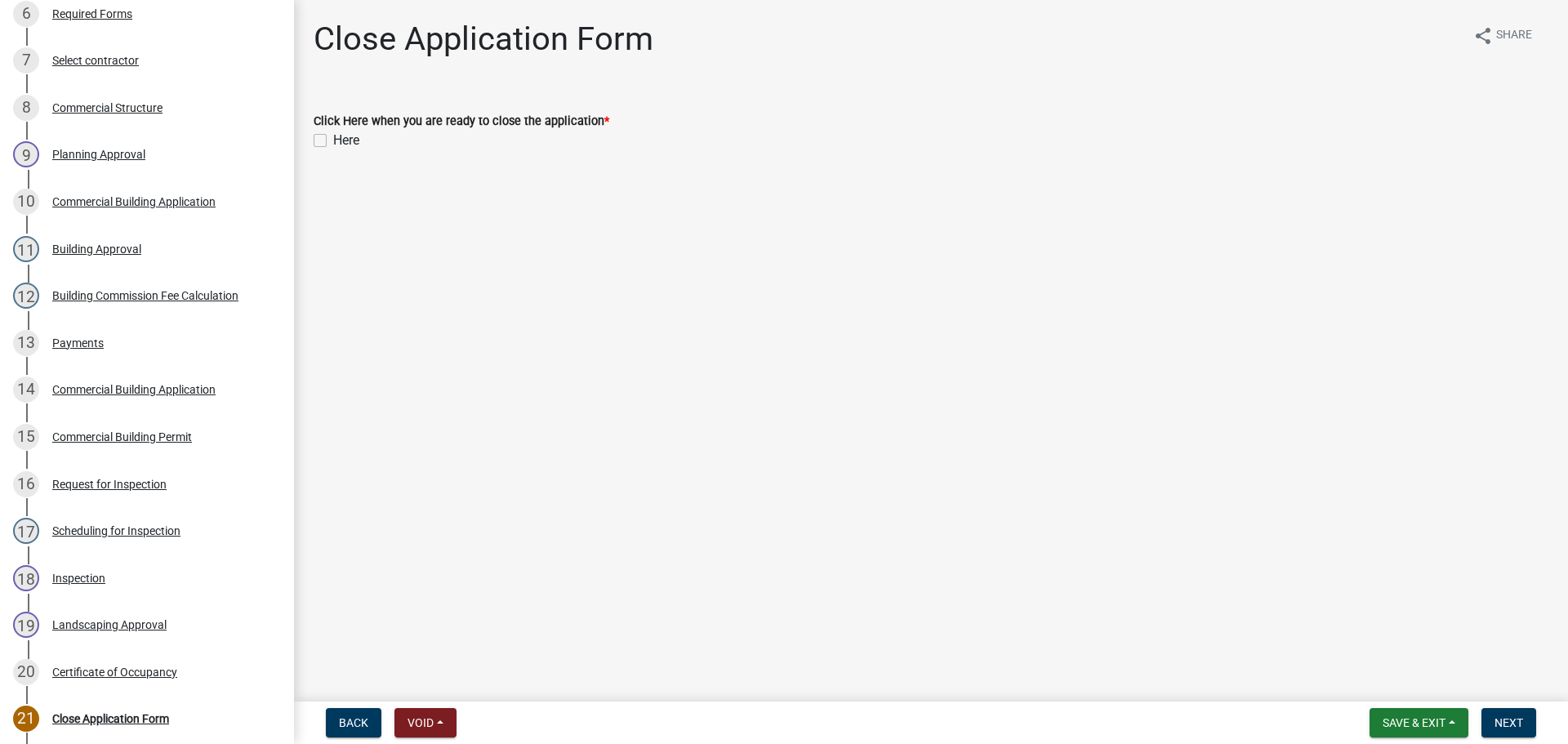
click at [333, 139] on label "Here" at bounding box center [346, 140] width 26 height 20
click at [333, 139] on input "Here" at bounding box center [338, 136] width 11 height 11
checkbox input "true"
click at [1510, 723] on span "Next" at bounding box center [1509, 722] width 29 height 13
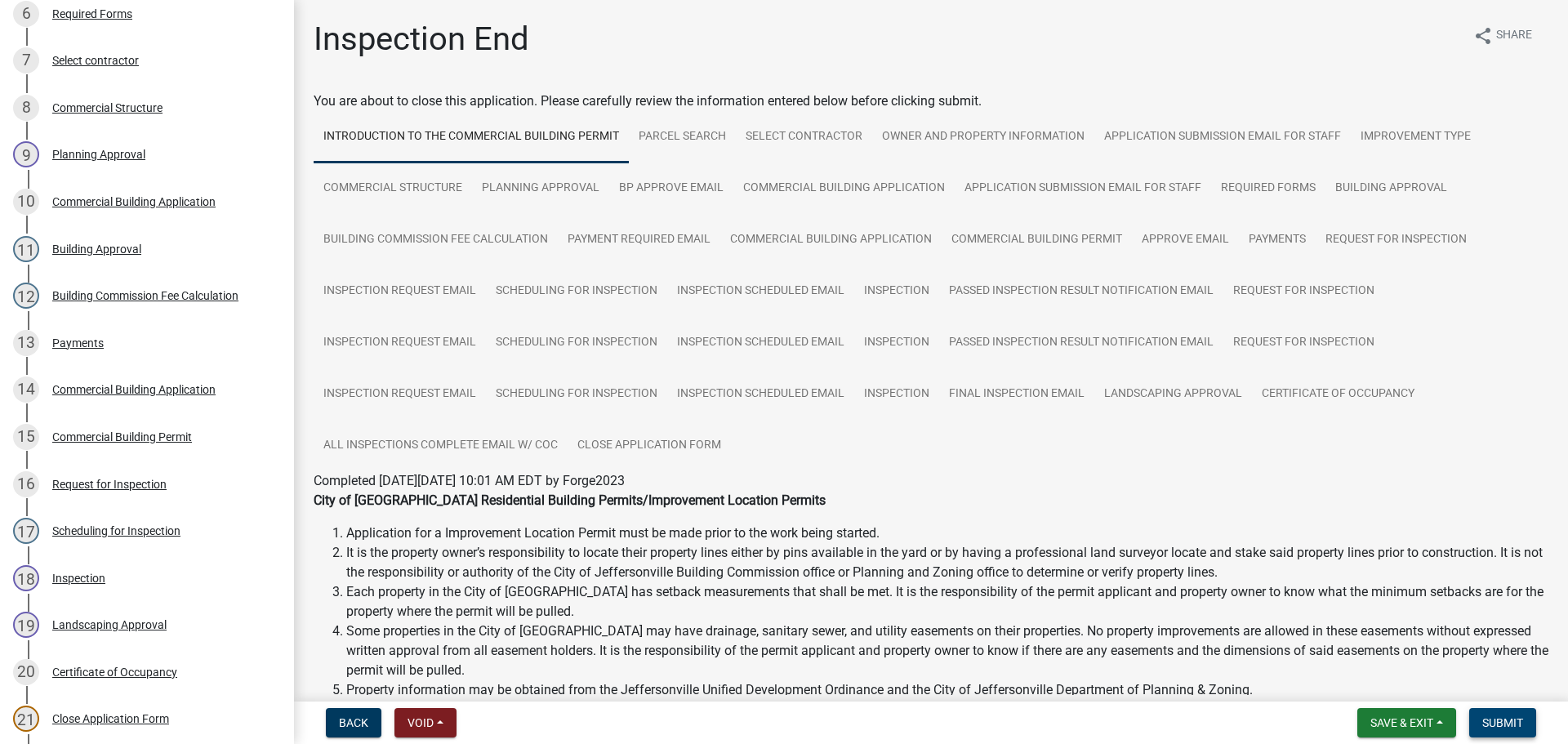
click at [1500, 726] on span "Submit" at bounding box center [1502, 722] width 41 height 13
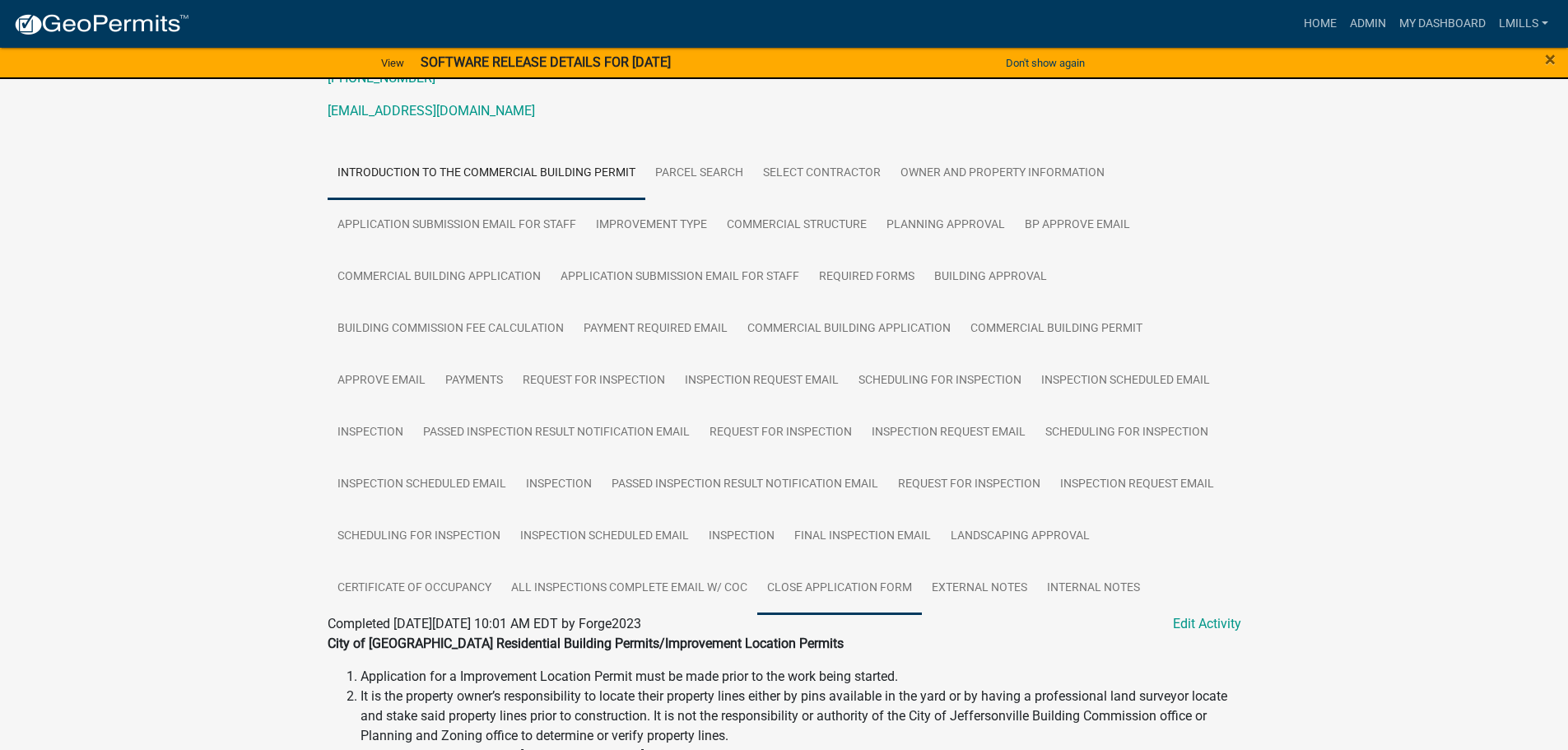
scroll to position [247, 0]
click at [434, 575] on link "Certificate of Occupancy" at bounding box center [414, 588] width 173 height 53
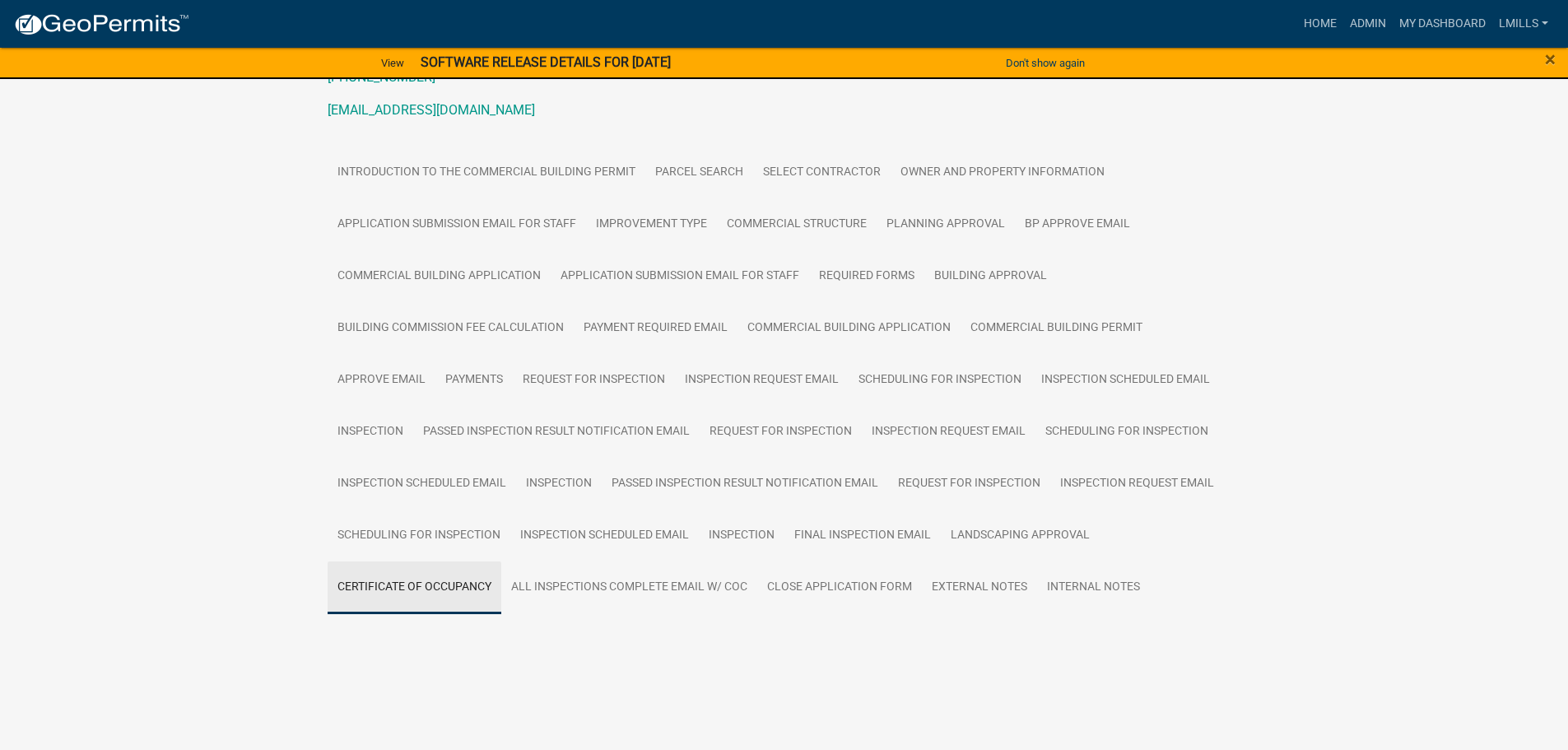
scroll to position [219, 0]
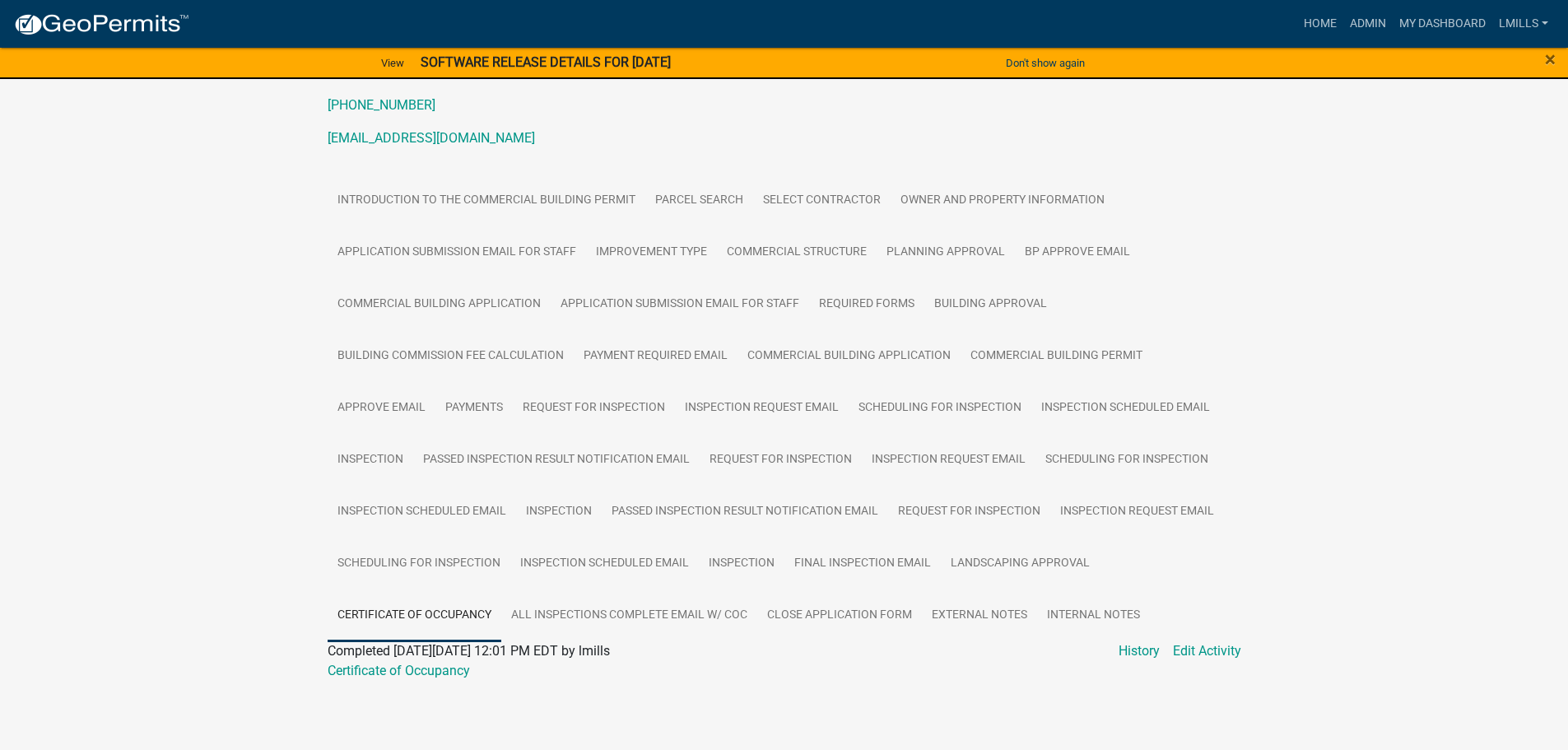
click at [403, 661] on div "Certificate of Occupancy" at bounding box center [784, 671] width 938 height 20
click at [400, 671] on link "Certificate of Occupancy" at bounding box center [398, 669] width 142 height 15
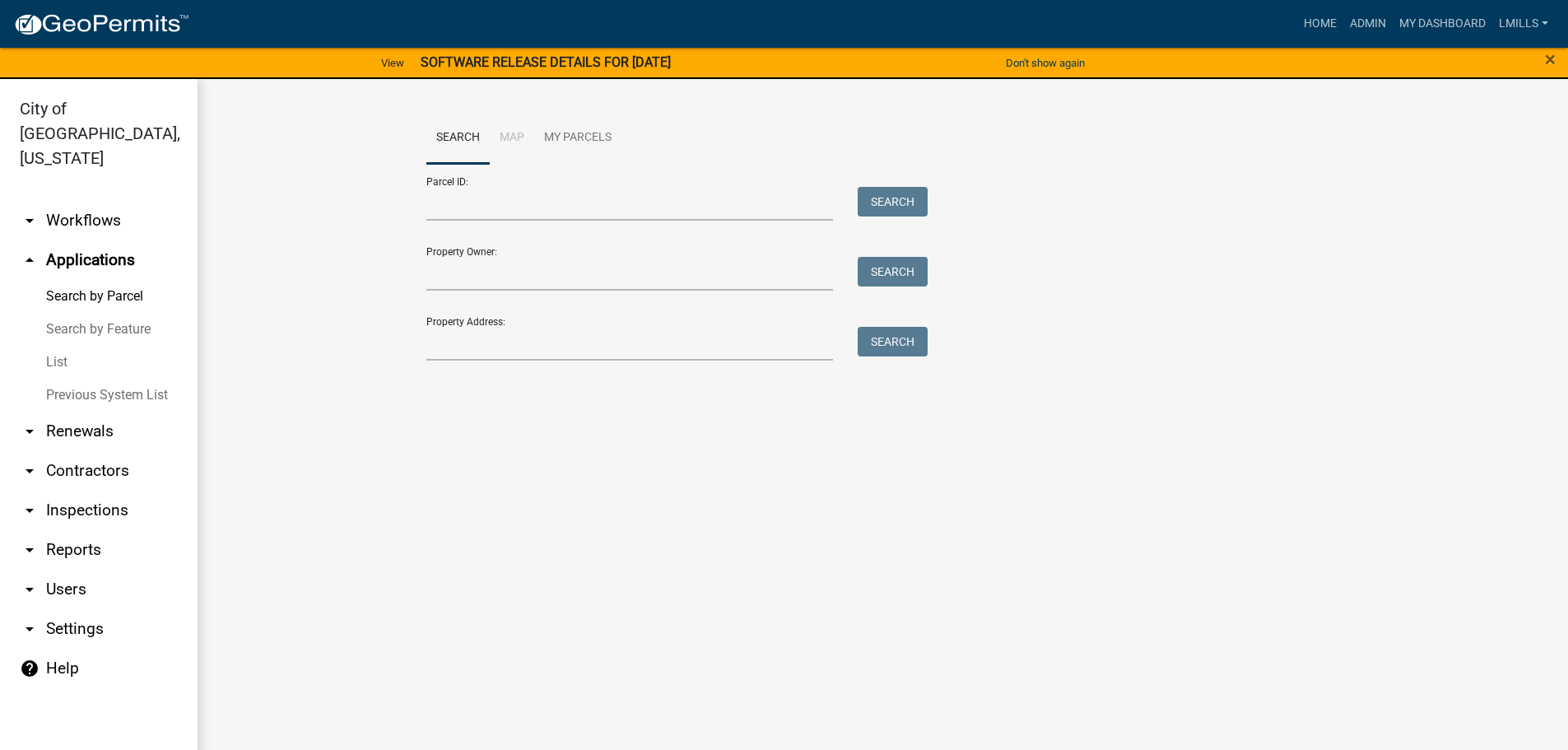
click at [540, 326] on div "Property Address: Search" at bounding box center [673, 332] width 494 height 57
click at [514, 344] on input "Property Address:" at bounding box center [630, 343] width 407 height 34
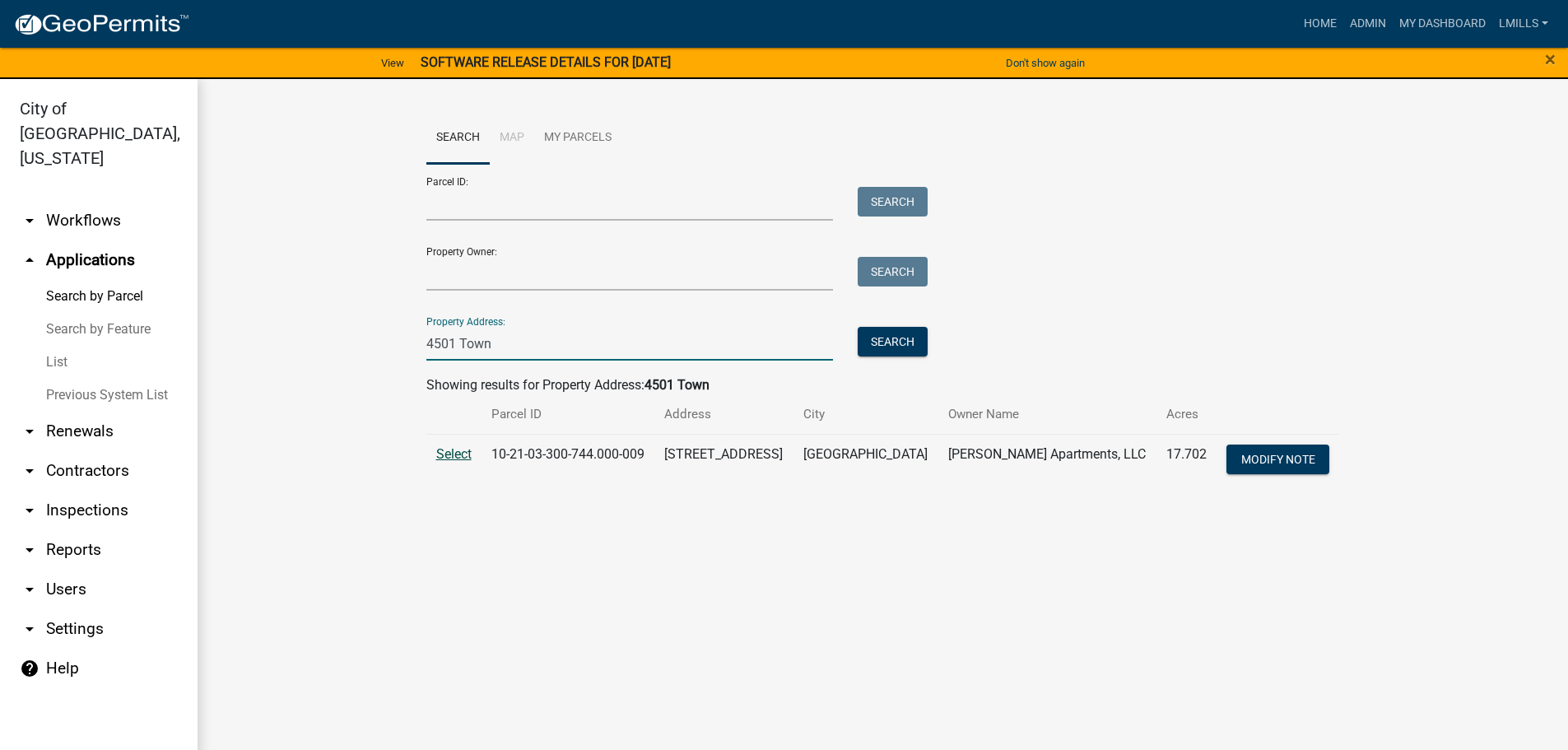
type input "4501 Town"
click at [464, 455] on span "Select" at bounding box center [454, 453] width 35 height 15
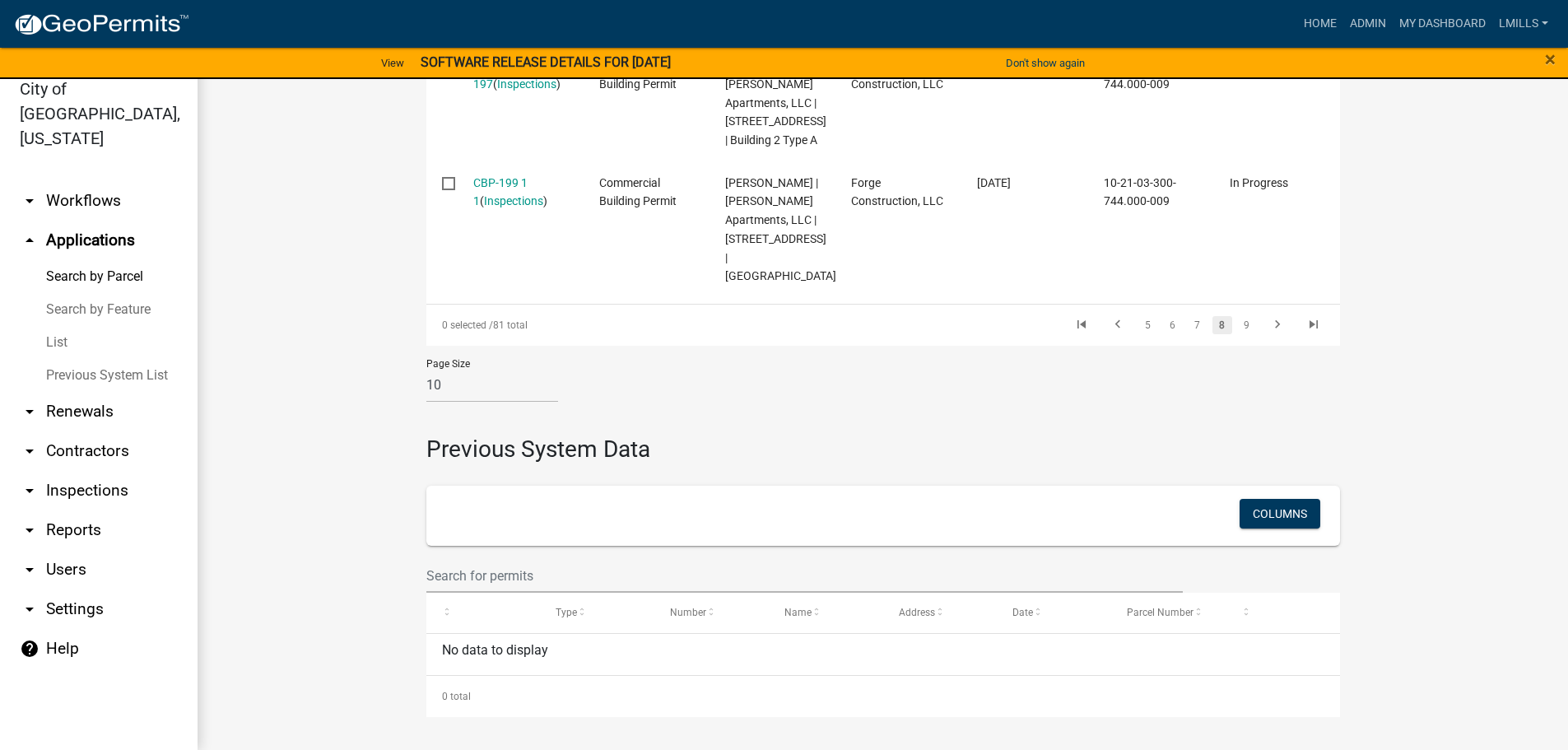
scroll to position [1988, 0]
click at [1316, 324] on icon "go to last page" at bounding box center [1314, 326] width 22 height 20
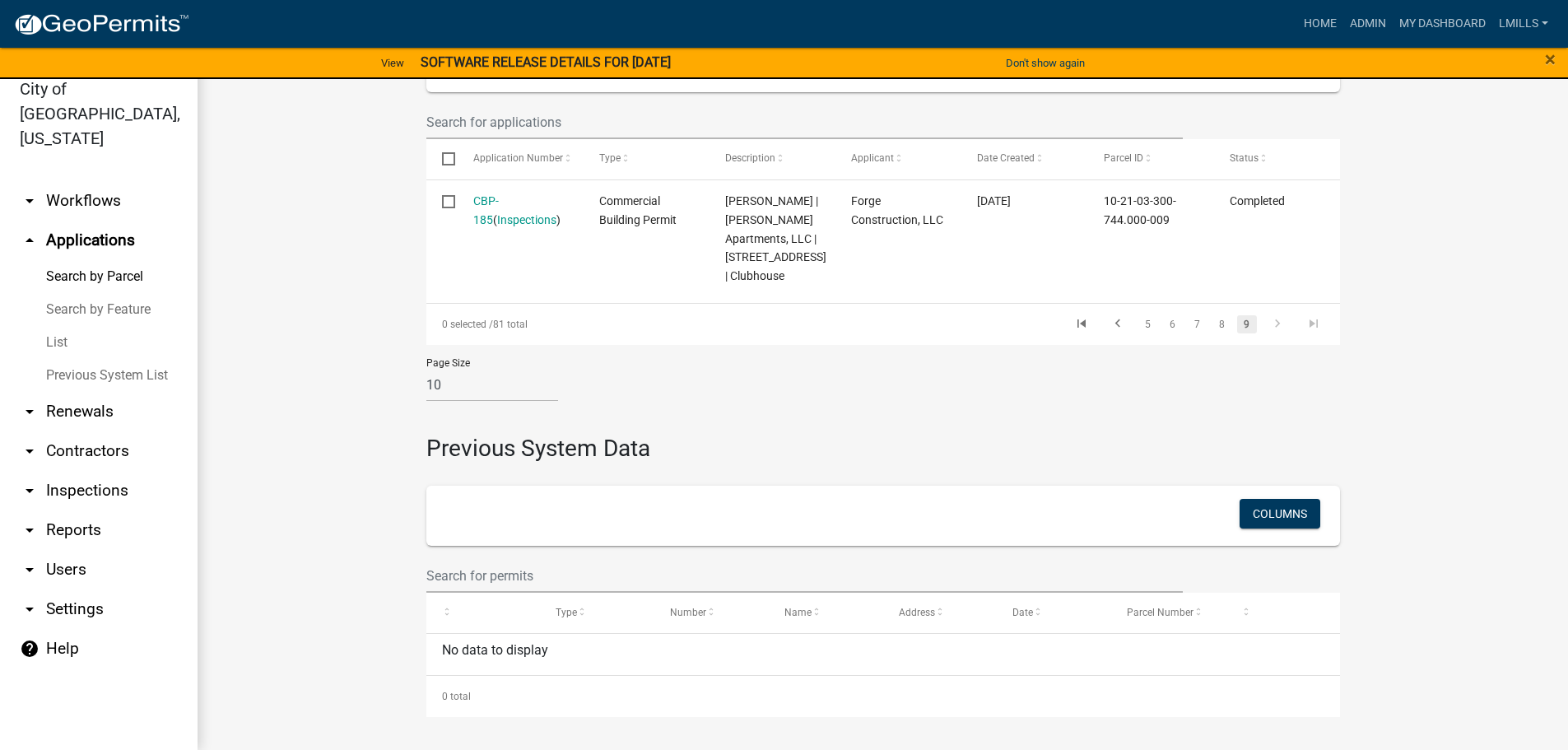
scroll to position [539, 0]
click at [1217, 326] on link "8" at bounding box center [1222, 324] width 20 height 18
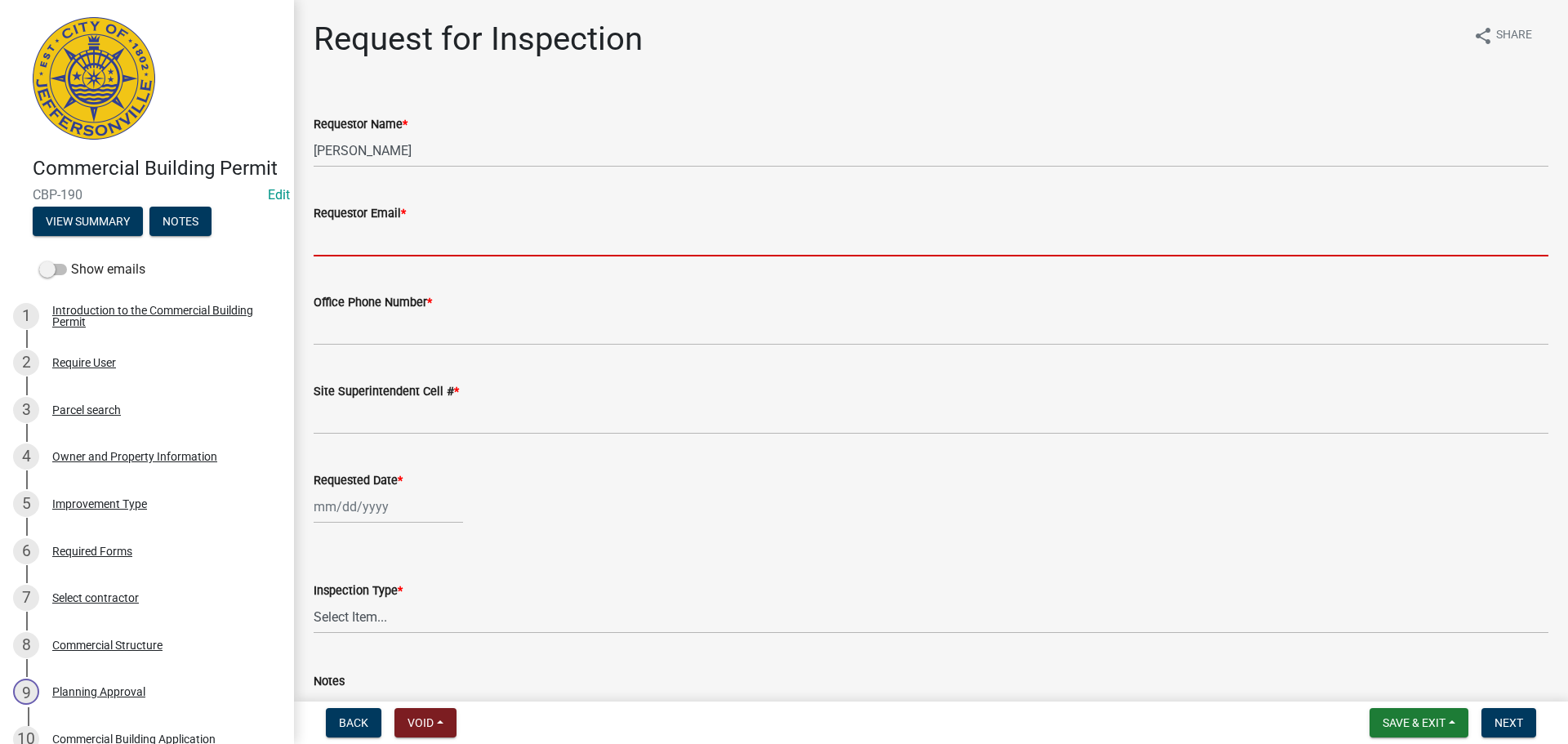
click at [431, 246] on input "Requestor Email *" at bounding box center [931, 239] width 1235 height 33
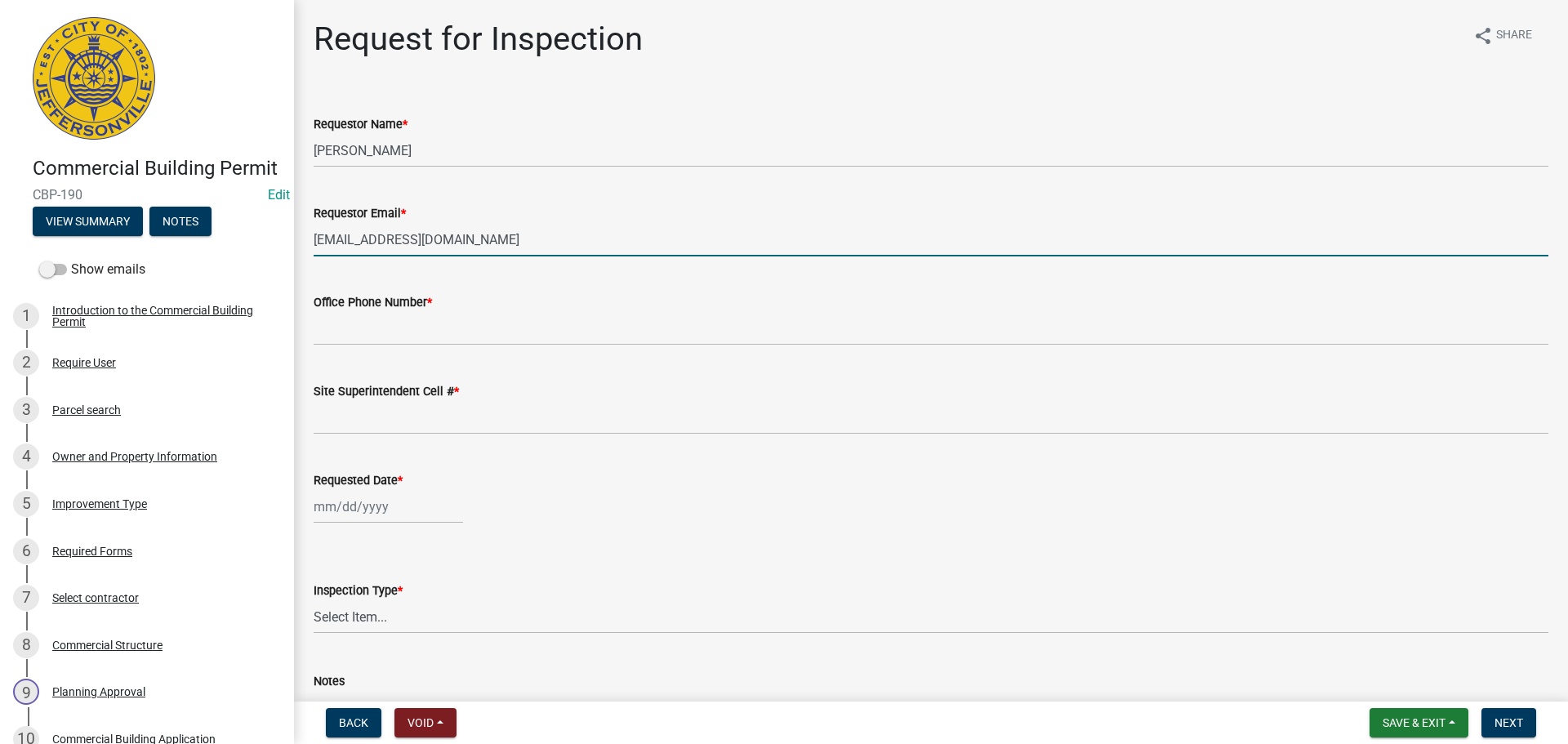
type input "[EMAIL_ADDRESS][DOMAIN_NAME]"
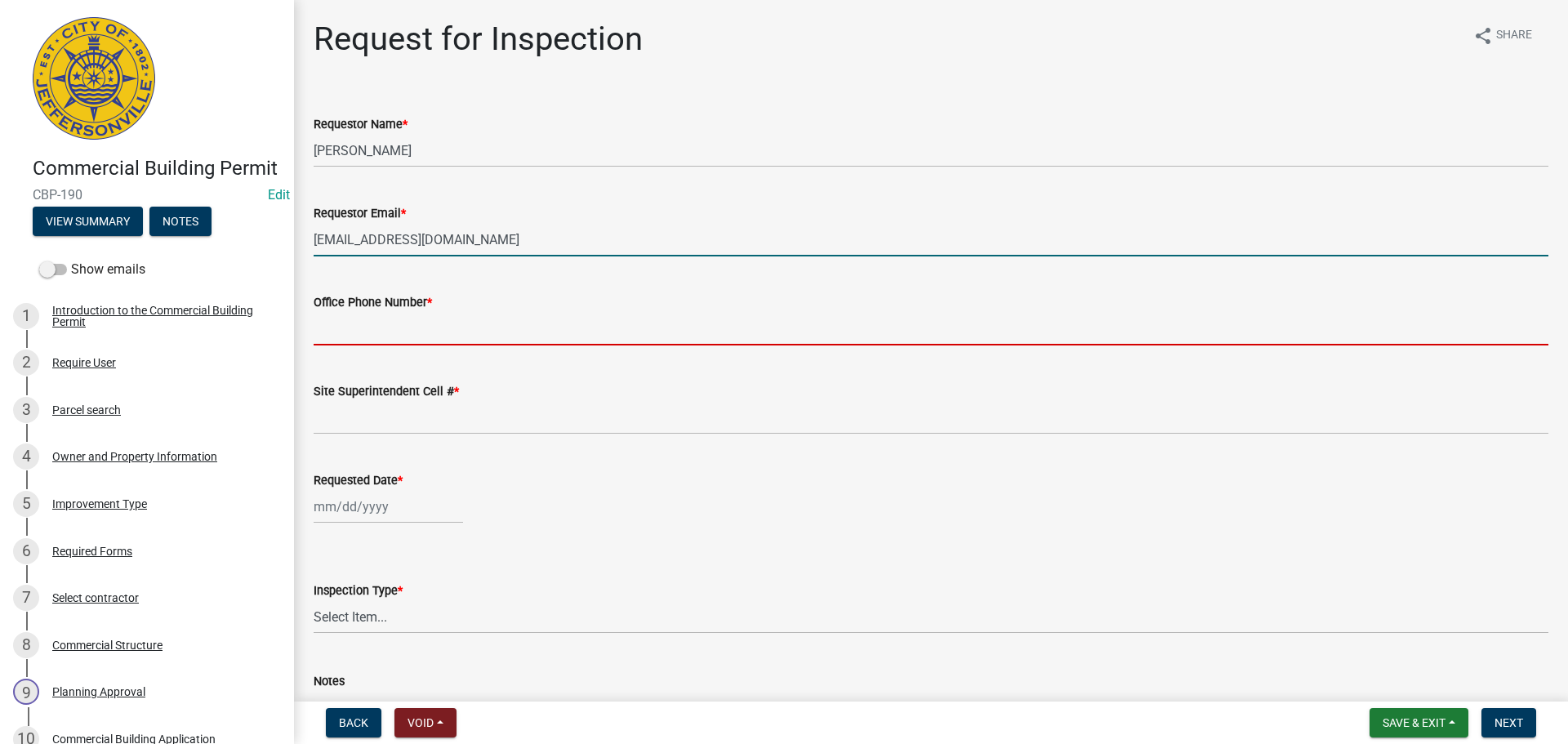
click at [449, 339] on input "Office Phone Number *" at bounding box center [931, 328] width 1235 height 33
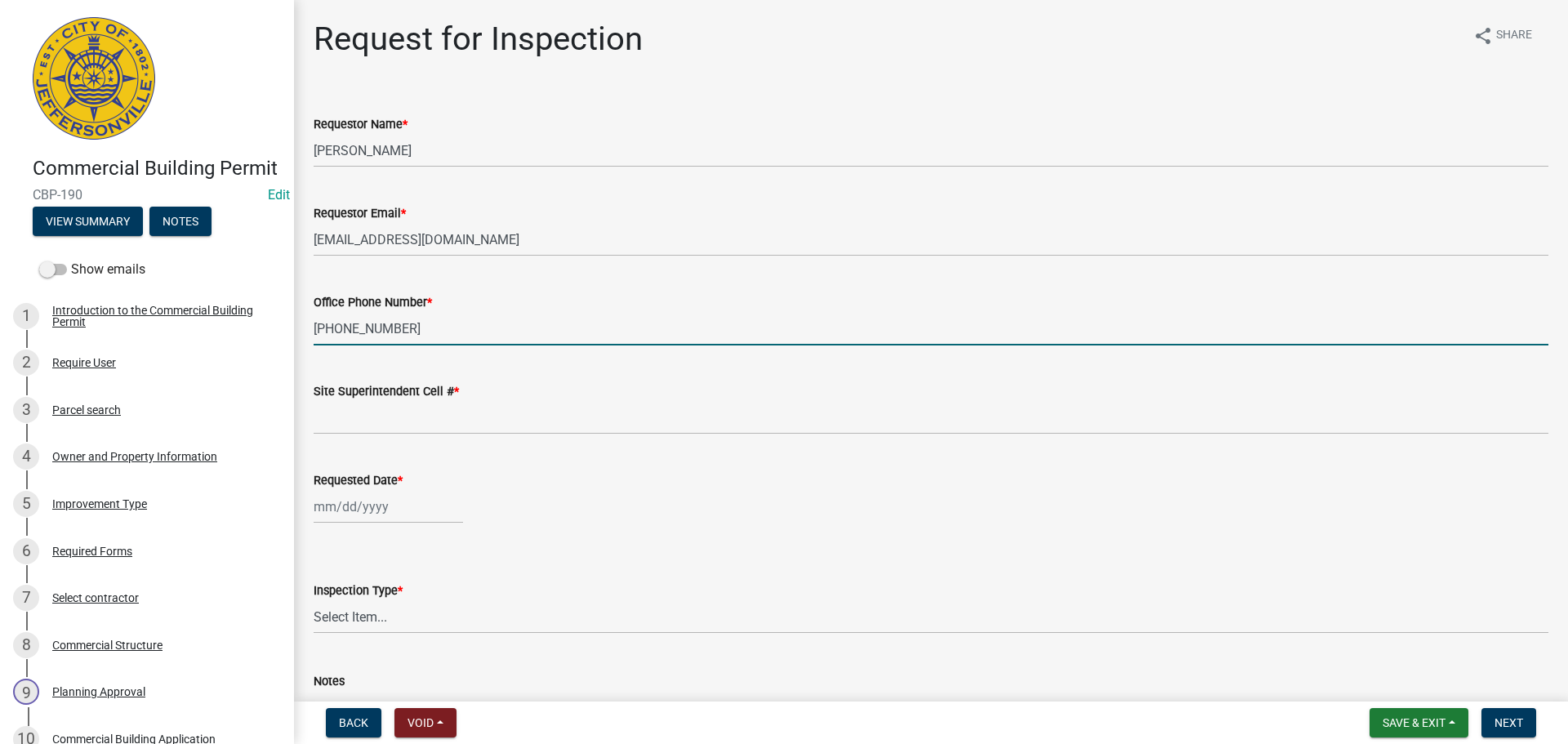
type input "[PHONE_NUMBER]"
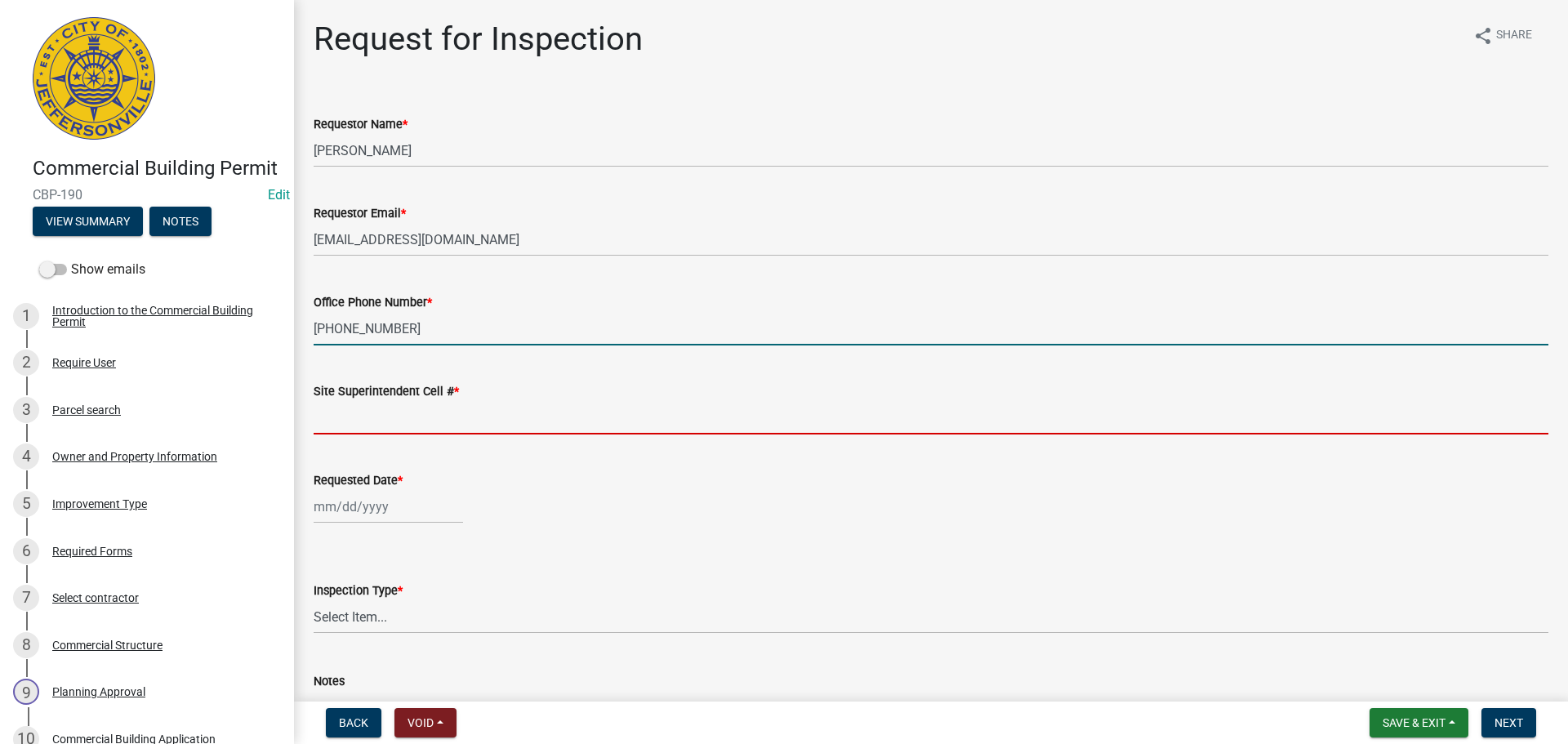
click at [450, 421] on input "Site Superintendent Cell # *" at bounding box center [931, 417] width 1235 height 33
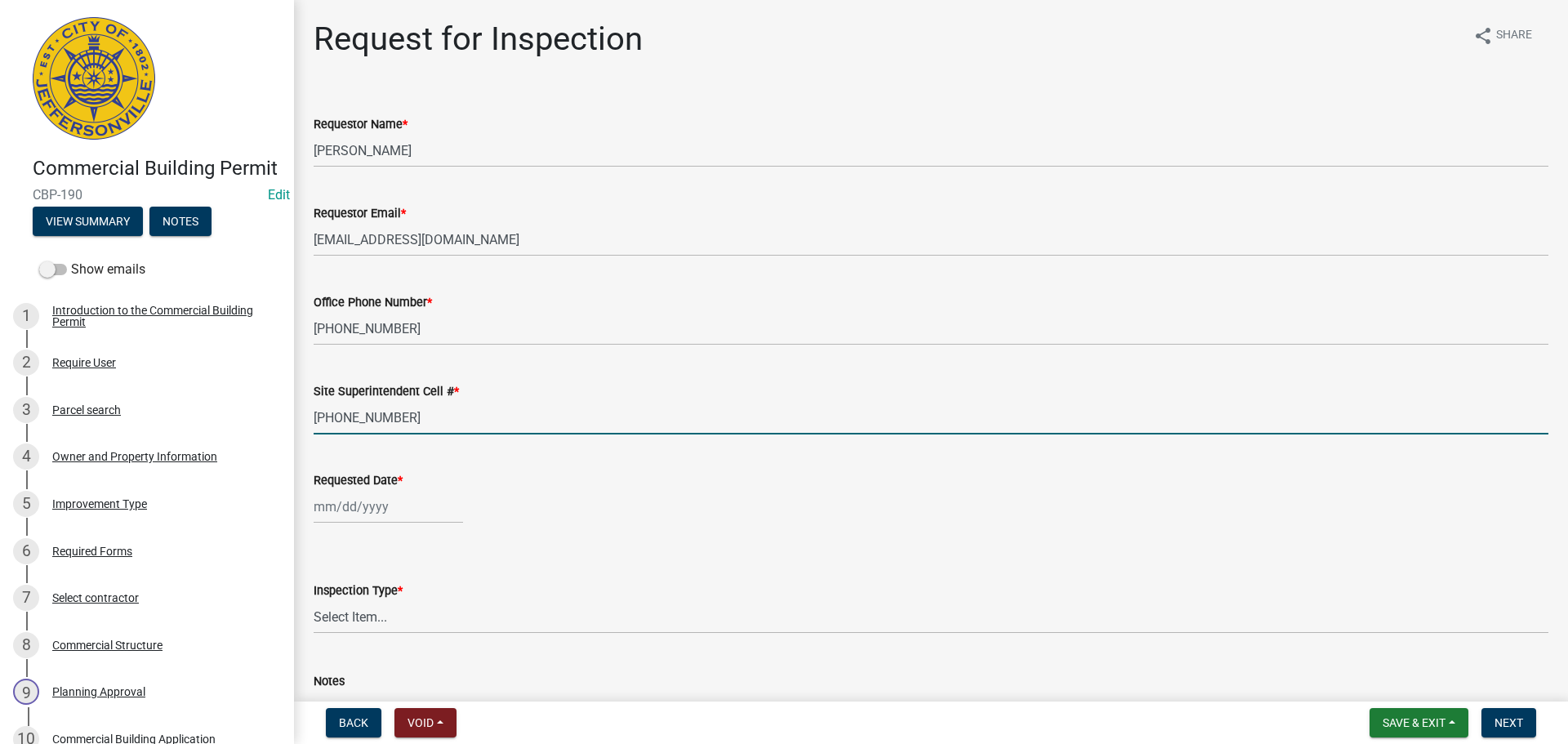
type input "[PHONE_NUMBER]"
select select "9"
select select "2025"
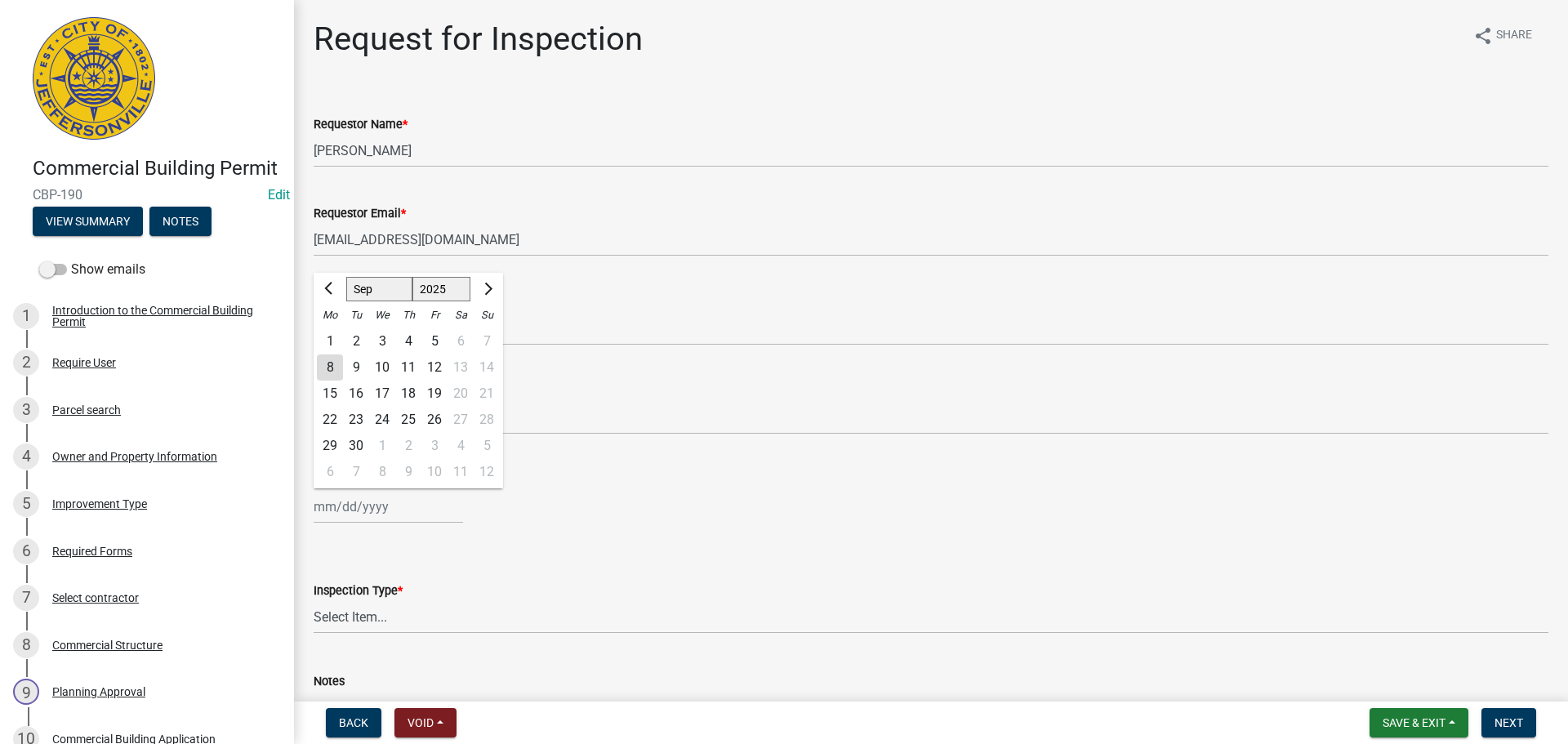
click at [434, 506] on div "[PERSON_NAME] Feb Mar Apr [PERSON_NAME][DATE] Oct Nov [DATE] 1526 1527 1528 152…" at bounding box center [388, 506] width 149 height 33
click at [334, 369] on div "8" at bounding box center [329, 367] width 26 height 26
type input "[DATE]"
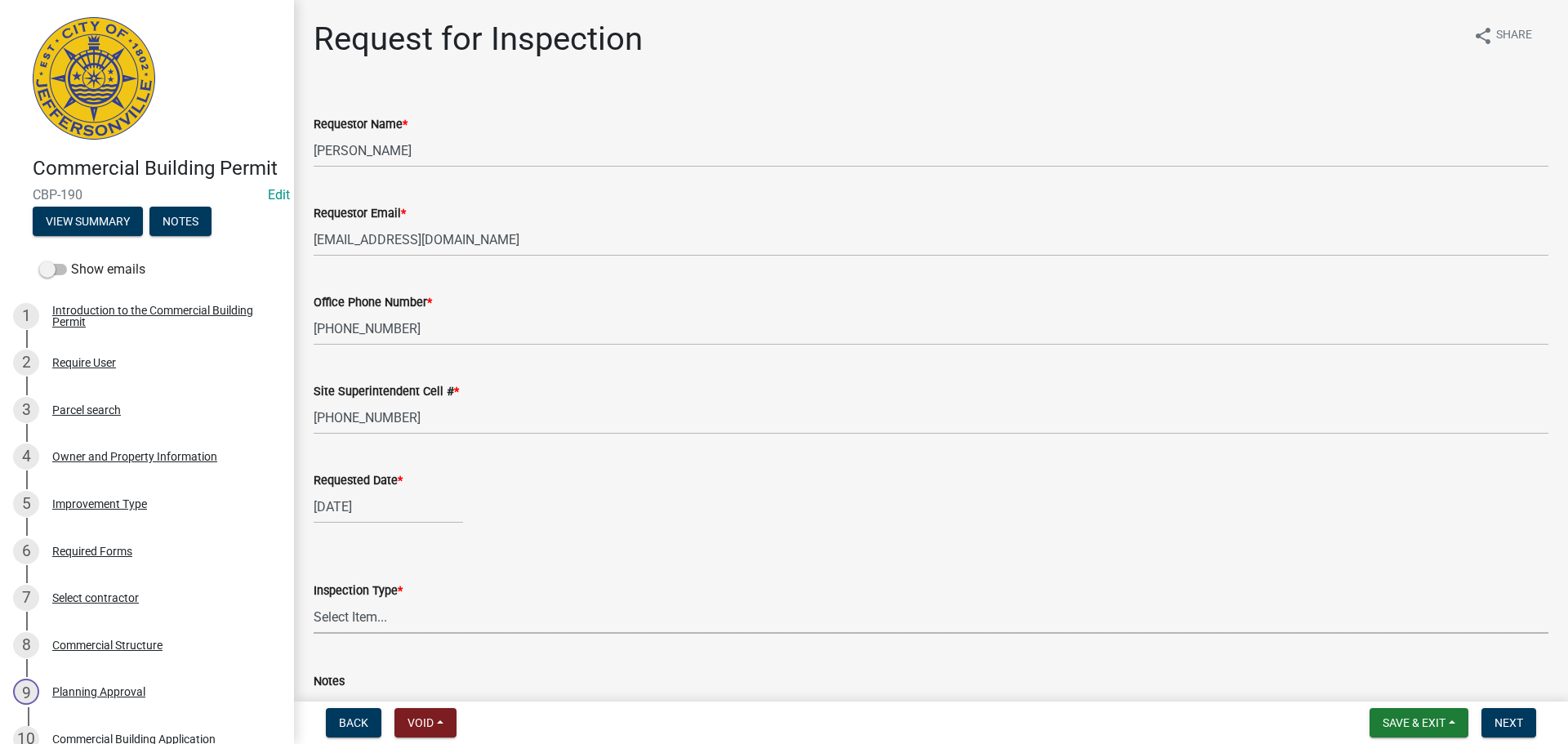
click at [411, 616] on select "Select Item... Footer Foundation Framing Final Misc" at bounding box center [931, 616] width 1235 height 33
click at [313, 600] on select "Select Item... Footer Foundation Framing Final Misc" at bounding box center [931, 616] width 1235 height 33
select select "8ea0f6e5-dde7-4881-a999-02519822ccbf"
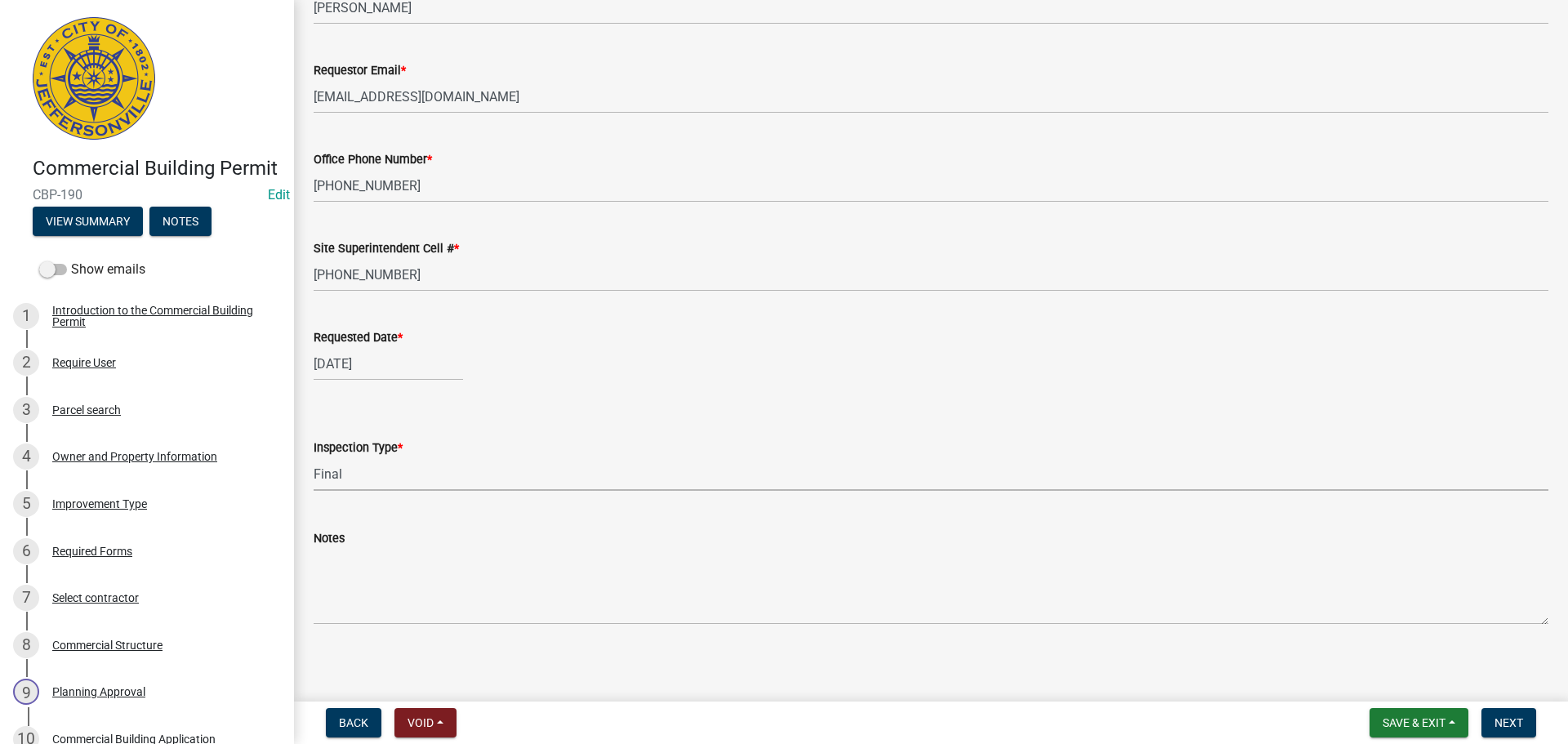
scroll to position [149, 0]
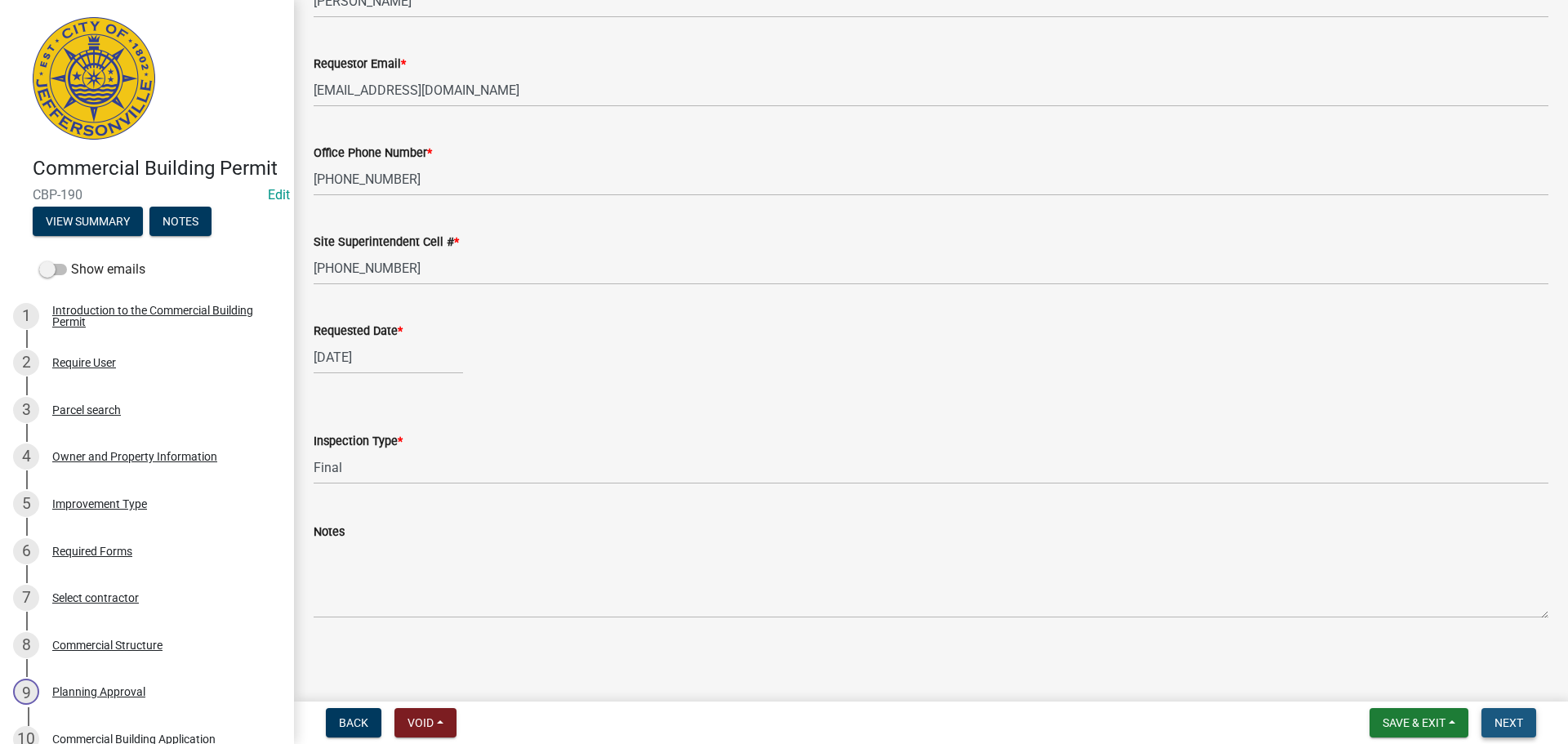
click at [1510, 721] on span "Next" at bounding box center [1509, 722] width 29 height 13
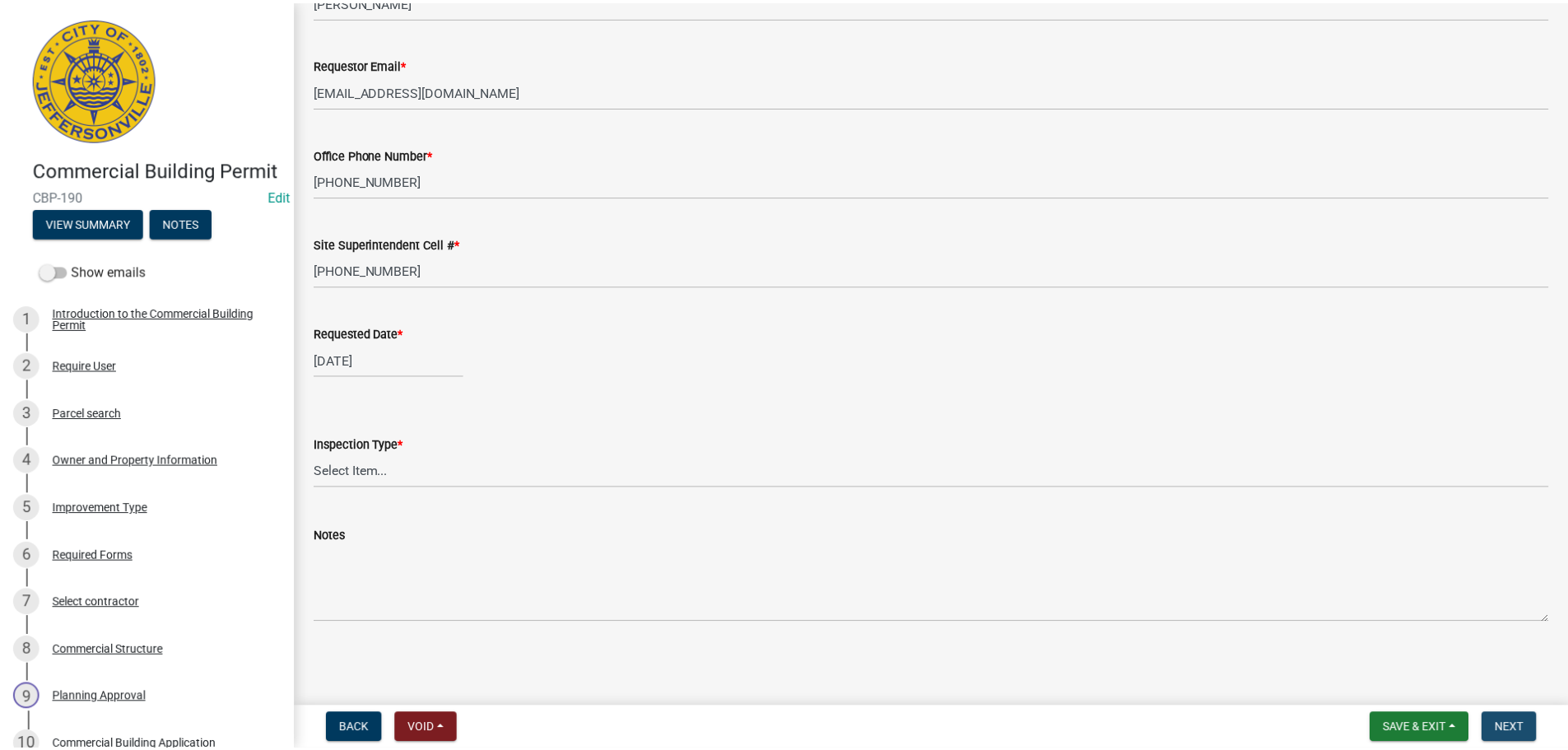
scroll to position [0, 0]
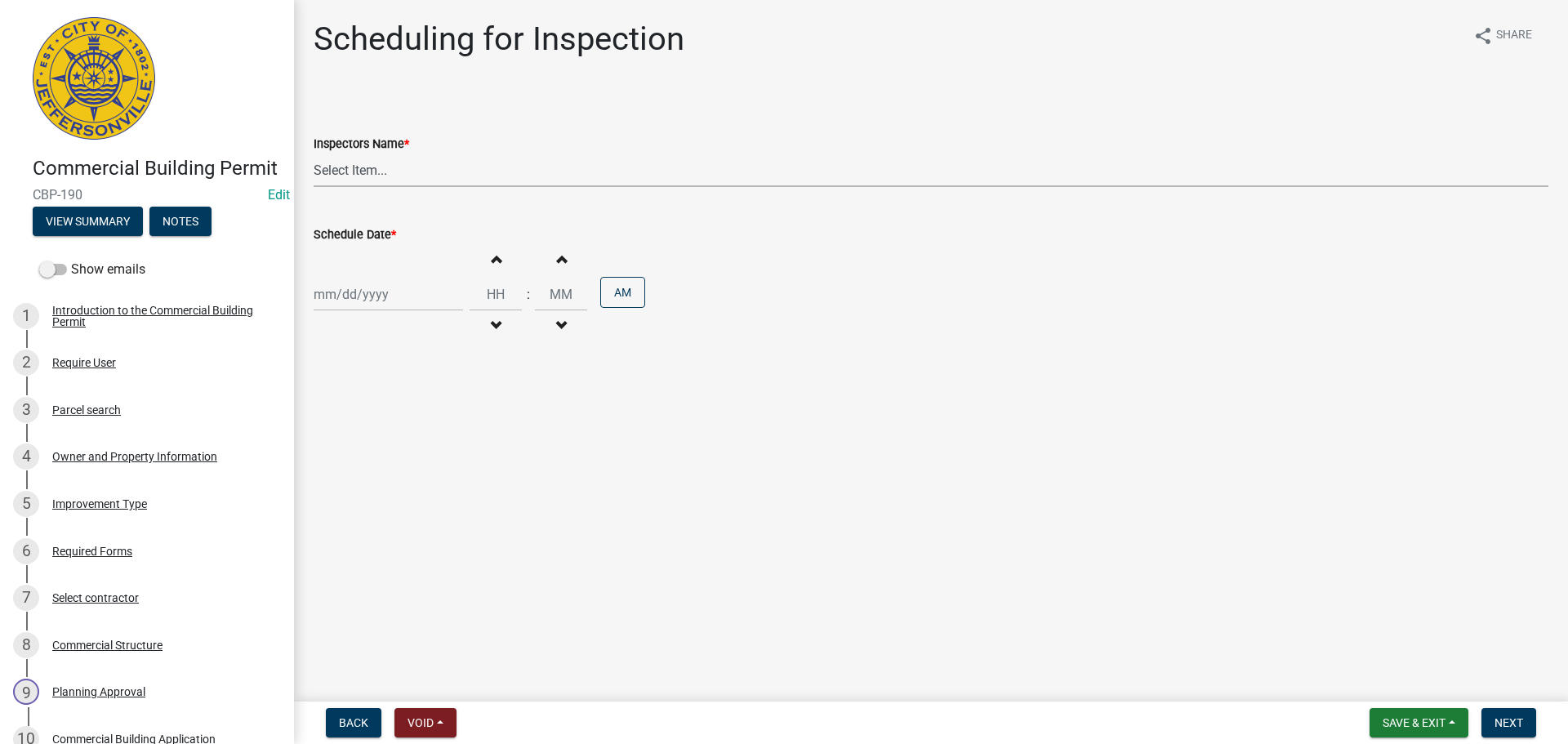
click at [463, 173] on select "Select Item... [PERSON_NAME] ([PERSON_NAME]) [PERSON_NAME] ([PERSON_NAME]) mkru…" at bounding box center [931, 170] width 1235 height 33
select select "fdb3bcc6-ce93-4663-8a18-5c08884dd177"
click at [313, 154] on select "Select Item... [PERSON_NAME] ([PERSON_NAME]) [PERSON_NAME] ([PERSON_NAME]) mkru…" at bounding box center [931, 170] width 1235 height 33
click at [419, 302] on div at bounding box center [388, 293] width 149 height 33
select select "9"
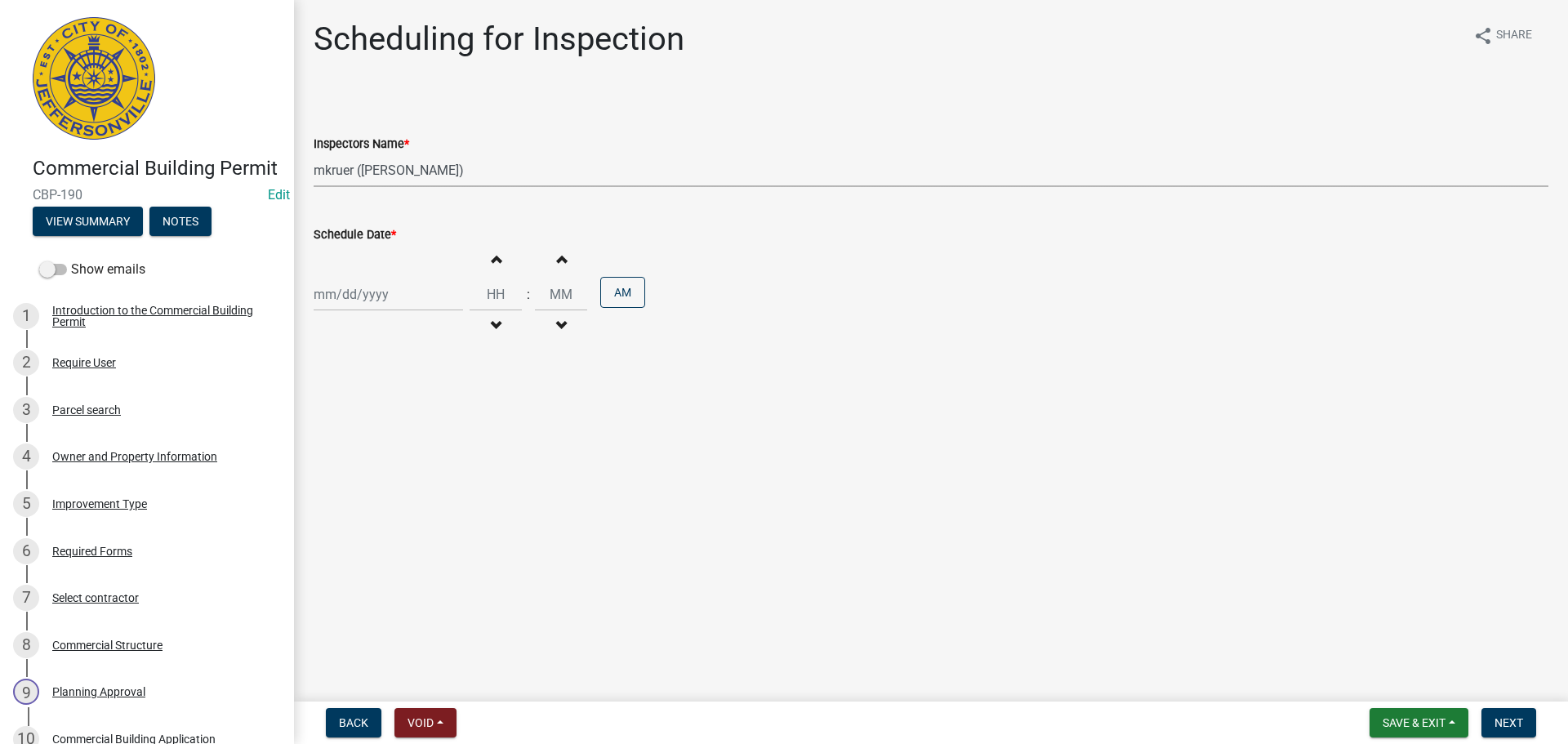
select select "2025"
click at [326, 408] on div "8" at bounding box center [329, 407] width 26 height 26
type input "[DATE]"
click at [1523, 727] on button "Next" at bounding box center [1509, 722] width 55 height 30
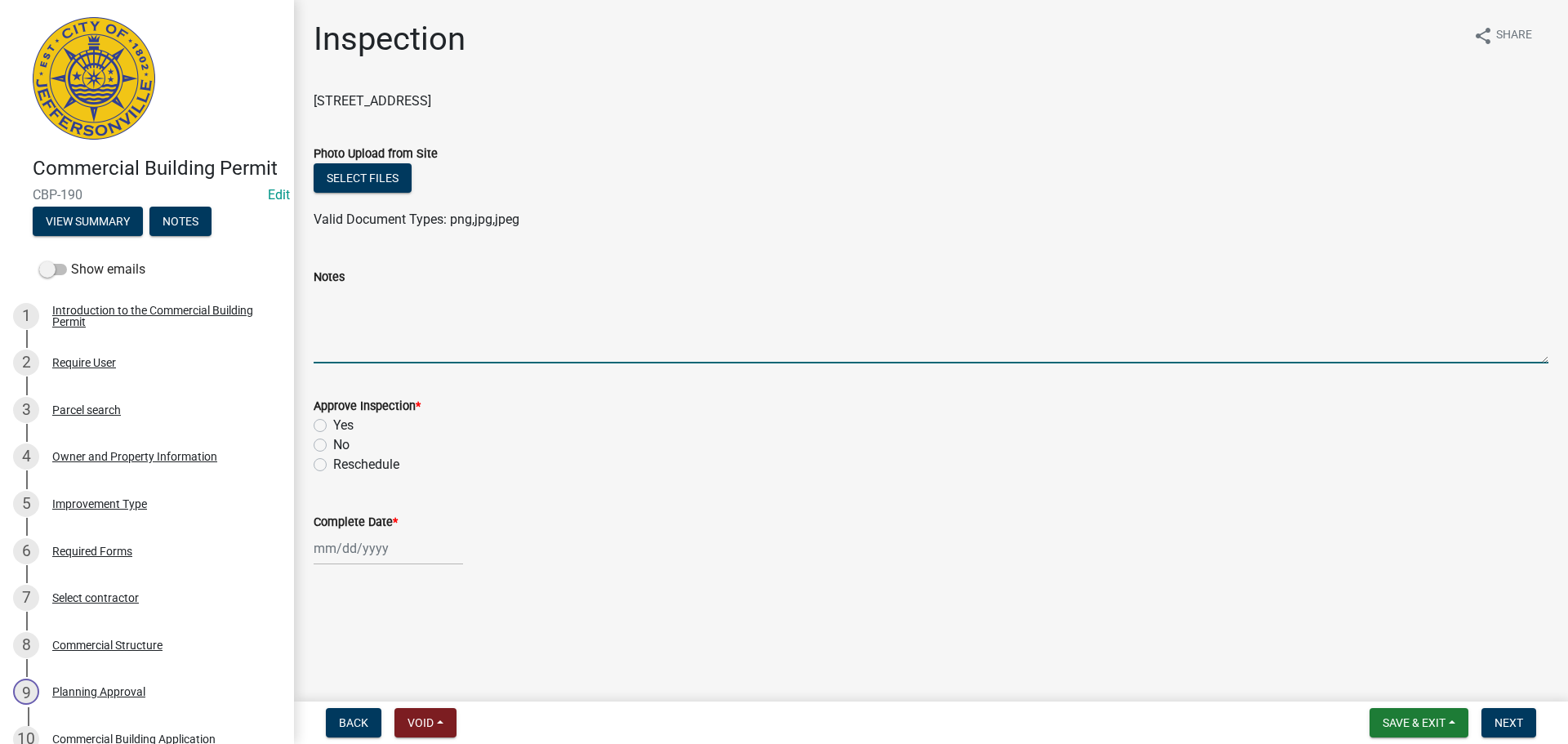
click at [356, 314] on textarea "Notes" at bounding box center [931, 324] width 1235 height 76
type textarea "Approved for C of O per MK"
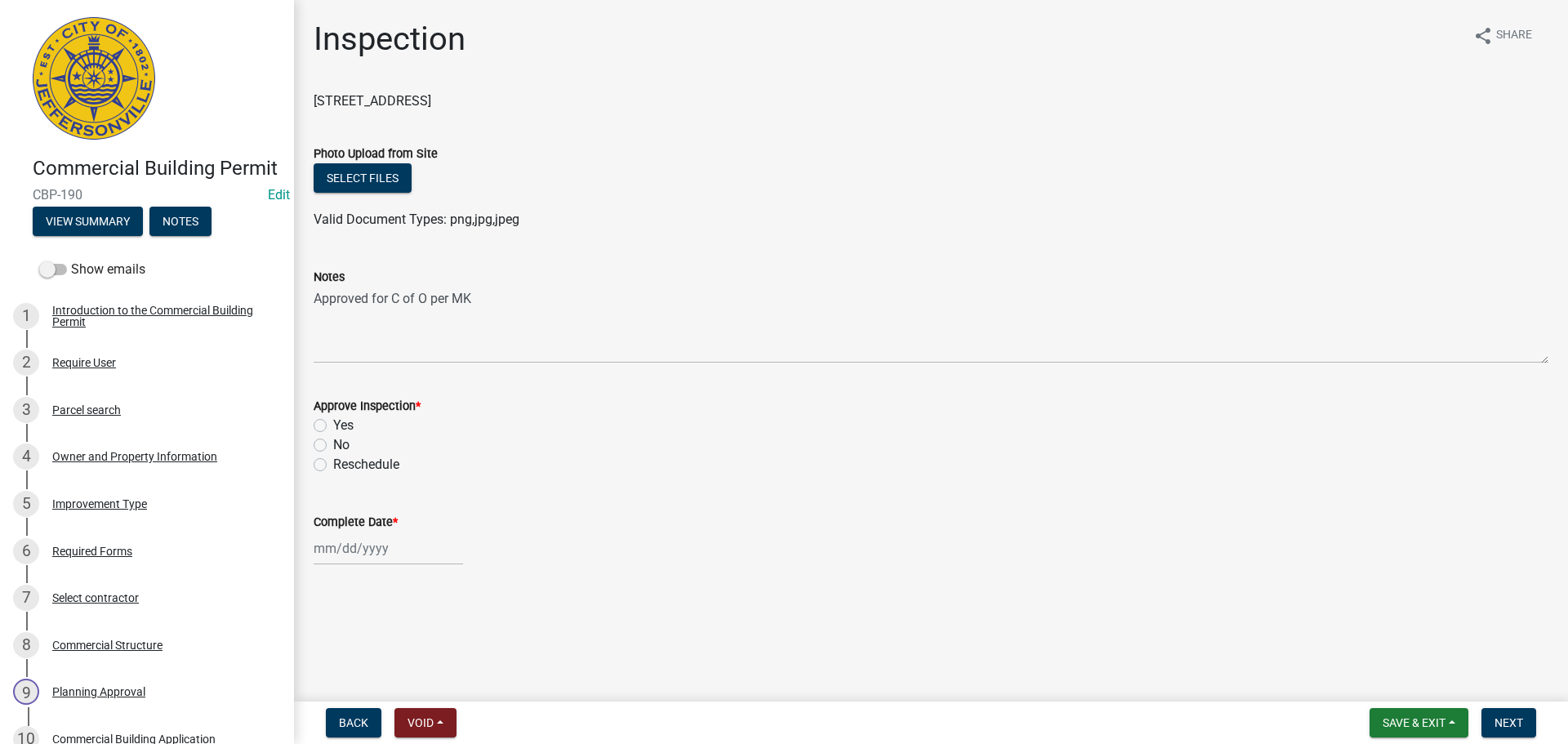
drag, startPoint x: 347, startPoint y: 420, endPoint x: 334, endPoint y: 449, distance: 31.8
click at [347, 420] on label "Yes" at bounding box center [343, 426] width 21 height 20
click at [344, 420] on input "Yes" at bounding box center [338, 421] width 11 height 11
radio input "true"
select select "9"
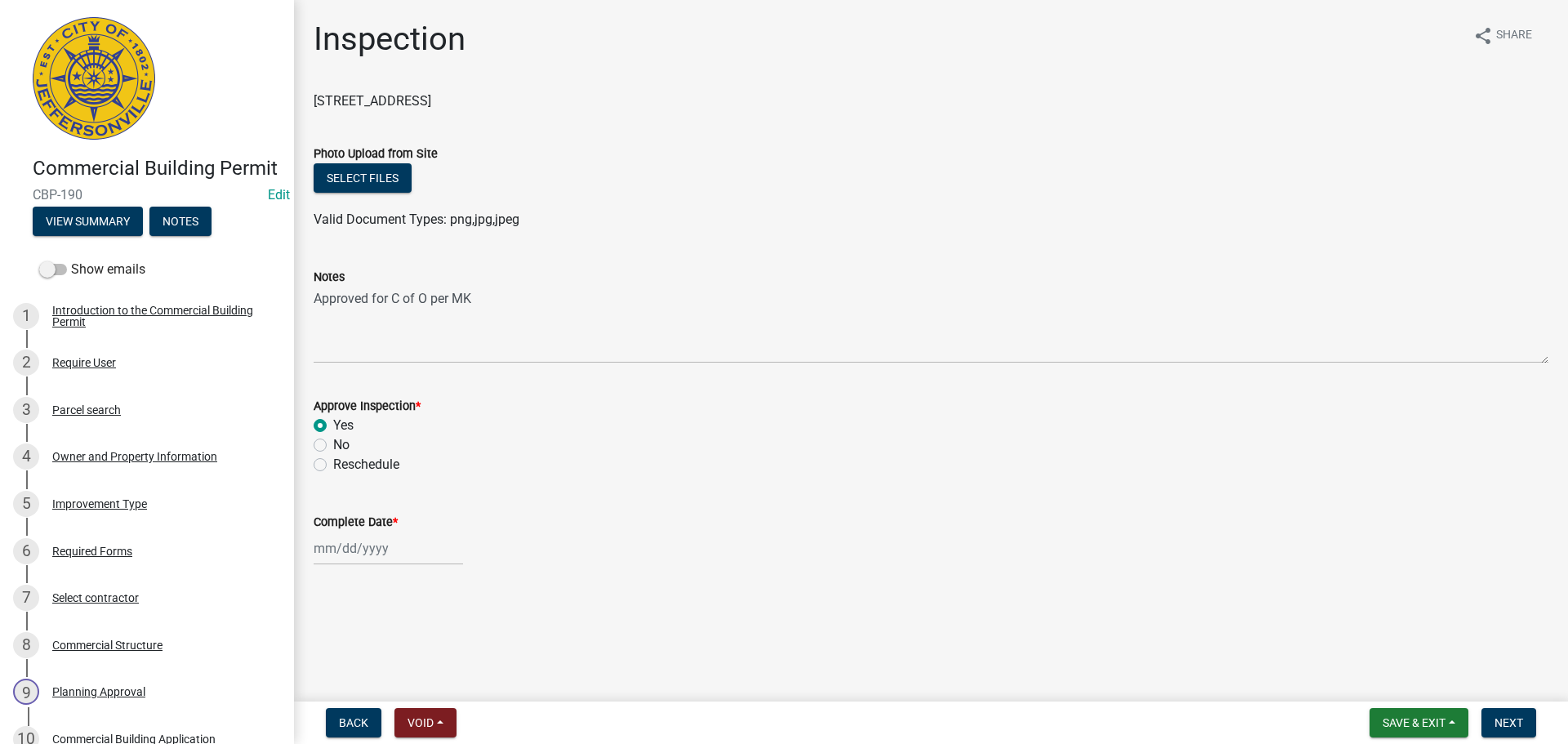
select select "2025"
click at [440, 553] on div "[PERSON_NAME] Feb Mar Apr [PERSON_NAME][DATE] Oct Nov [DATE] 1526 1527 1528 152…" at bounding box center [388, 548] width 149 height 33
click at [335, 406] on div "8" at bounding box center [329, 408] width 26 height 26
type input "[DATE]"
click at [1512, 718] on span "Next" at bounding box center [1509, 722] width 29 height 13
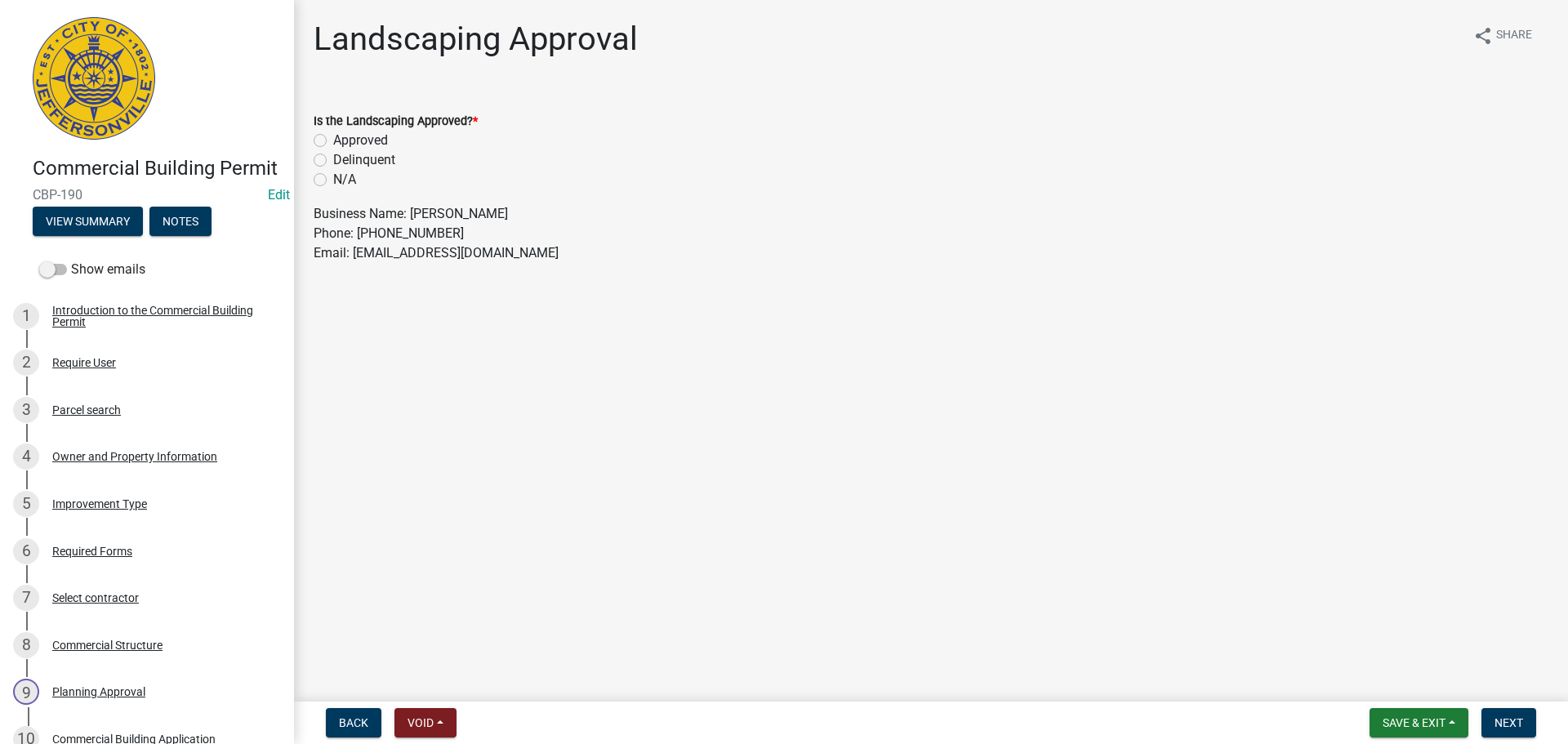
click at [339, 181] on label "N/A" at bounding box center [344, 180] width 23 height 20
click at [339, 181] on input "N/A" at bounding box center [338, 175] width 11 height 11
radio input "true"
click at [1523, 726] on span "Next" at bounding box center [1509, 722] width 29 height 13
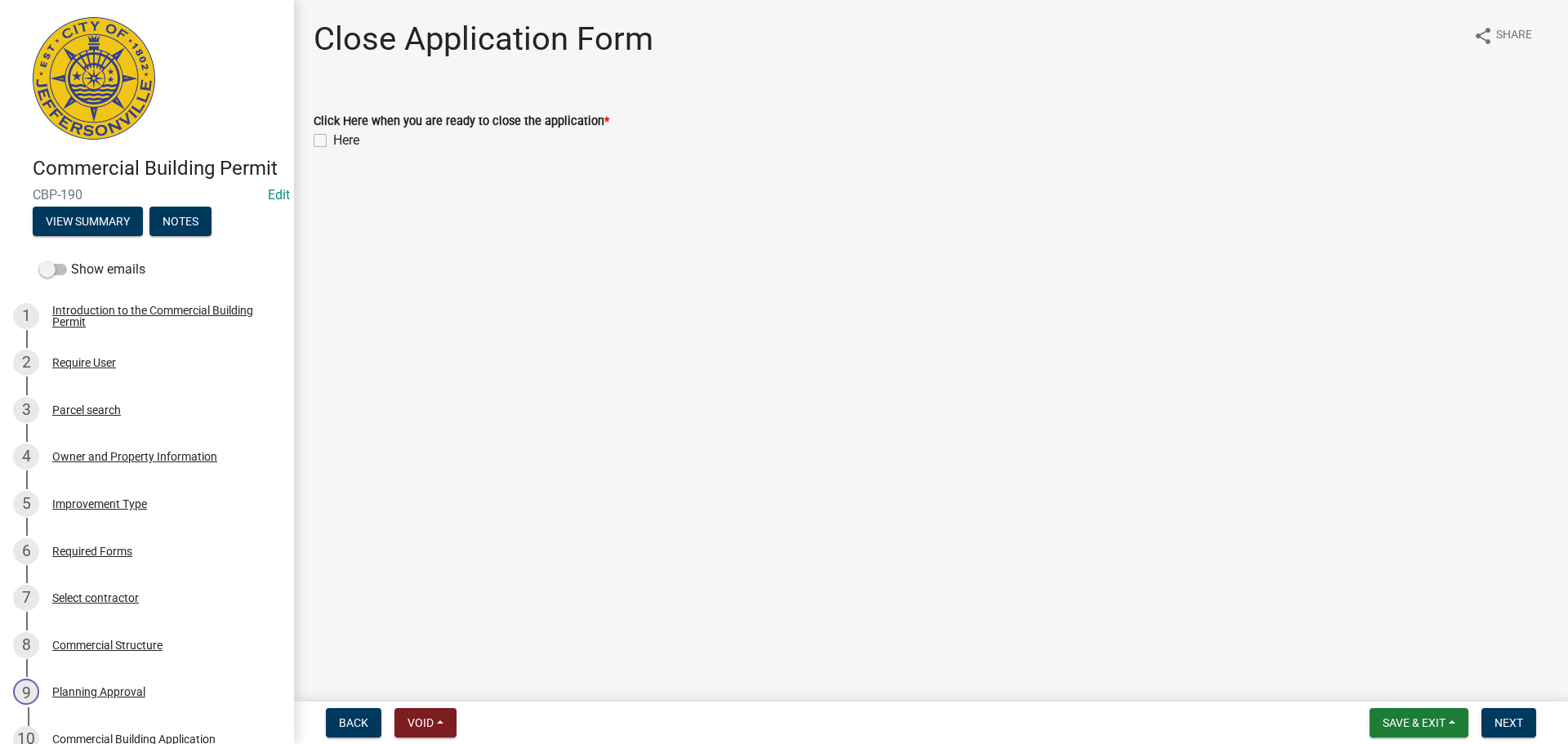
click at [326, 147] on div "Here" at bounding box center [931, 140] width 1235 height 20
click at [321, 147] on div "Here" at bounding box center [931, 140] width 1235 height 20
click at [333, 144] on label "Here" at bounding box center [346, 140] width 26 height 20
click at [333, 141] on input "Here" at bounding box center [338, 136] width 11 height 11
checkbox input "true"
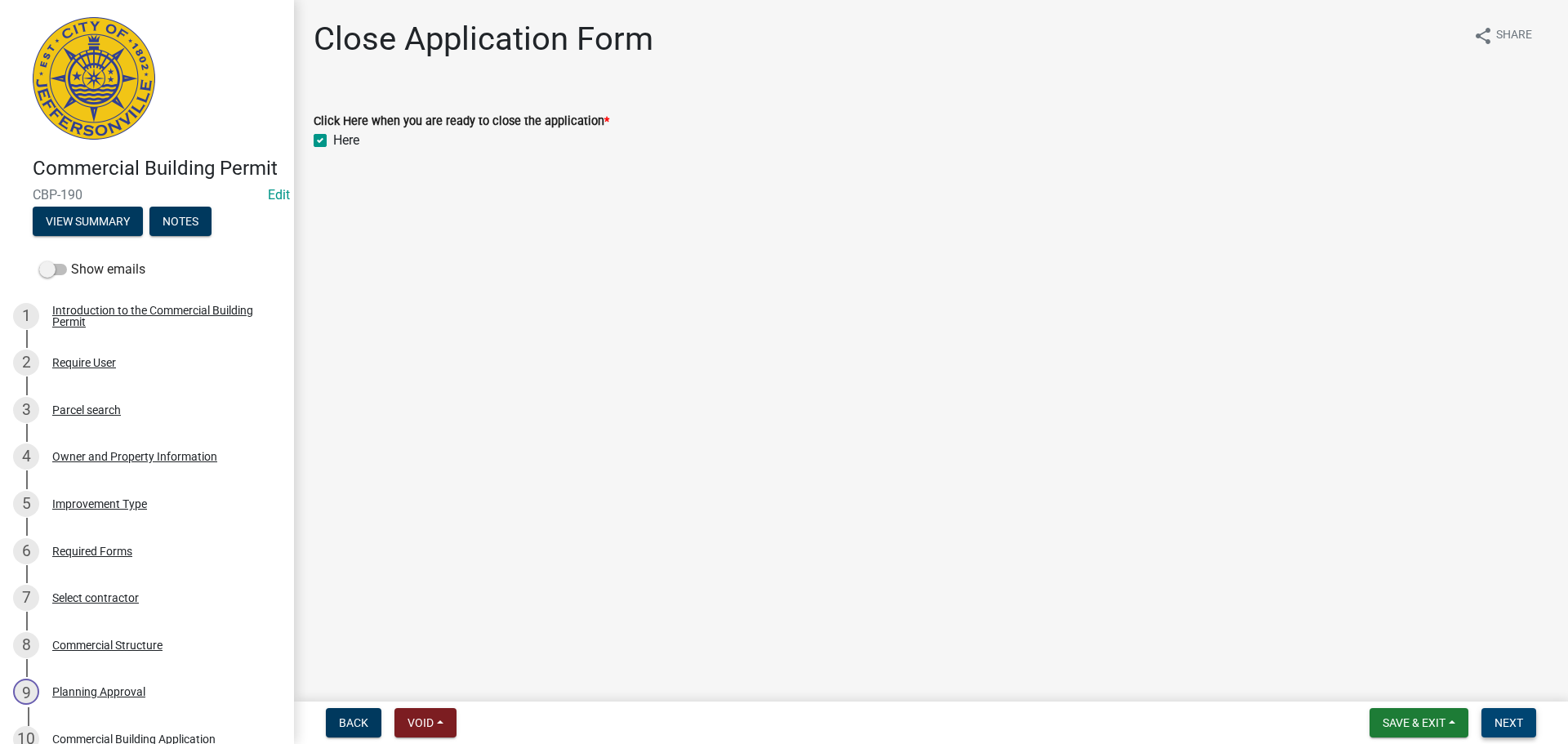
click at [1504, 713] on button "Next" at bounding box center [1509, 722] width 55 height 30
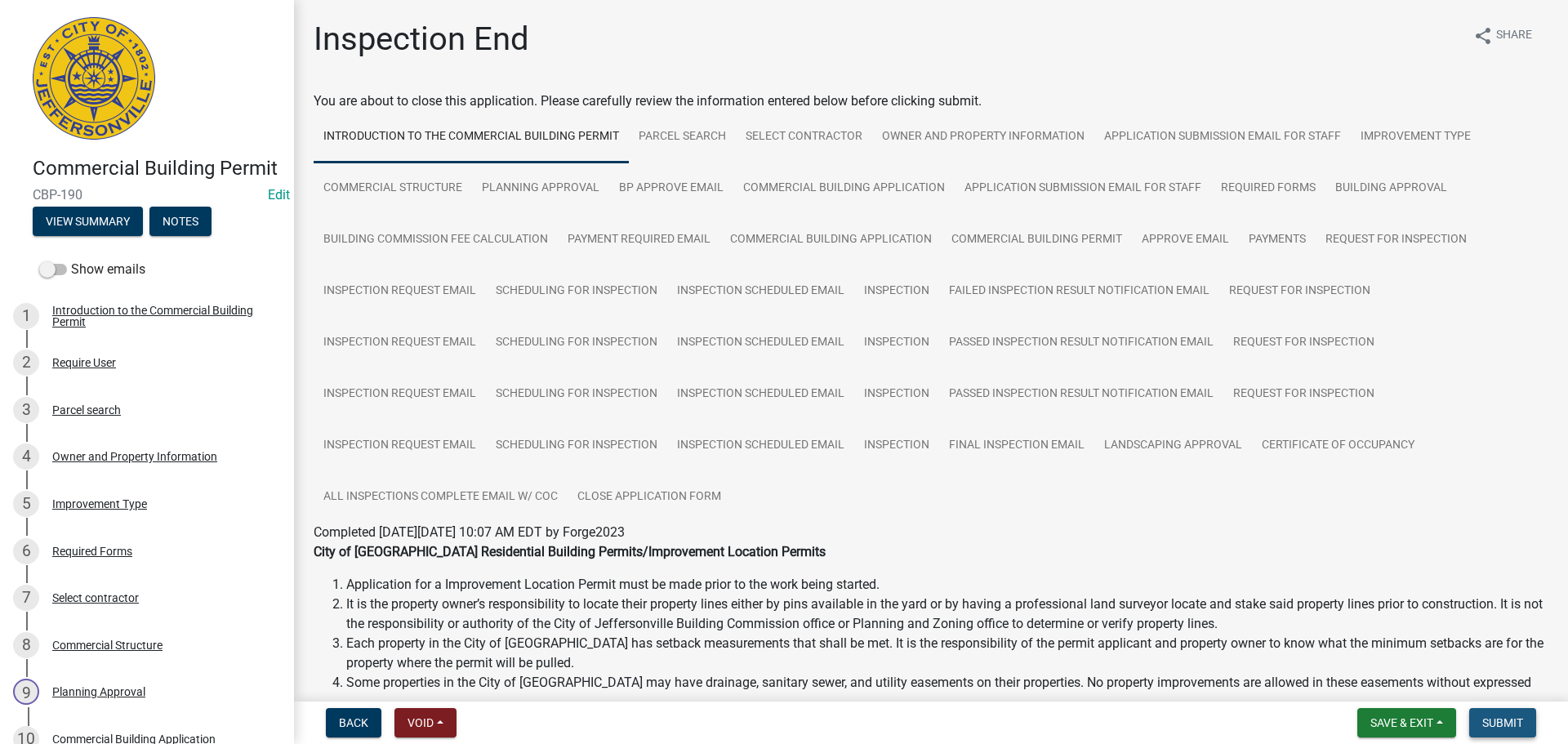
click at [1504, 717] on span "Submit" at bounding box center [1502, 722] width 41 height 13
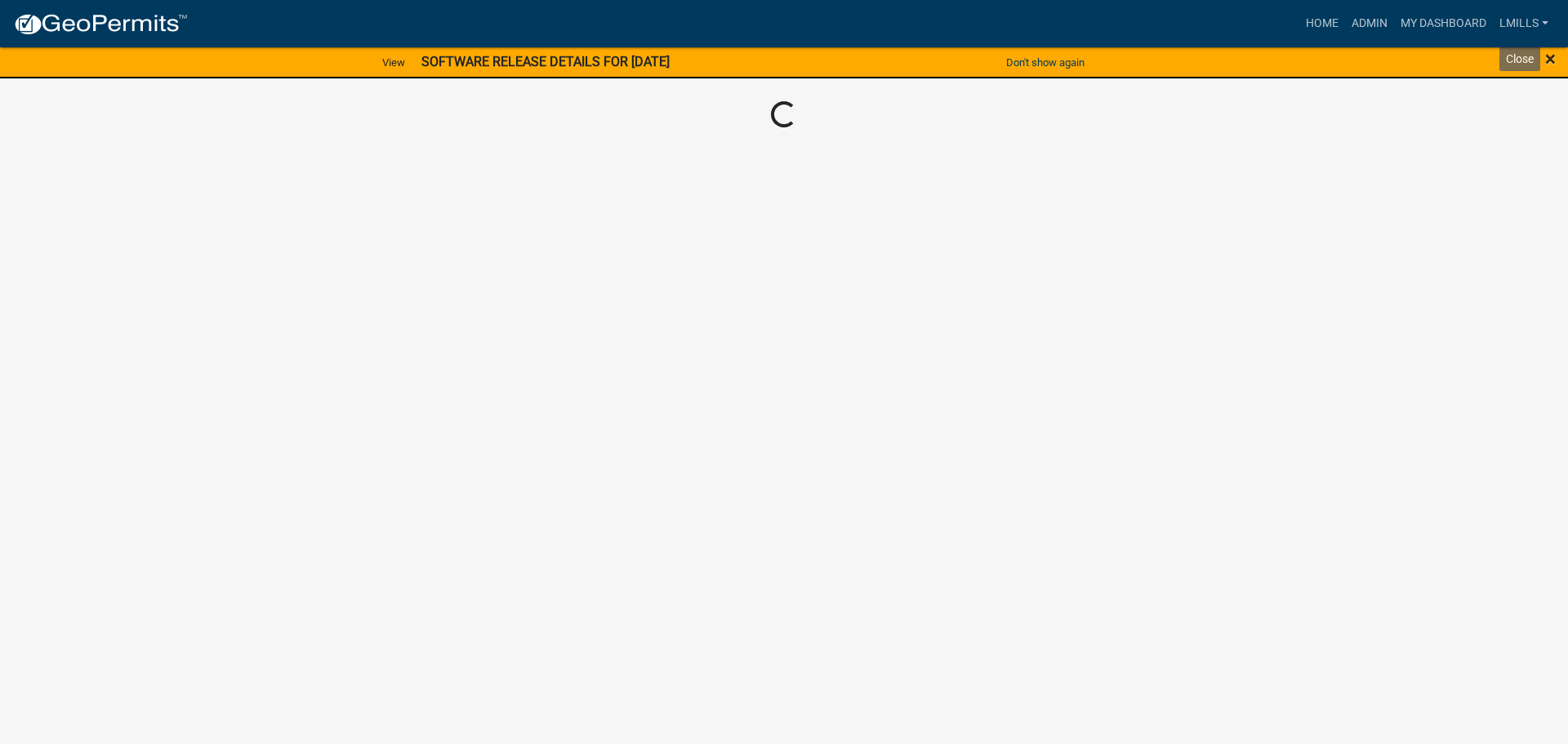
click at [1551, 58] on span "×" at bounding box center [1551, 58] width 11 height 22
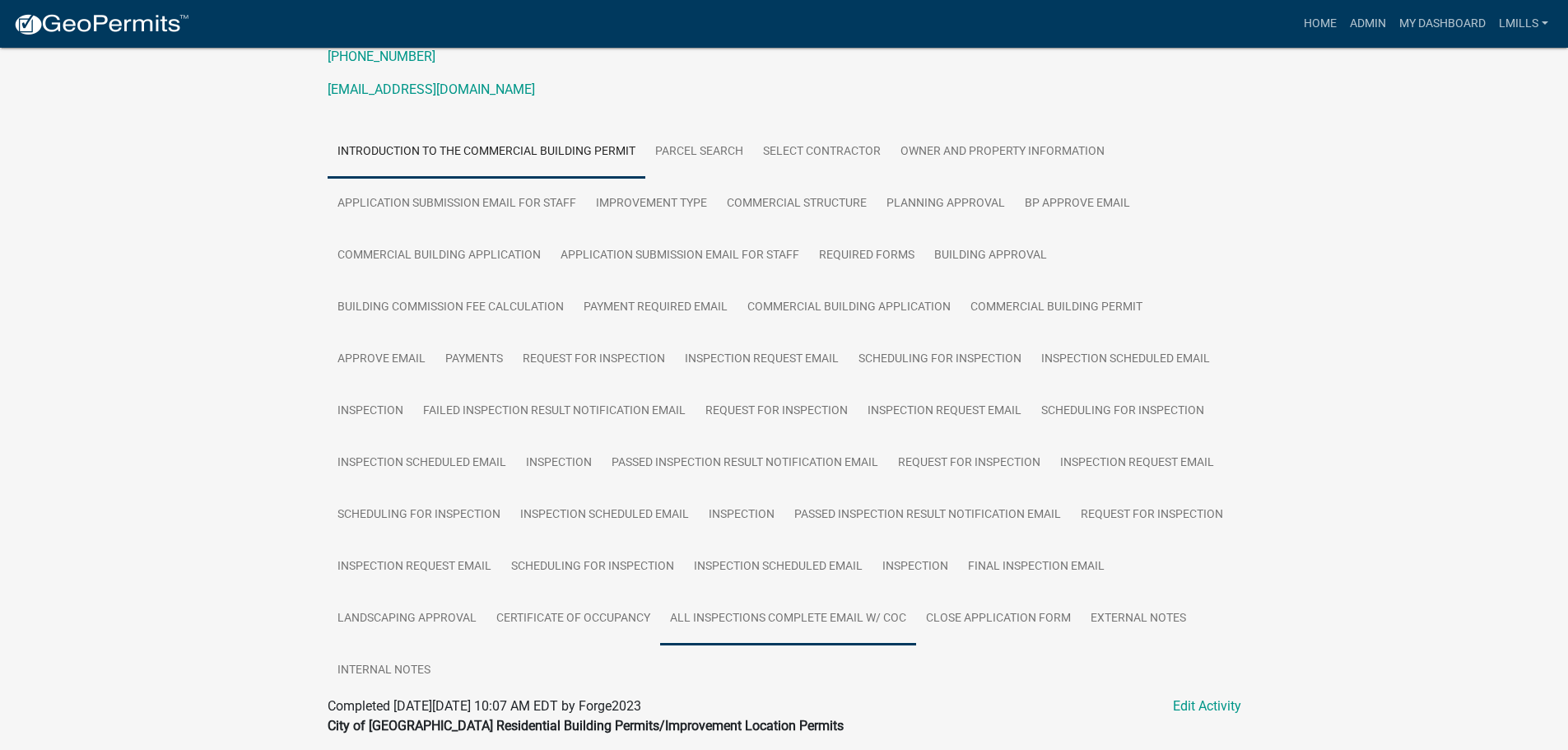
scroll to position [247, 0]
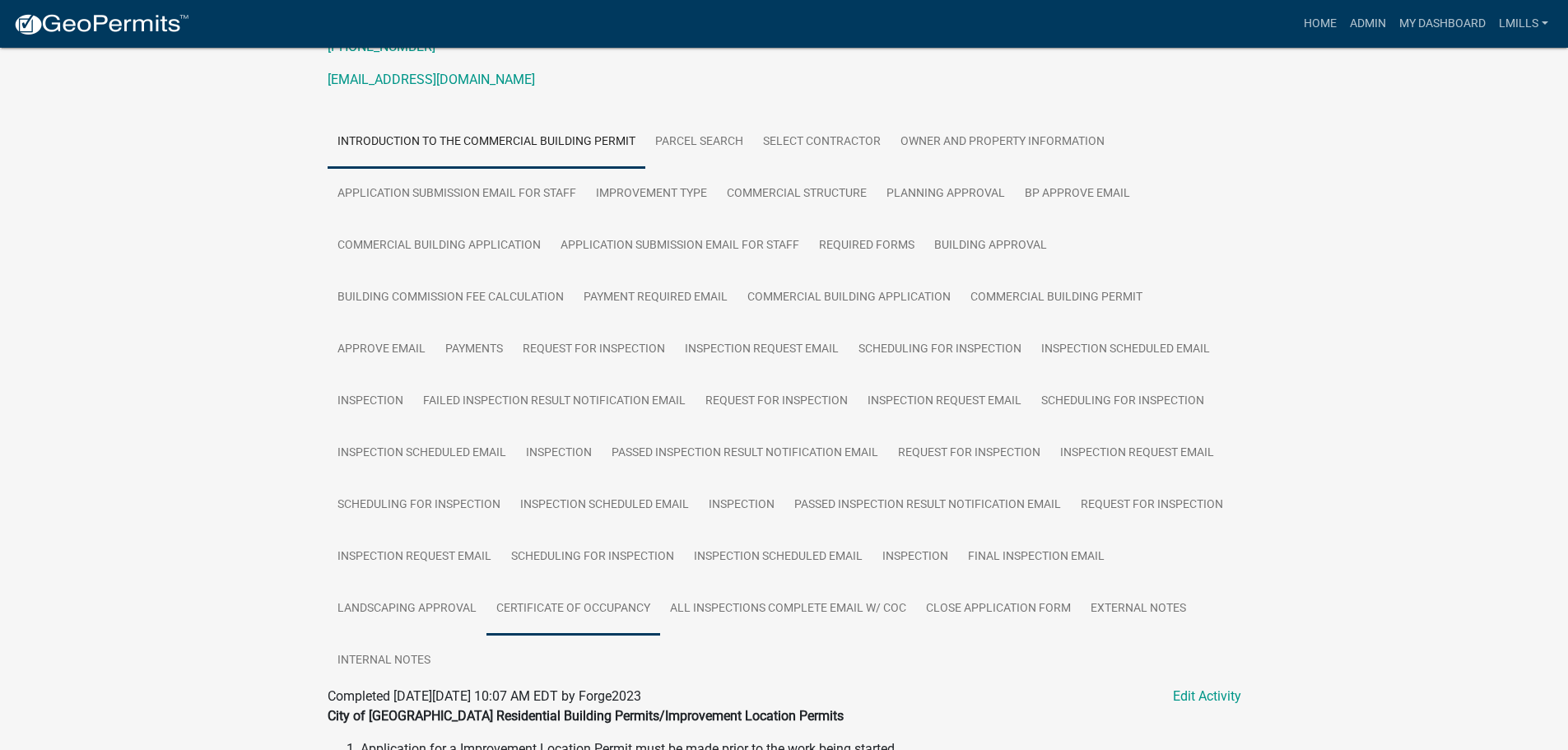
click at [570, 611] on link "Certificate of Occupancy" at bounding box center [573, 609] width 173 height 53
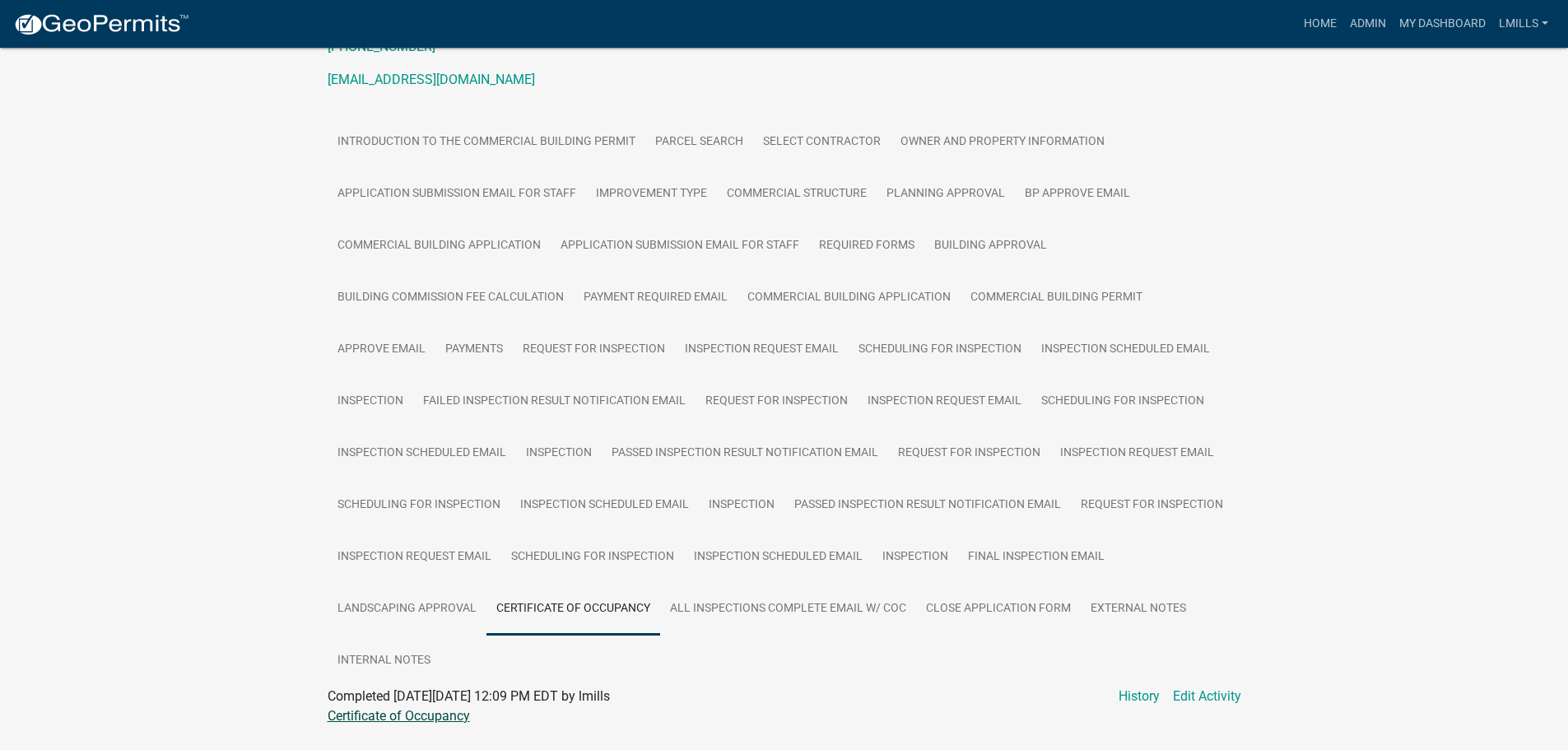
click at [430, 717] on link "Certificate of Occupancy" at bounding box center [398, 715] width 142 height 15
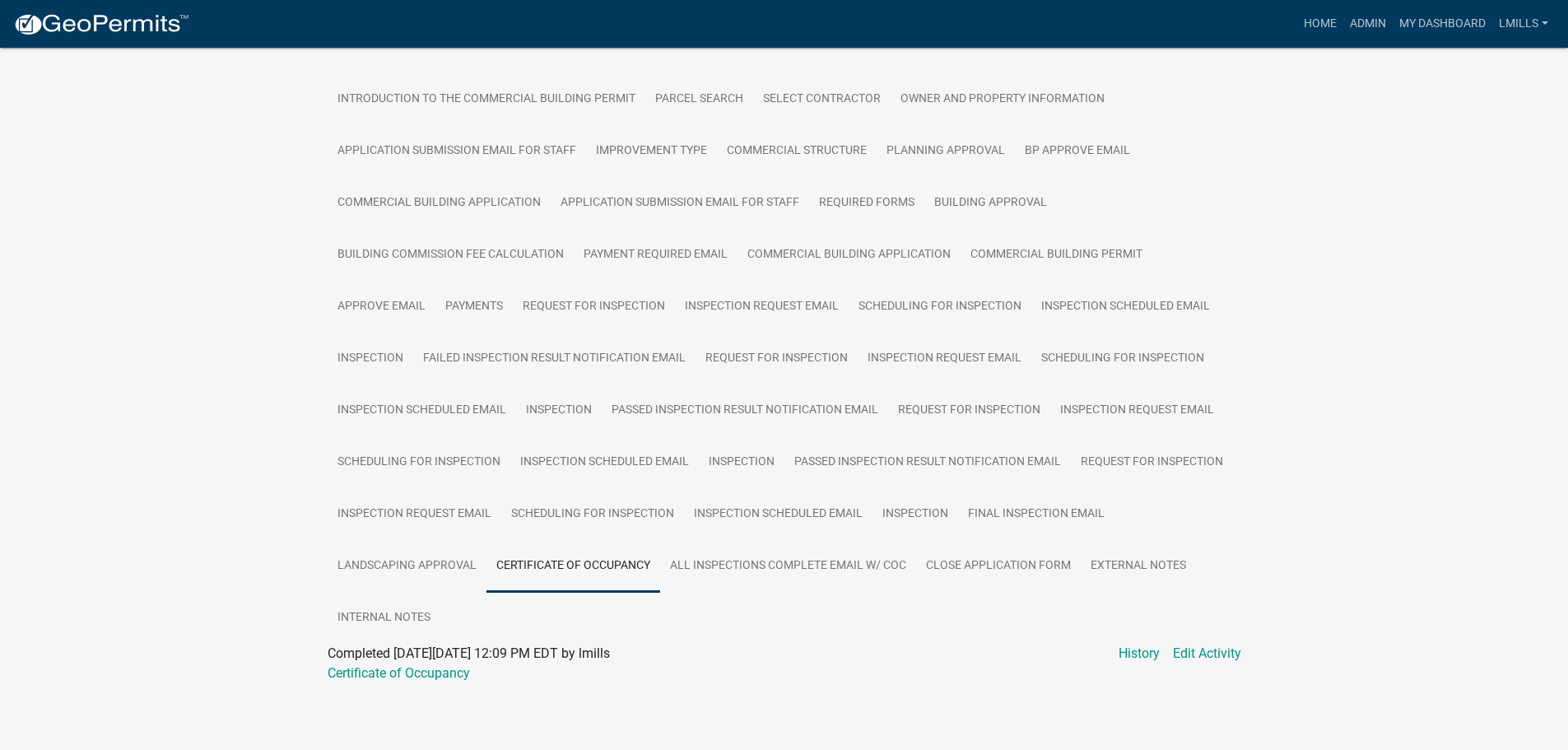
scroll to position [292, 0]
click at [1132, 562] on link "External Notes" at bounding box center [1138, 563] width 115 height 53
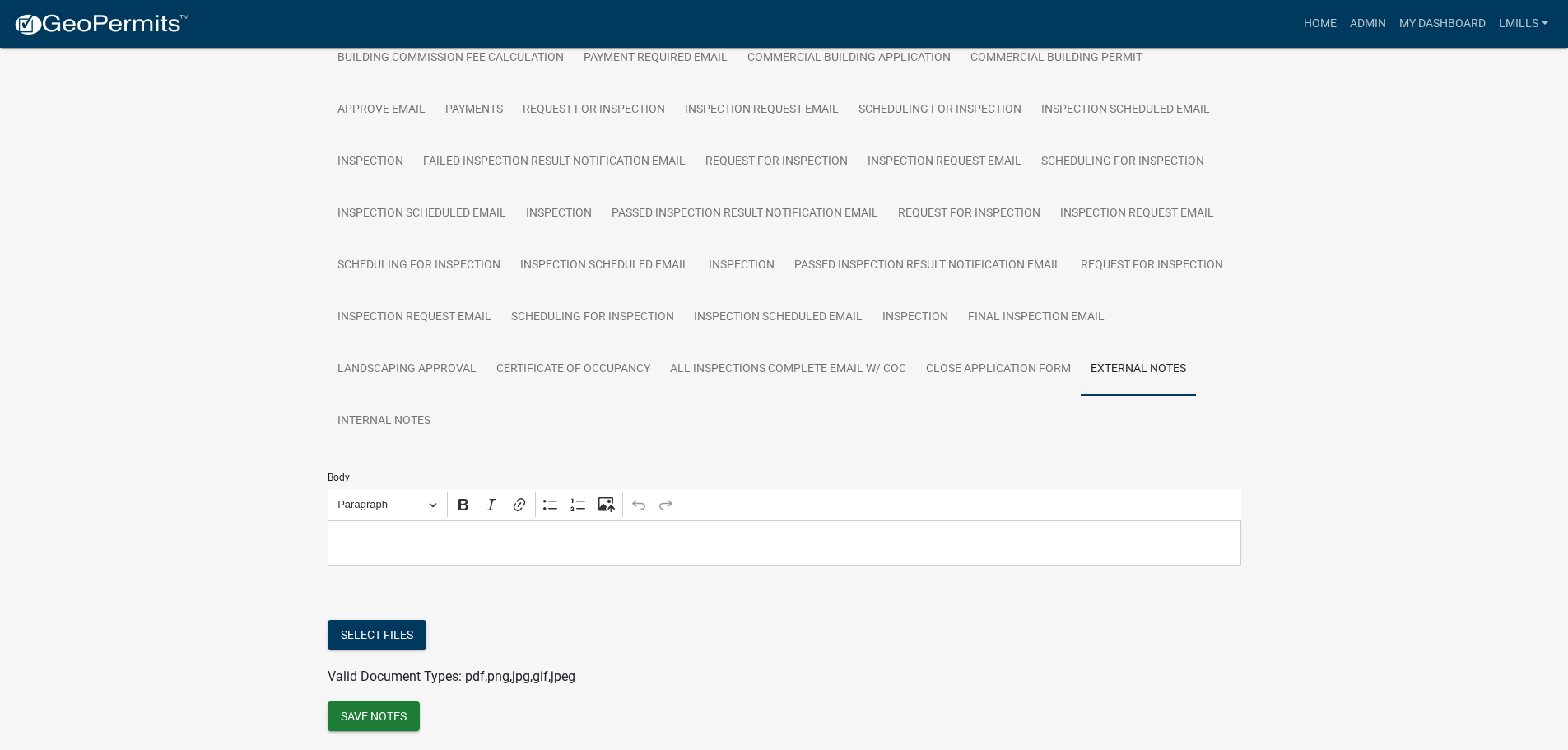
scroll to position [539, 0]
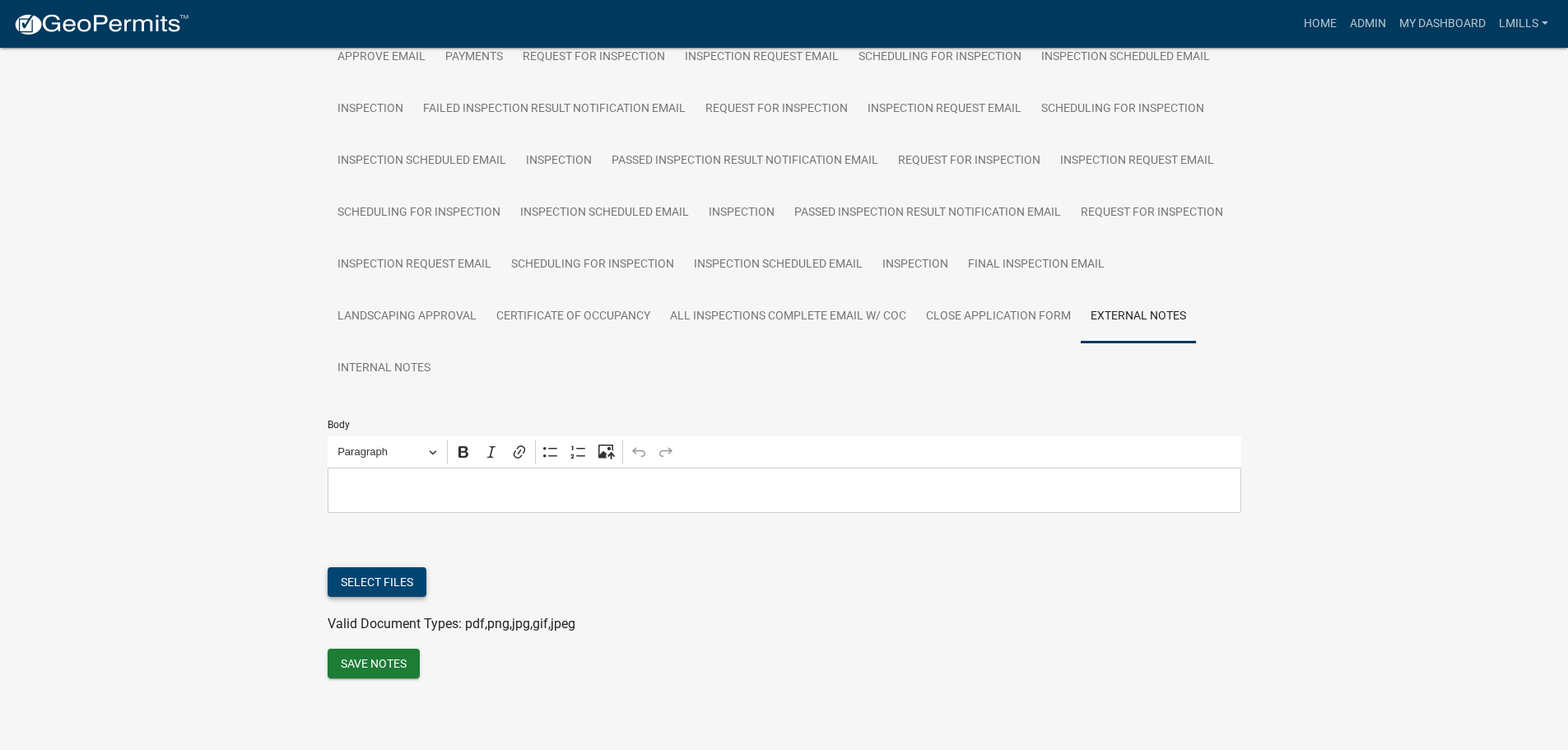
click at [396, 583] on button "Select files" at bounding box center [377, 581] width 99 height 30
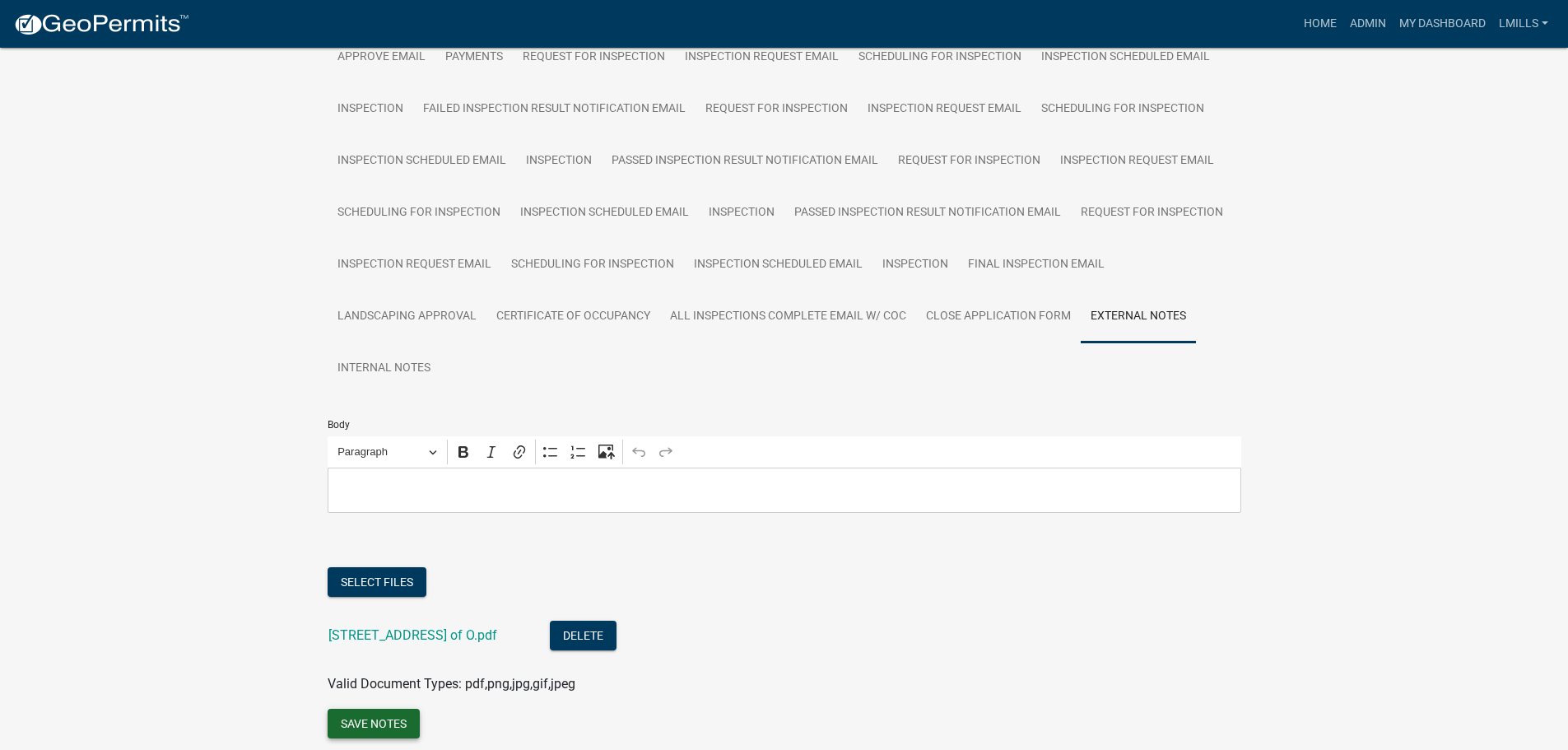
click at [383, 732] on button "Save Notes" at bounding box center [374, 723] width 93 height 30
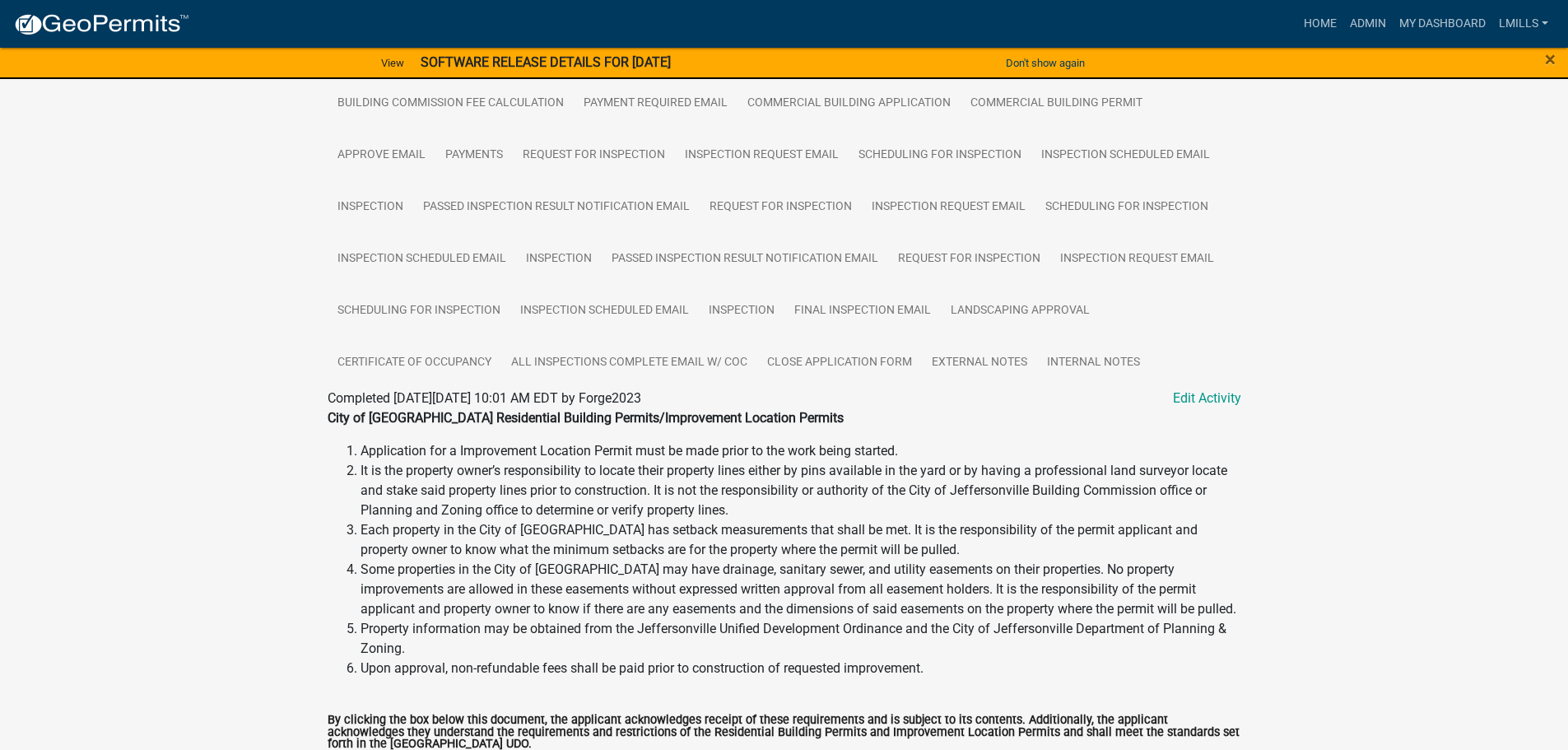
scroll to position [493, 0]
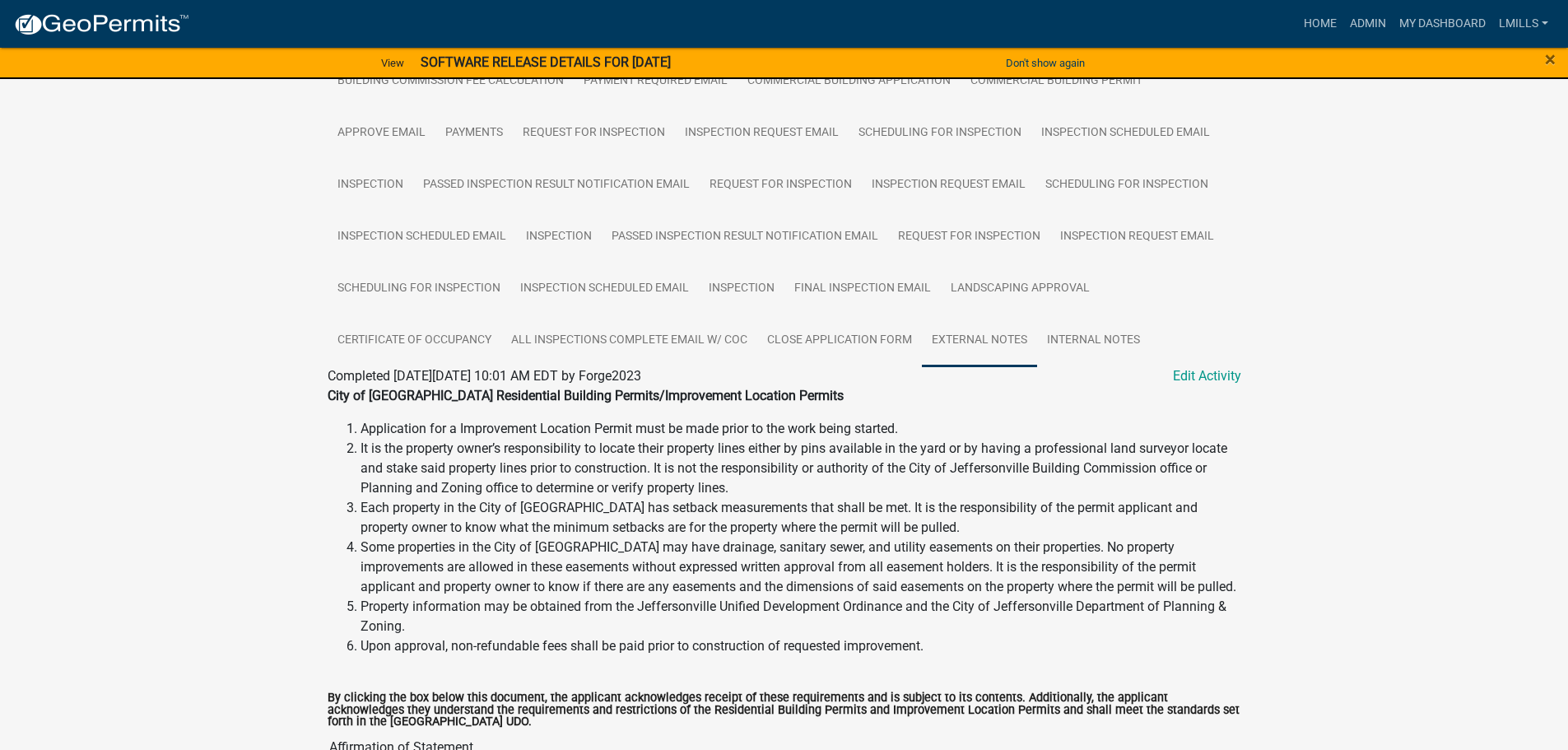
click at [987, 344] on link "External Notes" at bounding box center [979, 341] width 115 height 53
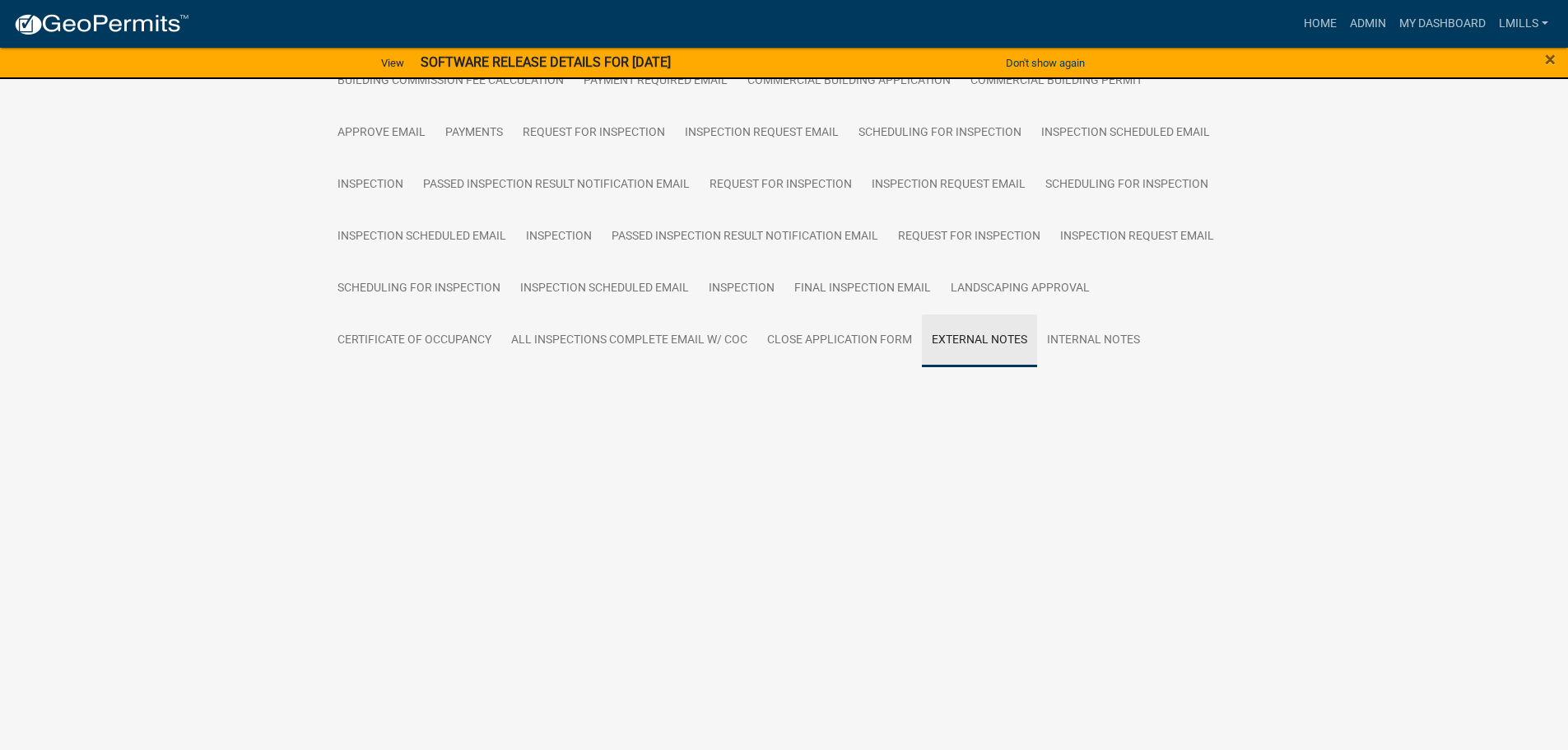
scroll to position [469, 0]
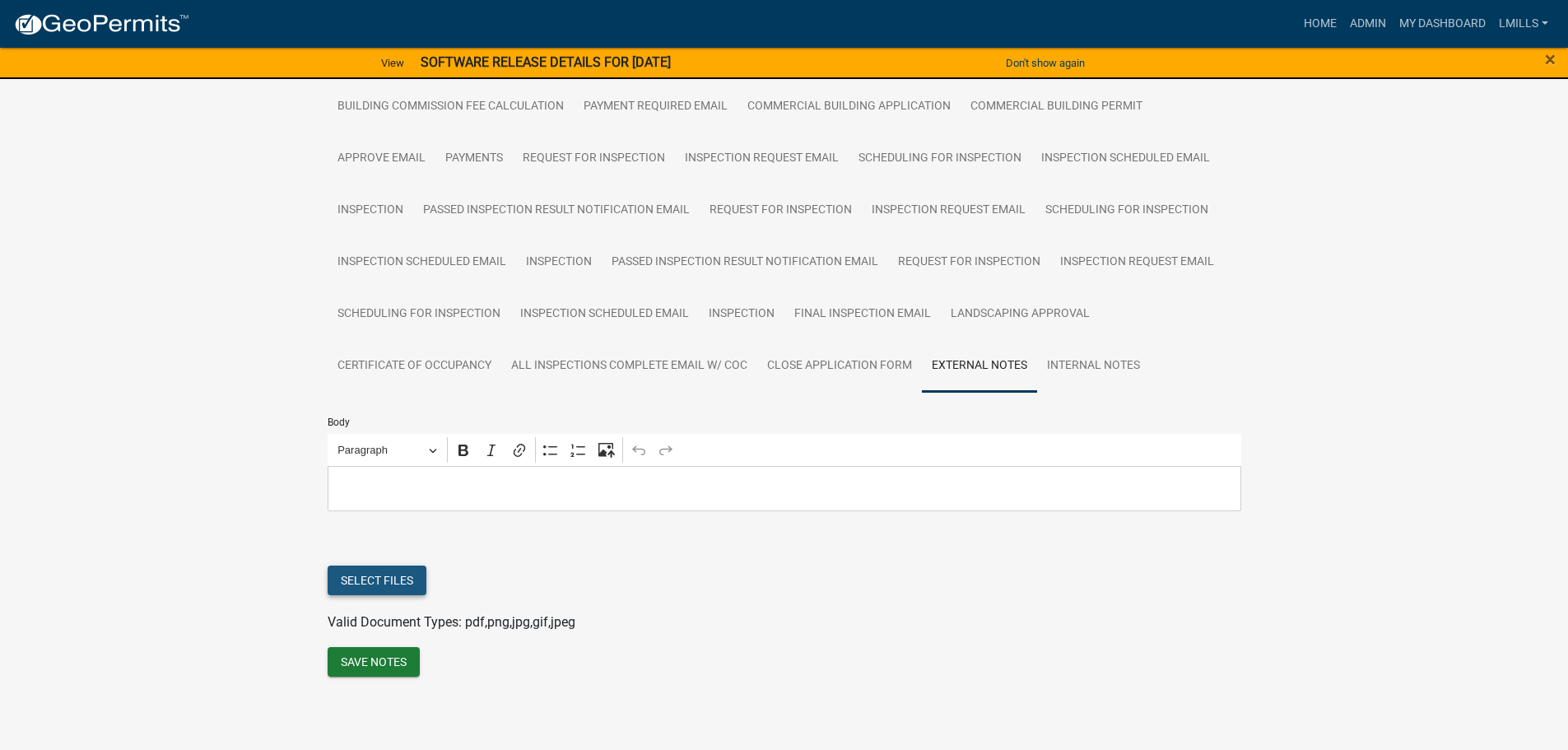
click at [368, 578] on button "Select files" at bounding box center [377, 580] width 99 height 30
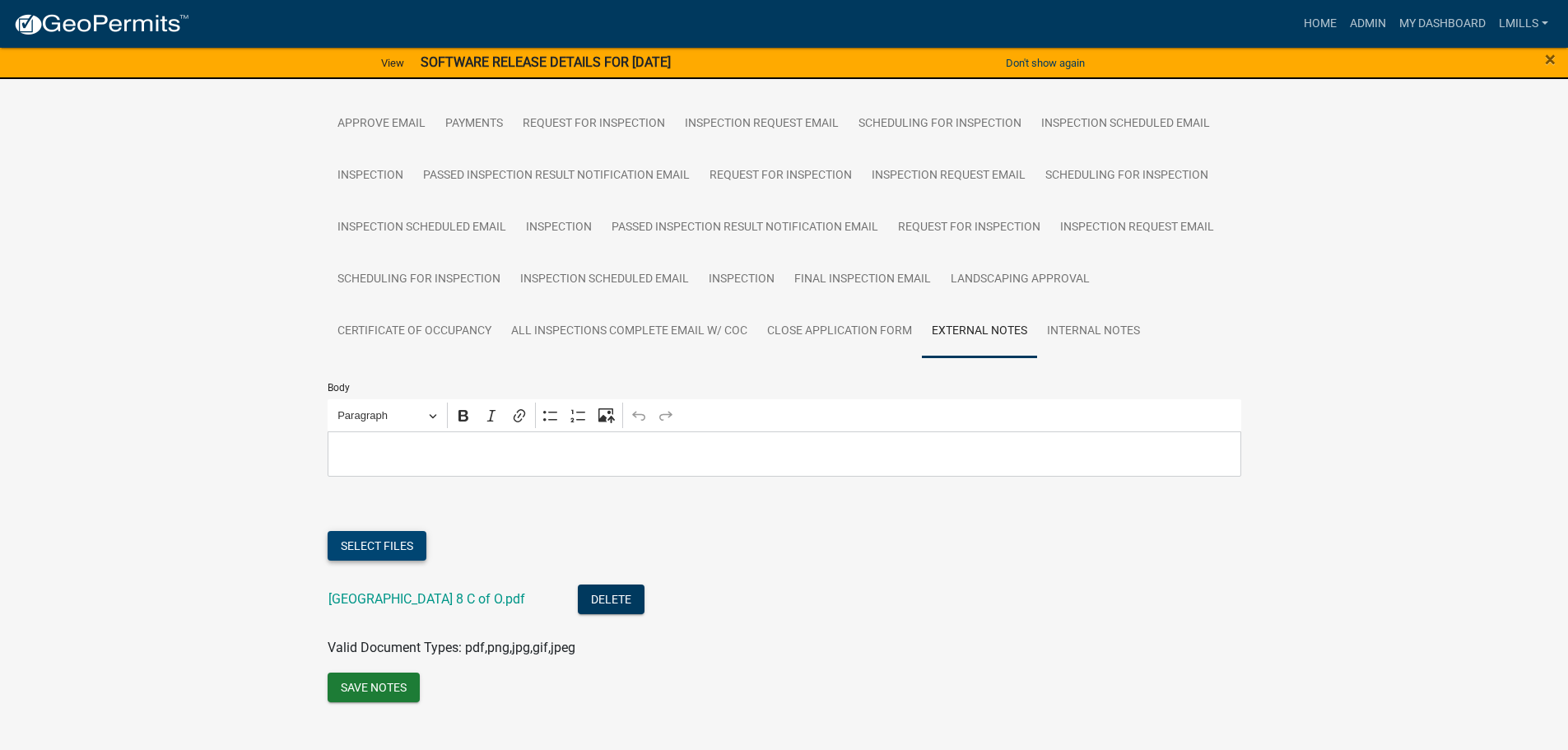
scroll to position [529, 0]
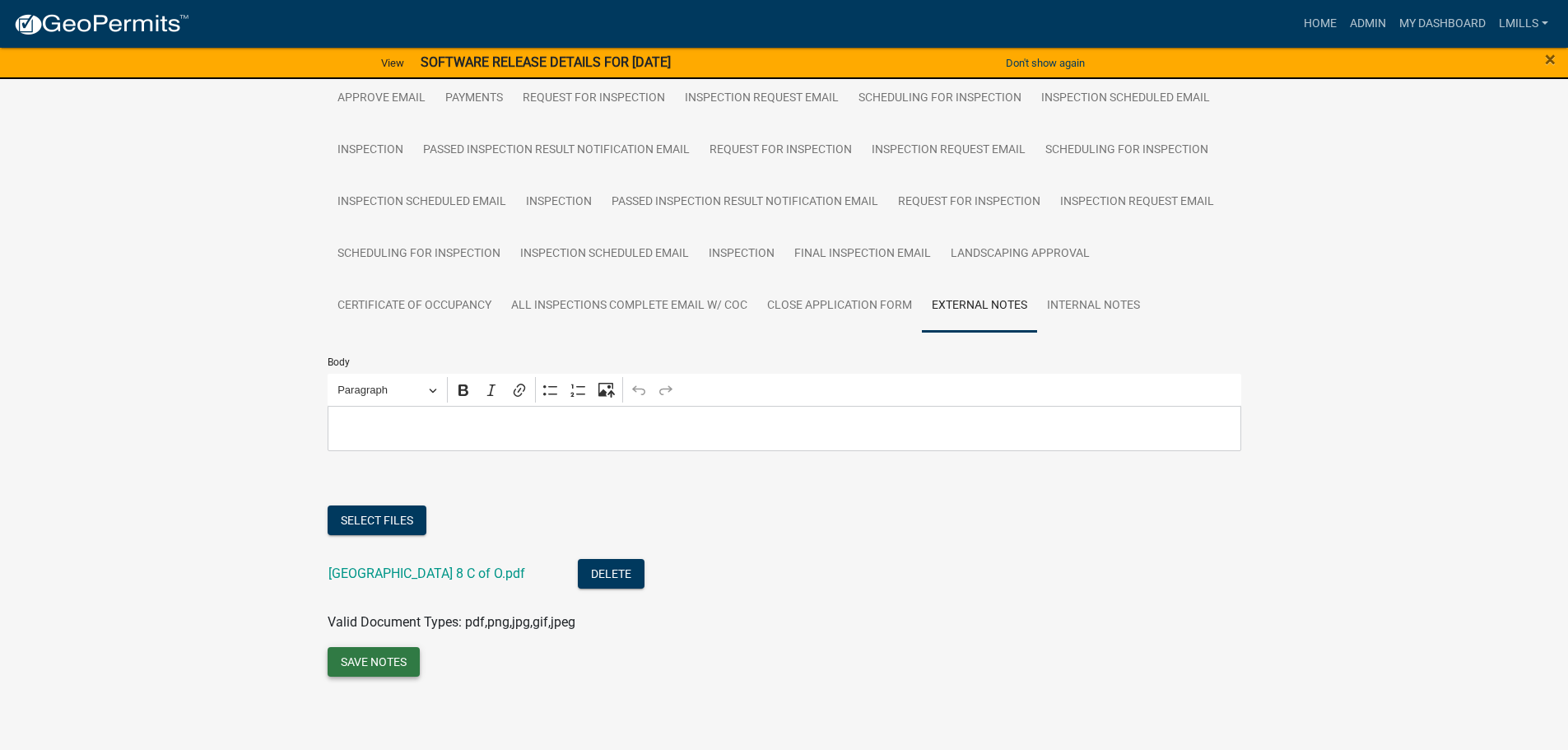
click at [397, 670] on button "Save Notes" at bounding box center [374, 661] width 93 height 30
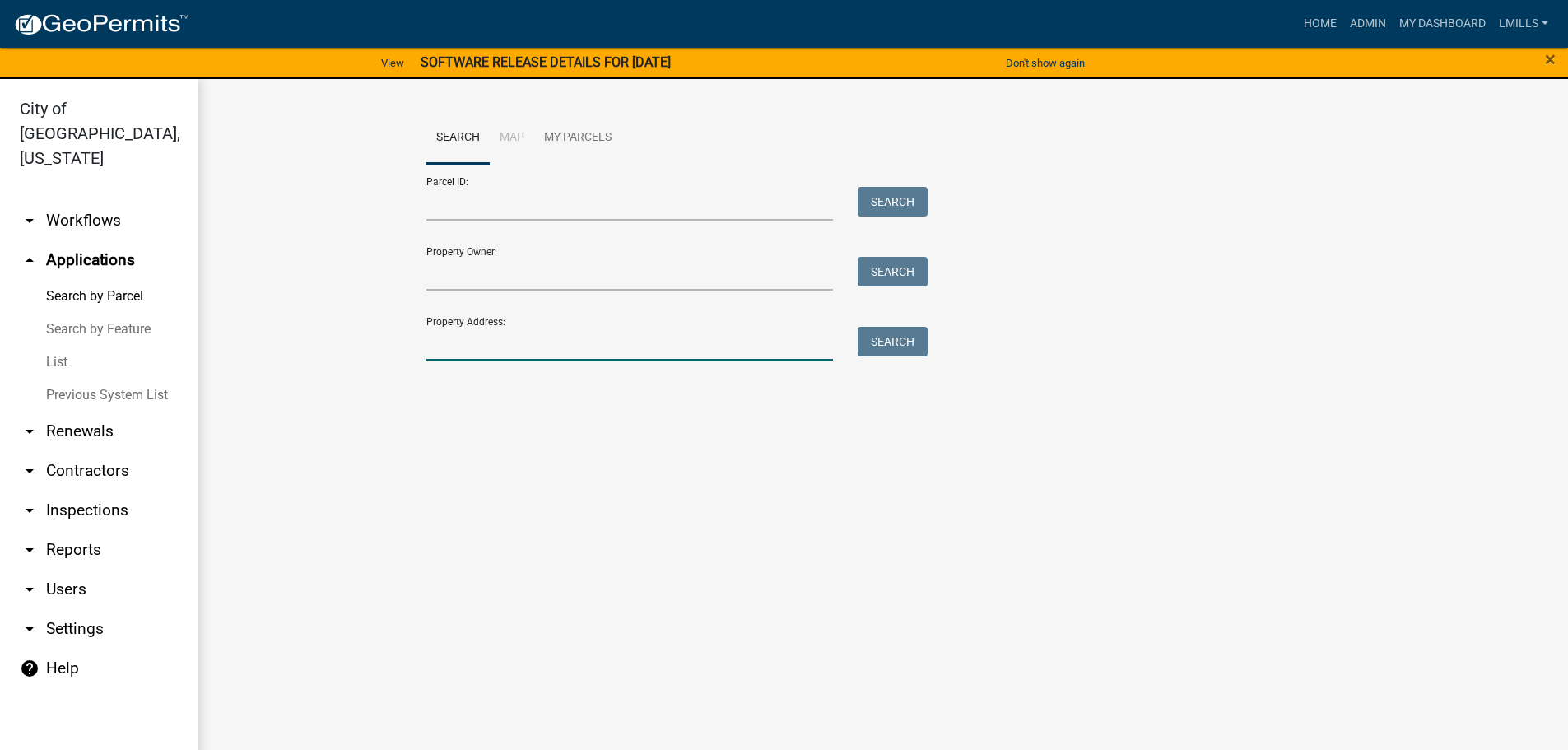
click at [513, 338] on input "Property Address:" at bounding box center [630, 343] width 407 height 34
click at [903, 342] on button "Search" at bounding box center [892, 341] width 70 height 30
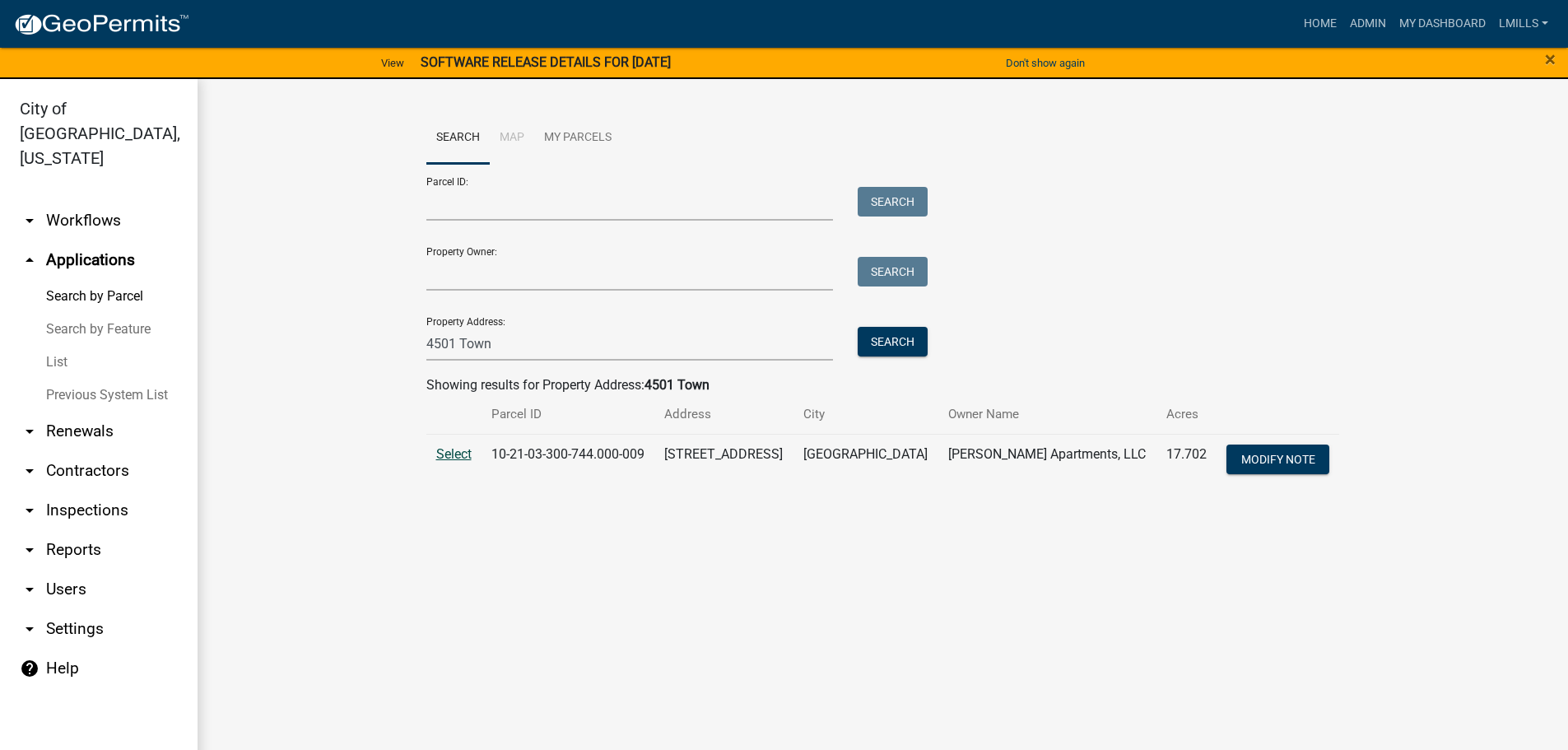
click at [452, 457] on span "Select" at bounding box center [454, 453] width 35 height 15
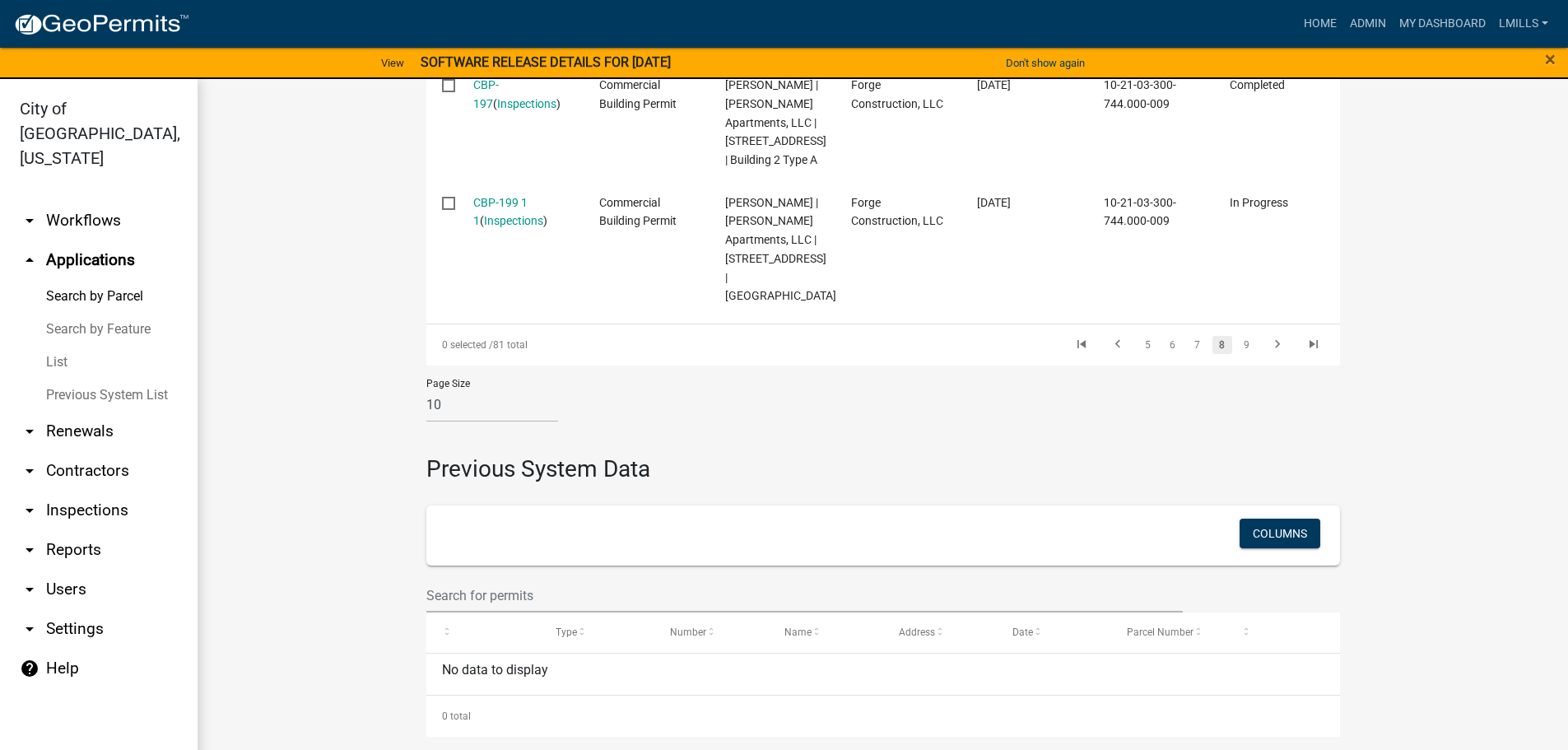
scroll to position [1872, 0]
click at [1314, 356] on icon "go to last page" at bounding box center [1314, 346] width 22 height 20
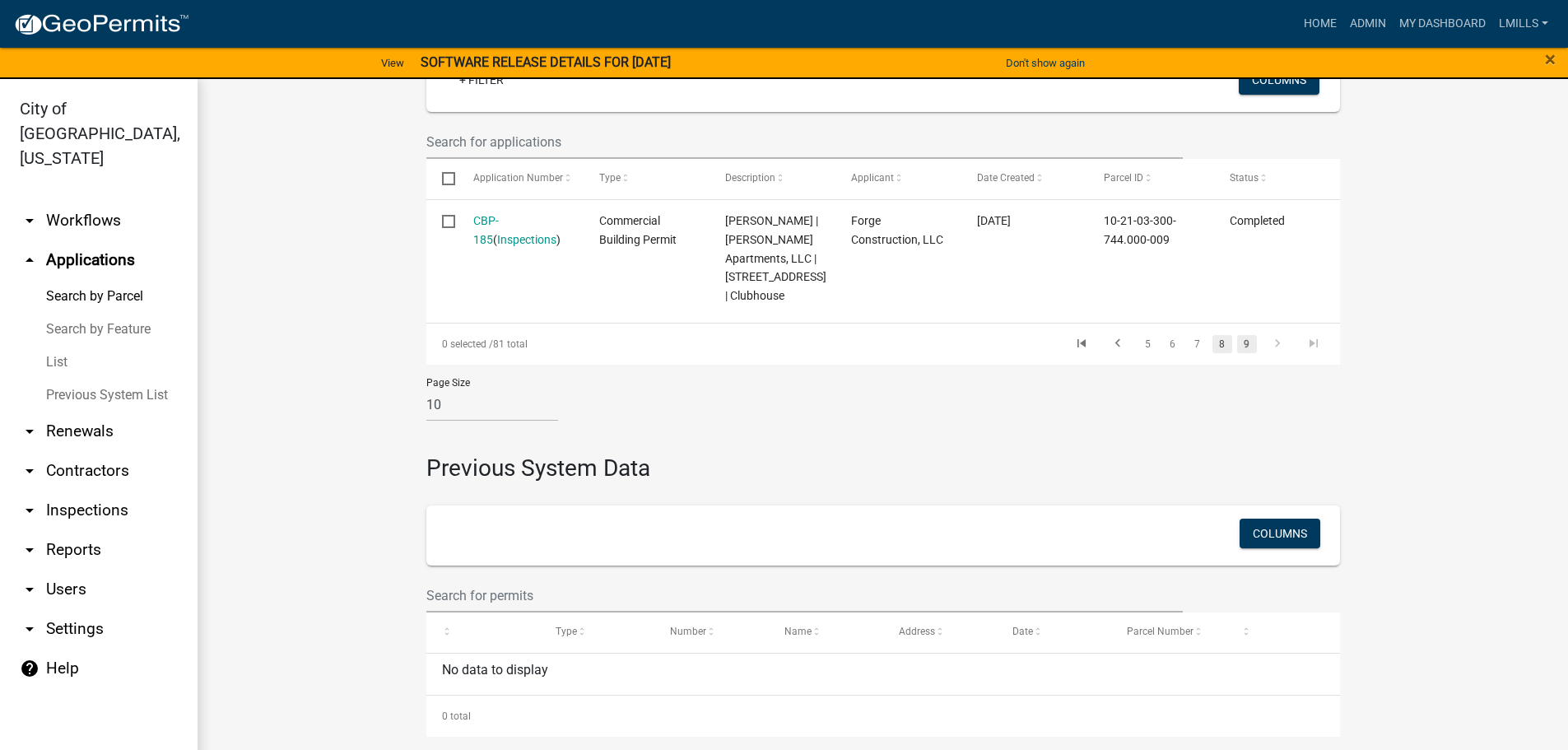
click at [1213, 344] on link "8" at bounding box center [1222, 344] width 20 height 18
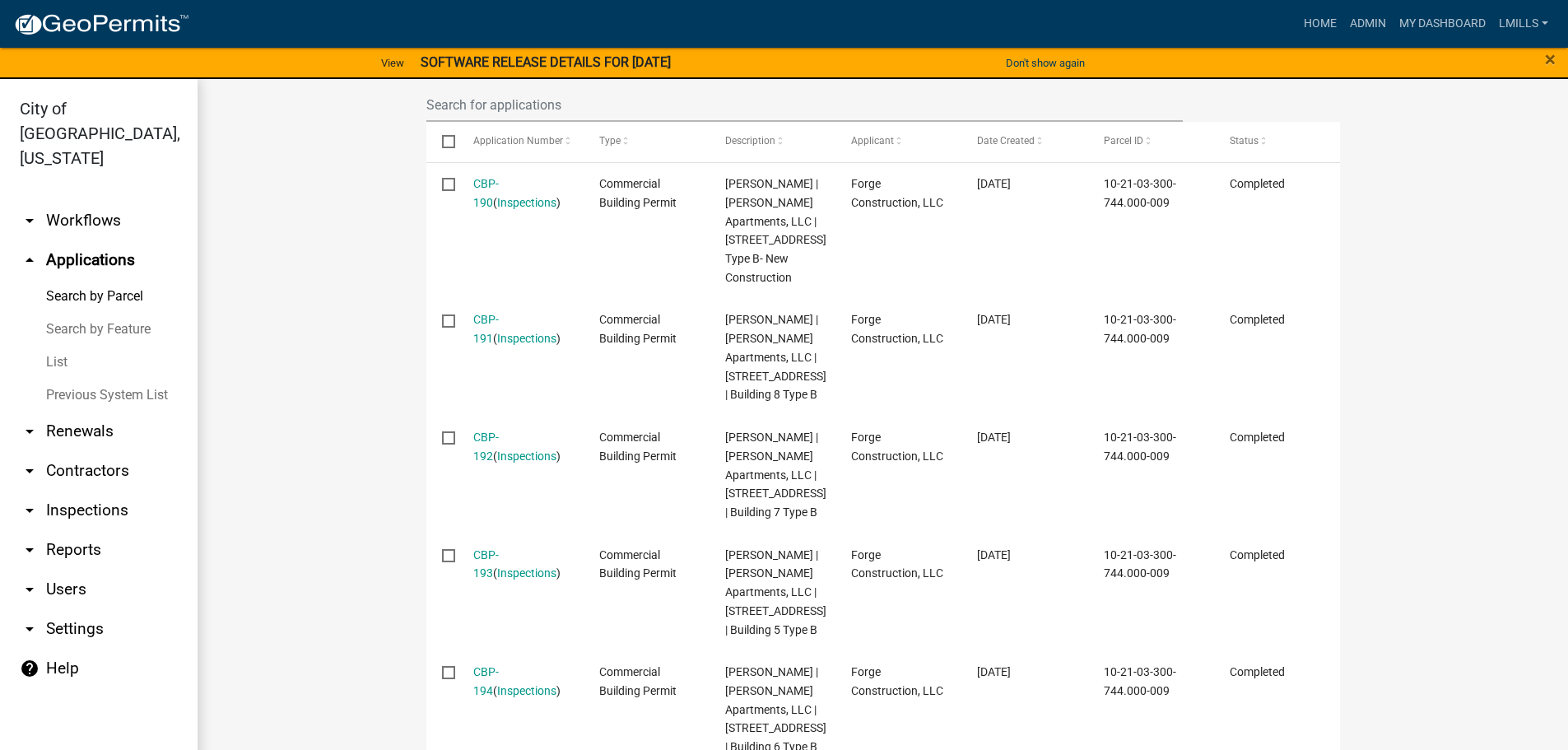
click at [91, 240] on link "arrow_drop_up Applications" at bounding box center [99, 260] width 198 height 40
click at [75, 240] on link "arrow_drop_up Applications" at bounding box center [99, 260] width 198 height 40
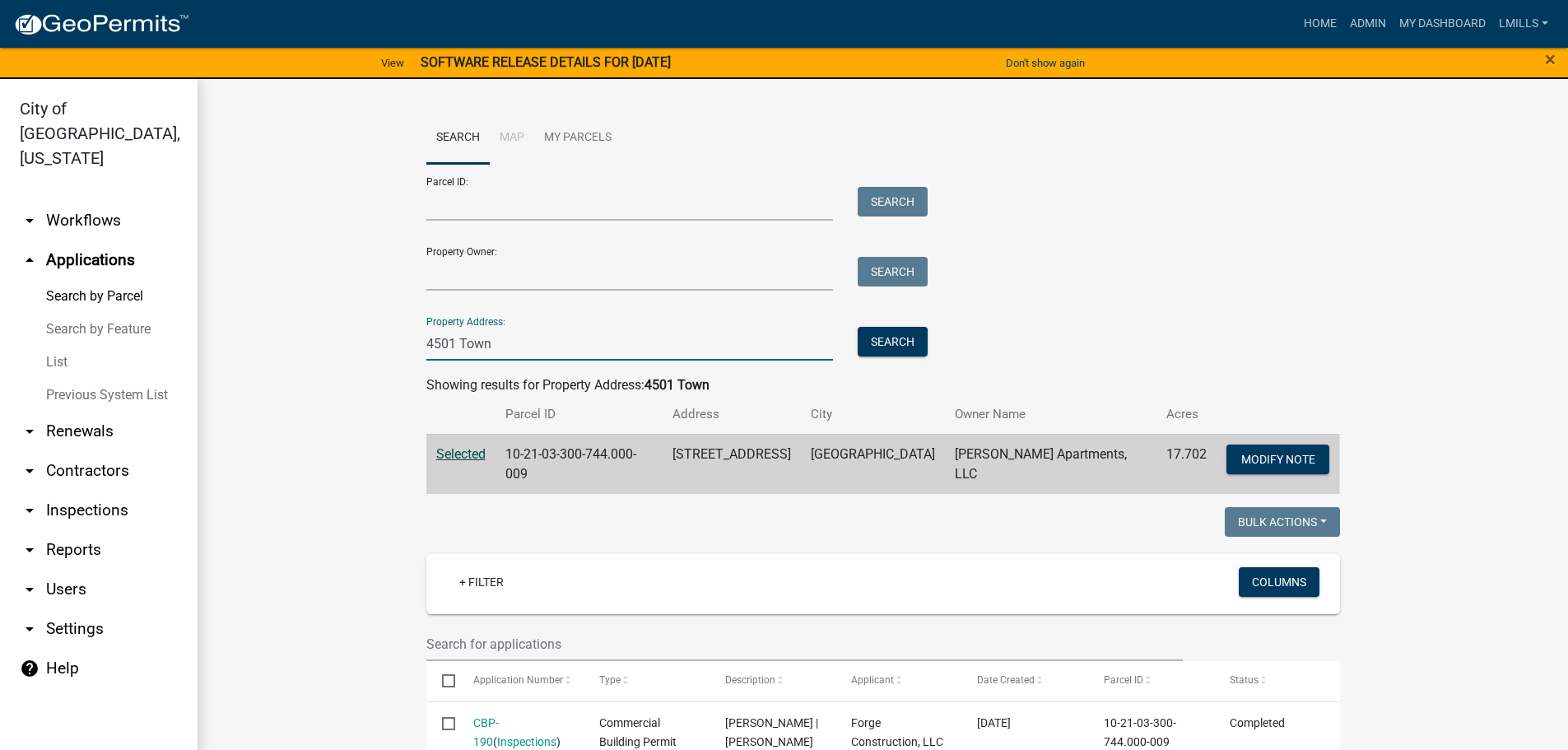
drag, startPoint x: 505, startPoint y: 356, endPoint x: 393, endPoint y: 358, distance: 112.0
type input "1102 [PERSON_NAME]"
click at [897, 350] on button "Search" at bounding box center [892, 341] width 70 height 30
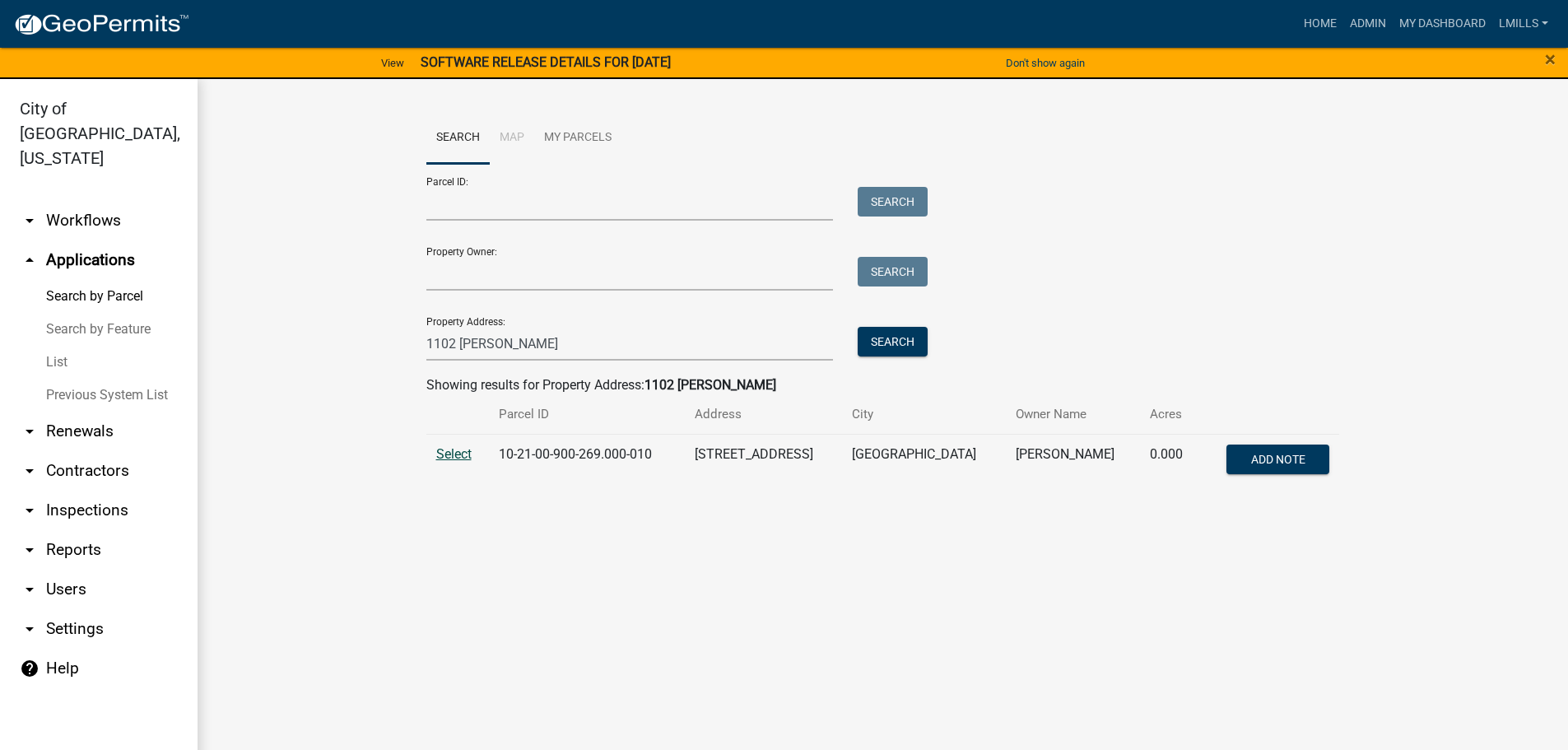
click at [457, 454] on span "Select" at bounding box center [454, 453] width 35 height 15
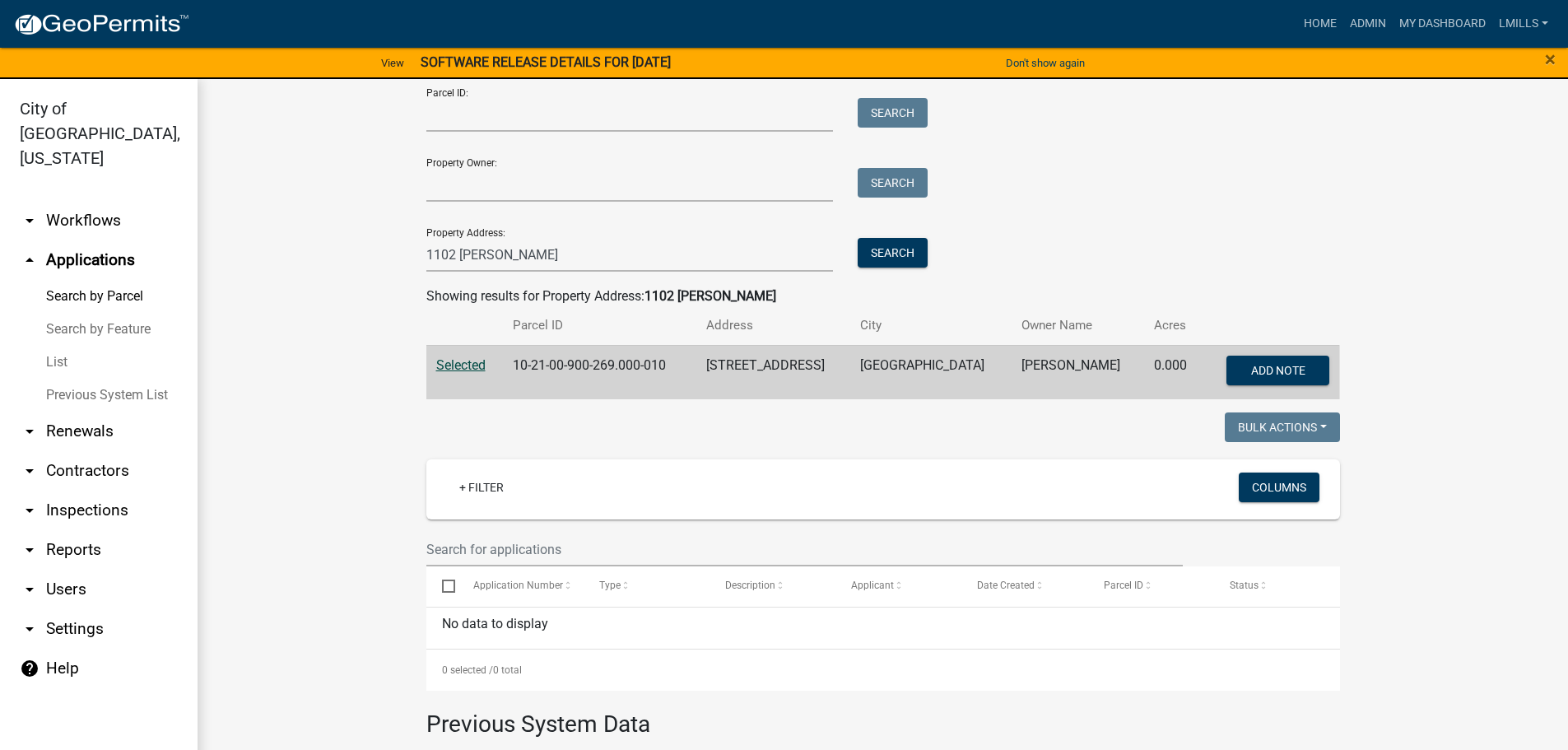
scroll to position [83, 0]
